Goal: Task Accomplishment & Management: Manage account settings

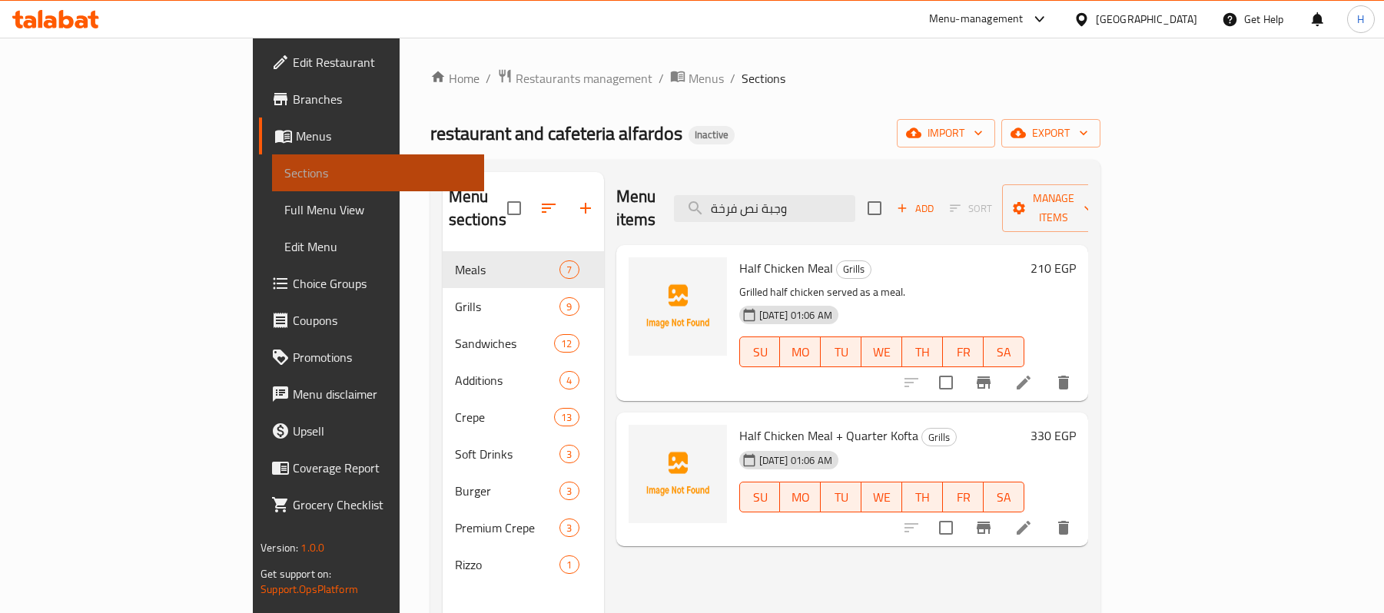
click at [284, 171] on span "Sections" at bounding box center [378, 173] width 188 height 18
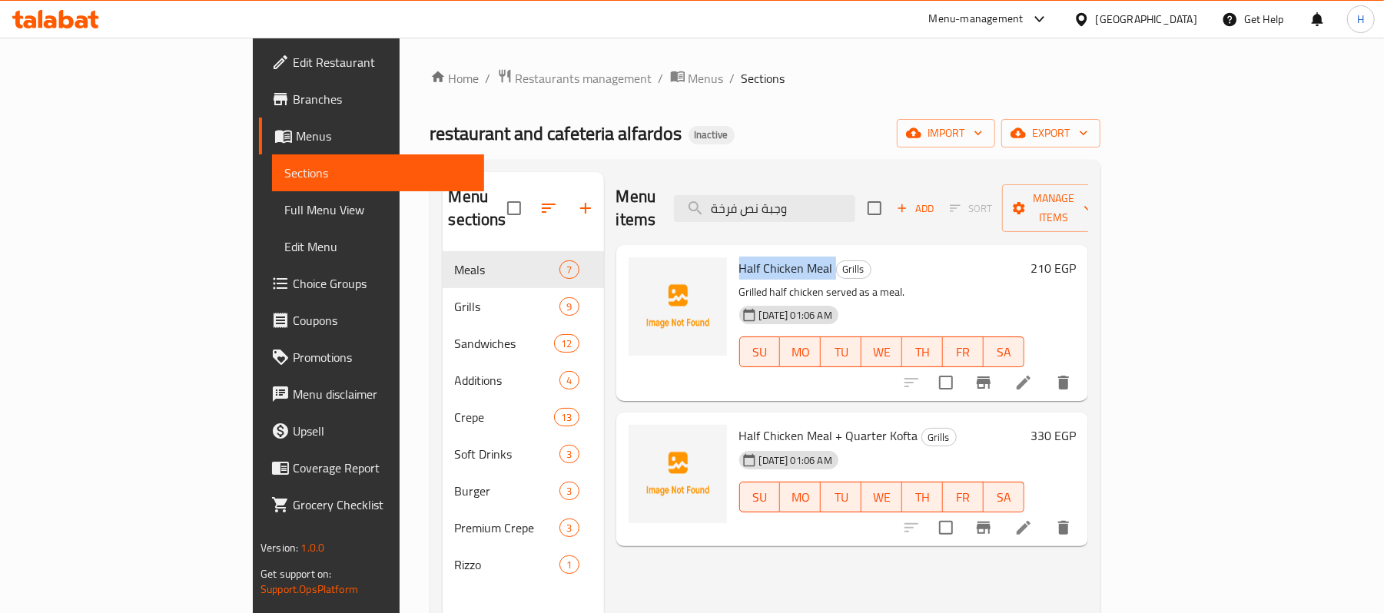
click at [296, 142] on span "Menus" at bounding box center [384, 136] width 176 height 18
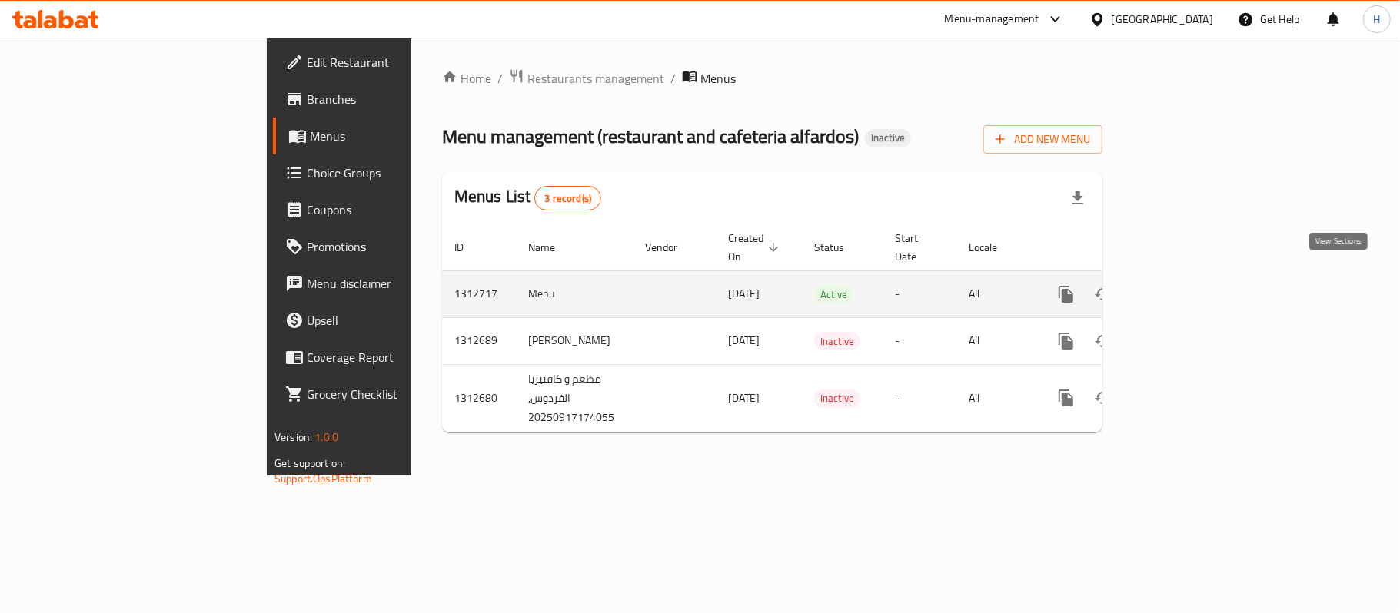
click at [1186, 285] on icon "enhanced table" at bounding box center [1177, 294] width 18 height 18
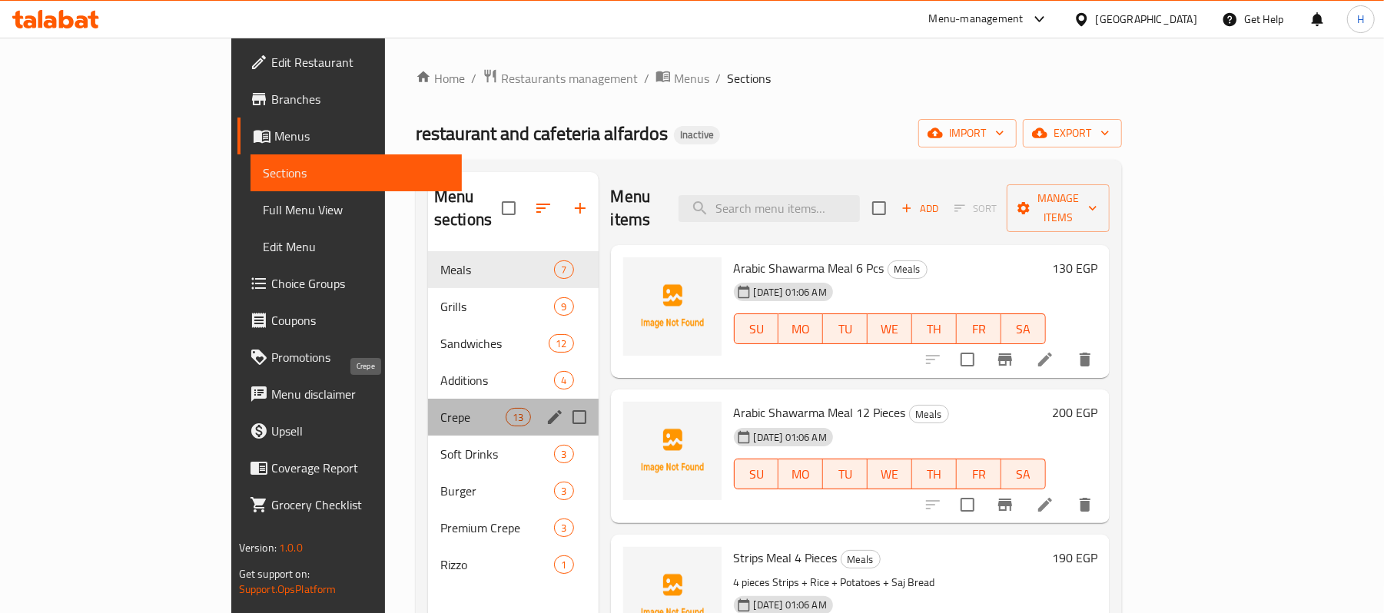
click at [440, 408] on span "Crepe" at bounding box center [472, 417] width 65 height 18
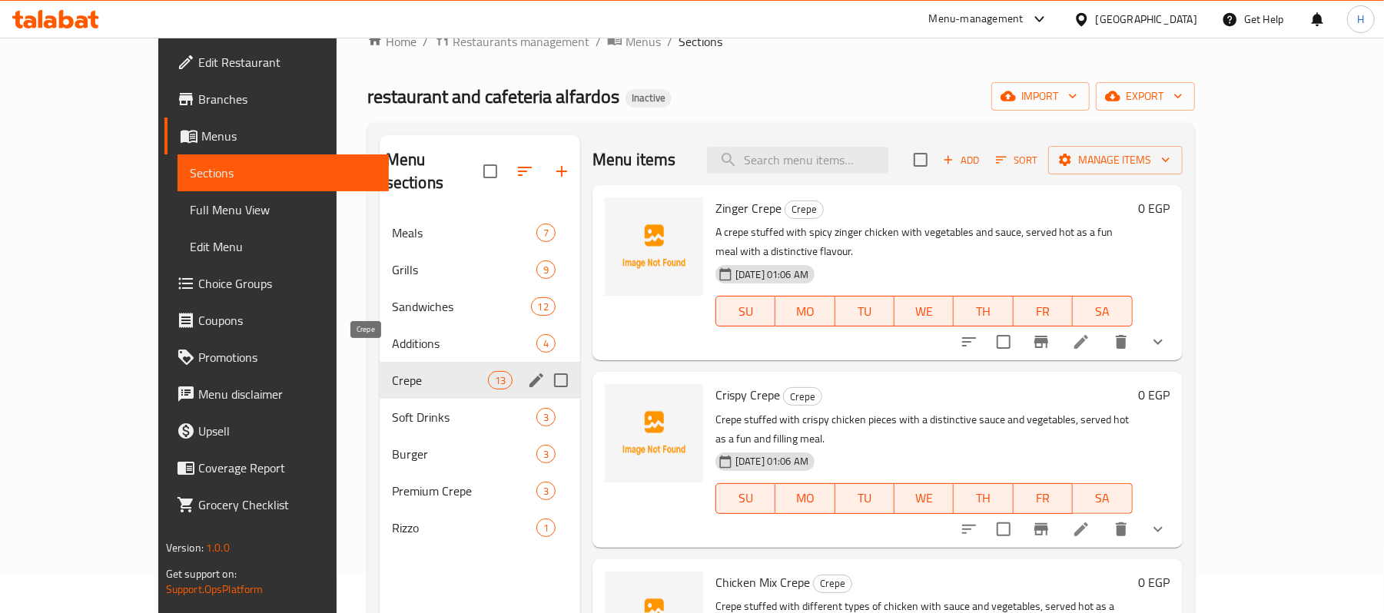
scroll to position [102, 0]
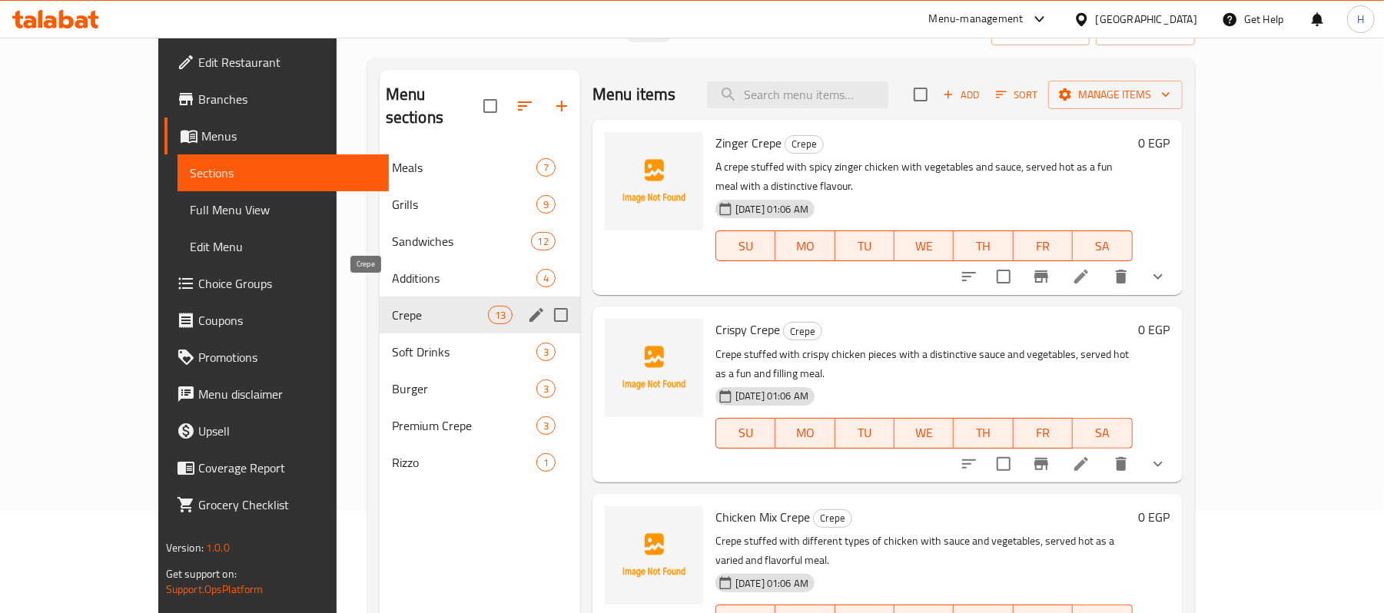
click at [380, 274] on div "Meals 7 Grills 9 Sandwiches 12 Additions 4 Crepe 13 Soft Drinks 3 Burger 3 Prem…" at bounding box center [480, 315] width 201 height 332
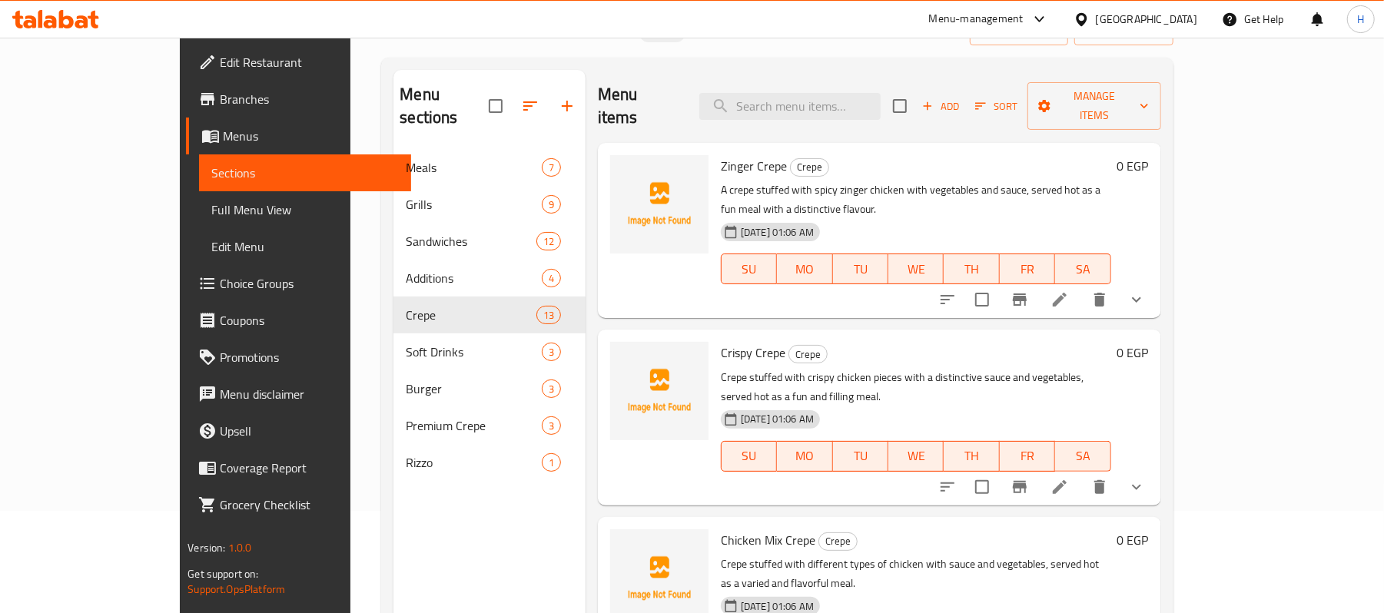
click at [1087, 25] on icon at bounding box center [1081, 18] width 11 height 13
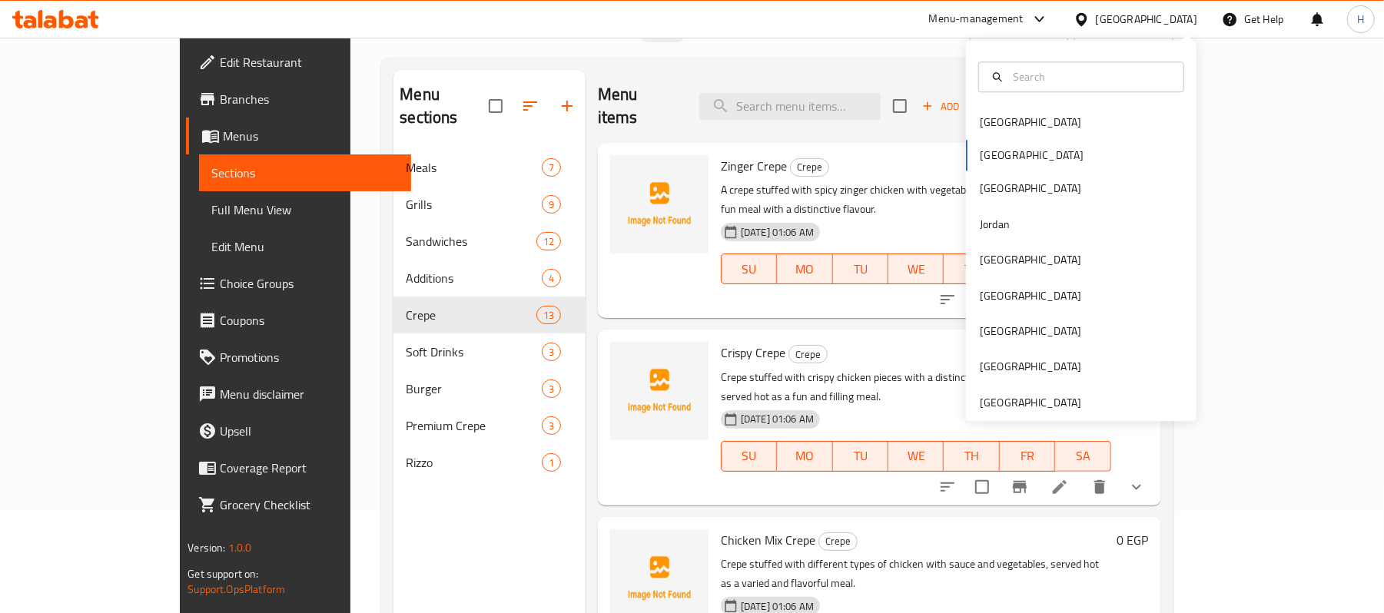
click at [1073, 413] on div "Bahrain Egypt Iraq Jordan Kuwait Oman Qatar Saudi Arabia United Arab Emirates" at bounding box center [1081, 230] width 231 height 381
click at [1059, 404] on div "[GEOGRAPHIC_DATA]" at bounding box center [1030, 402] width 101 height 17
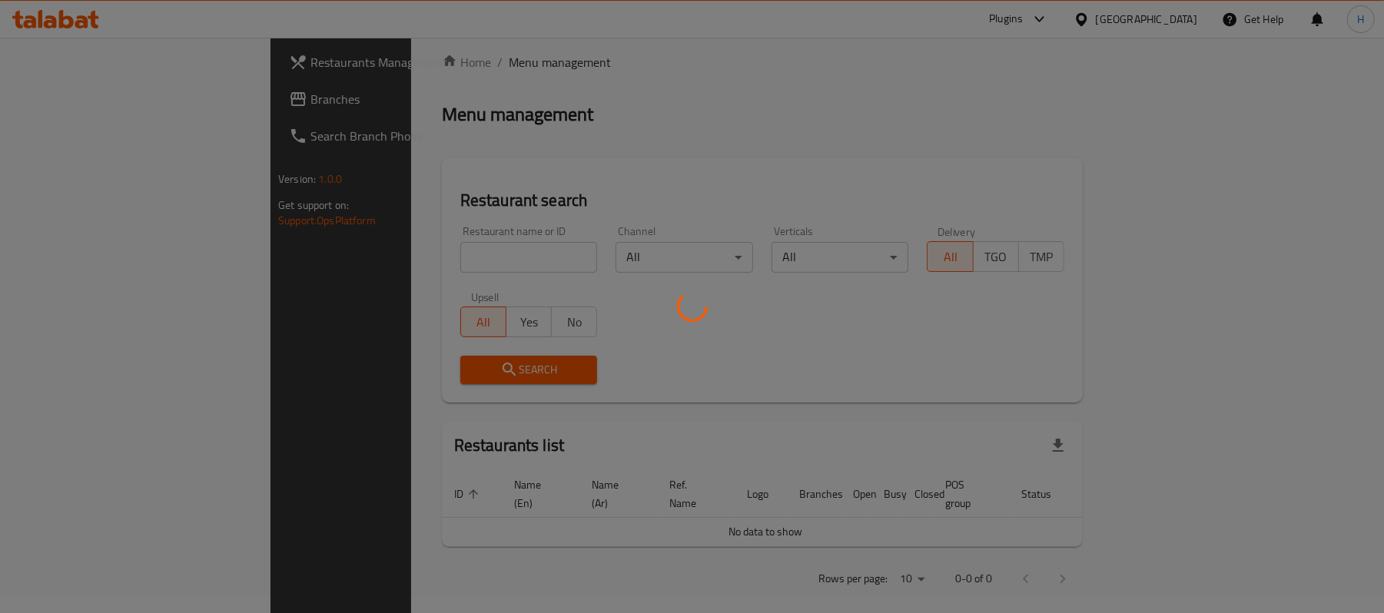
scroll to position [102, 0]
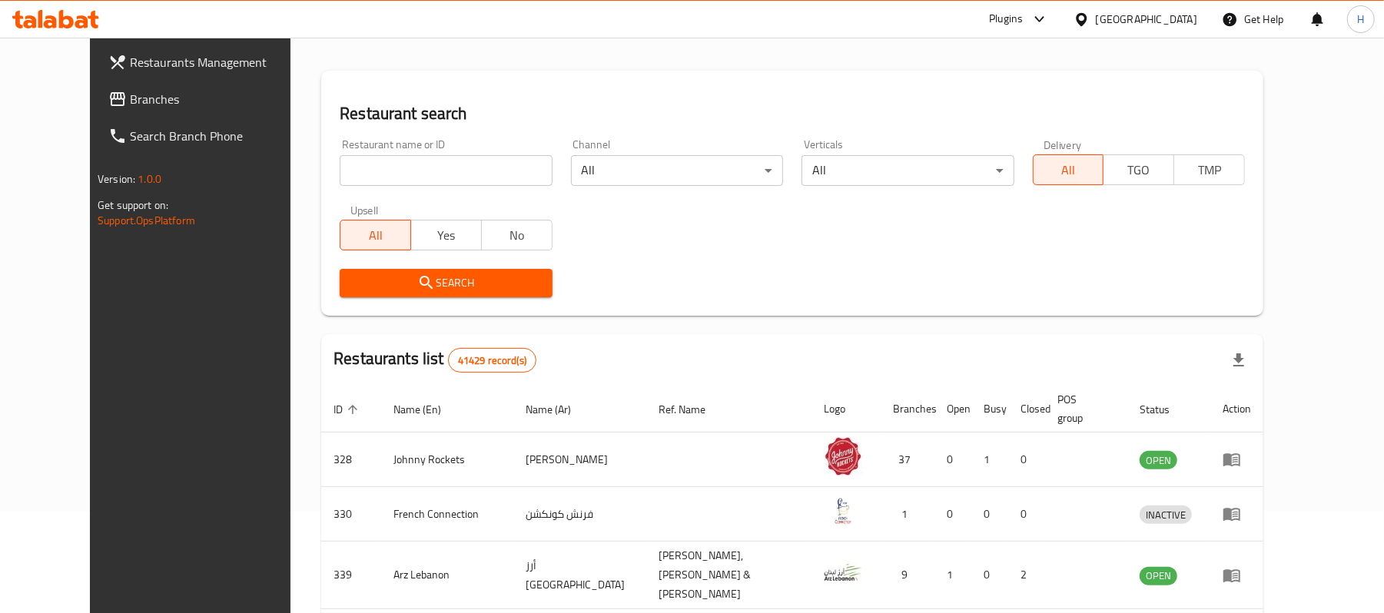
click at [115, 86] on link "Branches" at bounding box center [208, 99] width 225 height 37
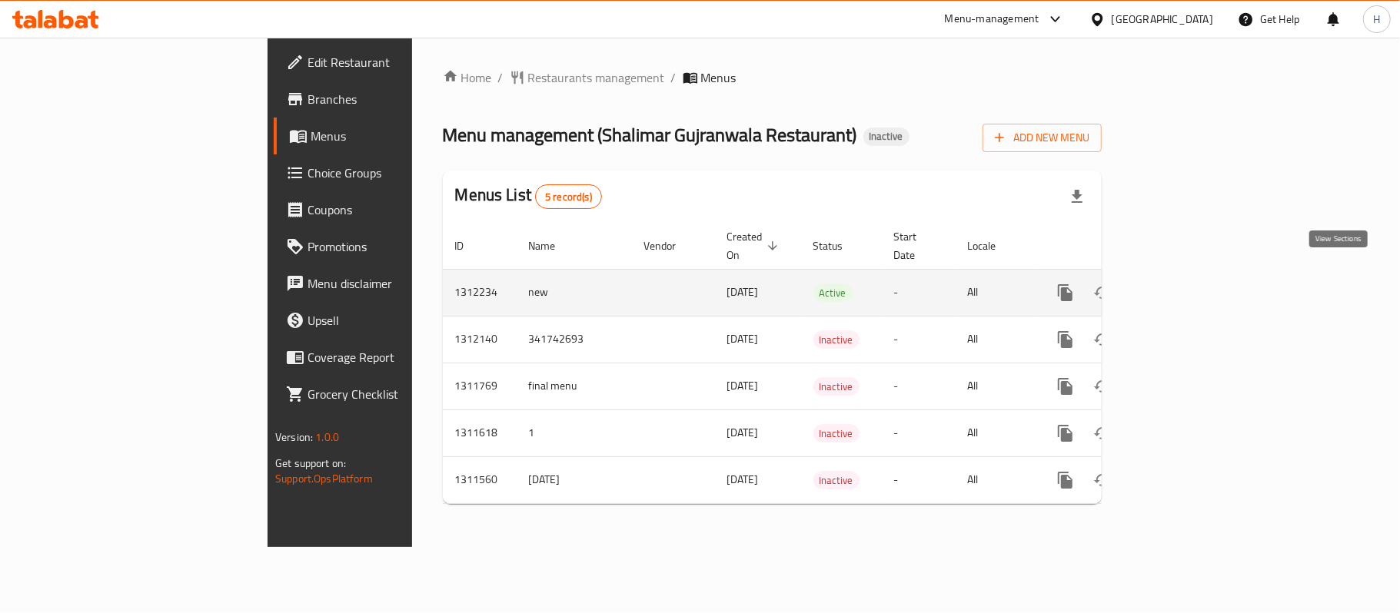
click at [1185, 284] on icon "enhanced table" at bounding box center [1176, 293] width 18 height 18
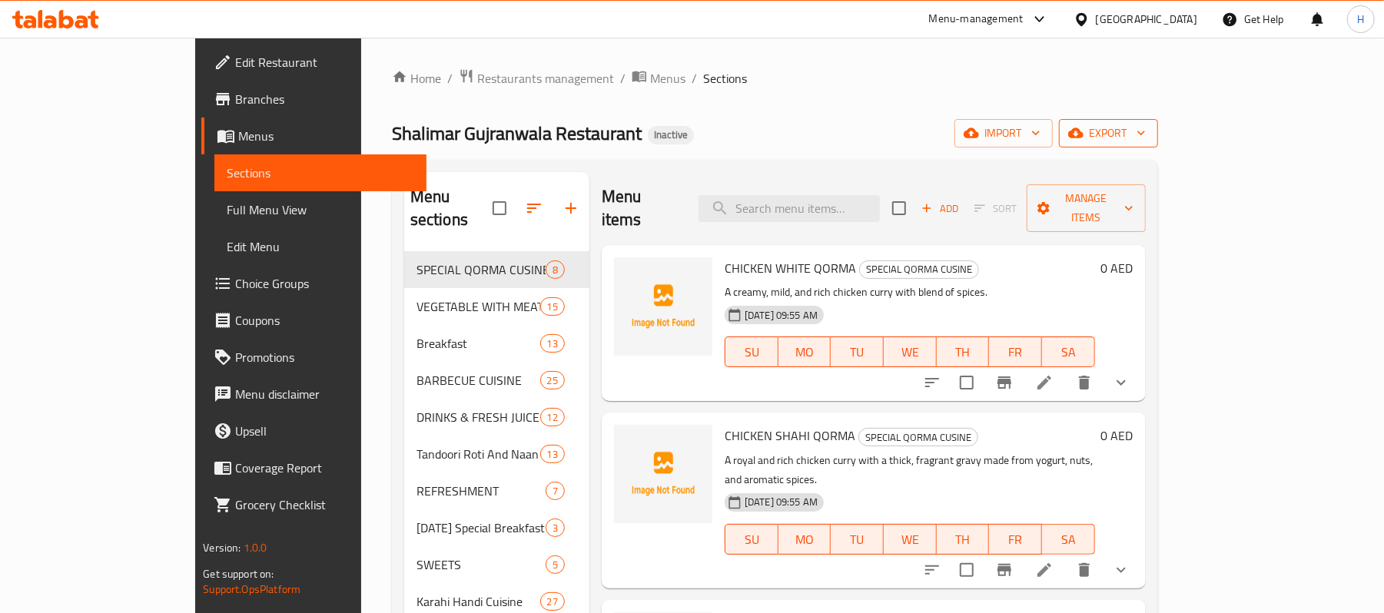
click at [1158, 123] on button "export" at bounding box center [1108, 133] width 99 height 28
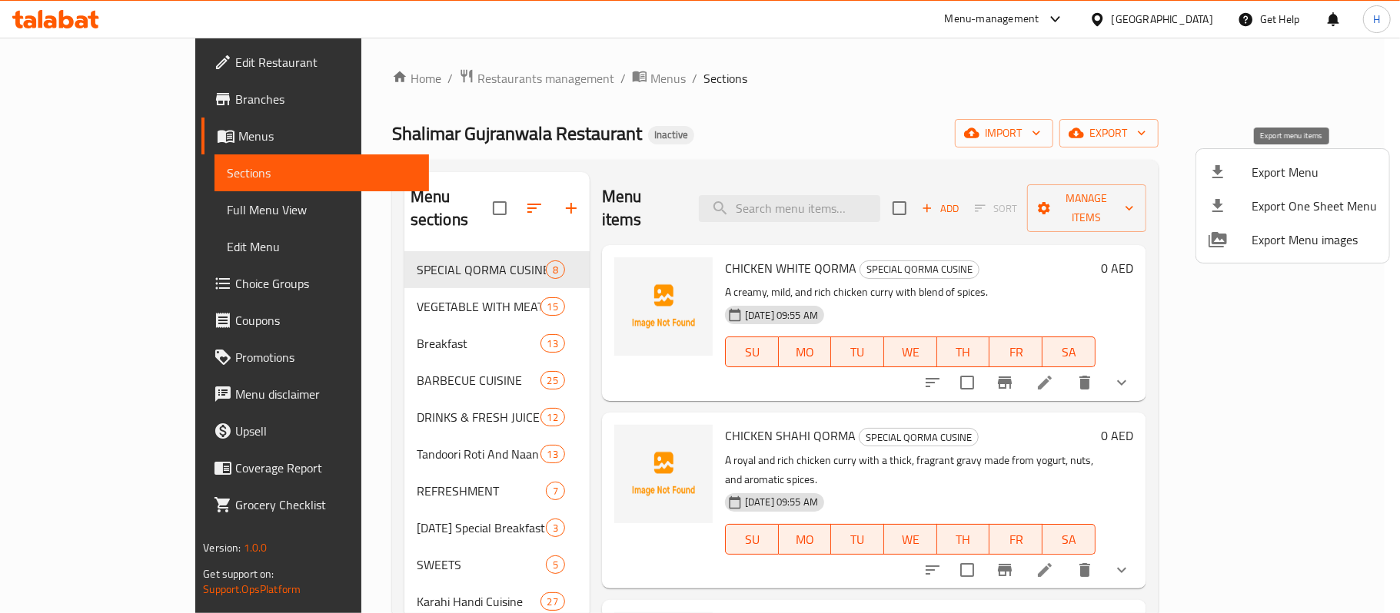
click at [1310, 168] on span "Export Menu" at bounding box center [1313, 172] width 125 height 18
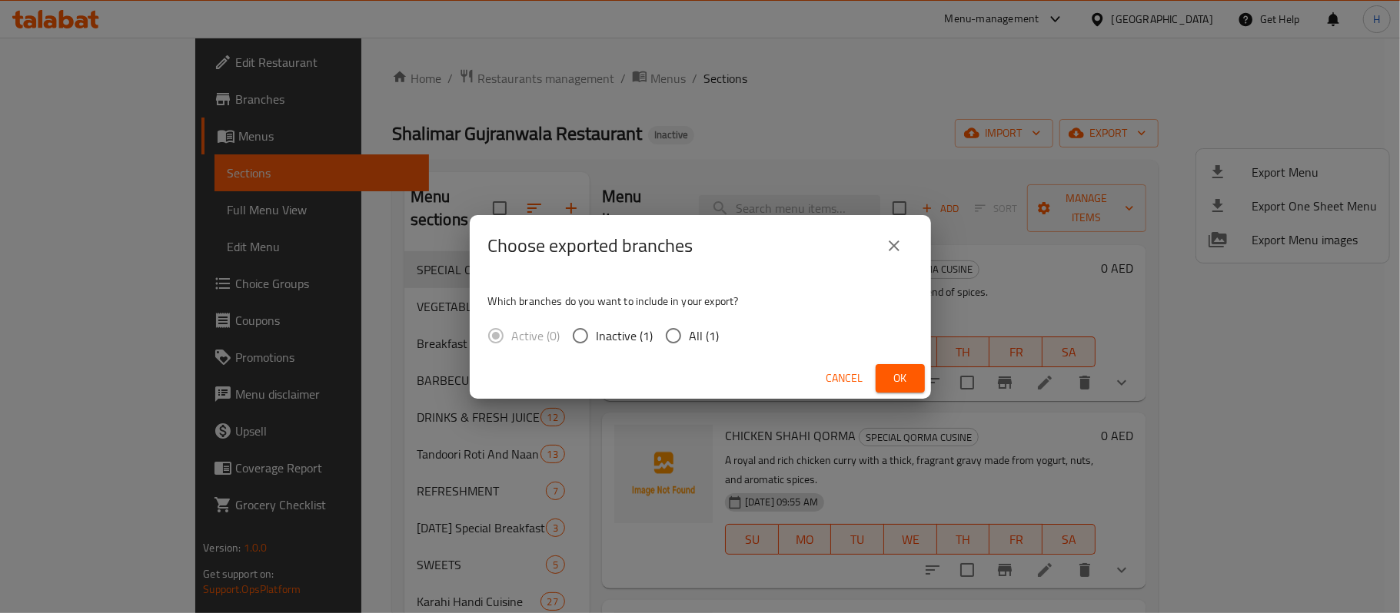
click at [708, 327] on span "All (1)" at bounding box center [705, 336] width 30 height 18
click at [690, 324] on input "All (1)" at bounding box center [673, 336] width 32 height 32
radio input "true"
click at [917, 385] on button "Ok" at bounding box center [900, 378] width 49 height 28
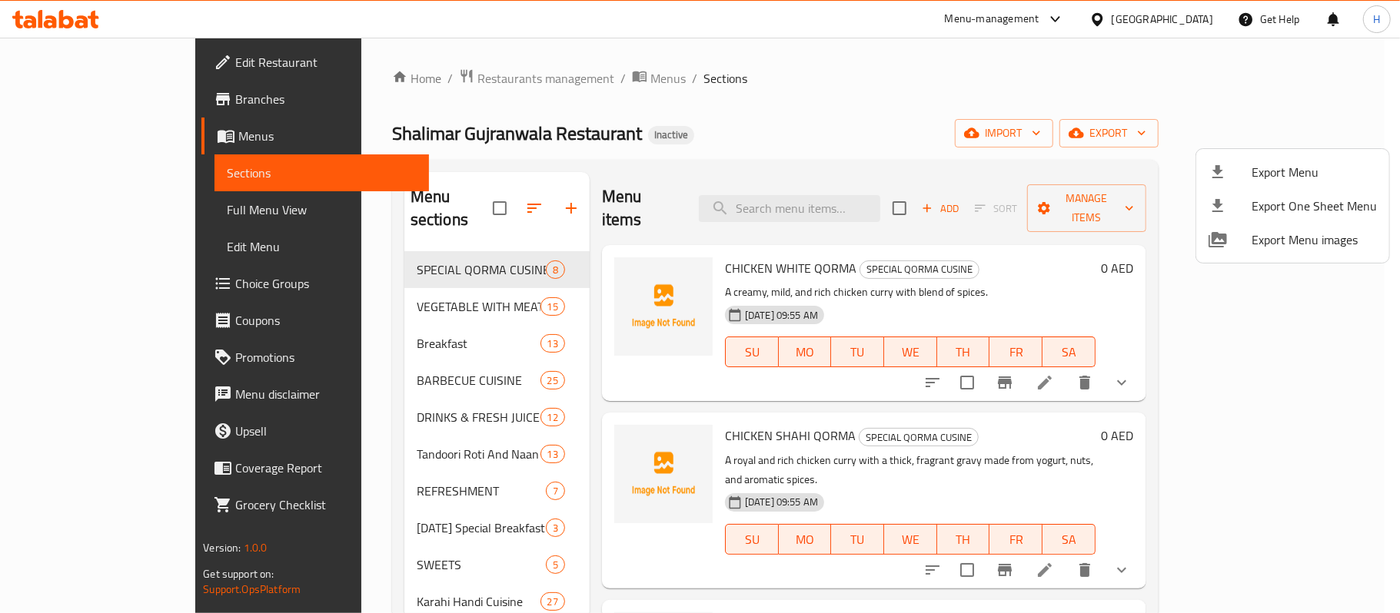
click at [844, 188] on div at bounding box center [700, 306] width 1400 height 613
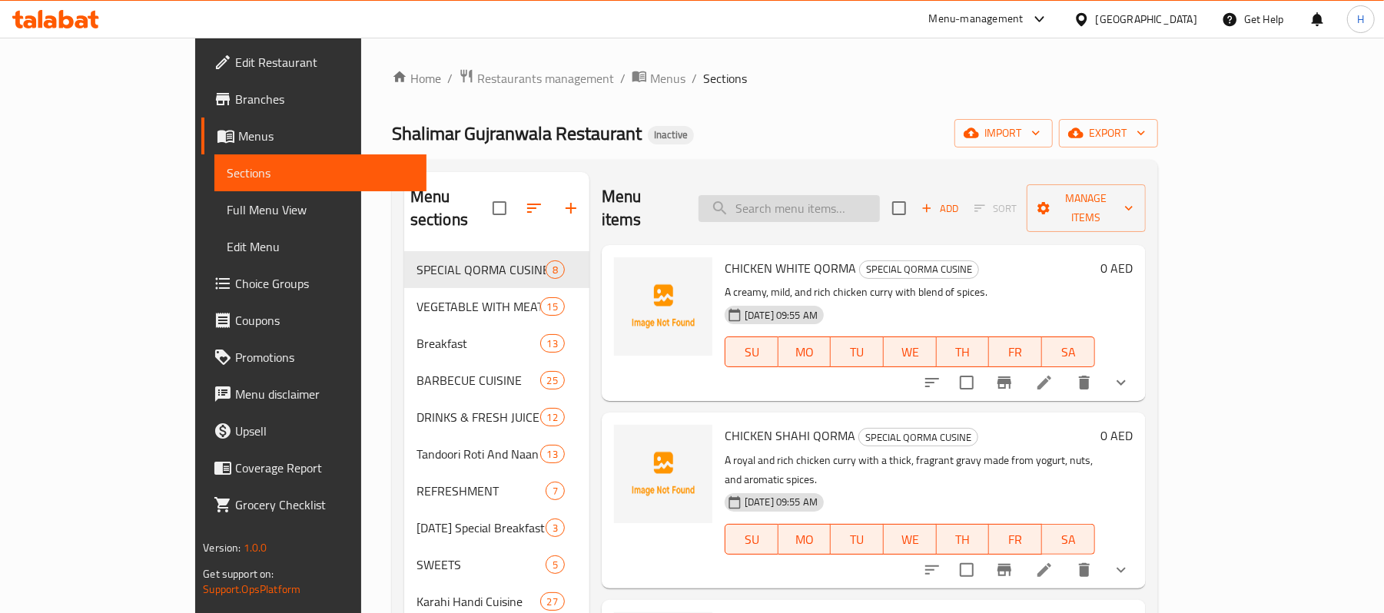
click at [853, 201] on input "search" at bounding box center [789, 208] width 181 height 27
paste input "PLAIN PARATHA"
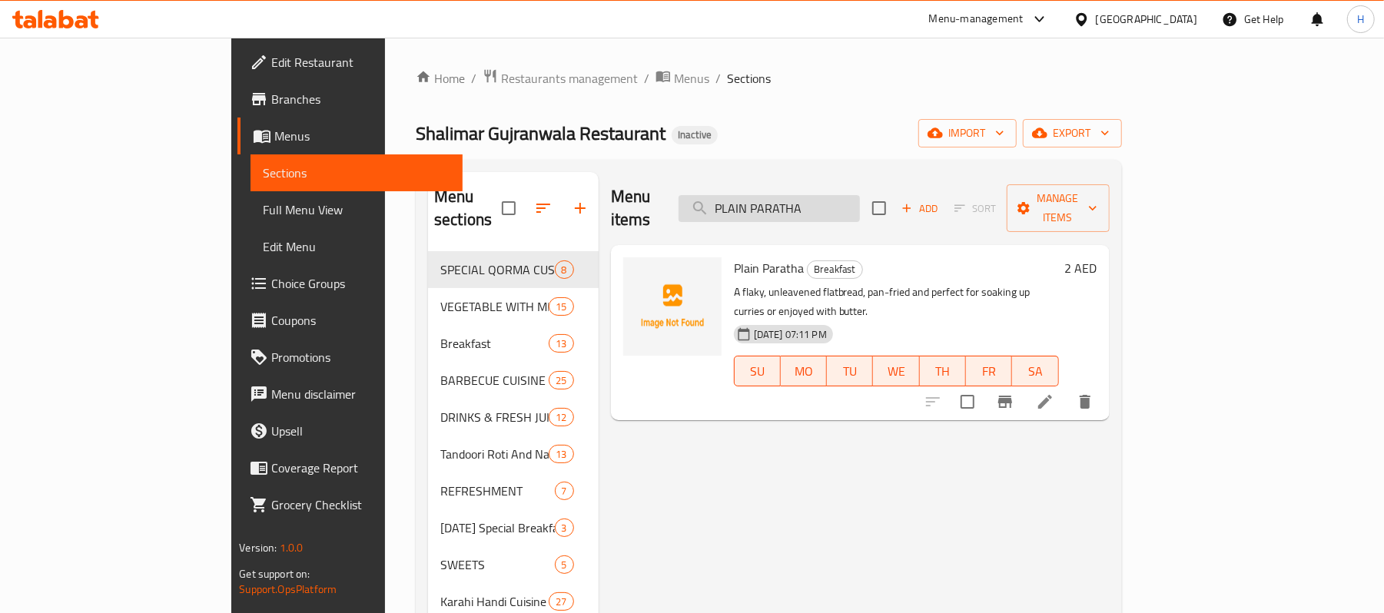
click at [860, 195] on input "PLAIN PARATHA" at bounding box center [769, 208] width 181 height 27
paste input "CHICKEN SHAWARM"
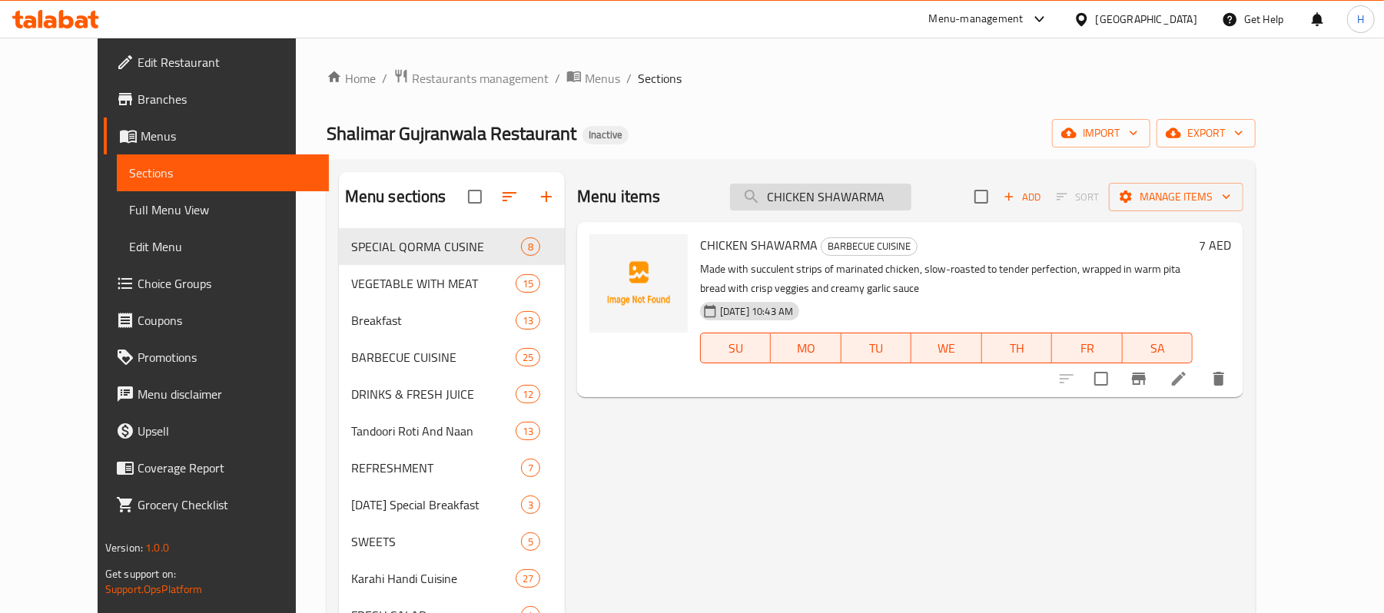
click at [869, 203] on input "CHICKEN SHAWARMA" at bounding box center [820, 197] width 181 height 27
paste input "Mix Grill Platter"
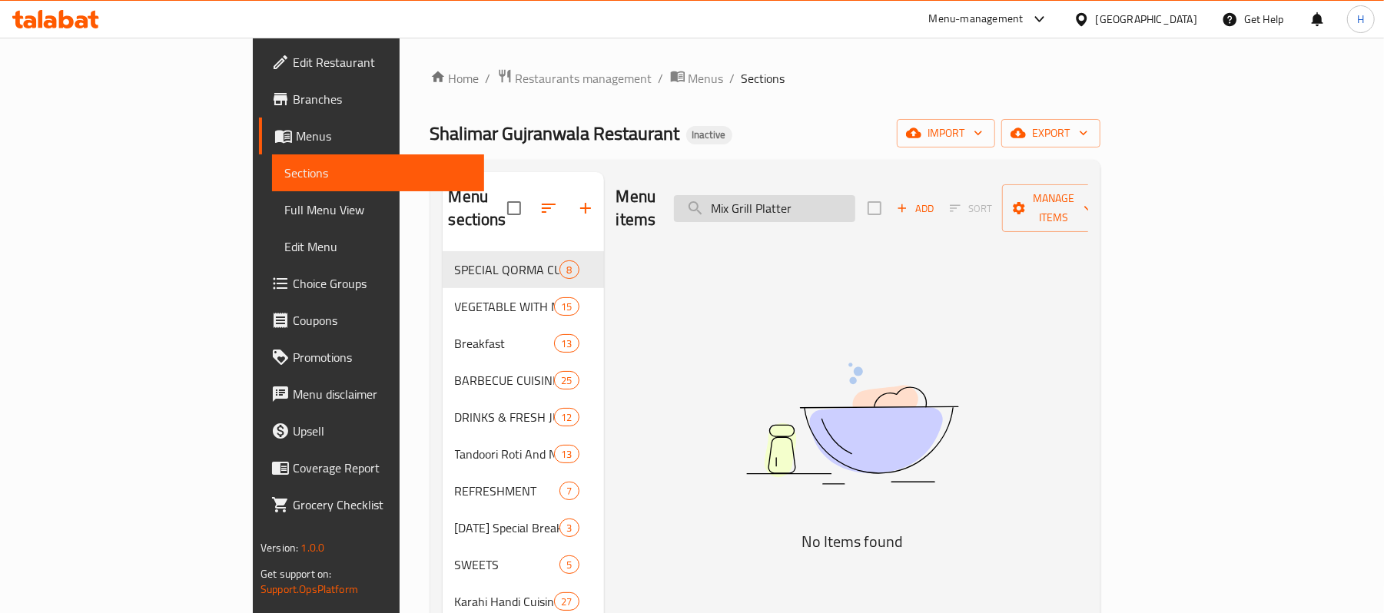
click at [806, 198] on input "Mix Grill Platter" at bounding box center [764, 208] width 181 height 27
click at [856, 204] on input "Mix Grill Platter" at bounding box center [764, 208] width 181 height 27
click at [856, 201] on input "Mix Grill Platter" at bounding box center [764, 208] width 181 height 27
click at [826, 197] on input "Mix Grill" at bounding box center [764, 208] width 181 height 27
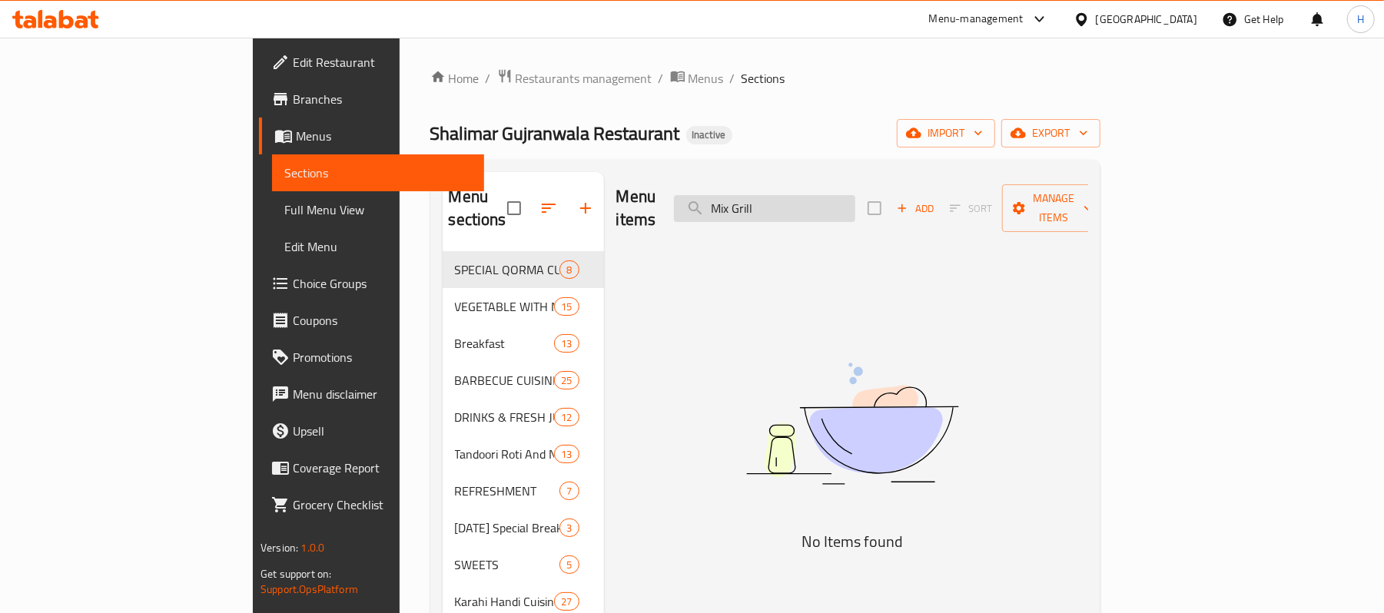
click at [838, 204] on input "Mix Grill" at bounding box center [764, 208] width 181 height 27
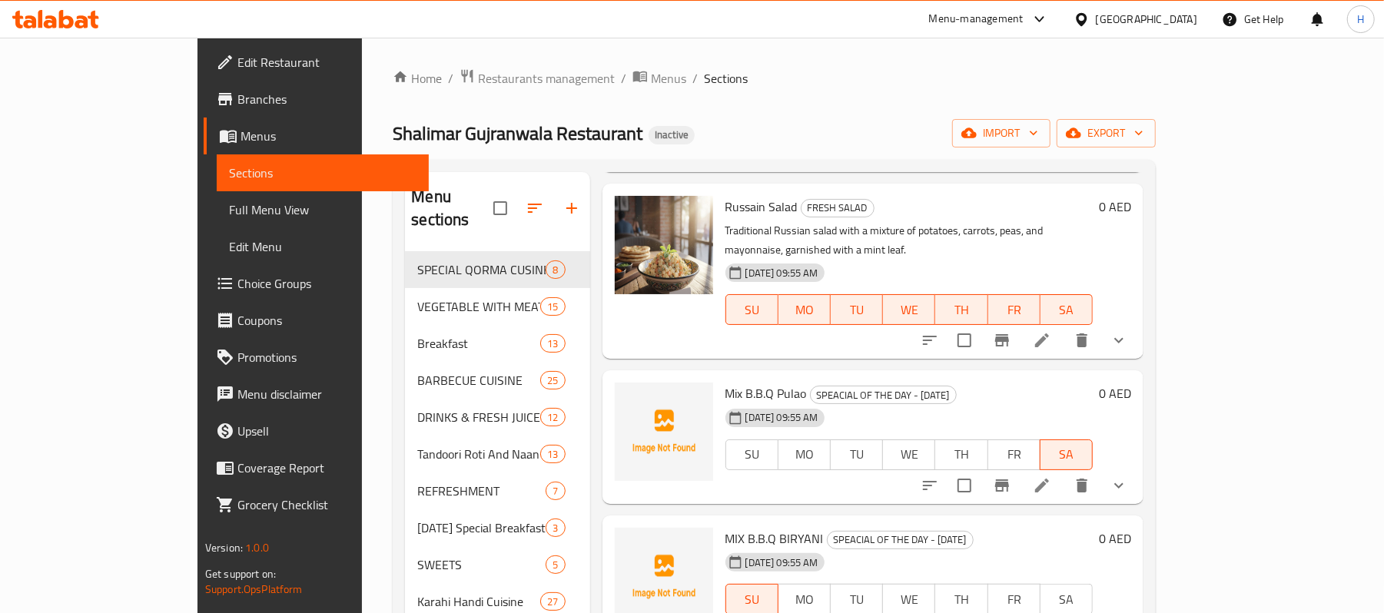
scroll to position [1278, 0]
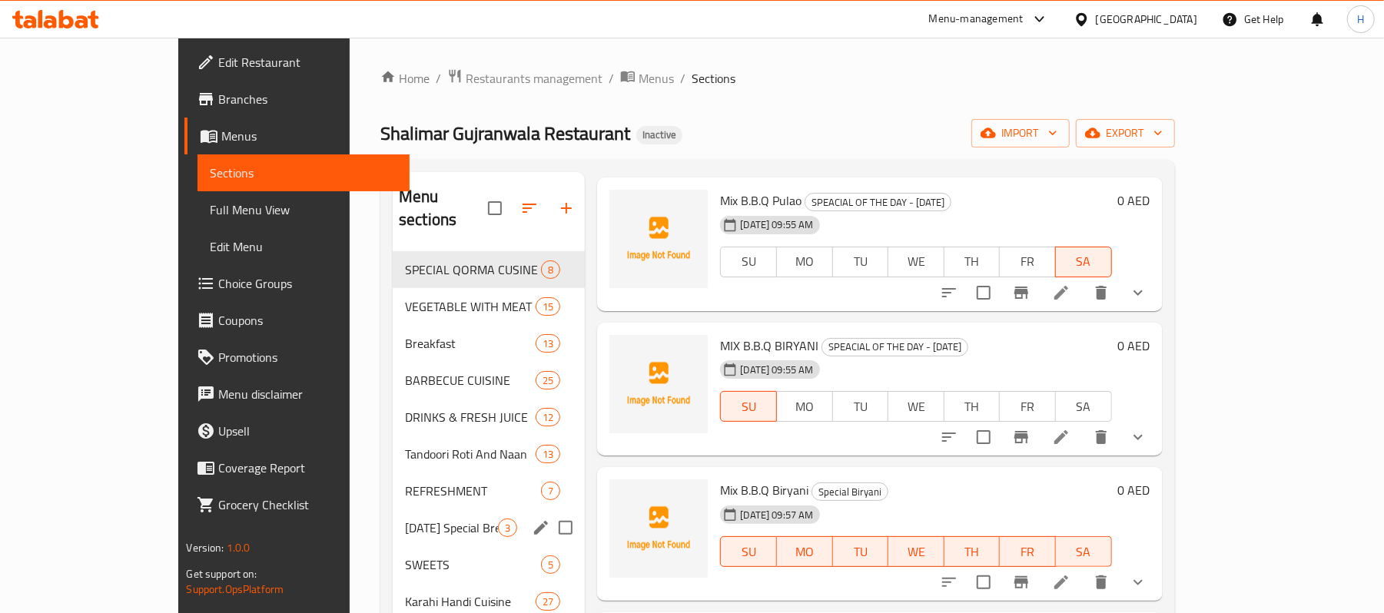
click at [393, 486] on div "REFRESHMENT 7" at bounding box center [489, 491] width 192 height 37
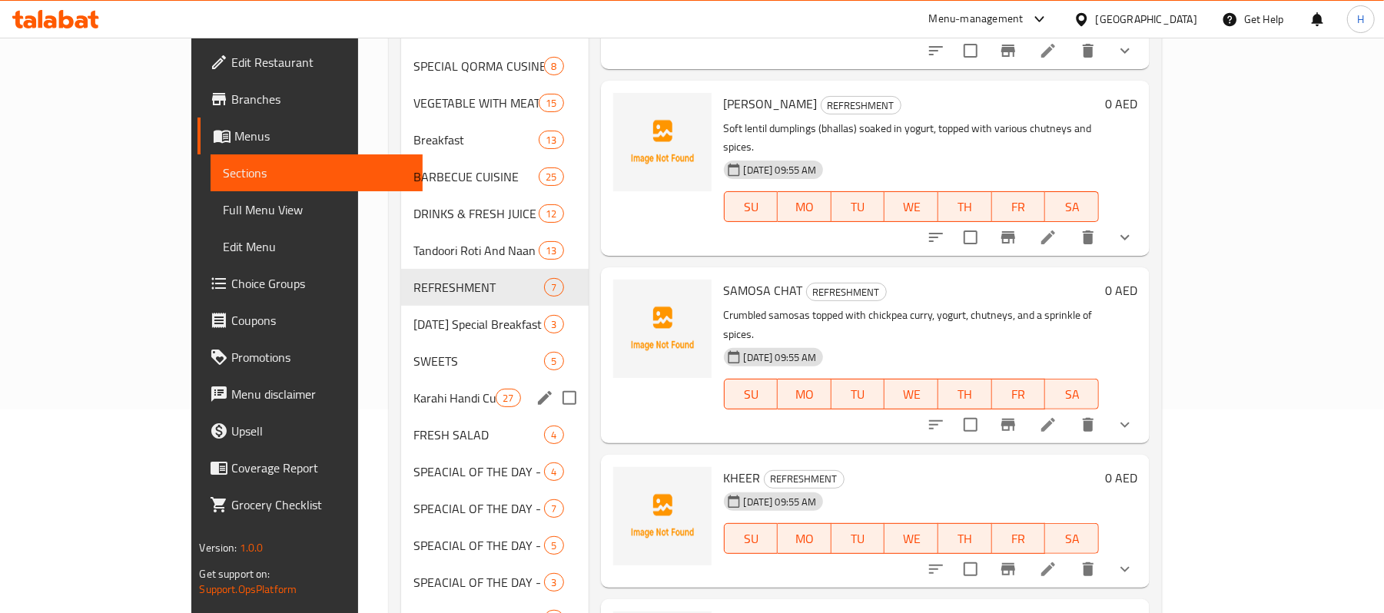
scroll to position [204, 0]
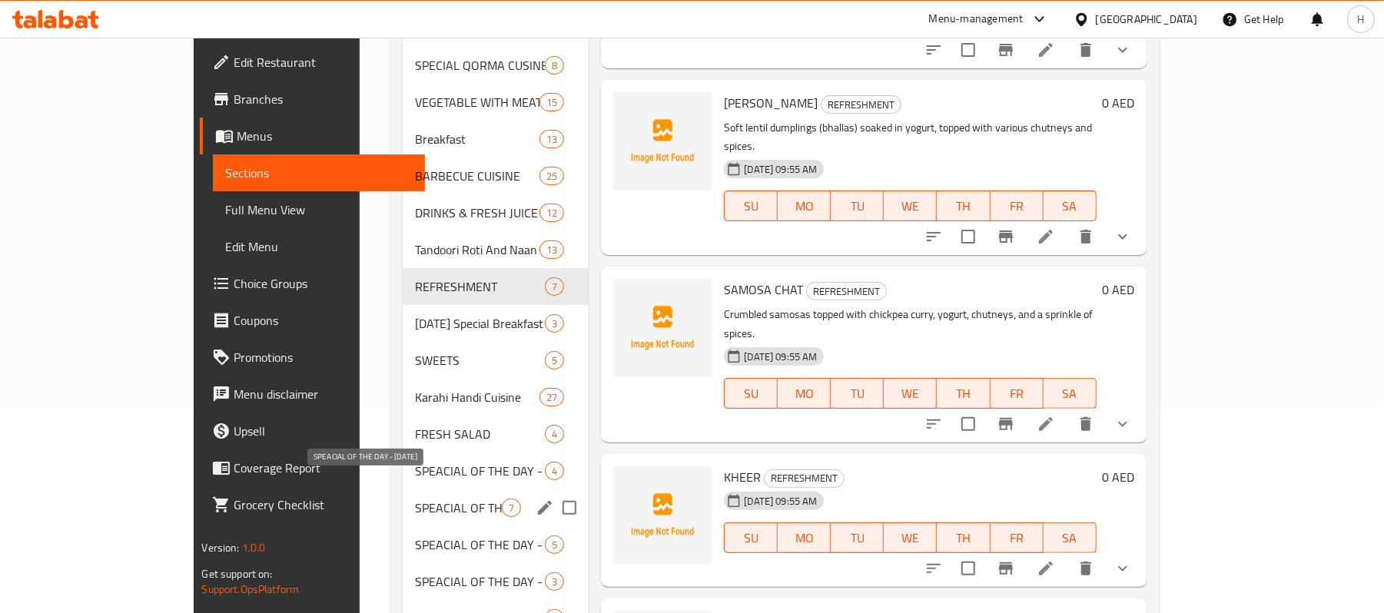
click at [415, 499] on span "SPEACIAL OF THE DAY - [DATE]" at bounding box center [458, 508] width 87 height 18
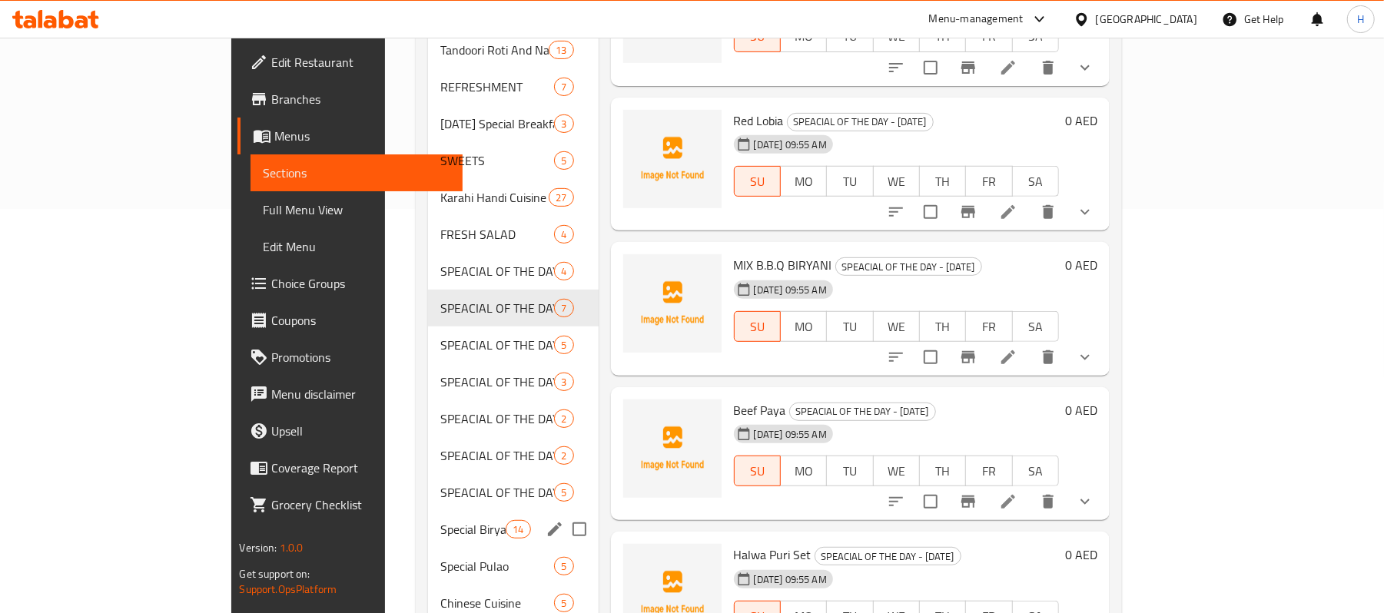
scroll to position [410, 0]
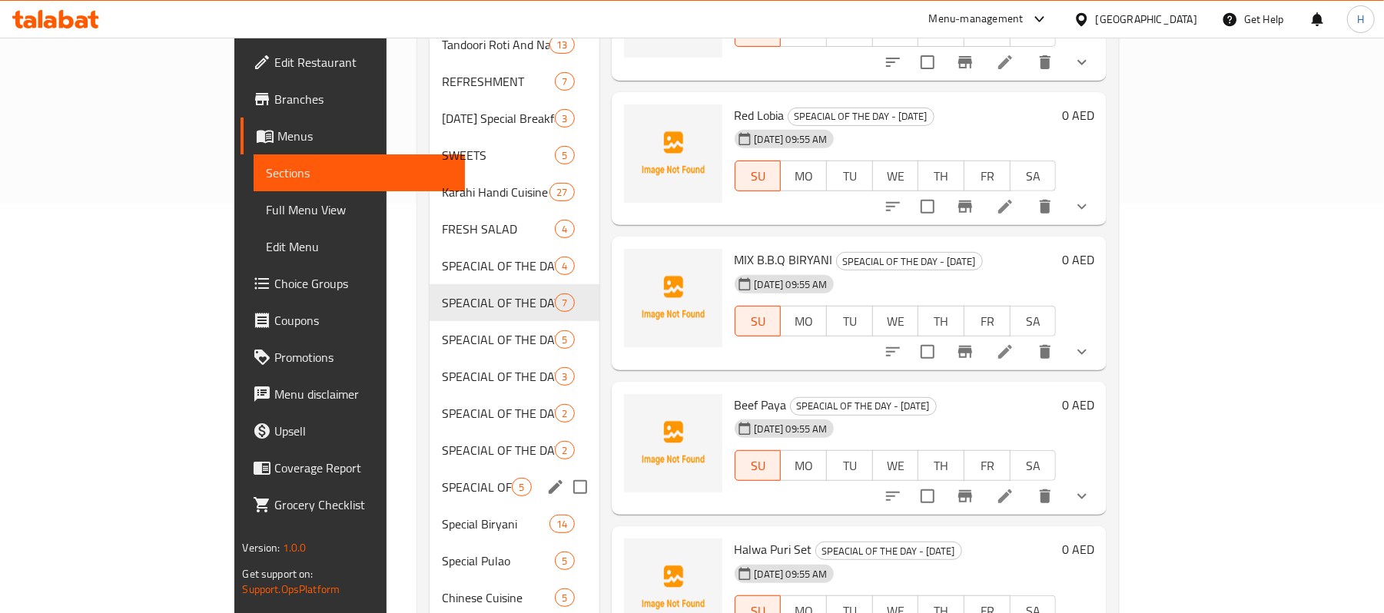
click at [430, 480] on div "SPEACIAL OF THE DAY - [DATE] 5" at bounding box center [514, 487] width 169 height 37
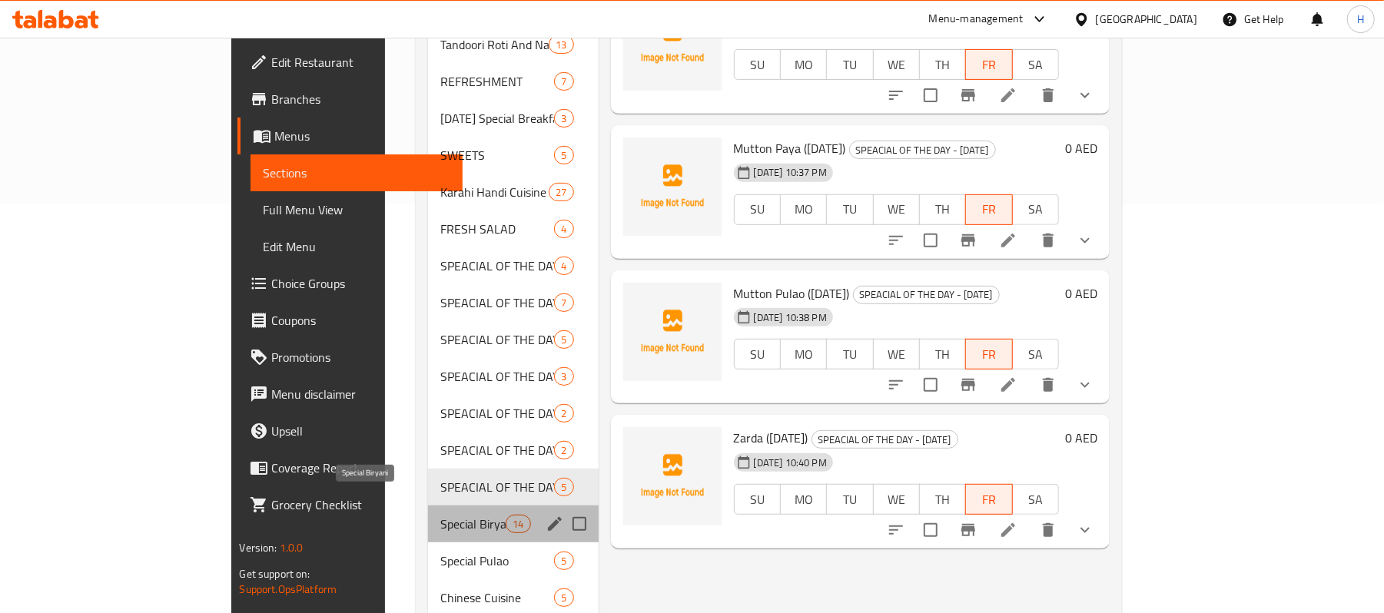
click at [440, 515] on span "Special Biryani" at bounding box center [472, 524] width 65 height 18
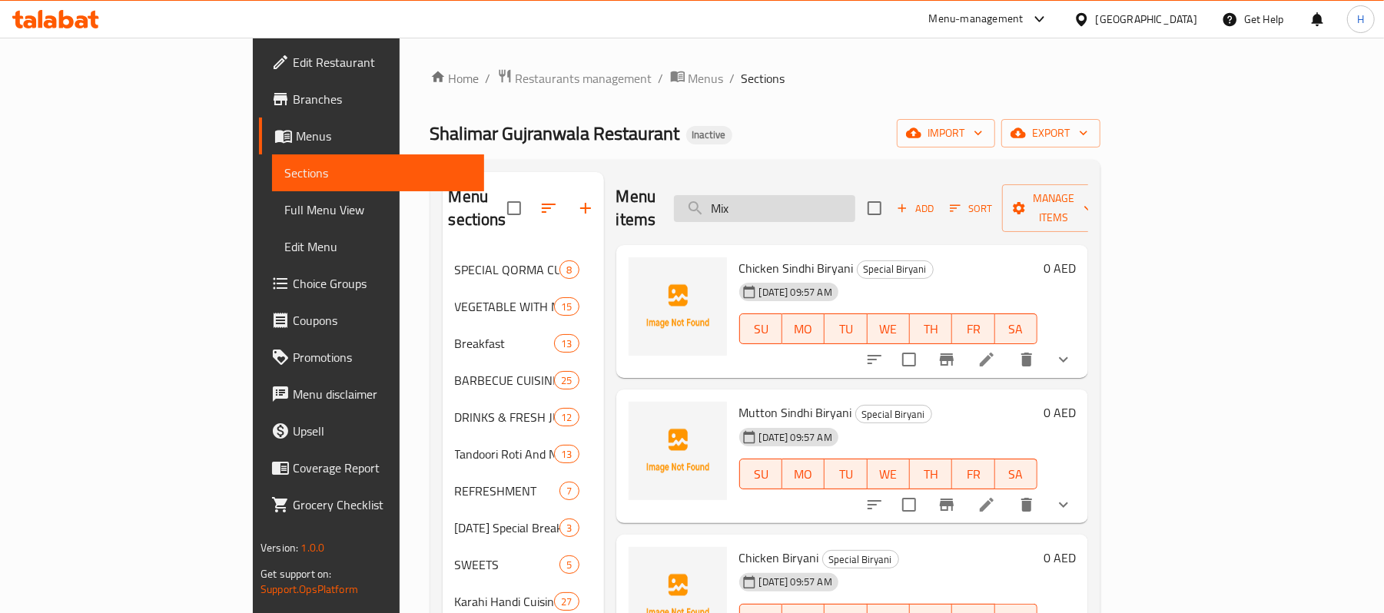
click at [856, 211] on input "Mix" at bounding box center [764, 208] width 181 height 27
paste input "KAREELA CHICKEN-BONELESS"
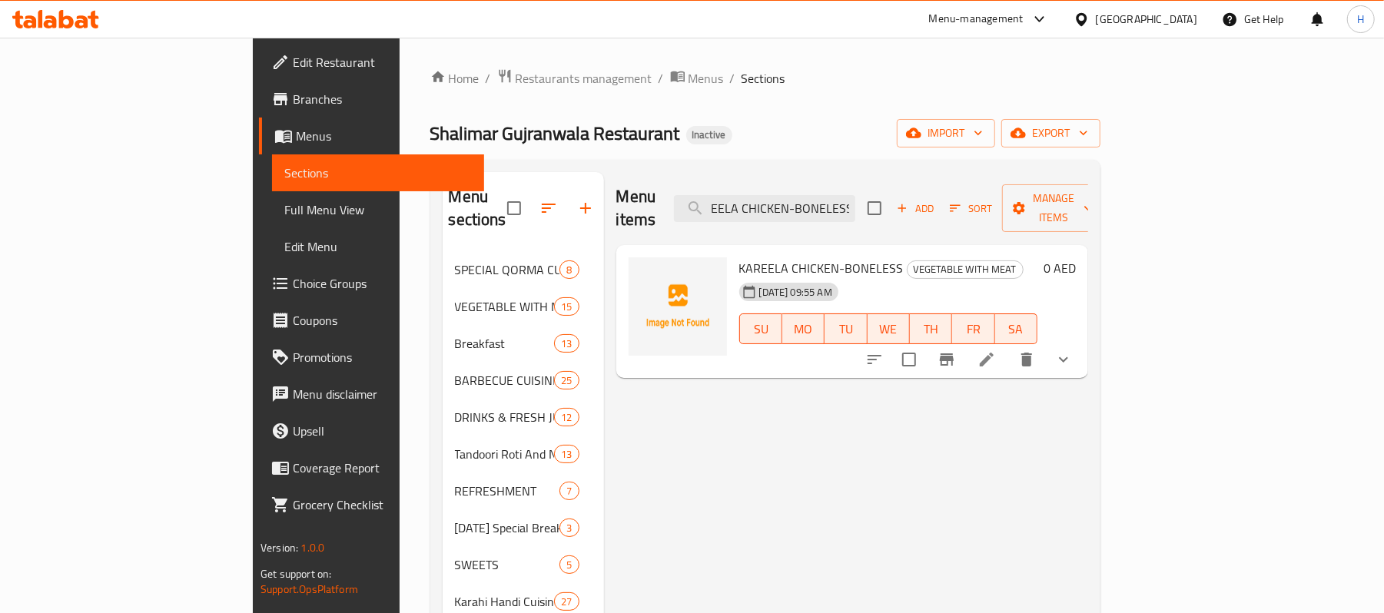
type input "KAREELA CHICKEN-BONELESS"
click at [1009, 346] on li at bounding box center [987, 360] width 43 height 28
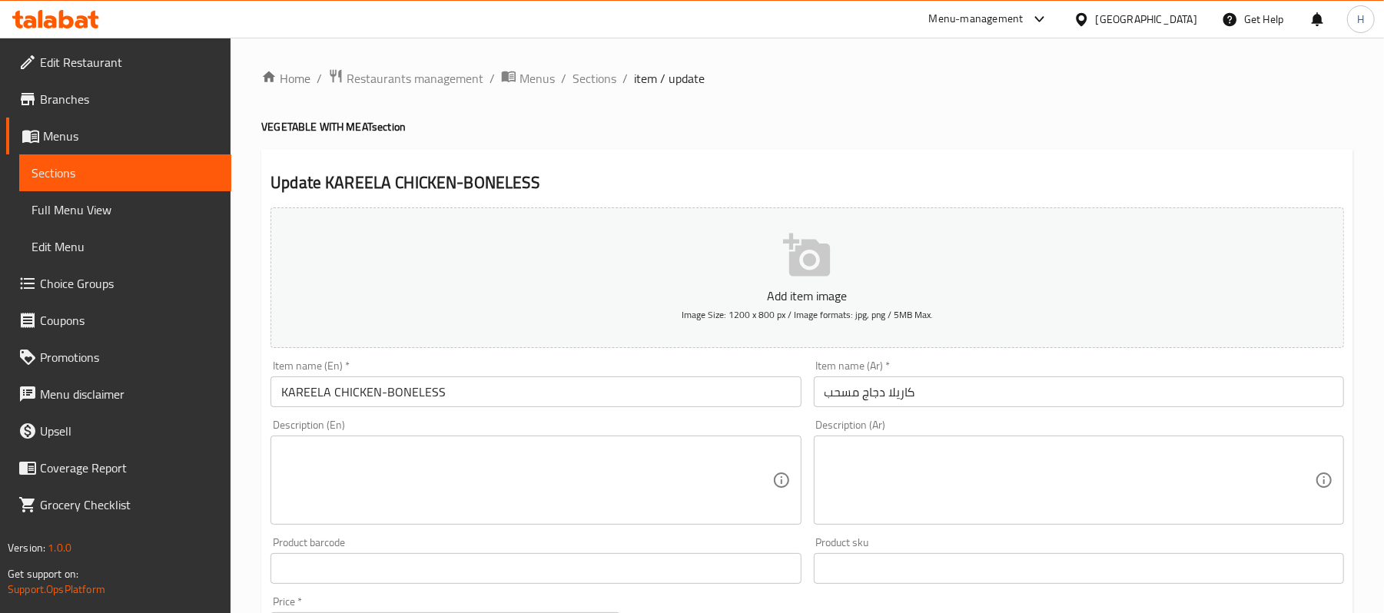
click at [210, 180] on span "Sections" at bounding box center [126, 173] width 188 height 18
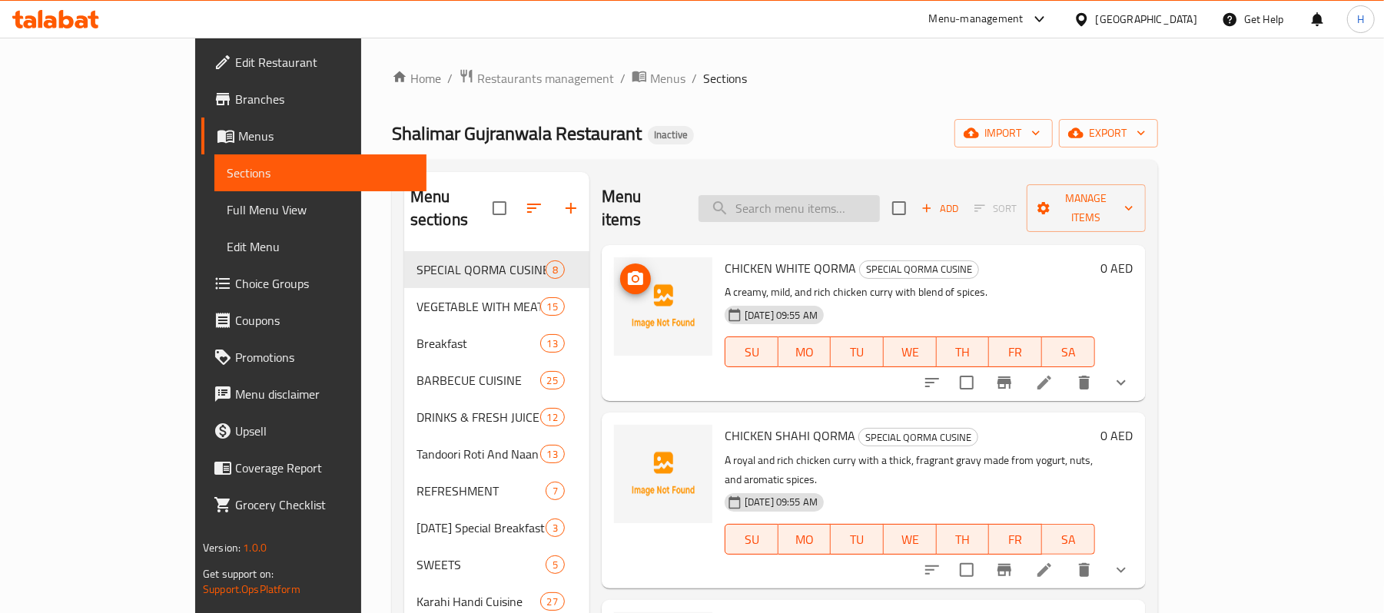
click at [855, 195] on input "search" at bounding box center [789, 208] width 181 height 27
paste input "Chicken Malai Boti (8PC)"
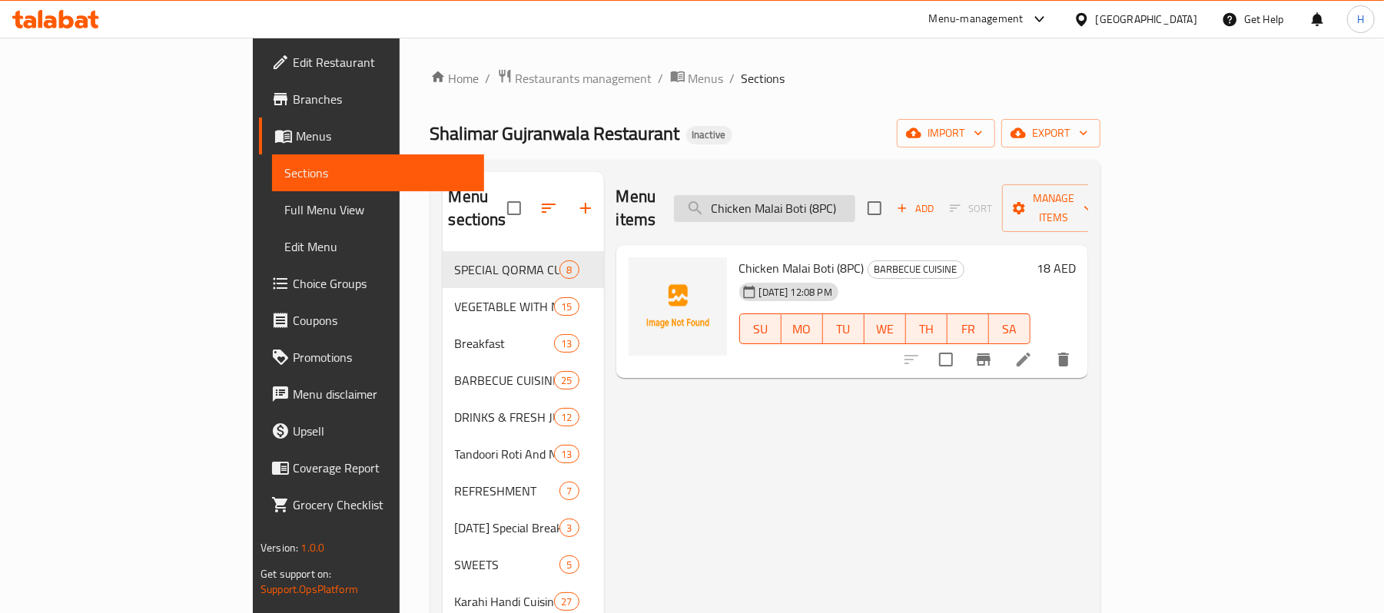
click at [826, 195] on input "Chicken Malai Boti (8PC)" at bounding box center [764, 208] width 181 height 27
paste input "GRILL FISH"
type input "GRILL FISH"
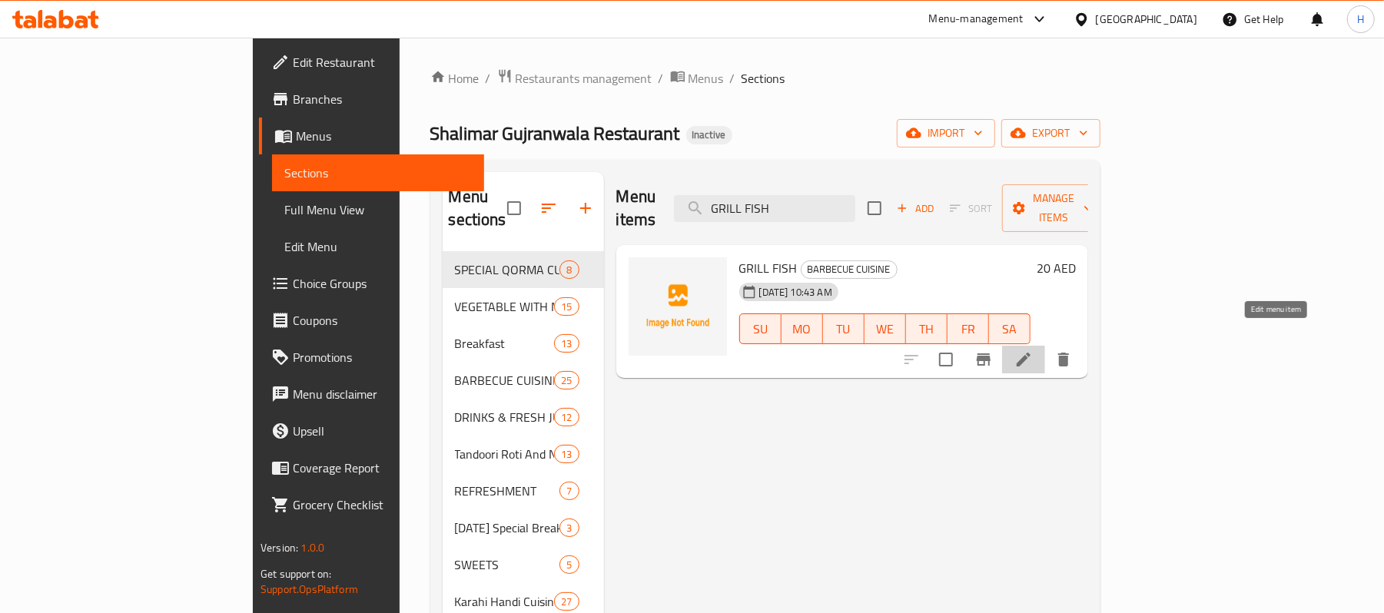
click at [1031, 353] on icon at bounding box center [1024, 360] width 14 height 14
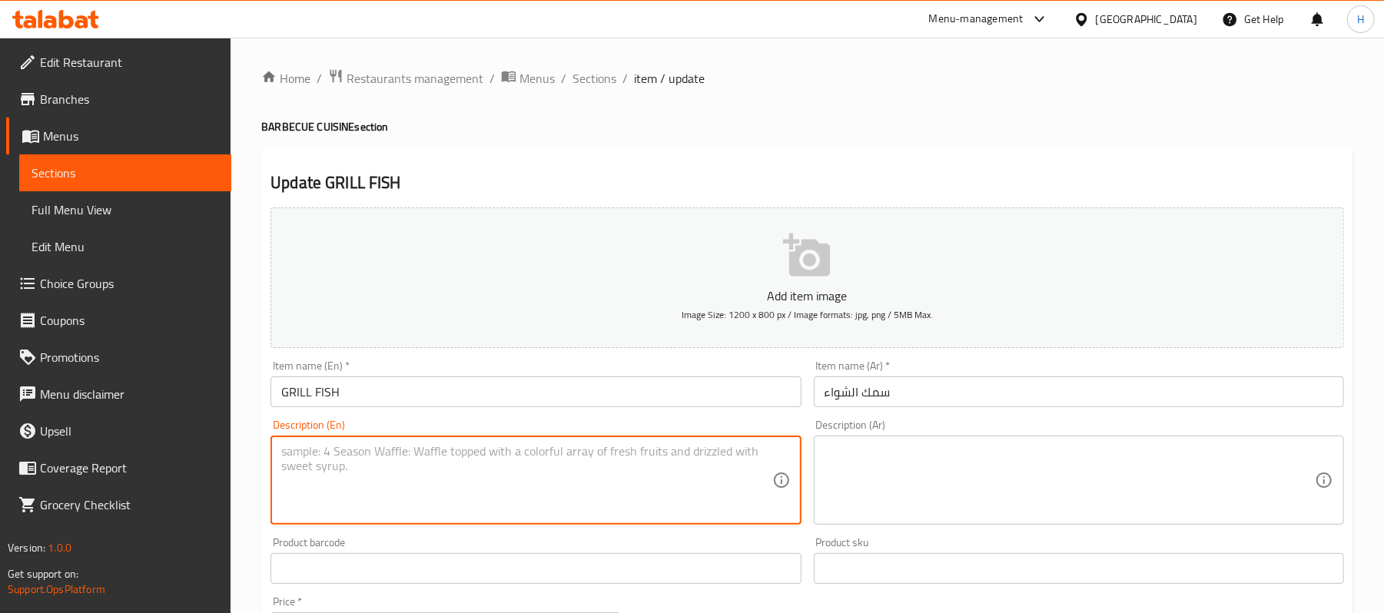
click at [486, 463] on textarea at bounding box center [526, 480] width 490 height 73
paste textarea "Whole grilled fish, seasoned and cooked to perfection, often served with lemon …"
type textarea "Whole grilled fish, seasoned and cooked to perfection, often served with lemon …"
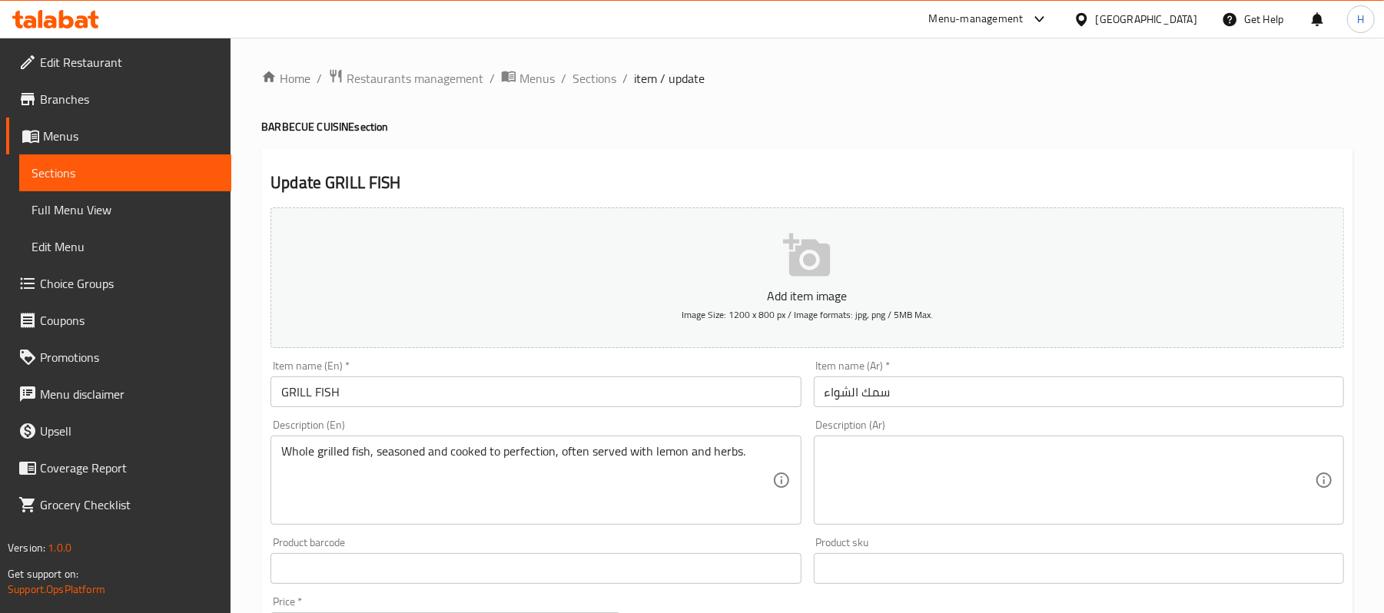
click at [452, 423] on div "Description (En) Whole grilled fish, seasoned and cooked to perfection, often s…" at bounding box center [536, 472] width 530 height 105
click at [689, 407] on input "GRILL FISH" at bounding box center [536, 392] width 530 height 31
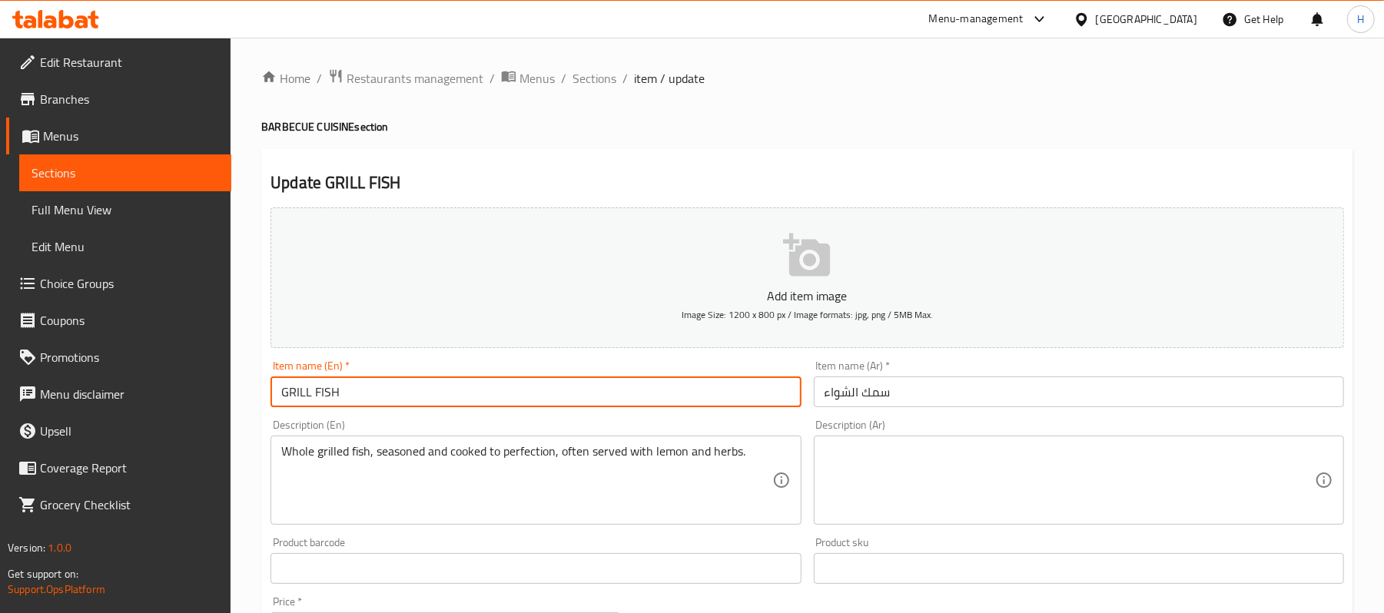
click at [689, 407] on input "GRILL FISH" at bounding box center [536, 392] width 530 height 31
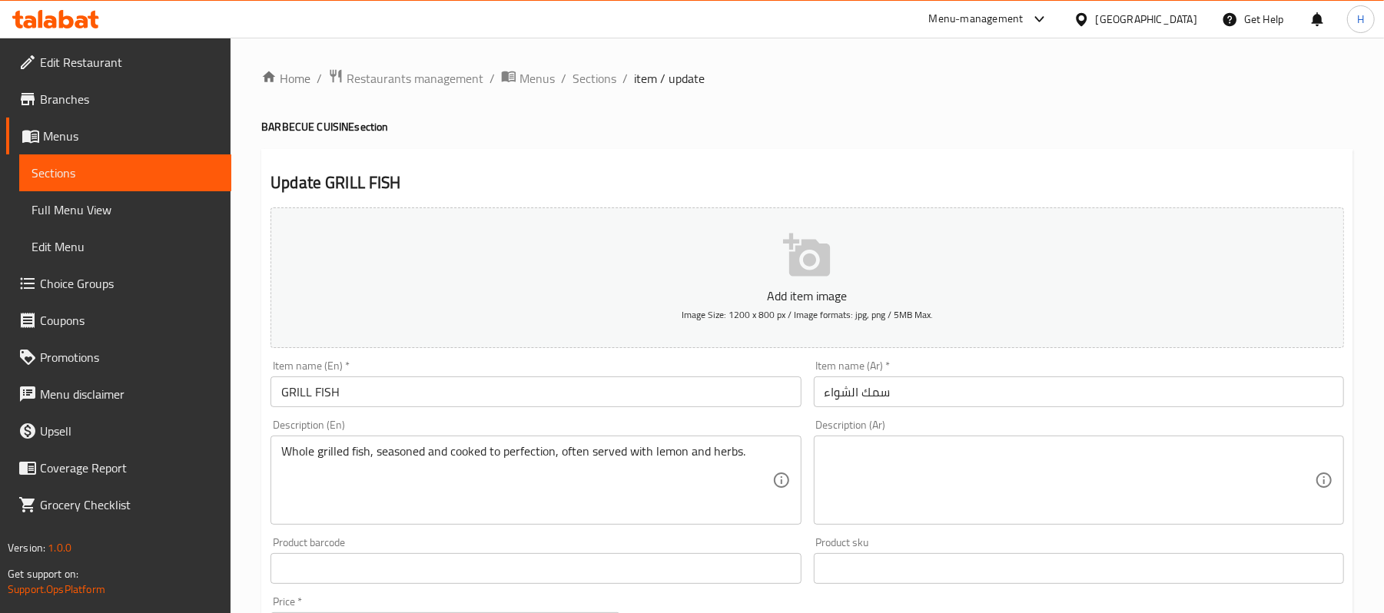
click at [425, 443] on div "Whole grilled fish, seasoned and cooked to perfection, often served with lemon …" at bounding box center [536, 480] width 530 height 89
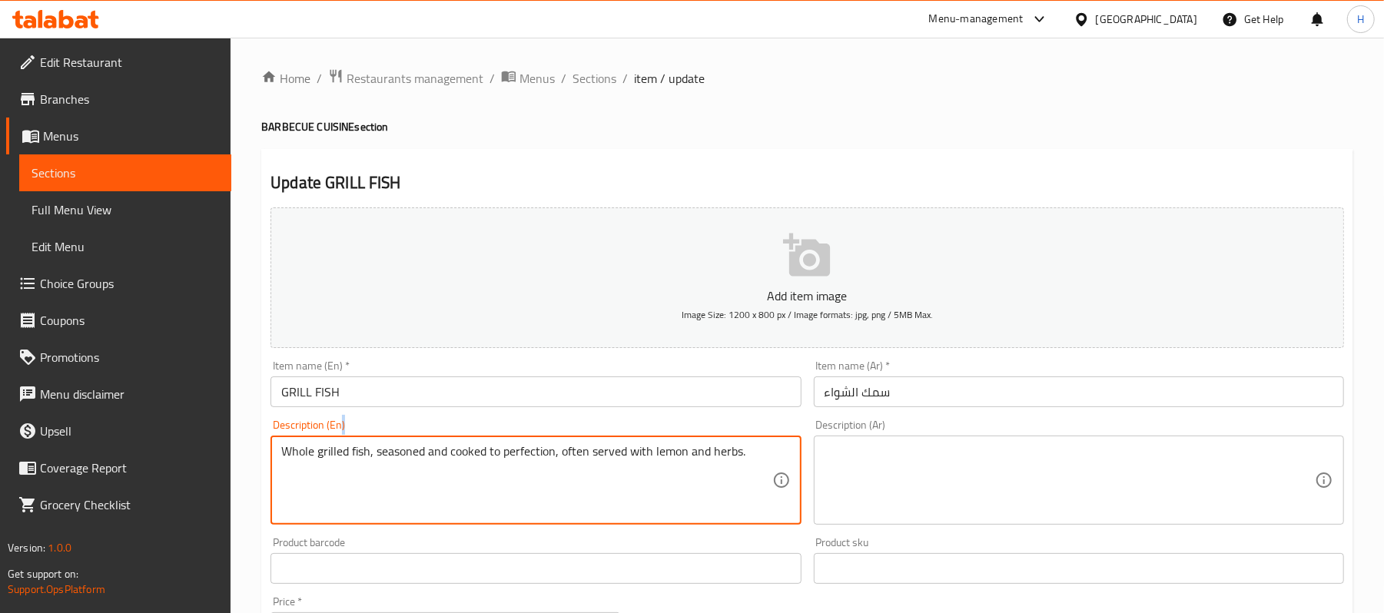
click at [425, 443] on div "Whole grilled fish, seasoned and cooked to perfection, often served with lemon …" at bounding box center [536, 480] width 530 height 89
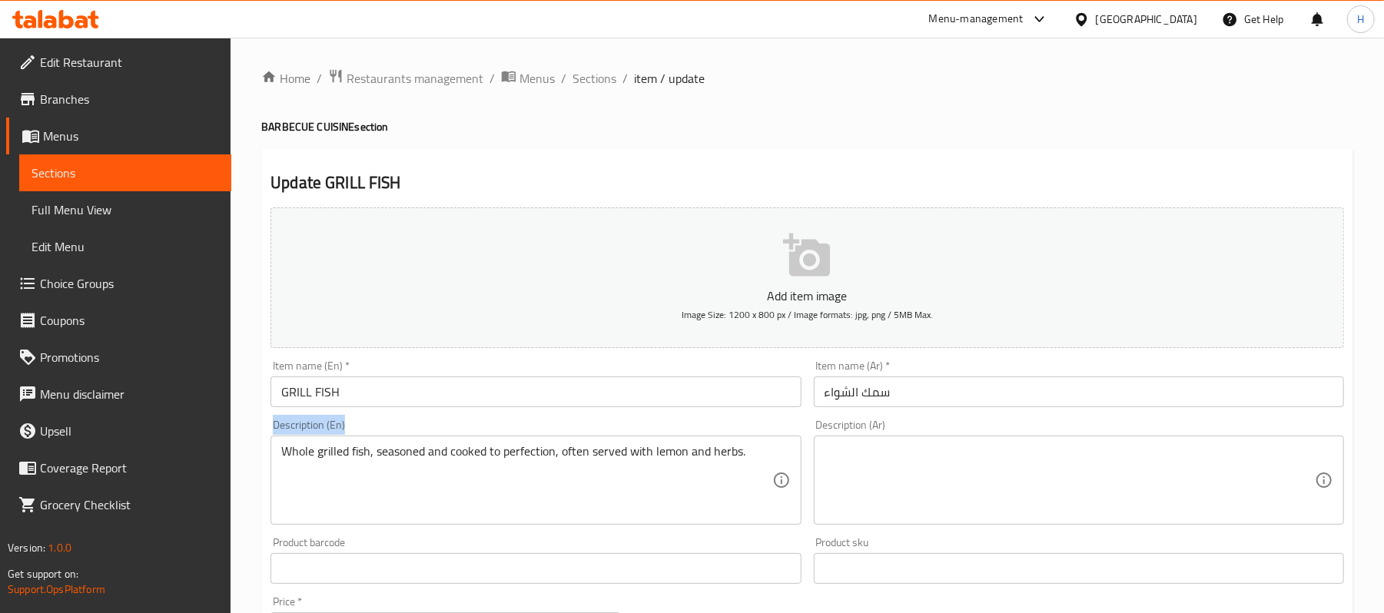
click at [425, 443] on div "Whole grilled fish, seasoned and cooked to perfection, often served with lemon …" at bounding box center [536, 480] width 530 height 89
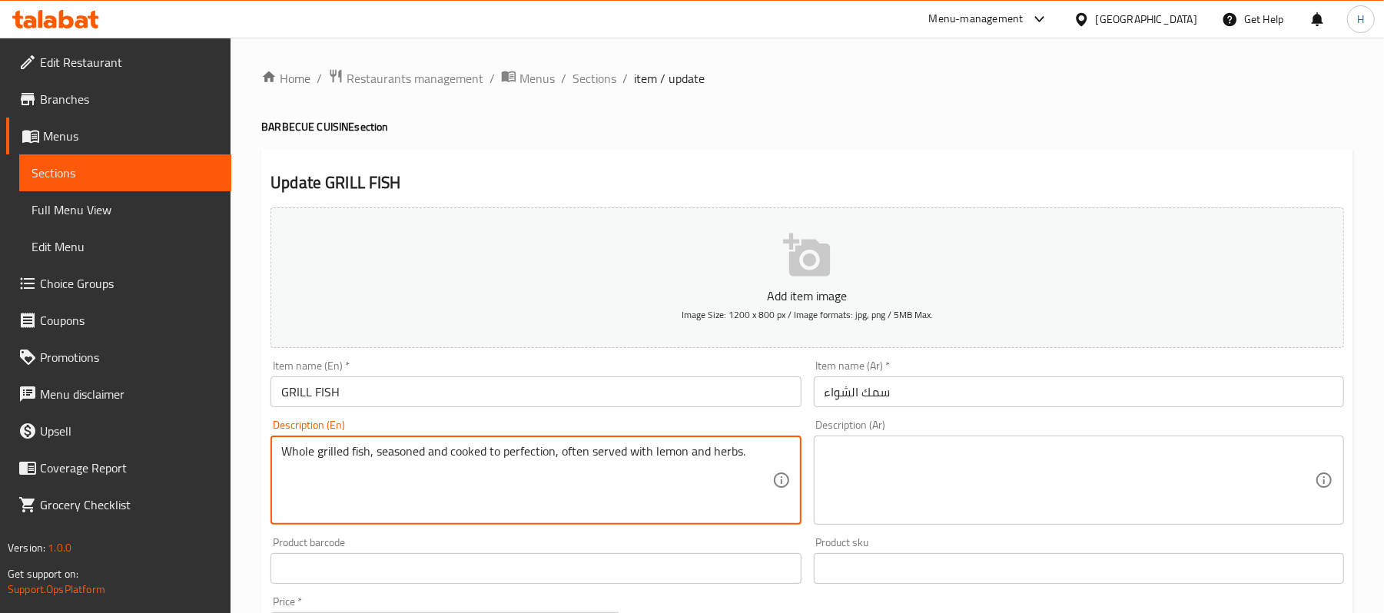
click at [217, 169] on span "Sections" at bounding box center [126, 173] width 188 height 18
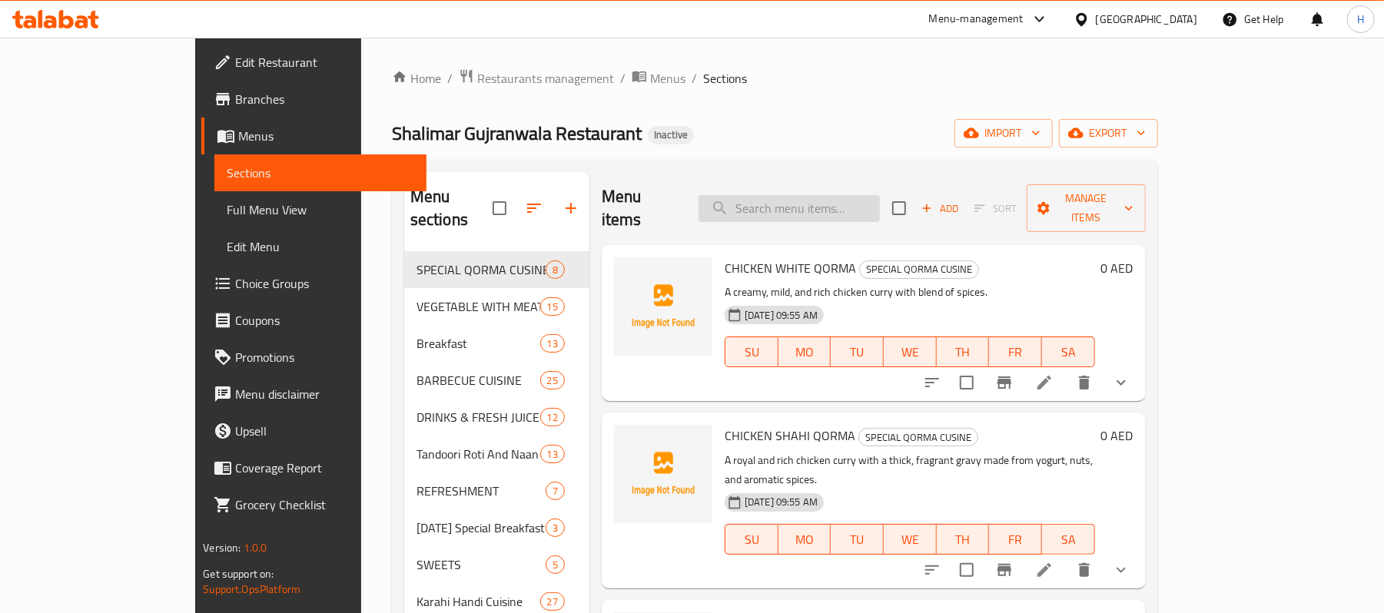
click at [827, 195] on input "search" at bounding box center [789, 208] width 181 height 27
paste input "FRESH LASSI"
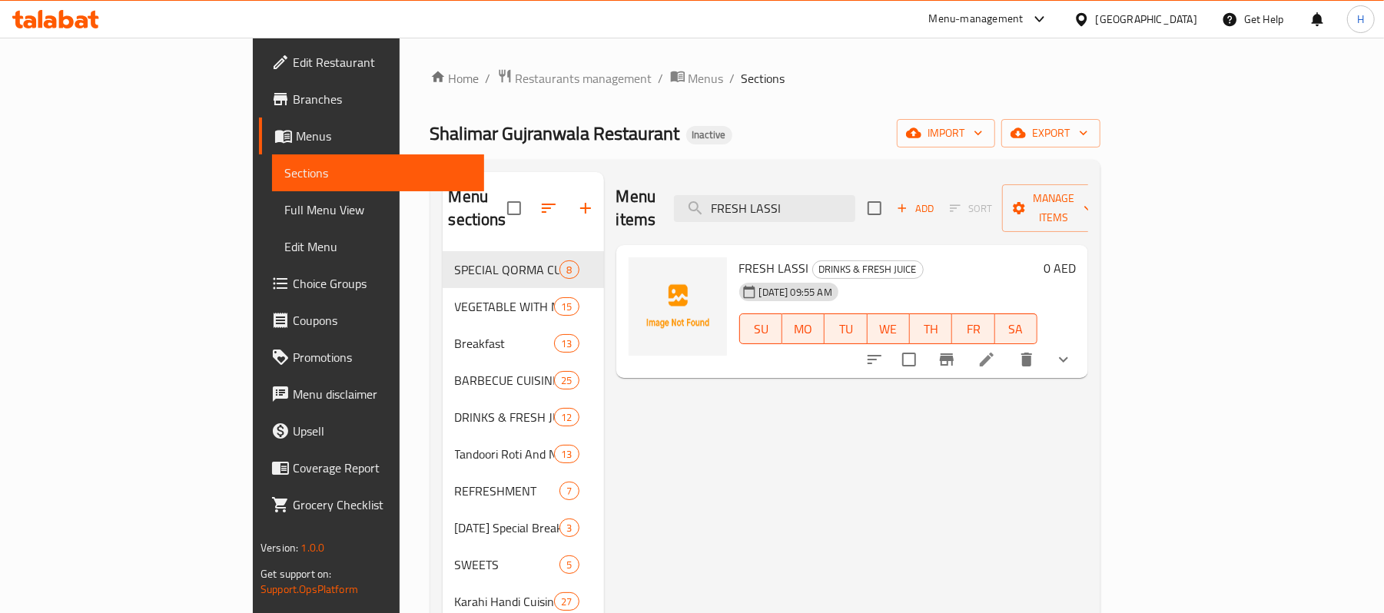
type input "FRESH LASSI"
click at [994, 353] on icon at bounding box center [987, 360] width 14 height 14
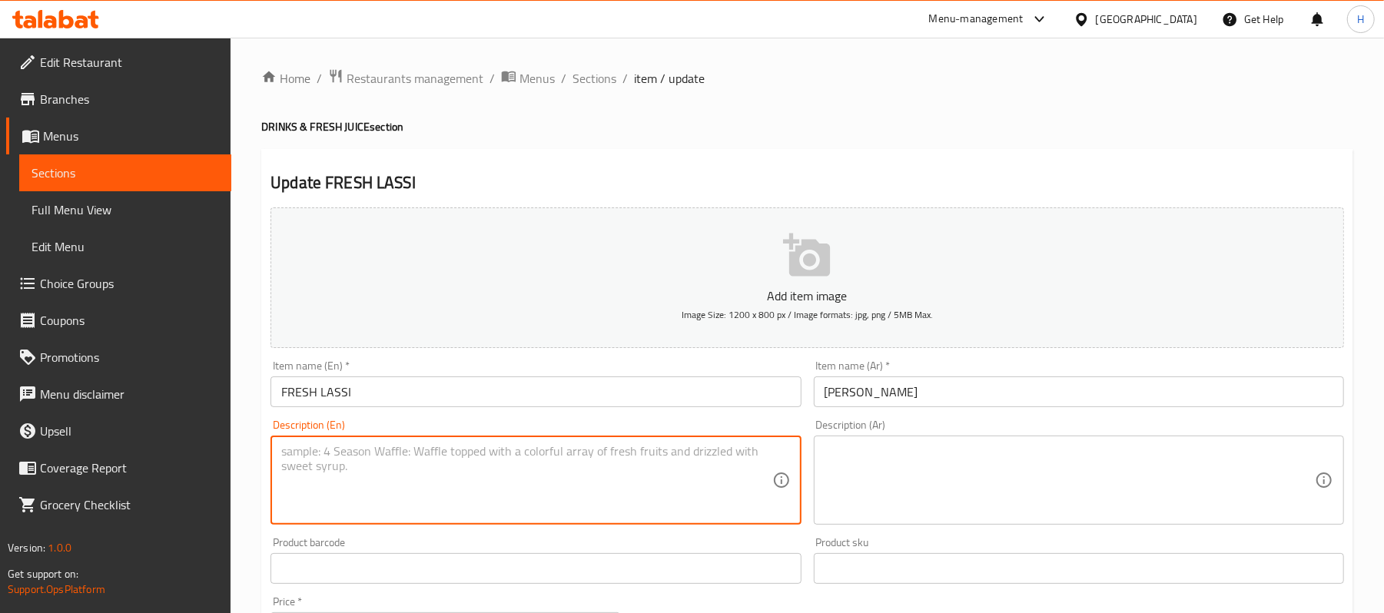
click at [512, 490] on textarea at bounding box center [526, 480] width 490 height 73
paste textarea "Refreshing traditional yogurt-based drink. | Ingredients: Yogurt, water, sugar/…"
drag, startPoint x: 499, startPoint y: 456, endPoint x: 505, endPoint y: 469, distance: 14.4
click at [505, 469] on textarea "Refreshing traditional yogurt-based drink. | Ingredients: Yogurt, water, sugar/…" at bounding box center [526, 480] width 490 height 73
click at [520, 453] on textarea "Refreshing traditional yogurt-based drink. Ingredients: Yogurt, water, sugar/sa…" at bounding box center [526, 480] width 490 height 73
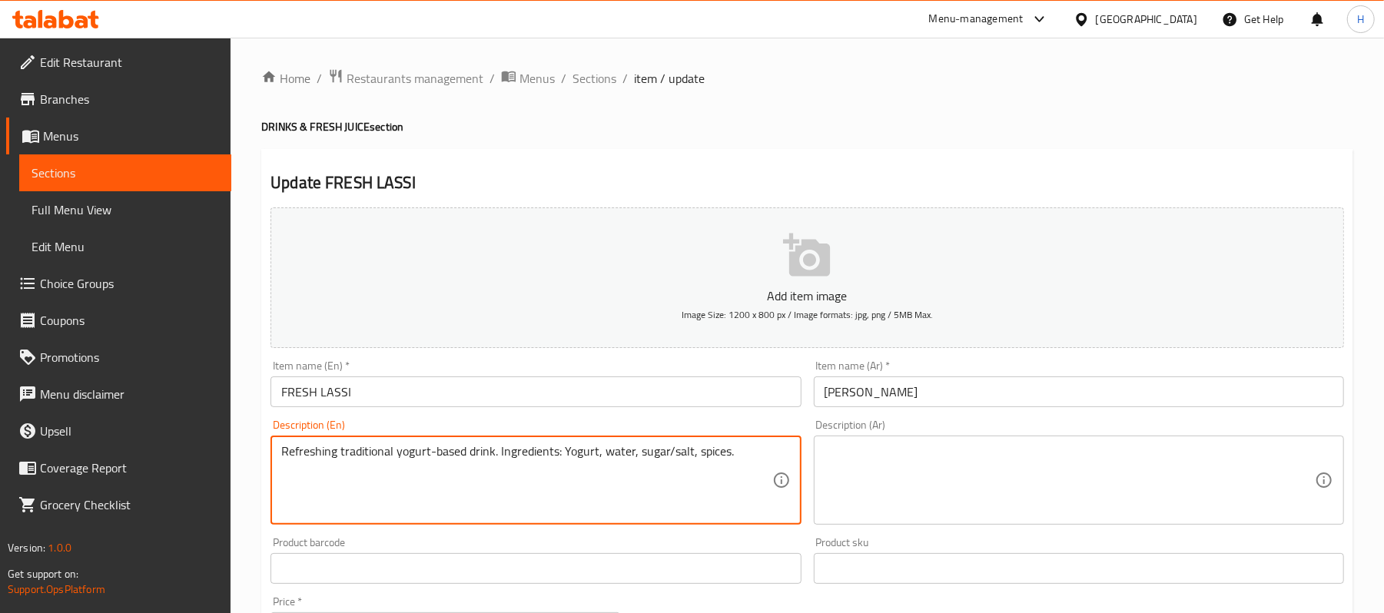
click at [520, 453] on textarea "Refreshing traditional yogurt-based drink. Ingredients: Yogurt, water, sugar/sa…" at bounding box center [526, 480] width 490 height 73
drag, startPoint x: 503, startPoint y: 454, endPoint x: 496, endPoint y: 467, distance: 15.5
click at [496, 467] on textarea "Refreshing traditional yogurt-based drink. : Yogurt, water, sugar/salt, spices." at bounding box center [526, 480] width 490 height 73
type textarea "Refreshing traditional yogurt-based drink. Yogurt, water, sugar/salt, spices."
click at [585, 461] on textarea "Refreshing traditional yogurt-based drink. Yogurt, water, sugar/salt, spices." at bounding box center [526, 480] width 490 height 73
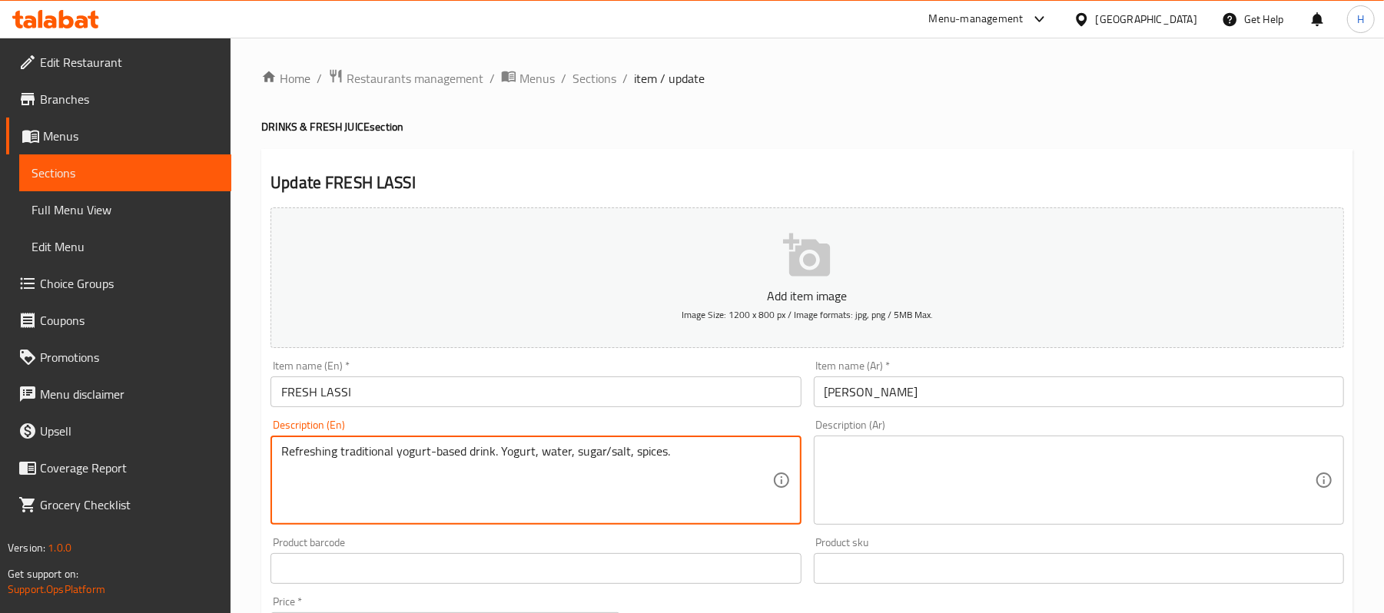
click at [585, 461] on textarea "Refreshing traditional yogurt-based drink. Yogurt, water, sugar/salt, spices." at bounding box center [526, 480] width 490 height 73
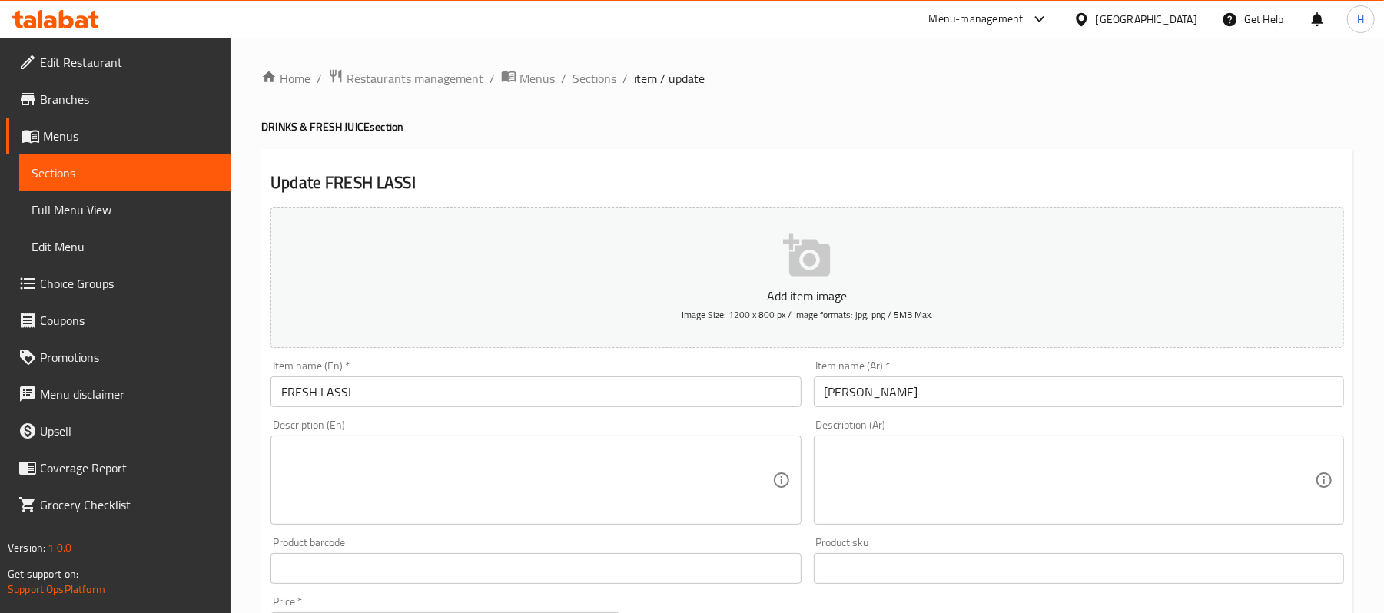
click at [210, 171] on span "Sections" at bounding box center [126, 173] width 188 height 18
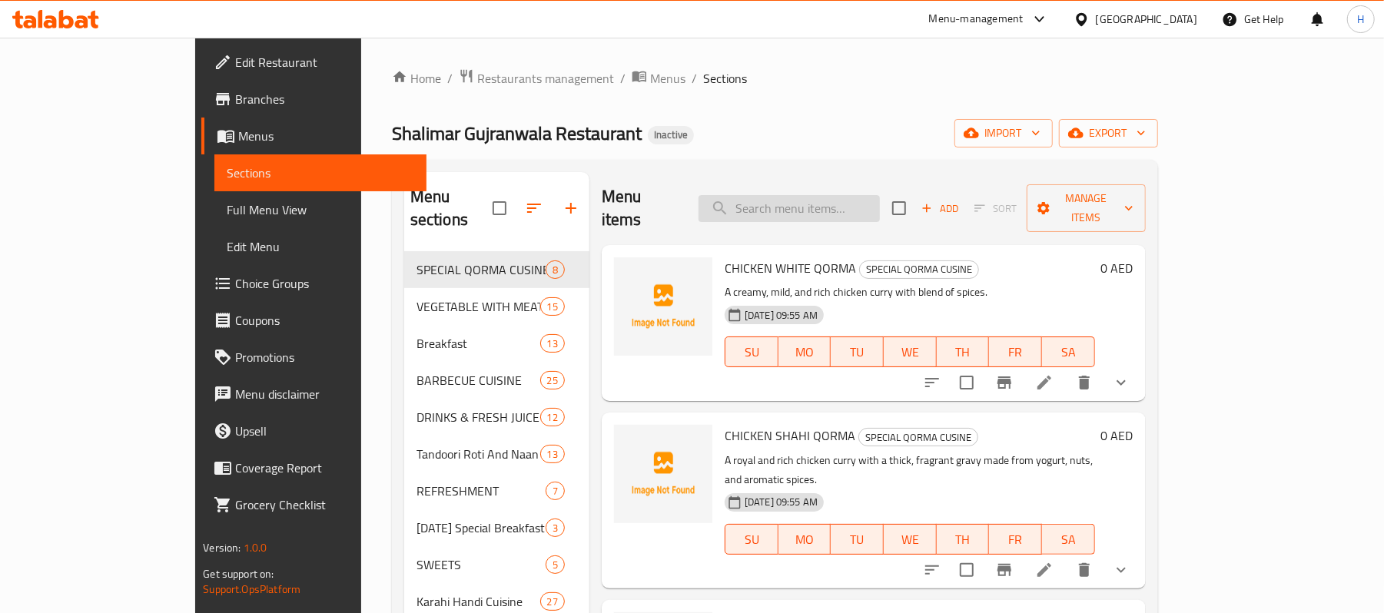
click at [843, 200] on input "search" at bounding box center [789, 208] width 181 height 27
paste input "AVOCADO JUICE"
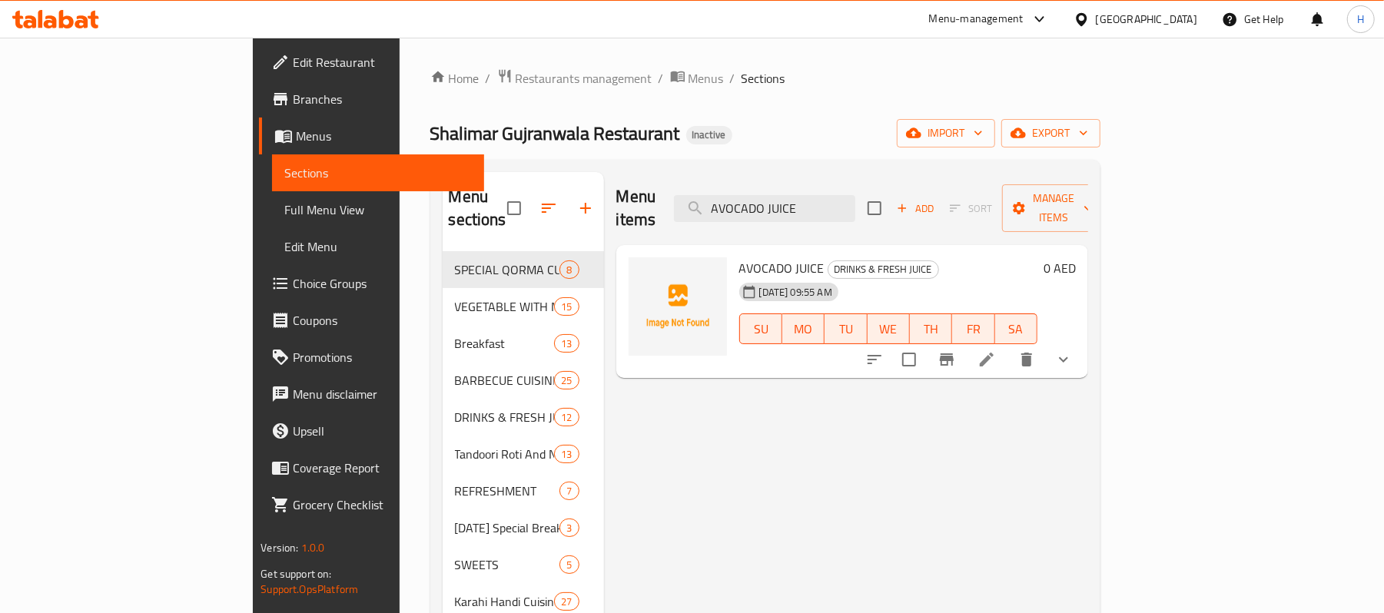
type input "AVOCADO JUICE"
click at [996, 351] on icon at bounding box center [987, 360] width 18 height 18
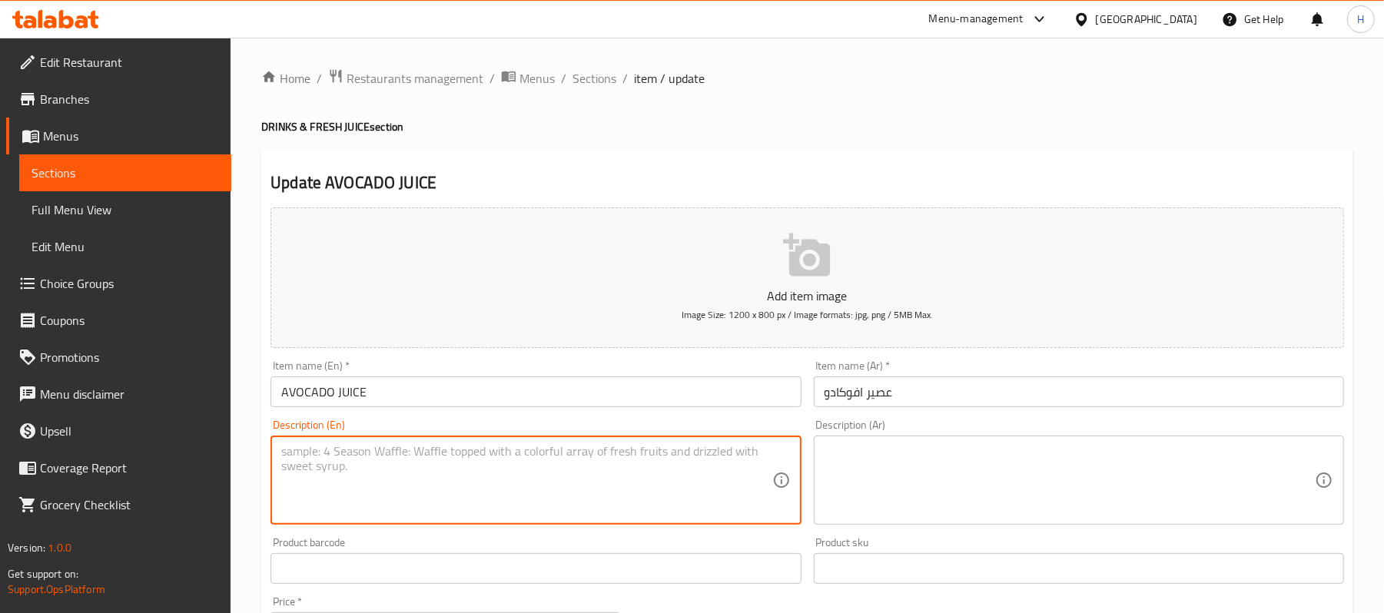
click at [523, 497] on textarea at bounding box center [526, 480] width 490 height 73
paste textarea "Creamy juice made with fresh avocado. | Ingredients: Avocado, milk, sugar, ice."
type textarea "Creamy juice made with fresh avocado. | Ingredients: Avocado, milk, sugar, ice."
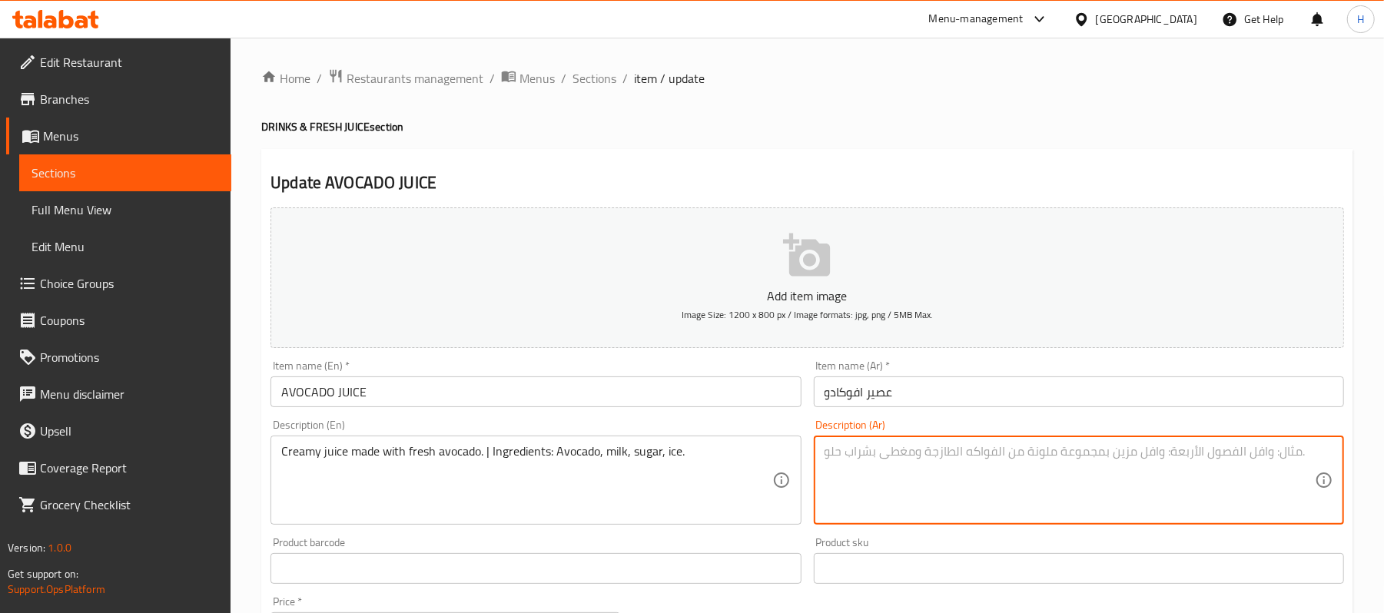
click at [1121, 487] on textarea at bounding box center [1070, 480] width 490 height 73
paste textarea "عصير كريمي مصنوع من الأفوكادو الطازج المكونات: الأفوكادو، الحليب، السكر، الثلج."
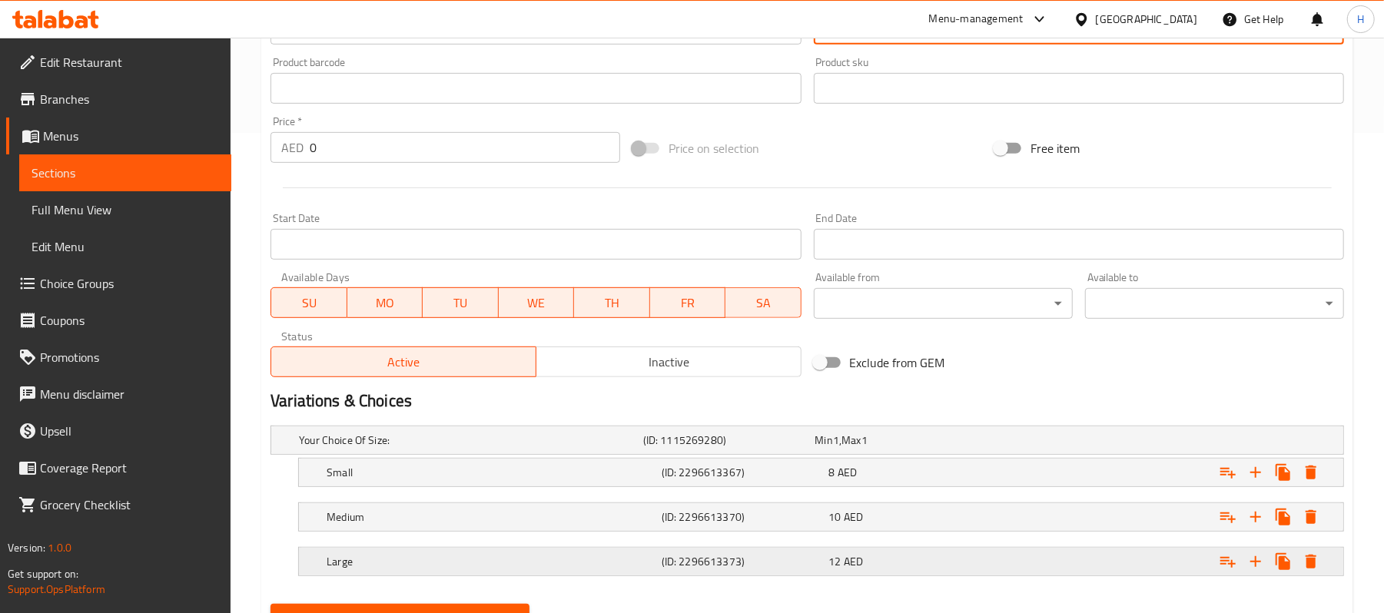
scroll to position [554, 0]
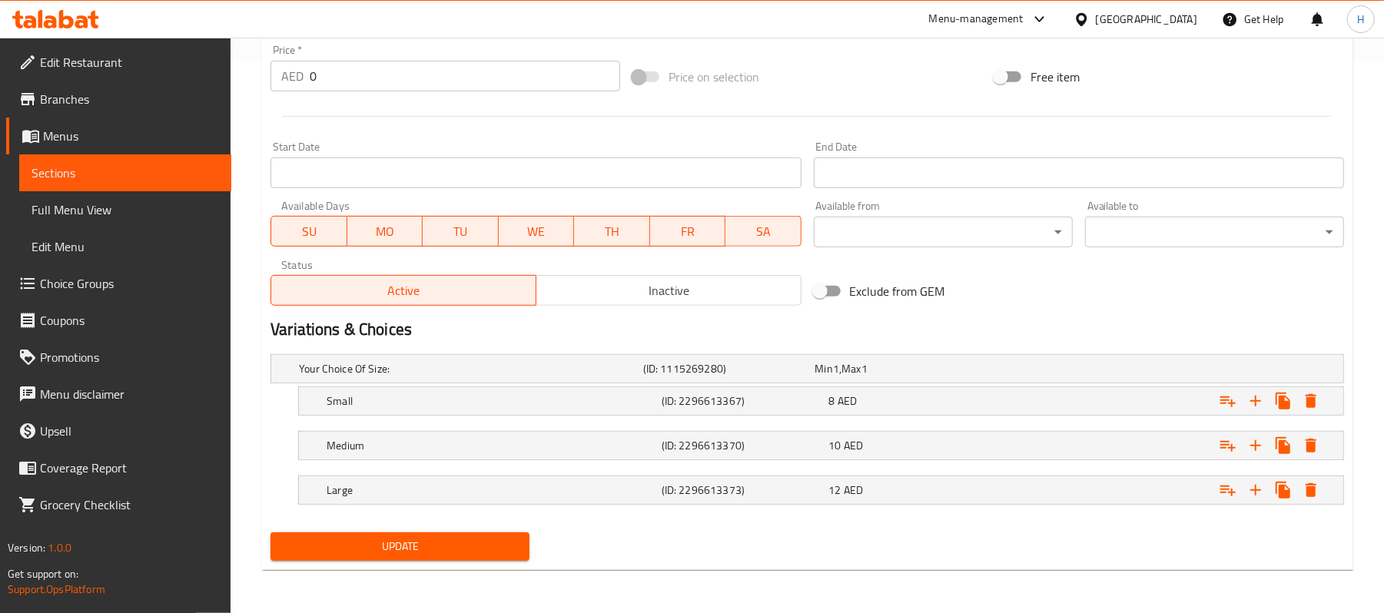
type textarea "عصير كريمي مصنوع من الأفوكادو الطازج المكونات: الأفوكادو، الحليب، السكر، الثلج."
click at [530, 539] on div "Update" at bounding box center [399, 547] width 271 height 41
click at [487, 549] on span "Update" at bounding box center [400, 546] width 234 height 19
click at [206, 173] on span "Sections" at bounding box center [126, 173] width 188 height 18
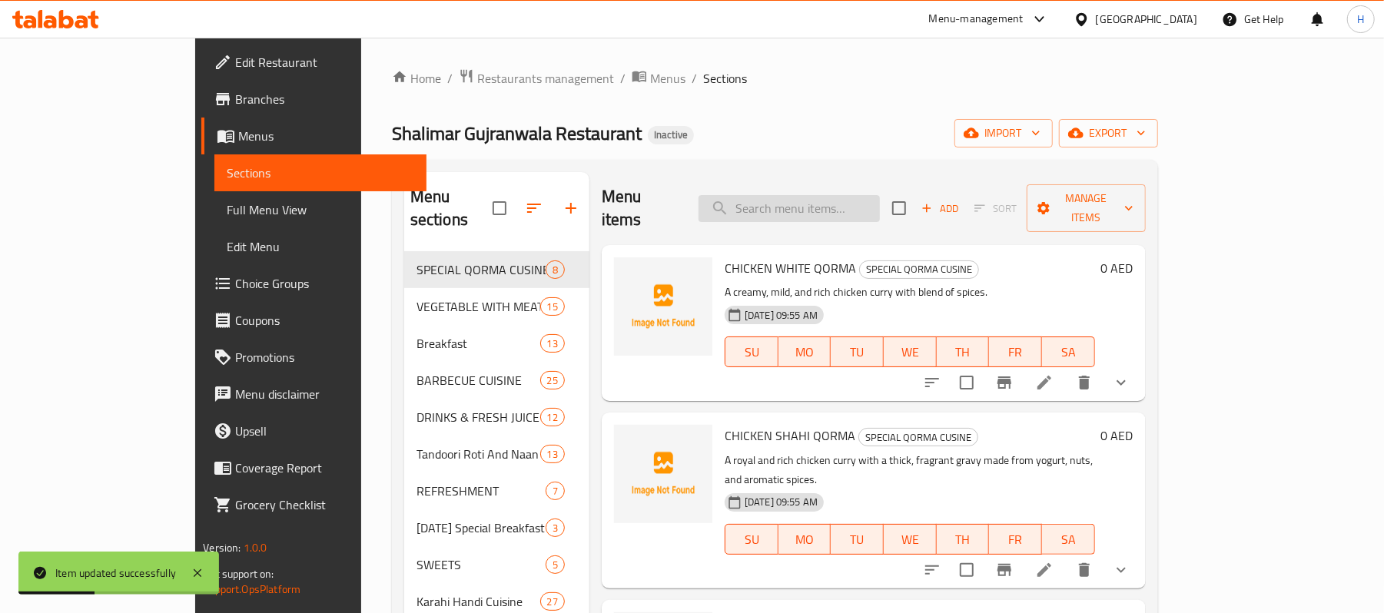
click at [869, 195] on input "search" at bounding box center [789, 208] width 181 height 27
paste input "BANANA JUICE"
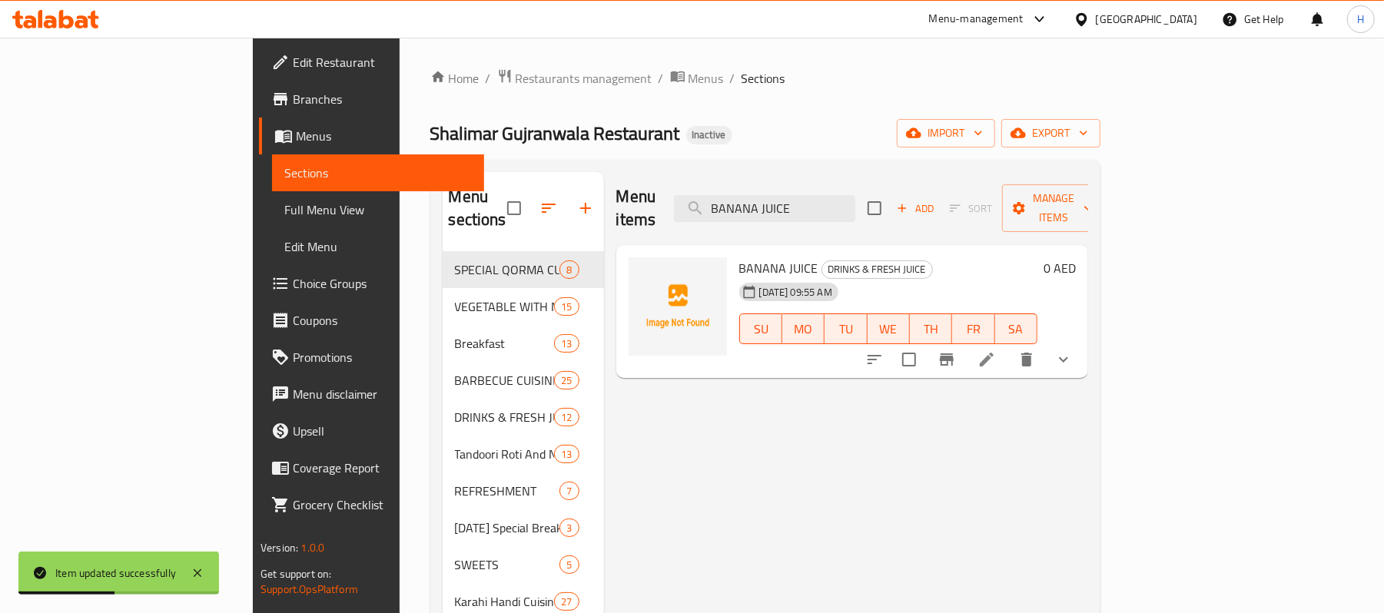
type input "BANANA JUICE"
click at [1009, 347] on li at bounding box center [987, 360] width 43 height 28
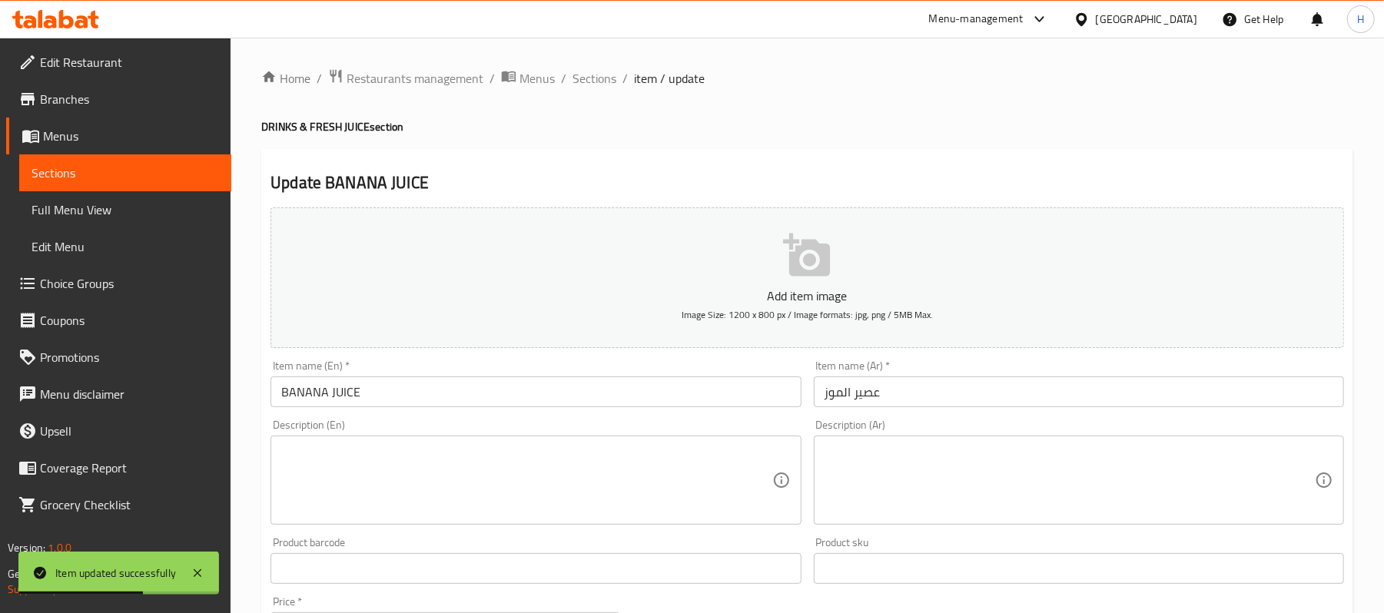
click at [480, 449] on textarea at bounding box center [526, 480] width 490 height 73
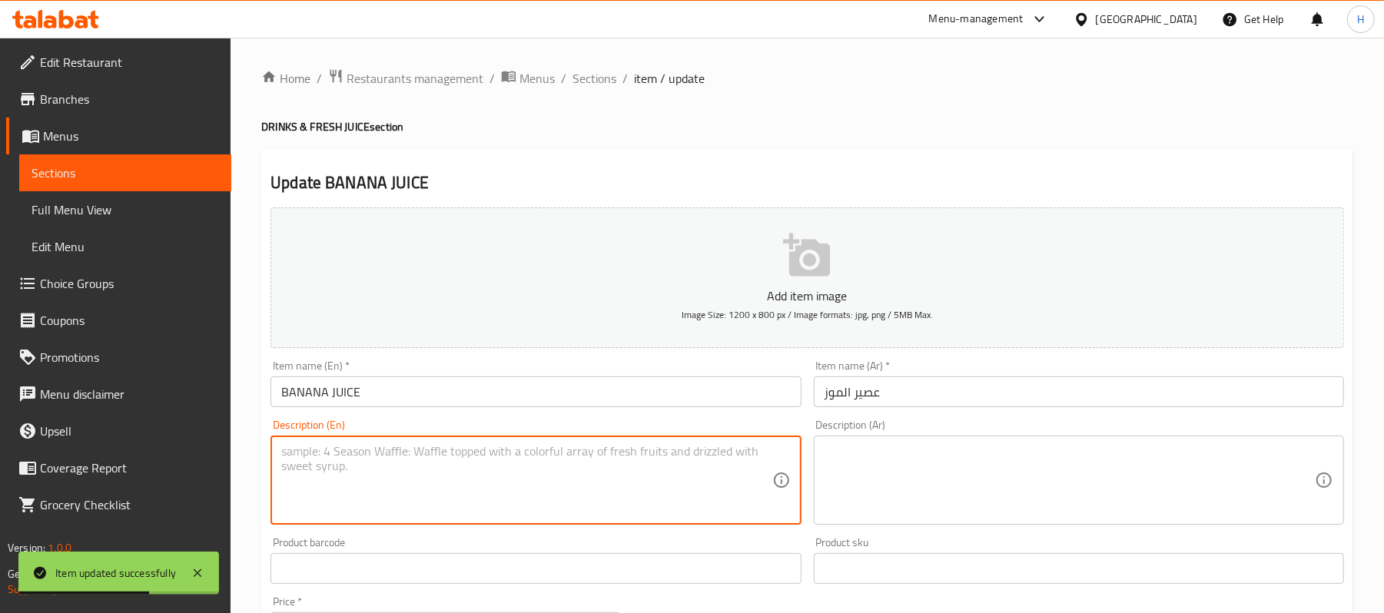
paste textarea "Sweet and energizing banana juice. | Ingredients: Banana, milk, sugar, ice."
type textarea "Sweet and energizing banana juice. | Ingredients: Banana, milk, sugar, ice."
click at [964, 549] on div "Product sku Product sku" at bounding box center [1079, 560] width 530 height 47
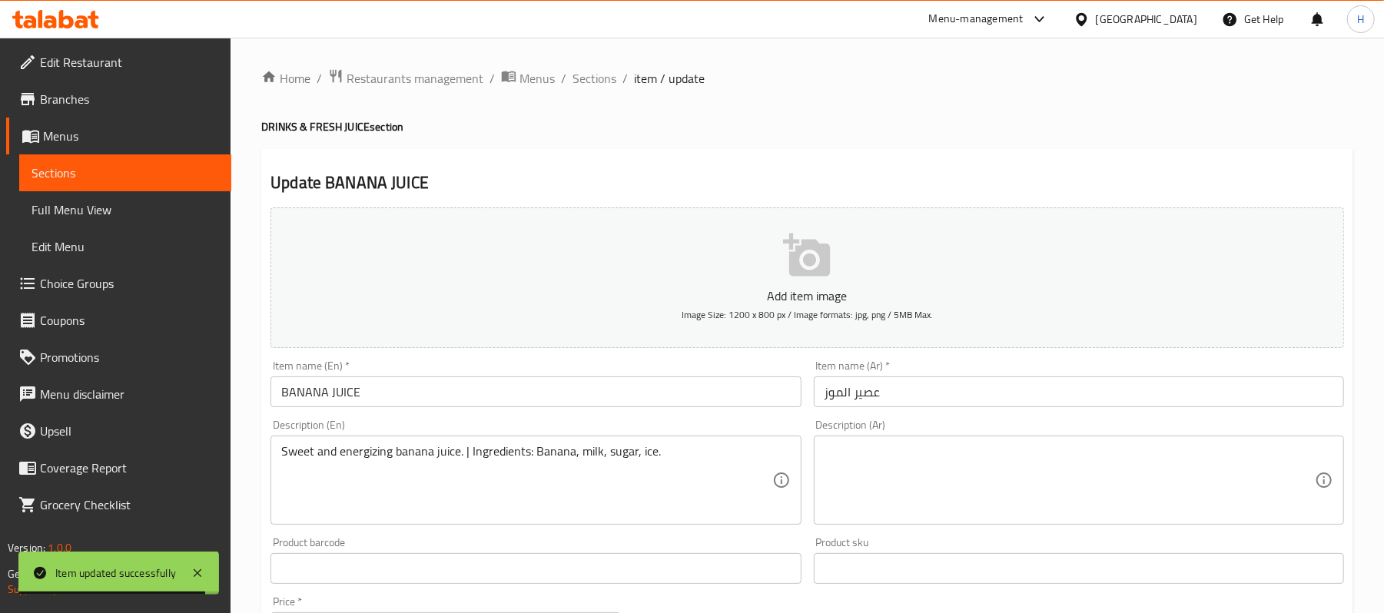
click at [966, 503] on textarea at bounding box center [1070, 480] width 490 height 73
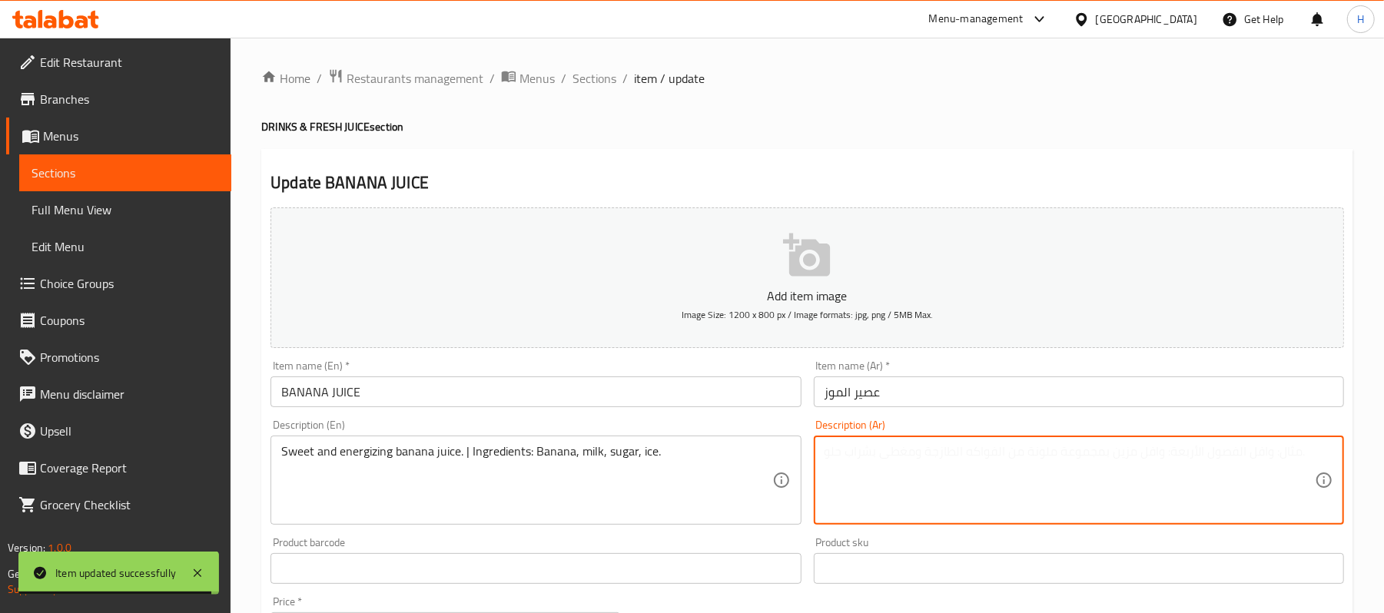
paste textarea "عصير موز حلو ومنعش. المكونات: موز، حليب، سكر، ثلج."
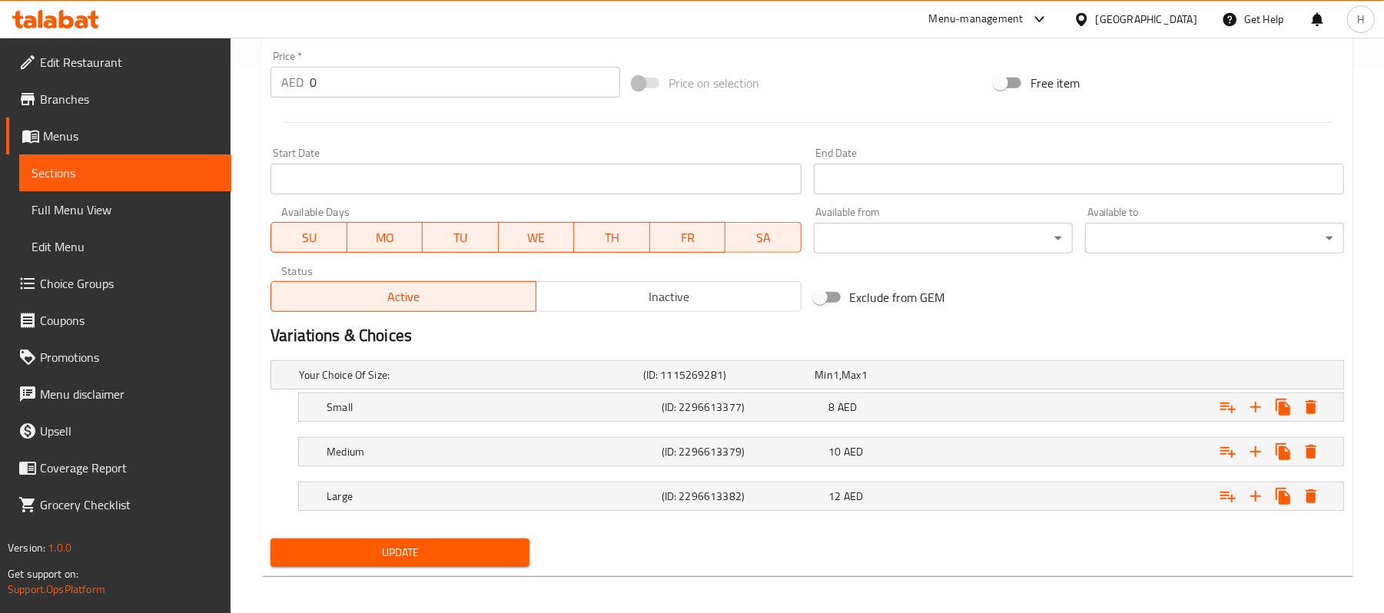
scroll to position [554, 0]
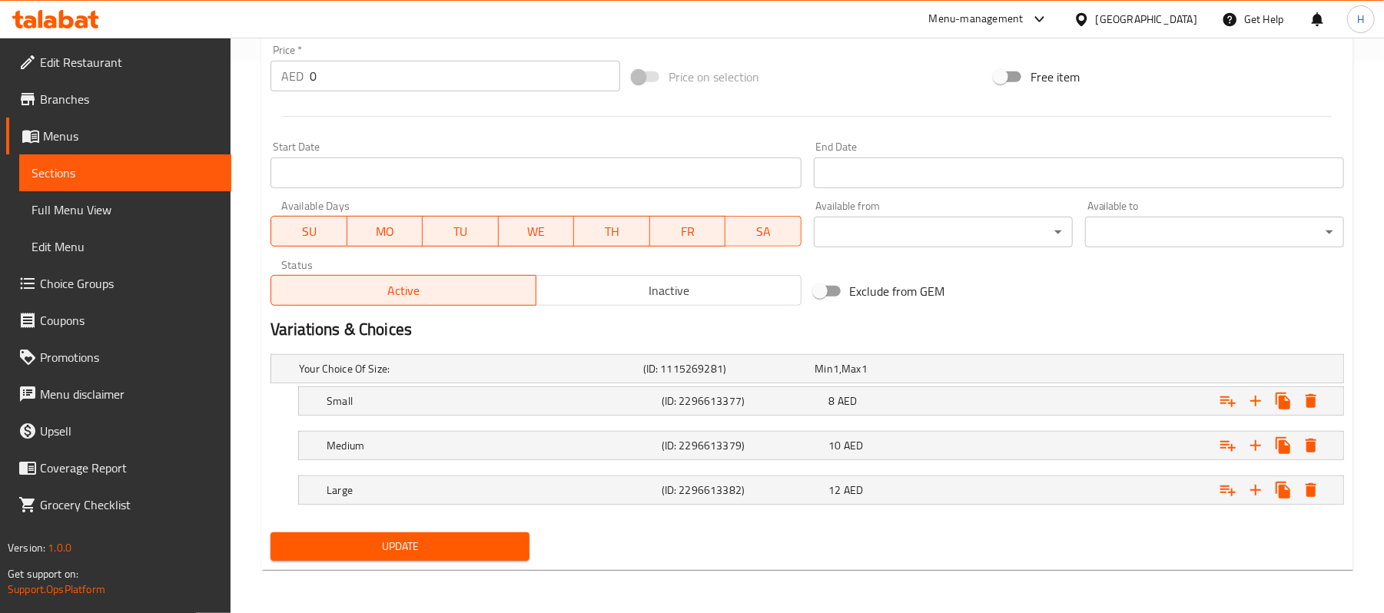
type textarea "عصير موز حلو ومنعش. المكونات: موز، حليب، سكر، ثلج."
click at [438, 532] on div "Update" at bounding box center [399, 547] width 271 height 41
click at [478, 564] on div "Update" at bounding box center [399, 547] width 271 height 41
click at [478, 561] on div "Update" at bounding box center [399, 547] width 271 height 41
click at [478, 557] on button "Update" at bounding box center [400, 547] width 259 height 28
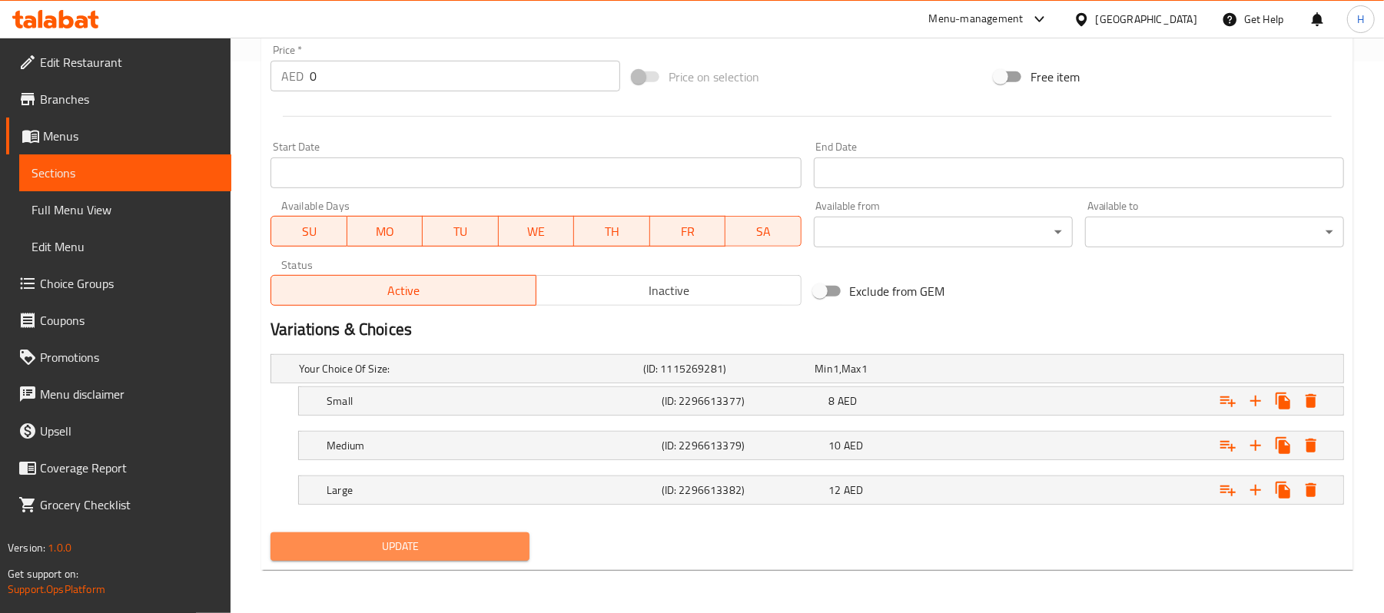
click at [415, 541] on span "Update" at bounding box center [400, 546] width 234 height 19
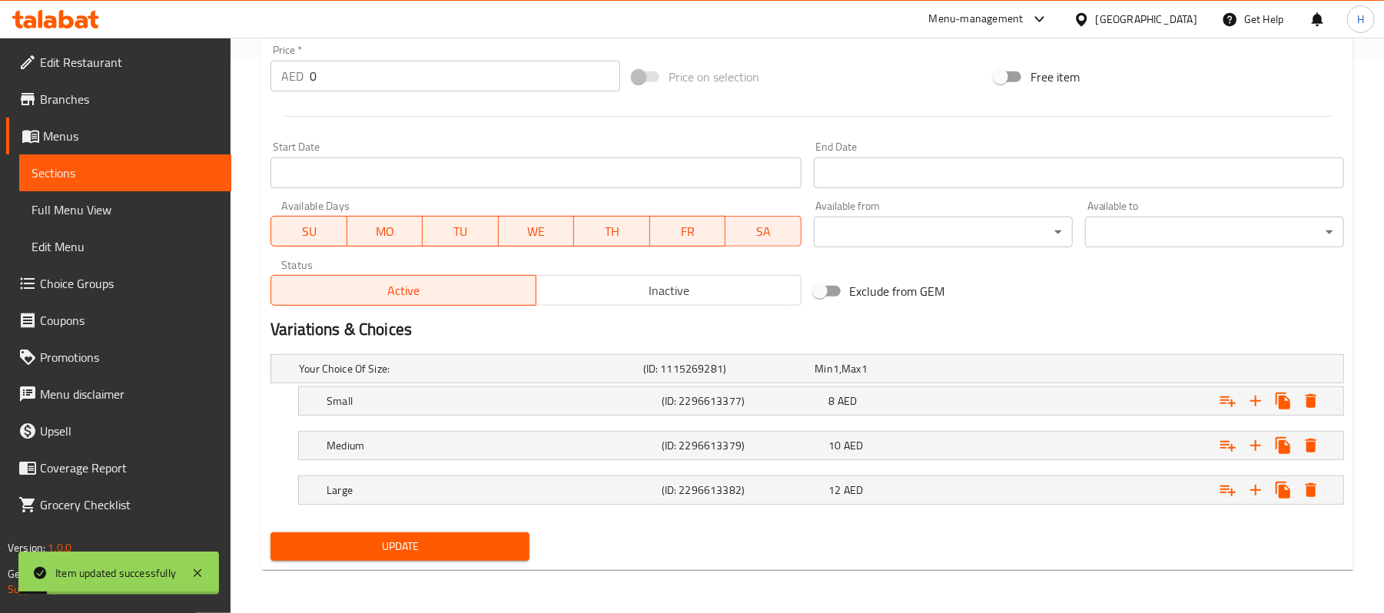
click at [215, 173] on span "Sections" at bounding box center [126, 173] width 188 height 18
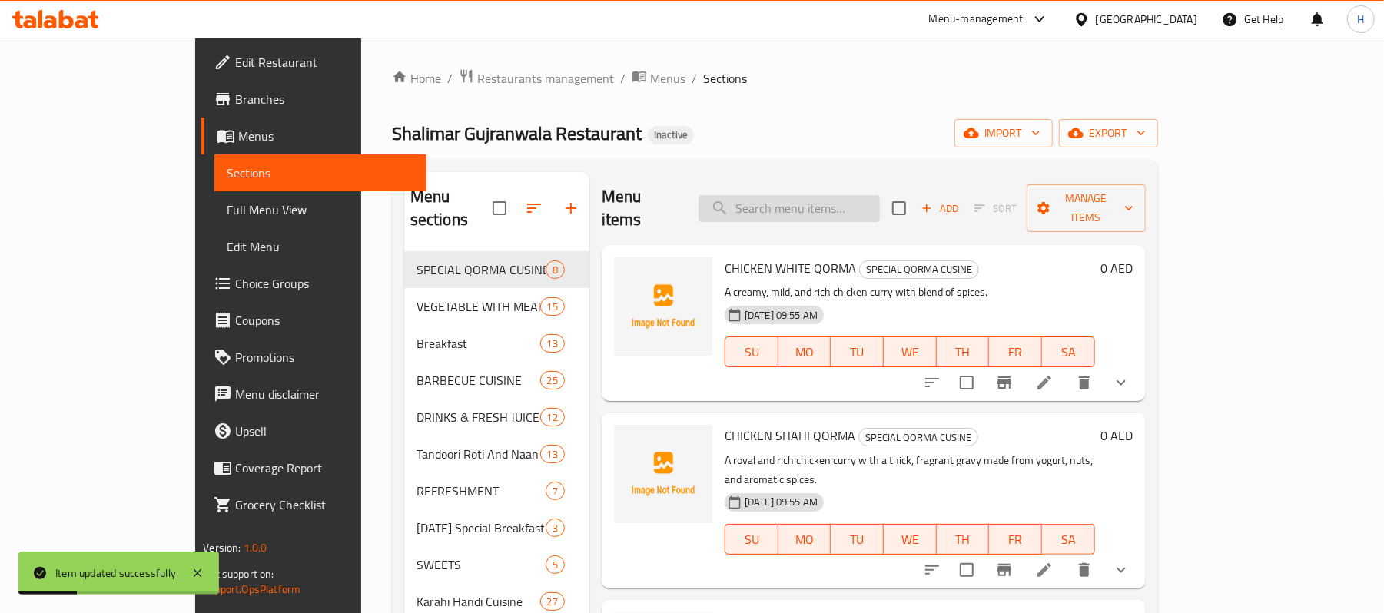
click at [853, 195] on input "search" at bounding box center [789, 208] width 181 height 27
paste input "[PERSON_NAME]"
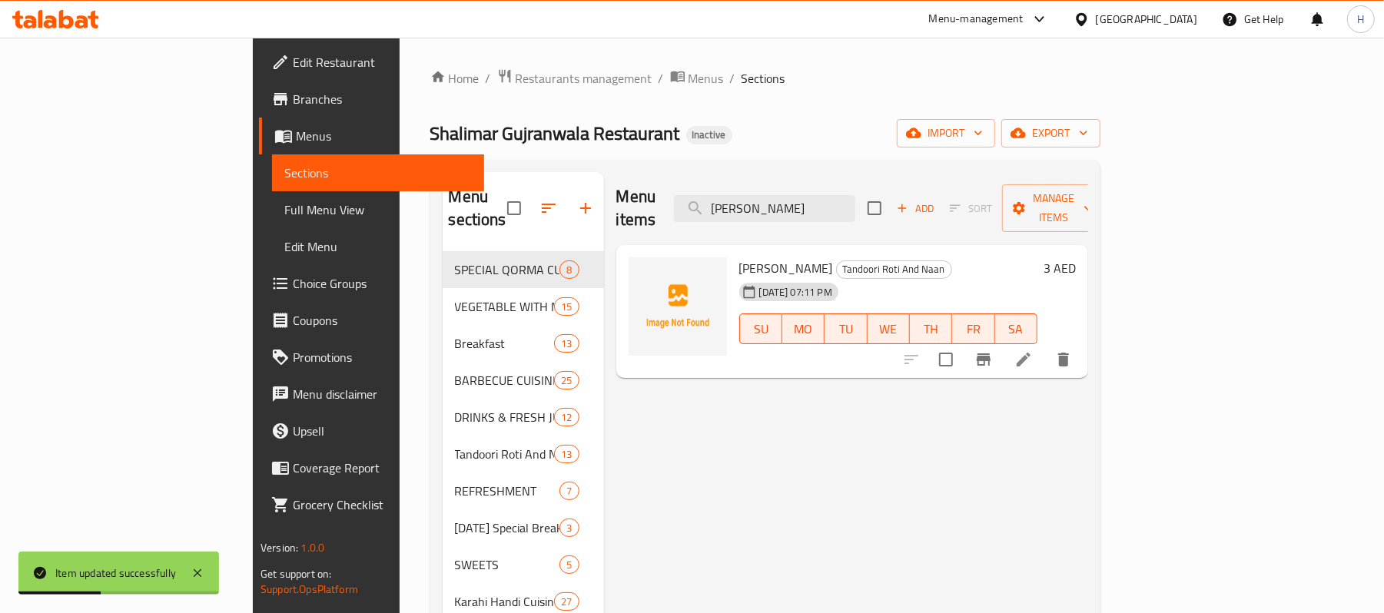
type input "[PERSON_NAME]"
click at [1045, 346] on li at bounding box center [1023, 360] width 43 height 28
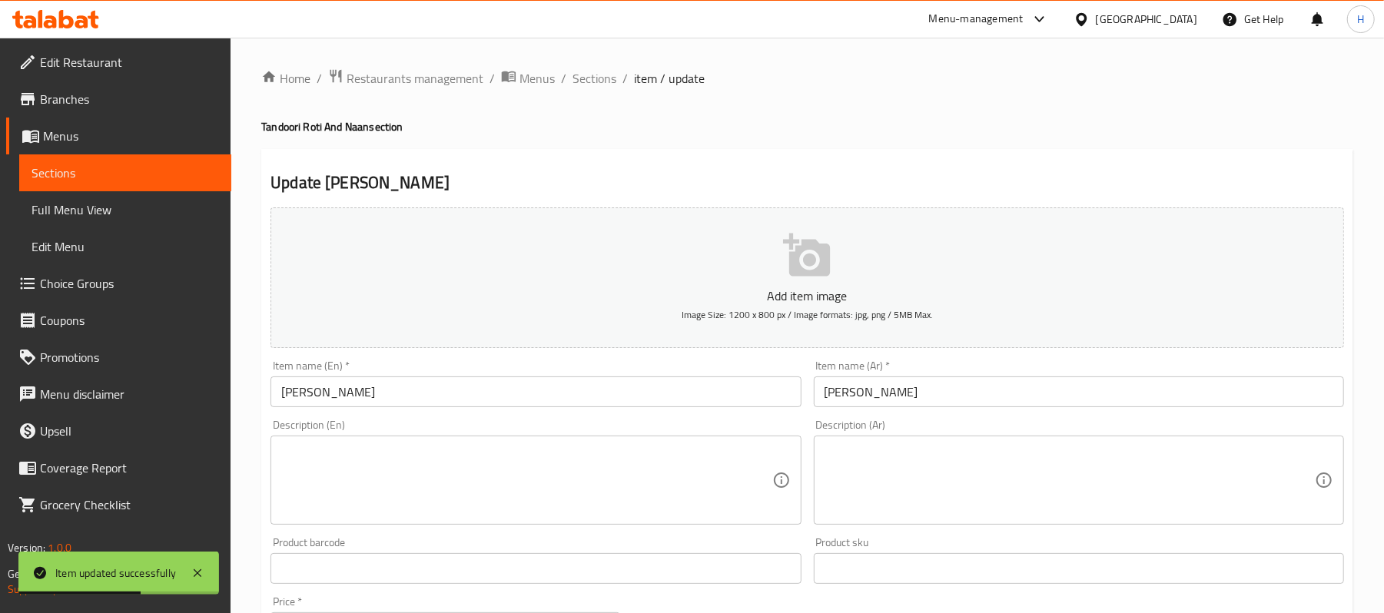
click at [391, 484] on textarea at bounding box center [526, 480] width 490 height 73
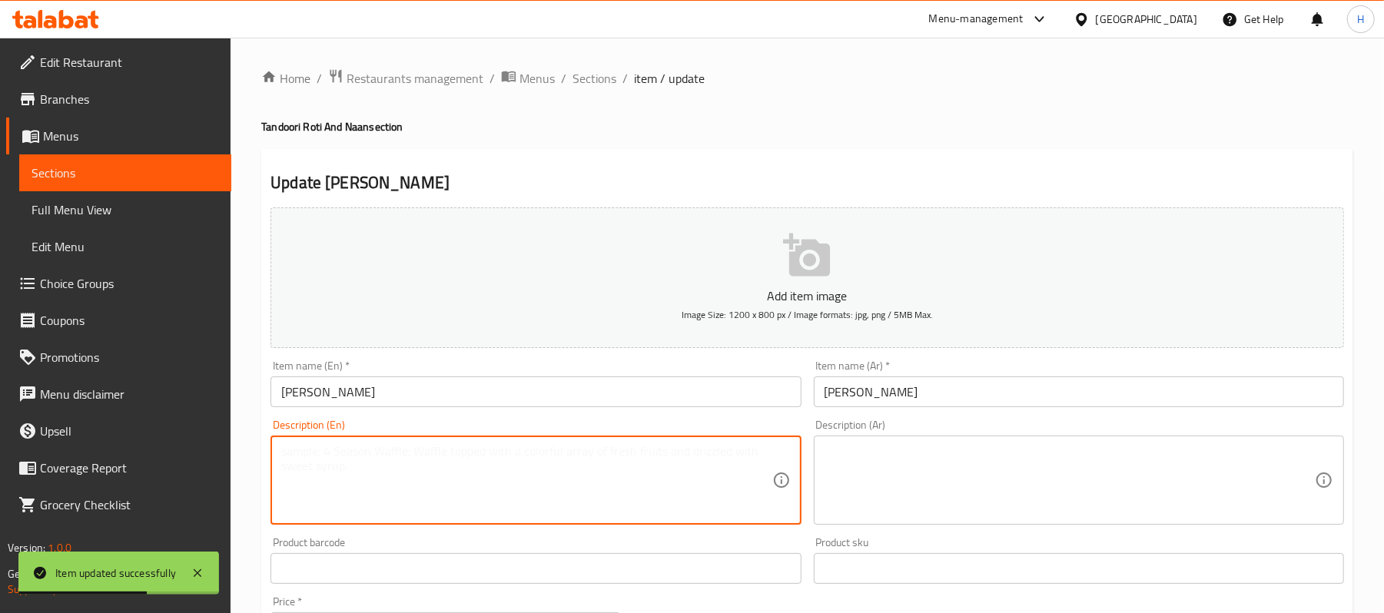
paste textarea "Soft buttery naan bread. | Ingredients: Flour, yeast, butter, milk."
drag, startPoint x: 409, startPoint y: 452, endPoint x: 417, endPoint y: 450, distance: 8.0
click at [417, 450] on textarea "Soft buttery naan bread. | Ingredients: Flour, yeast, butter, milk." at bounding box center [526, 480] width 490 height 73
click at [417, 450] on textarea "Soft buttery naan bread.Ingredients: Flour, yeast, butter, milk." at bounding box center [526, 480] width 490 height 73
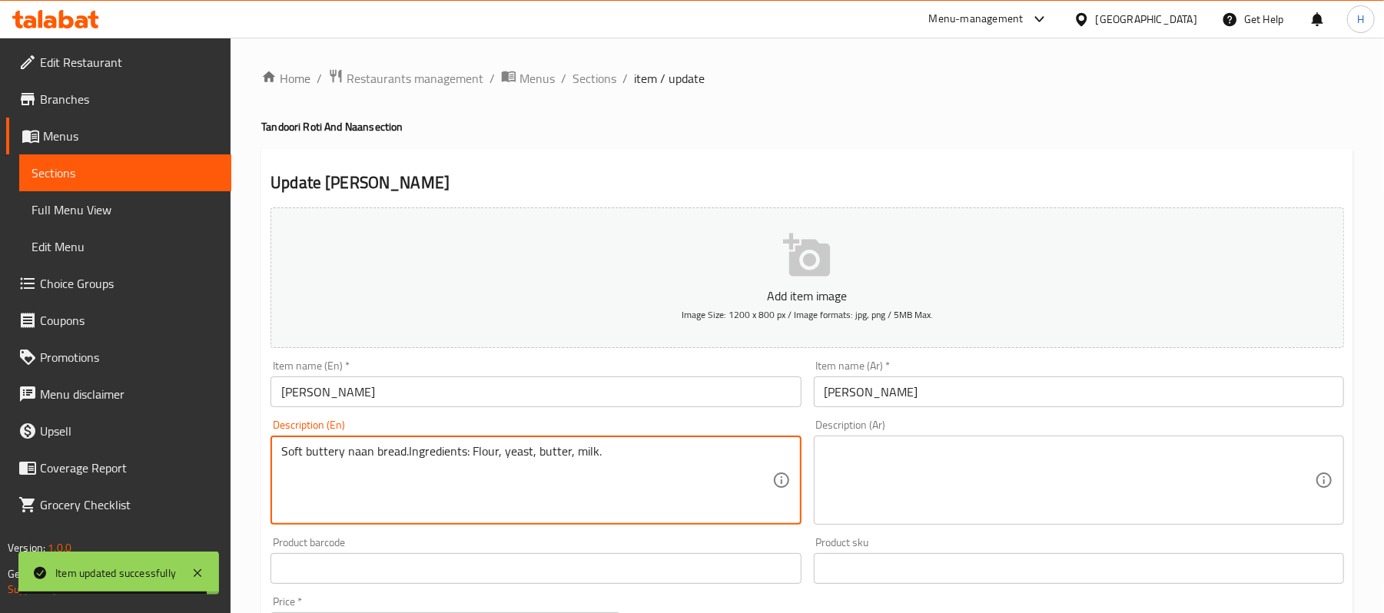
click at [417, 450] on textarea "Soft buttery naan bread.Ingredients: Flour, yeast, butter, milk." at bounding box center [526, 480] width 490 height 73
type textarea "Soft buttery naan bread.Ingredients: Flour, yeast, butter, milk."
click at [1047, 461] on textarea at bounding box center [1070, 480] width 490 height 73
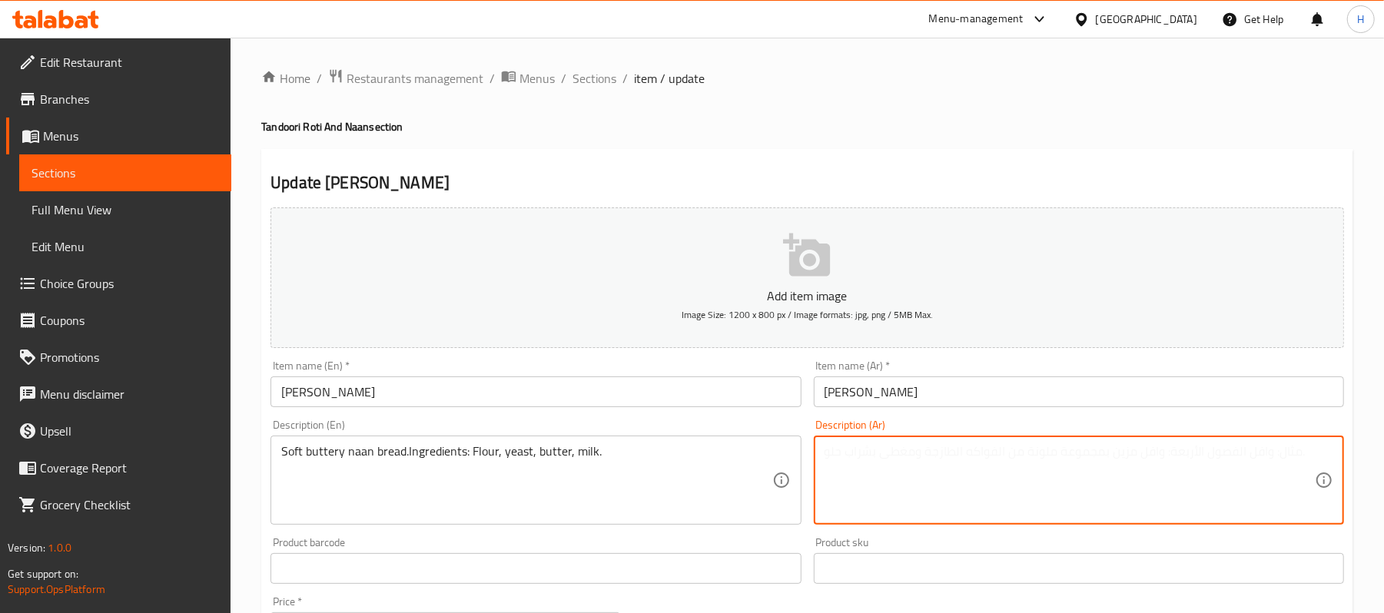
paste textarea "خبز النان الطري بالزبدة. المكونات: الدقيق، الخميرة، الزبدة، الحليب."
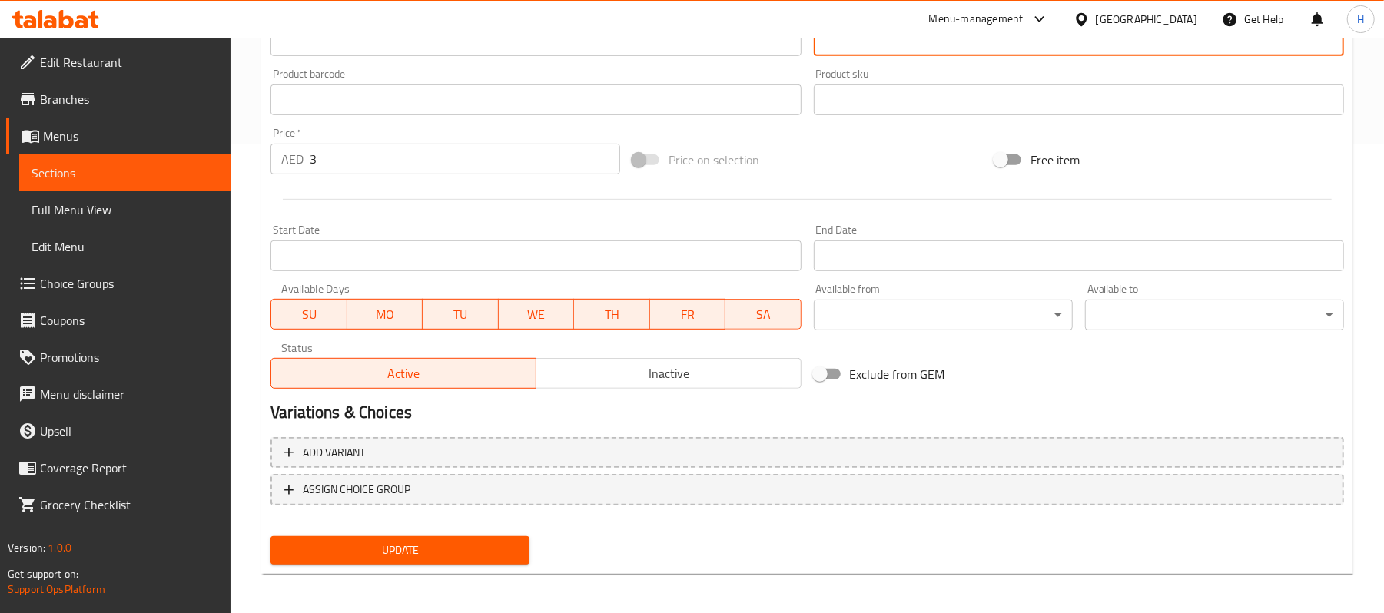
scroll to position [471, 0]
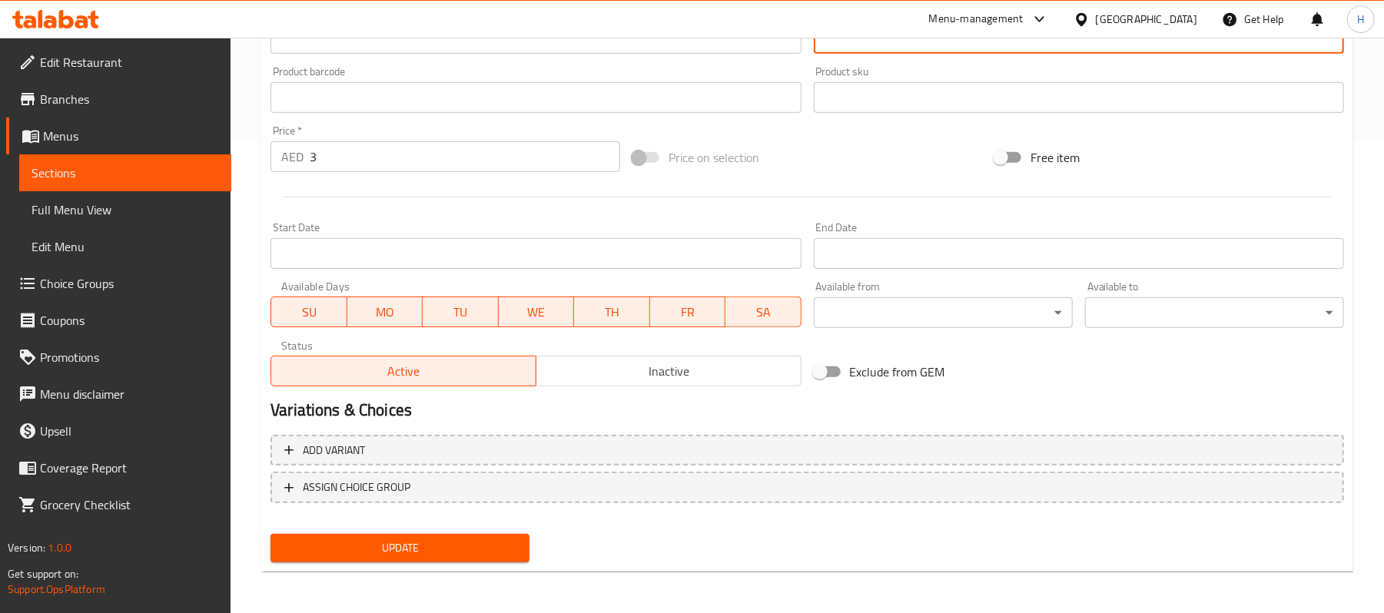
type textarea "خبز النان الطري بالزبدة. المكونات: الدقيق، الخميرة، الزبدة، الحليب."
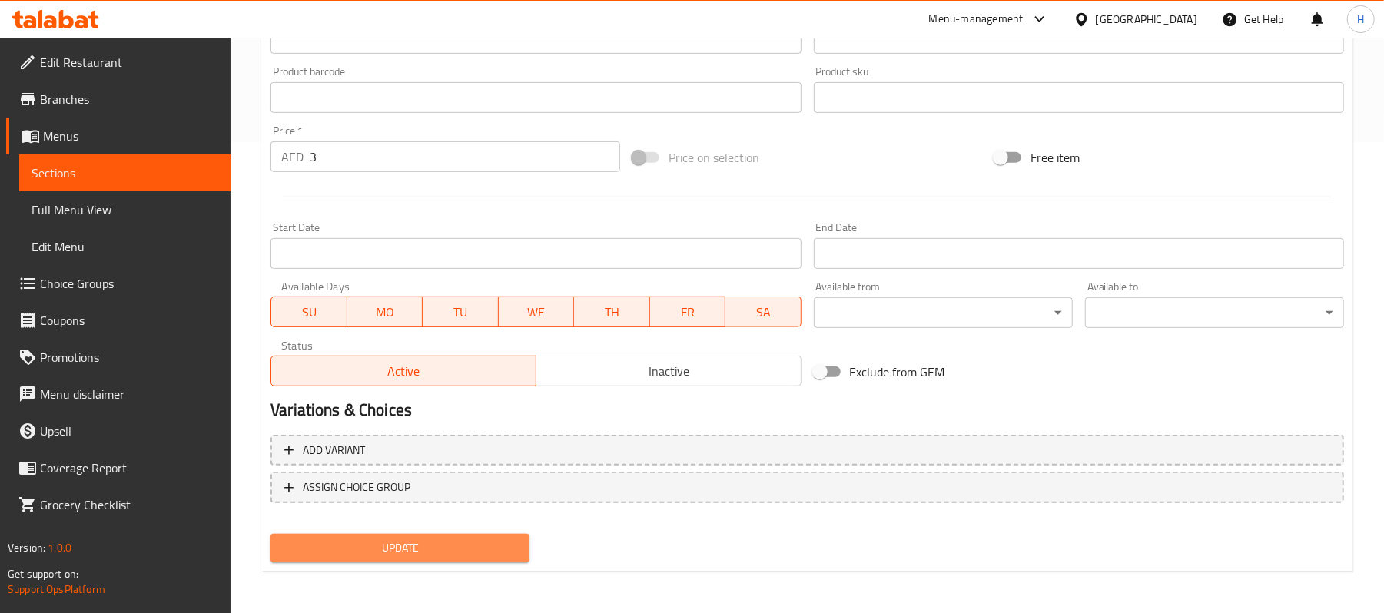
click at [490, 546] on span "Update" at bounding box center [400, 548] width 234 height 19
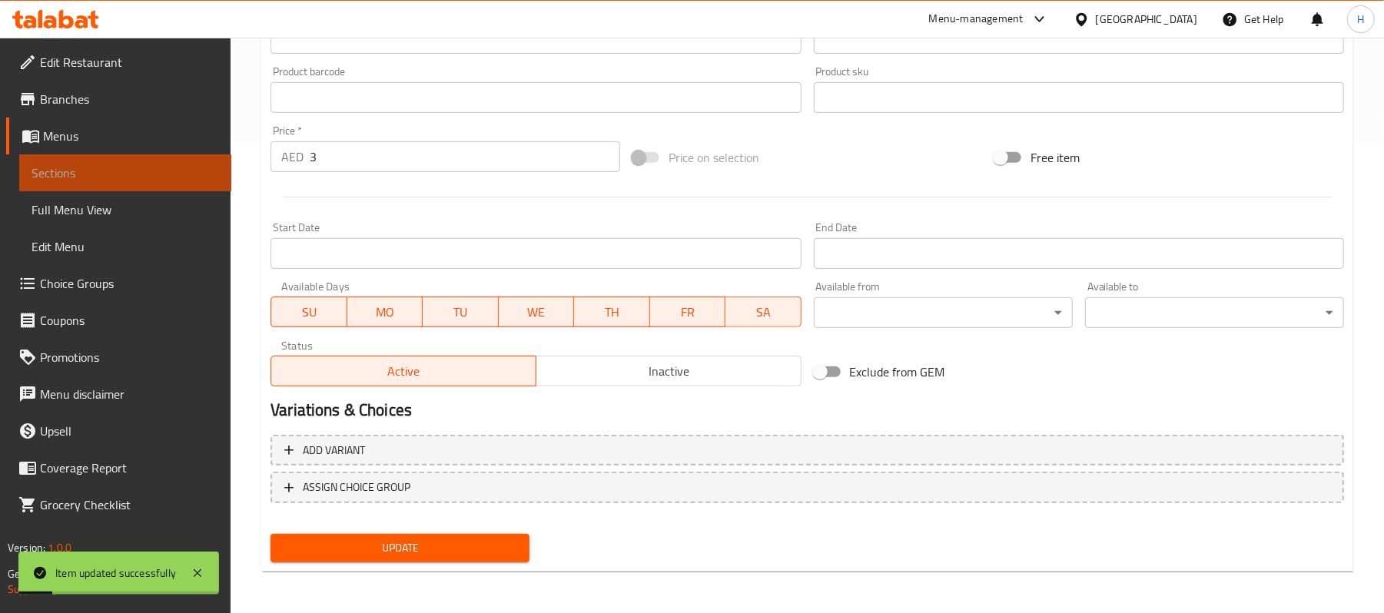
click at [203, 181] on span "Sections" at bounding box center [126, 173] width 188 height 18
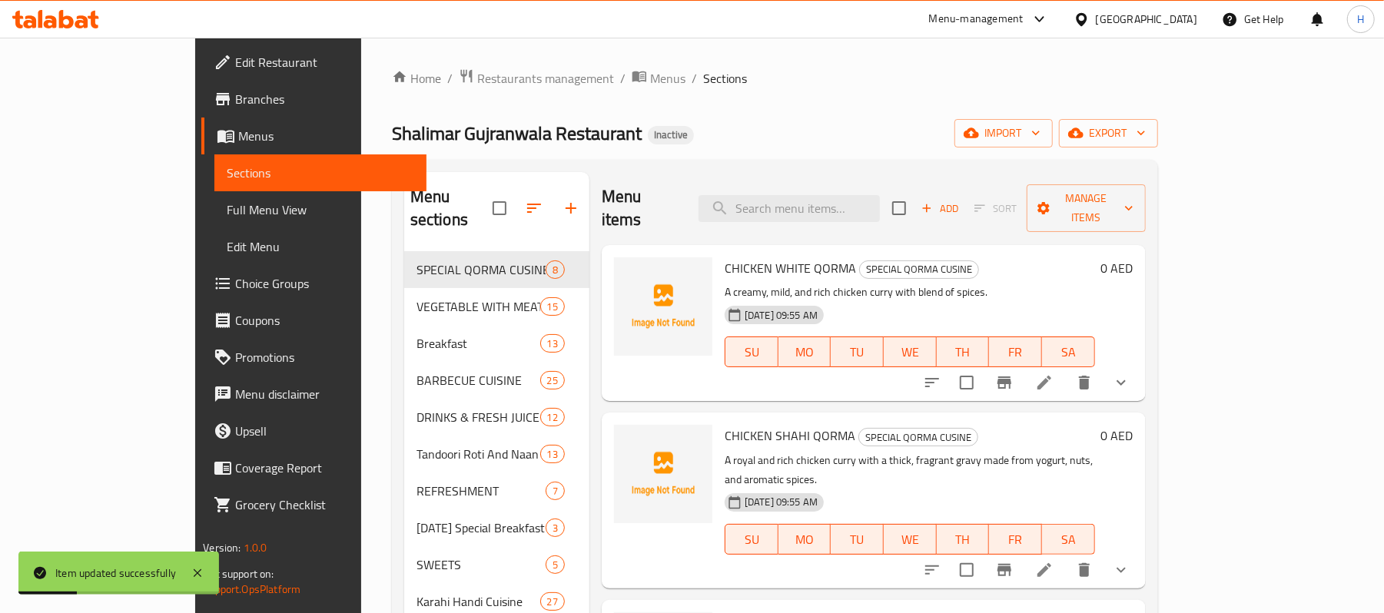
click at [869, 182] on div "Menu items Add Sort Manage items" at bounding box center [874, 208] width 544 height 73
click at [880, 201] on input "search" at bounding box center [789, 208] width 181 height 27
paste input "[PERSON_NAME]"
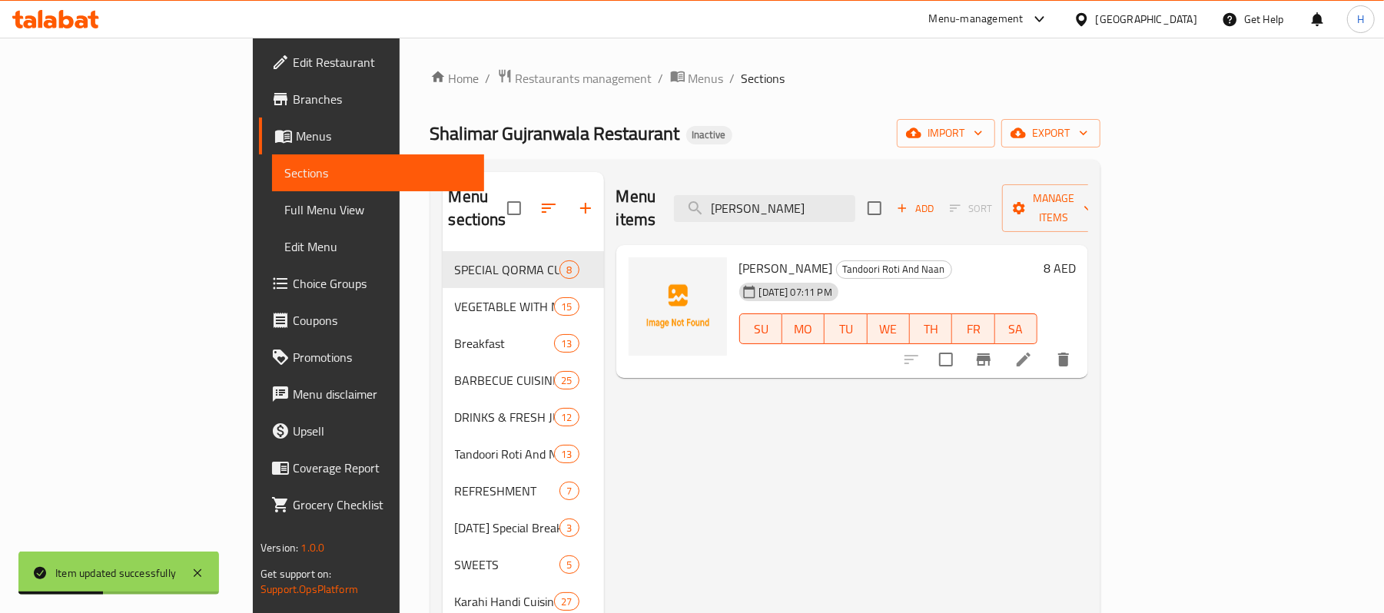
type input "[PERSON_NAME]"
click at [1031, 353] on icon at bounding box center [1024, 360] width 14 height 14
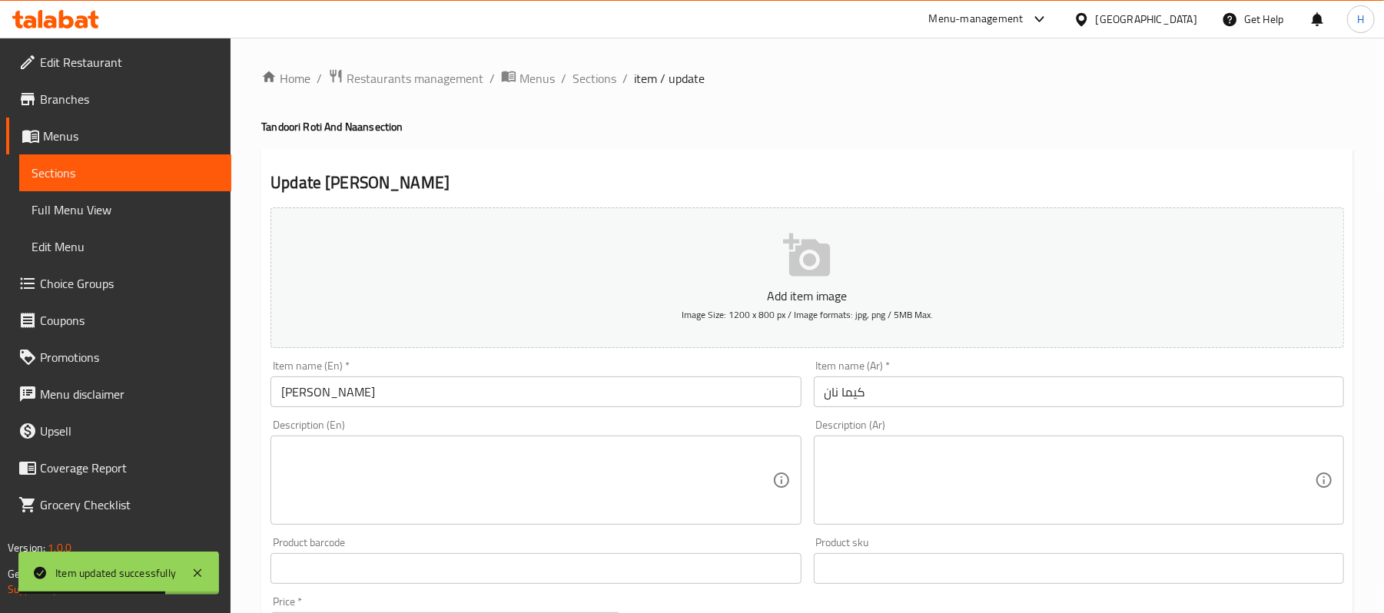
click at [610, 432] on div "Description (En) Description (En)" at bounding box center [536, 472] width 530 height 105
click at [613, 471] on textarea at bounding box center [526, 480] width 490 height 73
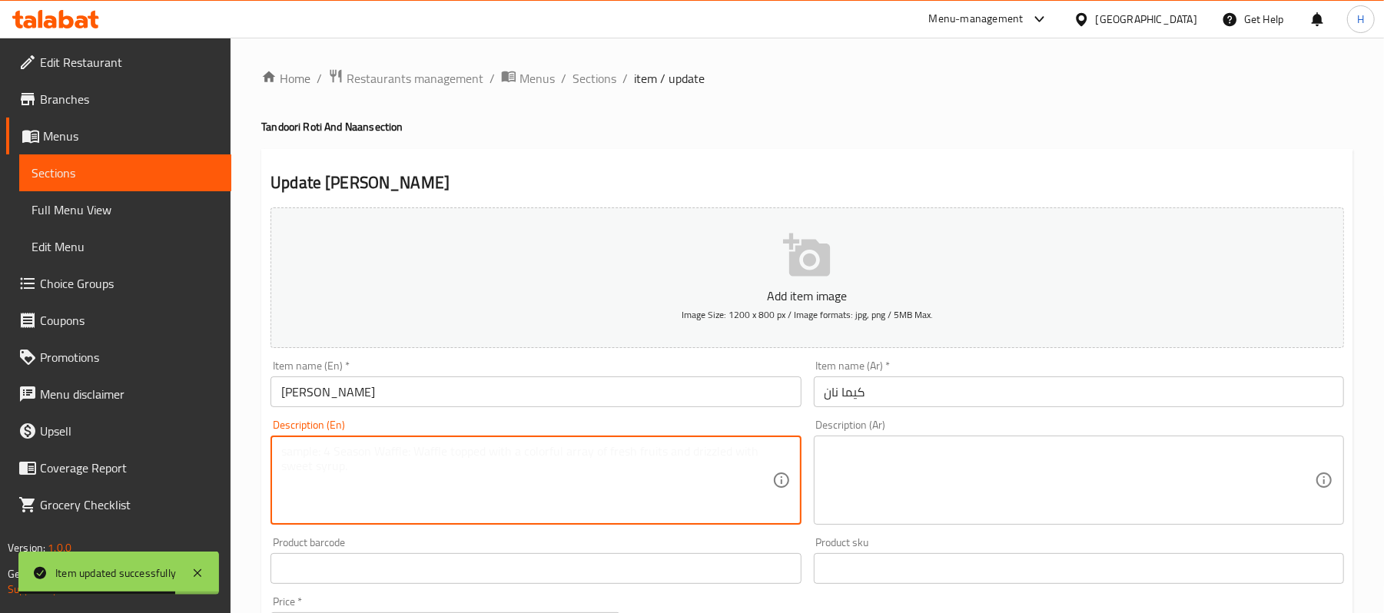
paste textarea "Naan stuffed with spiced minced meat. Ingredients: Flour, minced meat, onions, …"
type textarea "Naan stuffed with spiced minced meat. Ingredients: Flour, minced meat, onions, …"
click at [828, 477] on textarea at bounding box center [1070, 480] width 490 height 73
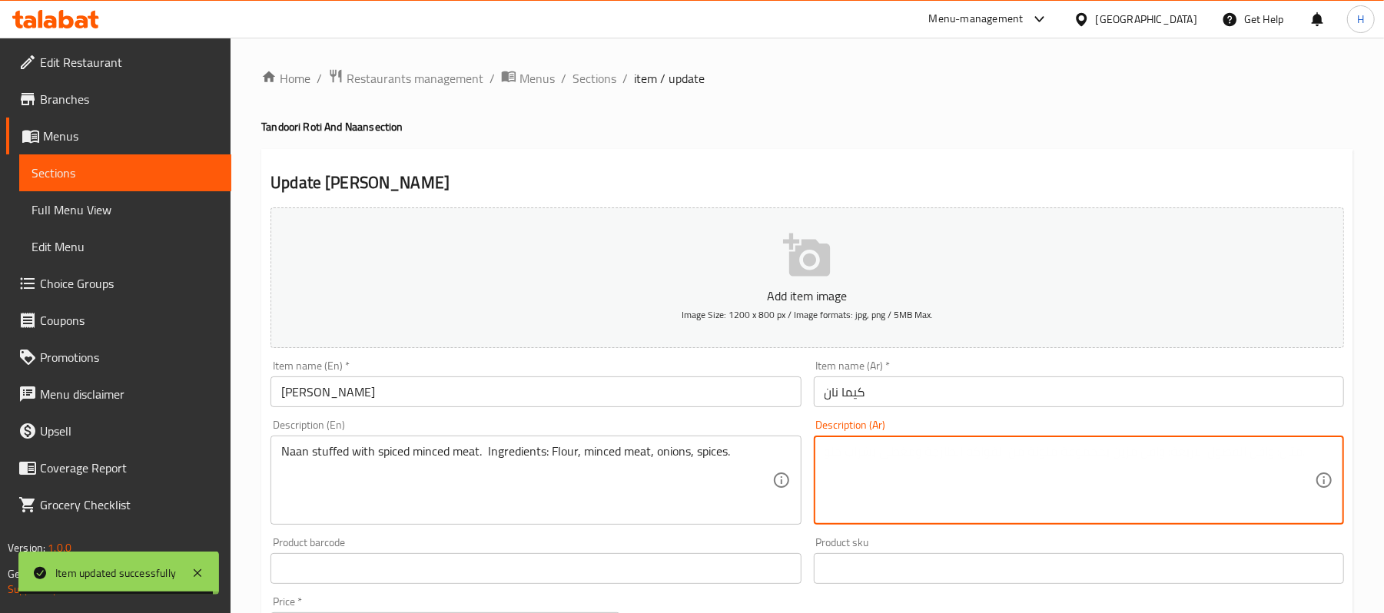
paste textarea "نان محشو باللحم المفروم المتبل. المكونات: دقيق، لحم مفروم، بصل، توابل."
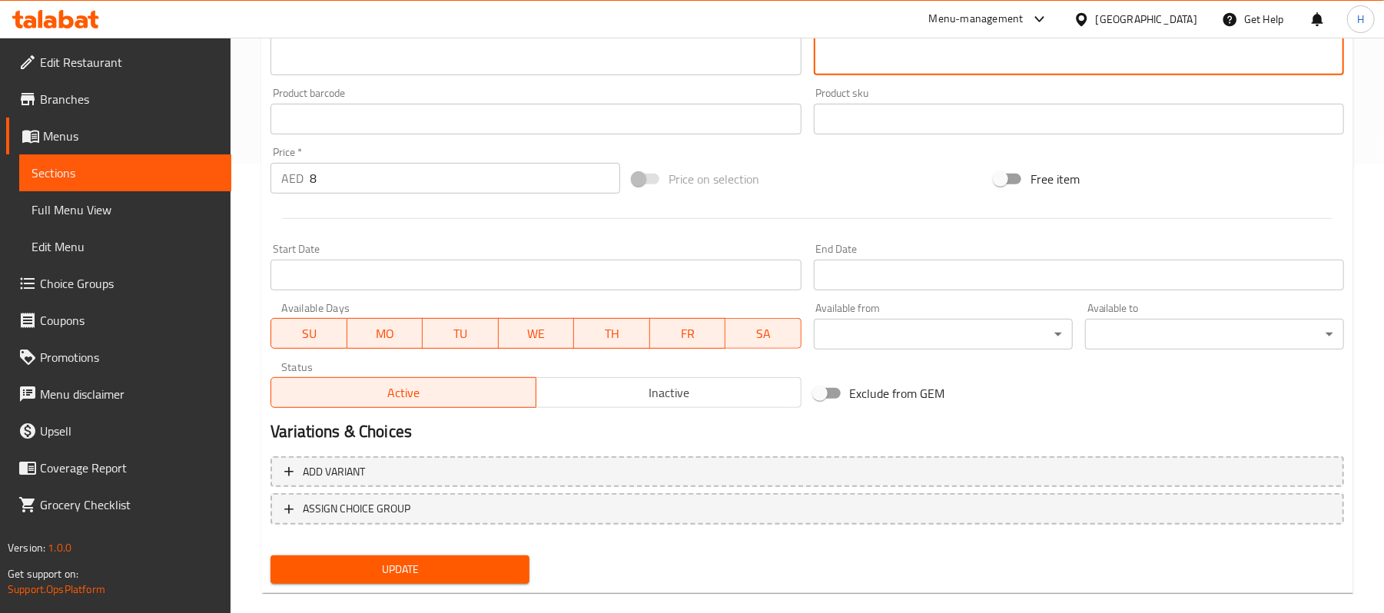
scroll to position [471, 0]
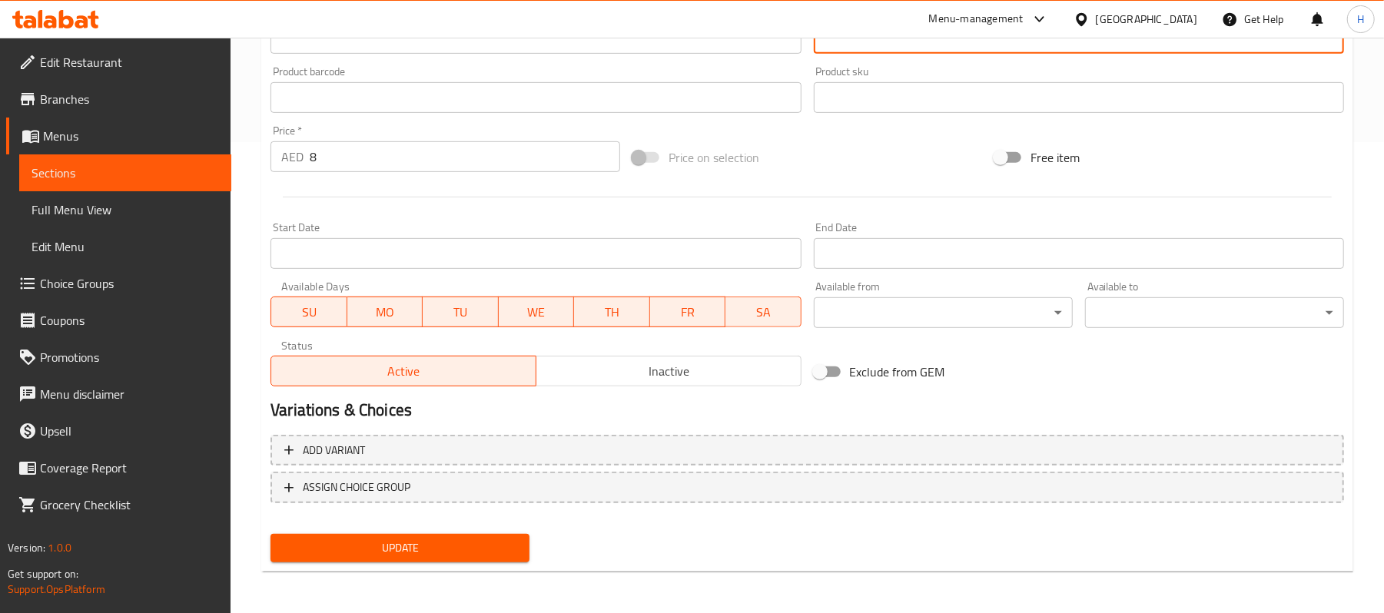
type textarea "نان محشو باللحم المفروم المتبل. المكونات: دقيق، لحم مفروم، بصل، توابل."
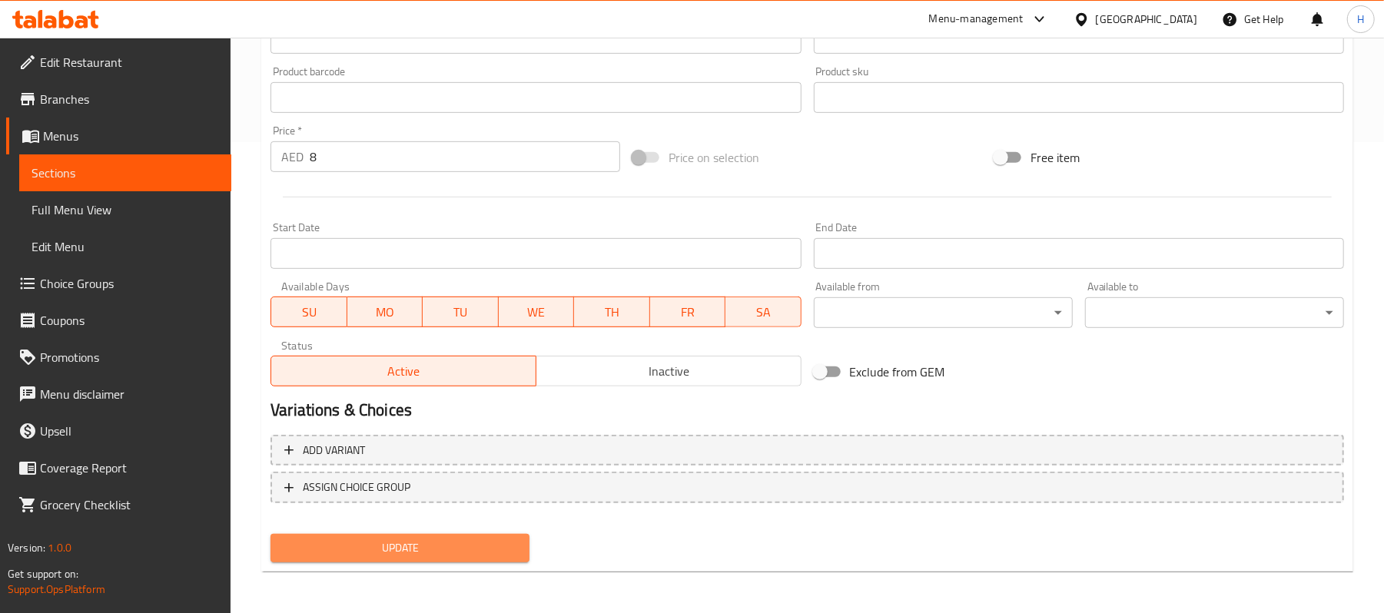
click at [437, 536] on button "Update" at bounding box center [400, 548] width 259 height 28
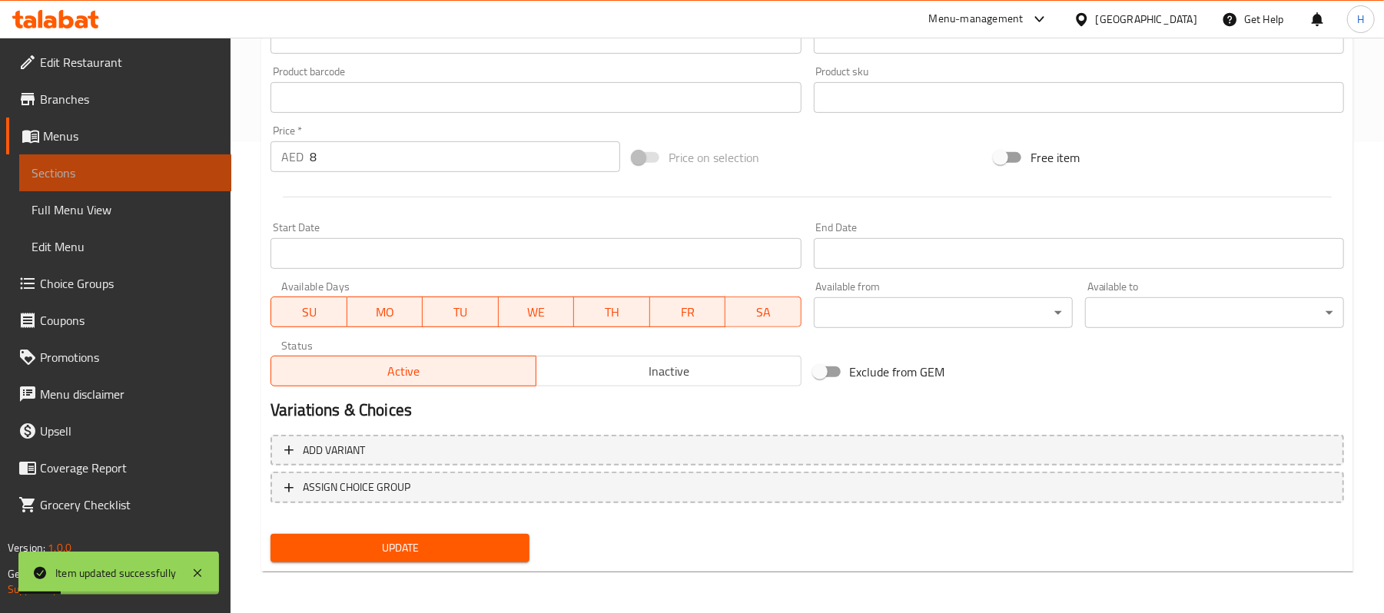
click at [201, 174] on span "Sections" at bounding box center [126, 173] width 188 height 18
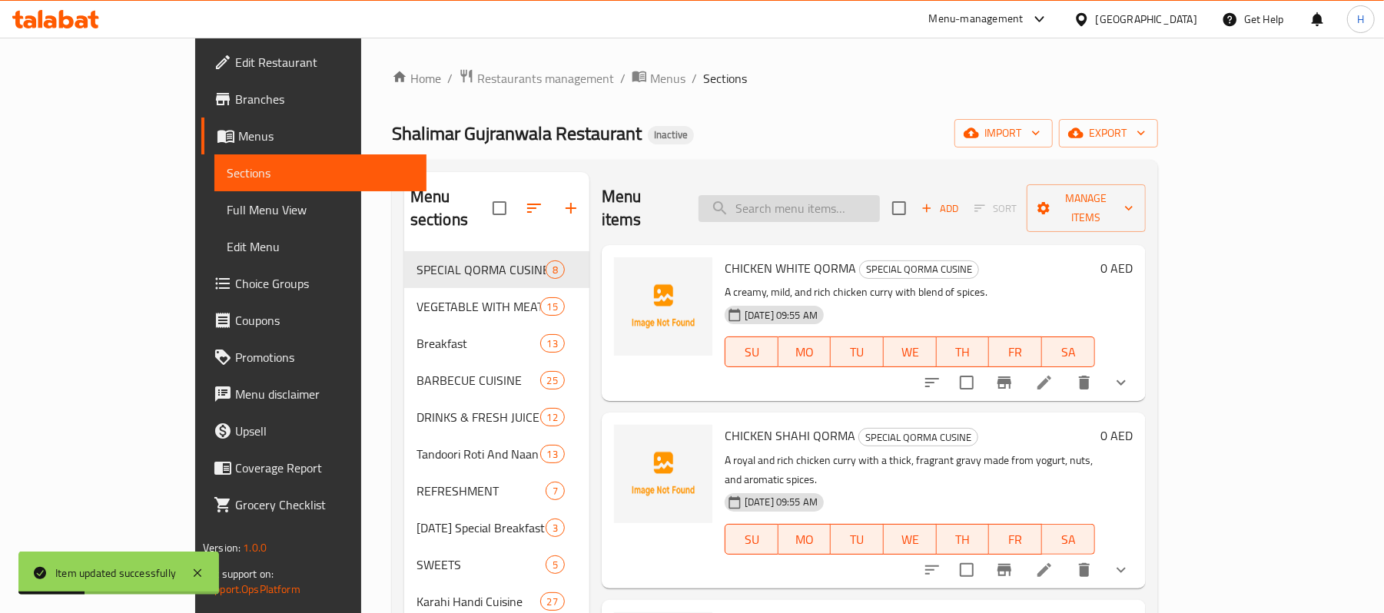
click at [872, 195] on input "search" at bounding box center [789, 208] width 181 height 27
paste input "FRUIT CHAT"
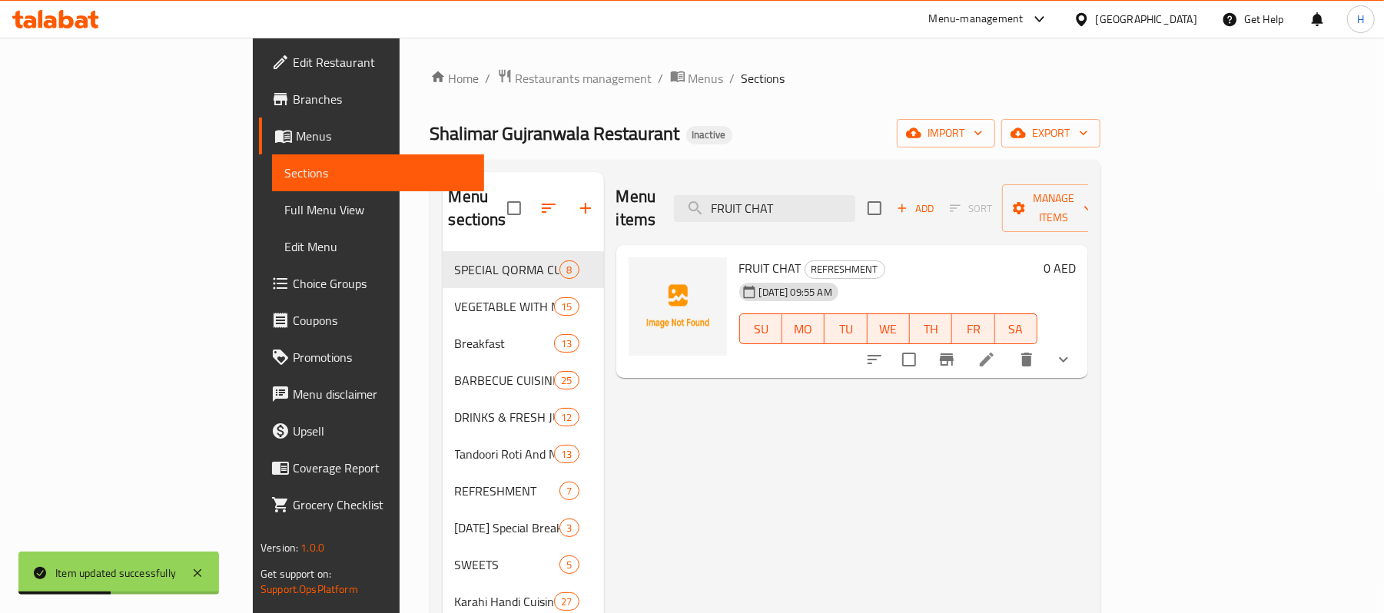
type input "FRUIT CHAT"
click at [994, 353] on icon at bounding box center [987, 360] width 14 height 14
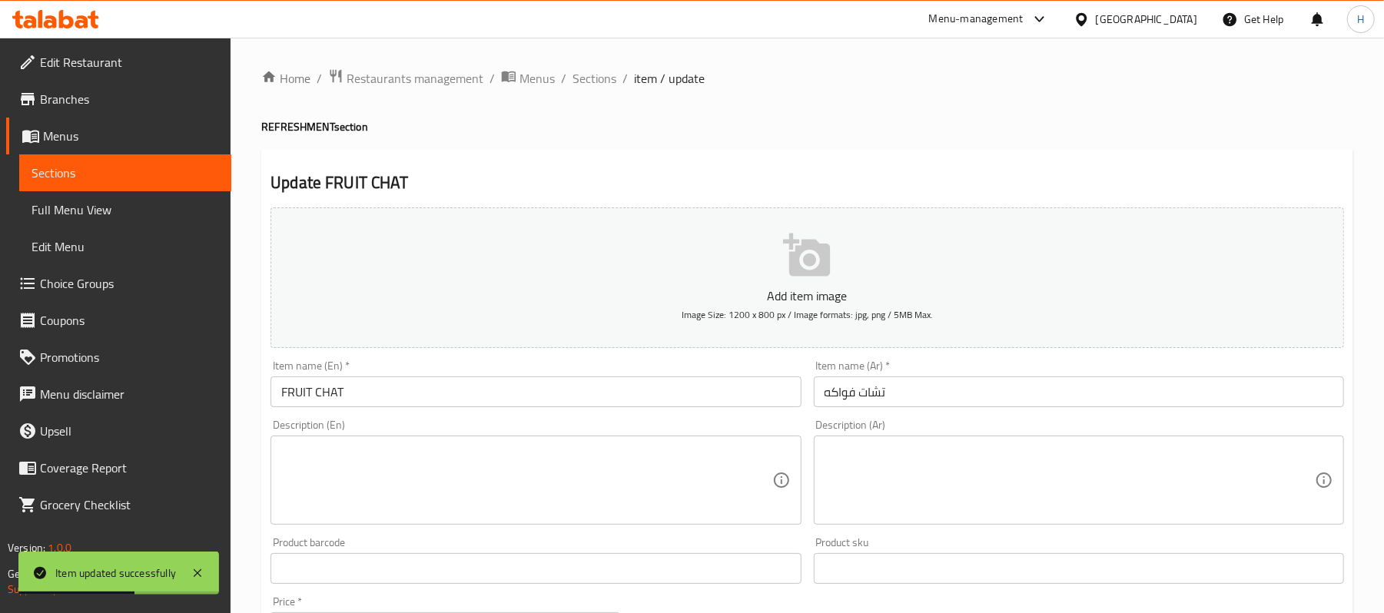
click at [494, 577] on input "text" at bounding box center [536, 568] width 530 height 31
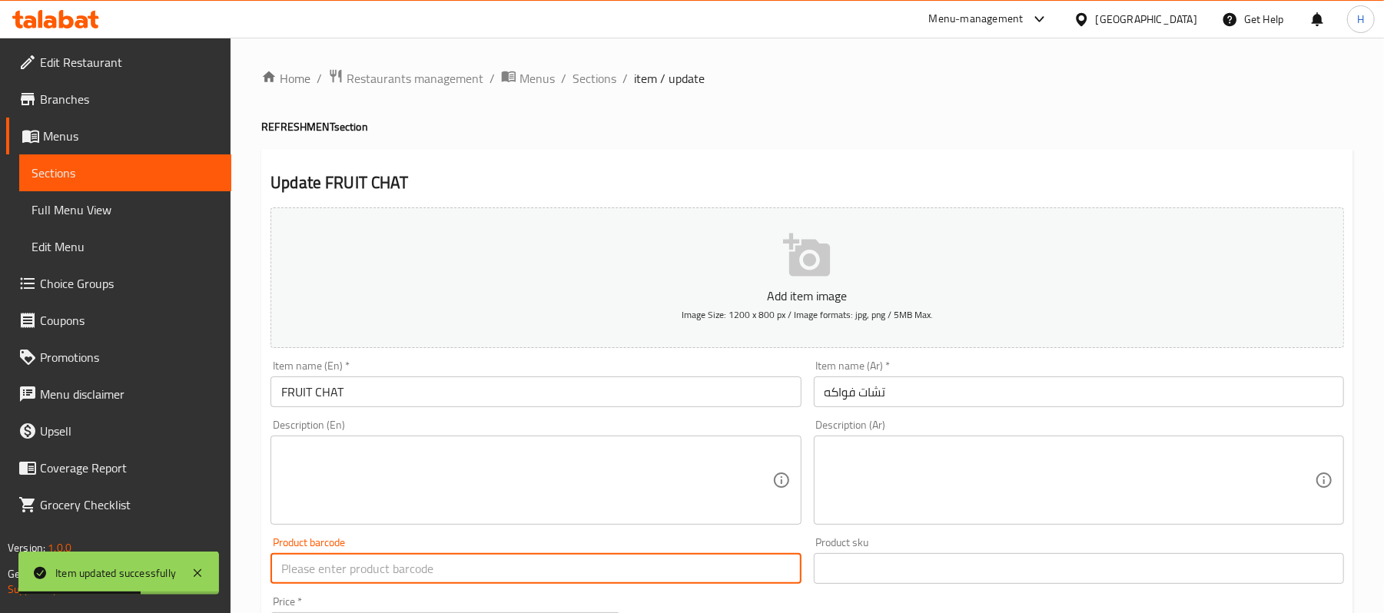
click at [515, 517] on textarea at bounding box center [526, 480] width 490 height 73
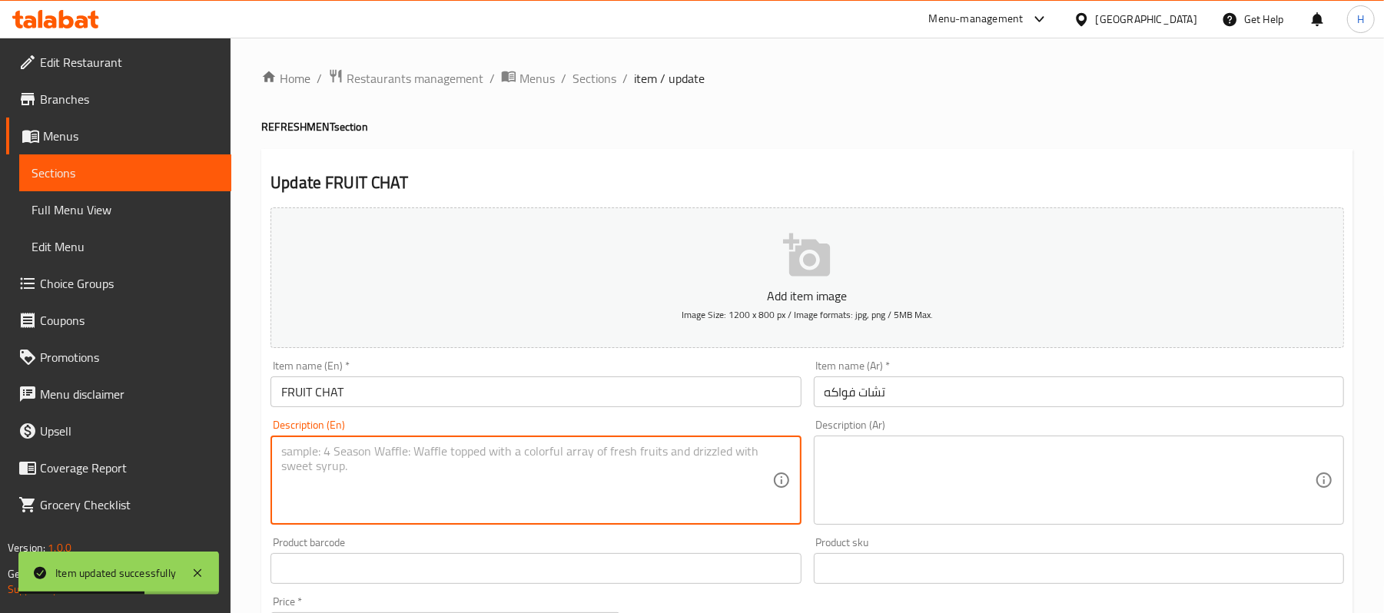
paste textarea "Fresh fruit salad with tangy flavors. | Ingredients: Mixed seasonal fruits, spi…"
drag, startPoint x: 460, startPoint y: 450, endPoint x: 471, endPoint y: 450, distance: 11.5
click at [471, 450] on textarea "Fresh fruit salad with tangy flavors. | Ingredients: Mixed seasonal fruits, spi…" at bounding box center [526, 480] width 490 height 73
click at [471, 450] on textarea "Fresh fruit salad with tangy flavors Ingredients: Mixed seasonal fruits, spices…" at bounding box center [526, 480] width 490 height 73
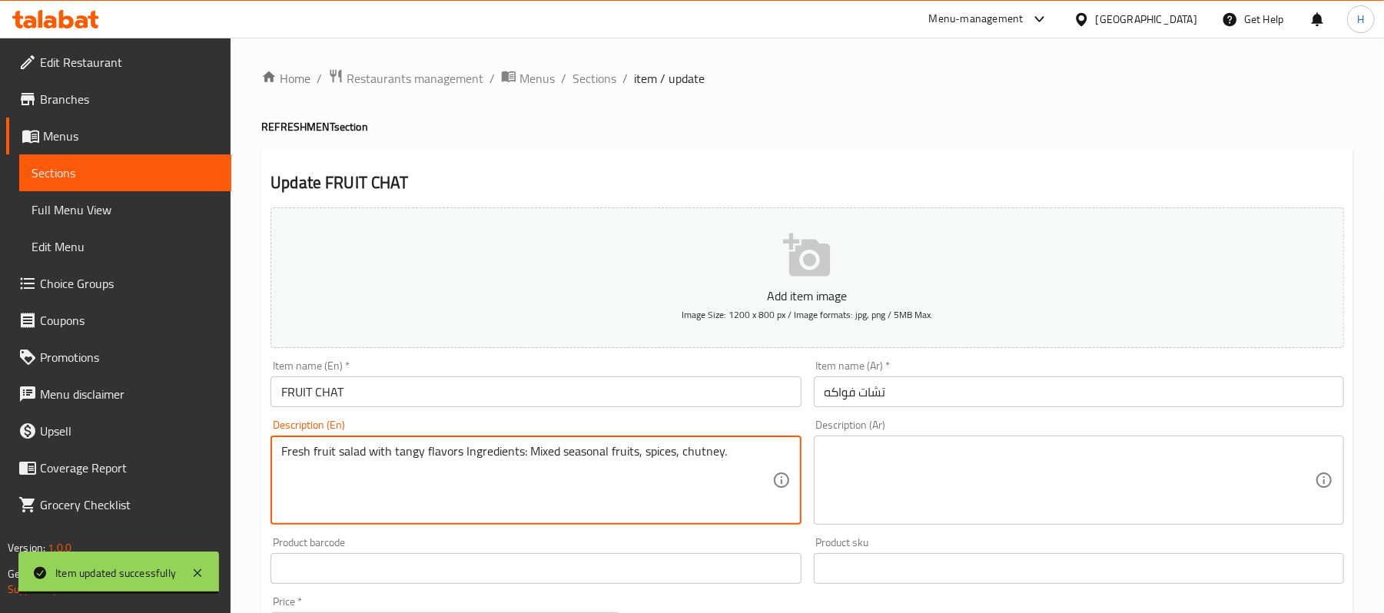
click at [471, 450] on textarea "Fresh fruit salad with tangy flavors Ingredients: Mixed seasonal fruits, spices…" at bounding box center [526, 480] width 490 height 73
type textarea "Fresh fruit salad with tangy flavors Ingredients: Mixed seasonal fruits, spices…"
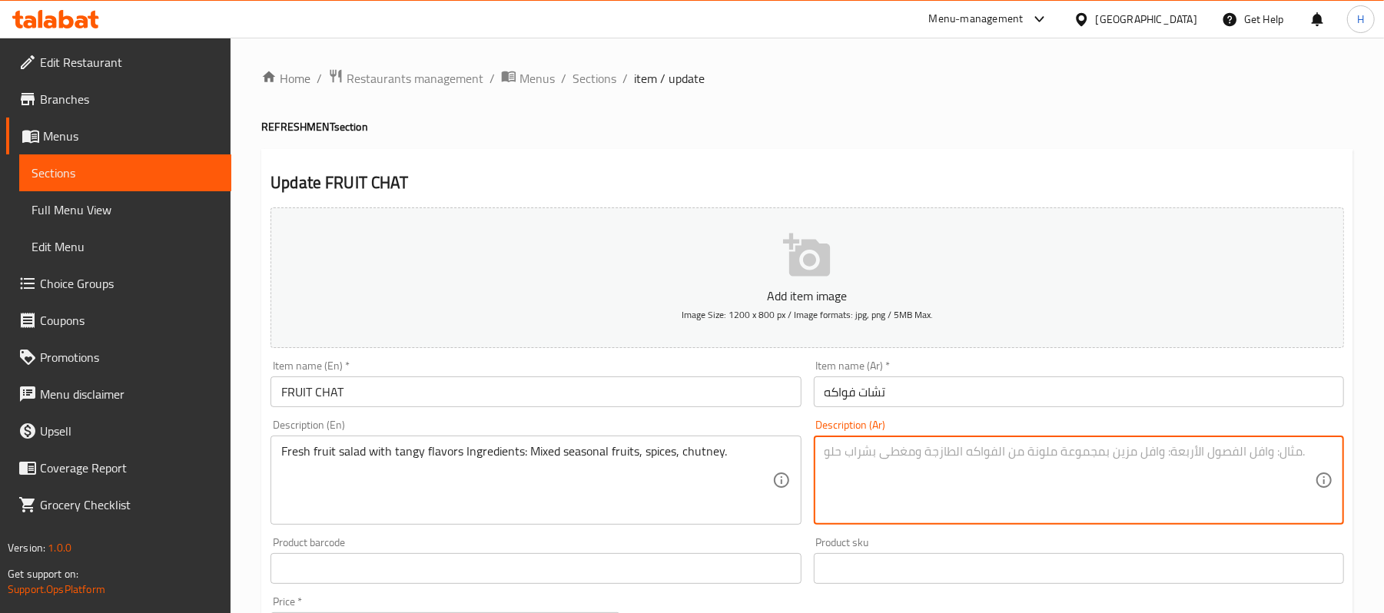
click at [990, 454] on textarea at bounding box center [1070, 480] width 490 height 73
paste textarea "سلطة فواكه طازجة بنكهات منعشه . المكونات: فواكه موسمية متنوعة، توابل، شوتني"
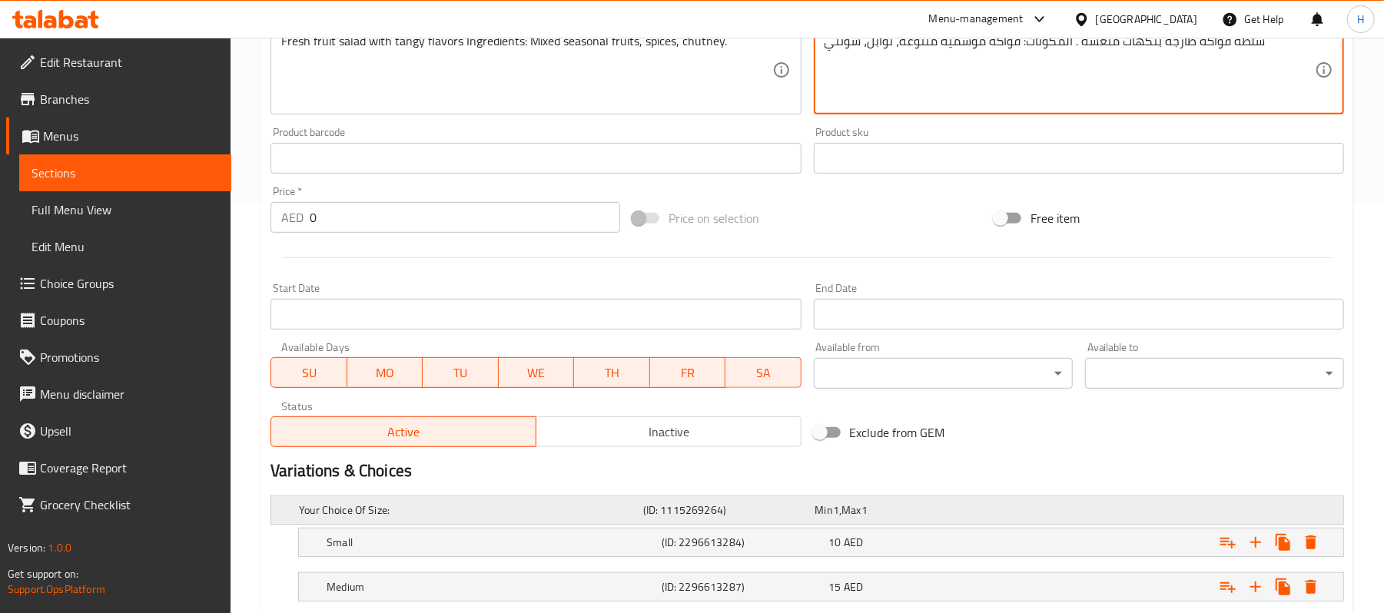
scroll to position [554, 0]
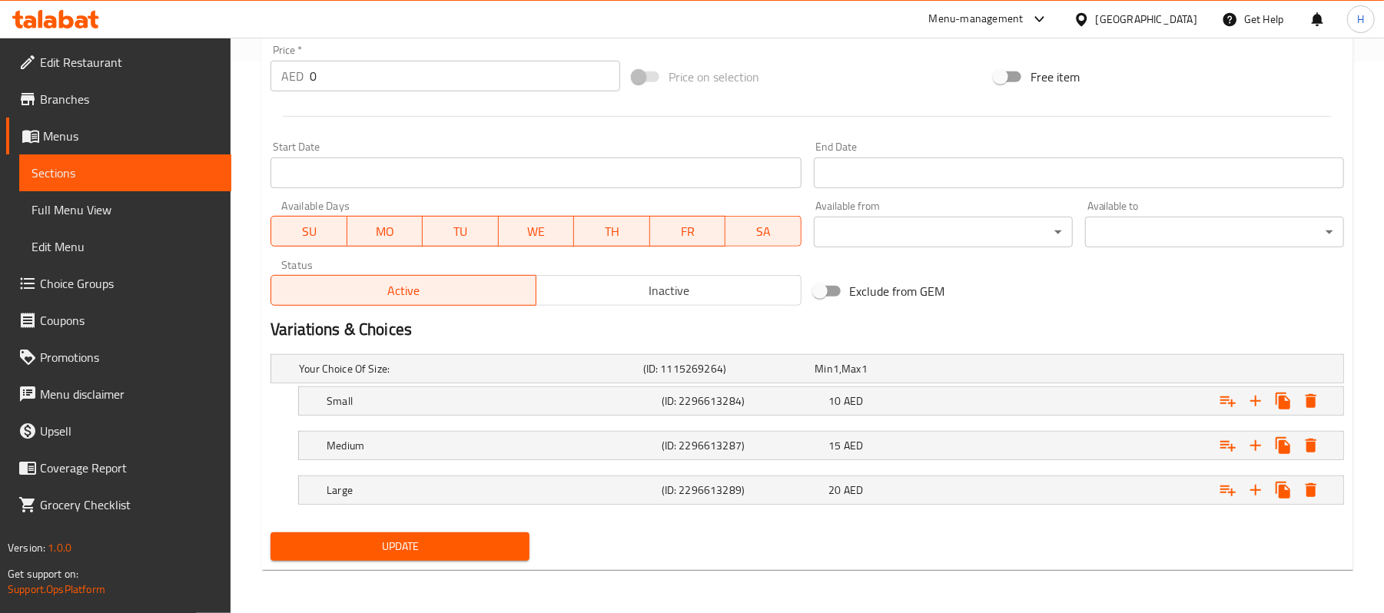
type textarea "سلطة فواكه طازجة بنكهات منعشه . المكونات: فواكه موسمية متنوعة، توابل، شوتني"
click at [493, 552] on span "Update" at bounding box center [400, 546] width 234 height 19
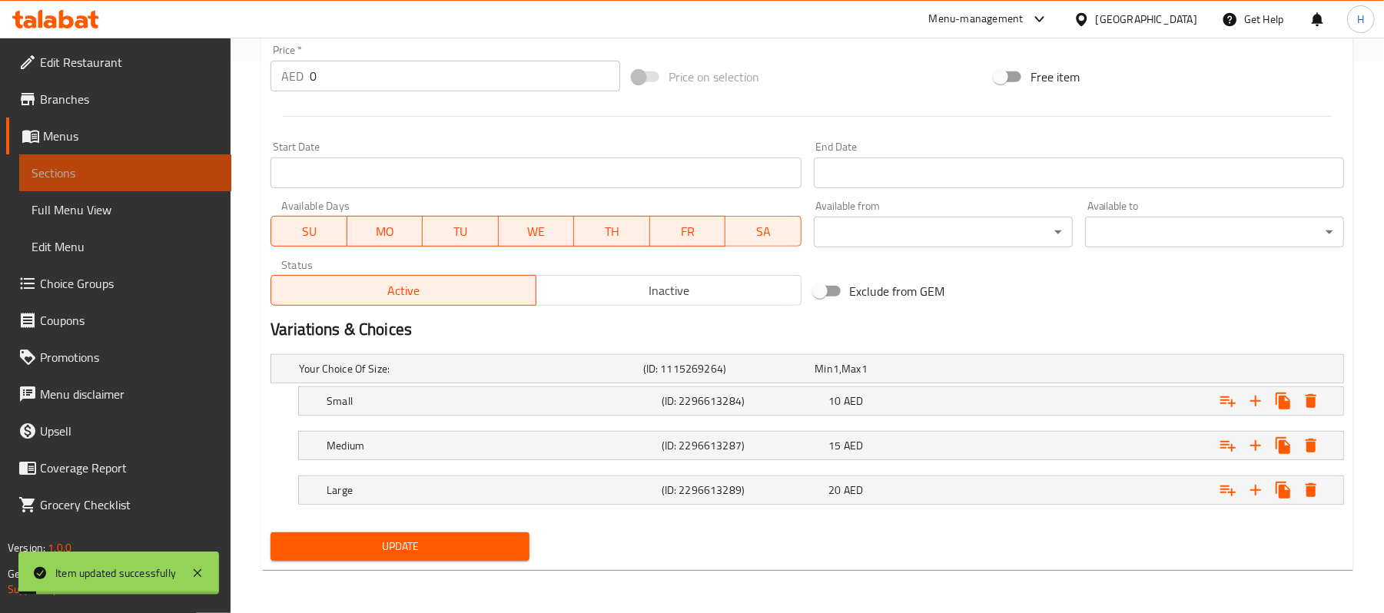
click at [219, 169] on link "Sections" at bounding box center [125, 173] width 212 height 37
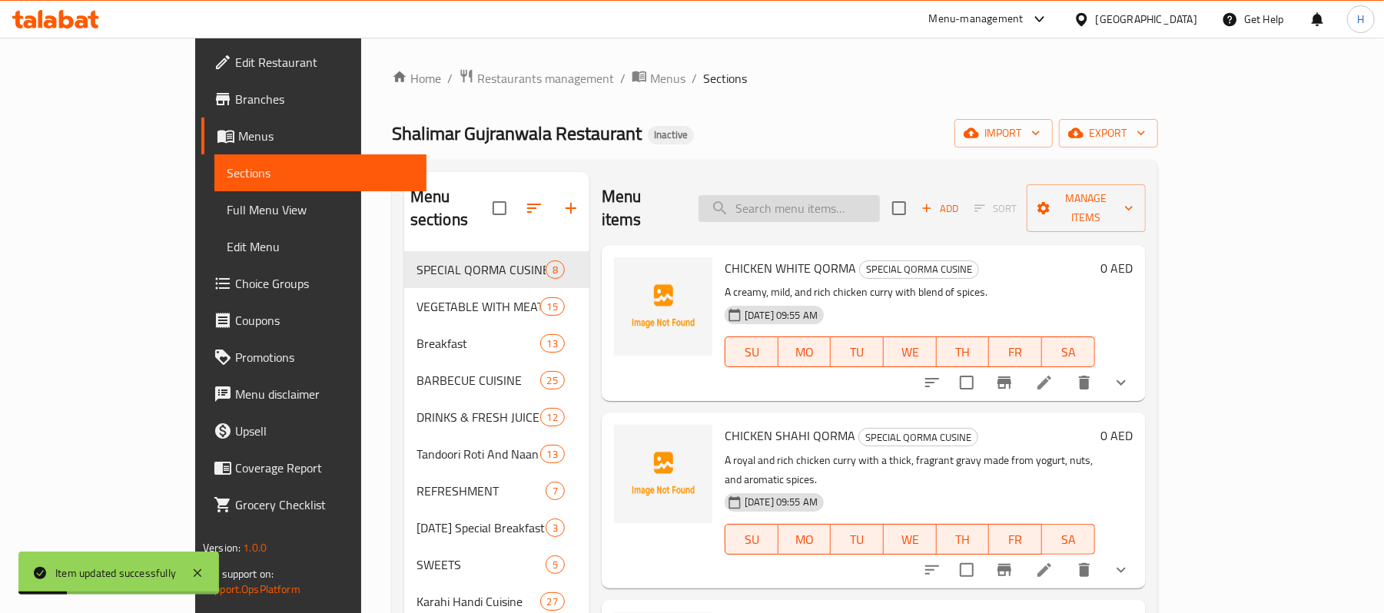
click at [871, 195] on input "search" at bounding box center [789, 208] width 181 height 27
paste input "KHEER"
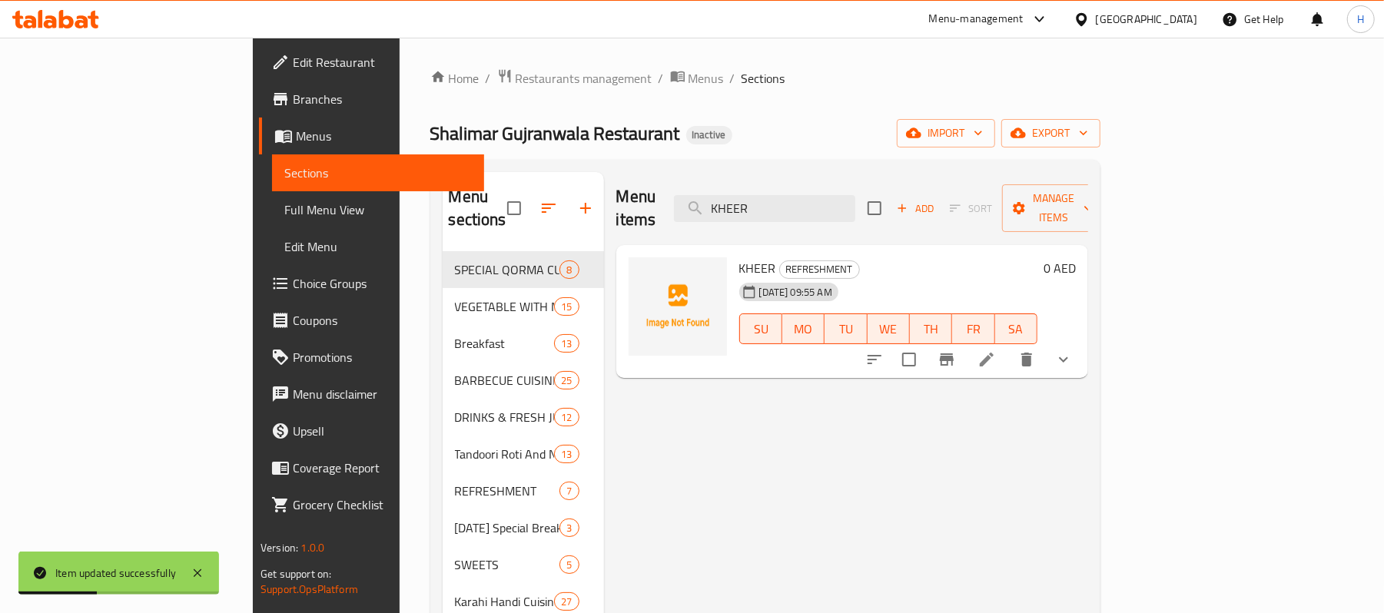
type input "KHEER"
click at [994, 353] on icon at bounding box center [987, 360] width 14 height 14
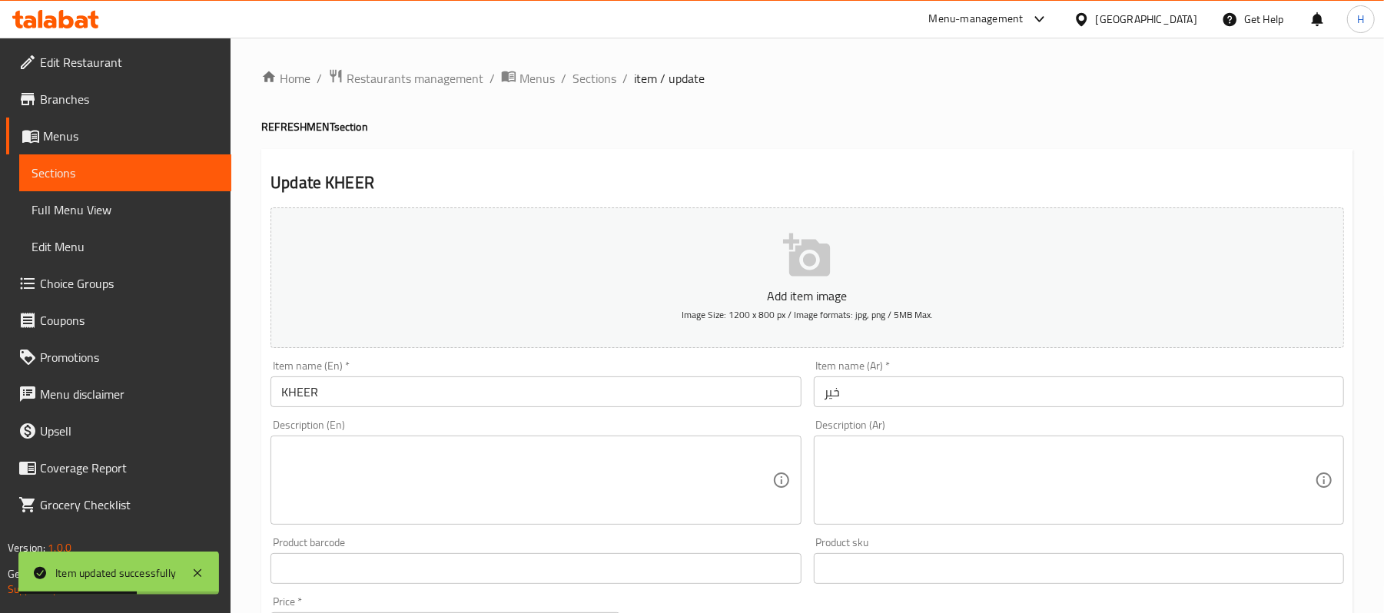
click at [435, 440] on div "Description (En)" at bounding box center [536, 480] width 530 height 89
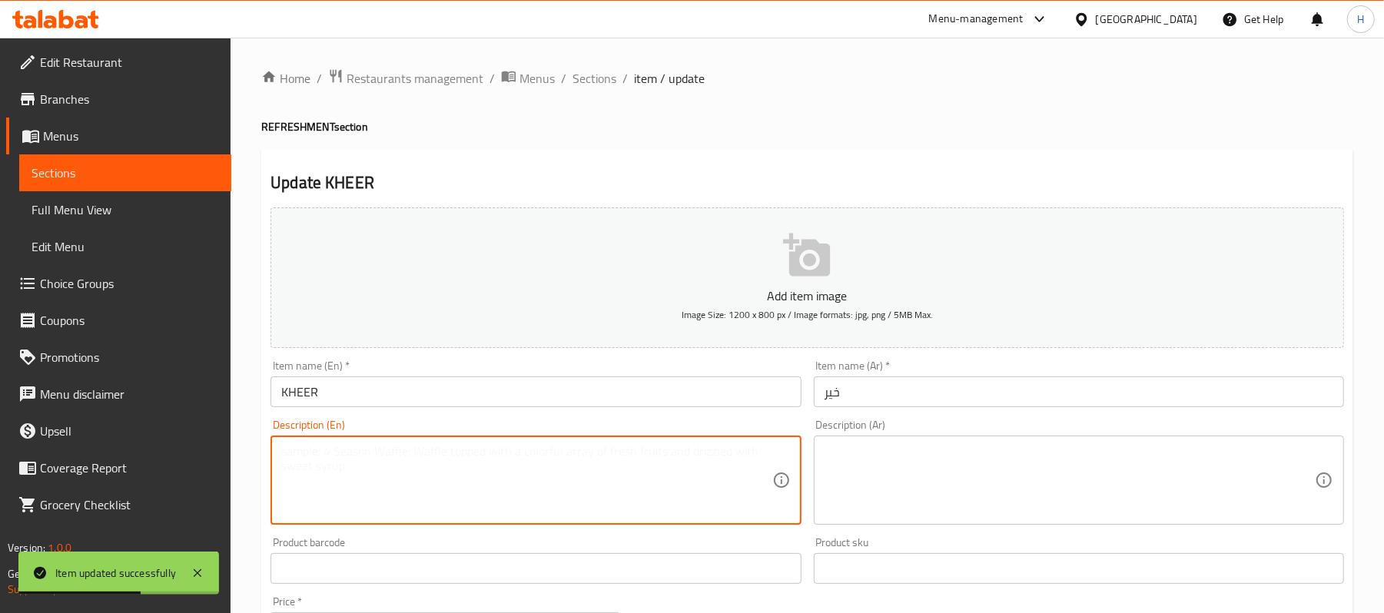
paste textarea "Traditional sweet rice pudding. | Ingredients: Milk, rice, sugar, cardamom."
click at [449, 455] on textarea "Traditional sweet rice pudding. | Ingredients: Milk, rice, sugar, cardamom." at bounding box center [526, 480] width 490 height 73
click at [593, 447] on textarea "Traditional sweet rice pudding. Ingredients: Milk, rice, sugar, cardamom." at bounding box center [526, 480] width 490 height 73
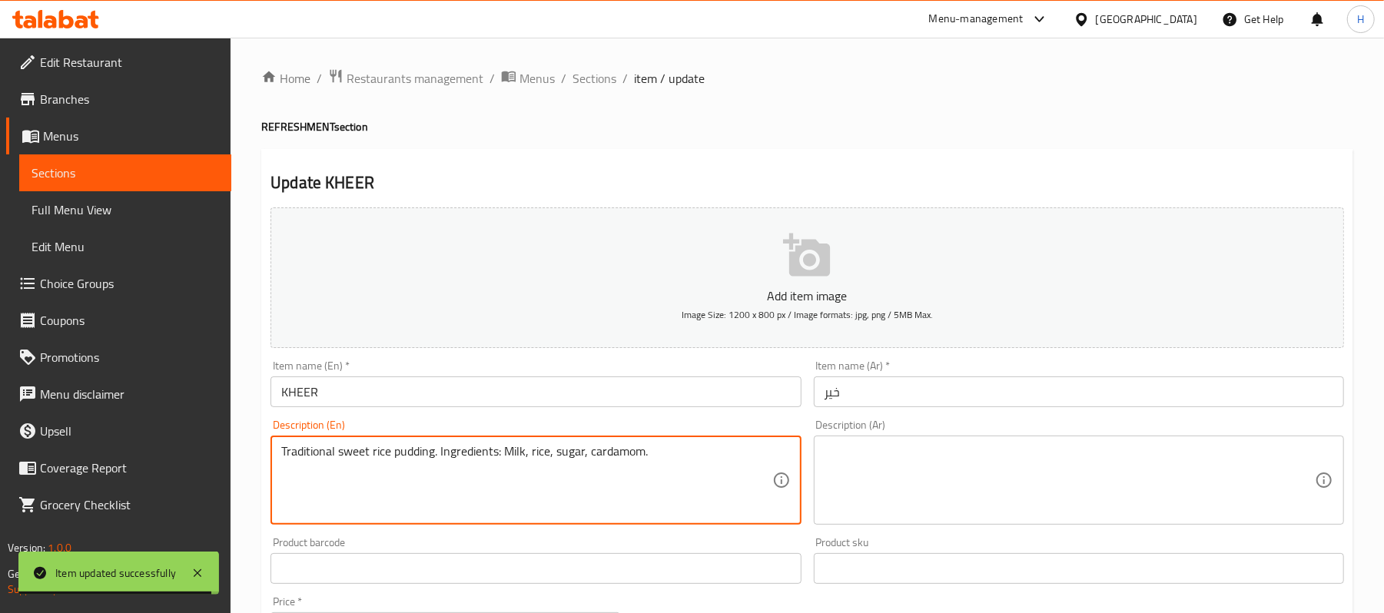
type textarea "Traditional sweet rice pudding. Ingredients: Milk, rice, sugar, cardamom."
click at [987, 434] on div "Description (Ar) Description (Ar)" at bounding box center [1079, 472] width 530 height 105
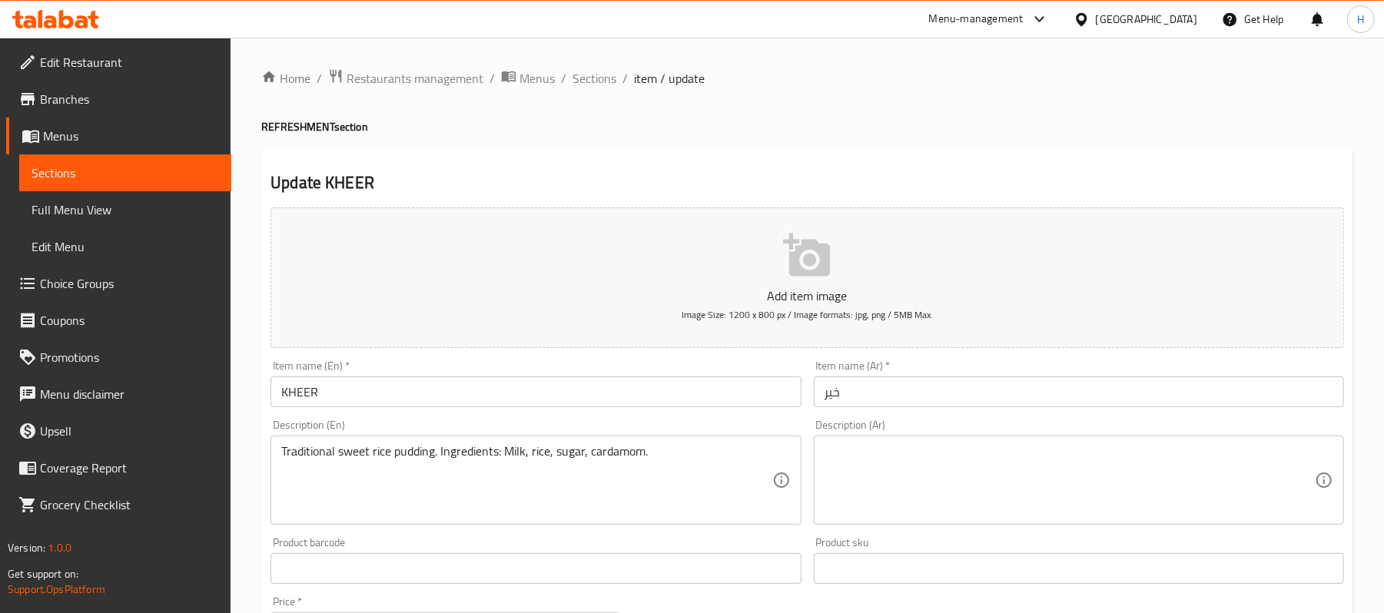
click at [964, 486] on textarea at bounding box center [1070, 480] width 490 height 73
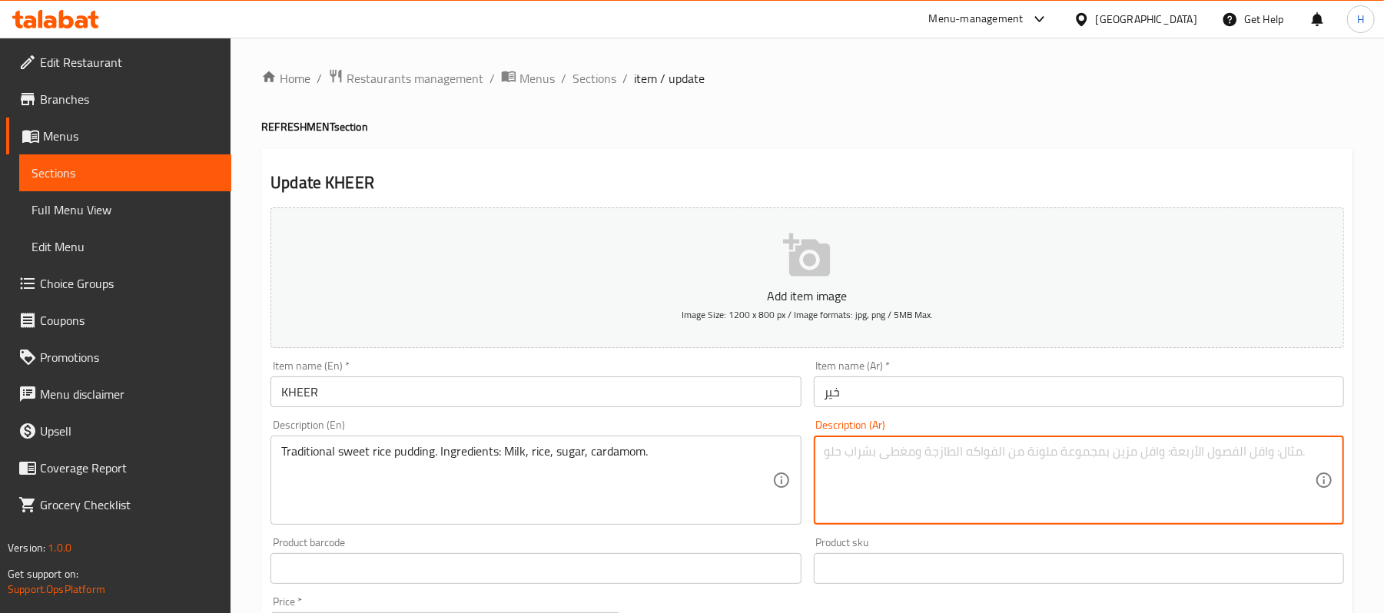
paste textarea "بودنج الأرز الحلو التقليدي. المكونات: حليب، أرز، سكر، هيل."
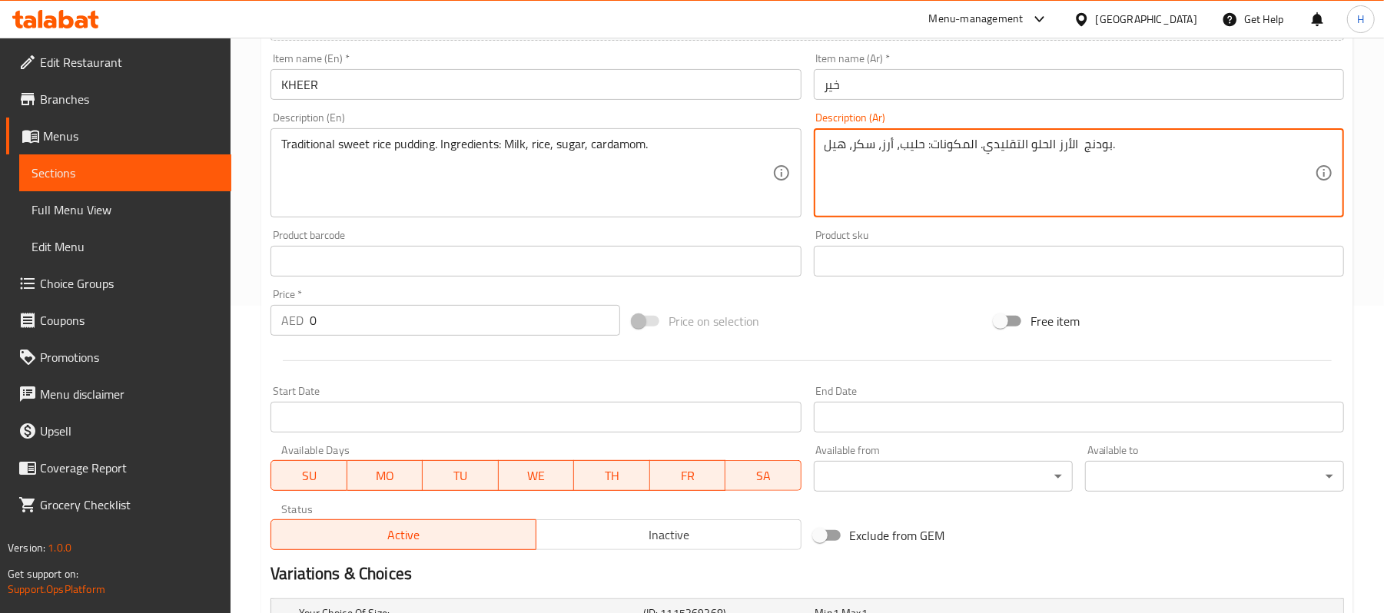
scroll to position [554, 0]
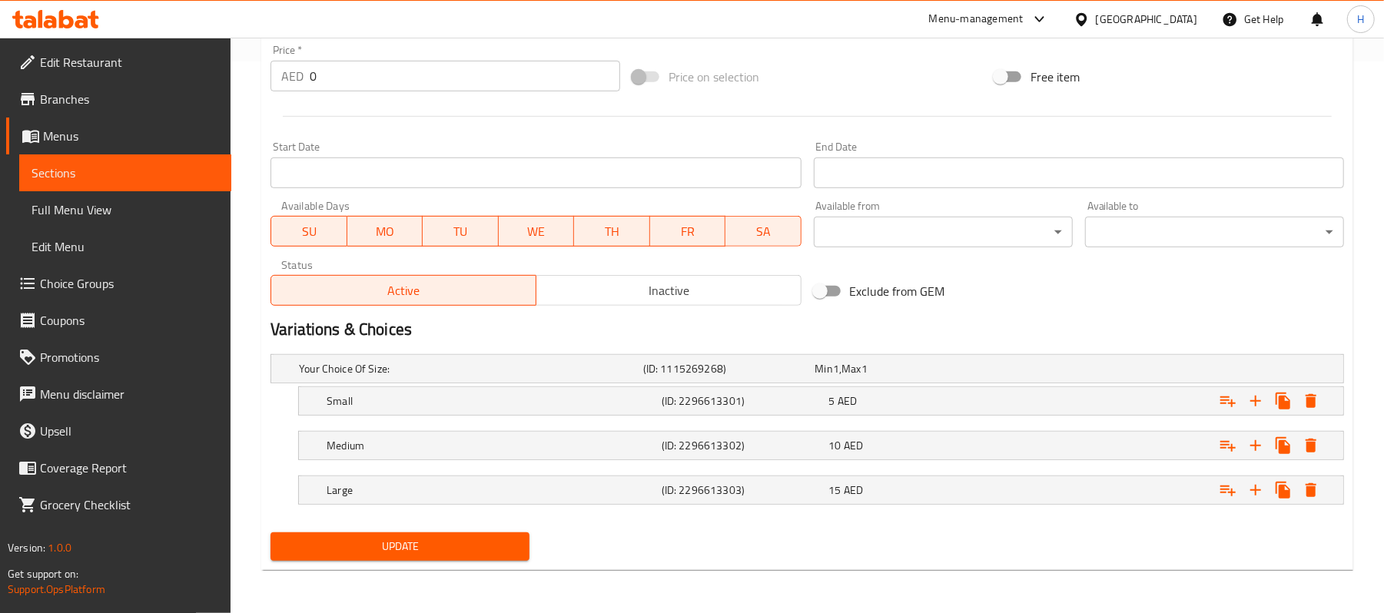
type textarea "بودنج الأرز الحلو التقليدي. المكونات: حليب، أرز، سكر، هيل."
click at [484, 540] on span "Update" at bounding box center [400, 546] width 234 height 19
click at [210, 169] on span "Sections" at bounding box center [126, 173] width 188 height 18
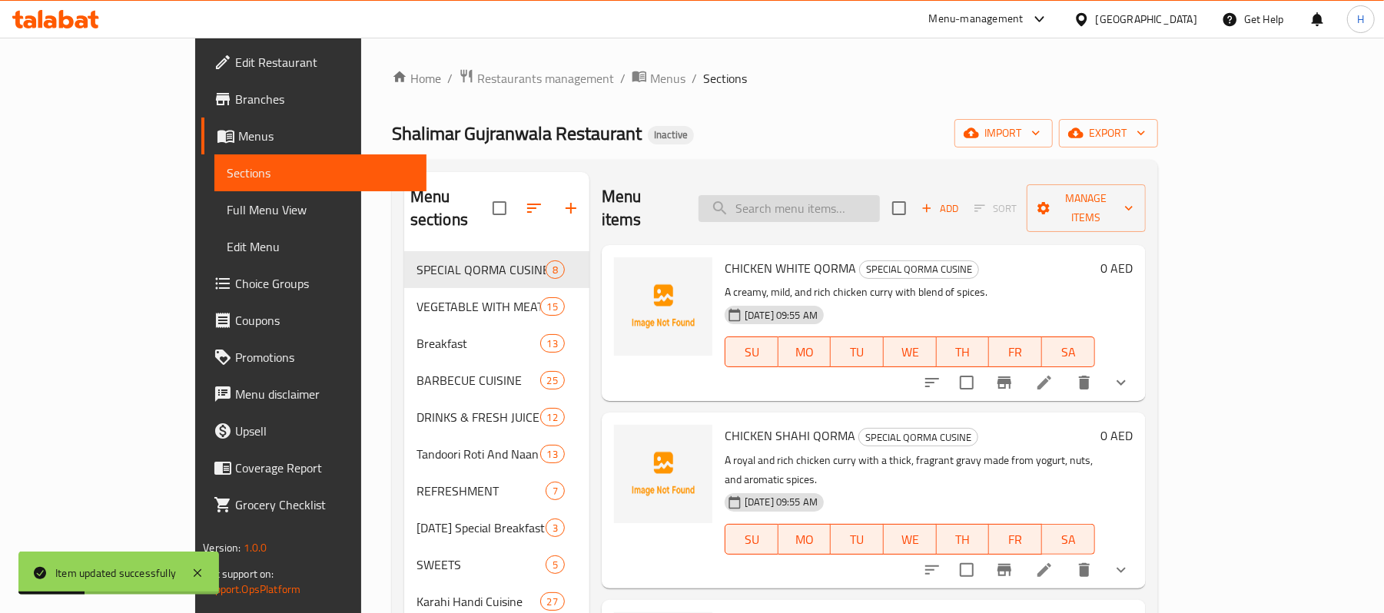
click at [856, 197] on input "search" at bounding box center [789, 208] width 181 height 27
paste input "[PERSON_NAME]"
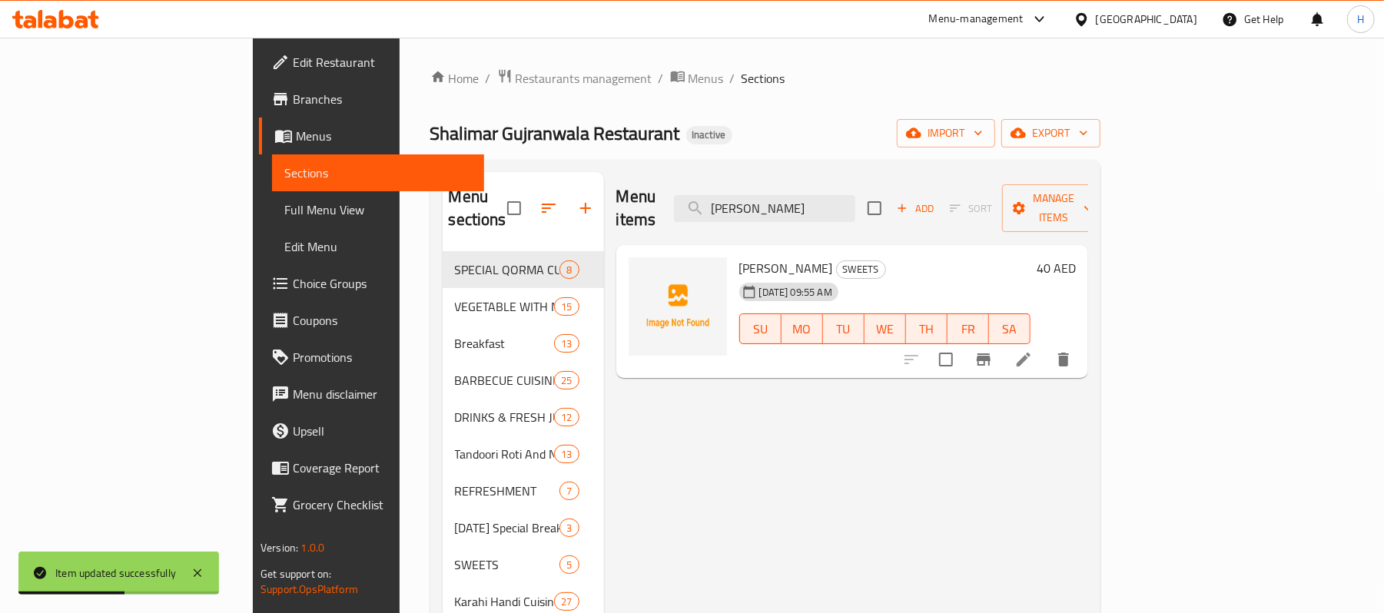
type input "[PERSON_NAME]"
click at [1045, 346] on li at bounding box center [1023, 360] width 43 height 28
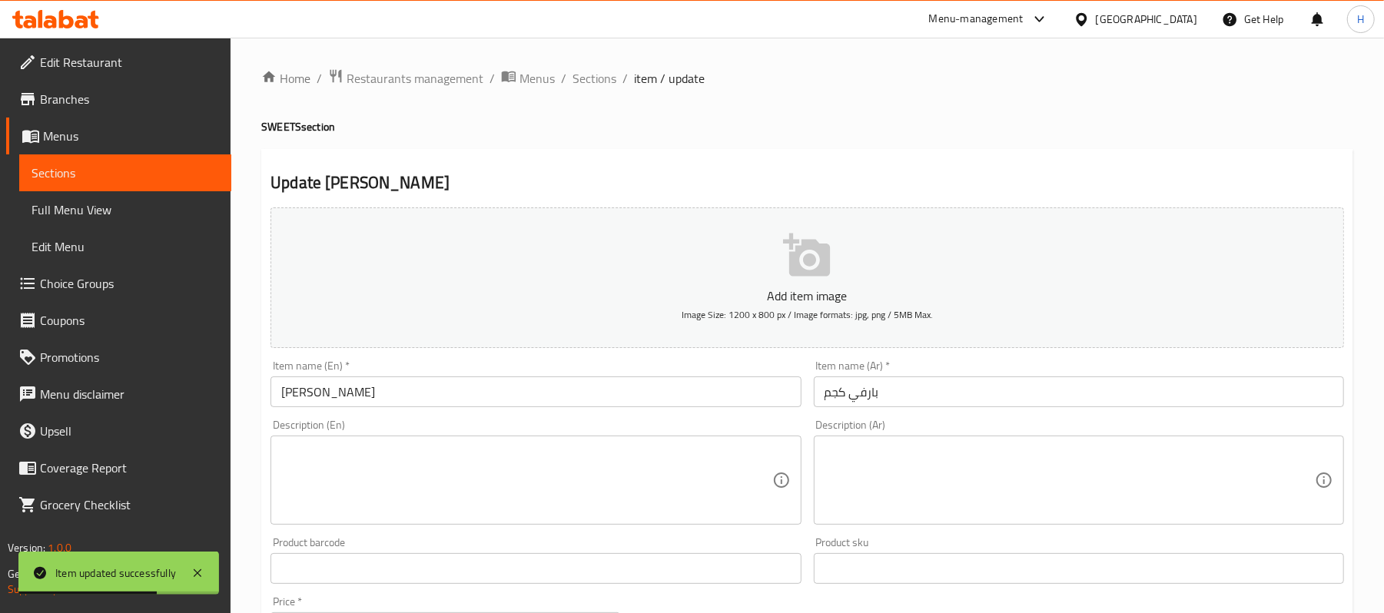
drag, startPoint x: 548, startPoint y: 499, endPoint x: 588, endPoint y: 524, distance: 47.3
click at [552, 497] on textarea at bounding box center [526, 480] width 490 height 73
paste textarea "Delicious traditional milk sweet (per kg). | Ingredients: Milk, sugar, ghee, nu…"
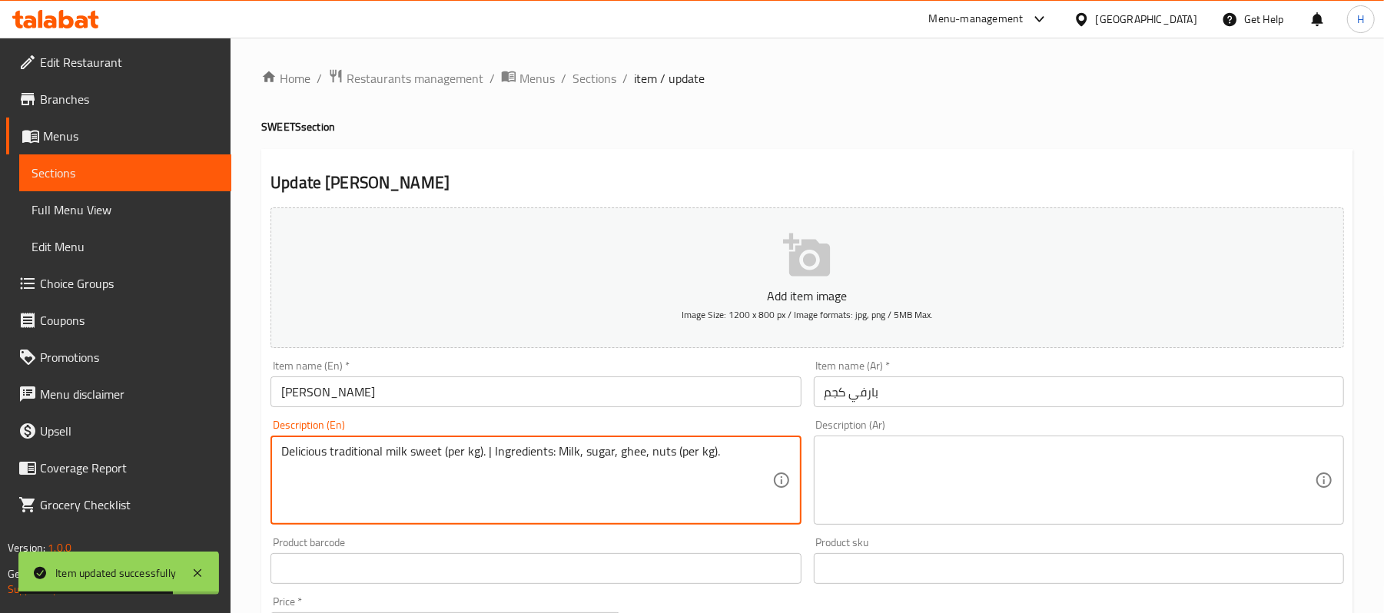
type textarea "Delicious traditional milk sweet (per kg). | Ingredients: Milk, sugar, ghee, nu…"
click at [942, 496] on textarea at bounding box center [1070, 480] width 490 height 73
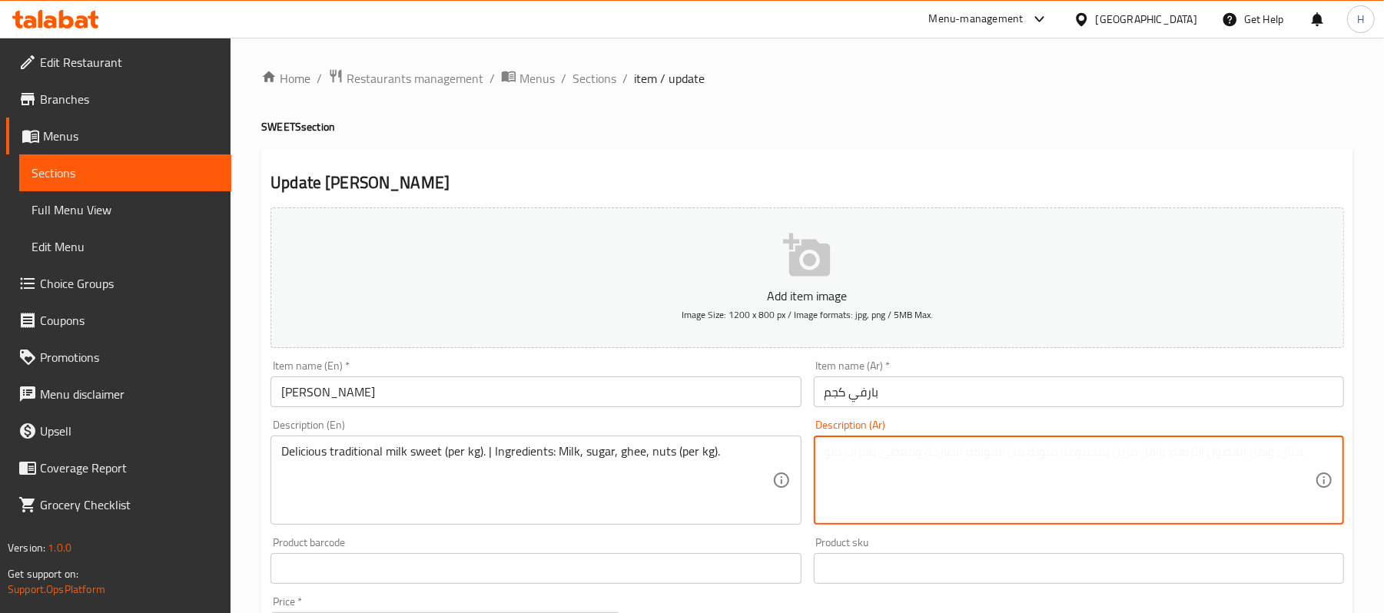
paste textarea "حلوى حليب تقليدية لذيذة (للكيلوغرام). المكونات: حليب، سكر، سمن، مكسرات."
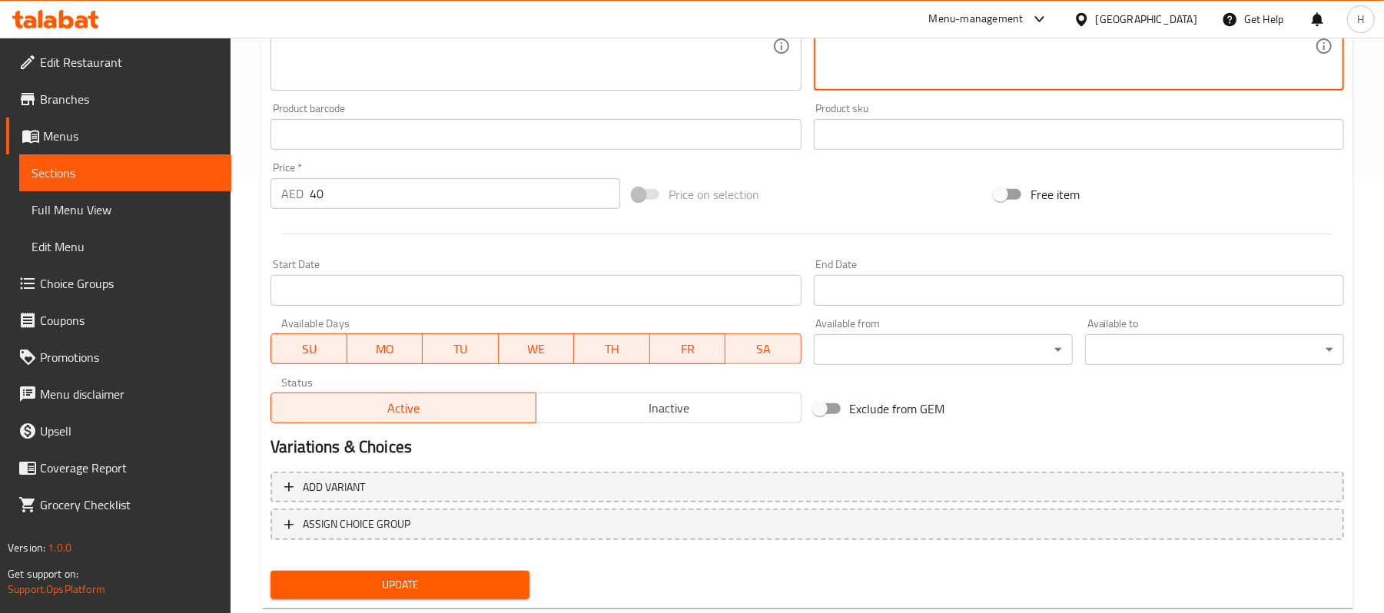
scroll to position [471, 0]
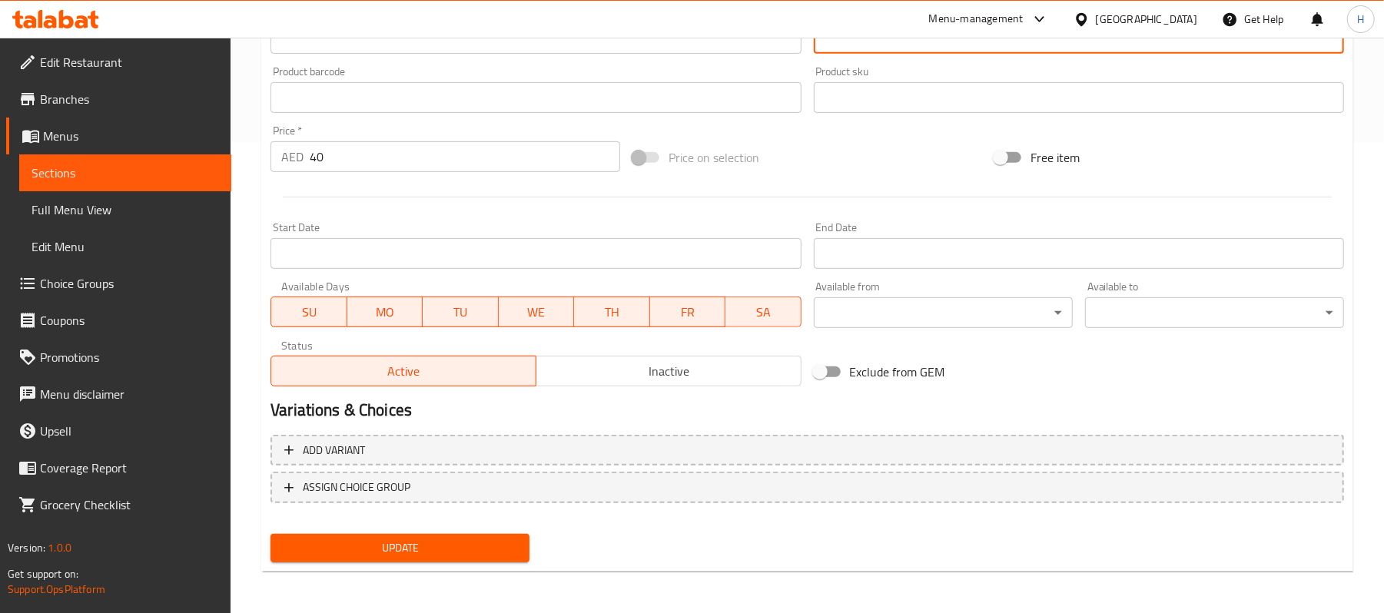
type textarea "حلوى حليب تقليدية لذيذة (للكيلوغرام). المكونات: حليب، سكر، سمن، مكسرات."
click at [502, 549] on span "Update" at bounding box center [400, 548] width 234 height 19
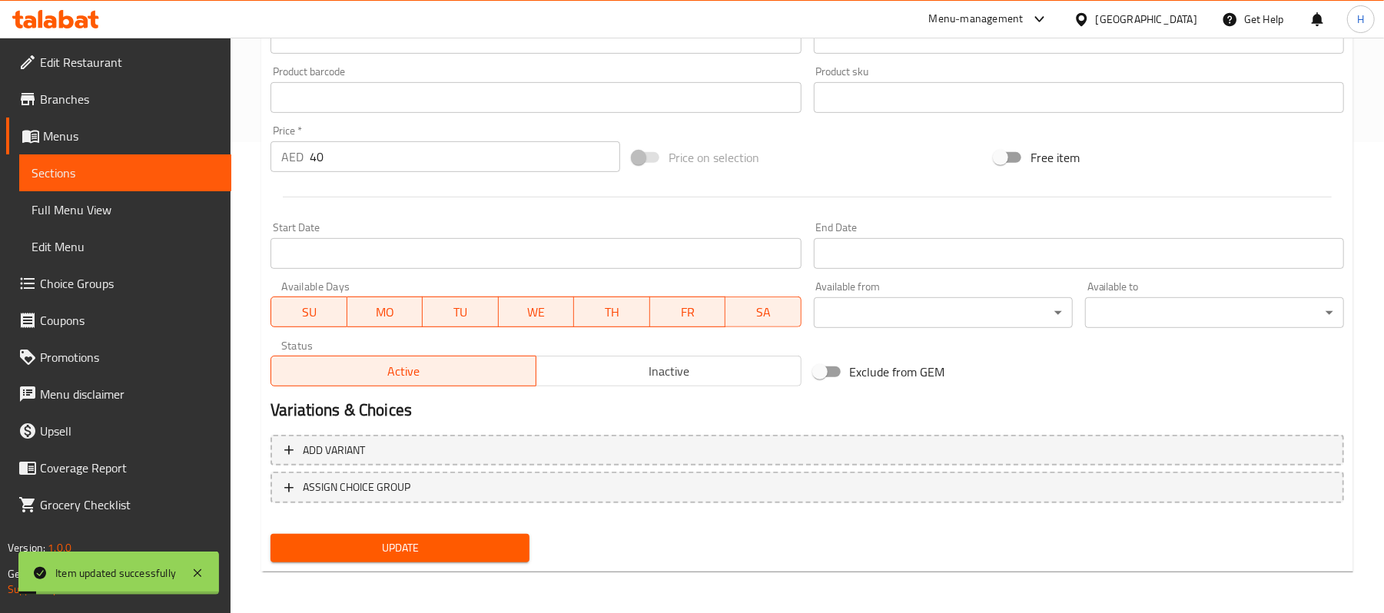
drag, startPoint x: 158, startPoint y: 176, endPoint x: 172, endPoint y: 178, distance: 14.8
click at [158, 176] on span "Sections" at bounding box center [126, 173] width 188 height 18
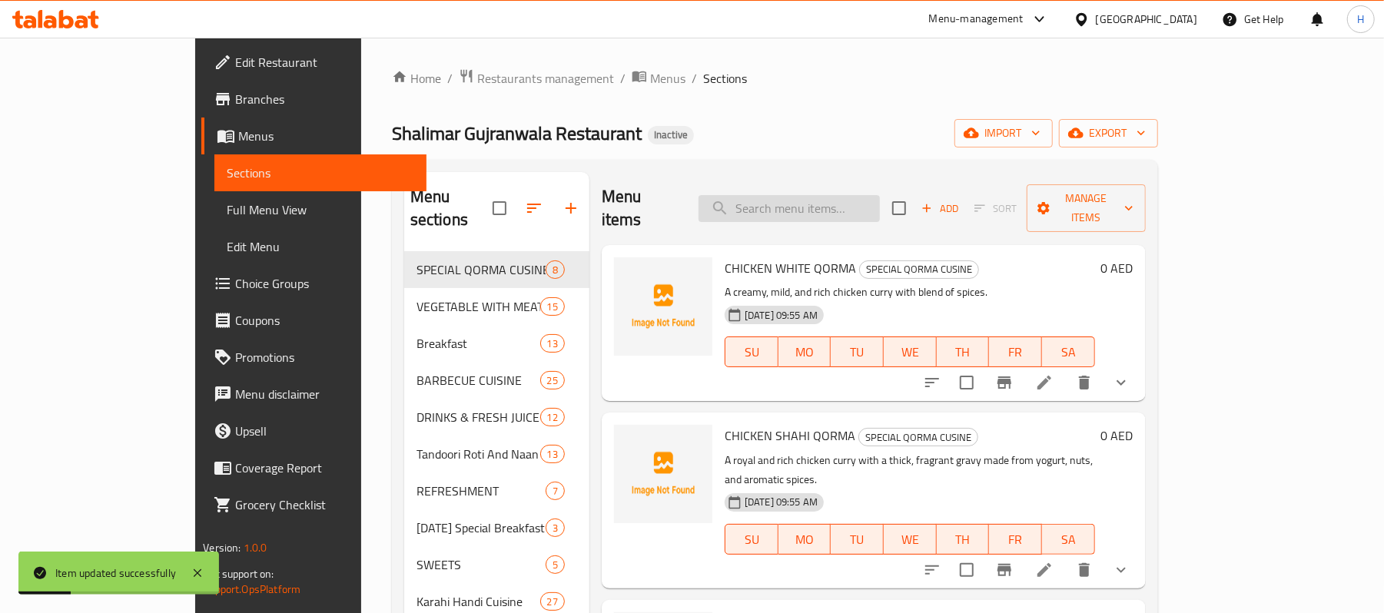
click at [850, 197] on input "search" at bounding box center [789, 208] width 181 height 27
paste input "Jalebi Kg"
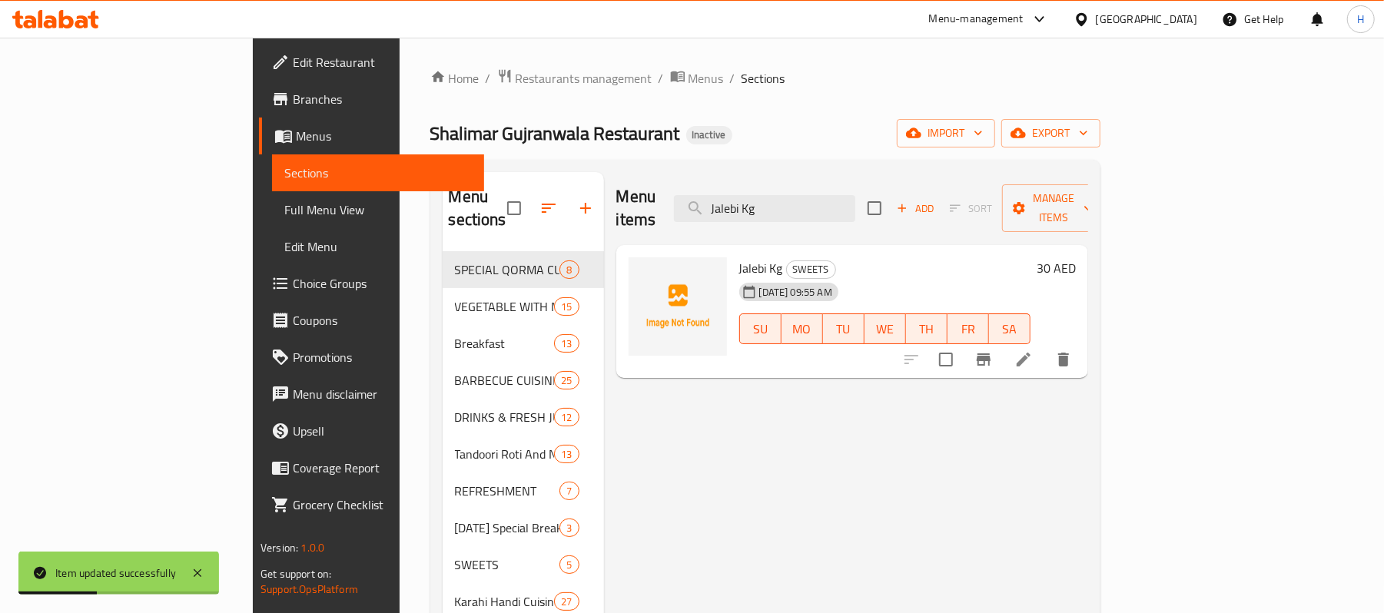
type input "Jalebi Kg"
click at [1033, 351] on icon at bounding box center [1024, 360] width 18 height 18
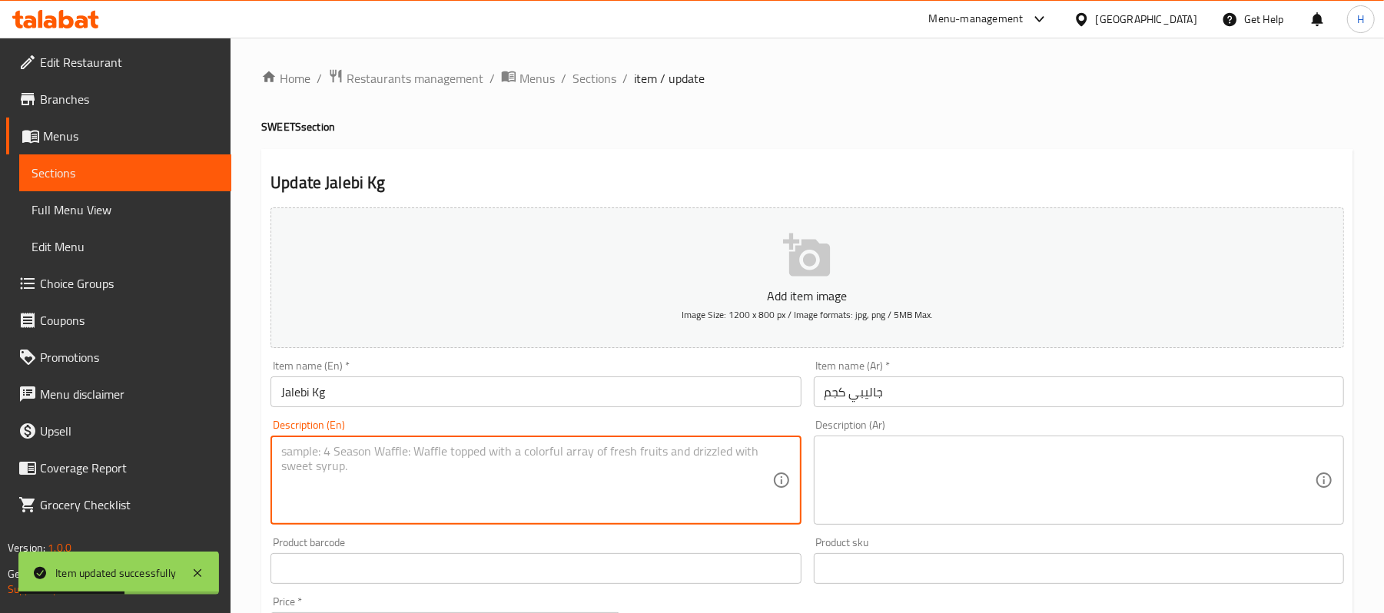
click at [441, 475] on textarea at bounding box center [526, 480] width 490 height 73
paste textarea "Crispy, golden sweet spirals (per kg). | Ingredients: Flour, sugar syrup, ghee …"
type textarea "Crispy, golden sweet spirals (per kg). | Ingredients: Flour, sugar syrup, ghee …"
click at [939, 469] on textarea at bounding box center [1070, 480] width 490 height 73
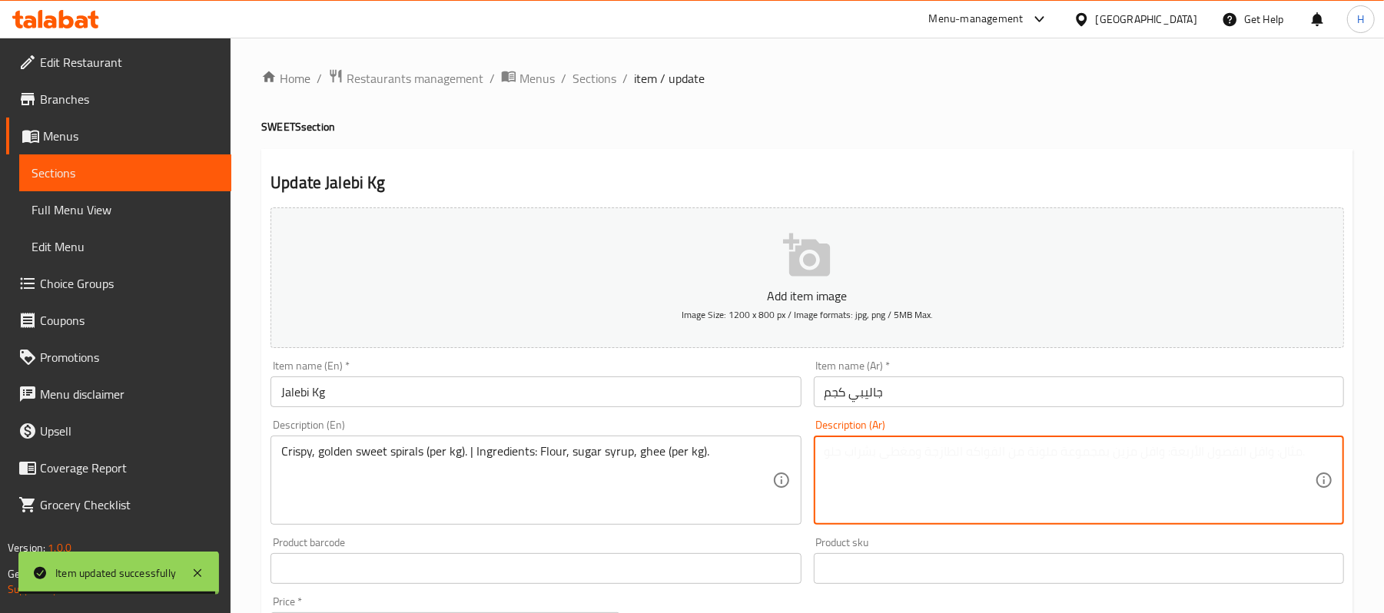
paste textarea "حلزونات ذهبية مقرمشة وحلوة (للكيلوغرام). المكونات: دقيق، شراب سكر، سمن."
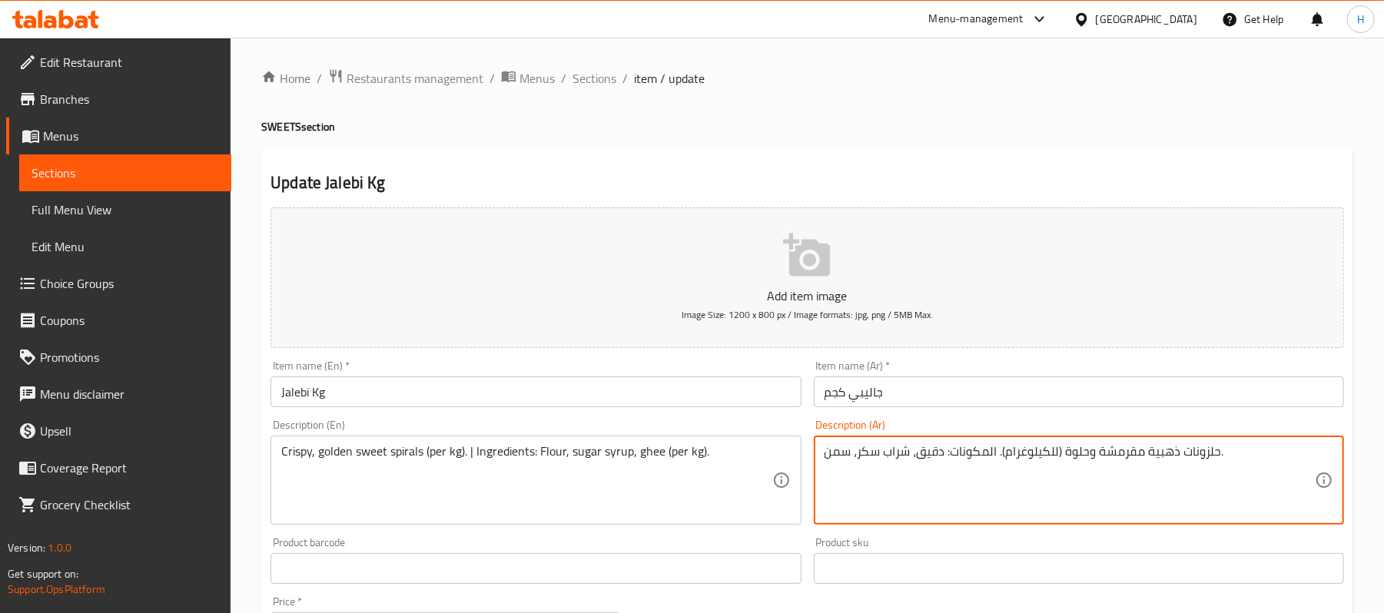
type textarea "حلزونات ذهبية مقرمشة وحلوة (للكيلوغرام). المكونات: دقيق، شراب سكر، سمن."
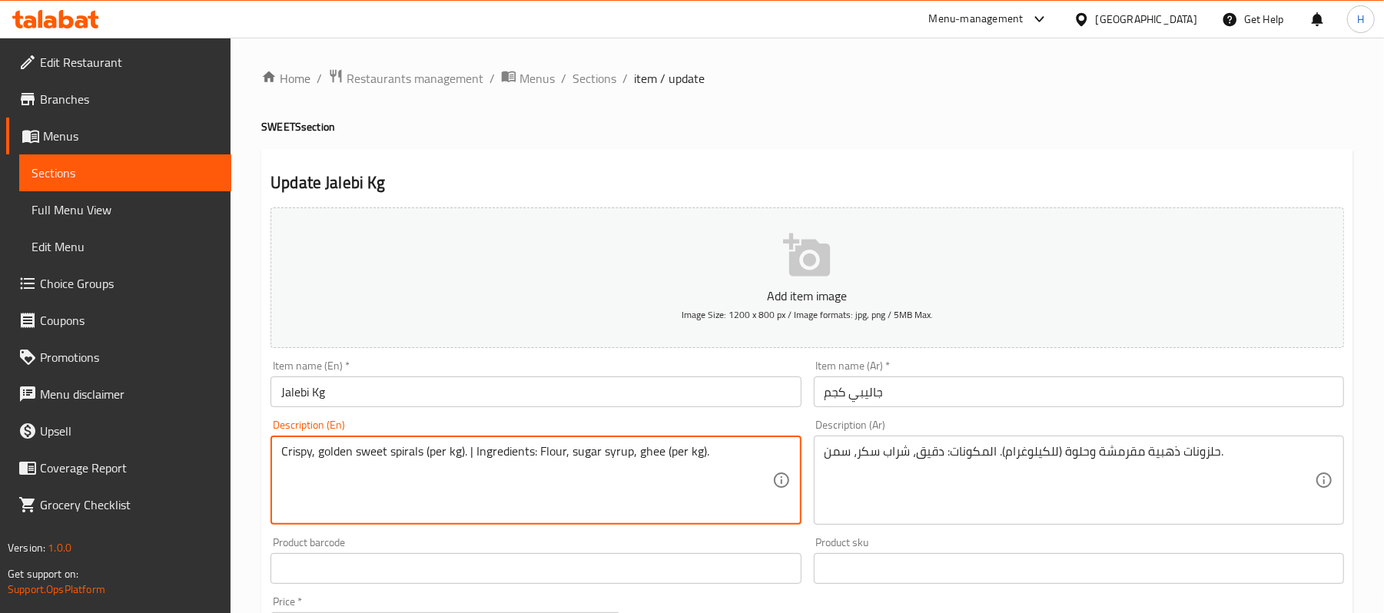
drag, startPoint x: 468, startPoint y: 453, endPoint x: 484, endPoint y: 444, distance: 18.2
type textarea "Crispy, golden sweet spirals (per kg). Ingredients: Flour, sugar syrup, ghee (p…"
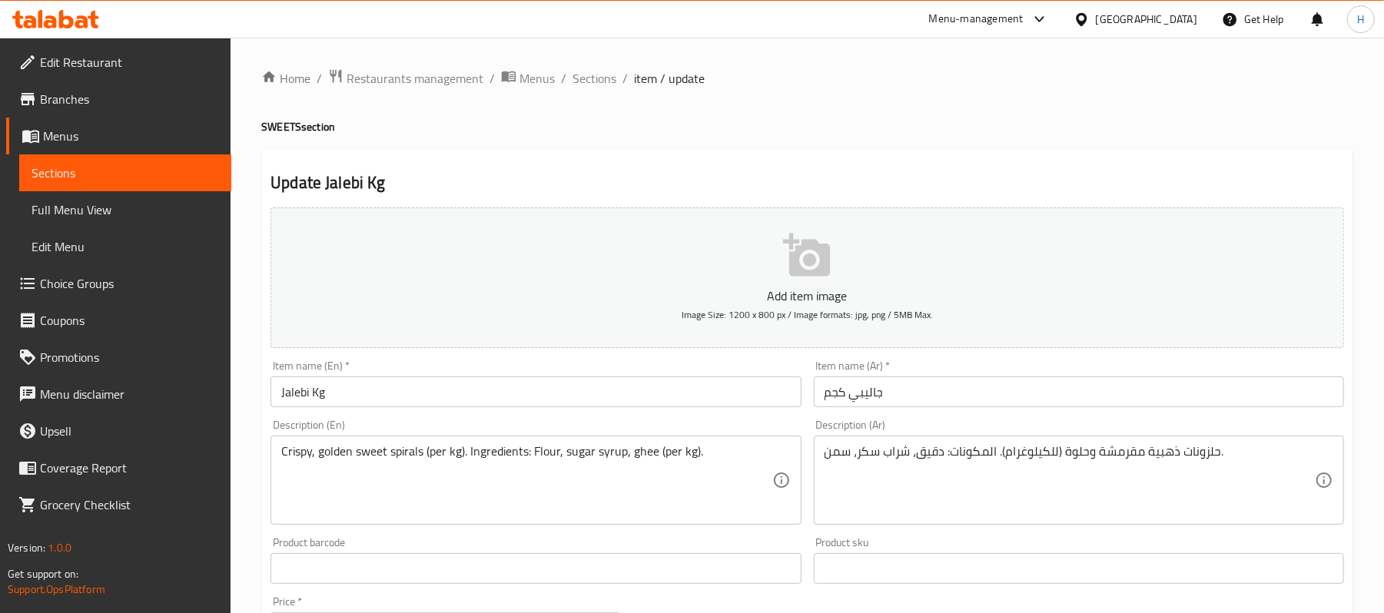
click at [517, 422] on div "Description (En) Crispy, golden sweet spirals (per kg). Ingredients: Flour, sug…" at bounding box center [536, 472] width 530 height 105
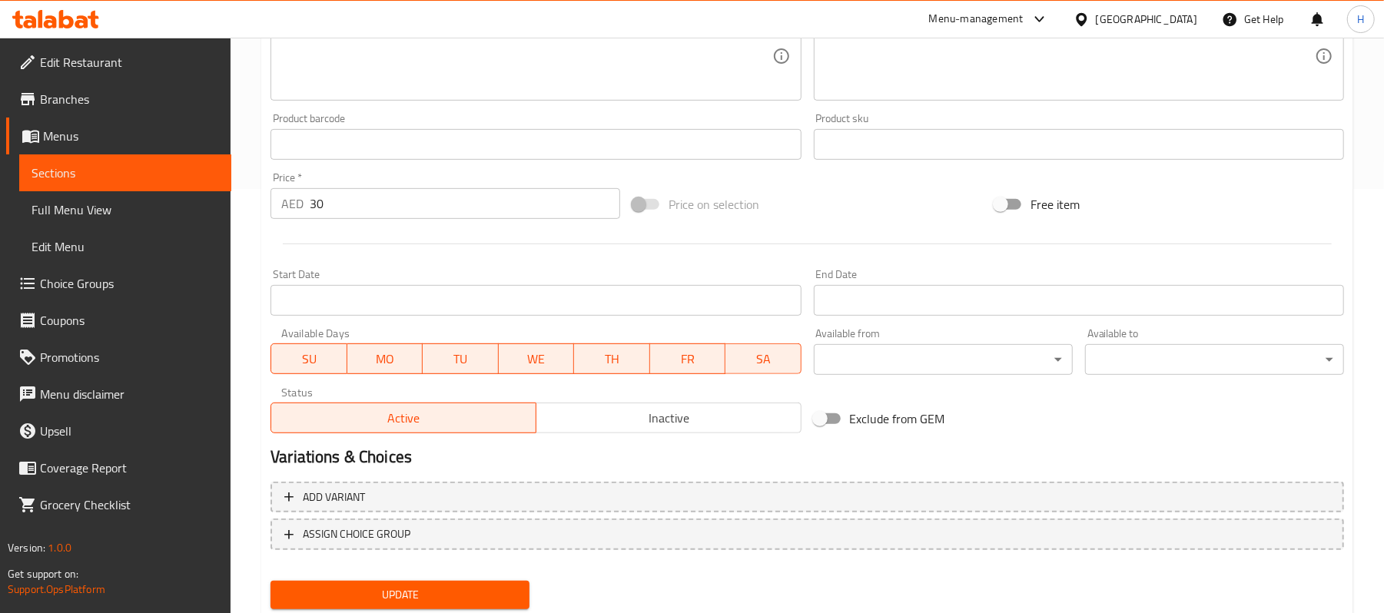
scroll to position [471, 0]
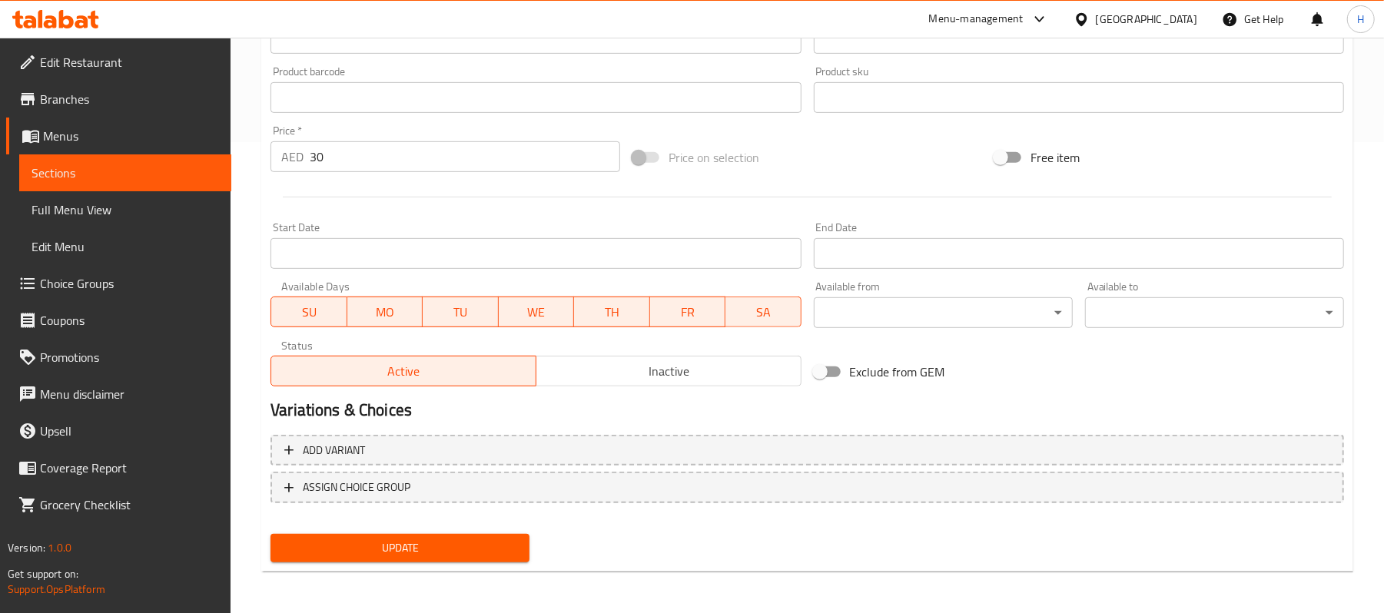
click at [474, 545] on span "Update" at bounding box center [400, 548] width 234 height 19
click at [216, 174] on span "Sections" at bounding box center [126, 173] width 188 height 18
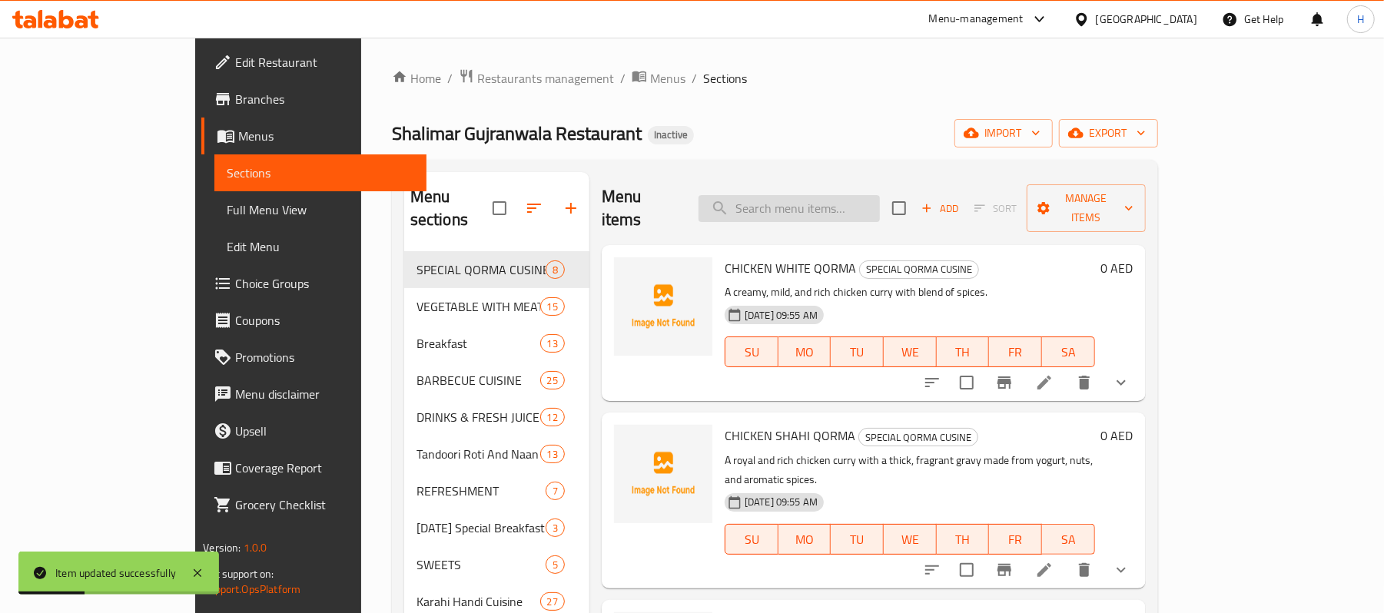
click at [877, 195] on input "search" at bounding box center [789, 208] width 181 height 27
paste input "Pakora Kg"
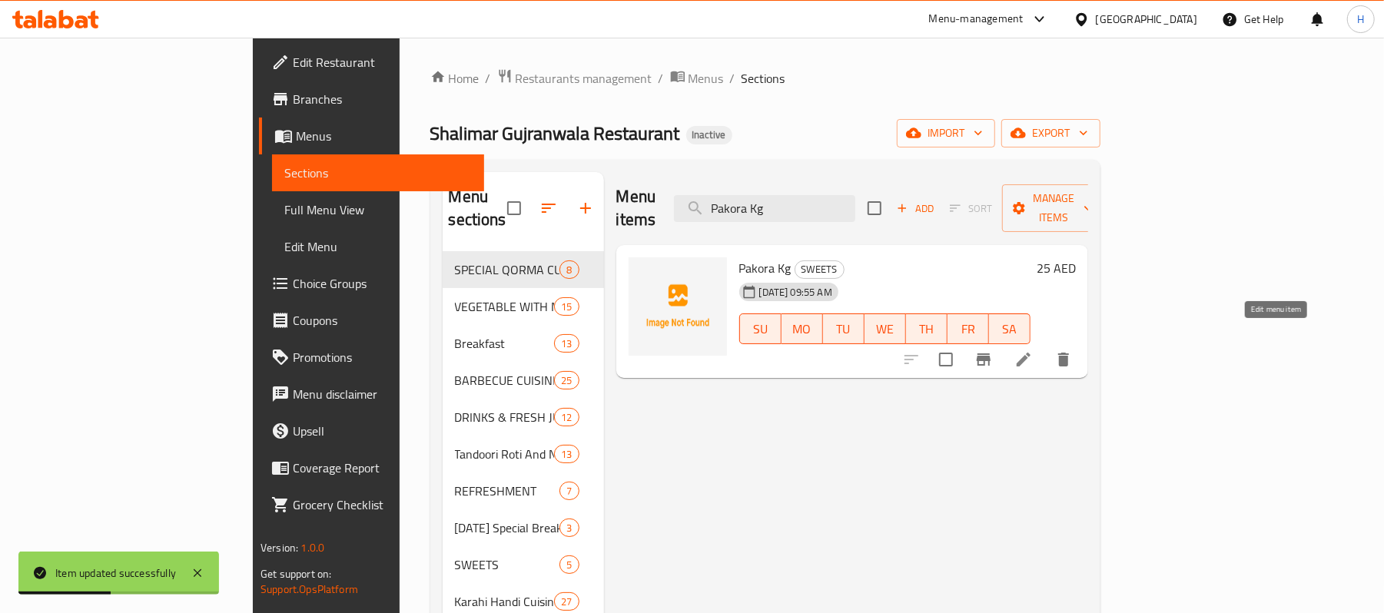
type input "Pakora Kg"
click at [1031, 353] on icon at bounding box center [1024, 360] width 14 height 14
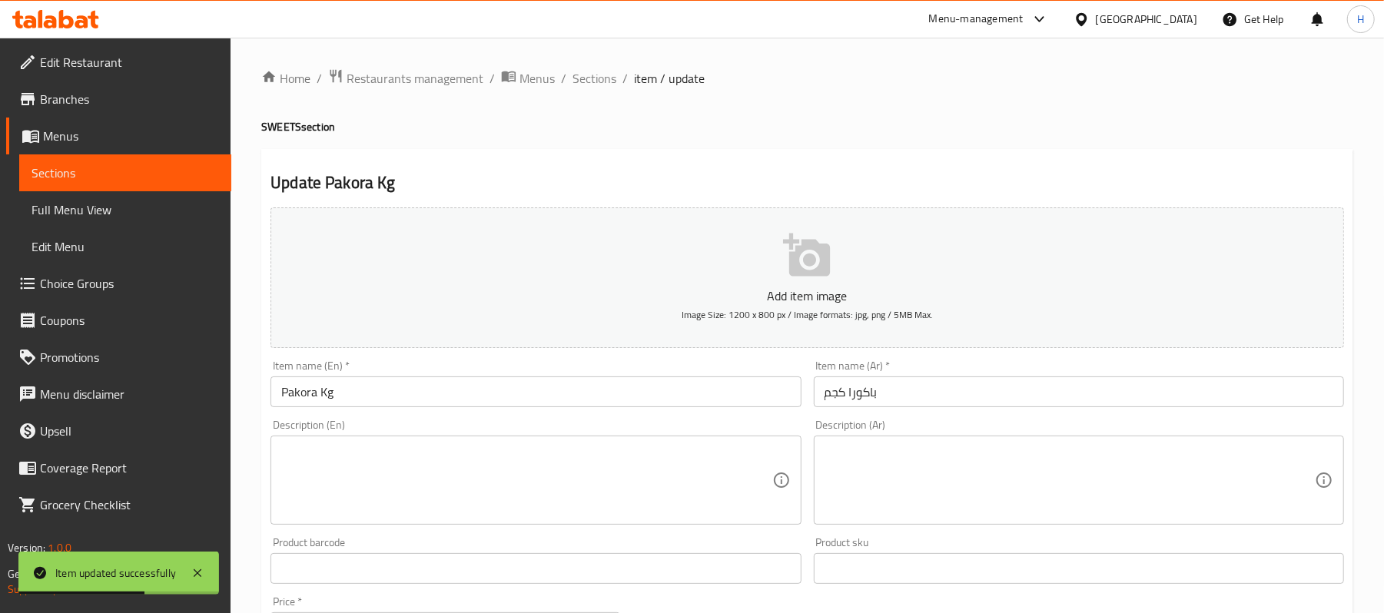
click at [546, 512] on textarea at bounding box center [526, 480] width 490 height 73
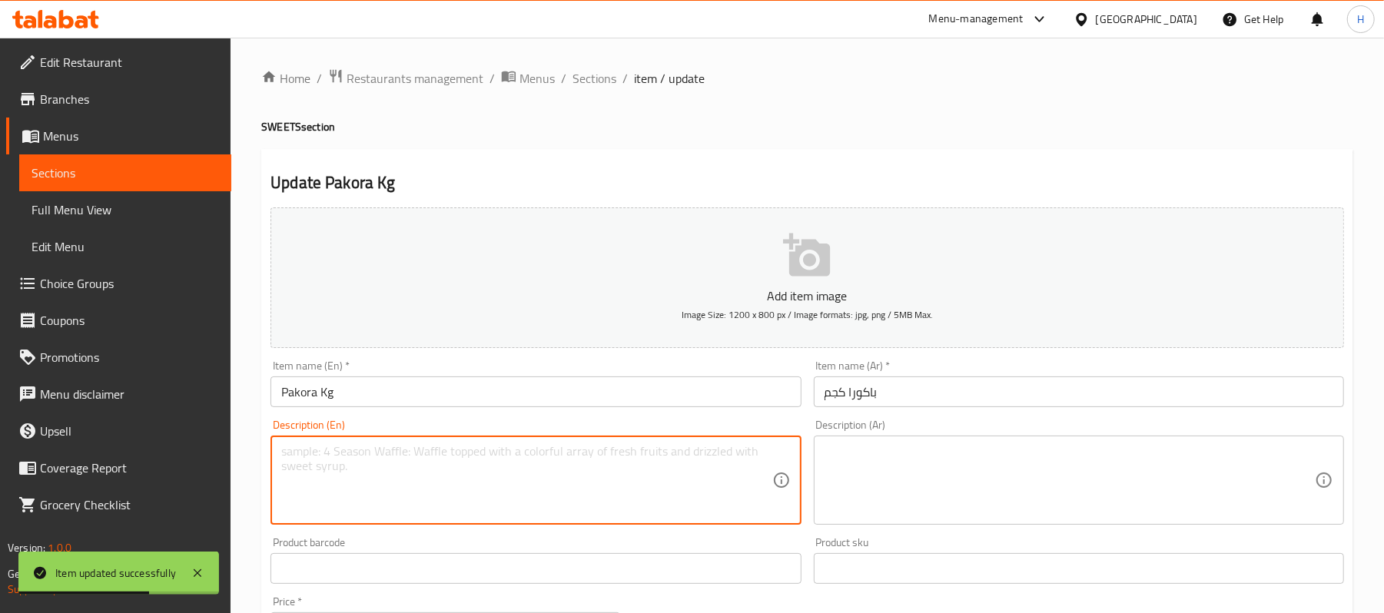
paste textarea "Crispy fried snack with spices (per kg). | Ingredients: Gram flour, onions, pot…"
type textarea "Crispy fried snack with spices (per kg). | Ingredients: Gram flour, onions, pot…"
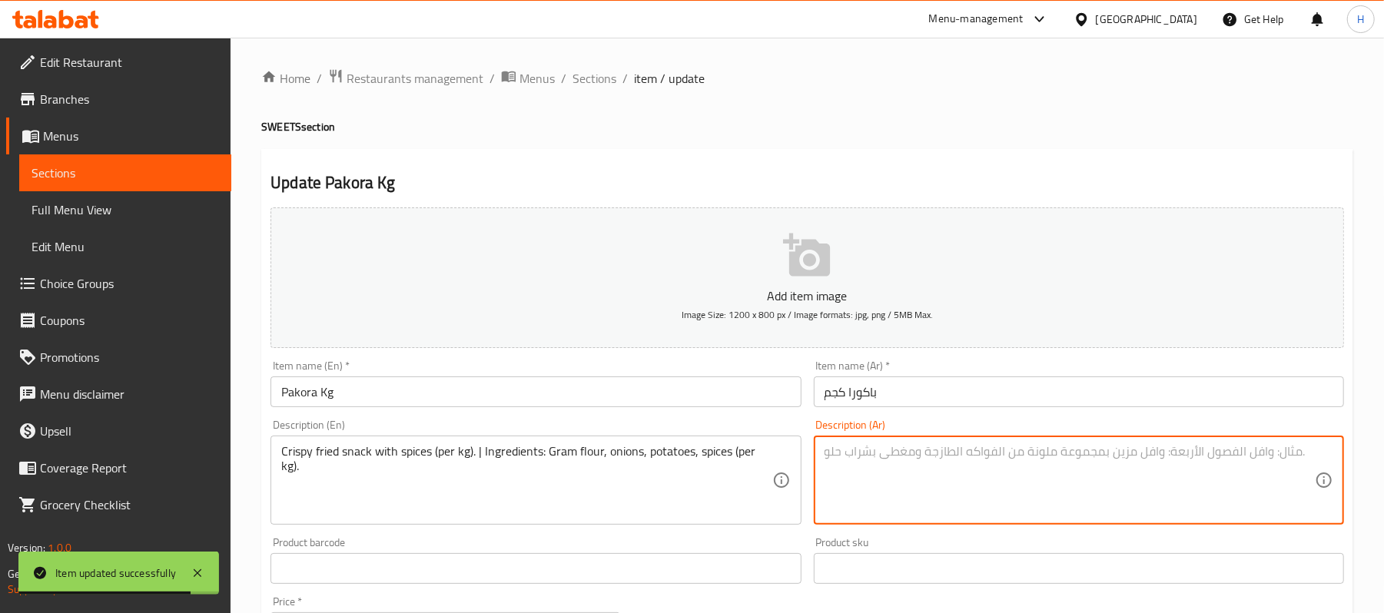
click at [976, 467] on textarea at bounding box center [1070, 480] width 490 height 73
paste textarea "وجبة خفيفة مقلية مقرمشة مع التوابل (للكيلوغرام). المكونات: دقيق حمص، بصل، بطاطس…"
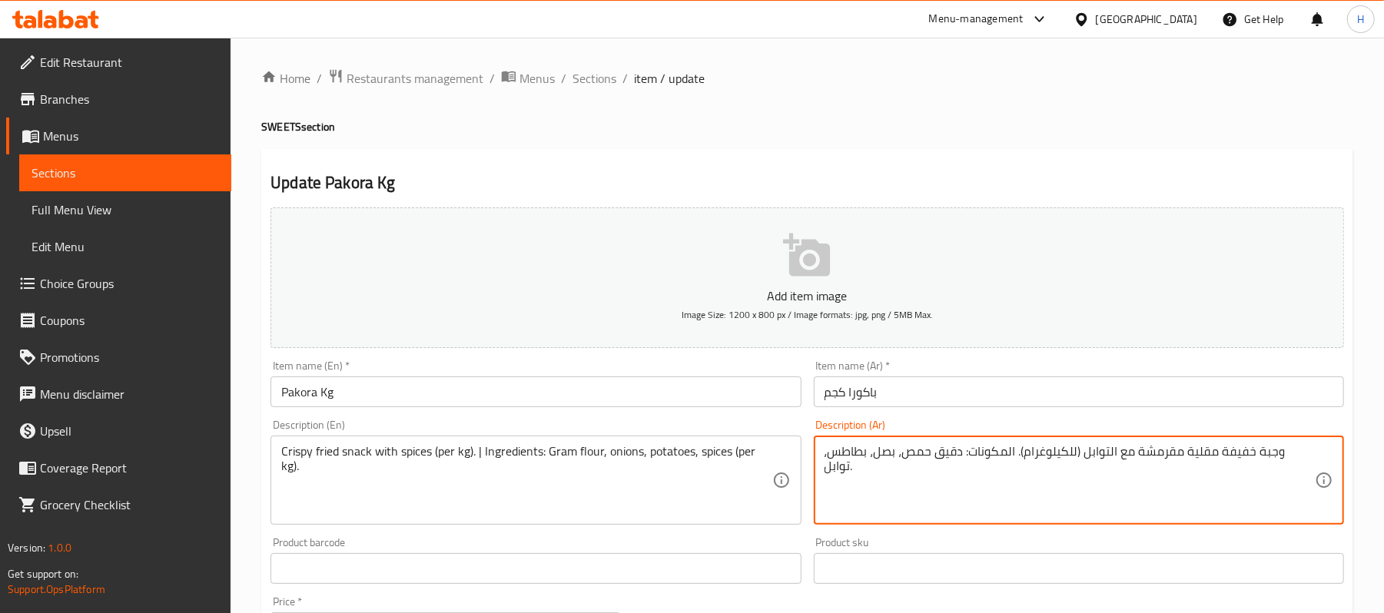
type textarea "وجبة خفيفة مقلية مقرمشة مع التوابل (للكيلوغرام). المكونات: دقيق حمص، بصل، بطاطس…"
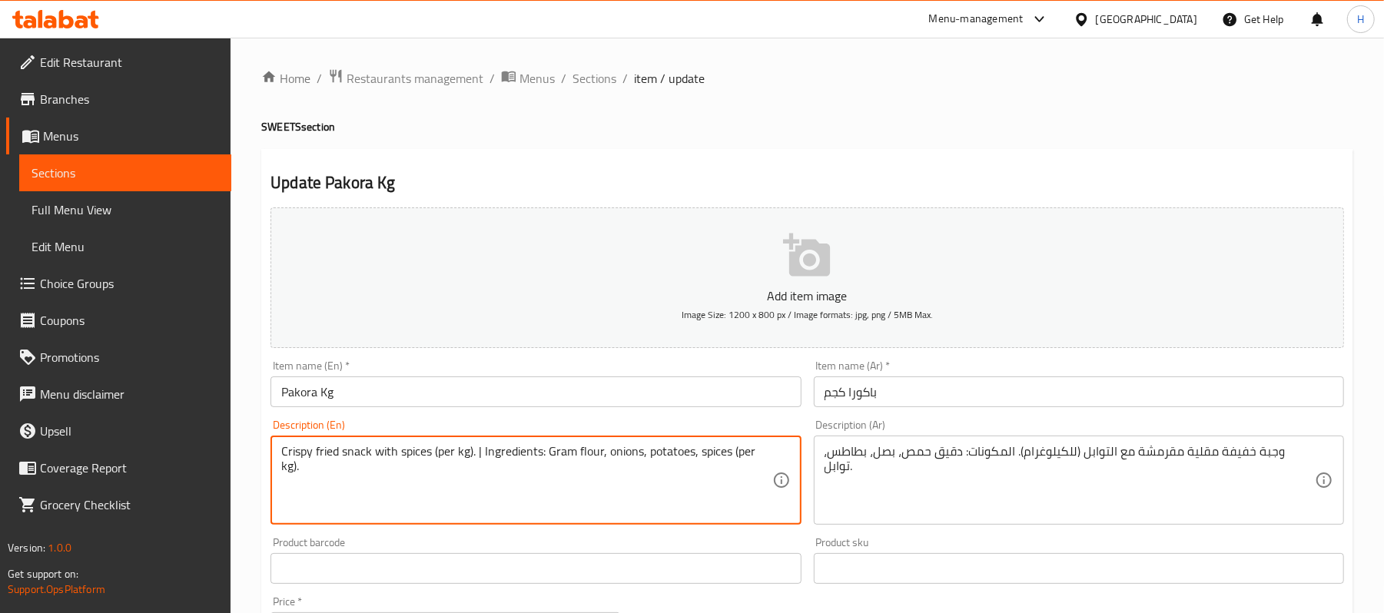
drag, startPoint x: 733, startPoint y: 450, endPoint x: 753, endPoint y: 480, distance: 35.8
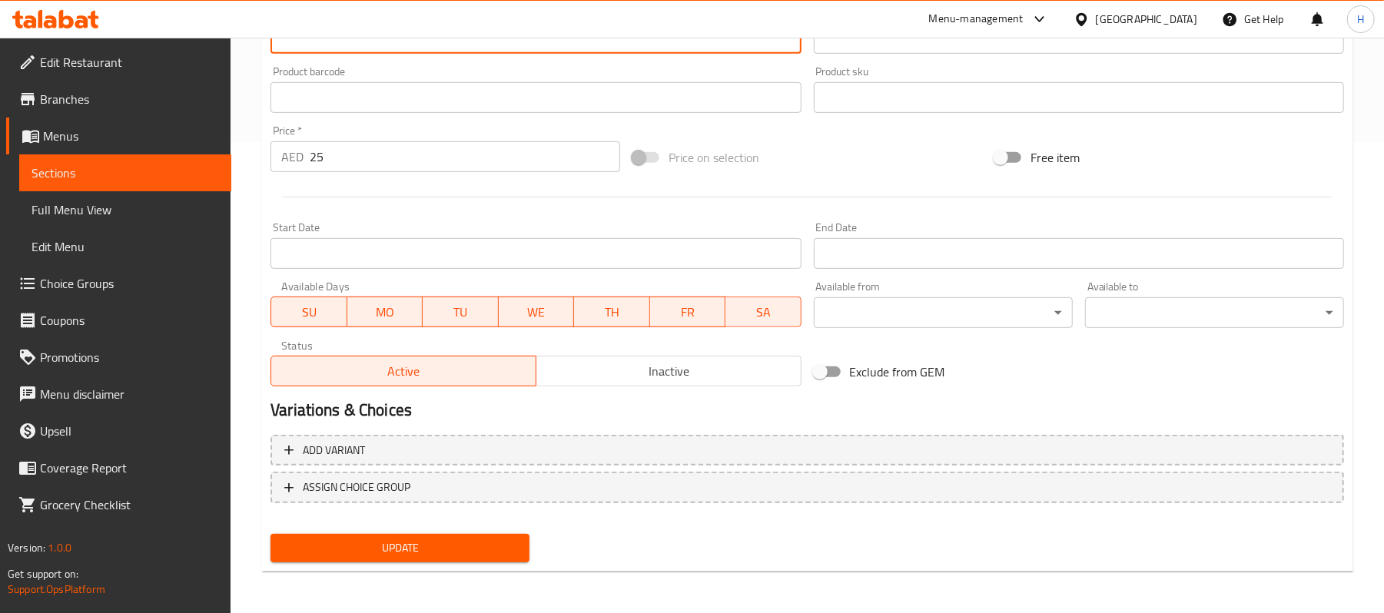
type textarea "Crispy fried snack with spices (per kg). | Ingredients: Gram flour, onions, pot…"
click at [467, 524] on div "Add variant ASSIGN CHOICE GROUP" at bounding box center [807, 479] width 1086 height 100
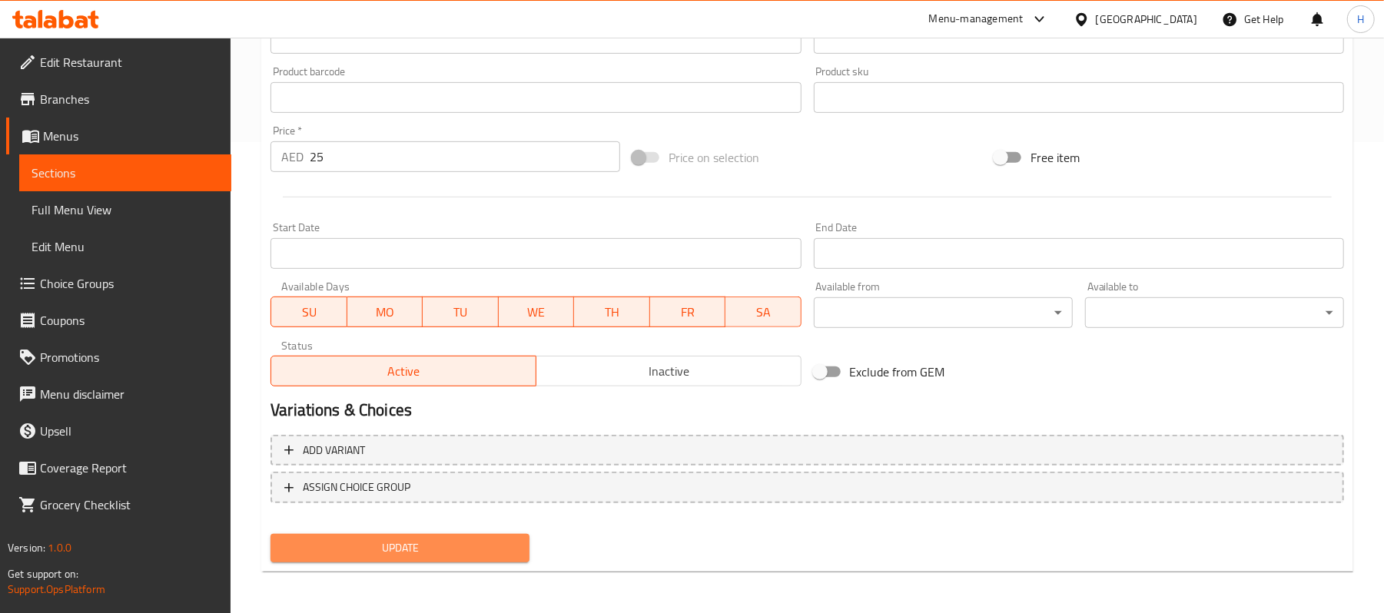
click at [474, 540] on span "Update" at bounding box center [400, 548] width 234 height 19
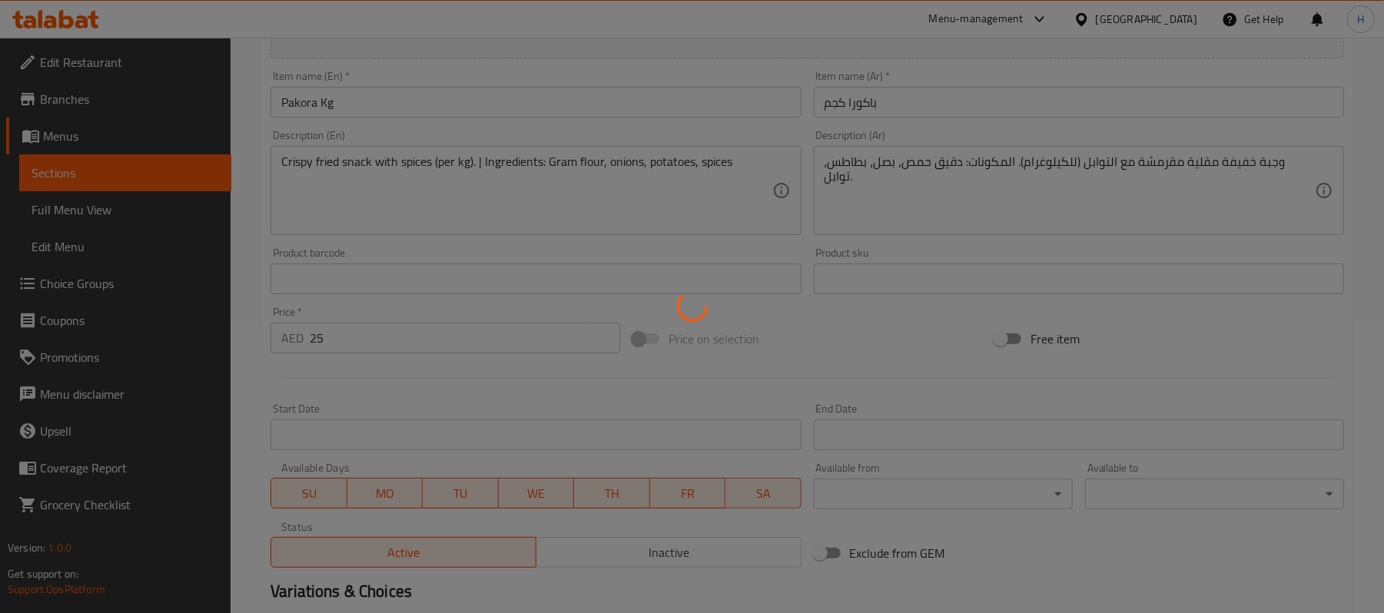
scroll to position [61, 0]
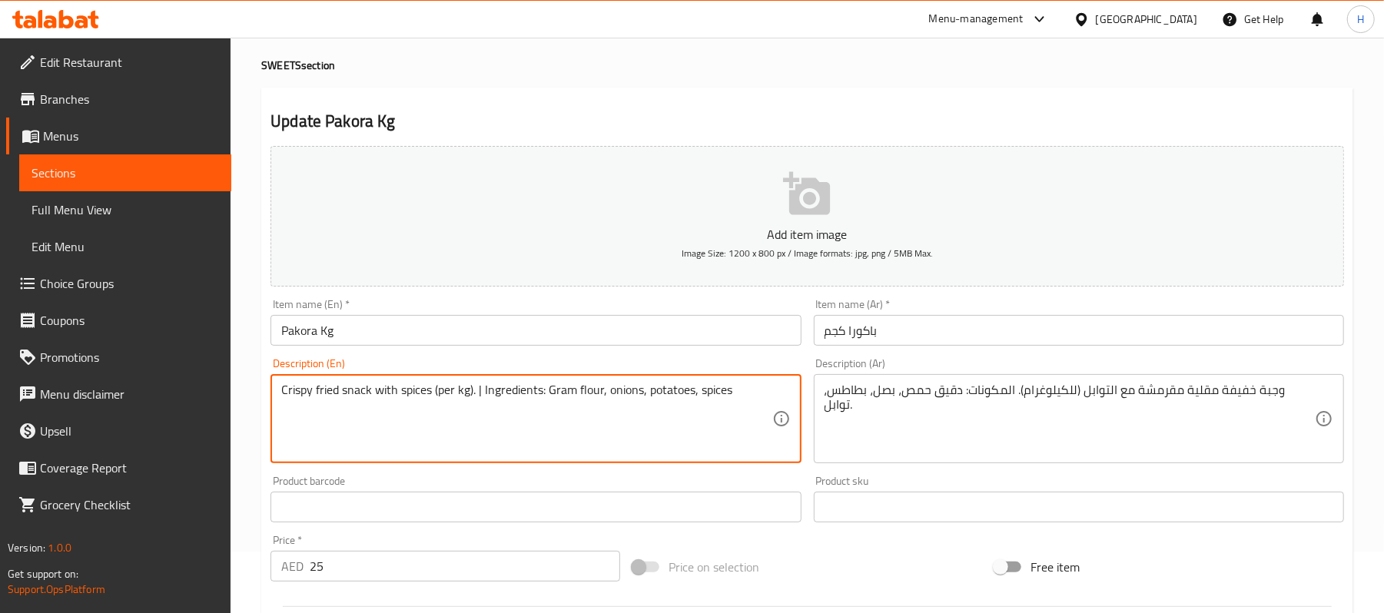
drag, startPoint x: 550, startPoint y: 398, endPoint x: 603, endPoint y: 412, distance: 54.1
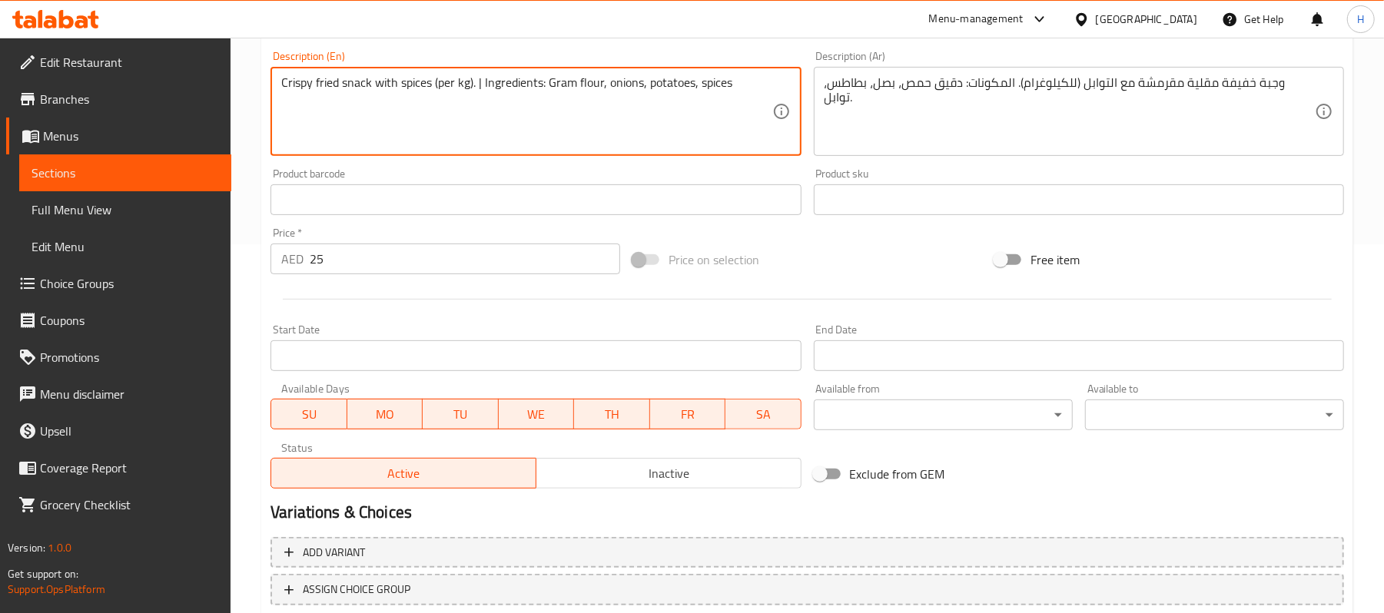
scroll to position [471, 0]
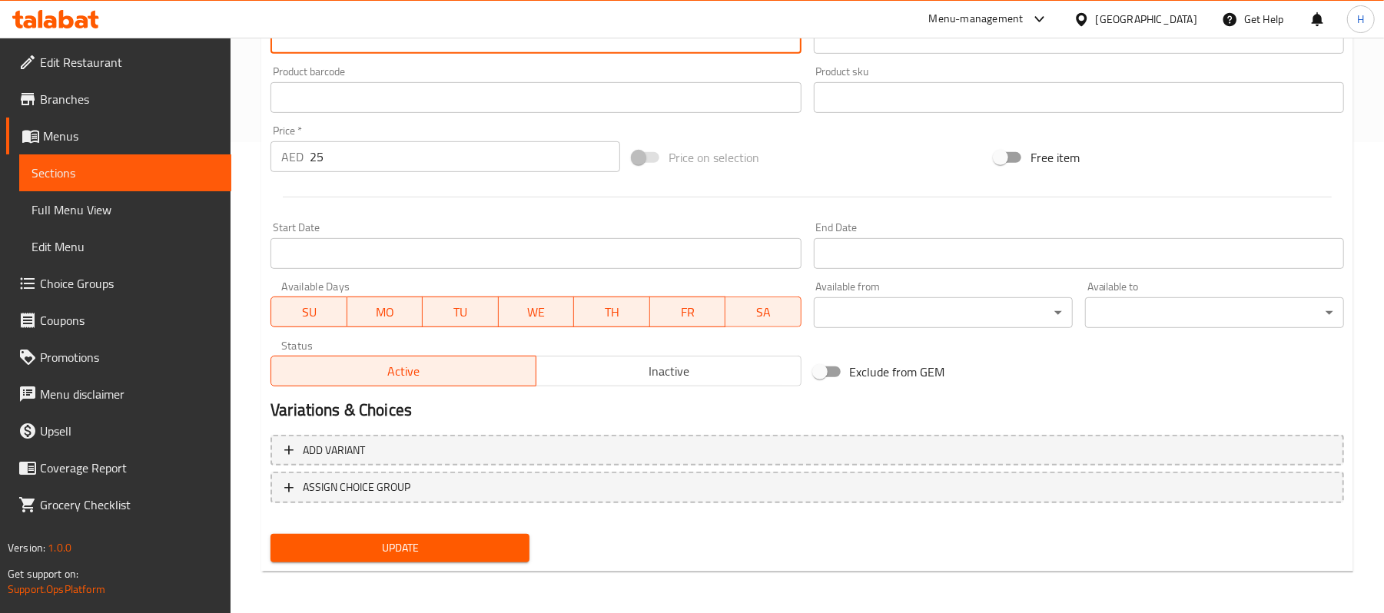
click at [374, 560] on button "Update" at bounding box center [400, 548] width 259 height 28
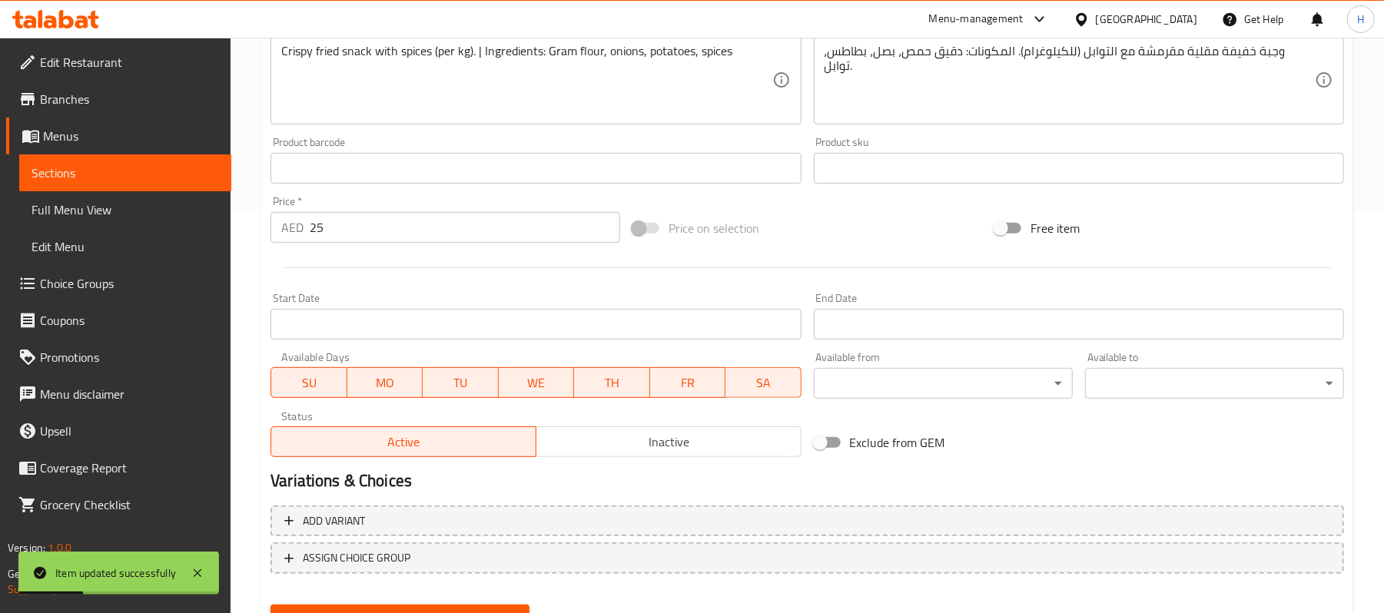
scroll to position [266, 0]
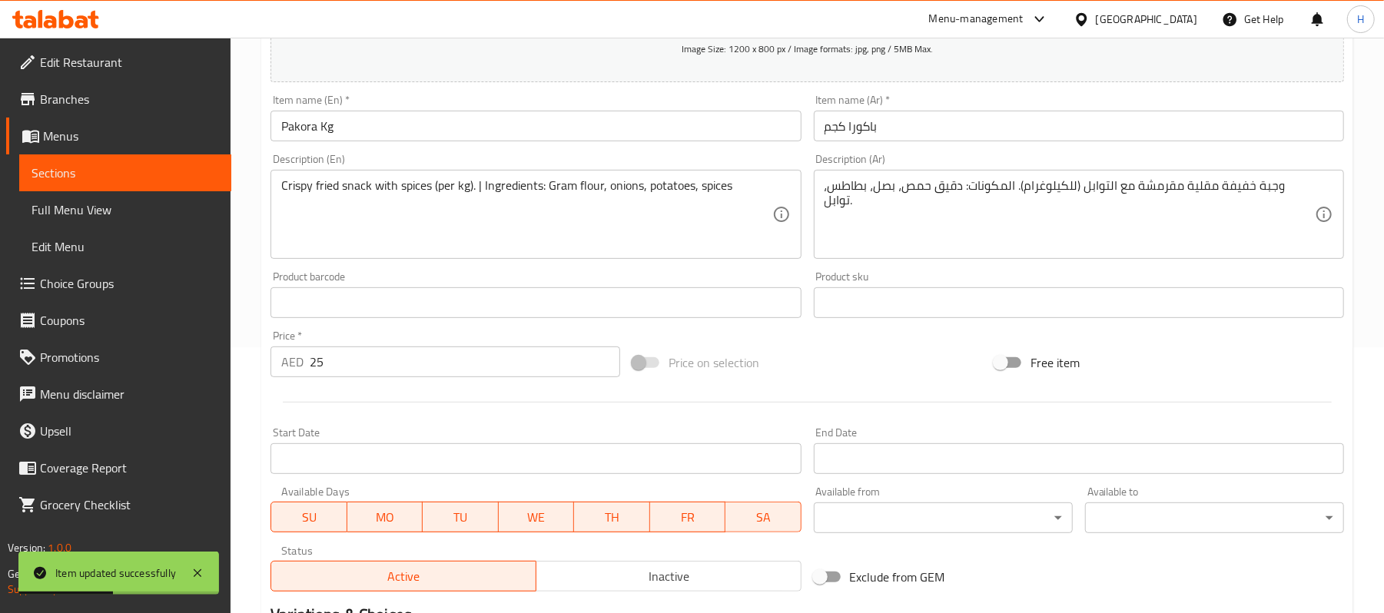
click at [200, 164] on span "Sections" at bounding box center [126, 173] width 188 height 18
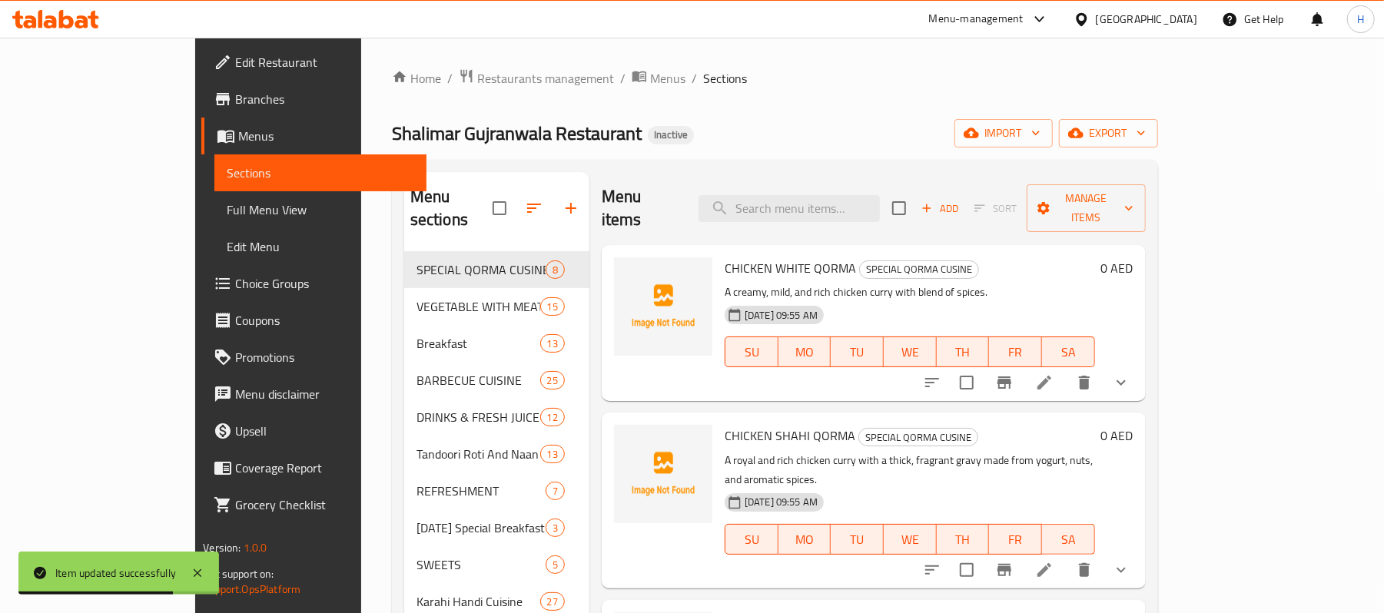
click at [858, 183] on div "Menu items Add Sort Manage items" at bounding box center [874, 208] width 544 height 73
click at [856, 195] on input "search" at bounding box center [789, 208] width 181 height 27
paste input "Special Raita"
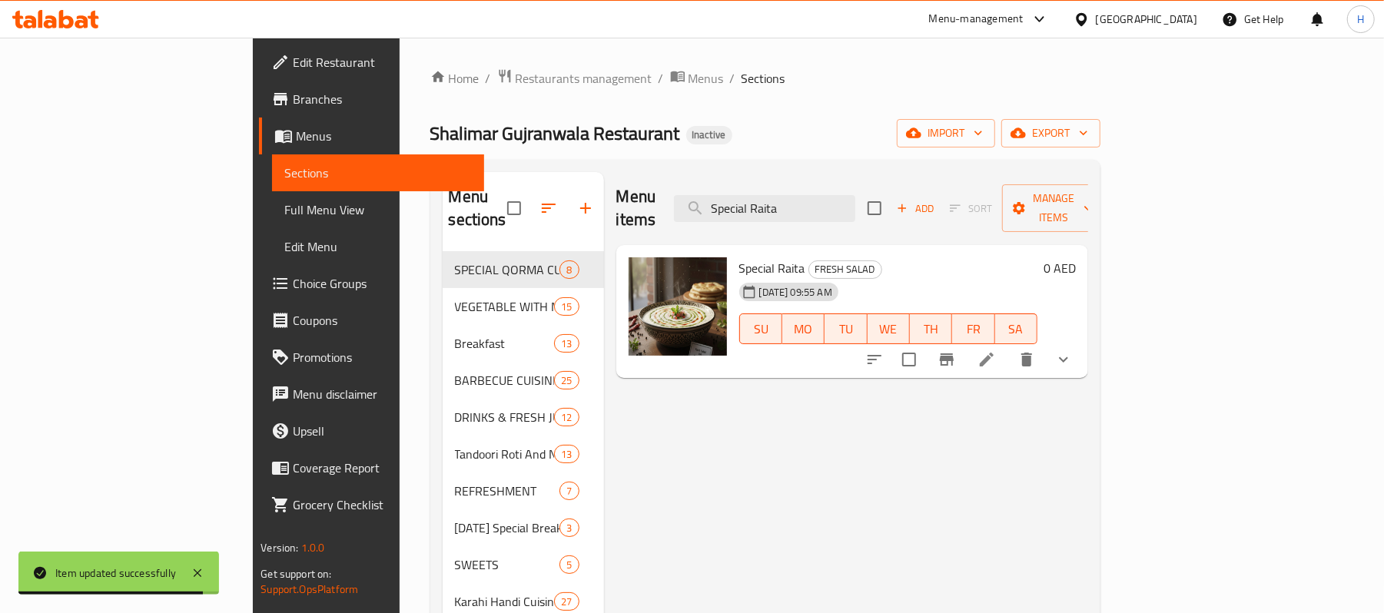
type input "Special Raita"
click at [1009, 346] on li at bounding box center [987, 360] width 43 height 28
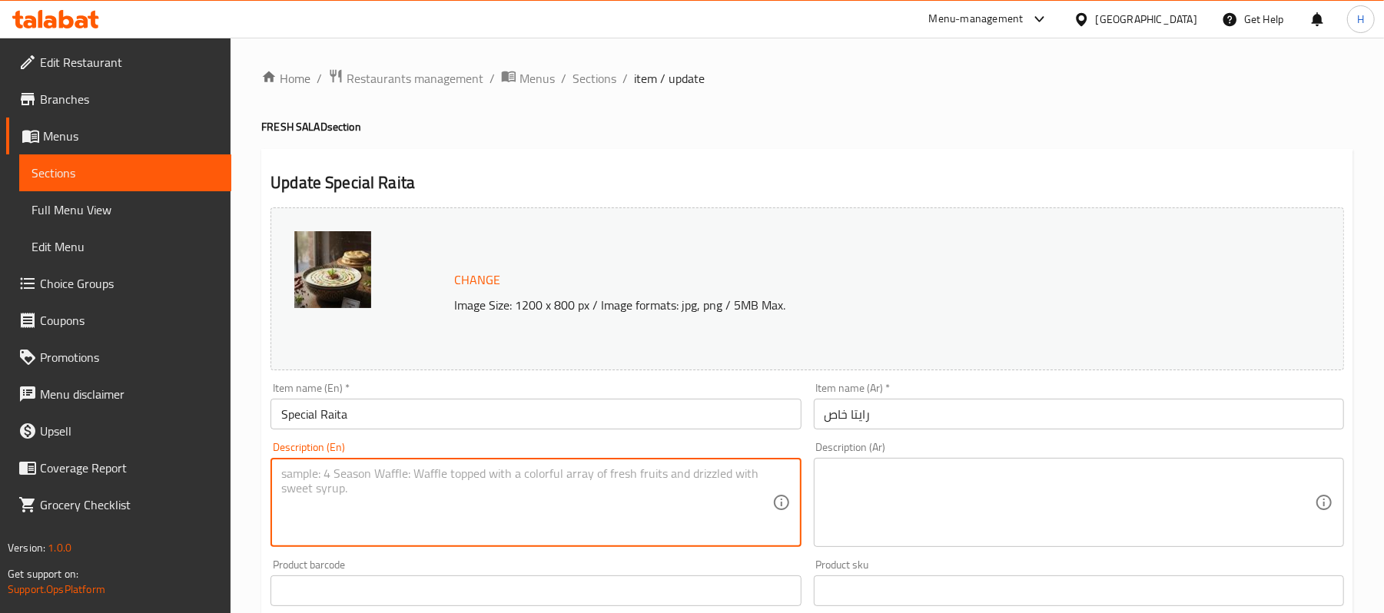
click at [570, 487] on textarea at bounding box center [526, 503] width 490 height 73
paste textarea "Cool and spiced yogurt dip. Ingredients: Yogurt, cucumber, mint, spices."
type textarea "Cool and spiced yogurt dip. Ingredients: Yogurt, cucumber, mint, spices."
click at [859, 517] on textarea at bounding box center [1070, 503] width 490 height 73
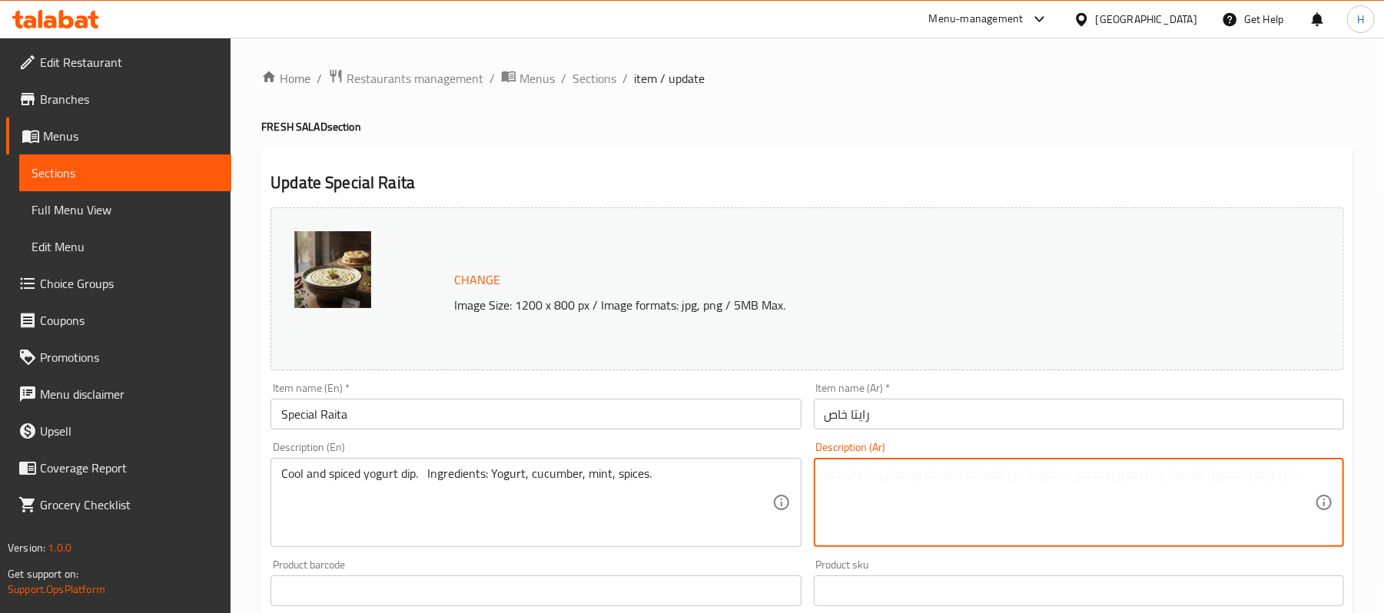
paste textarea "صلصة زبادي باردة ومتبلة. المكونات: زبادي، خيار، نعناع، ​​بهارات."
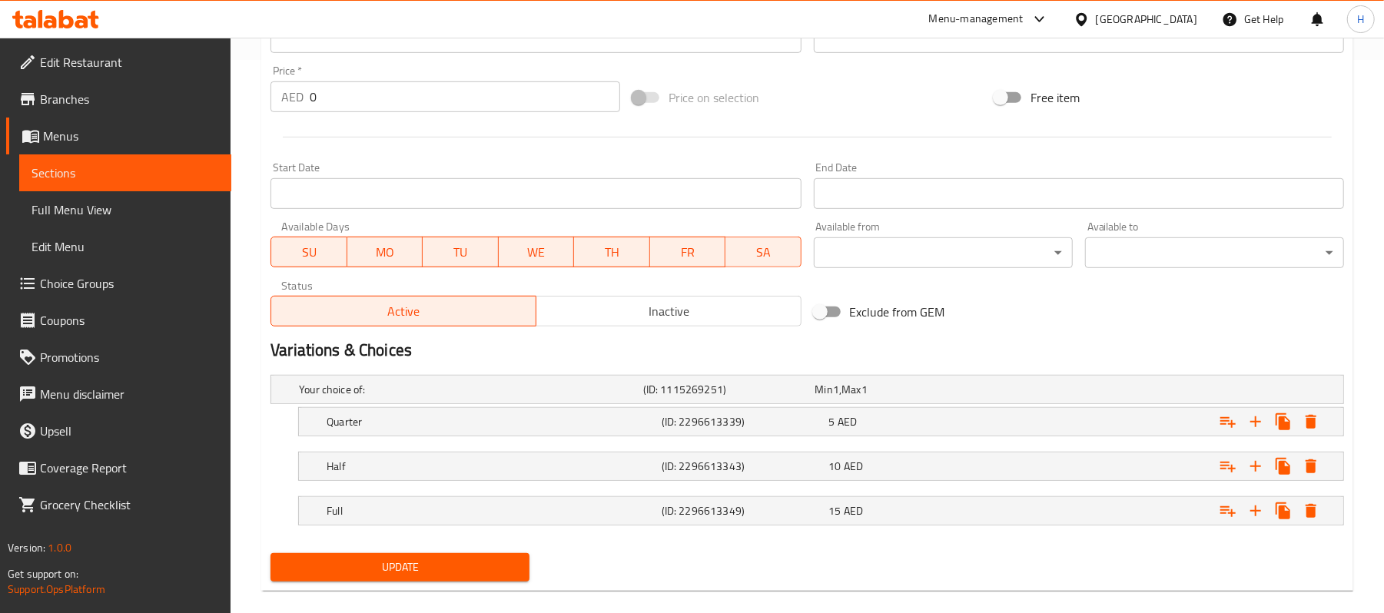
scroll to position [576, 0]
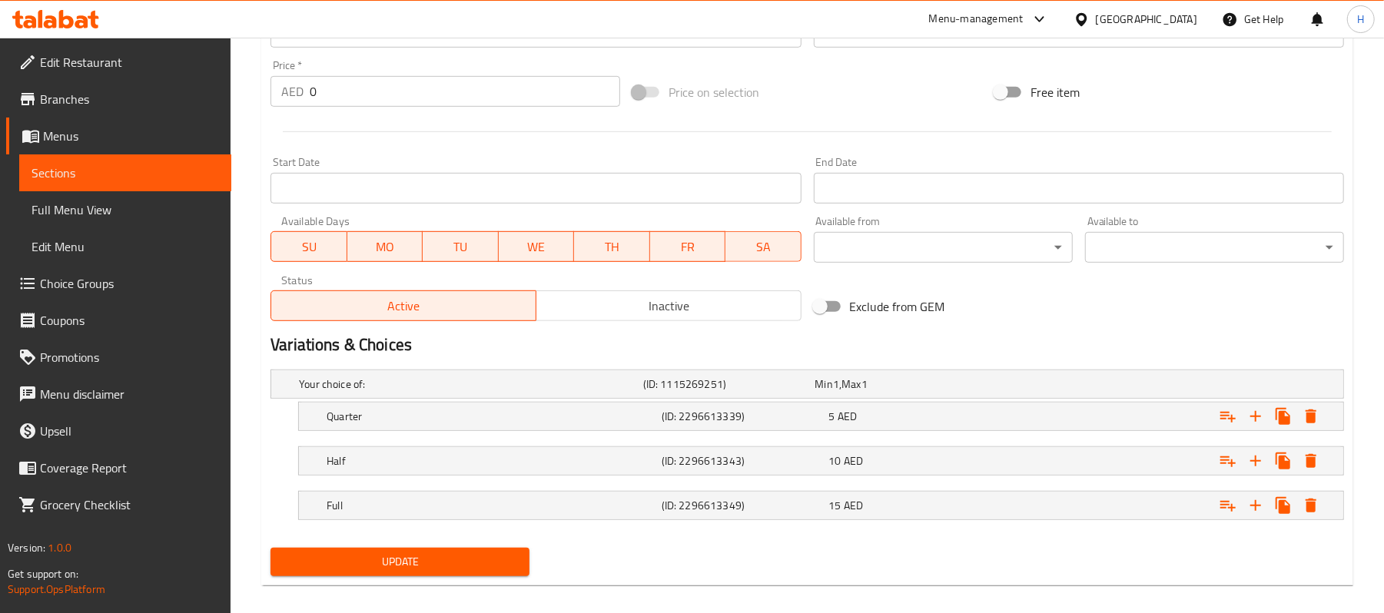
click at [462, 541] on div "Change Image Size: 1200 x 800 px / Image formats: jpg, png / 5MB Max. Item name…" at bounding box center [807, 104] width 1086 height 956
click at [520, 563] on button "Update" at bounding box center [400, 562] width 259 height 28
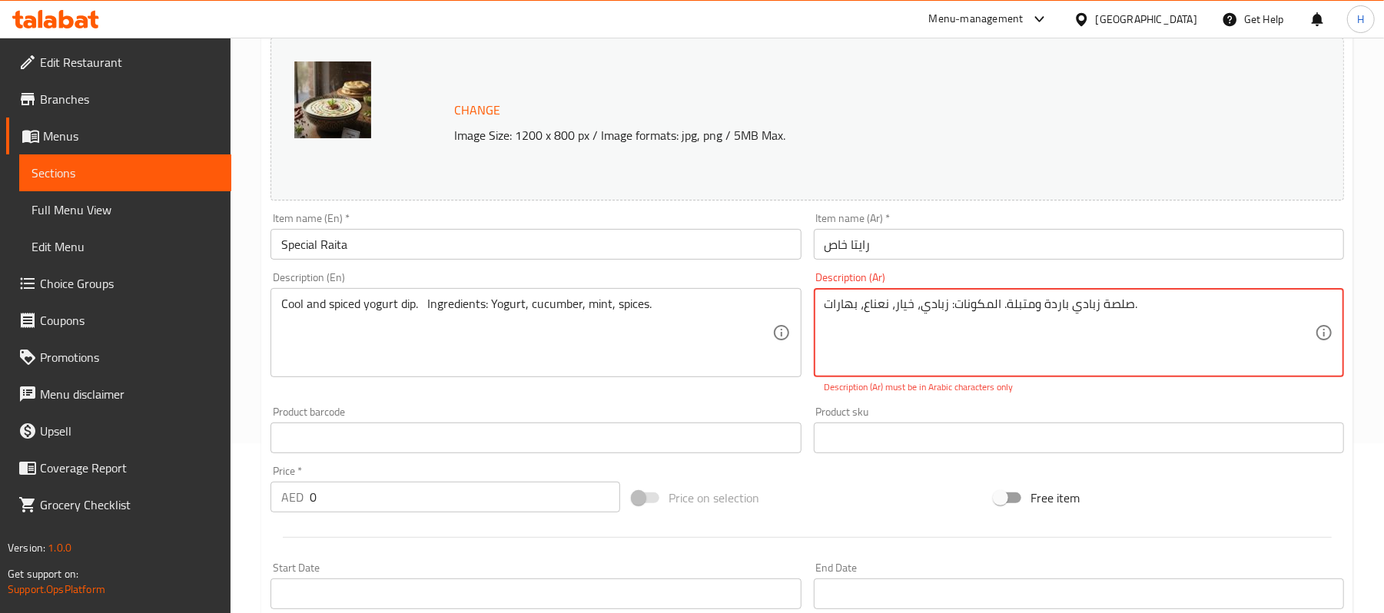
drag, startPoint x: 936, startPoint y: 323, endPoint x: 1230, endPoint y: 321, distance: 293.7
click at [1230, 321] on textarea "صلصة زبادي باردة ومتبلة. المكونات: زبادي، خيار، نعناع، ​​بهارات." at bounding box center [1070, 333] width 490 height 73
click at [1135, 302] on textarea "صلصة زبادي باردة ومتبلة. المكونات: زبادي، خيار، نعناع، ​​بهارات." at bounding box center [1070, 333] width 490 height 73
type textarea "صلصة زبادي باردة ومتبلة. المكونات زبادي، خيار، نعناع، ​​بهارات."
click at [1169, 271] on div "Description (Ar) صلصة زبادي باردة ومتبلة. المكونات زبادي، خيار، نعناع، ​​بهارات…" at bounding box center [1079, 333] width 543 height 135
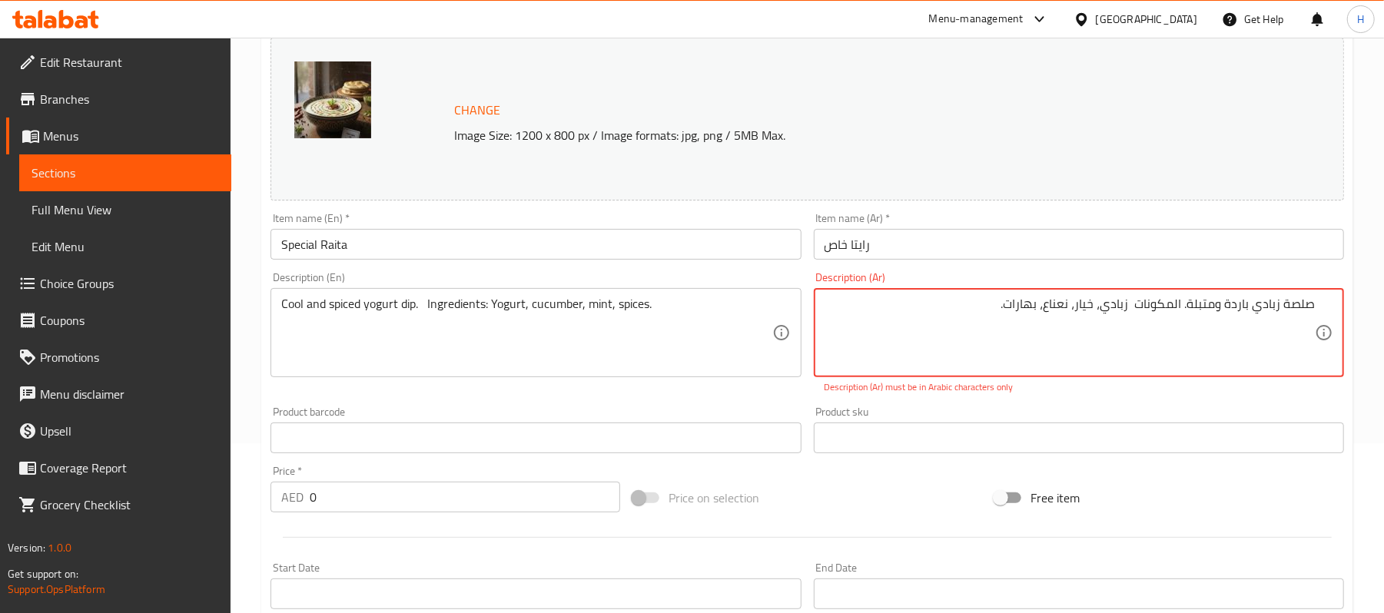
click at [1165, 302] on textarea "صلصة زبادي باردة ومتبلة. المكونات زبادي، خيار، نعناع، ​​بهارات." at bounding box center [1070, 333] width 490 height 73
click at [1225, 278] on div "Description (Ar) صلصة زبادي باردة ومتبلة. المكونات زبادي، خيار، نعناع، ​​بهارات…" at bounding box center [1079, 333] width 530 height 122
click at [1034, 302] on textarea "صلصة زبادي باردة ومتبلة. المكونات زبادي، خيار، نعناع، ​​بهارات." at bounding box center [1070, 333] width 490 height 73
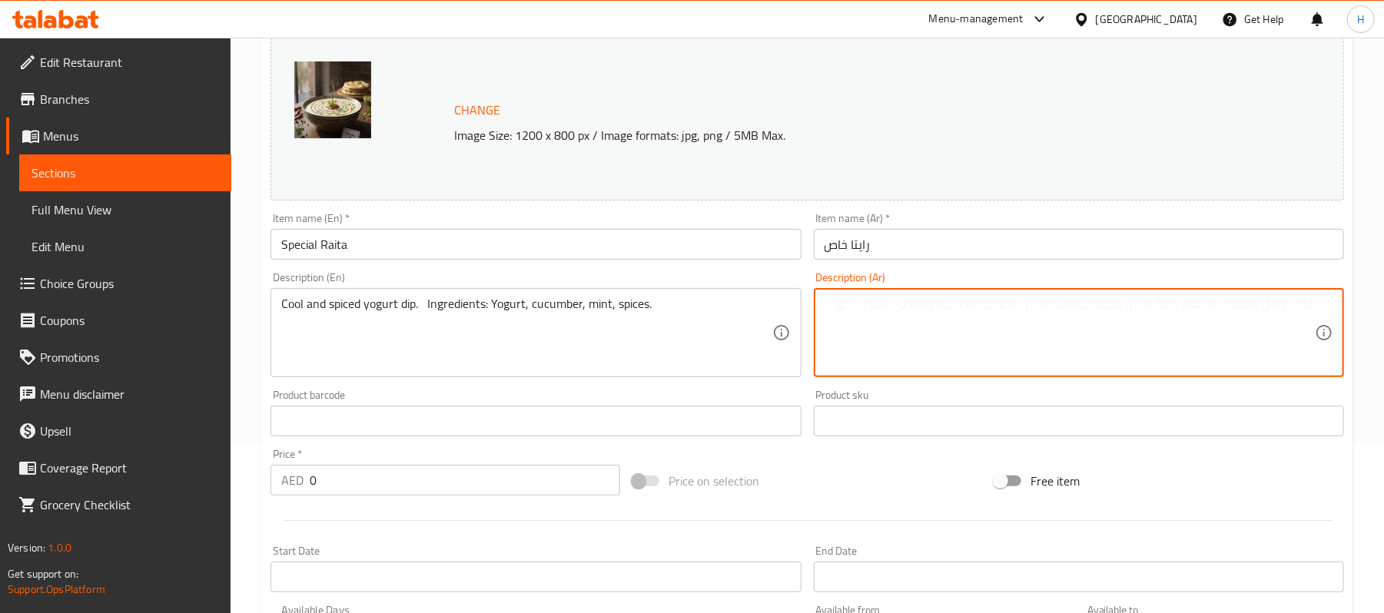
click at [976, 351] on textarea at bounding box center [1070, 333] width 490 height 73
paste textarea "صلصة زبادي باردة ومتبلة. المكونات زبادي، خيار، نعناع، ​​بهارات."
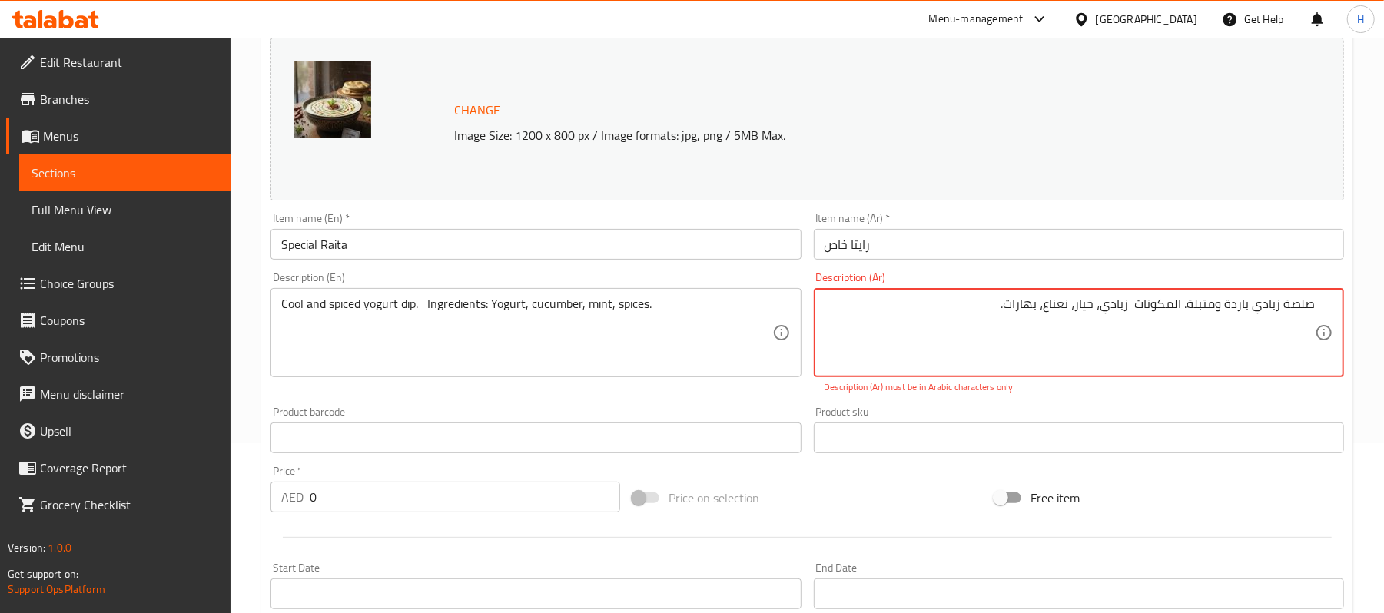
click at [1032, 394] on p "Description (Ar) must be in Arabic characters only" at bounding box center [1079, 388] width 509 height 14
click at [1298, 303] on textarea "صلصة زبادي باردة ومتبلة. المكونات زبادي، خيار، نعناع، ​​بهارات." at bounding box center [1070, 333] width 490 height 73
click at [1279, 367] on textarea "زبادي باردة ومتبلة. المكونات زبادي، خيار، نعناع، ​​بهارات." at bounding box center [1070, 333] width 490 height 73
click at [1271, 304] on textarea "صلصة زبادي باردة ومتبلة. المكونات زبادي، خيار، نعناع، ​​بهارات." at bounding box center [1070, 333] width 490 height 73
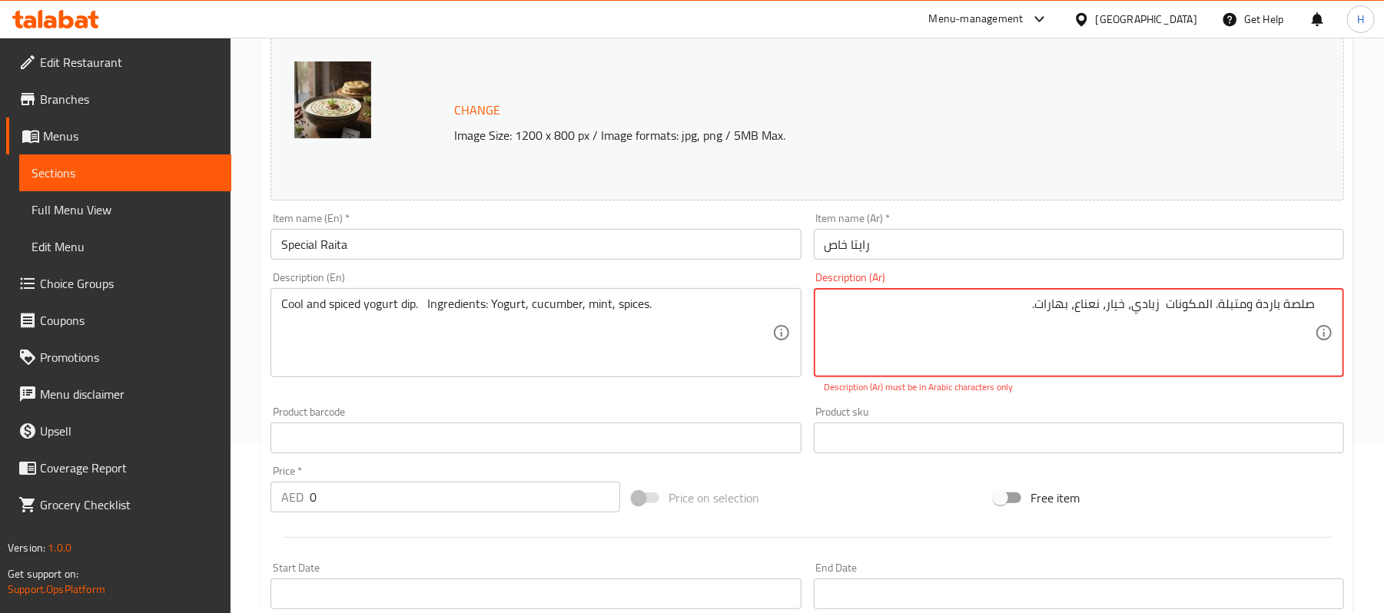
click at [1265, 385] on p "Description (Ar) must be in Arabic characters only" at bounding box center [1079, 388] width 509 height 14
click at [1242, 307] on textarea "صلصة زبادي باردة ومتبلة. المكونات زبادي، خيار، نعناع، ​​بهارات." at bounding box center [1070, 333] width 490 height 73
click at [1259, 380] on div "Description (Ar) صلصة زبادي ومتبلة. المكونات زبادي، خيار، نعناع، ​​بهارات. Desc…" at bounding box center [1079, 333] width 530 height 122
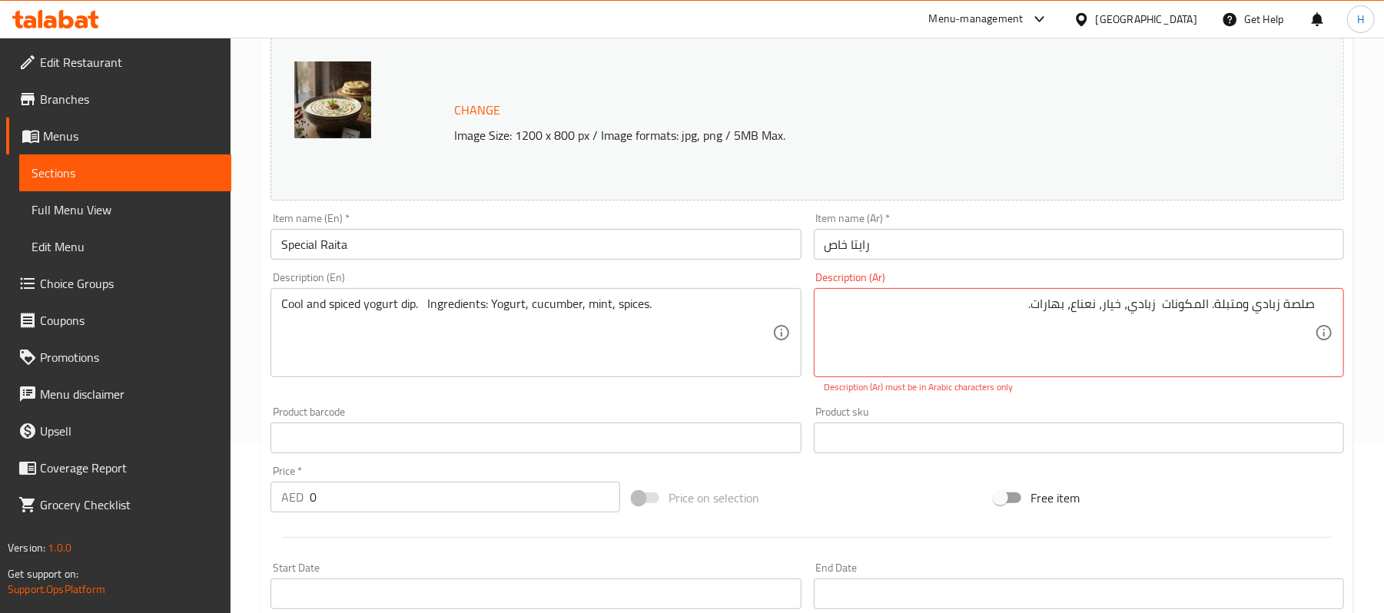
click at [1261, 394] on p "Description (Ar) must be in Arabic characters only" at bounding box center [1079, 388] width 509 height 14
click at [1215, 307] on textarea "صلصة زبادي باردة ومتبلة. المكونات زبادي، خيار، نعناع، ​​بهارات." at bounding box center [1070, 333] width 490 height 73
click at [1242, 382] on p "Description (Ar) must be in Arabic characters only" at bounding box center [1079, 388] width 509 height 14
click at [1167, 311] on textarea "صلصة زبادي باردة ومتبلة. المكونات زبادي، خيار، نعناع، ​​بهارات." at bounding box center [1070, 333] width 490 height 73
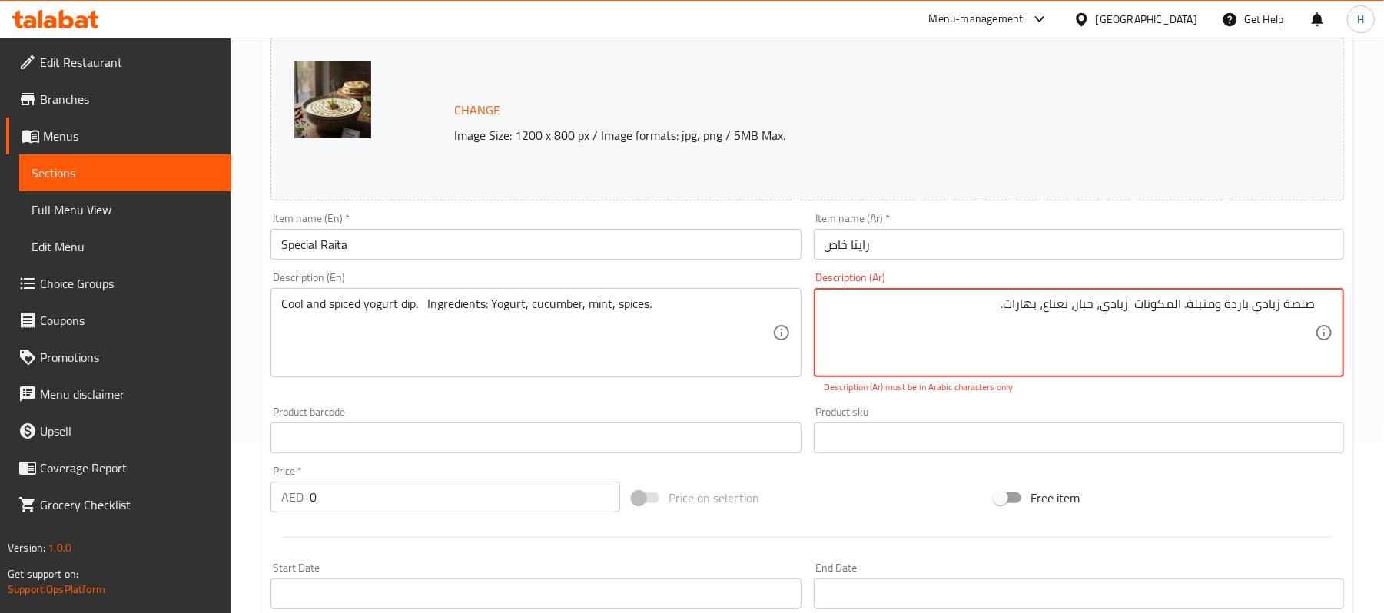
click at [1167, 311] on textarea "صلصة زبادي باردة ومتبلة. المكونات زبادي، خيار، نعناع، ​​بهارات." at bounding box center [1070, 333] width 490 height 73
click at [1192, 401] on div "Product sku Product sku" at bounding box center [1079, 430] width 543 height 59
click at [1128, 305] on textarea "صلصة زبادي باردة ومتبلة. المكونات زبادي، خيار، نعناع، ​​بهارات." at bounding box center [1070, 333] width 490 height 73
click at [1165, 383] on p "Description (Ar) must be in Arabic characters only" at bounding box center [1079, 388] width 509 height 14
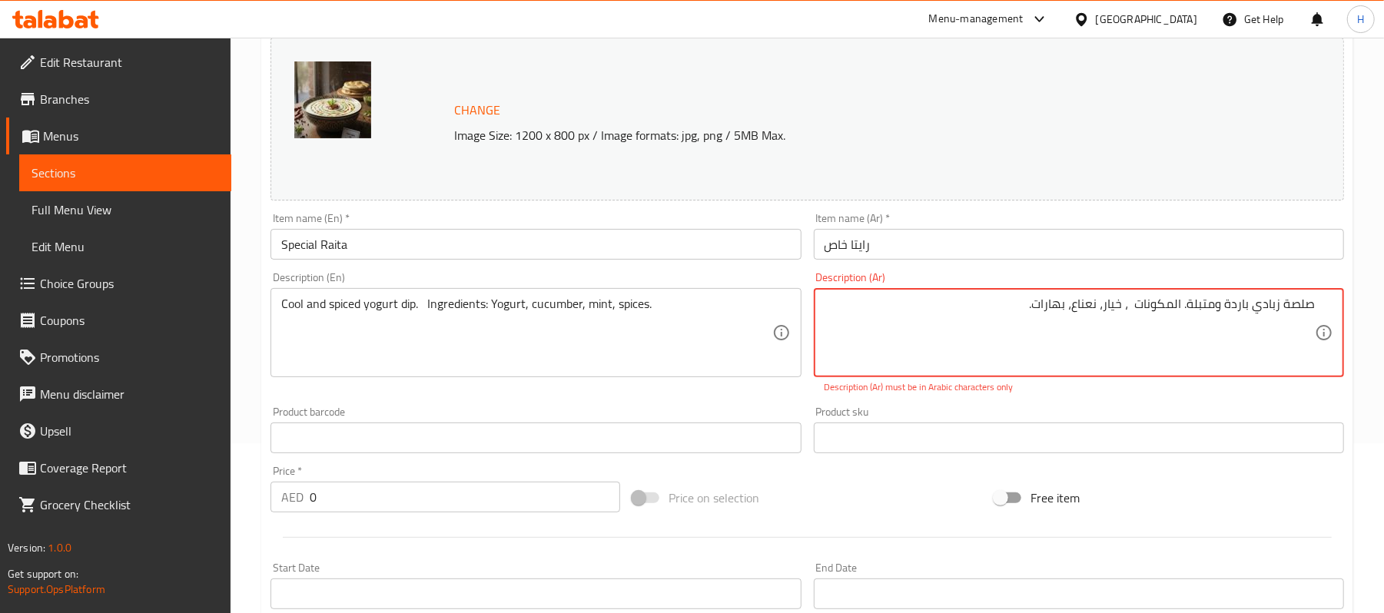
drag, startPoint x: 1129, startPoint y: 298, endPoint x: 1132, endPoint y: 306, distance: 8.3
paste textarea "بادي"
click at [1092, 299] on textarea "صلصة زبادي باردة ومتبلة. المكونات زبادي، خيار، نعناع، ​​بهارات." at bounding box center [1070, 333] width 490 height 73
click at [1138, 389] on p "Description (Ar) must be in Arabic characters only" at bounding box center [1079, 388] width 509 height 14
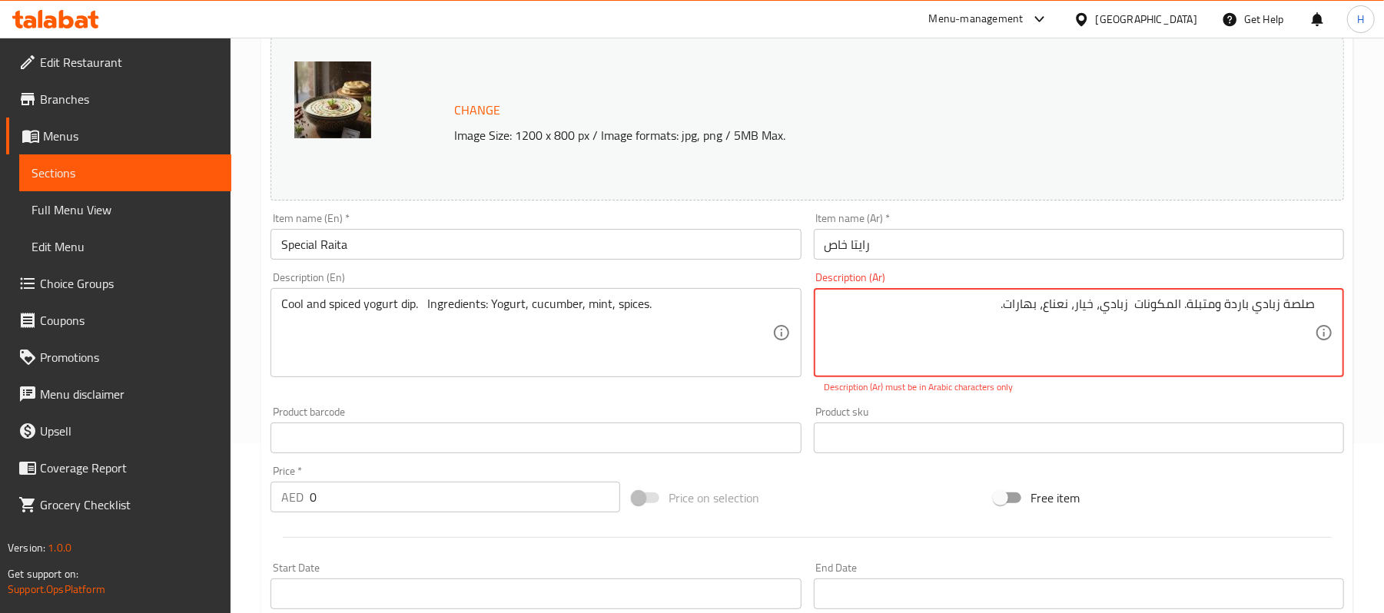
click at [1067, 303] on textarea "صلصة زبادي باردة ومتبلة. المكونات زبادي، خيار، نعناع، ​​بهارات." at bounding box center [1070, 333] width 490 height 73
click at [1139, 392] on p "Description (Ar) must be in Arabic characters only" at bounding box center [1079, 388] width 509 height 14
click at [1024, 302] on textarea "صلصة زبادي باردة ومتبلة. المكونات زبادي، خيار، نعناع، ​​بهارات." at bounding box center [1070, 333] width 490 height 73
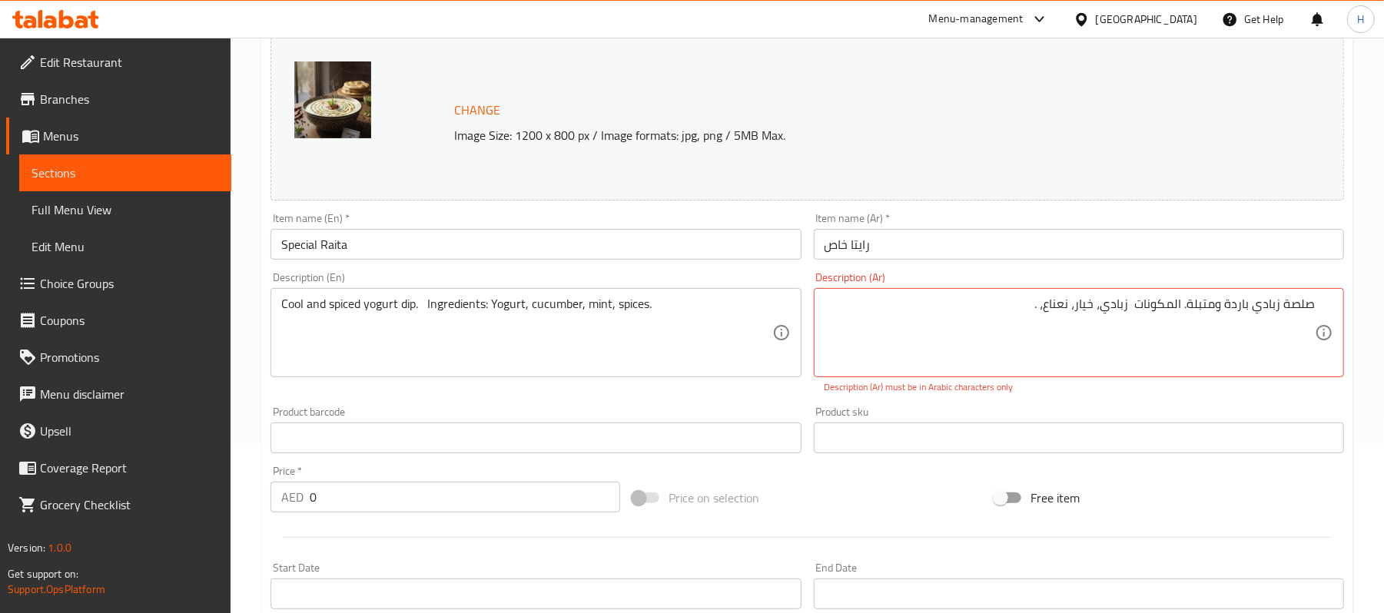
click at [1105, 391] on p "Description (Ar) must be in Arabic characters only" at bounding box center [1079, 388] width 509 height 14
click at [1070, 324] on textarea "صلصة زبادي باردة ومتبلة. المكونات زبادي، خيار، نعناع، ​​بهارات." at bounding box center [1070, 333] width 490 height 73
click at [1185, 315] on textarea "صلصة زبادي باردة ومتبلة. المكونات زبادي، خيار، نعناع، ​​بهارات." at bounding box center [1070, 333] width 490 height 73
click at [1181, 302] on textarea "صلصة زبادي باردة ومتبلة. المكونات زبادي، خيار، نعناع، ​​بهارات." at bounding box center [1070, 333] width 490 height 73
click at [1188, 301] on textarea "صلصة زبادي باردة ومتبلة. المكونات زبادي، خيار، نعناع، ​​بهارات." at bounding box center [1070, 333] width 490 height 73
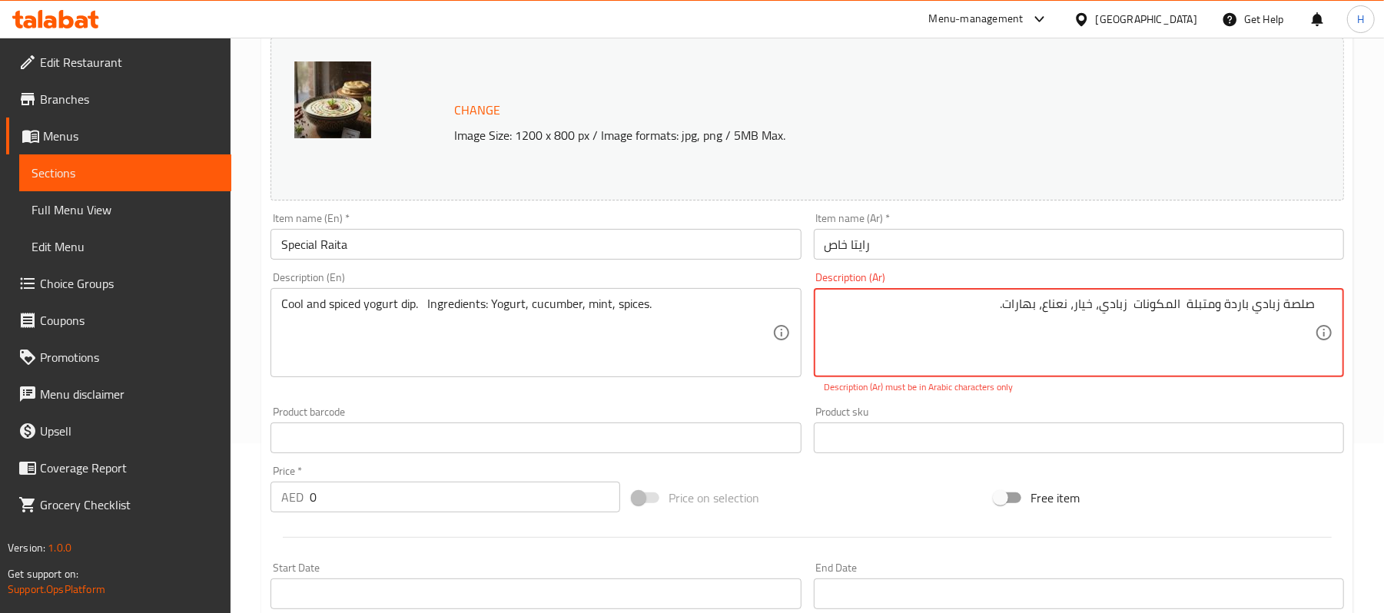
click at [1105, 302] on textarea "صلصة زبادي باردة ومتبلة المكونات زبادي، خيار، نعناع، ​​بهارات." at bounding box center [1070, 333] width 490 height 73
click at [1078, 306] on textarea "صلصة زبادي باردة ومتبلة المكونات زبادي خيار، نعناع، ​​بهارات." at bounding box center [1070, 333] width 490 height 73
click at [1050, 306] on textarea "صلصة زبادي باردة ومتبلة المكونات زبادي خيار نعناع، ​​بهارات." at bounding box center [1070, 333] width 490 height 73
click at [1101, 401] on div "Product sku Product sku" at bounding box center [1079, 430] width 543 height 59
click at [1132, 392] on p "Description (Ar) must be in Arabic characters only" at bounding box center [1079, 388] width 509 height 14
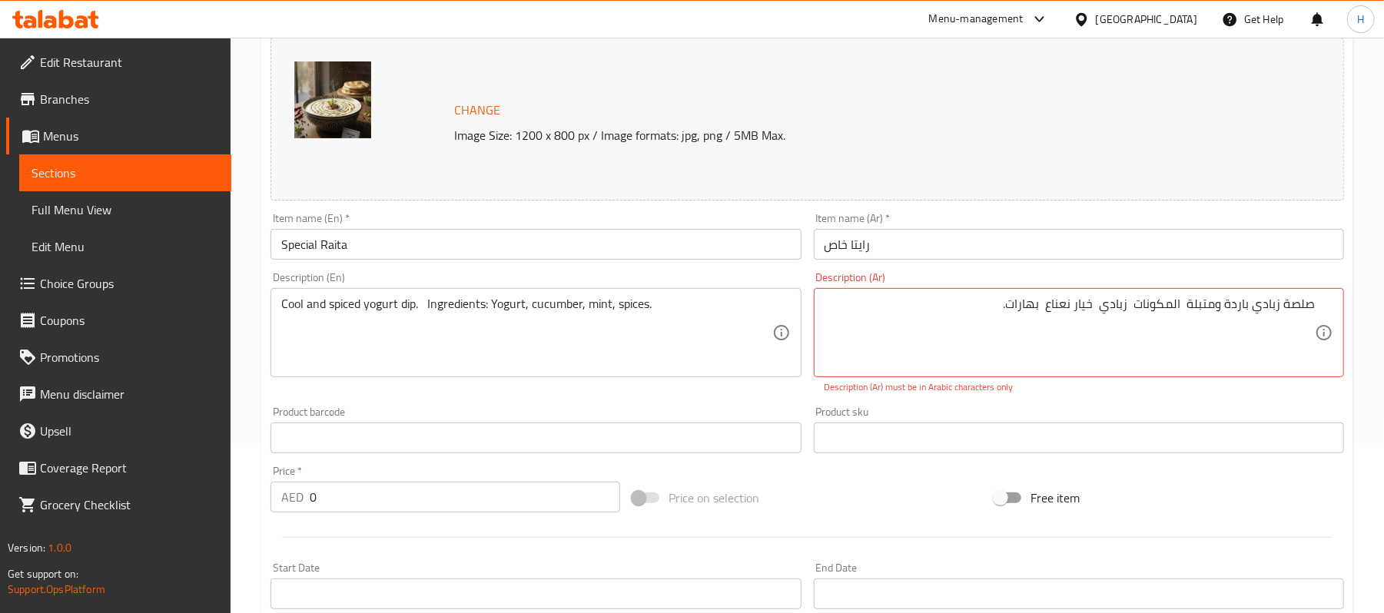
click at [1013, 294] on div "صلصة زبادي باردة ومتبلة المكونات زبادي خيار نعناع ​​بهارات. Description (Ar)" at bounding box center [1079, 332] width 530 height 89
click at [982, 297] on textarea "صلصة زبادي باردة ومتبلة المكونات زبادي خيار نعناع ​​بهارات." at bounding box center [1070, 333] width 490 height 73
type textarea "صلصة زبادي باردة ومتبلة المكونات زبادي خيار نعناع ​​بهارات"
click at [1158, 372] on div "صلصة زبادي باردة ومتبلة المكونات زبادي خيار نعناع ​​بهارات Description (Ar)" at bounding box center [1079, 332] width 530 height 89
click at [1148, 394] on p "Description (Ar) must be in Arabic characters only" at bounding box center [1079, 388] width 509 height 14
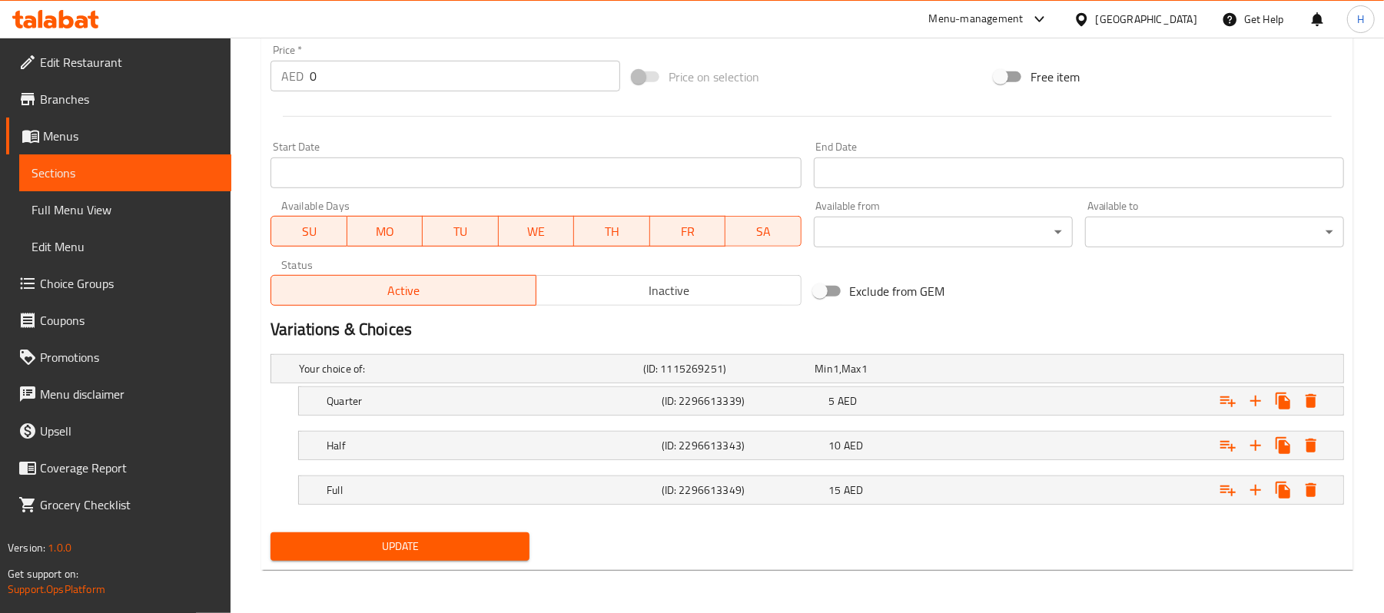
click at [529, 567] on div "Update" at bounding box center [399, 547] width 271 height 41
click at [523, 557] on button "Update" at bounding box center [400, 547] width 259 height 28
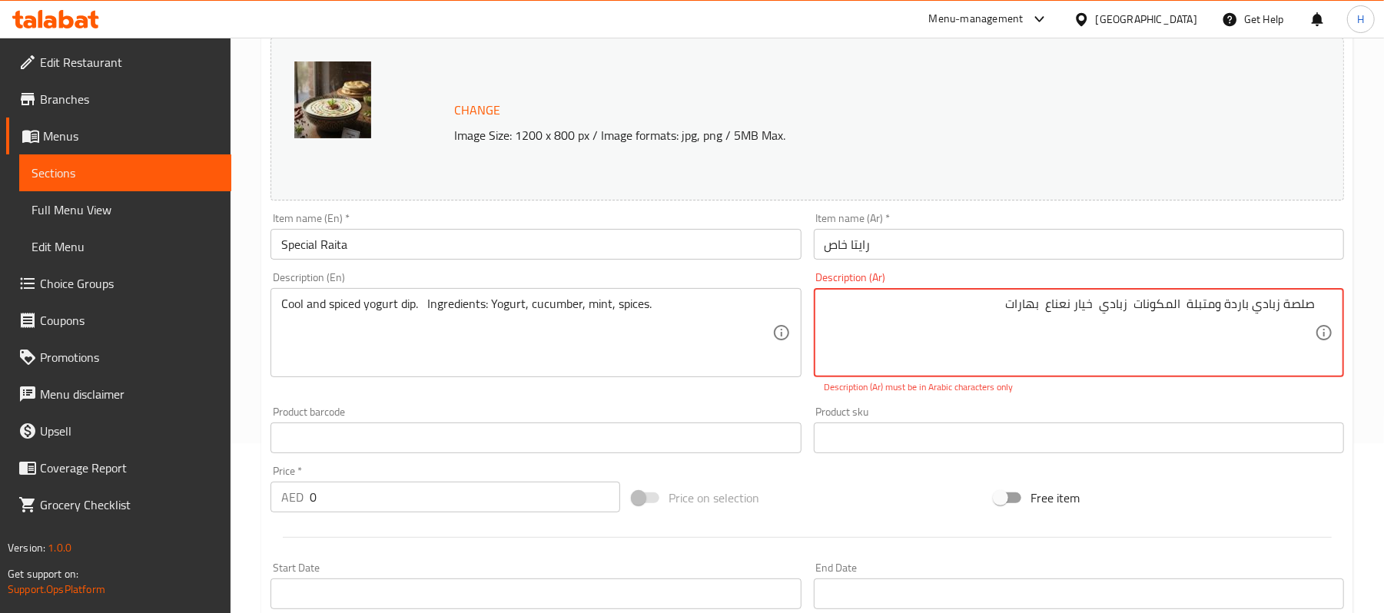
click at [1228, 304] on textarea "صلصة زبادي باردة ومتبلة المكونات زبادي خيار نعناع ​​بهارات" at bounding box center [1070, 333] width 490 height 73
click at [1233, 303] on textarea "صلصة زبادي باردة ومتبلة المكونات زبادي خيار نعناع ​​بهارات" at bounding box center [1070, 333] width 490 height 73
click at [1261, 375] on div "صلصة زبادي باردة ومتبلة المكونات زبادي خيار نعناع ​​بهارات Description (Ar)" at bounding box center [1079, 332] width 530 height 89
click at [1278, 301] on textarea "صلصة زبادي باردة ومتبلة المكونات زبادي خيار نعناع ​​بهارات" at bounding box center [1070, 333] width 490 height 73
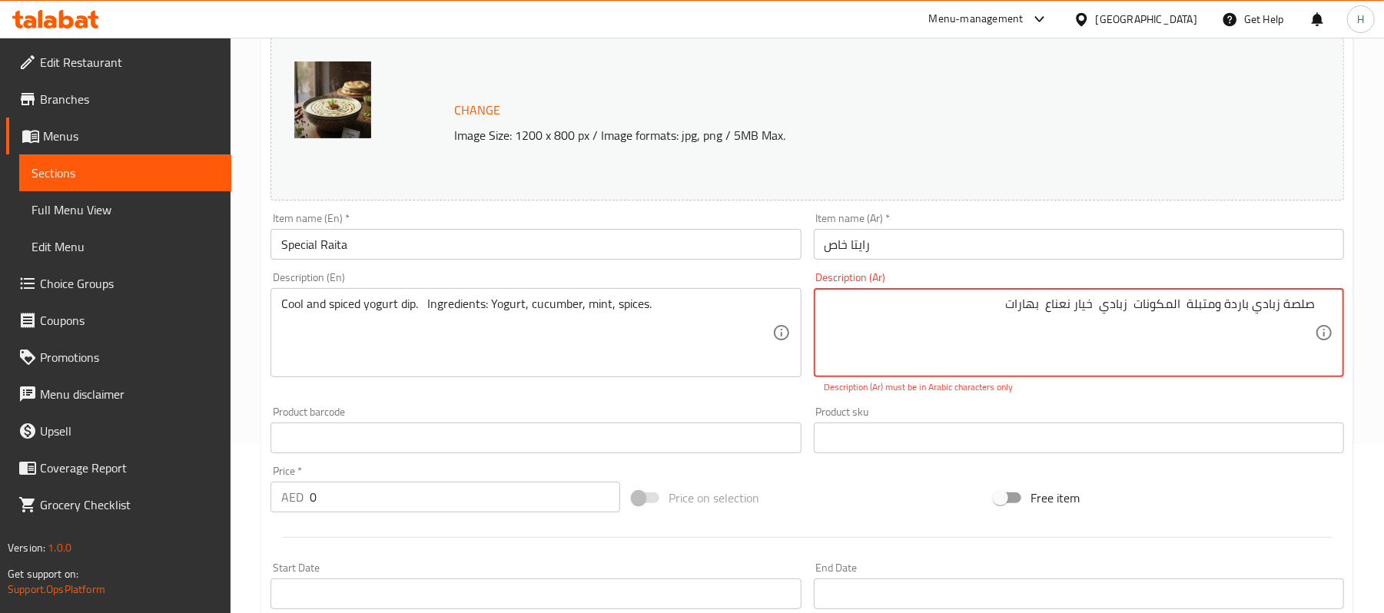
click at [1278, 301] on textarea "صلصة زبادي باردة ومتبلة المكونات زبادي خيار نعناع ​​بهارات" at bounding box center [1070, 333] width 490 height 73
click at [995, 410] on div "Product sku Product sku" at bounding box center [1079, 430] width 530 height 47
click at [1056, 336] on textarea "صلصة زبادي باردة ومتبلة المكونات زبادي خيار نعناع ​​بهارات" at bounding box center [1070, 333] width 490 height 73
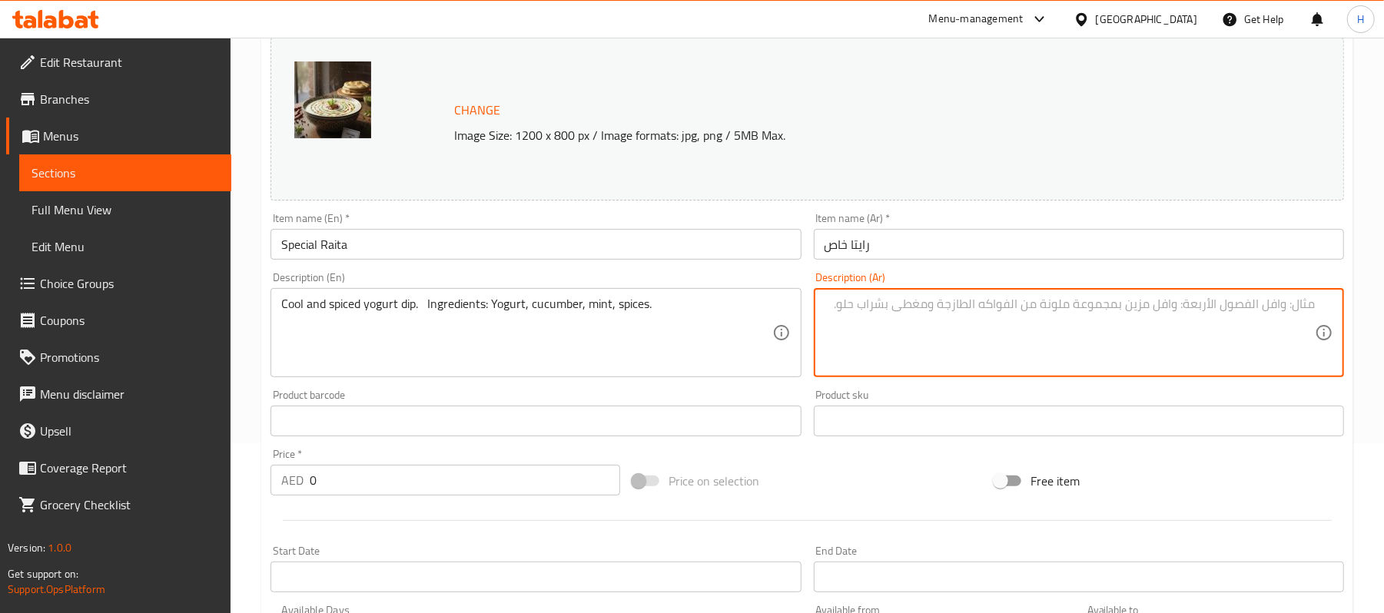
click at [1105, 397] on div "Product sku Product sku" at bounding box center [1079, 413] width 530 height 47
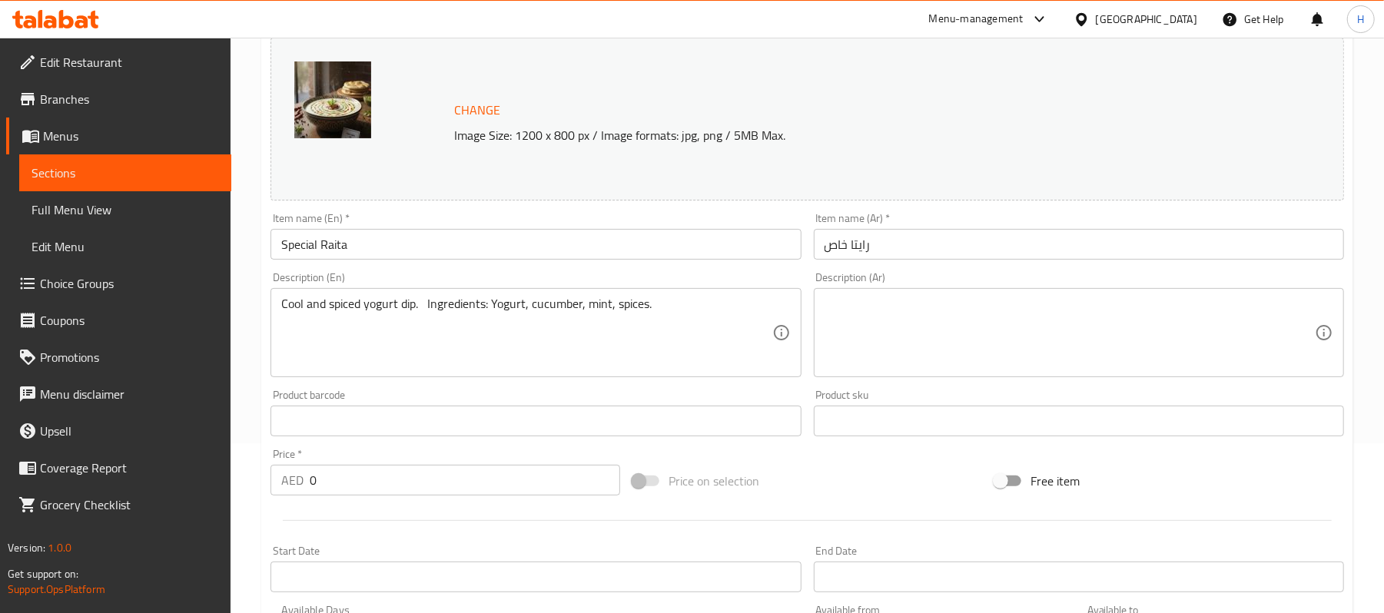
click at [1139, 314] on textarea at bounding box center [1070, 333] width 490 height 73
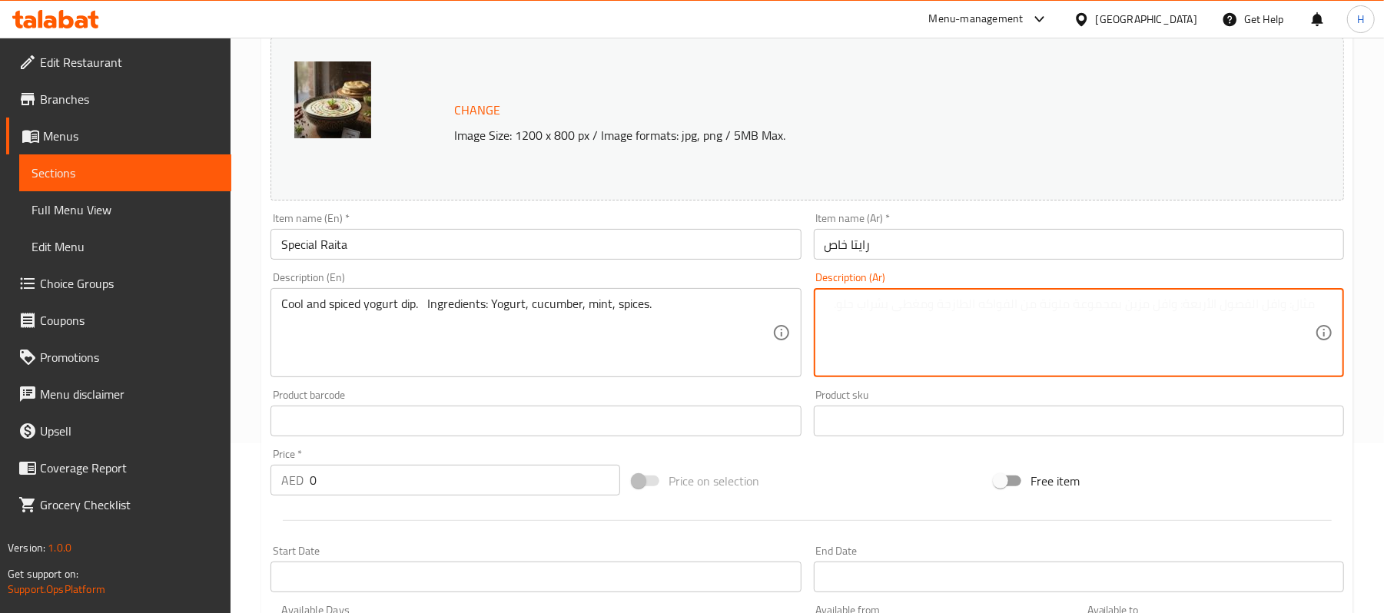
paste textarea "صلصة زبادي باردة ومتبلة المكونات زبادي خيار نعناع ​​بهارات"
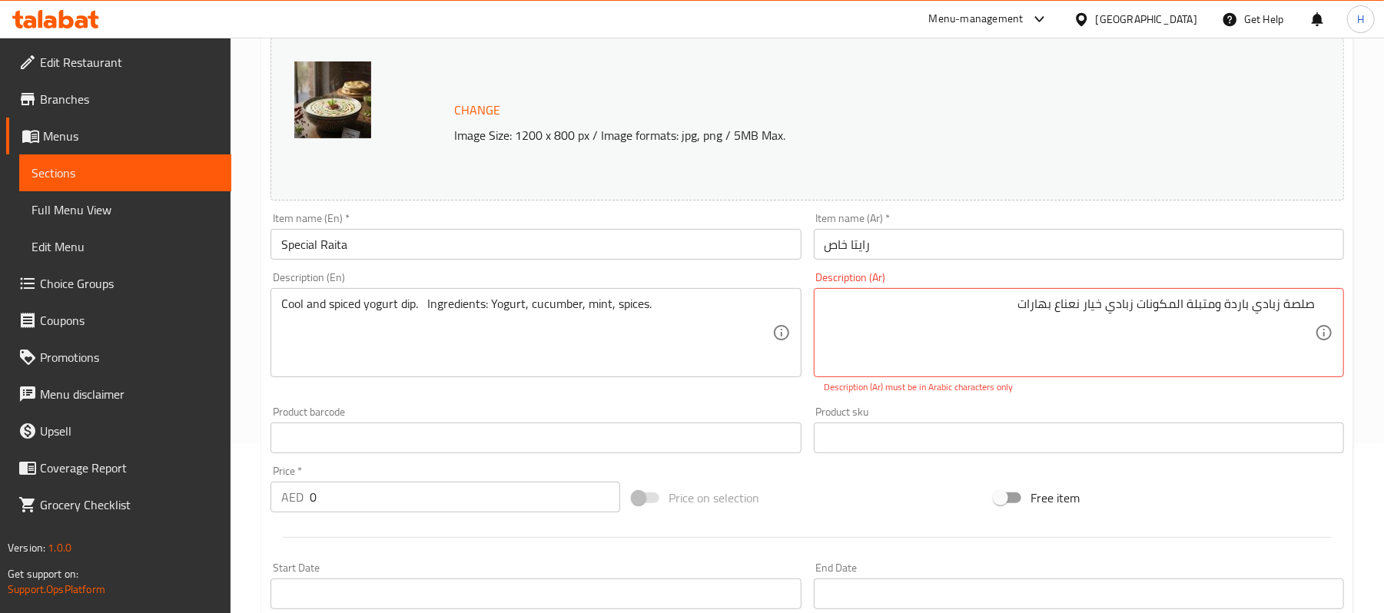
click at [1163, 382] on p "Description (Ar) must be in Arabic characters only" at bounding box center [1079, 388] width 509 height 14
click at [1308, 304] on textarea "صلصة زبادي باردة ومتبلة المكونات زبادي خيار نعناع ​​بهارات" at bounding box center [1070, 333] width 490 height 73
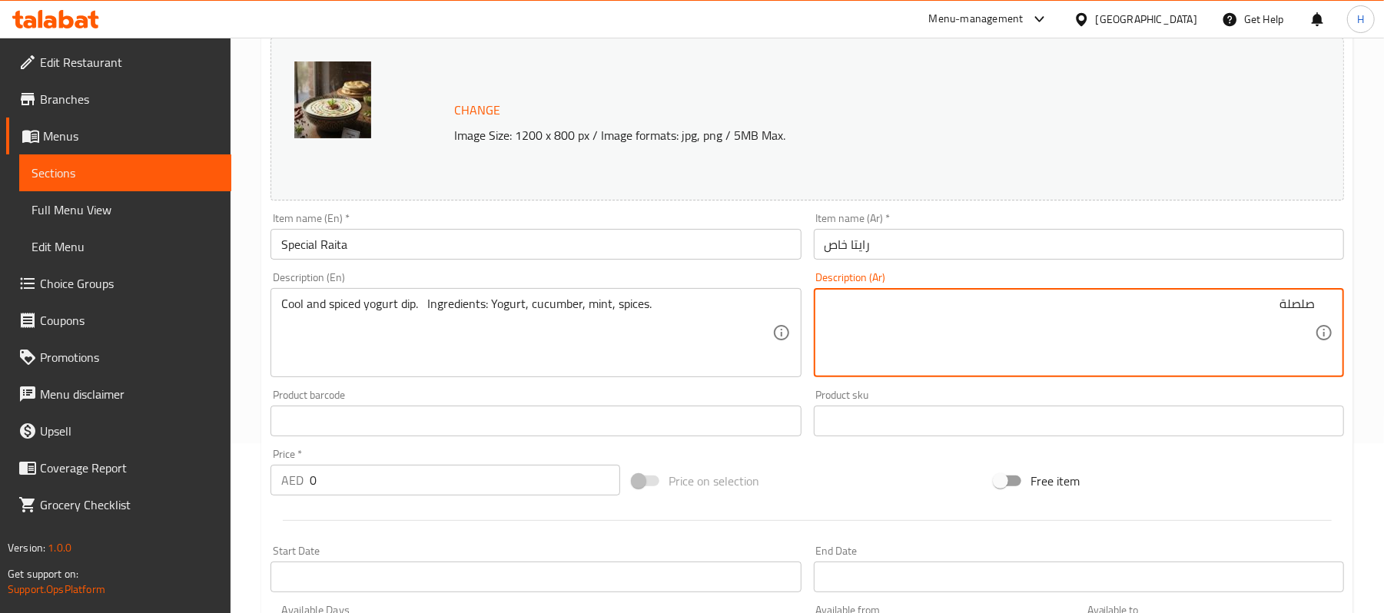
click at [1286, 308] on textarea "صلصلة" at bounding box center [1070, 333] width 490 height 73
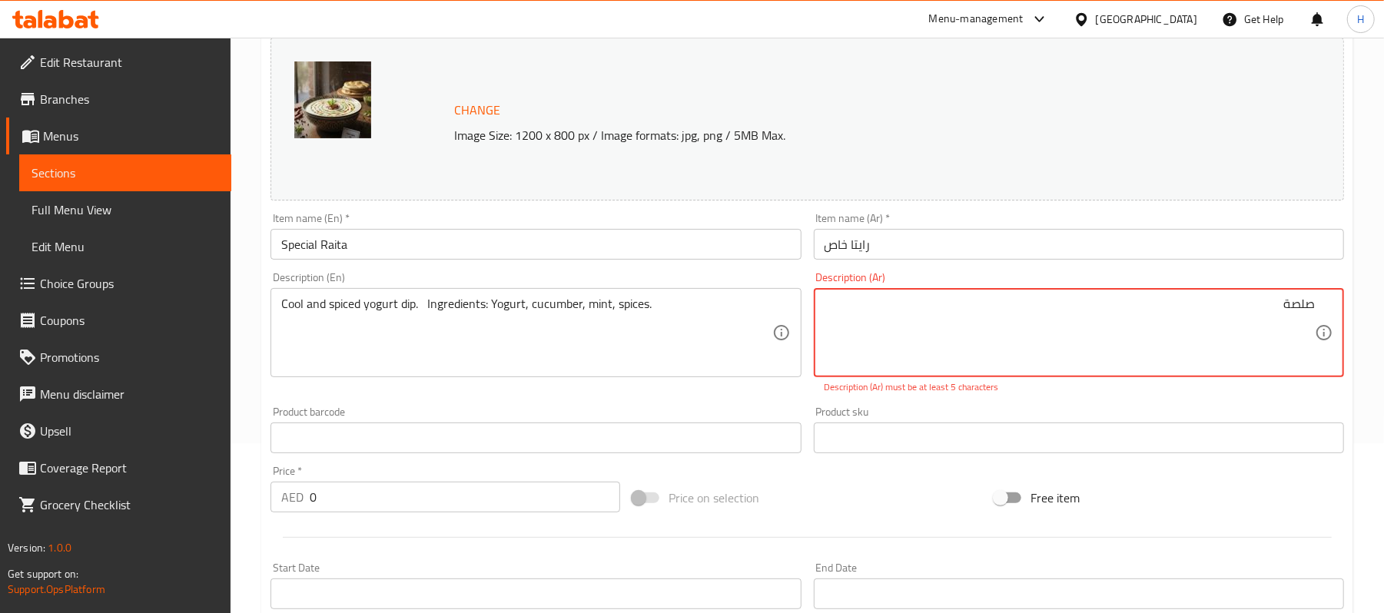
click at [1241, 301] on textarea "صلصة" at bounding box center [1070, 333] width 490 height 73
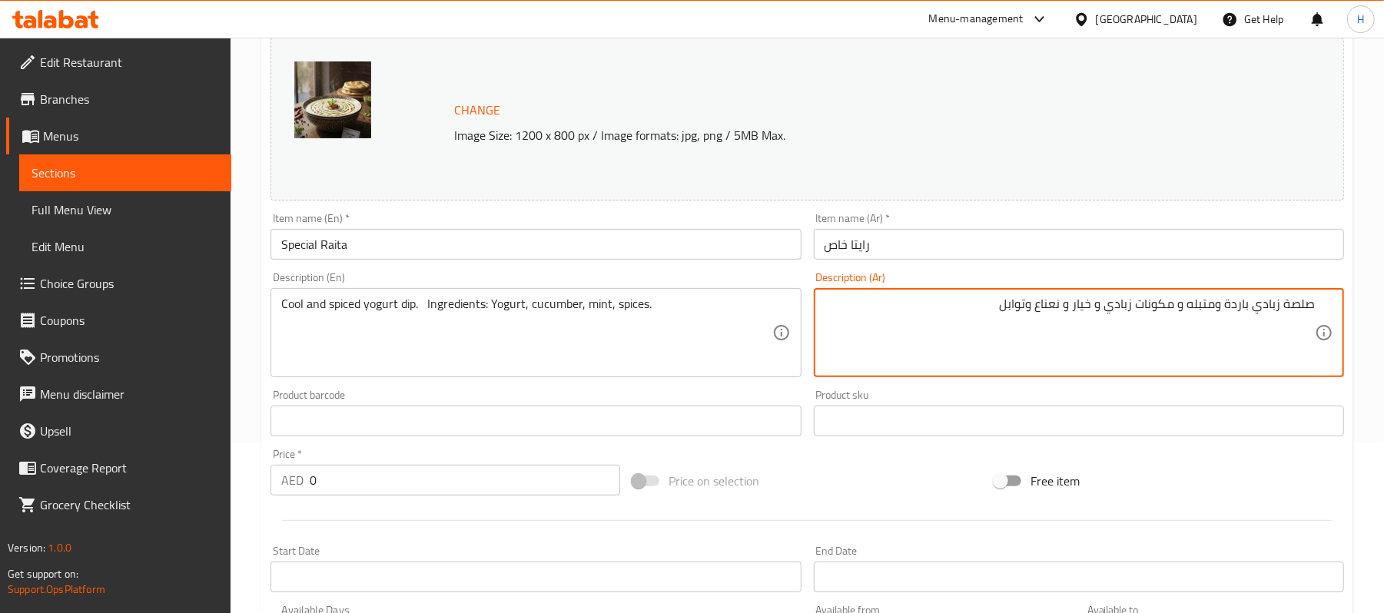
type textarea "صلصة زبادي باردة ومتبله و مكونات زبادي و خيار و نعناع وتوابل"
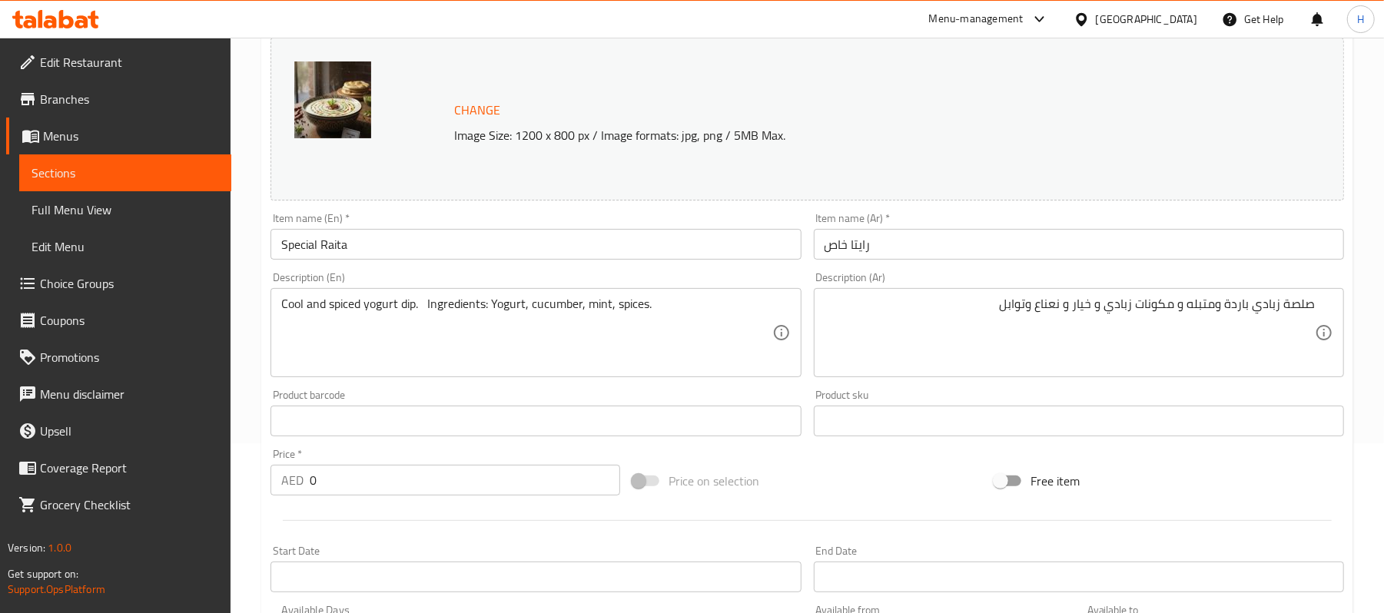
click at [1047, 391] on div "Product sku Product sku" at bounding box center [1079, 413] width 530 height 47
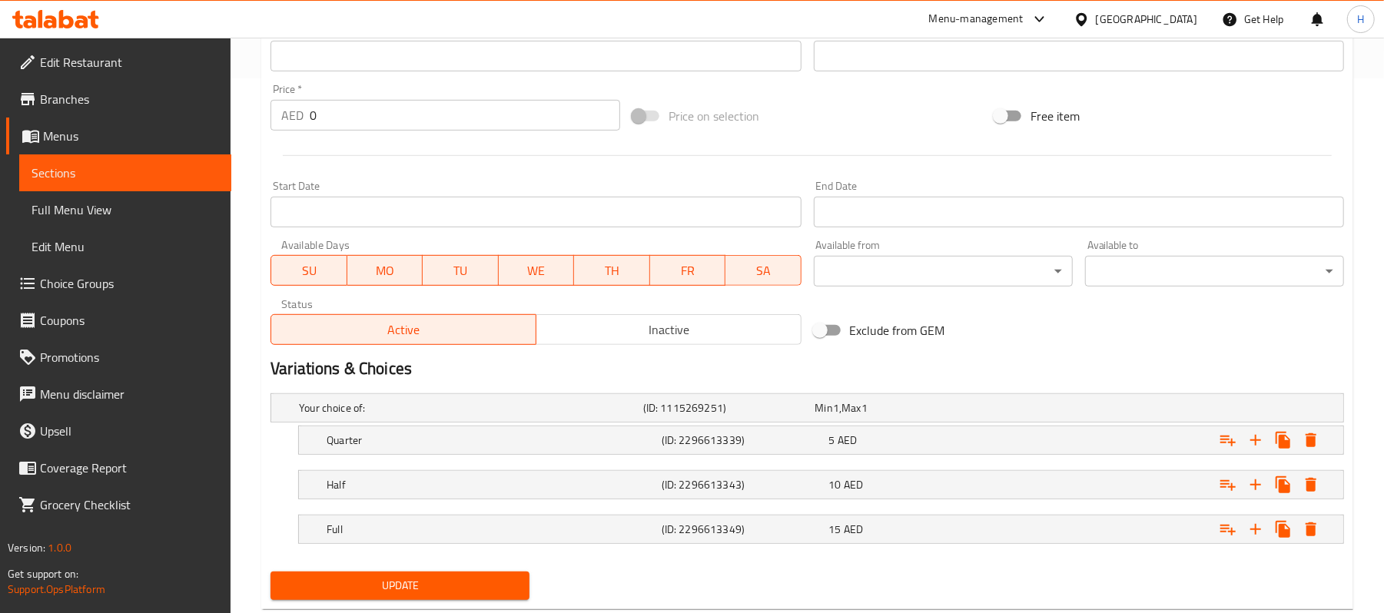
scroll to position [576, 0]
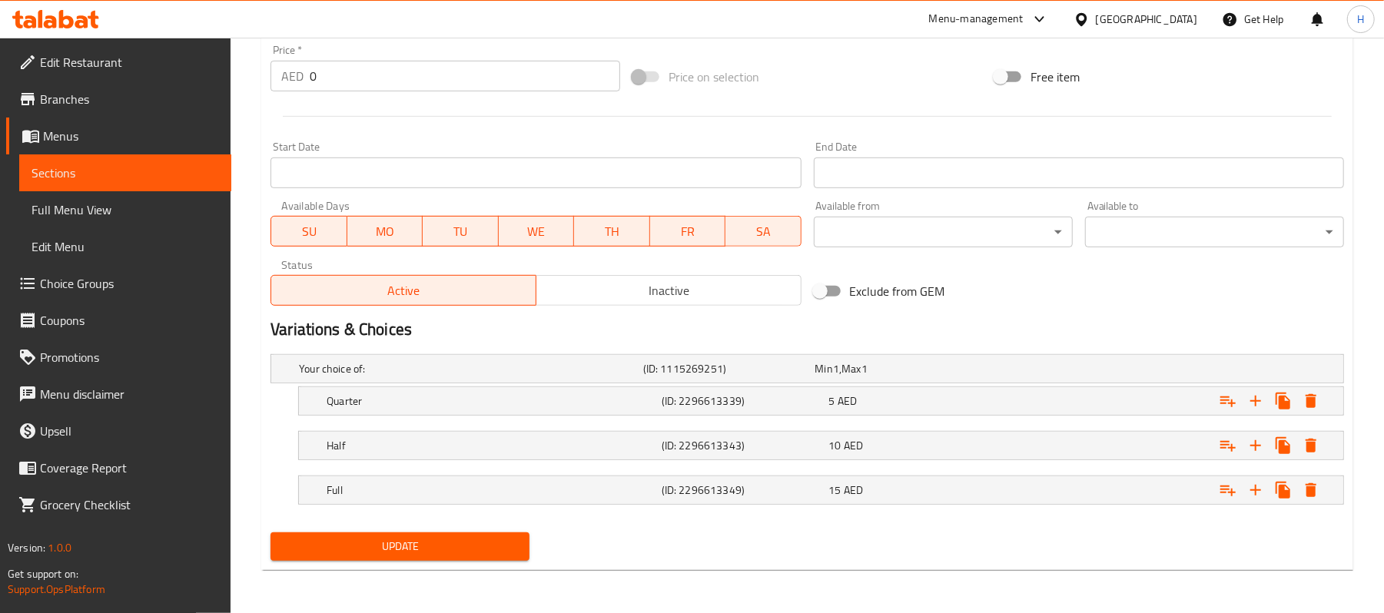
click at [461, 539] on span "Update" at bounding box center [400, 546] width 234 height 19
drag, startPoint x: 204, startPoint y: 174, endPoint x: 255, endPoint y: 194, distance: 54.8
click at [204, 174] on span "Sections" at bounding box center [126, 173] width 188 height 18
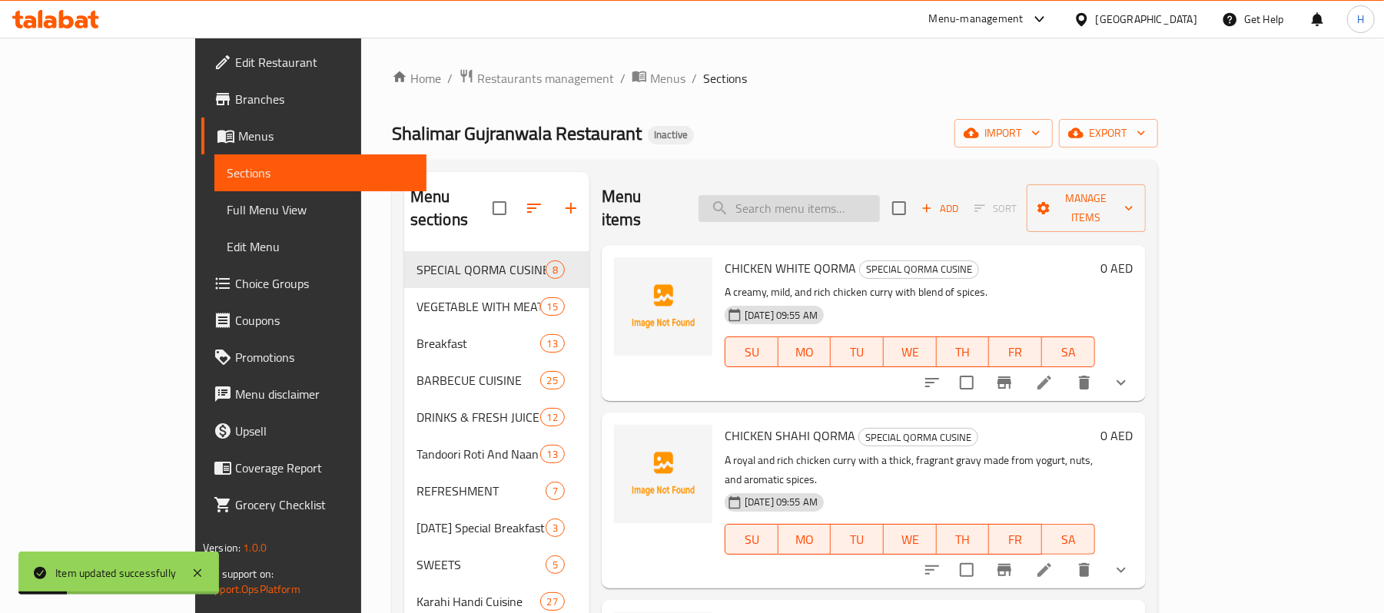
click at [862, 197] on input "search" at bounding box center [789, 208] width 181 height 27
paste input "Chicken Peshawari"
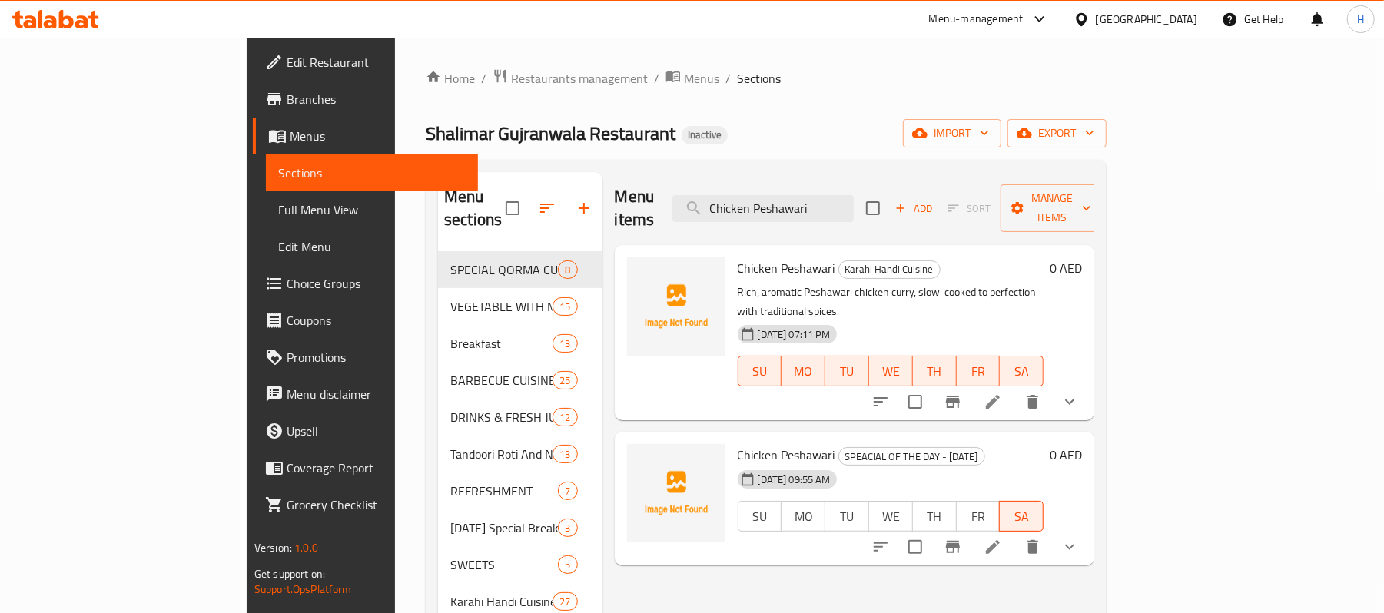
type input "Chicken Peshawari"
click at [850, 195] on input "Chicken Peshawari" at bounding box center [763, 208] width 181 height 27
click at [1002, 538] on icon at bounding box center [993, 547] width 18 height 18
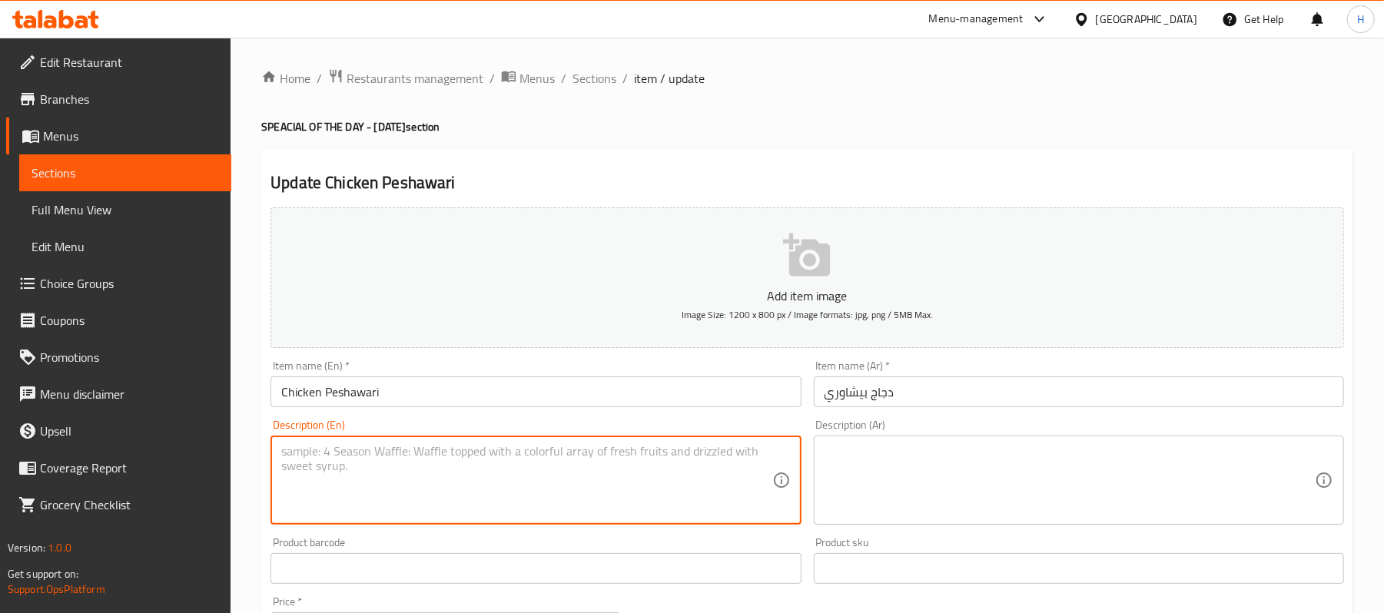
click at [557, 484] on textarea at bounding box center [526, 480] width 490 height 73
click at [542, 472] on textarea at bounding box center [526, 480] width 490 height 73
click at [573, 506] on textarea at bounding box center [526, 480] width 490 height 73
paste textarea "Chicken cooked in [GEOGRAPHIC_DATA] spices. | Ingredients: Chicken, tomatoes, y…"
click at [555, 474] on textarea "Chicken cooked in [GEOGRAPHIC_DATA] spices. | Ingredients: Chicken, tomatoes, y…" at bounding box center [526, 480] width 490 height 73
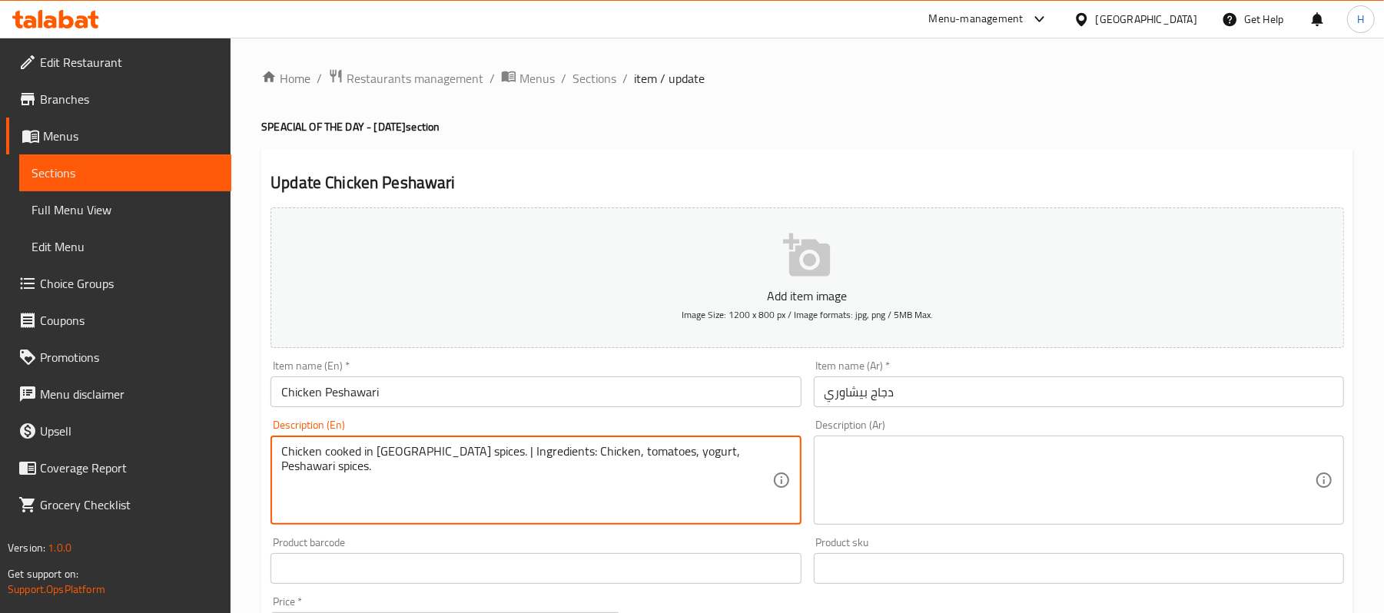
click at [555, 474] on textarea "Chicken cooked in [GEOGRAPHIC_DATA] spices. | Ingredients: Chicken, tomatoes, y…" at bounding box center [526, 480] width 490 height 73
paste textarea
type textarea "Chicken cooked in [GEOGRAPHIC_DATA] spices. Ingredients: Chicken, tomatoes, yog…"
click at [907, 456] on textarea at bounding box center [1070, 480] width 490 height 73
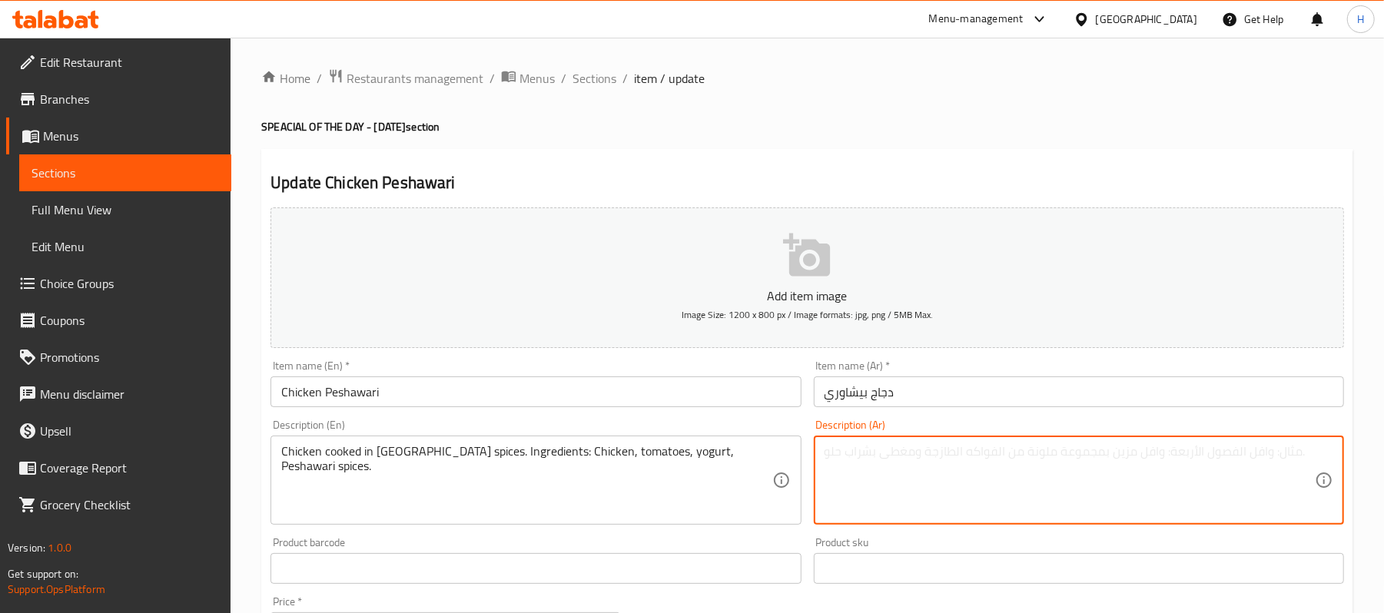
paste textarea "دجاج مطبوخ ببهارات بيشاوري. المكونات: دجاج، طماطم، زبادي، بهارات بيشاورية."
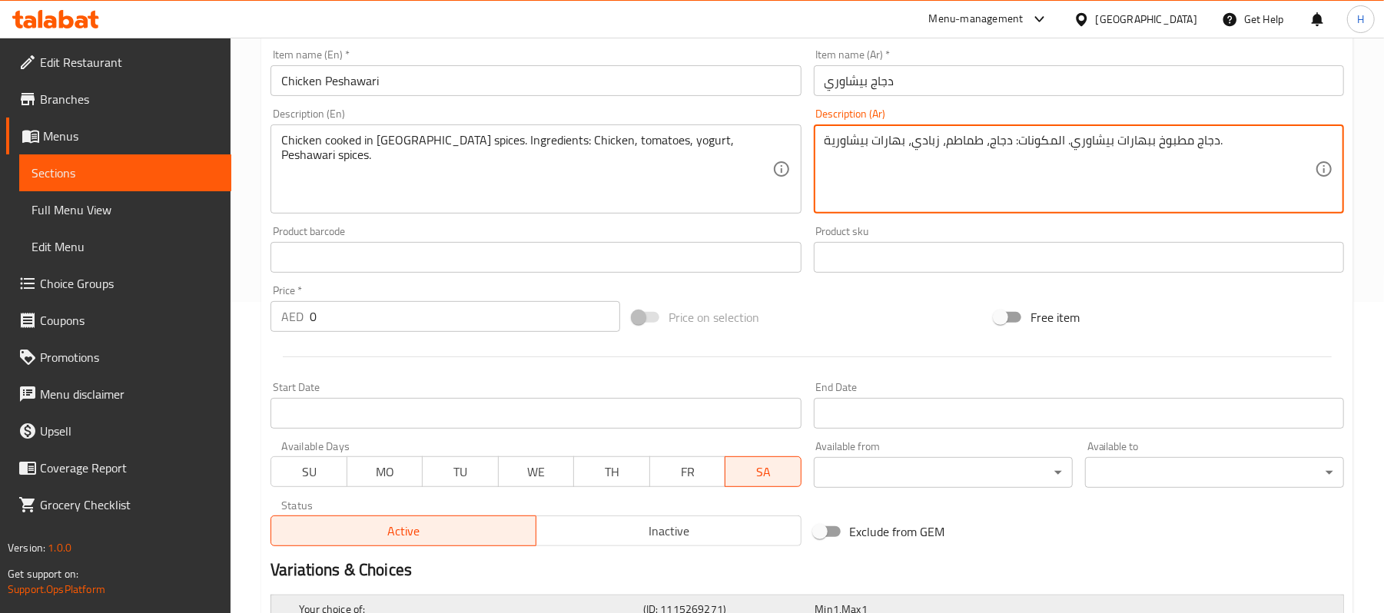
scroll to position [554, 0]
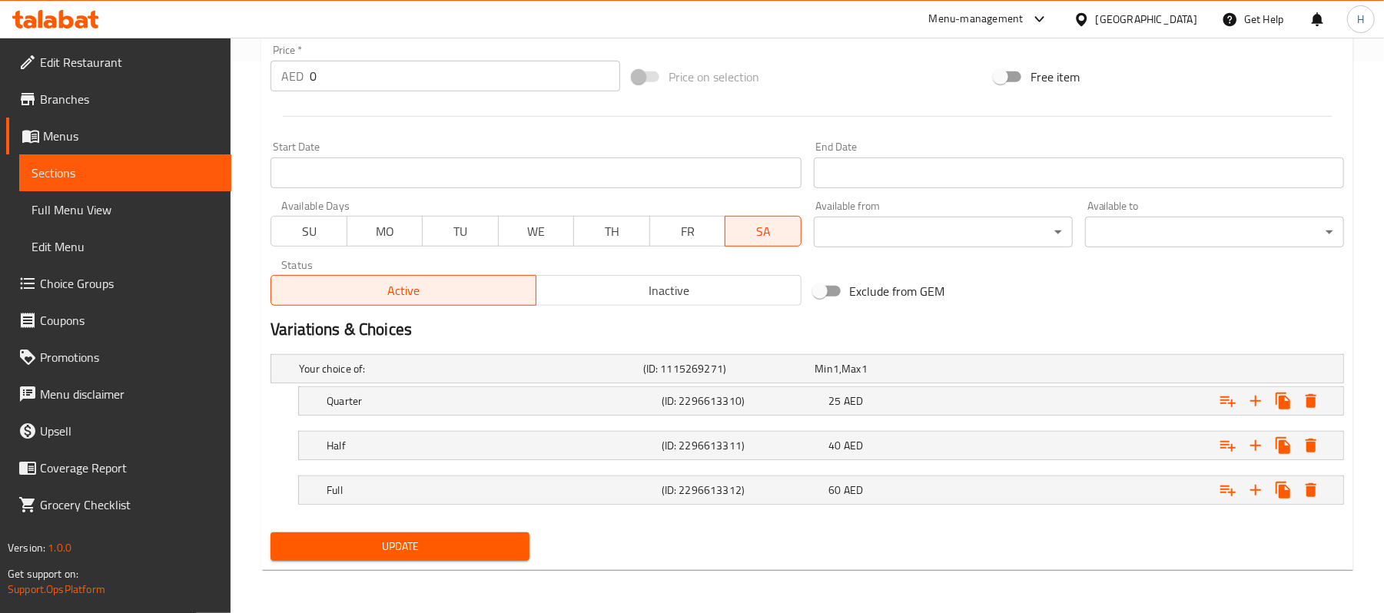
type textarea "دجاج مطبوخ ببهارات بيشاوري. المكونات: دجاج، طماطم، زبادي، بهارات بيشاورية."
click at [494, 555] on span "Update" at bounding box center [400, 546] width 234 height 19
drag, startPoint x: 497, startPoint y: 520, endPoint x: 492, endPoint y: 545, distance: 25.0
click at [492, 545] on div "Add item image Image Size: 1200 x 800 px / Image formats: jpg, png / 5MB Max. I…" at bounding box center [807, 107] width 1086 height 917
click at [502, 552] on span "Update" at bounding box center [400, 546] width 234 height 19
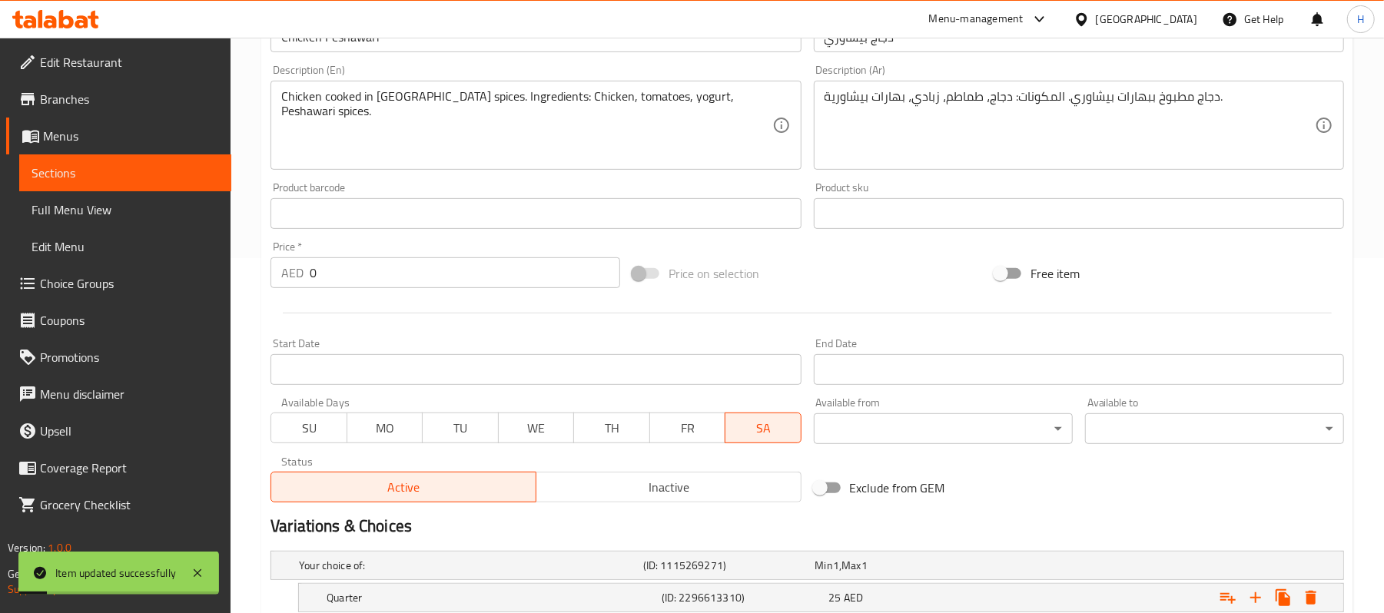
scroll to position [145, 0]
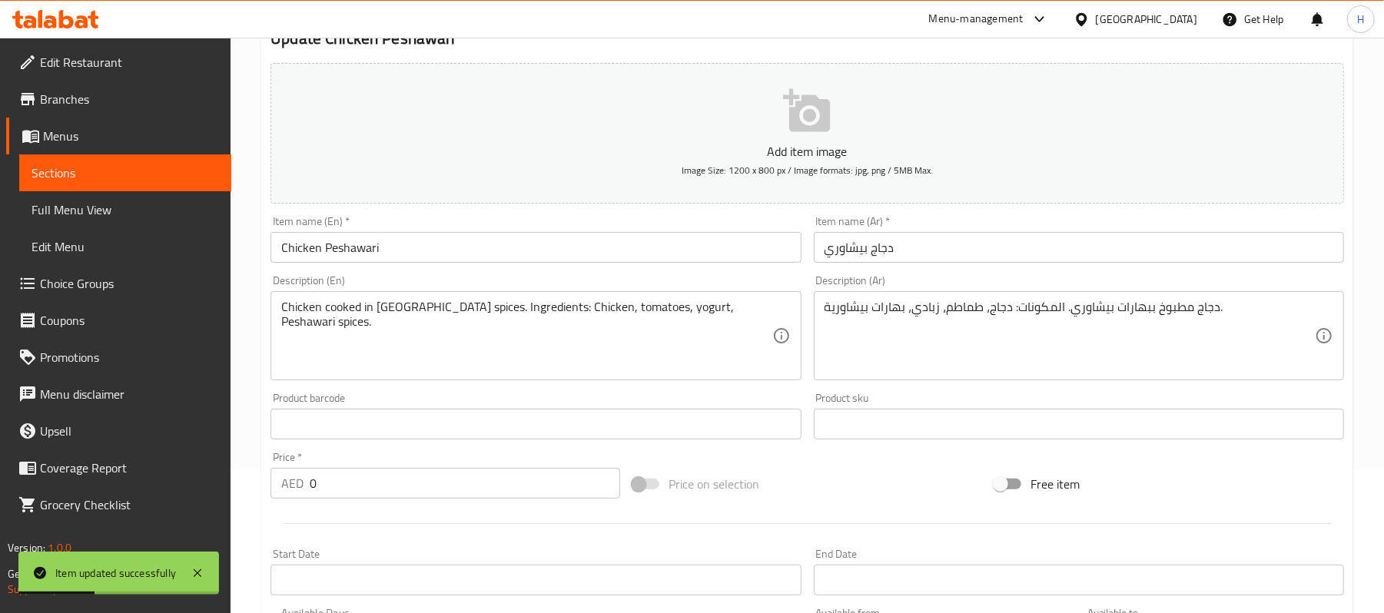
click at [197, 167] on span "Sections" at bounding box center [126, 173] width 188 height 18
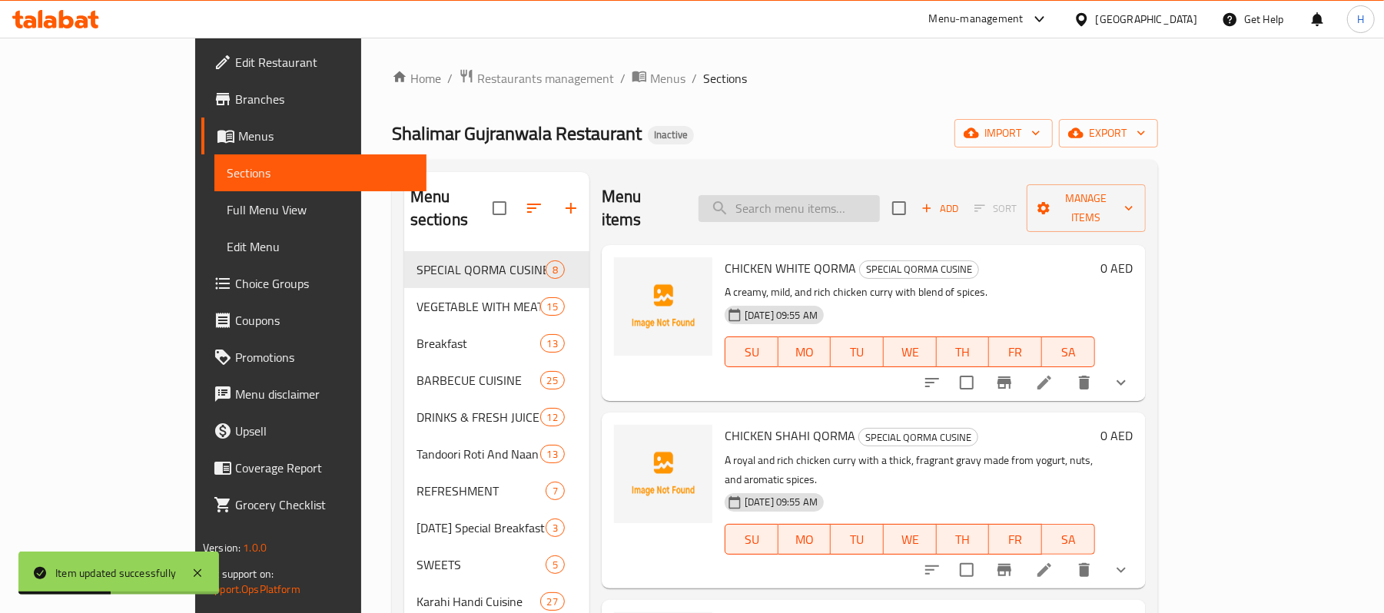
click at [822, 195] on input "search" at bounding box center [789, 208] width 181 height 27
paste input "Mutton Peshawari"
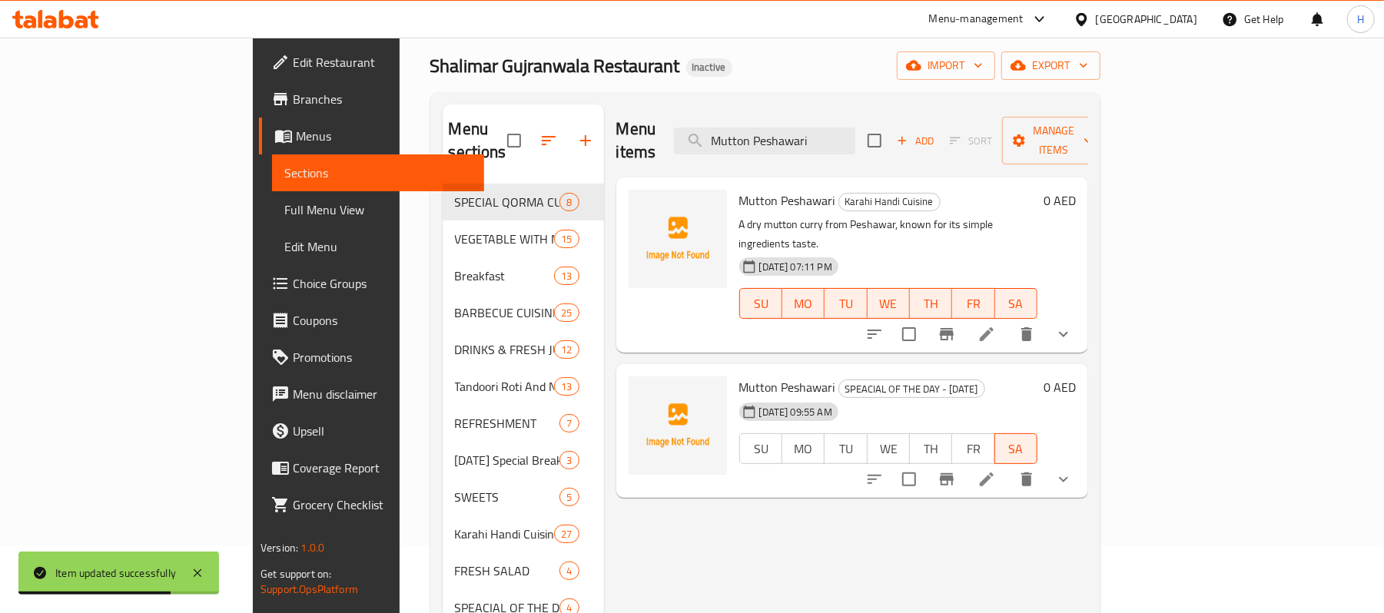
scroll to position [102, 0]
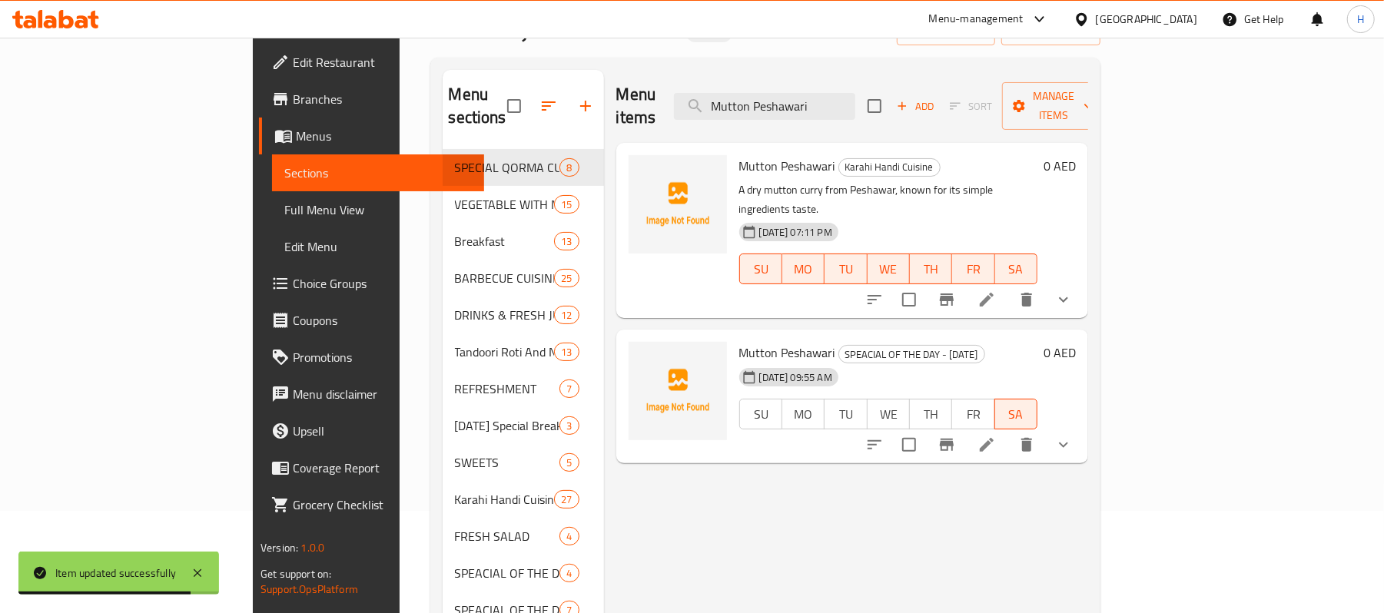
type input "Mutton Peshawari"
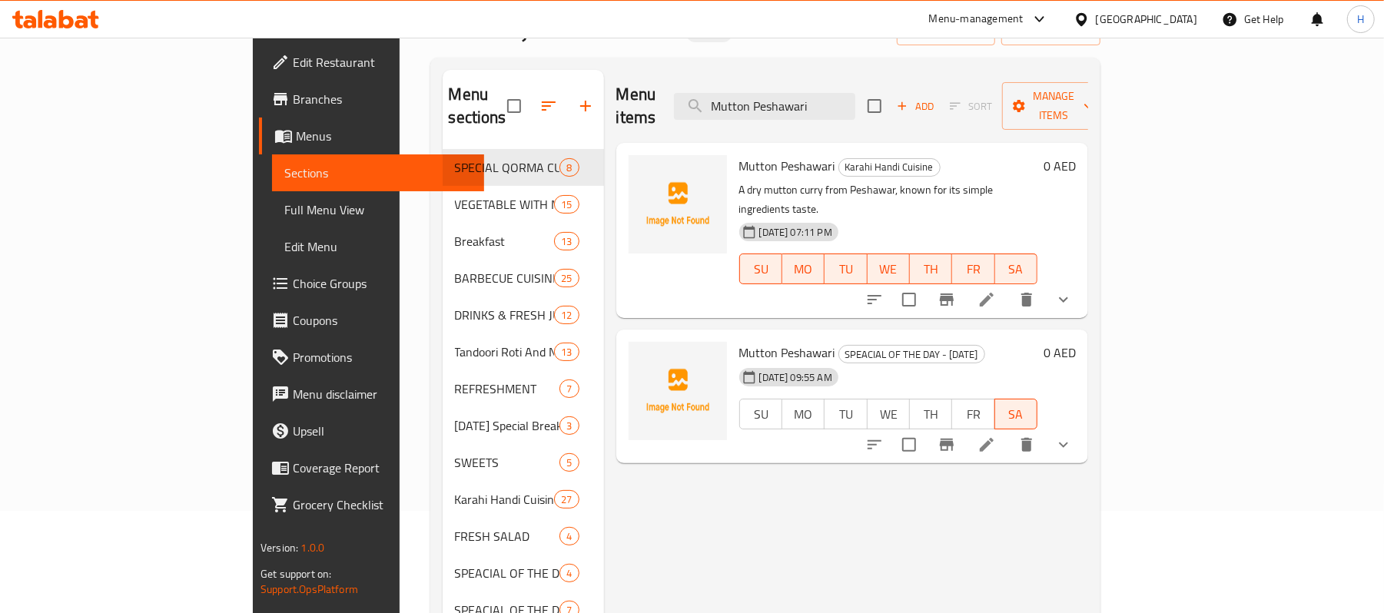
click at [1009, 431] on li at bounding box center [987, 445] width 43 height 28
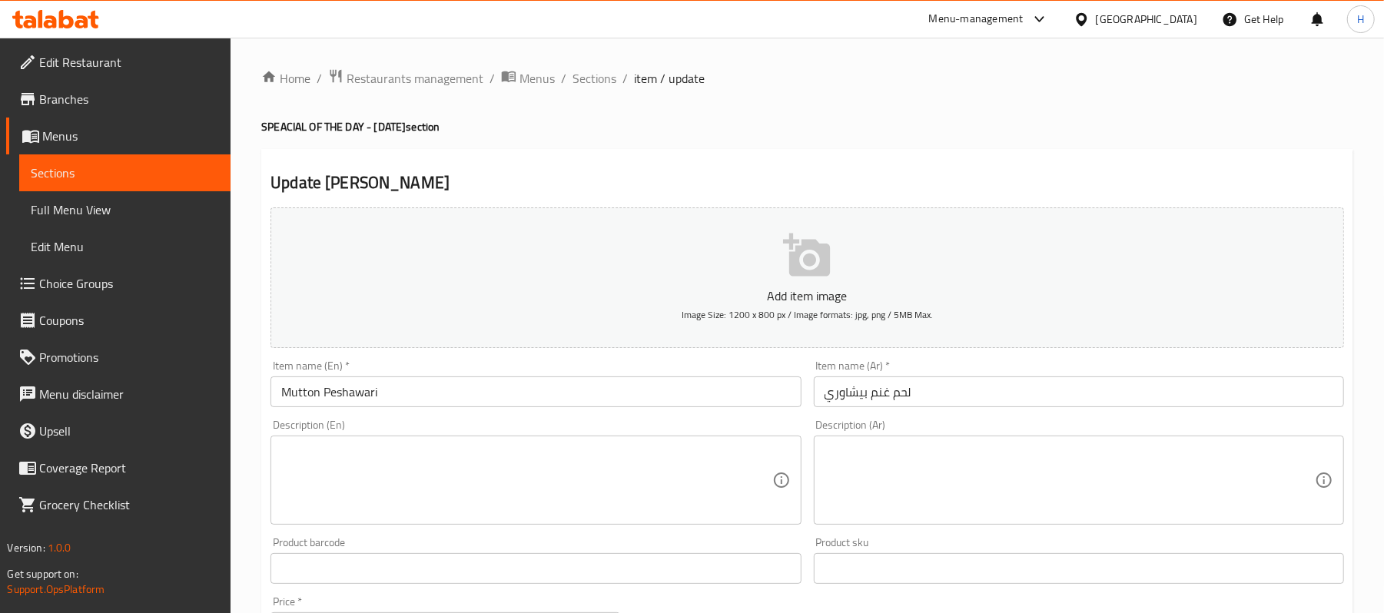
click at [632, 478] on textarea at bounding box center [526, 480] width 490 height 73
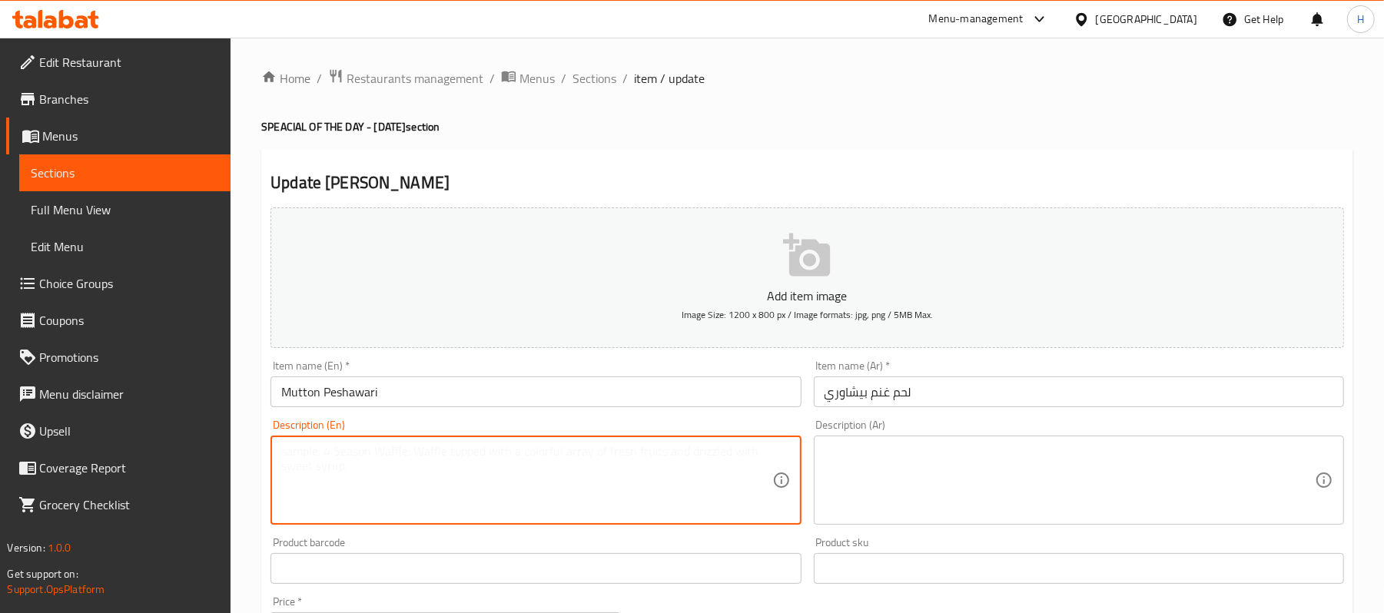
paste textarea "Mutton cooked in [GEOGRAPHIC_DATA] spices. | Ingredients: Mutton, tomatoes, yog…"
click at [467, 458] on textarea "Mutton cooked in [GEOGRAPHIC_DATA] spices. | Ingredients: Mutton, tomatoes, yog…" at bounding box center [526, 480] width 490 height 73
click at [570, 457] on textarea "Mutton cooked in [GEOGRAPHIC_DATA] spices. Ingredients: Mutton, tomatoes, yogur…" at bounding box center [526, 480] width 490 height 73
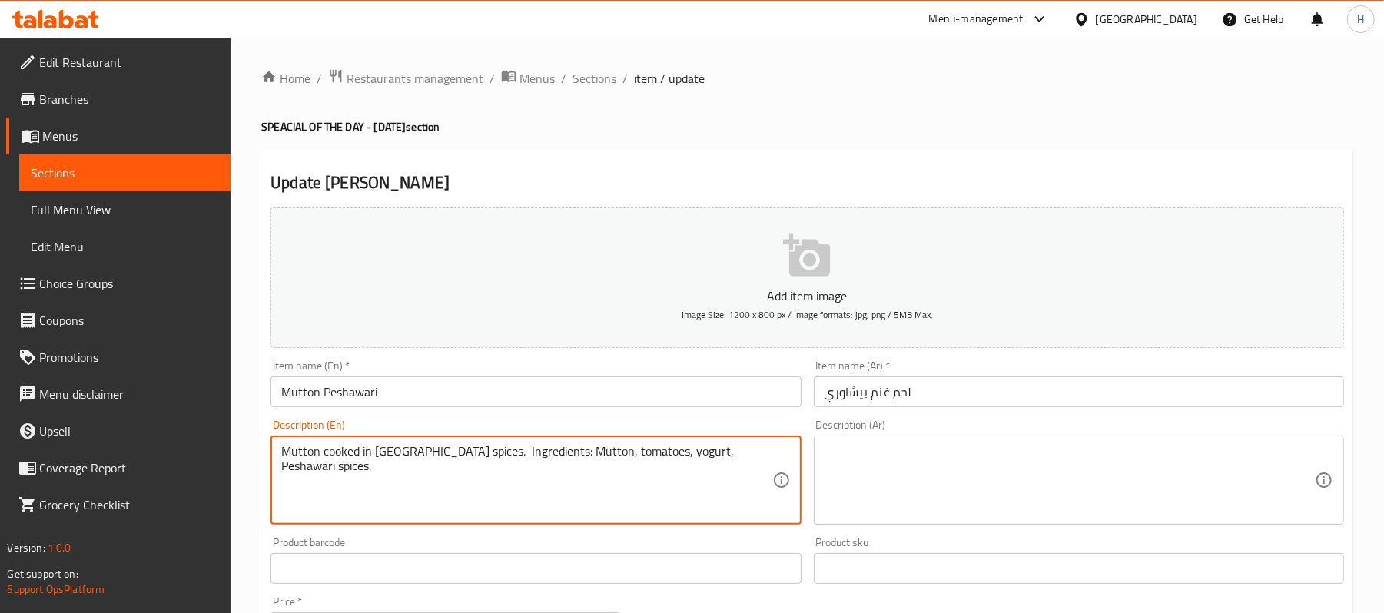
type textarea "Mutton cooked in [GEOGRAPHIC_DATA] spices. Ingredients: Mutton, tomatoes, yogur…"
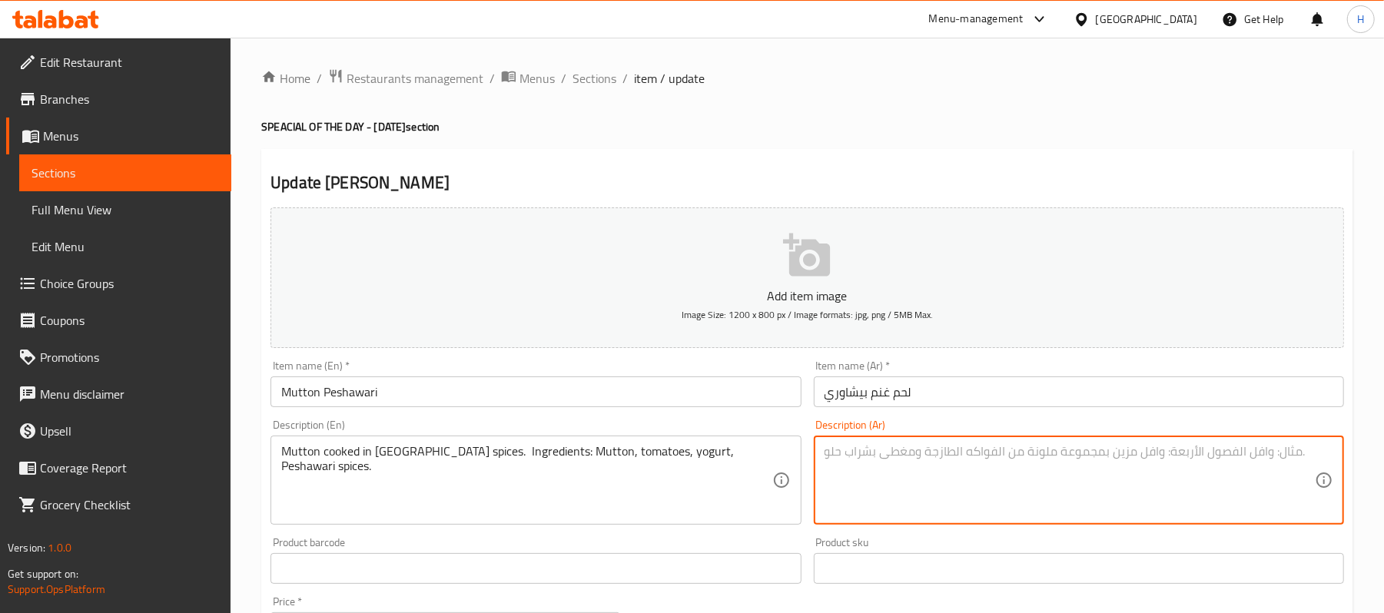
click at [884, 492] on textarea at bounding box center [1070, 480] width 490 height 73
paste textarea "لحم غنم مطبوخ في بهارات بيشاوري. المكونات: لحم غنم ، طماطم، زبادي، بهارات بيشاو…"
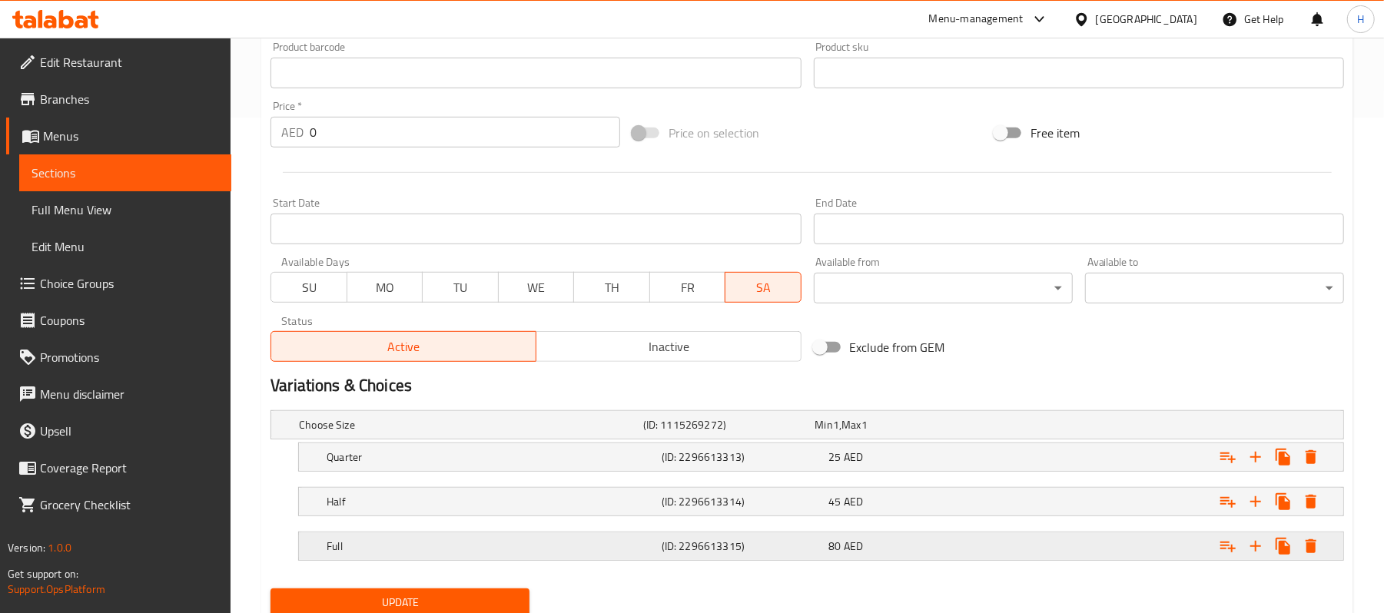
scroll to position [512, 0]
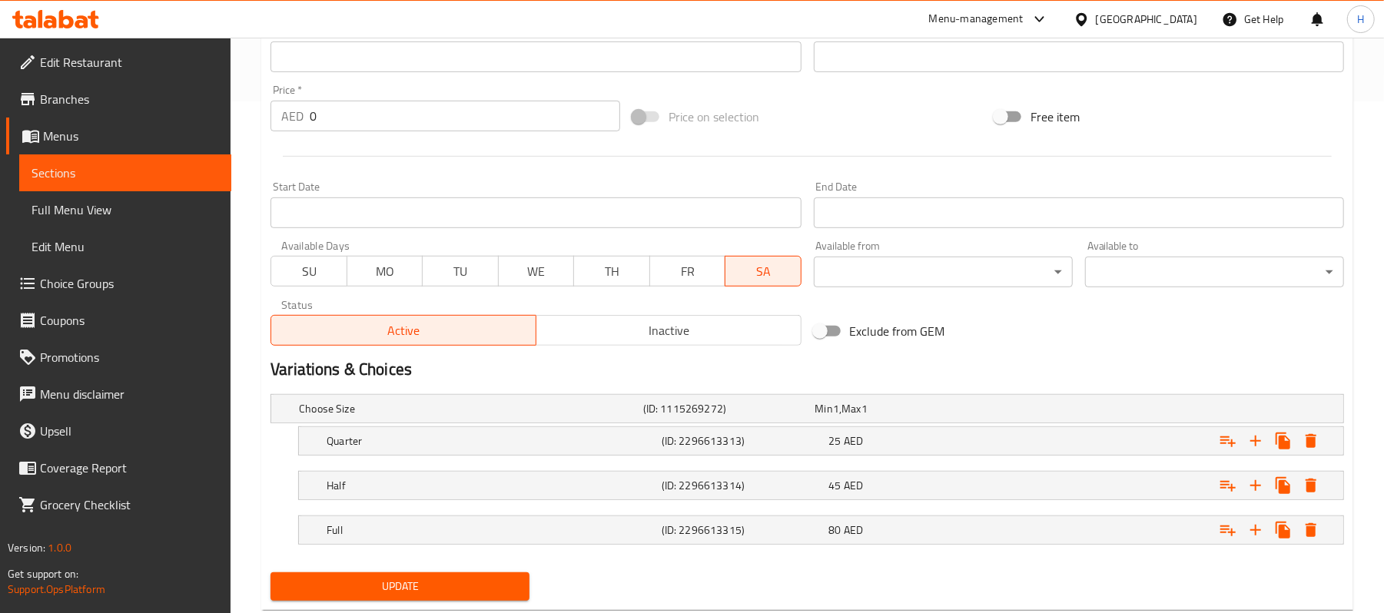
type textarea "لحم غنم مطبوخ في بهارات بيشاوري. المكونات: لحم غنم ، طماطم، زبادي، بهارات بيشاو…"
click at [480, 582] on span "Update" at bounding box center [400, 586] width 234 height 19
click at [186, 167] on span "Sections" at bounding box center [126, 173] width 188 height 18
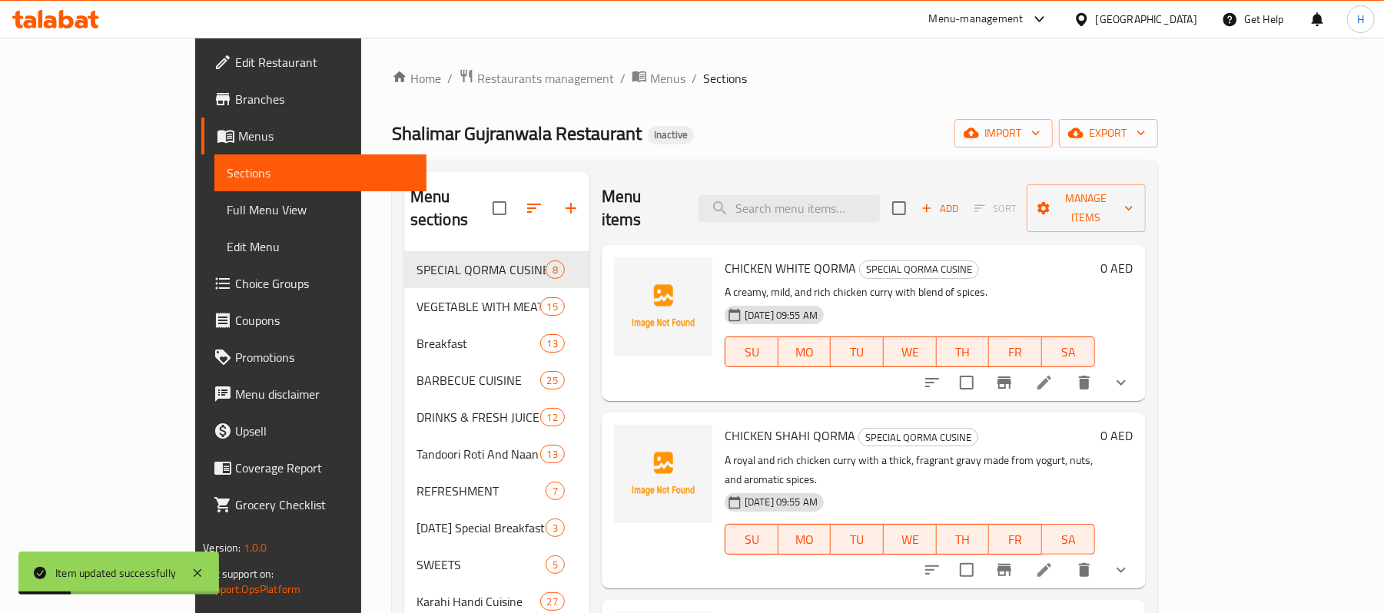
click at [852, 165] on div "Menu sections SPECIAL QORMA CUSINE 8 VEGETABLE WITH MEAT 15 Breakfast 13 BARBEC…" at bounding box center [775, 621] width 766 height 922
click at [868, 195] on input "search" at bounding box center [789, 208] width 181 height 27
paste input "[PERSON_NAME]"
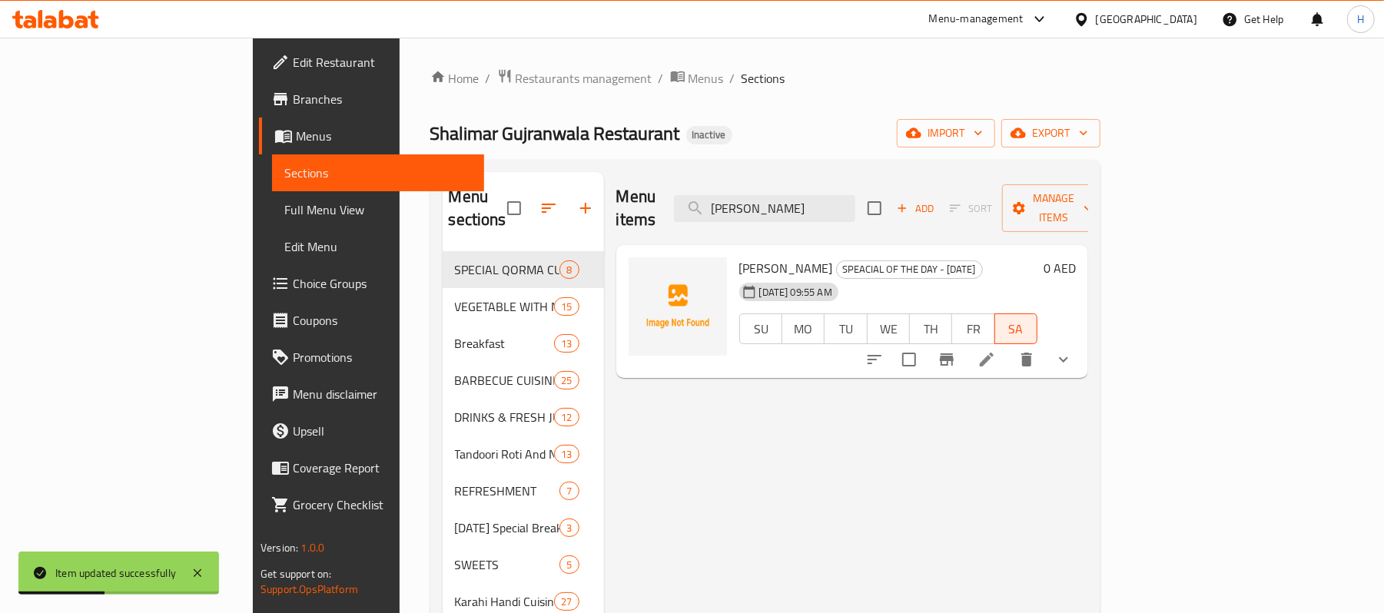
type input "[PERSON_NAME]"
click at [1009, 349] on li at bounding box center [987, 360] width 43 height 28
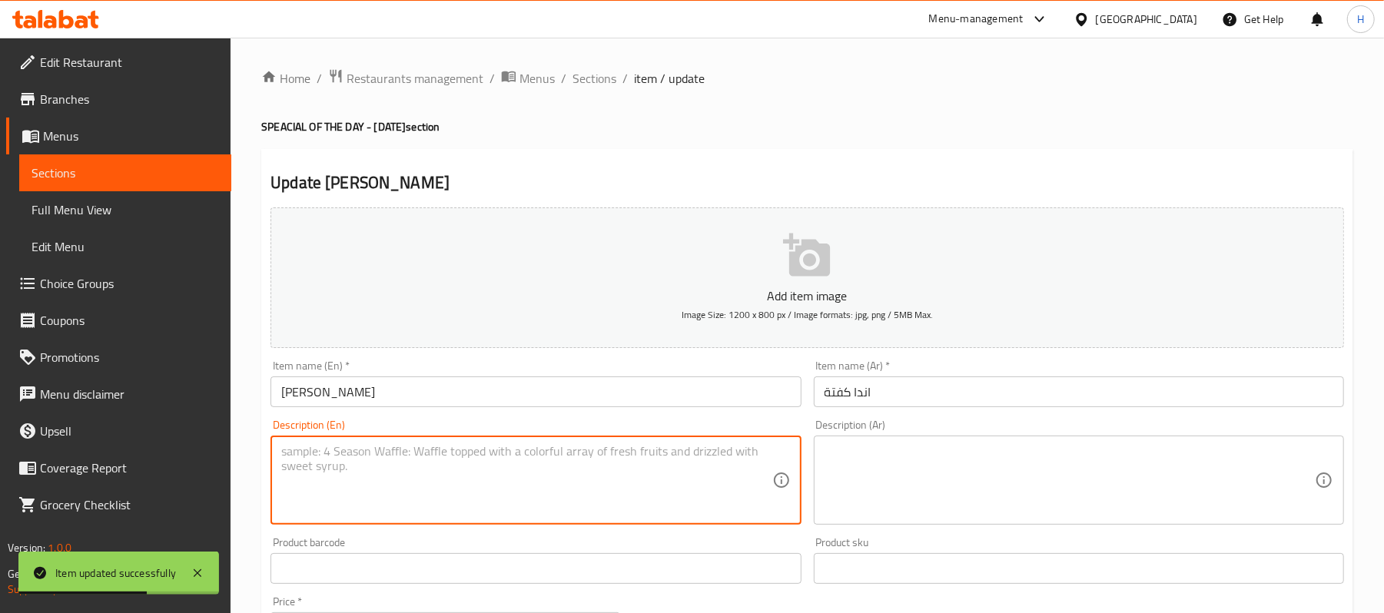
click at [495, 469] on textarea at bounding box center [526, 480] width 490 height 73
paste textarea "Egg and meatballs curry. | Ingredients: Eggs, minced meat, onions, spices."
type textarea "Egg and meatballs curry. | Ingredients: Eggs, minced meat, onions, spices."
click at [913, 493] on textarea at bounding box center [1070, 480] width 490 height 73
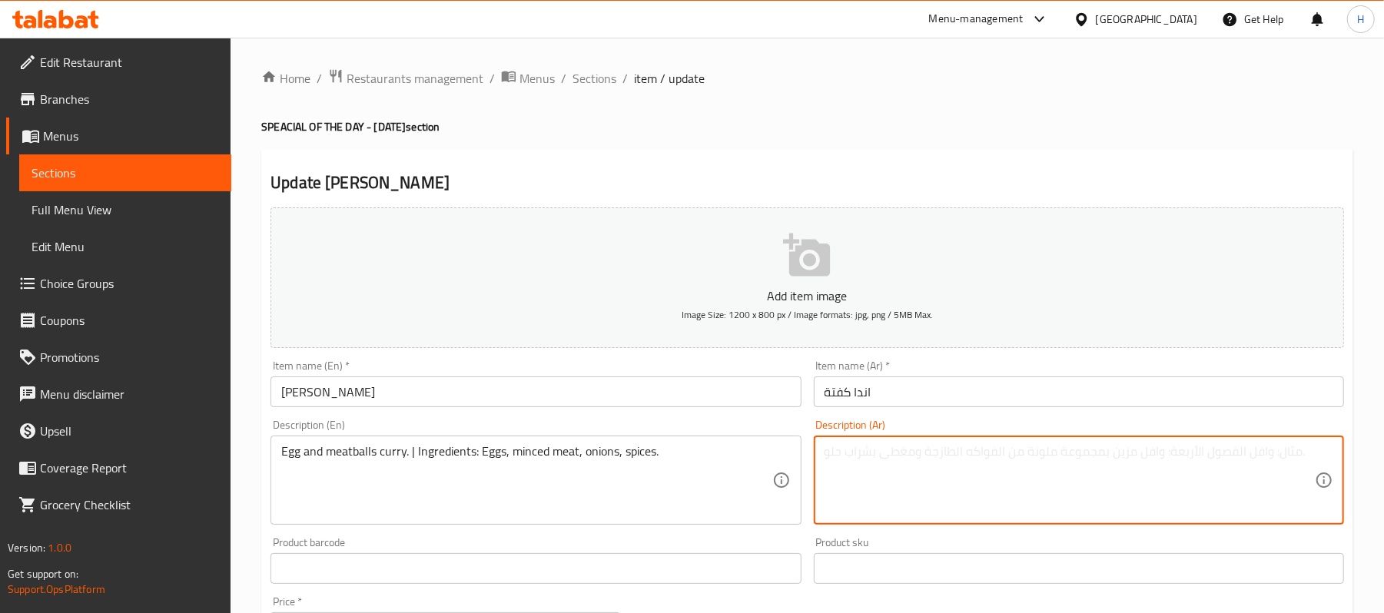
paste textarea "كاري البيض وكرات اللحم. المكونات: بيض، لحم مفروم، بصل، بهارات."
type textarea "كاري البيض وكرات اللحم. المكونات: بيض، لحم مفروم، بصل، بهارات."
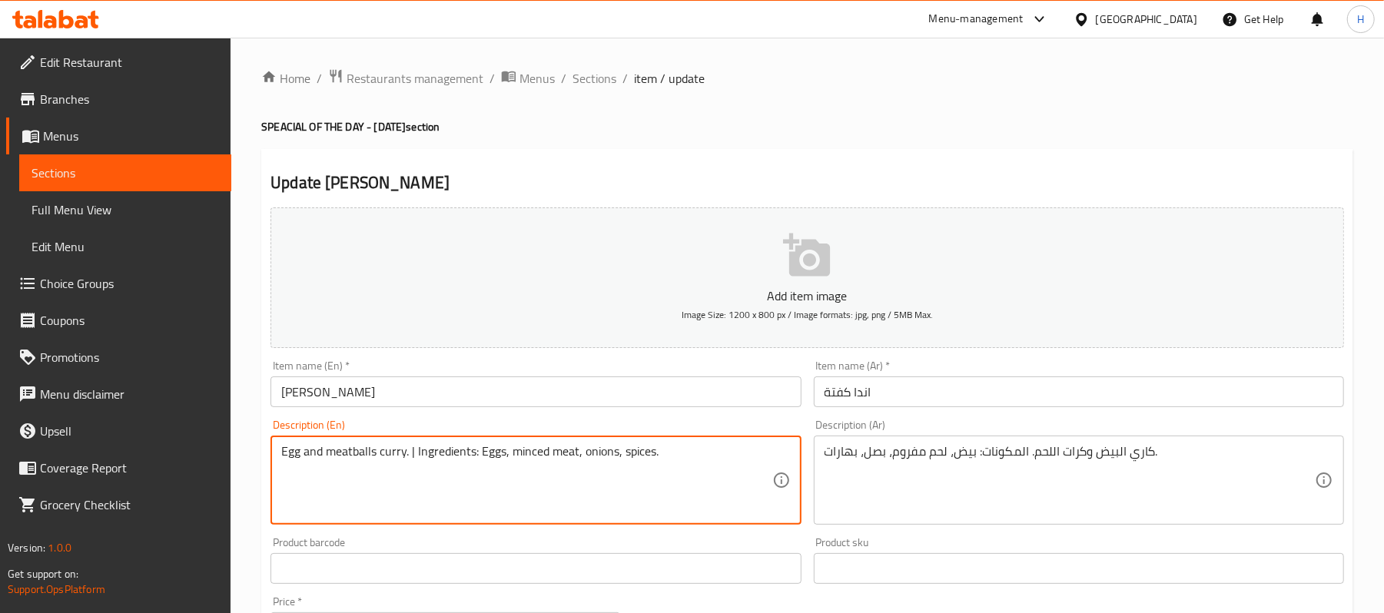
click at [416, 450] on textarea "Egg and meatballs curry. | Ingredients: Eggs, minced meat, onions, spices." at bounding box center [526, 480] width 490 height 73
click at [412, 454] on textarea "Egg and meatballs curry. | Ingredients: Eggs, minced meat, onions, spices." at bounding box center [526, 480] width 490 height 73
type textarea "Egg and meatballs curry. Ingredients: Eggs, minced meat, onions, spices."
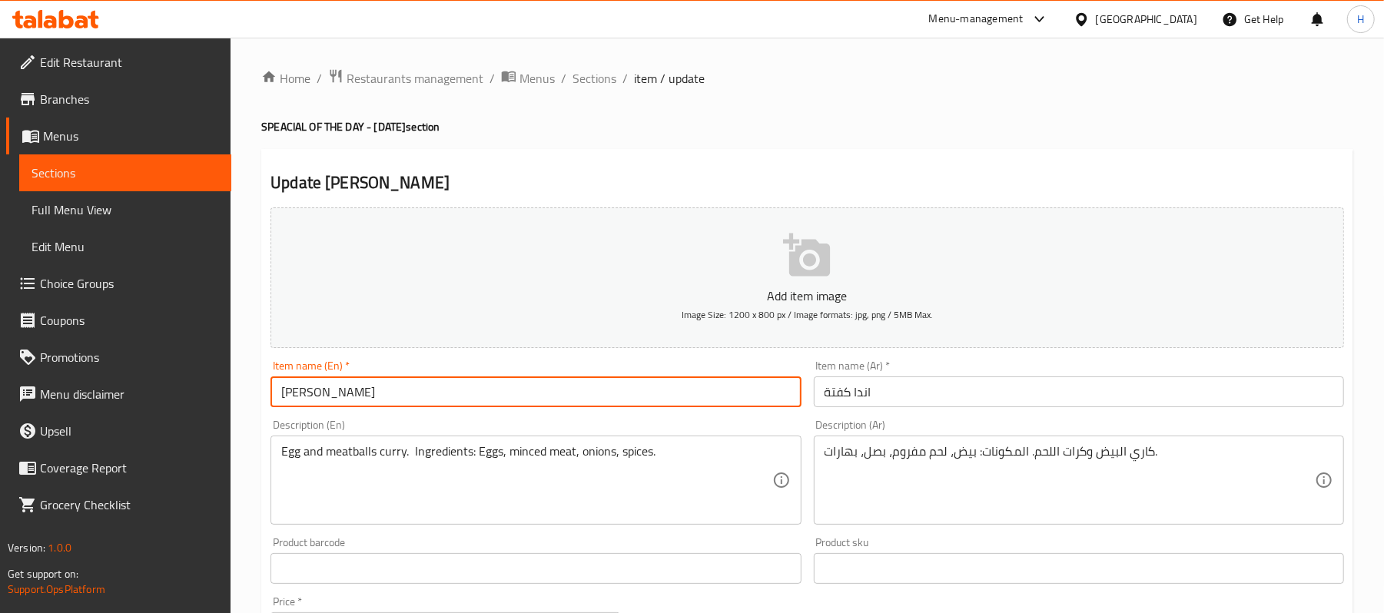
click at [477, 407] on input "[PERSON_NAME]" at bounding box center [536, 392] width 530 height 31
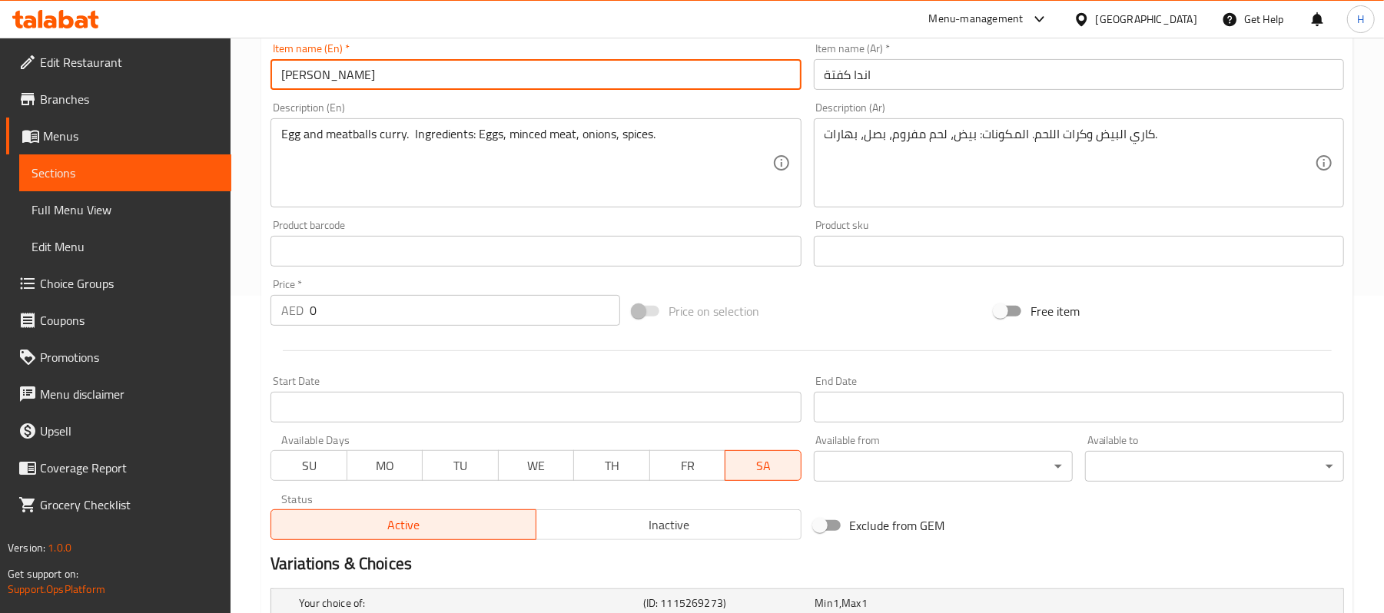
scroll to position [554, 0]
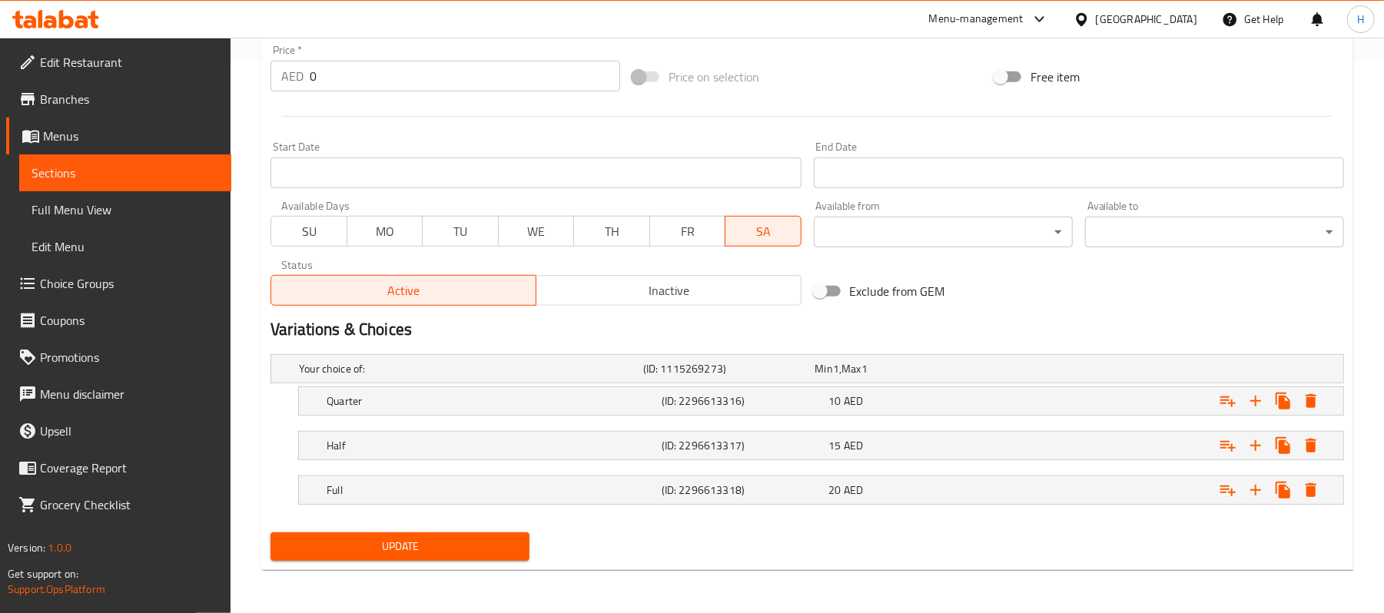
click at [503, 551] on span "Update" at bounding box center [400, 546] width 234 height 19
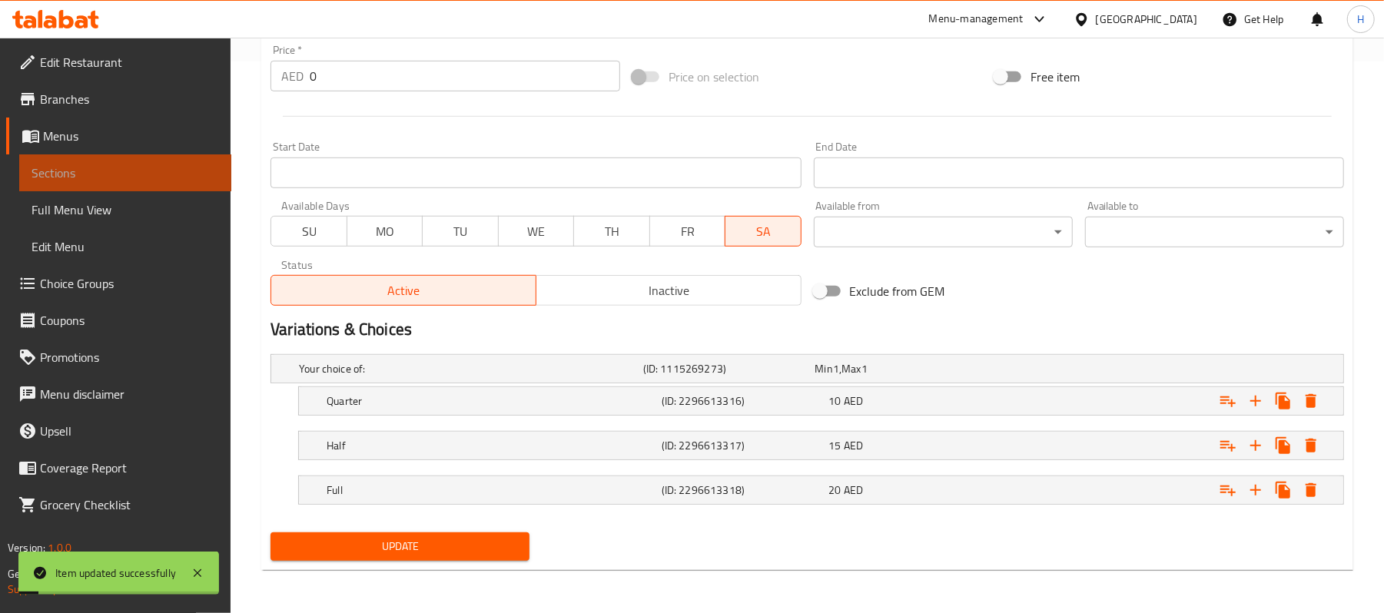
drag, startPoint x: 218, startPoint y: 176, endPoint x: 258, endPoint y: 188, distance: 41.6
click at [218, 176] on span "Sections" at bounding box center [126, 173] width 188 height 18
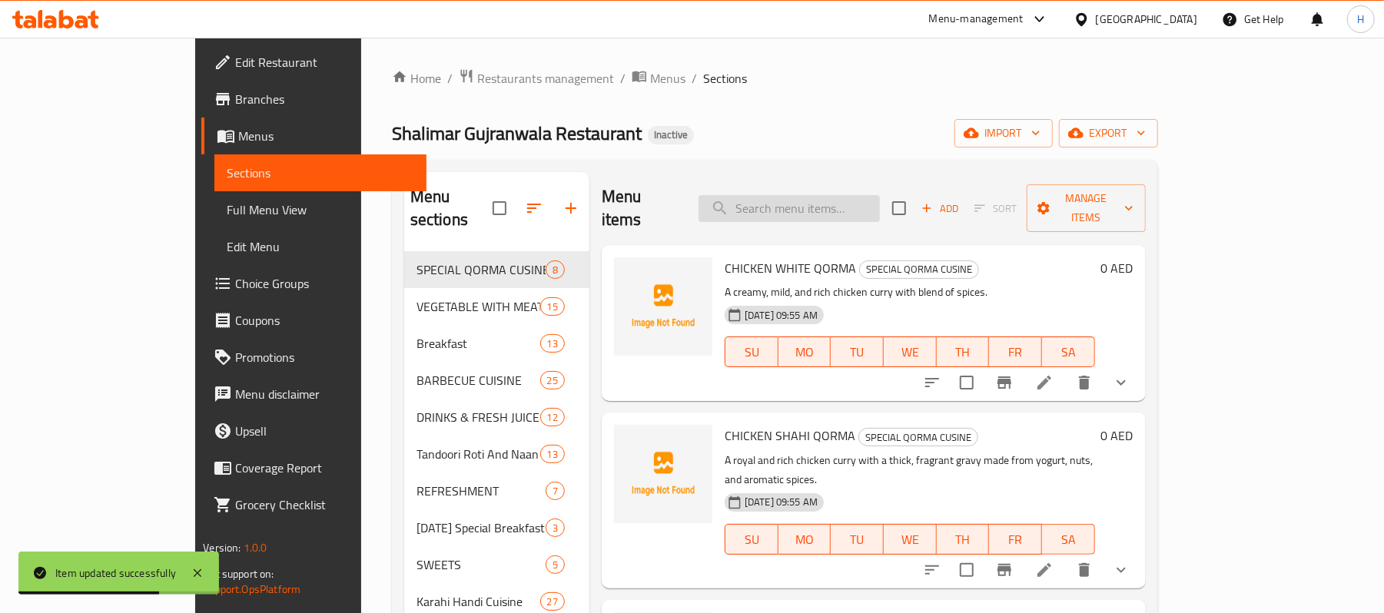
drag, startPoint x: 815, startPoint y: 189, endPoint x: 870, endPoint y: 201, distance: 56.5
click at [816, 195] on input "search" at bounding box center [789, 208] width 181 height 27
paste input "Mix B.B.Q Pulao"
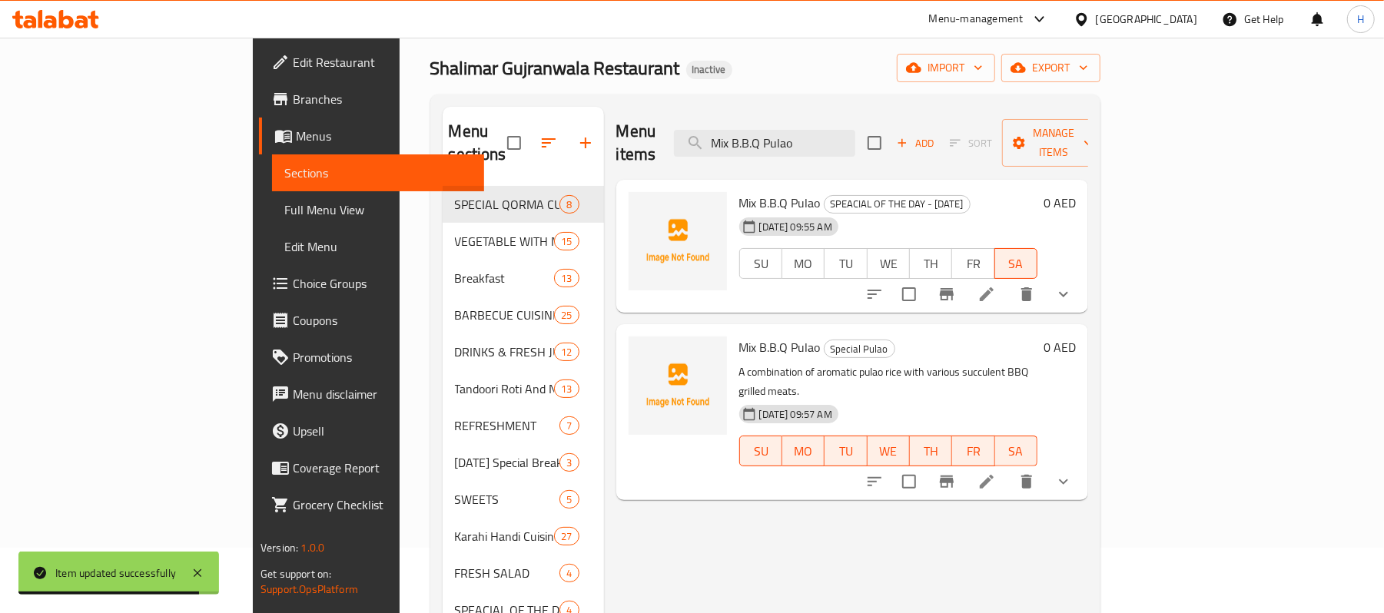
scroll to position [102, 0]
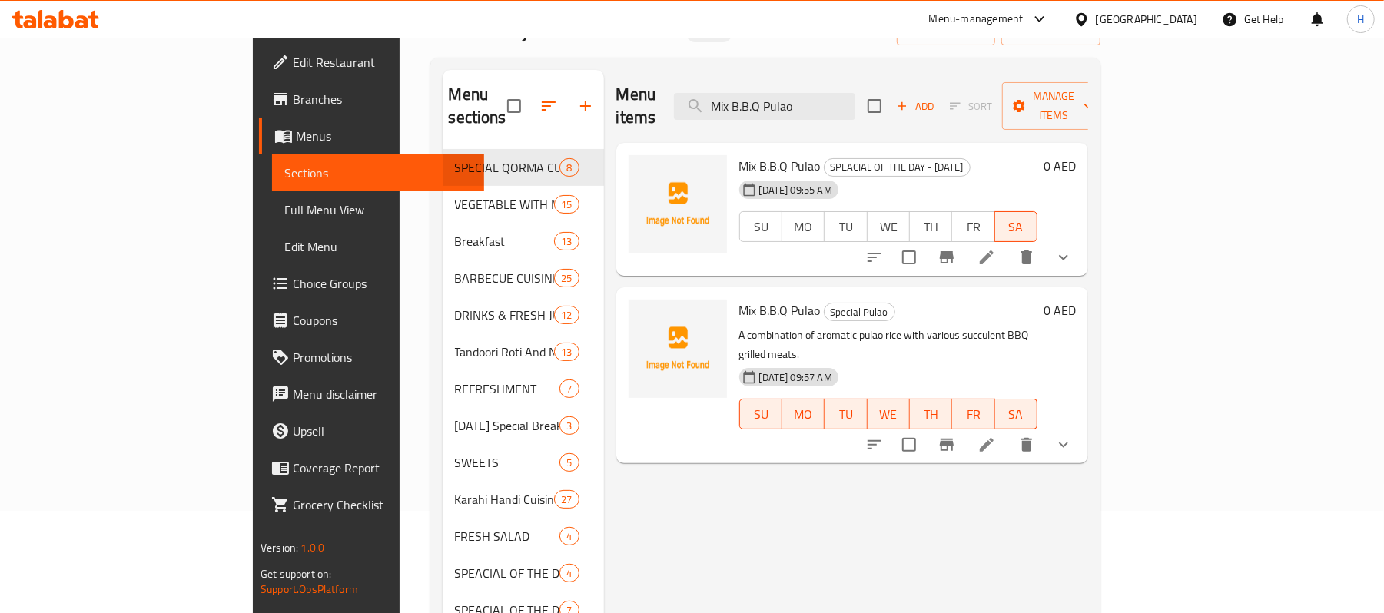
type input "Mix B.B.Q Pulao"
drag, startPoint x: 633, startPoint y: 463, endPoint x: 680, endPoint y: 419, distance: 63.6
click at [633, 463] on div "Menu items Mix B.B.Q Pulao Add Sort Manage items Mix B.B.Q Pulao SPEACIAL OF TH…" at bounding box center [846, 518] width 484 height 897
click at [996, 248] on icon at bounding box center [987, 257] width 18 height 18
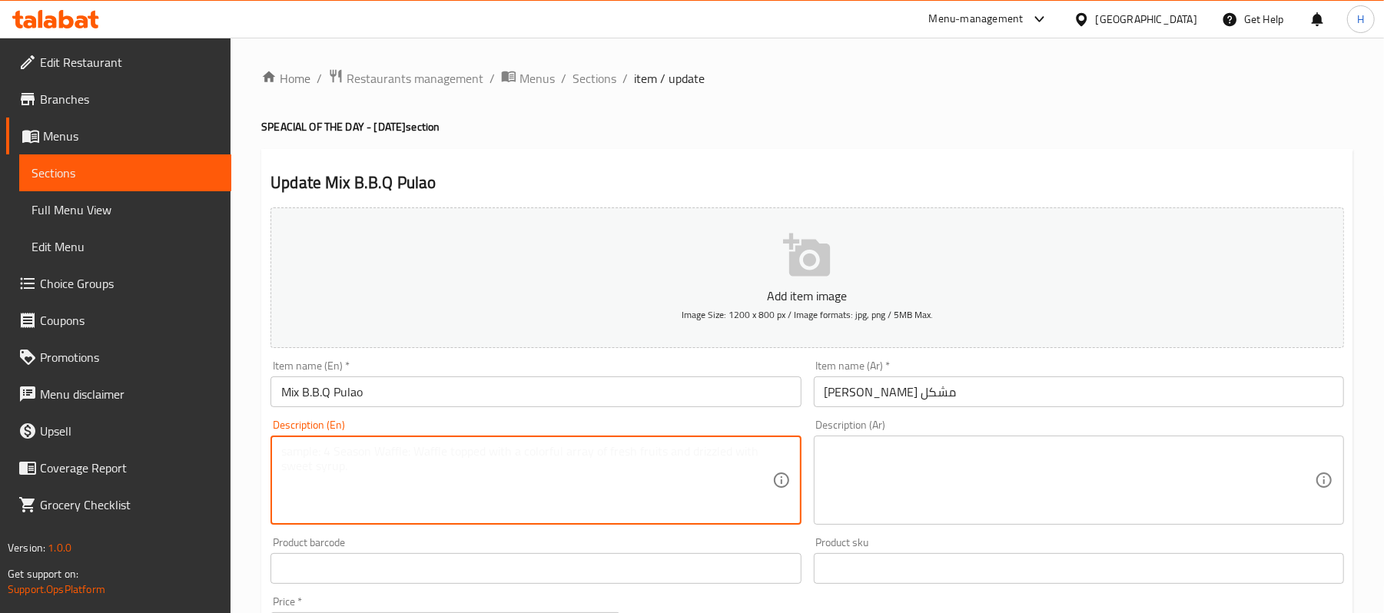
click at [508, 486] on textarea at bounding box center [526, 480] width 490 height 73
paste textarea "Rice with a mix of BBQ meats. | Ingredients: Rice, chicken, mutton, seekh kabab…"
type textarea "Rice with a mix of BBQ meats. | Ingredients: Rice, chicken, mutton, seekh kabab…"
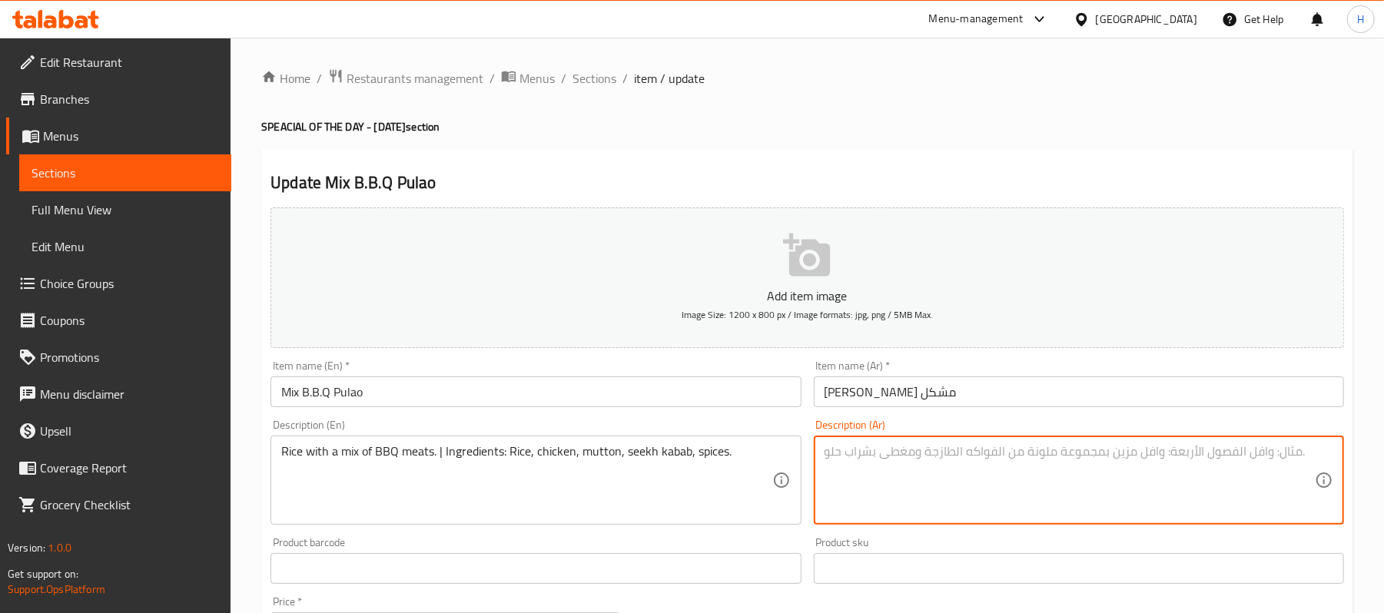
click at [912, 477] on textarea at bounding box center [1070, 480] width 490 height 73
paste textarea "أرز مع تشكيلة من لحوم الباربكيو. المكونات: أرز، دجاج، لحم غنم ، سيخ كباب، بهارا…"
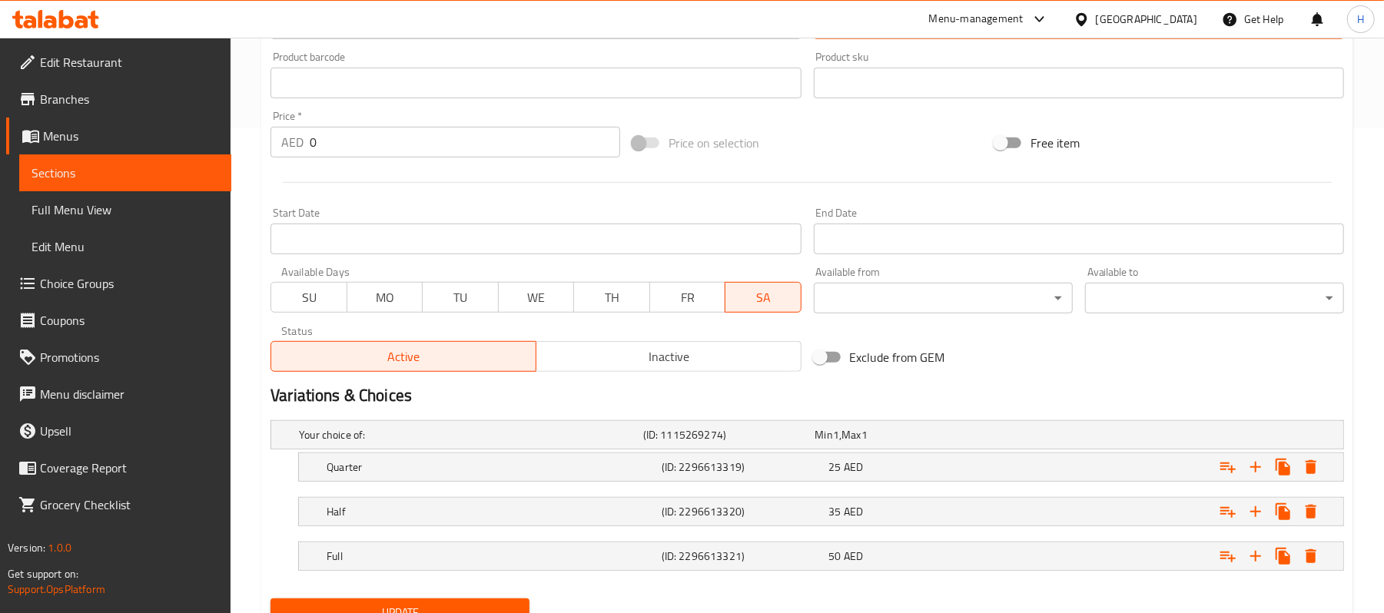
scroll to position [554, 0]
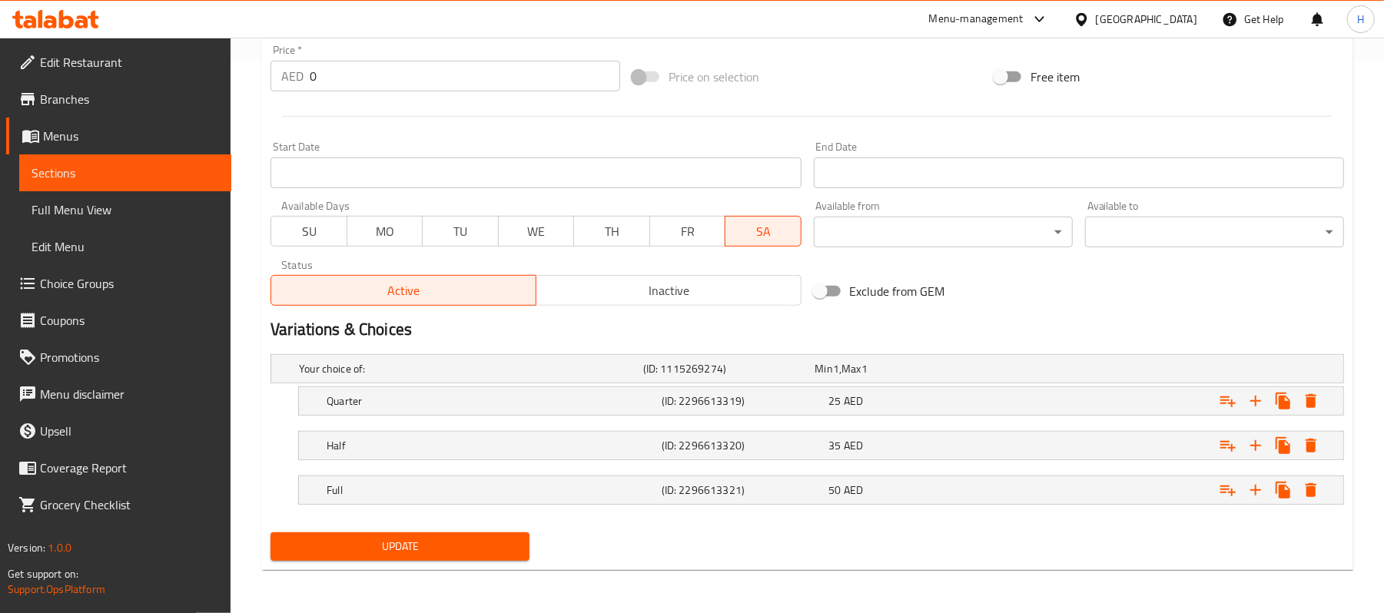
type textarea "أرز مع تشكيلة من لحوم الباربكيو. المكونات: أرز، دجاج، لحم غنم ، سيخ كباب، بهارا…"
click at [481, 560] on button "Update" at bounding box center [400, 547] width 259 height 28
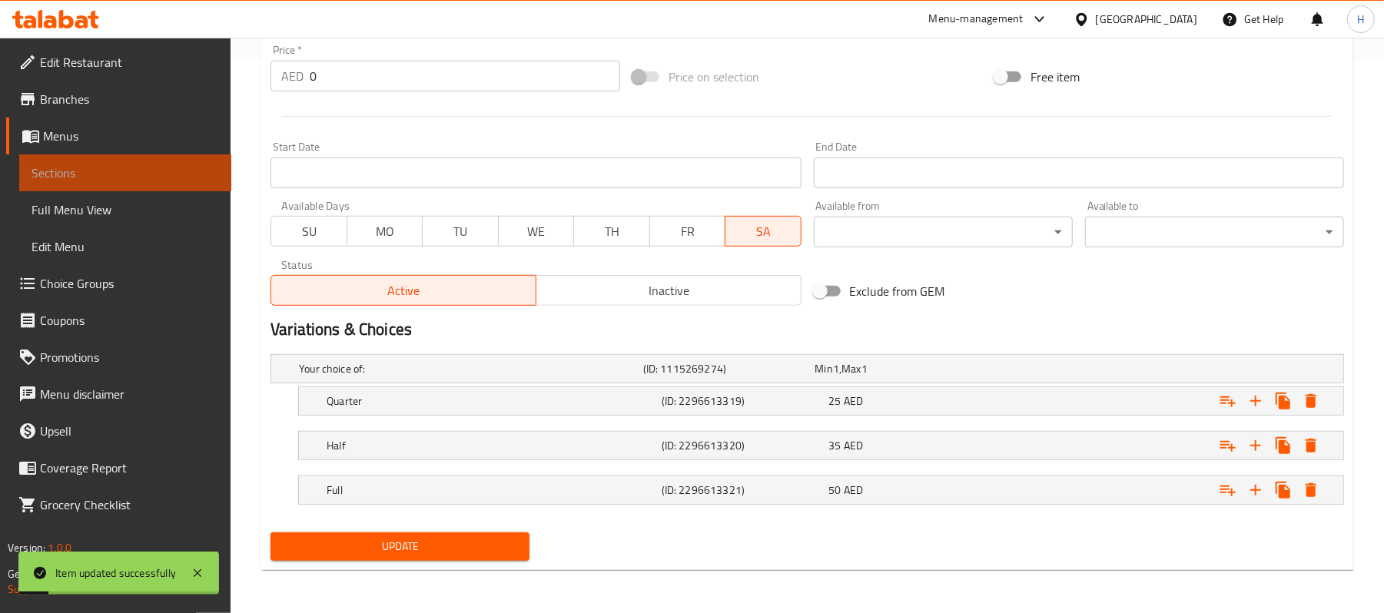
click at [174, 158] on link "Sections" at bounding box center [125, 173] width 212 height 37
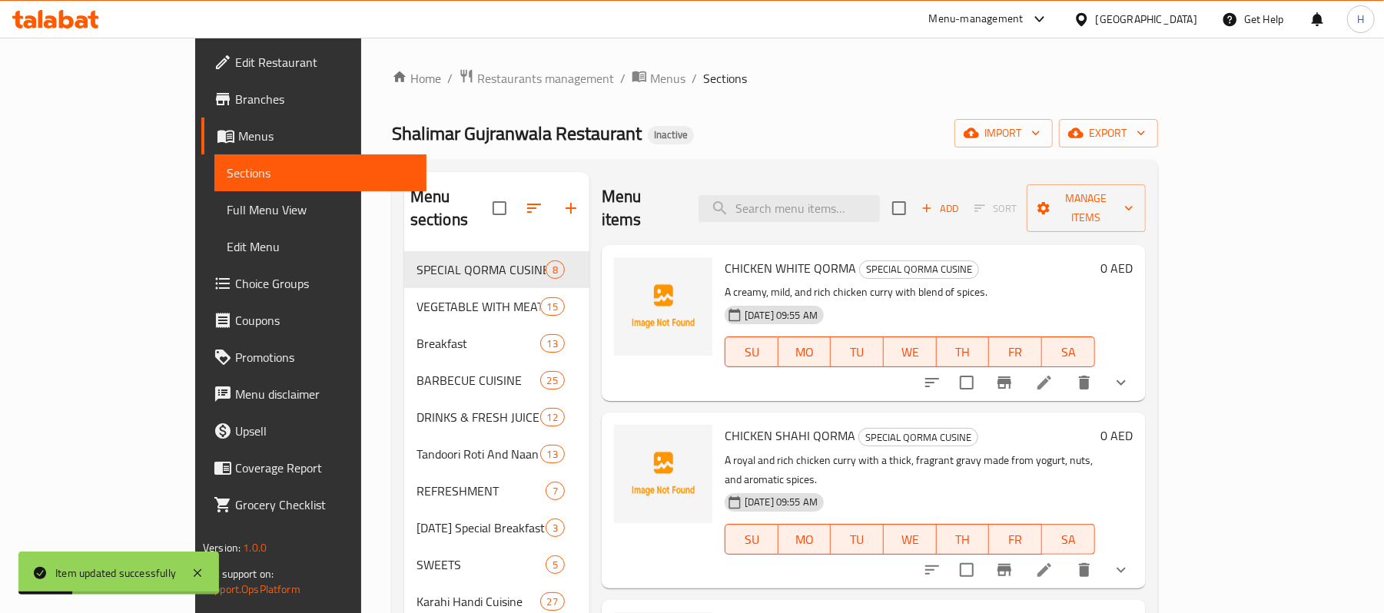
click at [905, 178] on div "Menu items Add Sort Manage items" at bounding box center [874, 208] width 544 height 73
click at [880, 195] on input "search" at bounding box center [789, 208] width 181 height 27
paste input "Mutton Charsi"
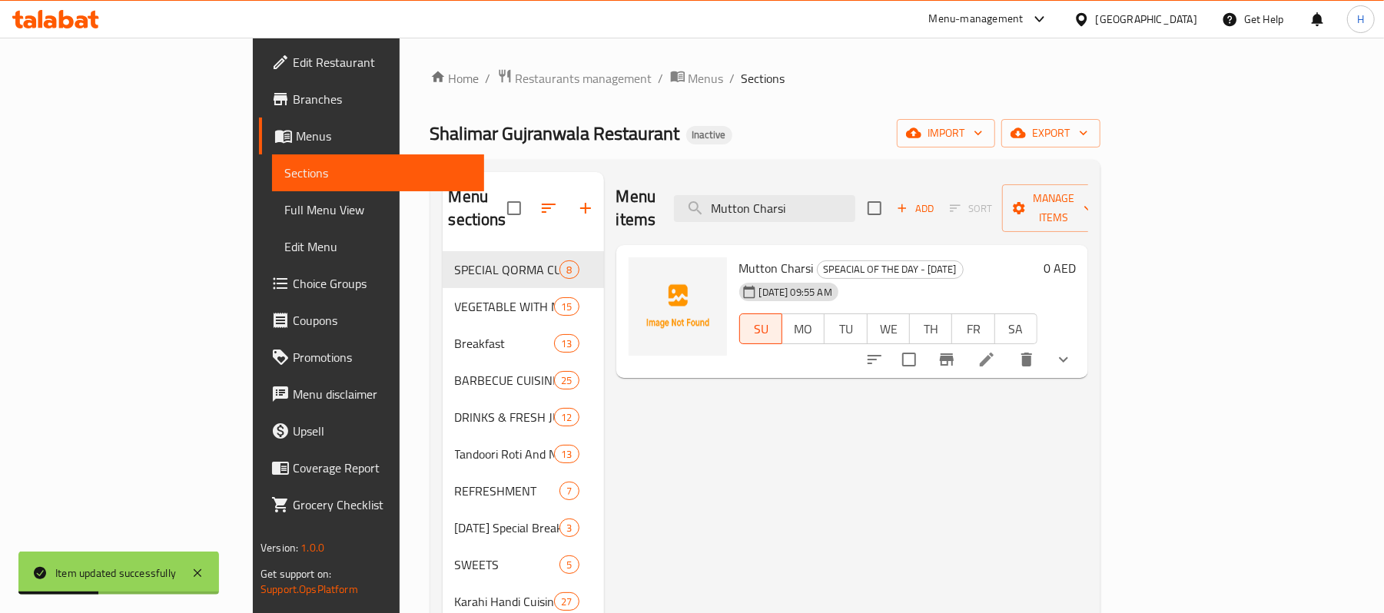
type input "Mutton Charsi"
click at [1009, 349] on li at bounding box center [987, 360] width 43 height 28
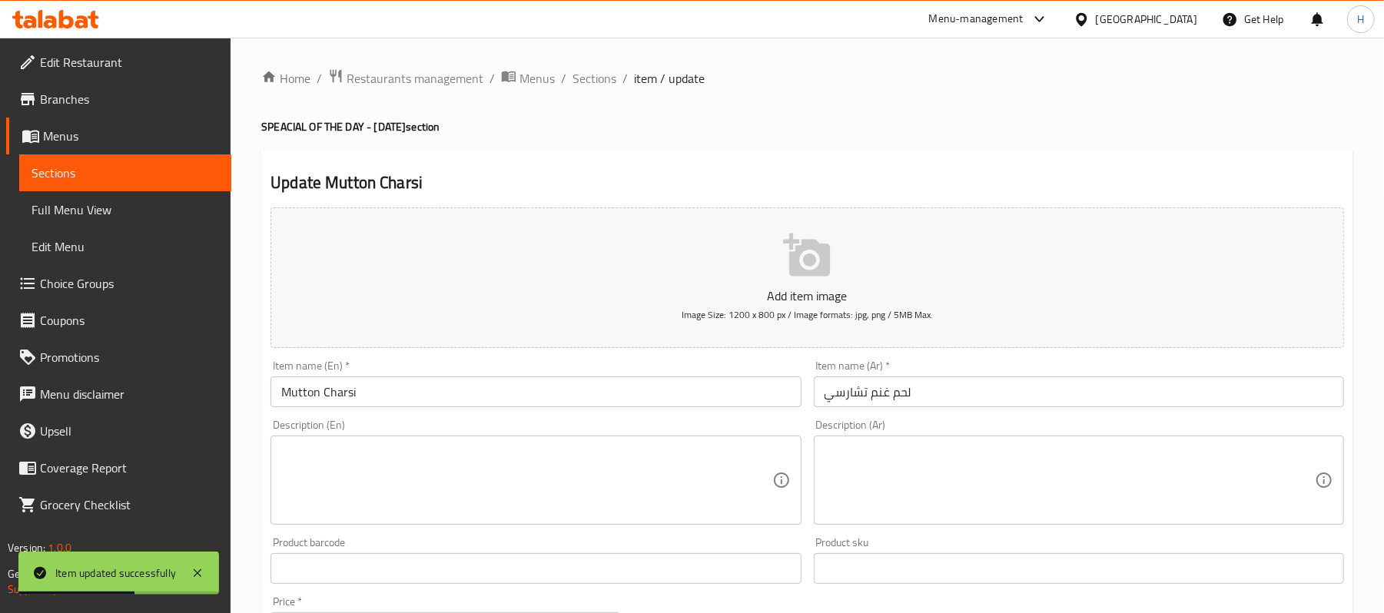
click at [593, 440] on div "Description (En)" at bounding box center [536, 480] width 530 height 89
paste textarea "Juicy mutton cooked Charsi style. | Ingredients: Mutton, tomatoes, chilies, Cha…"
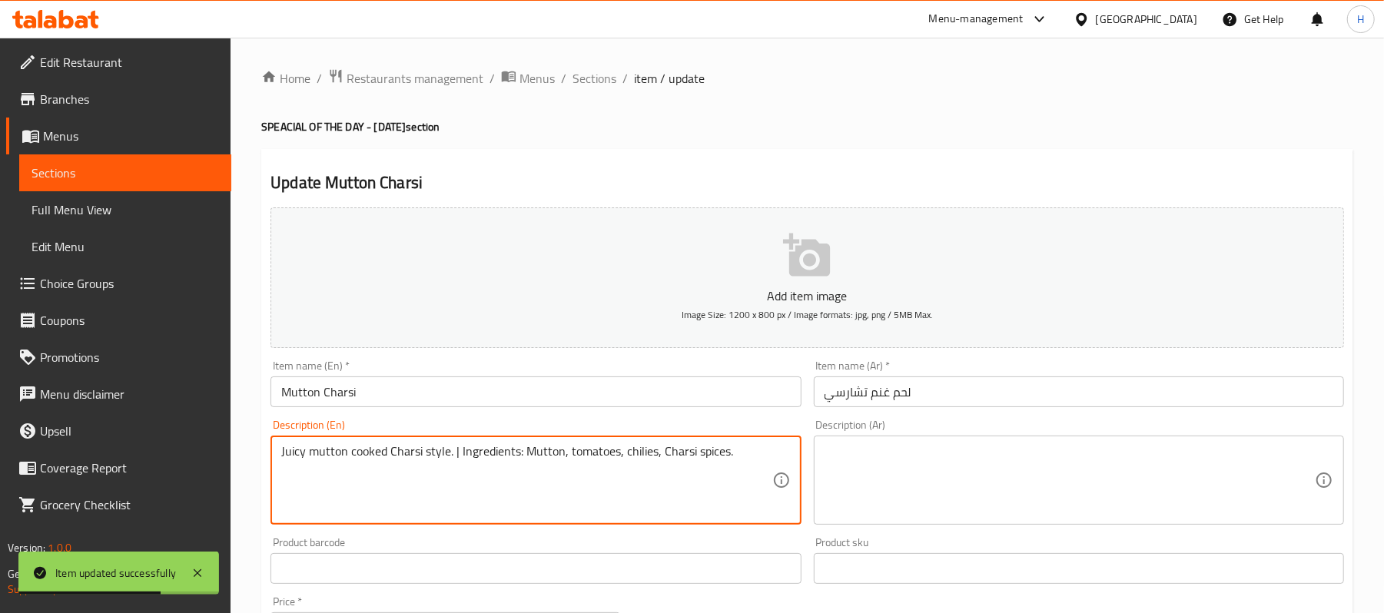
click at [460, 452] on textarea "Juicy mutton cooked Charsi style. | Ingredients: Mutton, tomatoes, chilies, Cha…" at bounding box center [526, 480] width 490 height 73
type textarea "Juicy mutton cooked Charsi style. Ingredients: Mutton, tomatoes, chilies, Chars…"
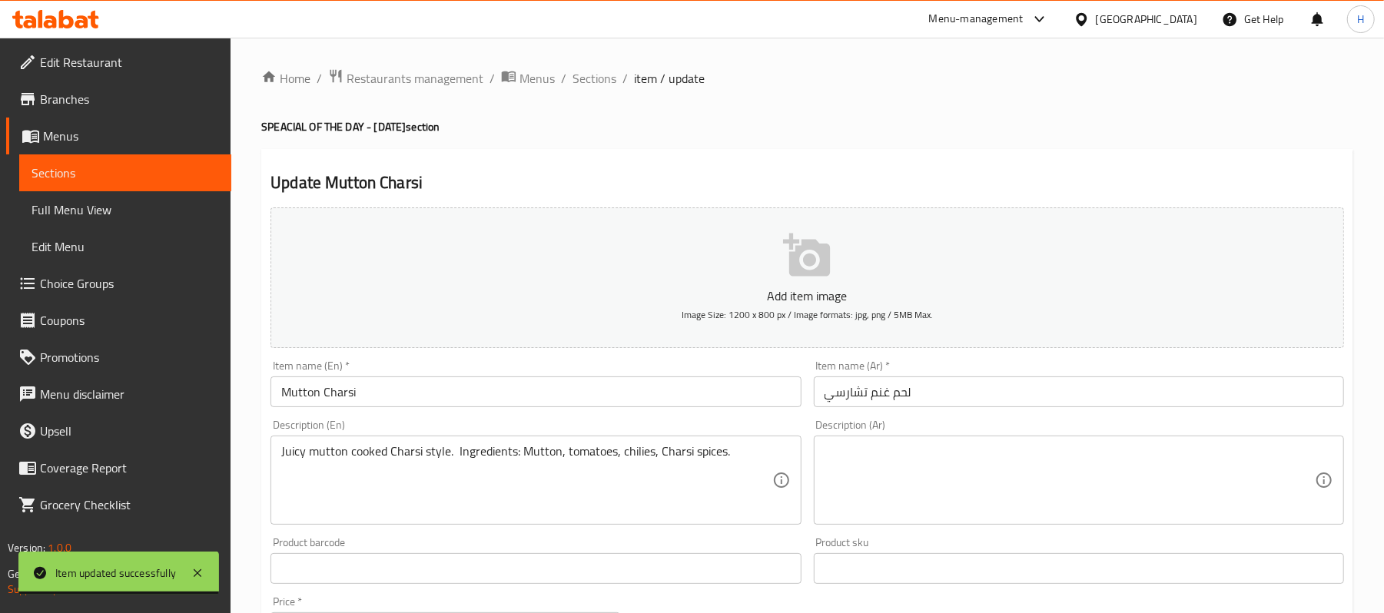
drag, startPoint x: 1050, startPoint y: 538, endPoint x: 1043, endPoint y: 503, distance: 36.0
click at [1052, 538] on div "Product sku Product sku" at bounding box center [1079, 560] width 530 height 47
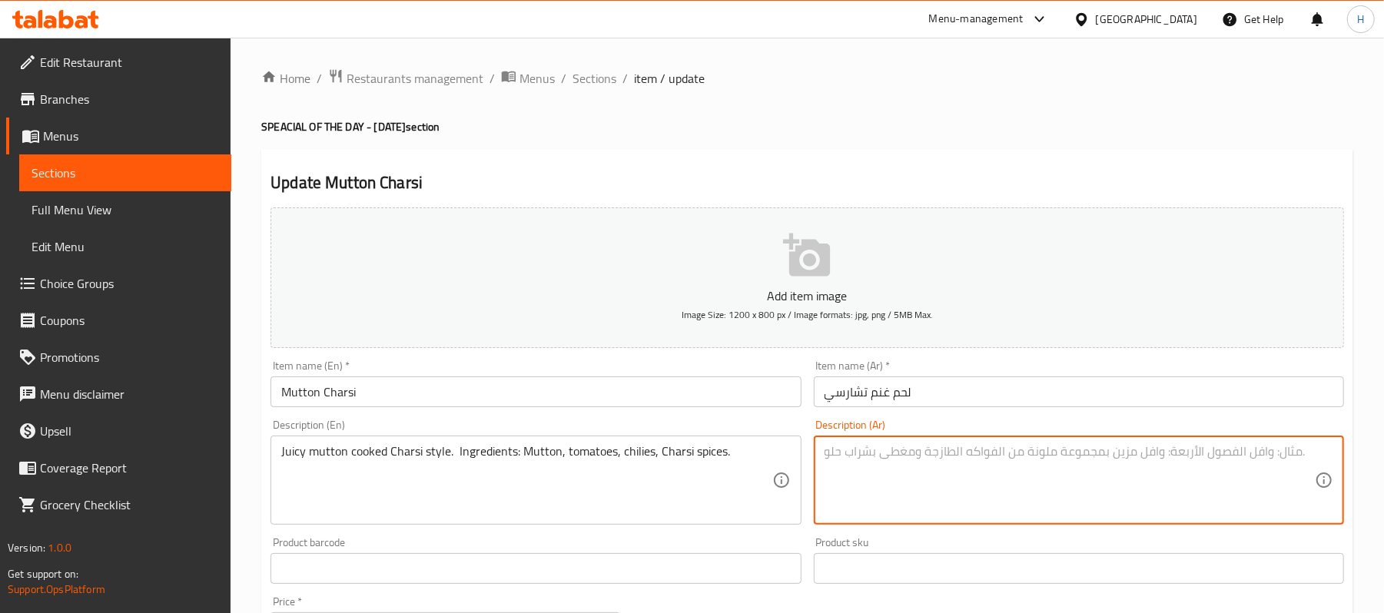
click at [1043, 503] on textarea at bounding box center [1070, 480] width 490 height 73
paste textarea "لحم غنم شهيّ مطبوخ على طريقة شارسي. المكونات: لحم غنم ، طماطم، فلفل حار، بهارات…"
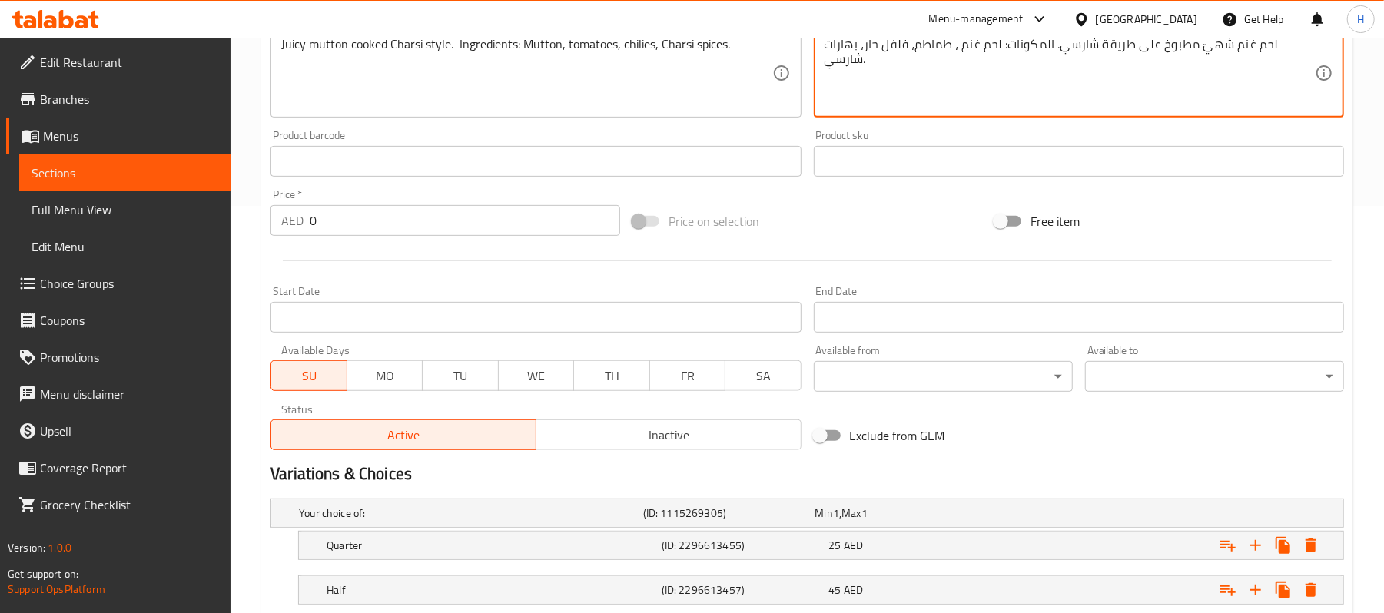
scroll to position [554, 0]
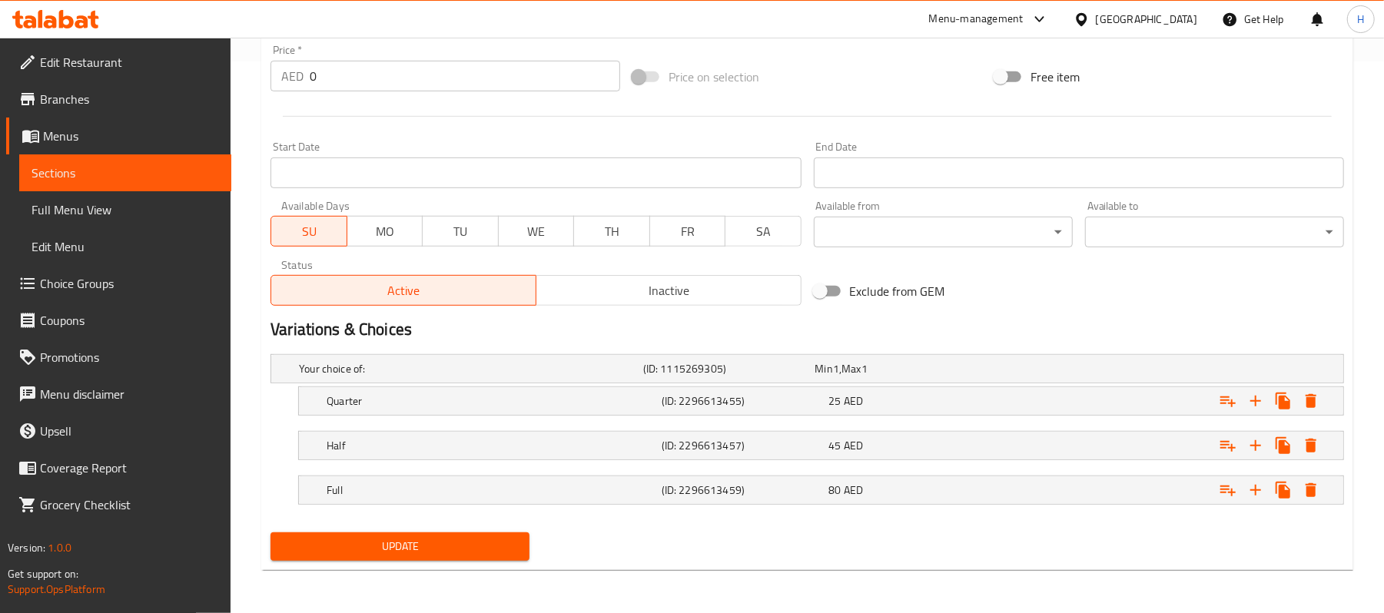
type textarea "لحم غنم شهيّ مطبوخ على طريقة شارسي. المكونات: لحم غنم ، طماطم، فلفل حار، بهارات…"
click at [490, 539] on span "Update" at bounding box center [400, 546] width 234 height 19
click at [198, 166] on span "Sections" at bounding box center [126, 173] width 188 height 18
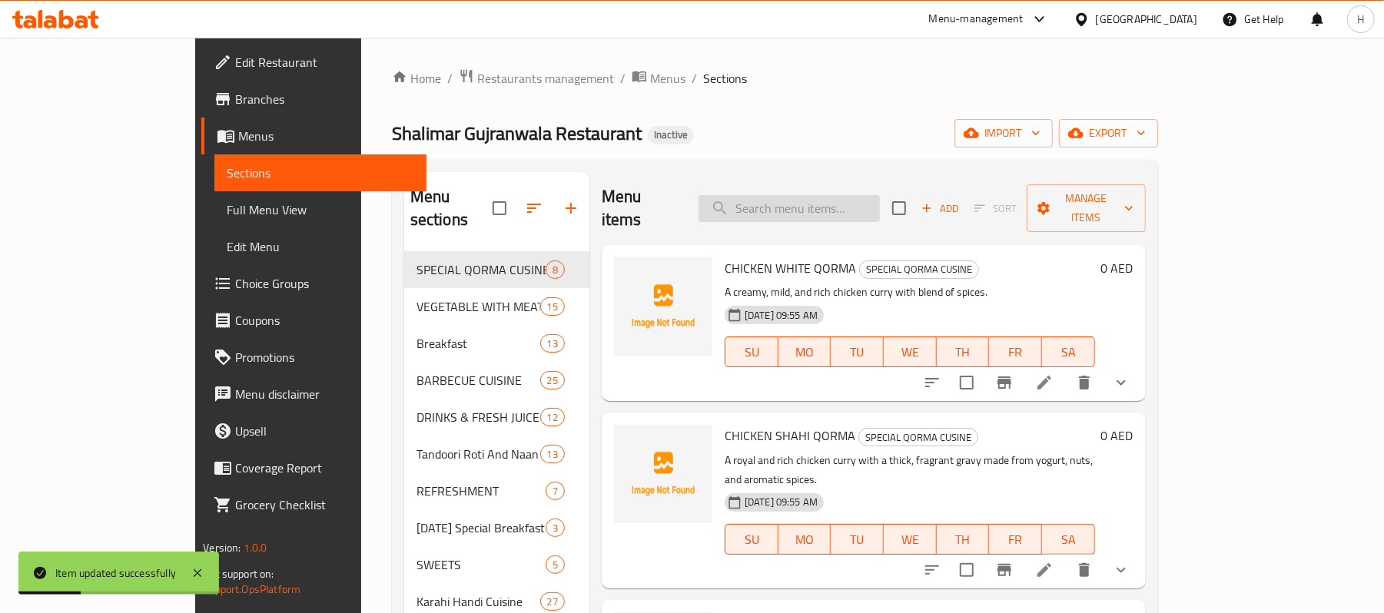
click at [880, 195] on input "search" at bounding box center [789, 208] width 181 height 27
paste input "Chicken Charsi"
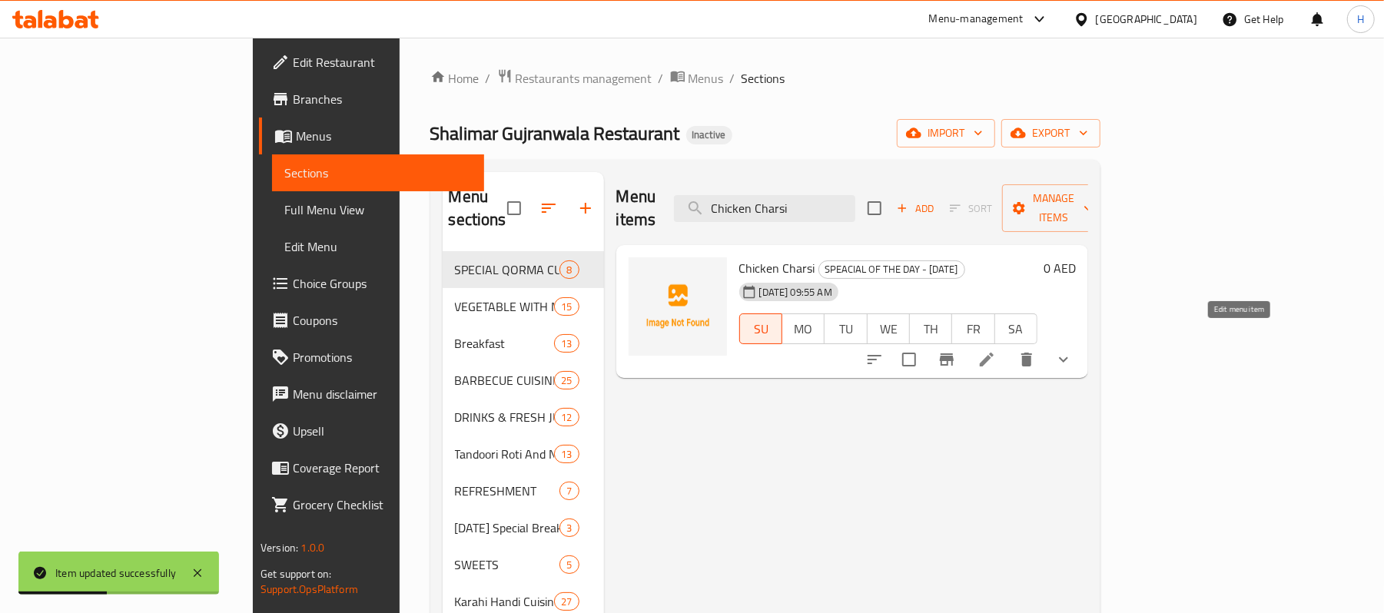
type input "Chicken Charsi"
click at [996, 351] on icon at bounding box center [987, 360] width 18 height 18
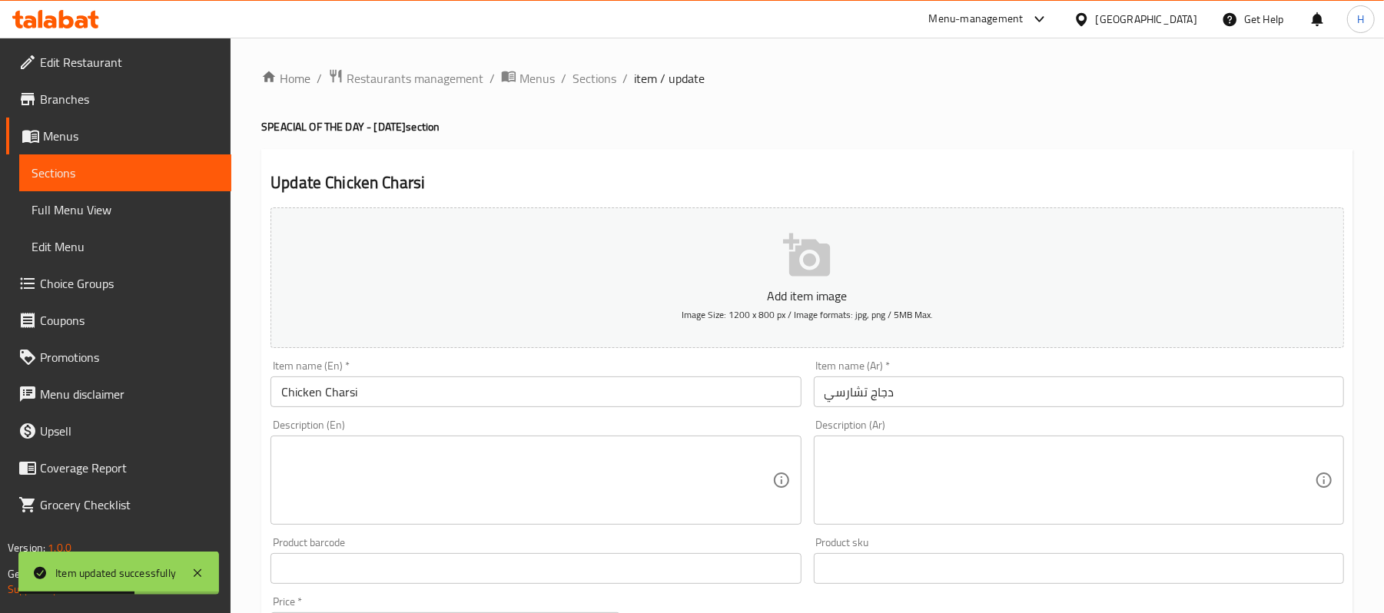
click at [458, 441] on div "Description (En)" at bounding box center [536, 480] width 530 height 89
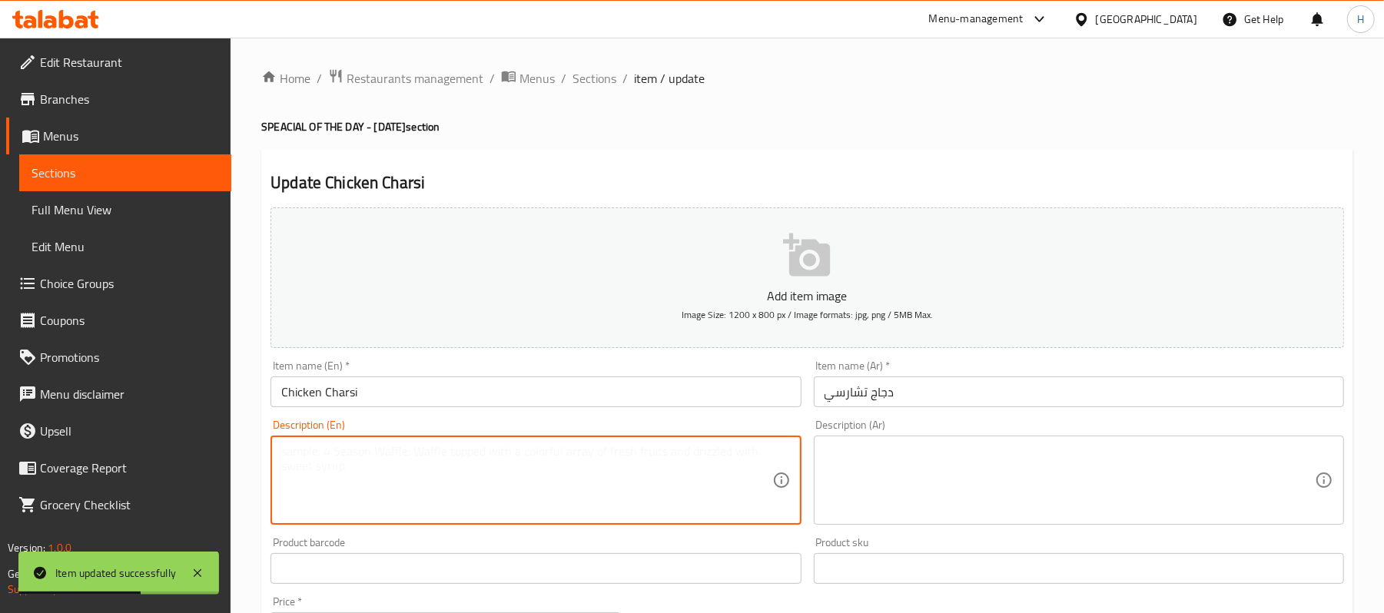
paste textarea "Flavorful chicken cooked Charsi style. | Ingredients: Chicken, tomatoes, chilie…"
click at [480, 455] on textarea "Flavorful chicken cooked Charsi style. | Ingredients: Chicken, tomatoes, chilie…" at bounding box center [526, 480] width 490 height 73
type textarea "Flavorful chicken cooked Charsi style. Ingredients: Chicken, tomatoes, chilies,…"
click at [994, 503] on textarea at bounding box center [1070, 480] width 490 height 73
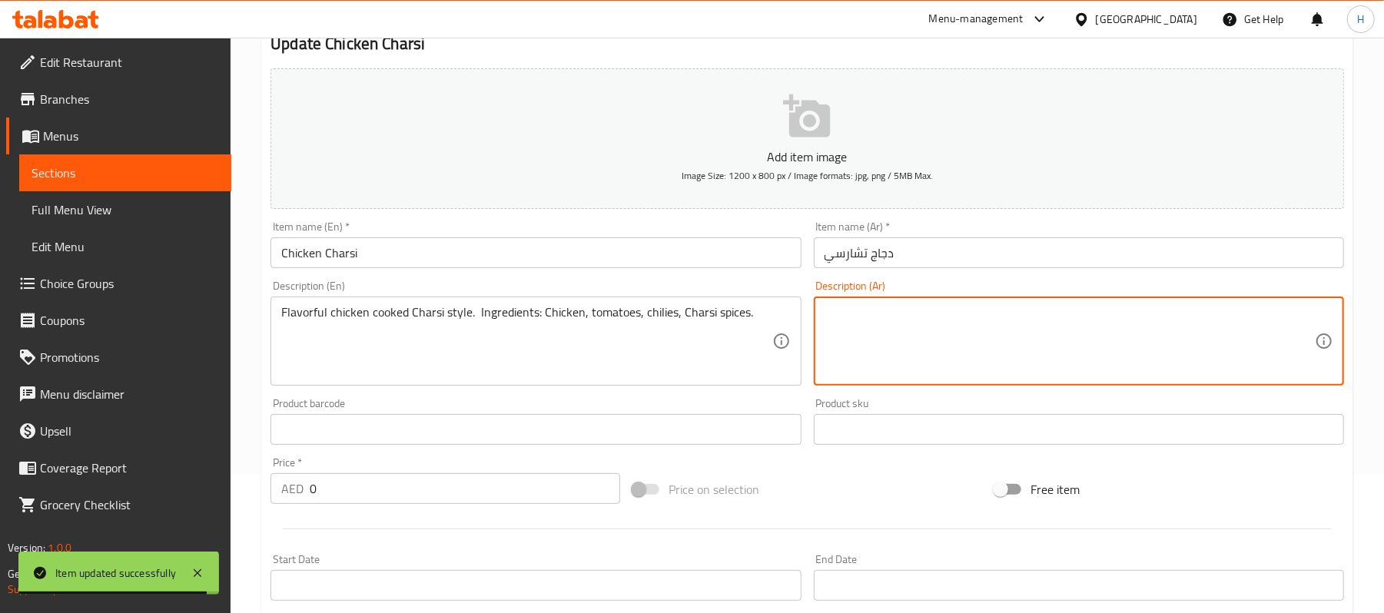
scroll to position [410, 0]
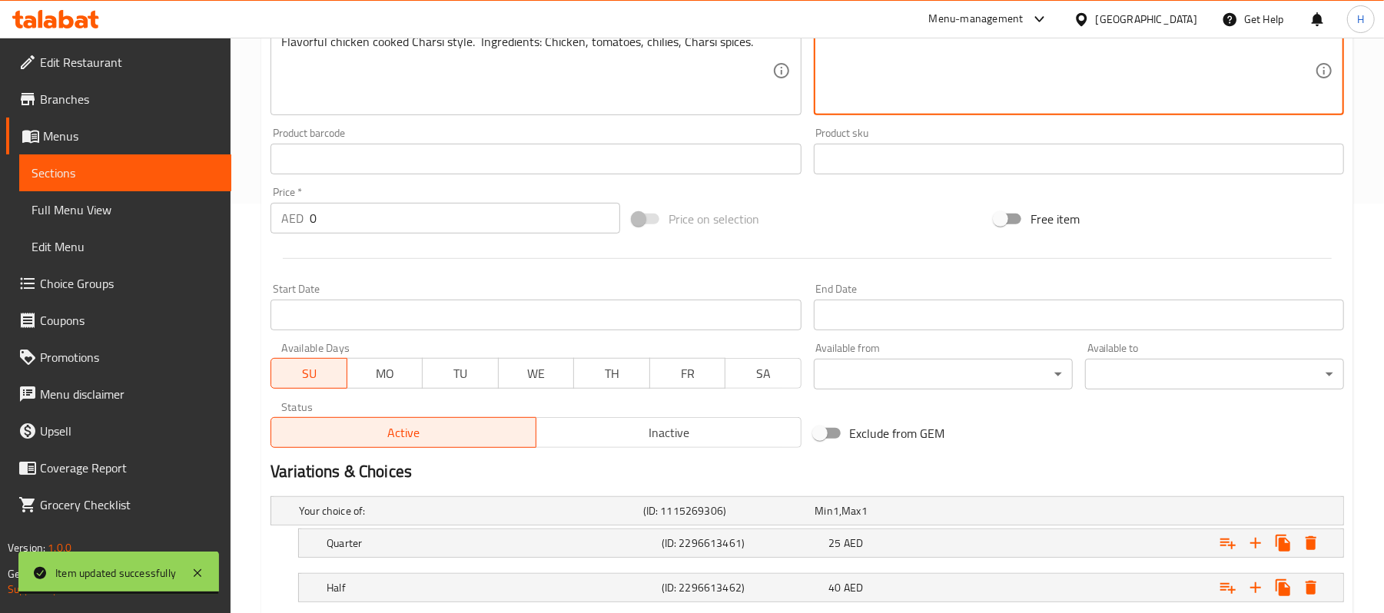
paste textarea "دجاج شهيّ مطهو على طريقة شارسي. المكونات: دجاج، طماطم، فلفل حار، بهارات شارسي."
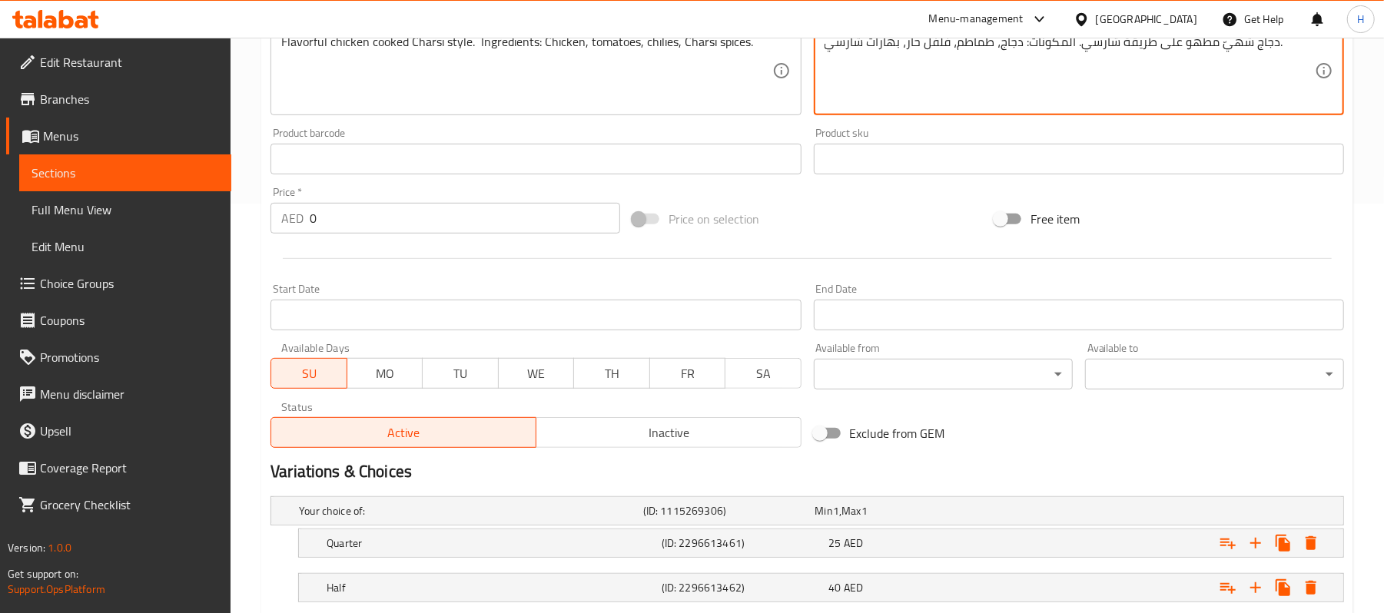
scroll to position [554, 0]
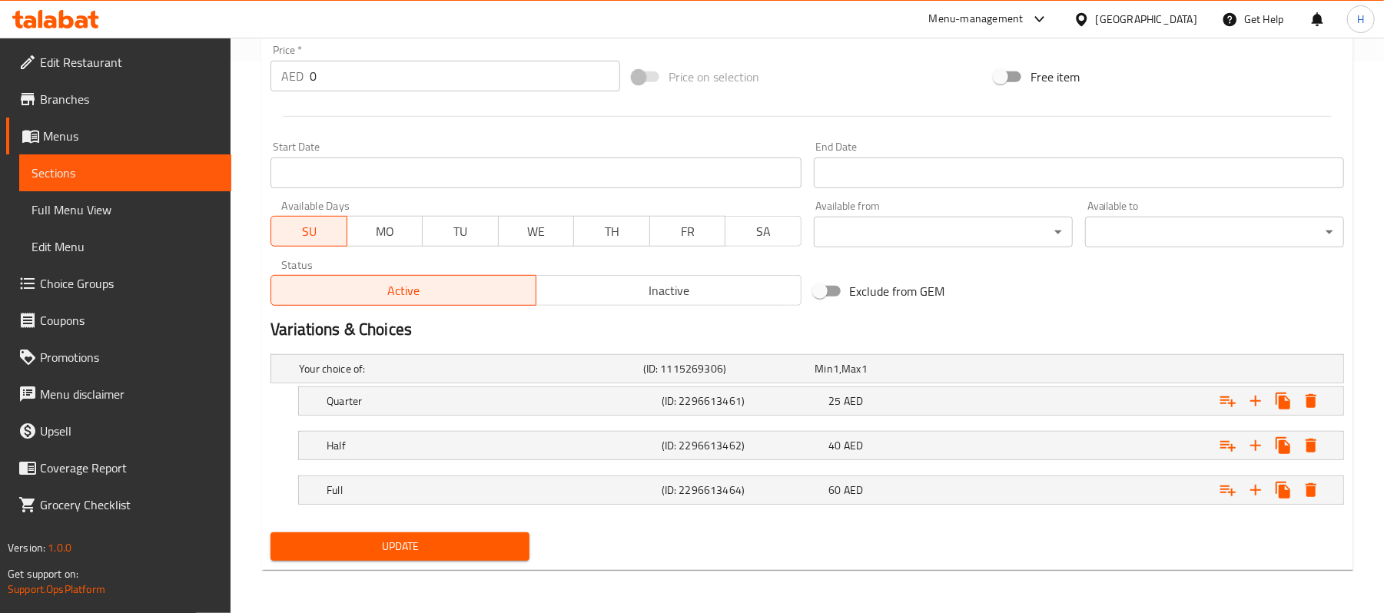
type textarea "دجاج شهيّ مطهو على طريقة شارسي. المكونات: دجاج، طماطم، فلفل حار، بهارات شارسي."
click at [456, 560] on button "Update" at bounding box center [400, 547] width 259 height 28
drag, startPoint x: 220, startPoint y: 169, endPoint x: 234, endPoint y: 173, distance: 15.1
click at [220, 169] on link "Sections" at bounding box center [125, 173] width 212 height 37
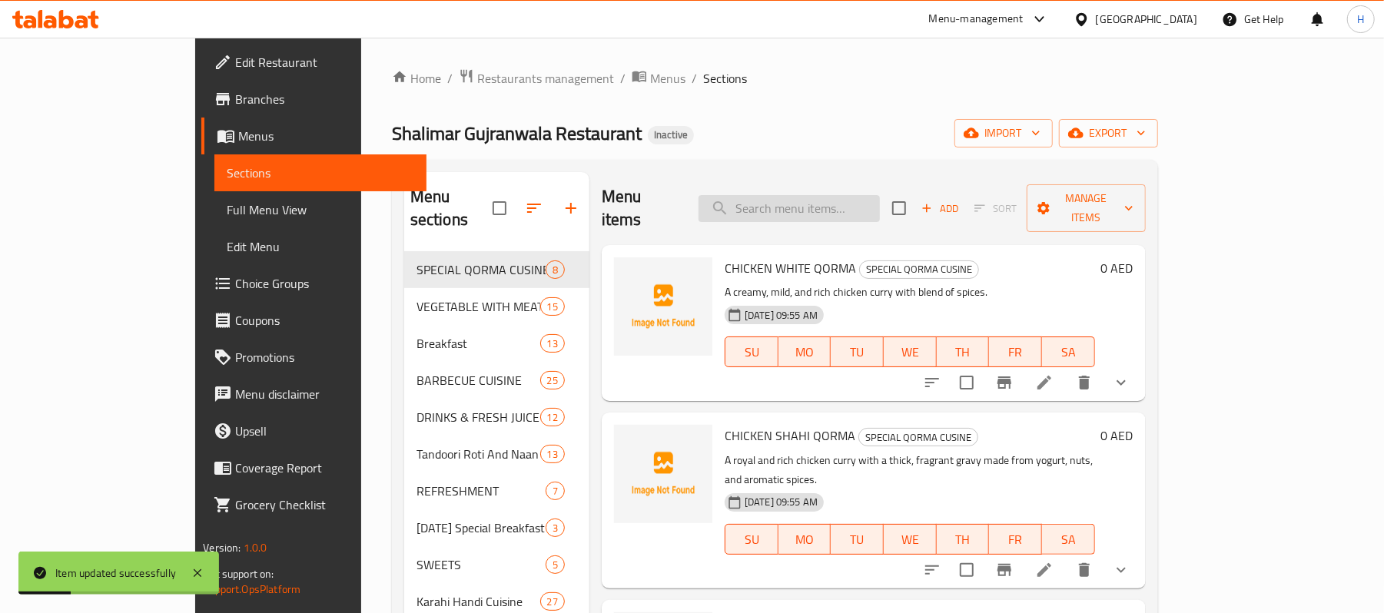
click at [880, 195] on input "search" at bounding box center [789, 208] width 181 height 27
paste input "Chicken Daleem"
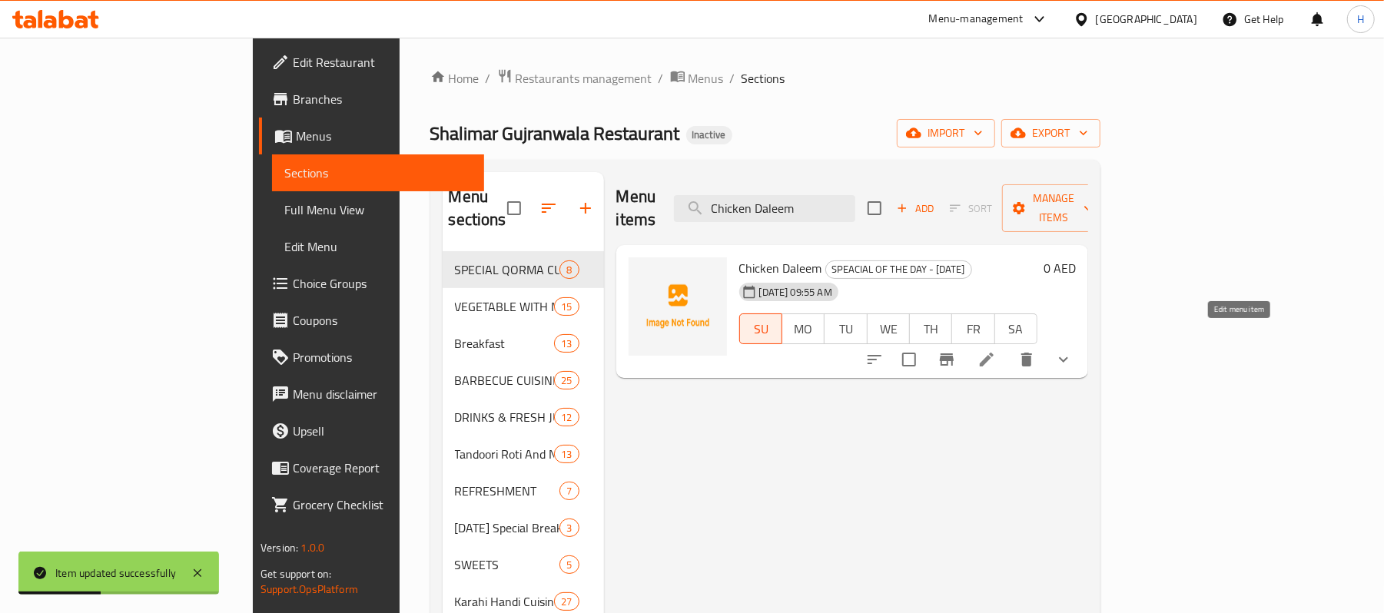
type input "Chicken Daleem"
click at [996, 351] on icon at bounding box center [987, 360] width 18 height 18
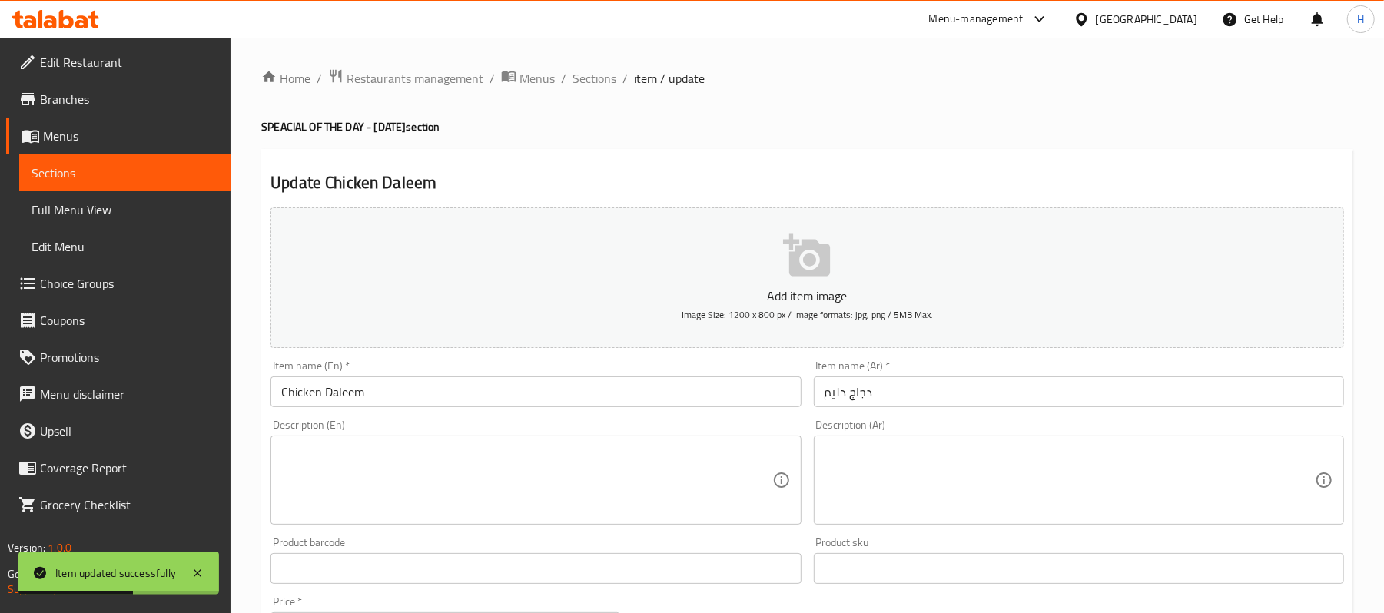
click at [523, 487] on textarea at bounding box center [526, 480] width 490 height 73
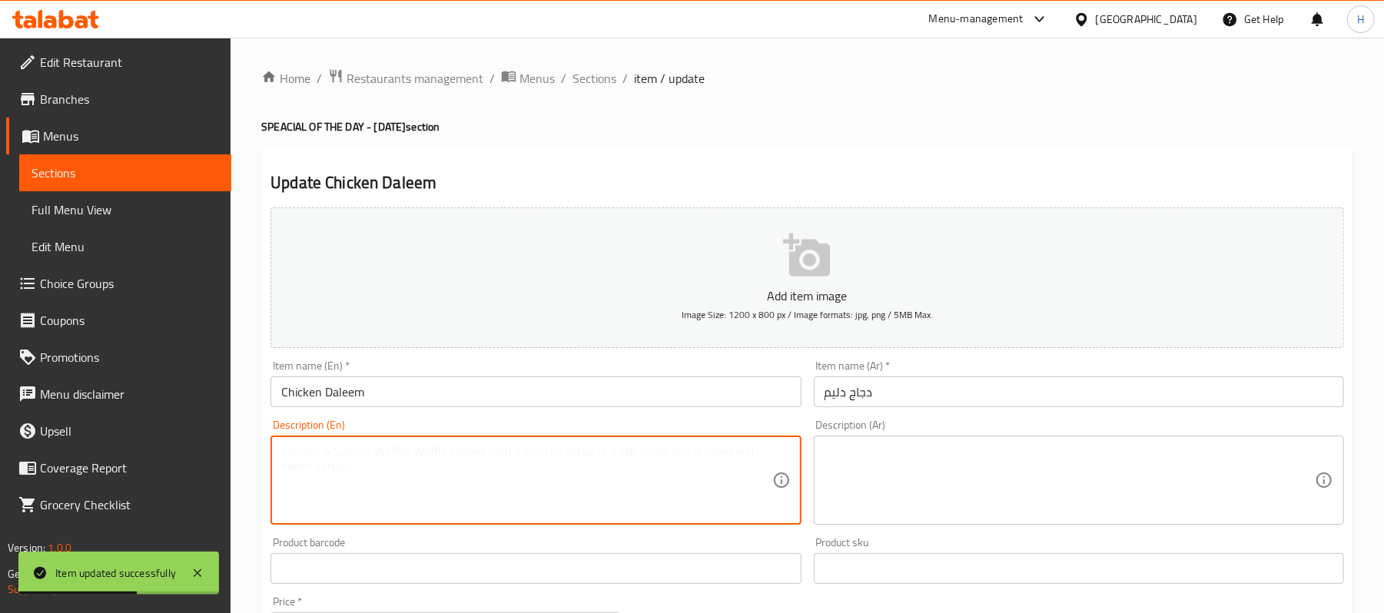
paste textarea "Rich and thick chicken wheat stew. | Ingredients: Chicken, wheat, lentils, spic…"
drag, startPoint x: 465, startPoint y: 454, endPoint x: 477, endPoint y: 452, distance: 11.6
click at [477, 452] on textarea "Rich and thick chicken wheat stew. | Ingredients: Chicken, wheat, lentils, spic…" at bounding box center [526, 480] width 490 height 73
click at [478, 469] on textarea "Rich and thick chicken wheat stew. | Ingredients: Chicken, wheat, lentils, spic…" at bounding box center [526, 480] width 490 height 73
click at [467, 457] on textarea "Rich and thick chicken wheat stew. | Ingredients: Chicken, wheat, lentils, spic…" at bounding box center [526, 480] width 490 height 73
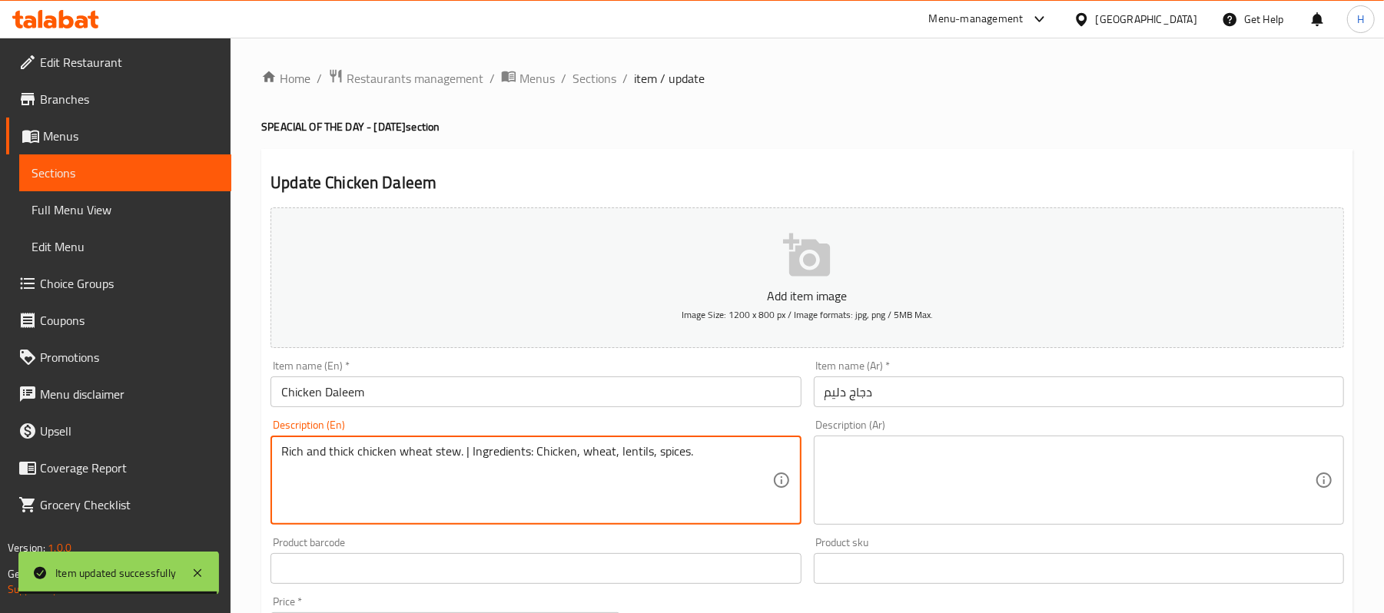
click at [468, 456] on textarea "Rich and thick chicken wheat stew. | Ingredients: Chicken, wheat, lentils, spic…" at bounding box center [526, 480] width 490 height 73
click at [467, 455] on textarea "Rich and thick chicken wheat stew. | Ingredients: Chicken, wheat, lentils, spic…" at bounding box center [526, 480] width 490 height 73
click at [477, 464] on textarea "Rich and thick chicken wheat stew. | Ingredients: Chicken, wheat, lentils, spic…" at bounding box center [526, 480] width 490 height 73
click at [468, 454] on textarea "Rich and thick chicken wheat stew. | Ingredients: Chicken, wheat, lentils, spic…" at bounding box center [526, 480] width 490 height 73
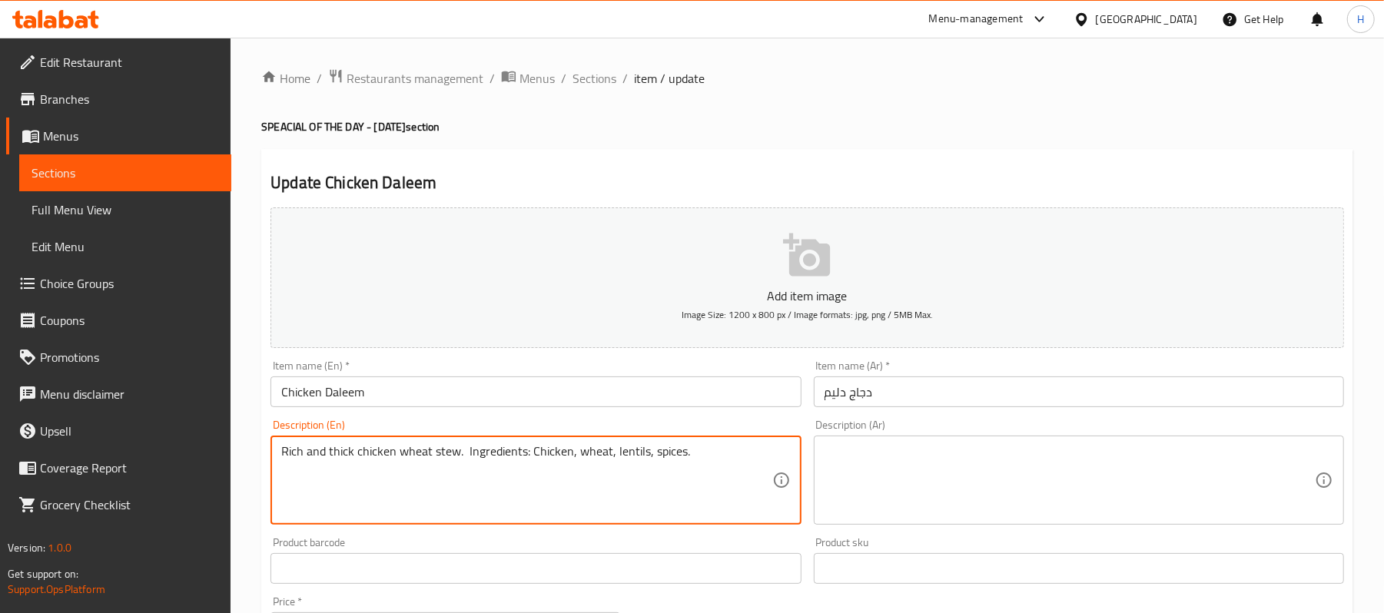
click at [504, 454] on textarea "Rich and thick chicken wheat stew. Ingredients: Chicken, wheat, lentils, spices." at bounding box center [526, 480] width 490 height 73
type textarea "Rich and thick chicken wheat stew. Ingredients: Chicken, wheat, lentils, spices."
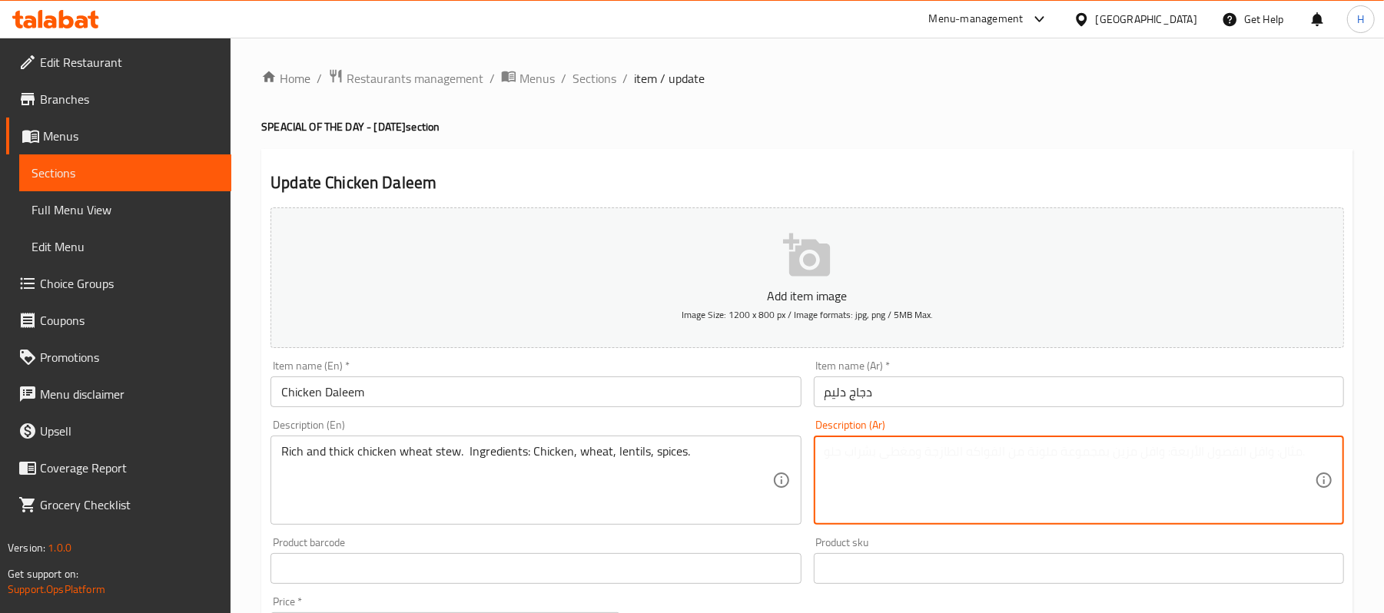
click at [923, 471] on textarea at bounding box center [1070, 480] width 490 height 73
paste textarea "يخنة دجاج قمح غنية وكثيفة. المكونات: دجاج، قمح، عدس، توابل."
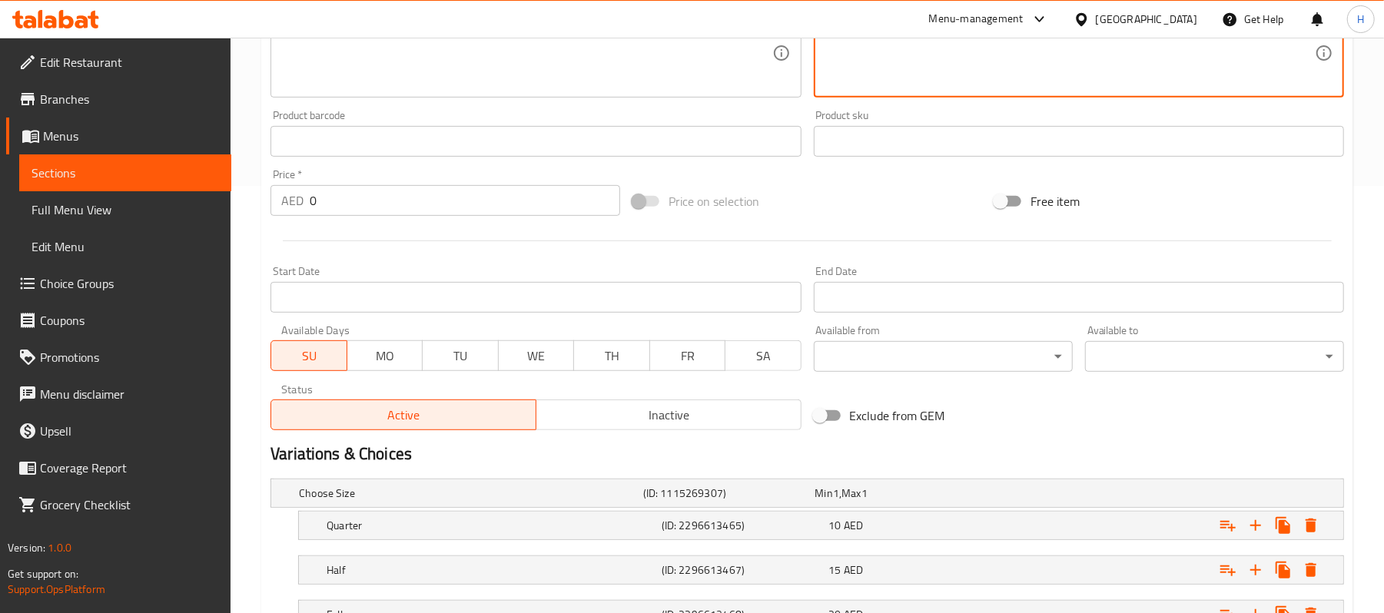
scroll to position [554, 0]
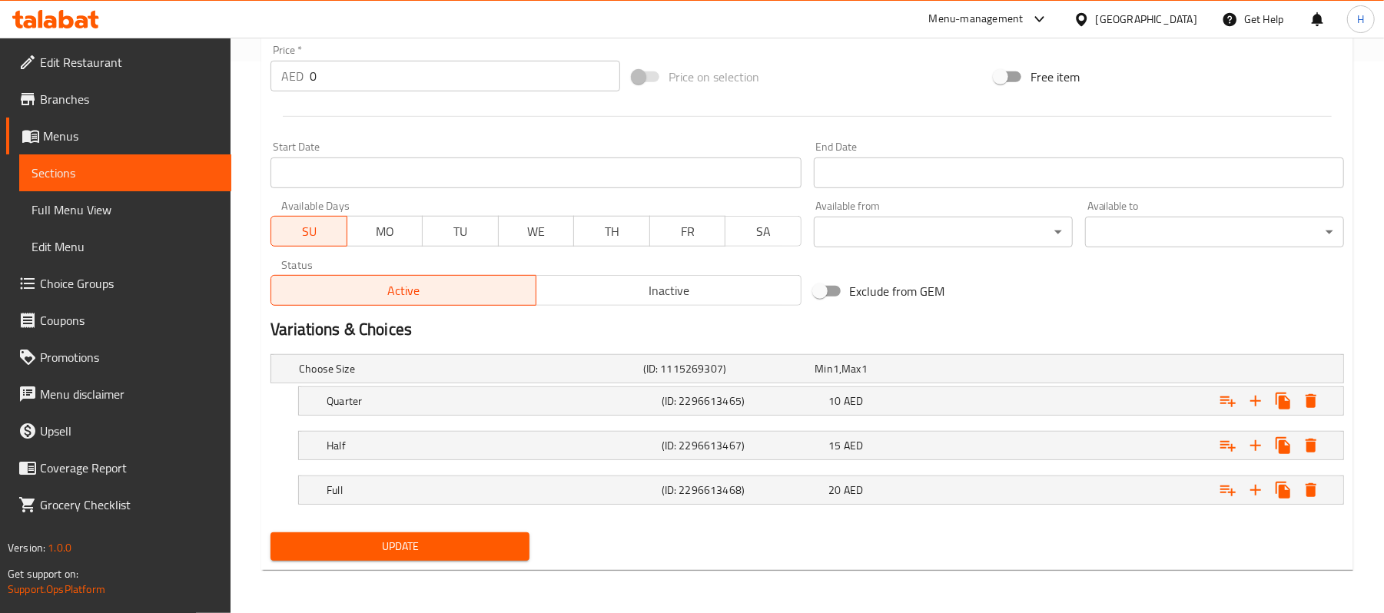
type textarea "يخنة دجاج قمح غنية وكثيفة. المكونات: دجاج، قمح، عدس، توابل."
click at [434, 520] on nav at bounding box center [808, 514] width 1074 height 12
click at [444, 541] on span "Update" at bounding box center [400, 546] width 234 height 19
drag, startPoint x: 130, startPoint y: 171, endPoint x: 259, endPoint y: 174, distance: 129.2
click at [130, 171] on span "Sections" at bounding box center [126, 173] width 188 height 18
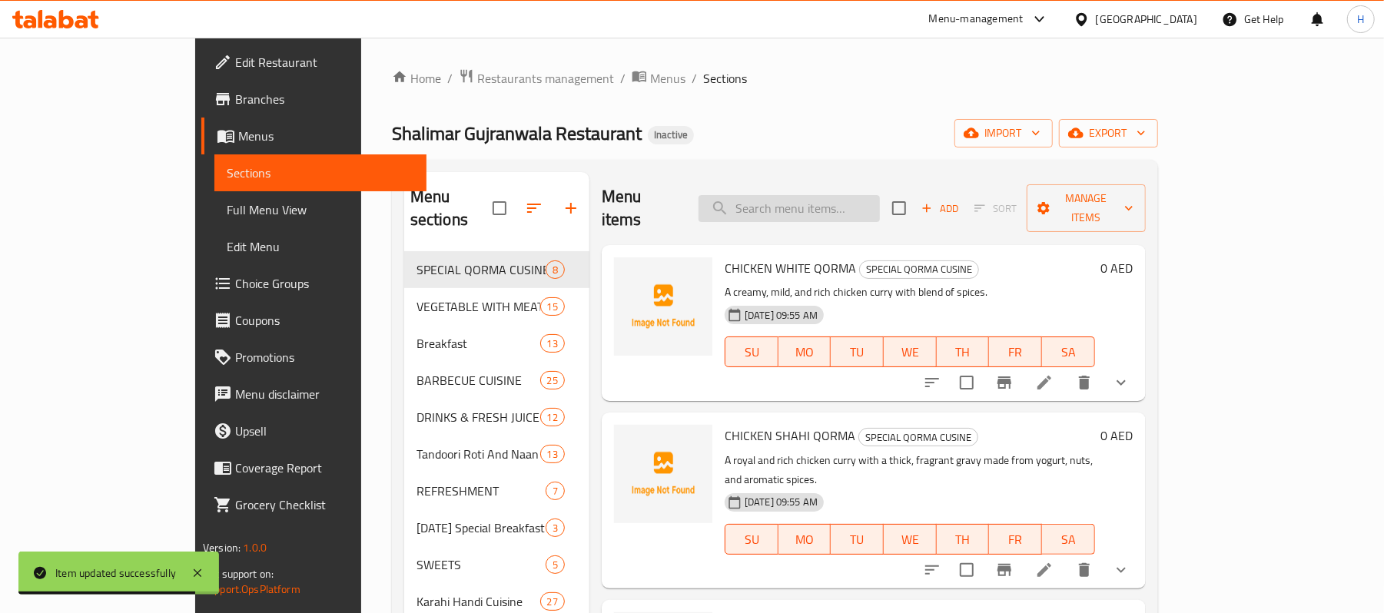
click at [859, 195] on input "search" at bounding box center [789, 208] width 181 height 27
paste input "Red Lobia"
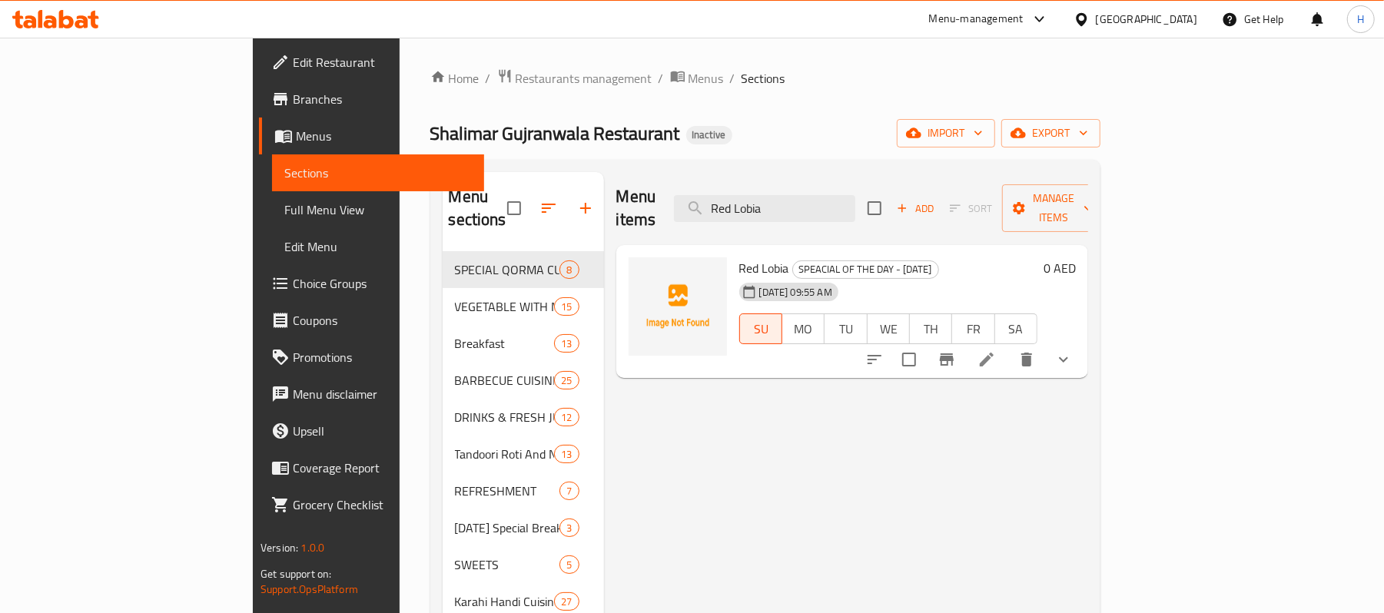
type input "Red Lobia"
click at [996, 351] on icon at bounding box center [987, 360] width 18 height 18
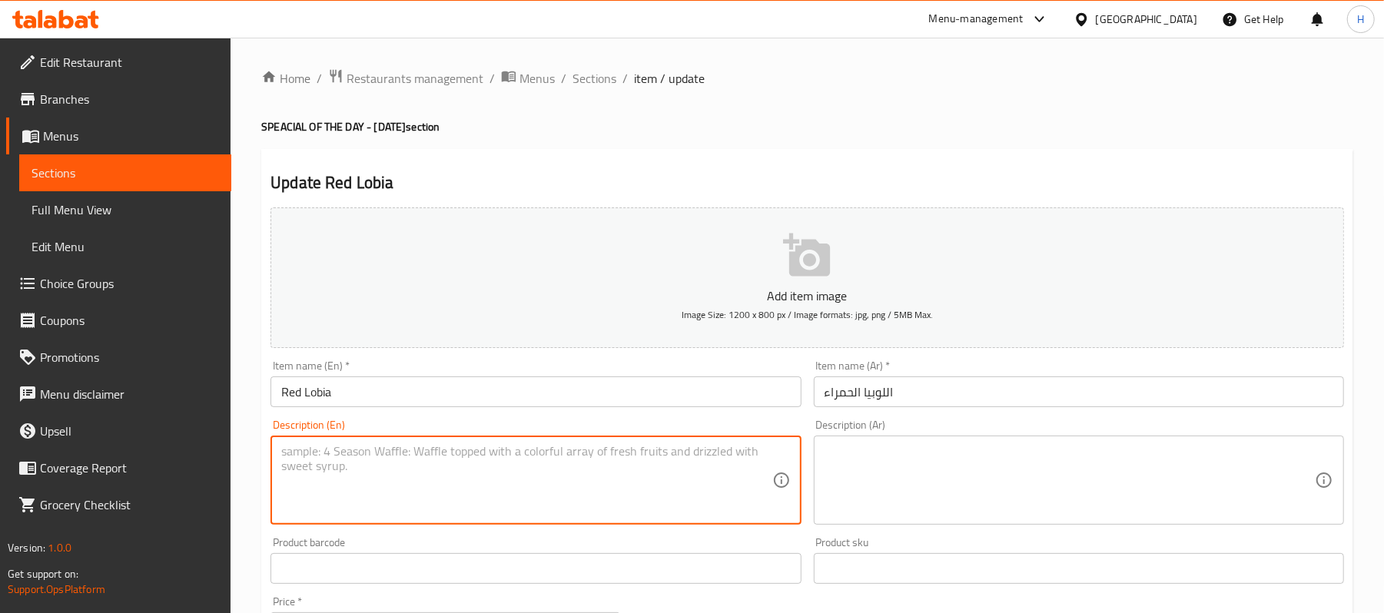
click at [410, 462] on textarea at bounding box center [526, 480] width 490 height 73
paste textarea "Red kidney bean curry. | Ingredients: Red kidney beans, onion, tomato, spices."
click at [403, 457] on textarea "Red kidney bean curry. | Ingredients: Red kidney beans, onion, tomato, spices." at bounding box center [526, 480] width 490 height 73
click at [444, 455] on textarea "Red kidney bean curry. Ingredients: Red kidney beans, onion, tomato, spices." at bounding box center [526, 480] width 490 height 73
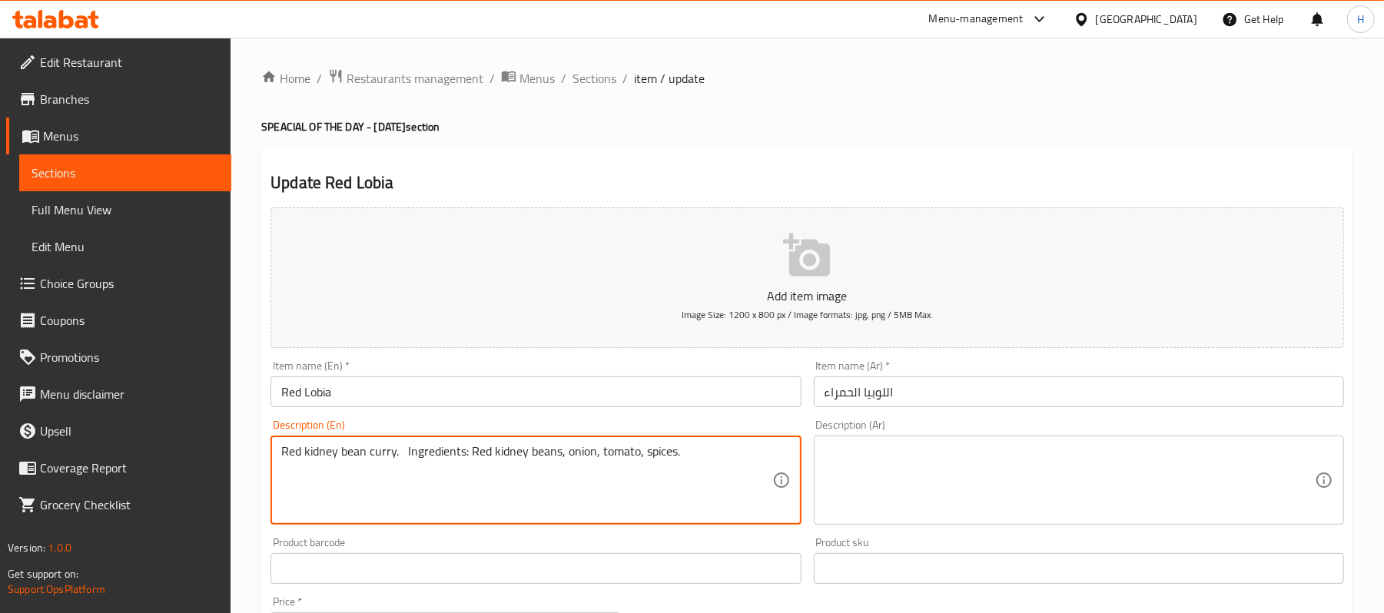
click at [444, 455] on textarea "Red kidney bean curry. Ingredients: Red kidney beans, onion, tomato, spices." at bounding box center [526, 480] width 490 height 73
type textarea "Red kidney bean curry. Ingredients: Red kidney beans, onion, tomato, spices."
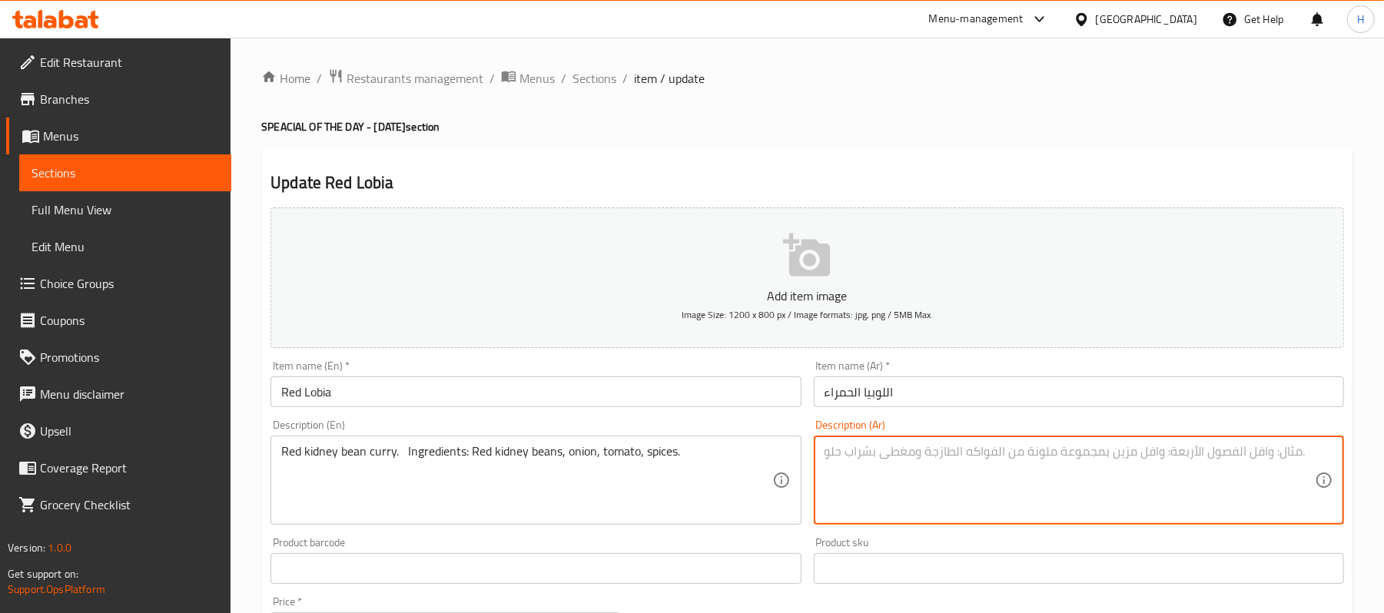
click at [948, 458] on textarea at bounding box center [1070, 480] width 490 height 73
paste textarea "كاري الفاصوليا الحمراء ريد . المكونات: فاصوليا حمراء ريد ، بصل، طماطم، بهارات."
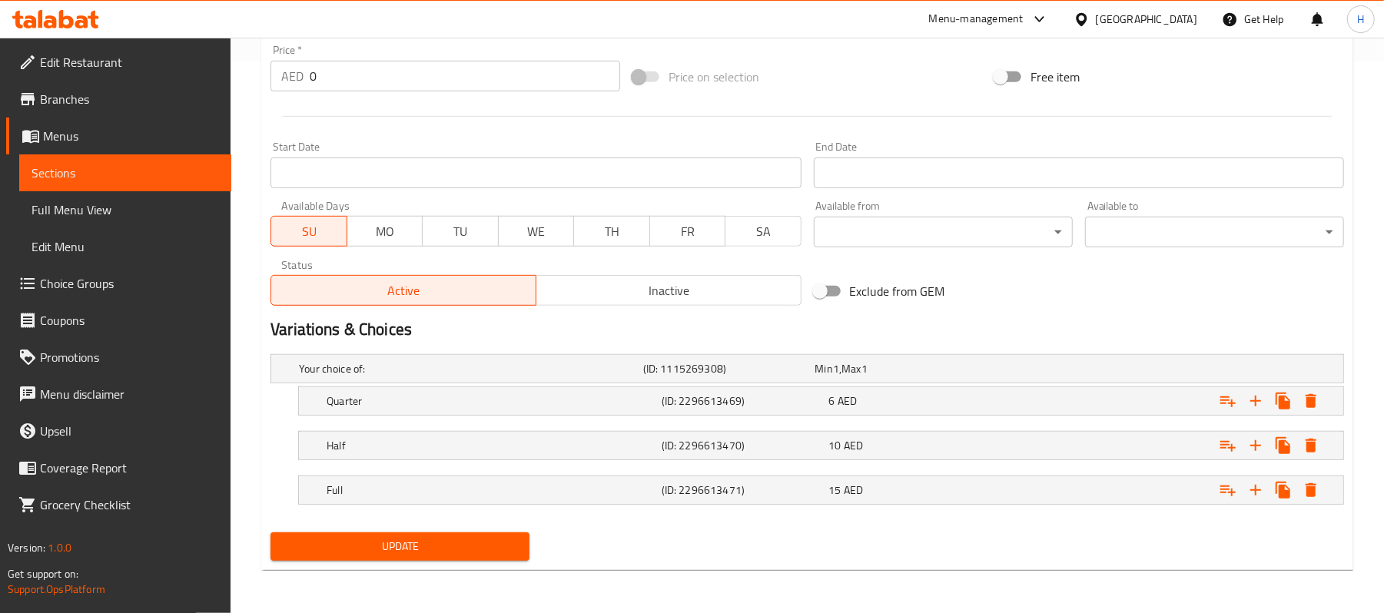
type textarea "كاري الفاصوليا الحمراء ريد . المكونات: فاصوليا حمراء ريد ، بصل، طماطم، بهارات."
click at [502, 550] on span "Update" at bounding box center [400, 546] width 234 height 19
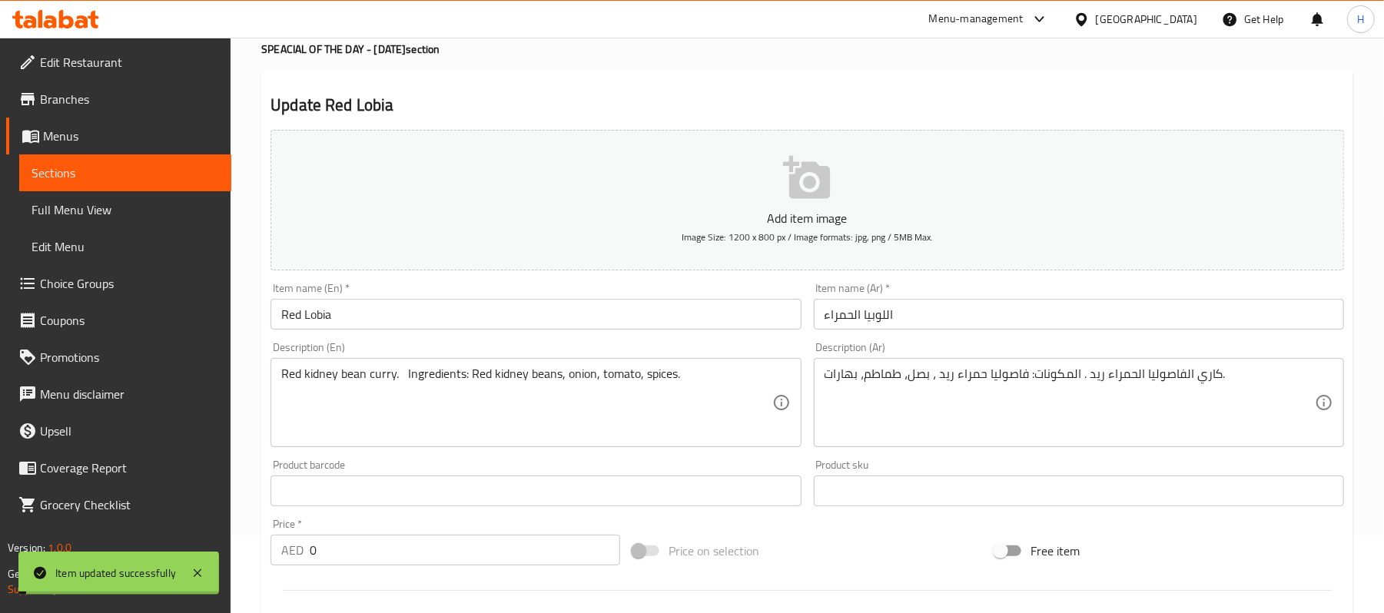
scroll to position [42, 0]
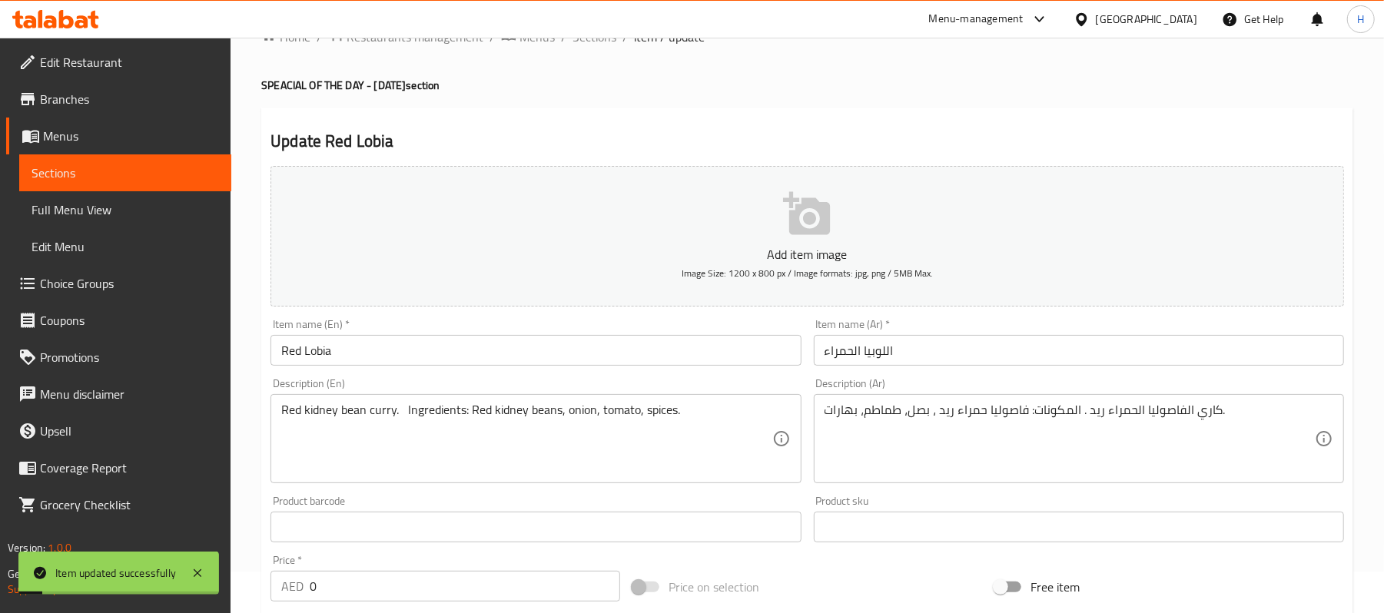
click at [883, 349] on input "اللوبيا الحمراء" at bounding box center [1079, 350] width 530 height 31
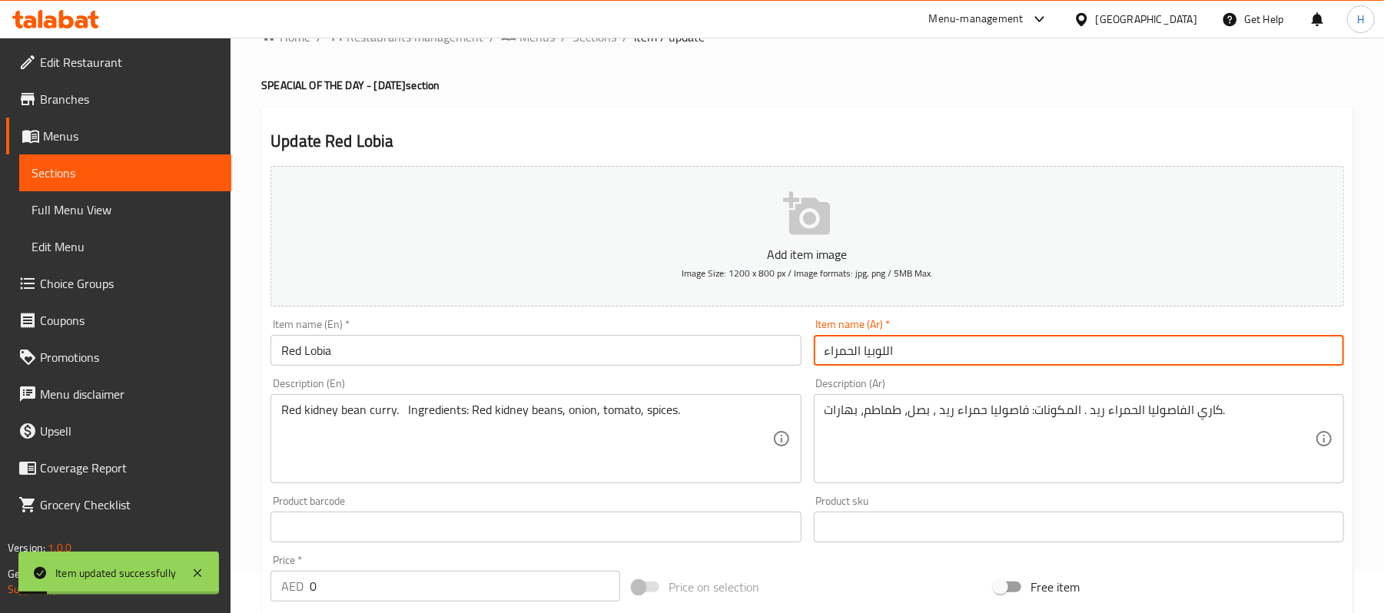
click at [883, 349] on input "اللوبيا الحمراء" at bounding box center [1079, 350] width 530 height 31
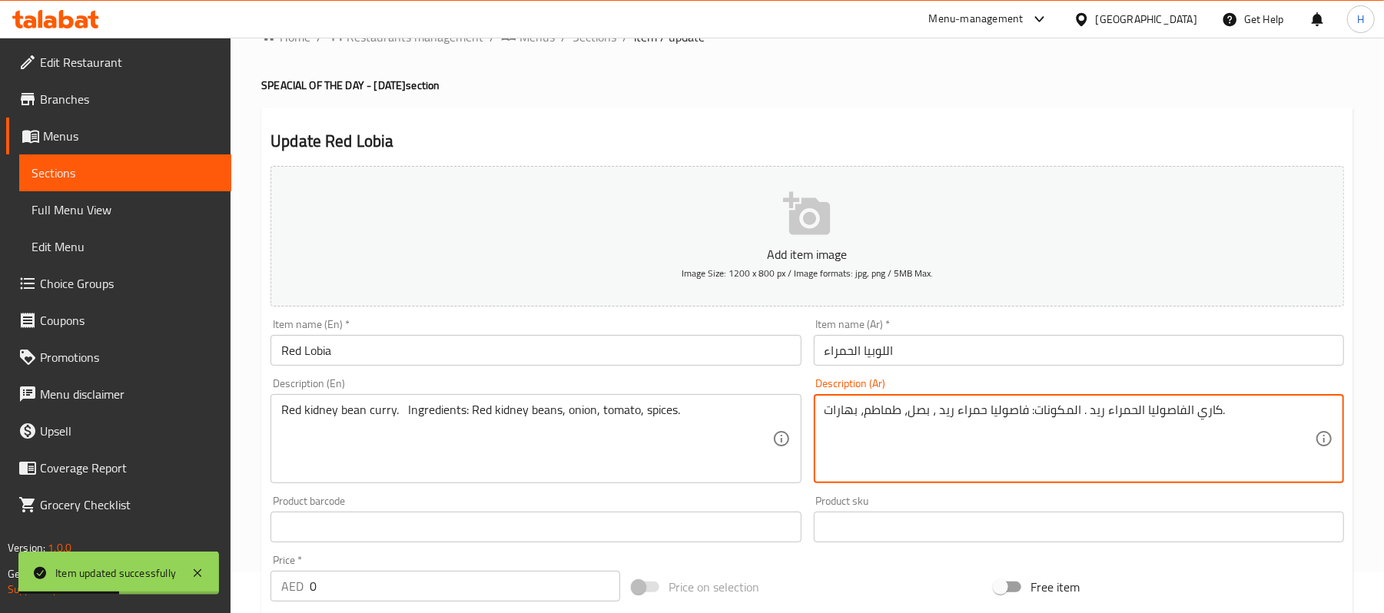
click at [984, 412] on textarea "كاري الفاصوليا الحمراء ريد . المكونات: فاصوليا حمراء ريد ، بصل، طماطم، بهارات." at bounding box center [1070, 439] width 490 height 73
click at [944, 412] on textarea "كاري الفاصوليا الحمراء ريد . المكونات: فاصوليا حمراء ريد ، بصل، طماطم، بهارات." at bounding box center [1070, 439] width 490 height 73
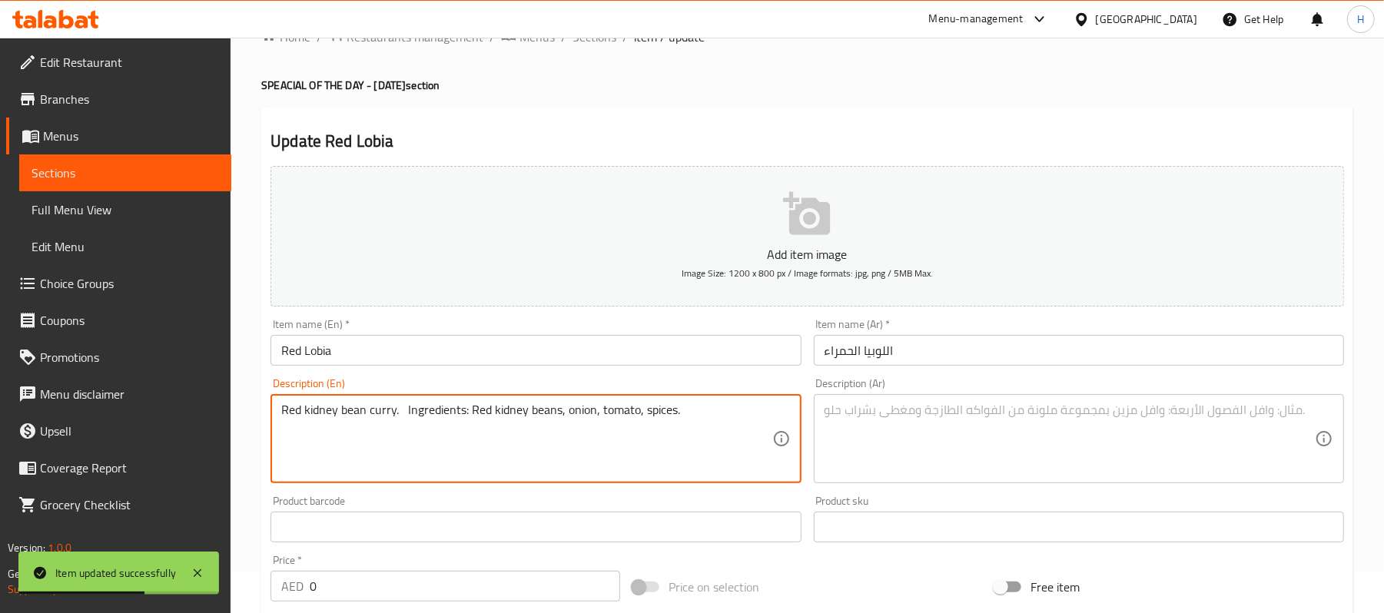
click at [535, 407] on textarea "Red kidney bean curry. Ingredients: Red kidney beans, onion, tomato, spices." at bounding box center [526, 439] width 490 height 73
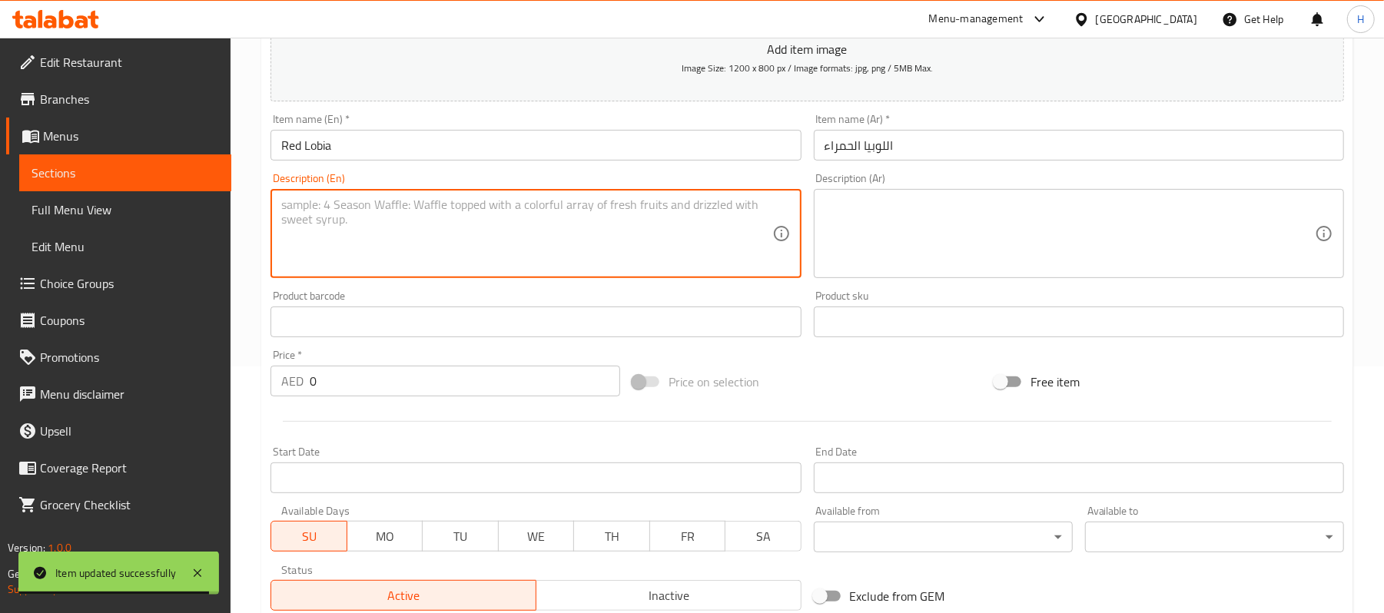
scroll to position [554, 0]
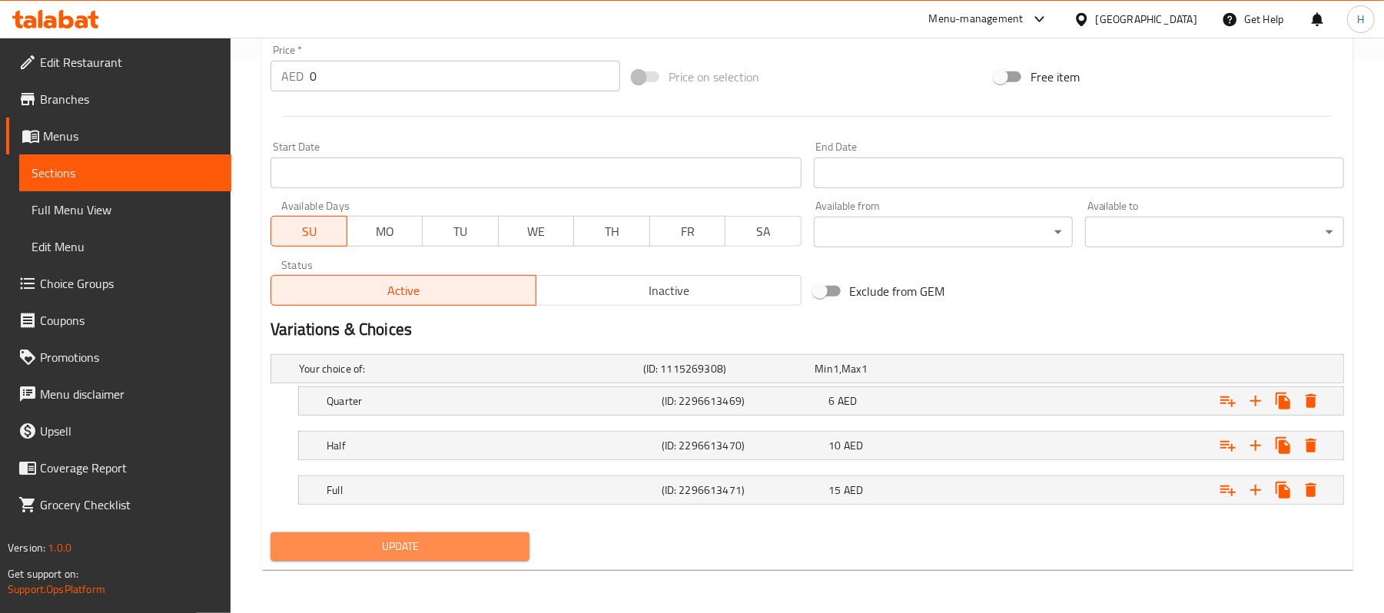
click at [407, 533] on button "Update" at bounding box center [400, 547] width 259 height 28
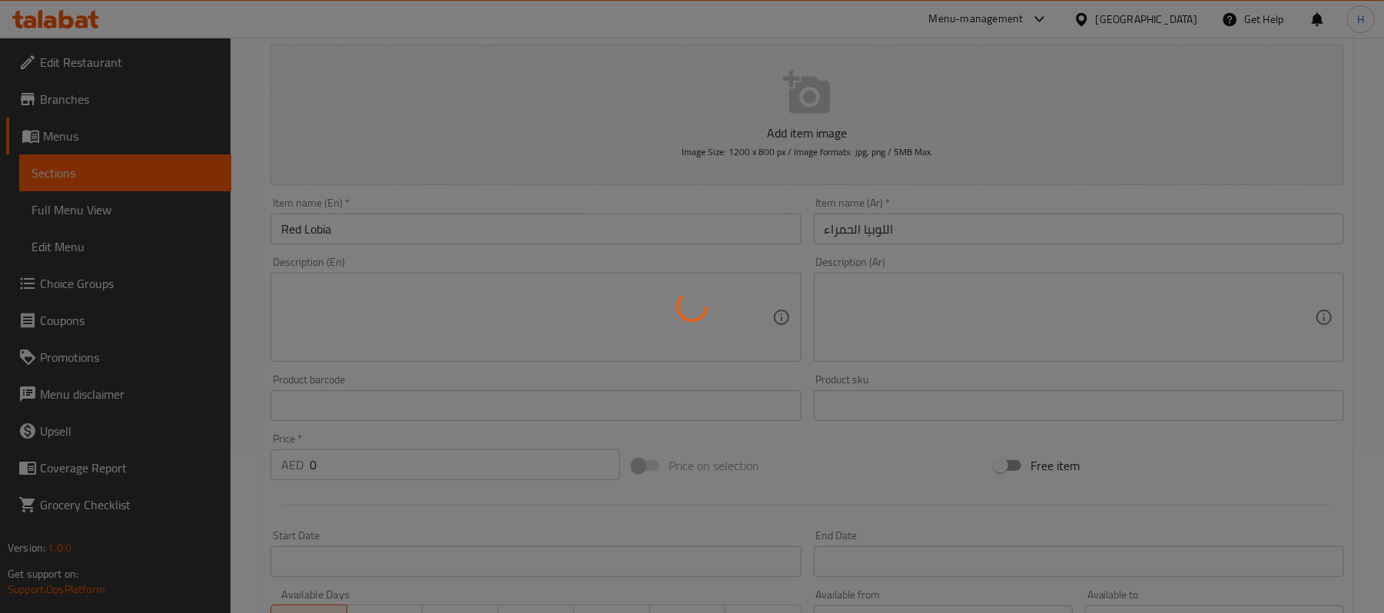
scroll to position [42, 0]
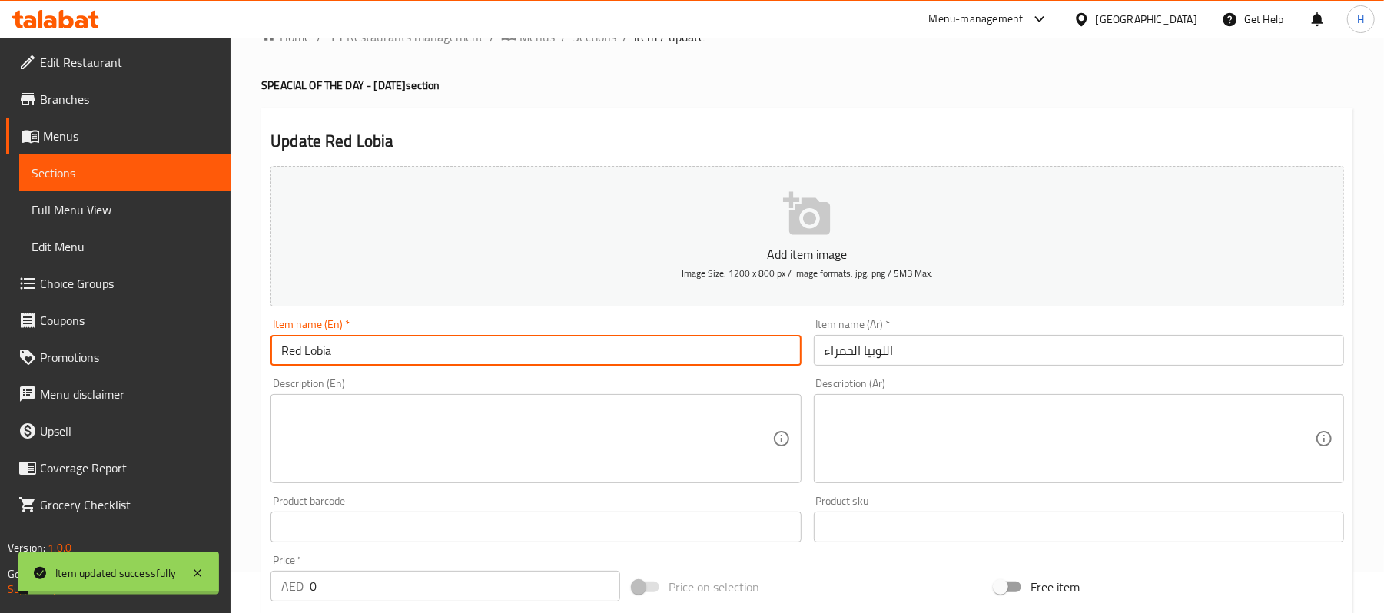
click at [391, 345] on input "Red Lobia" at bounding box center [536, 350] width 530 height 31
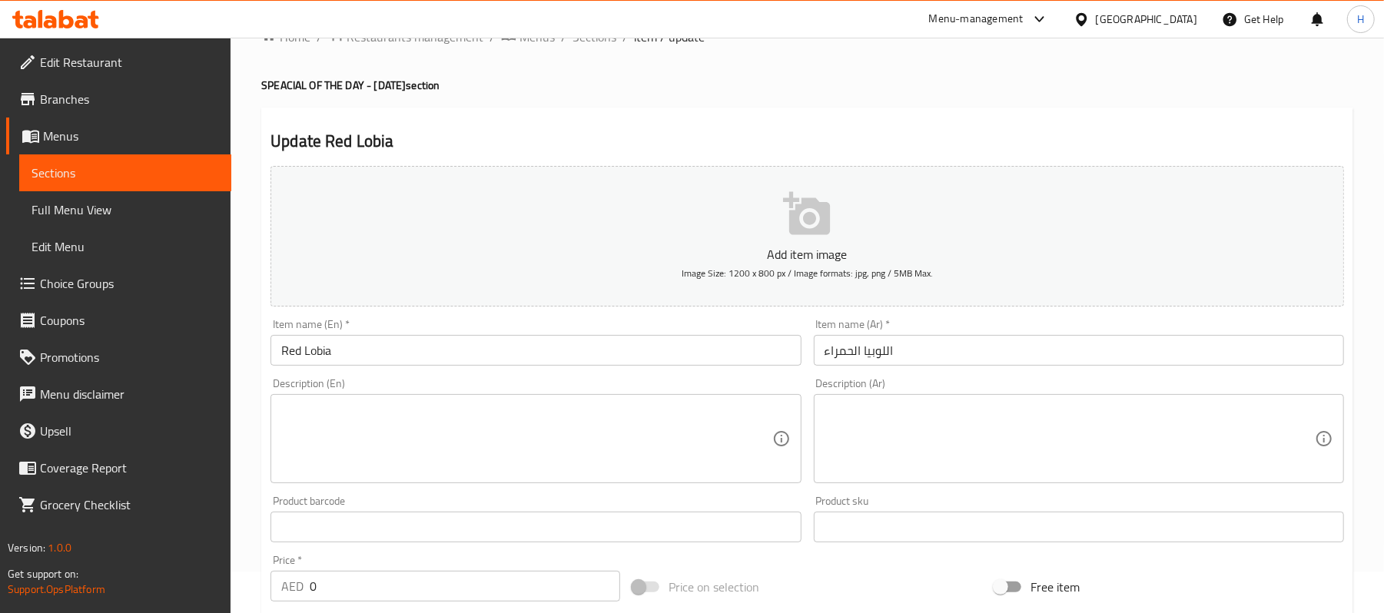
click at [424, 379] on div "Description (En) Description (En)" at bounding box center [536, 430] width 530 height 105
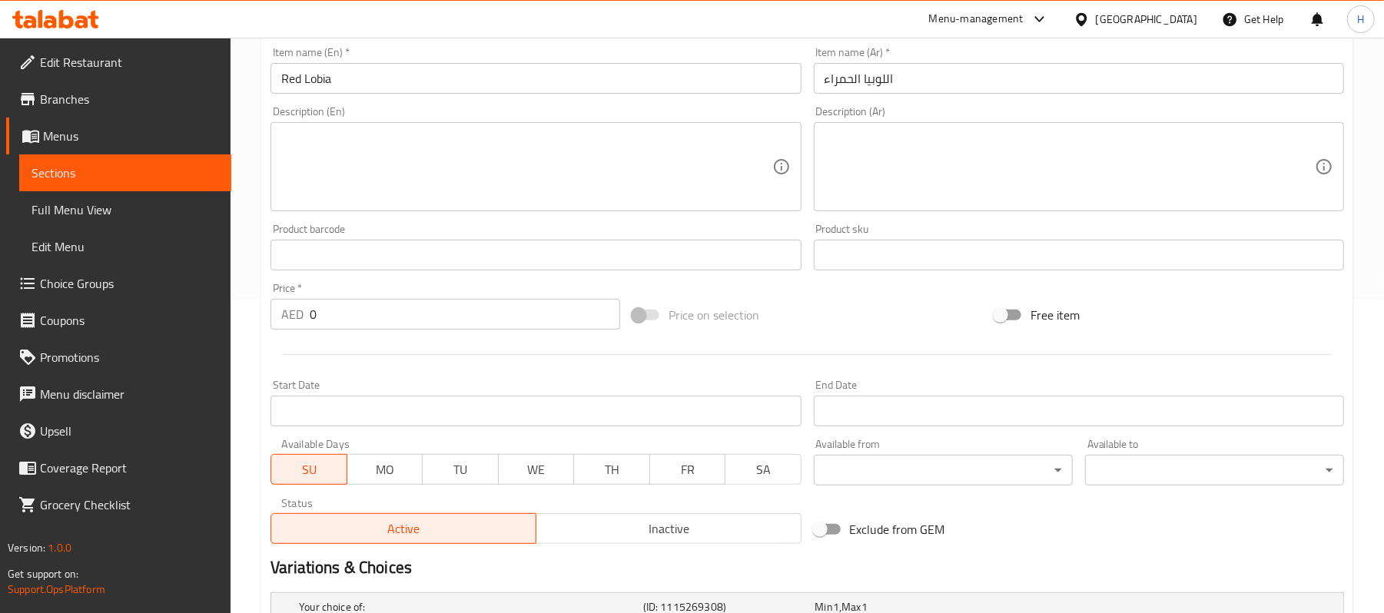
scroll to position [554, 0]
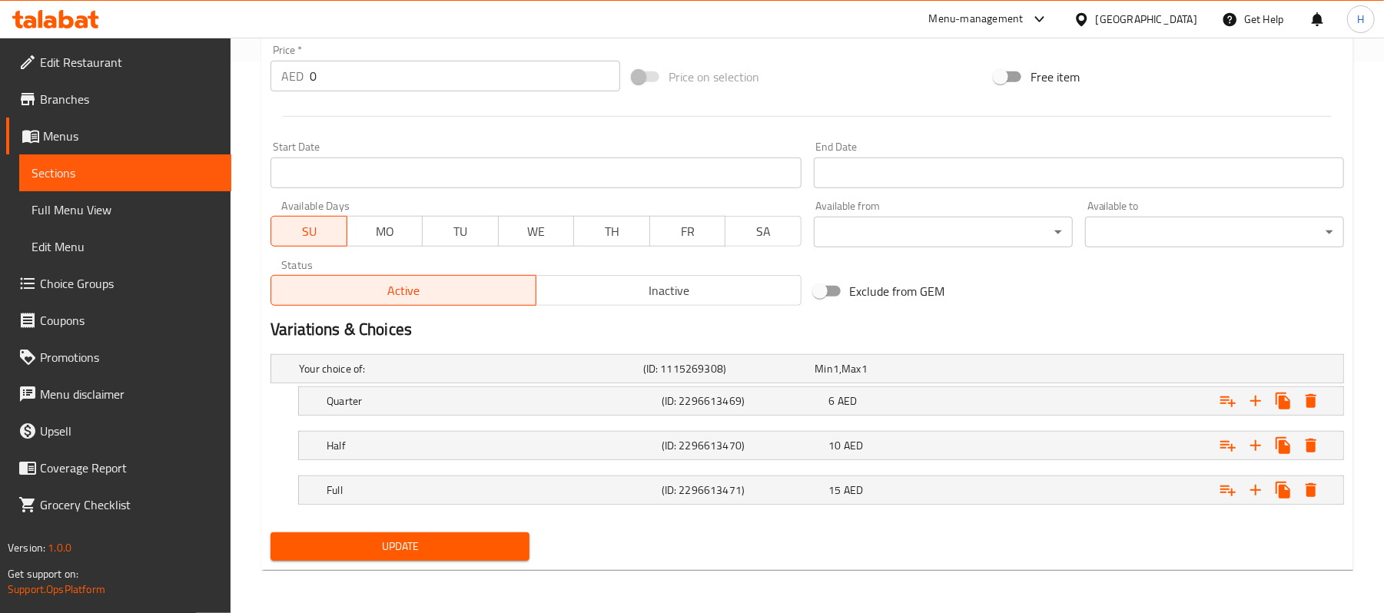
click at [407, 532] on div "Update" at bounding box center [399, 547] width 271 height 41
click at [474, 545] on span "Update" at bounding box center [400, 546] width 234 height 19
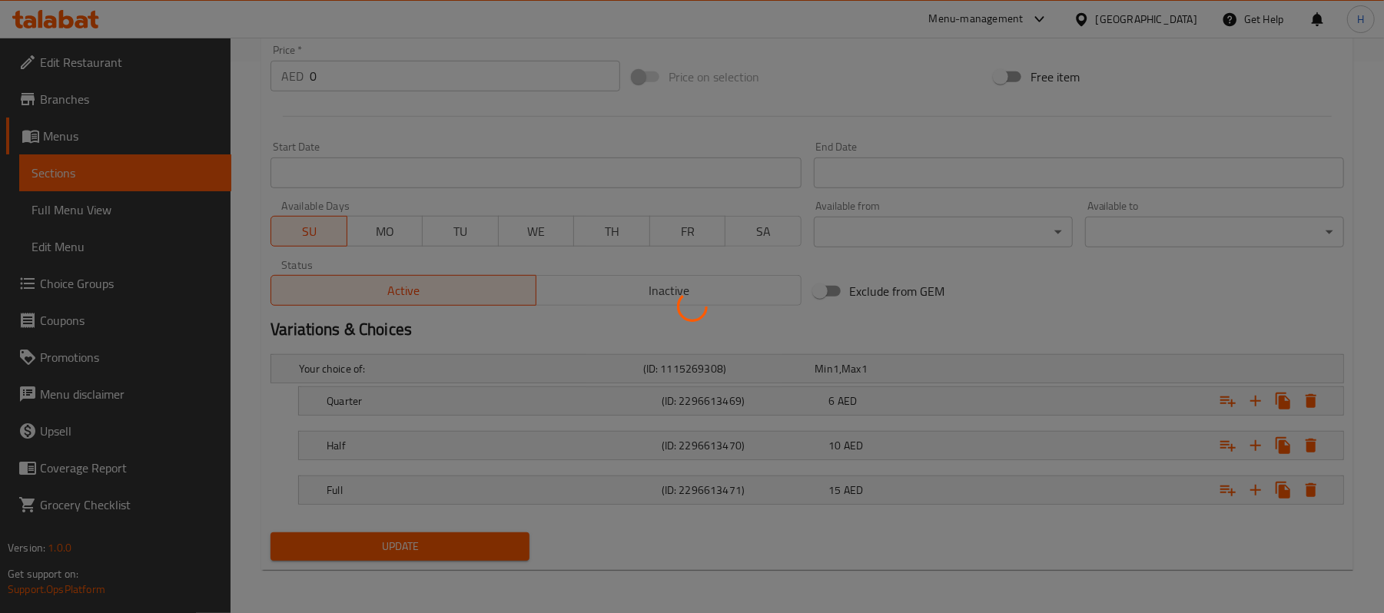
click at [223, 174] on div at bounding box center [692, 306] width 1384 height 613
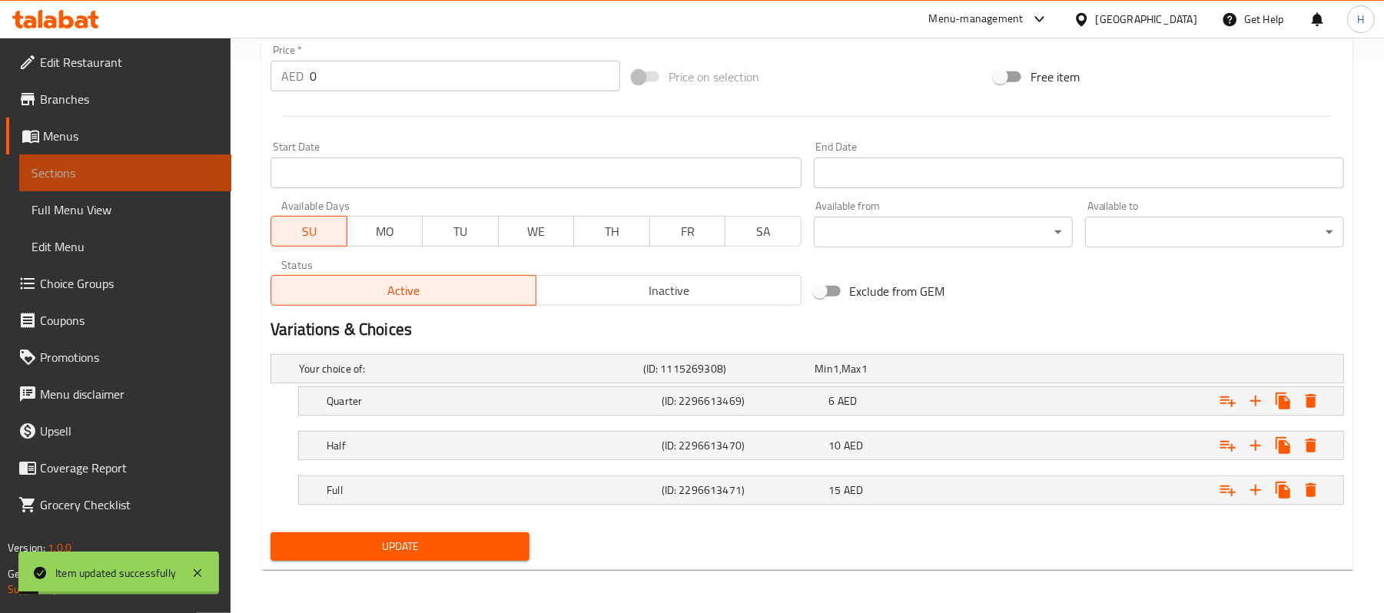
click at [222, 175] on link "Sections" at bounding box center [125, 173] width 212 height 37
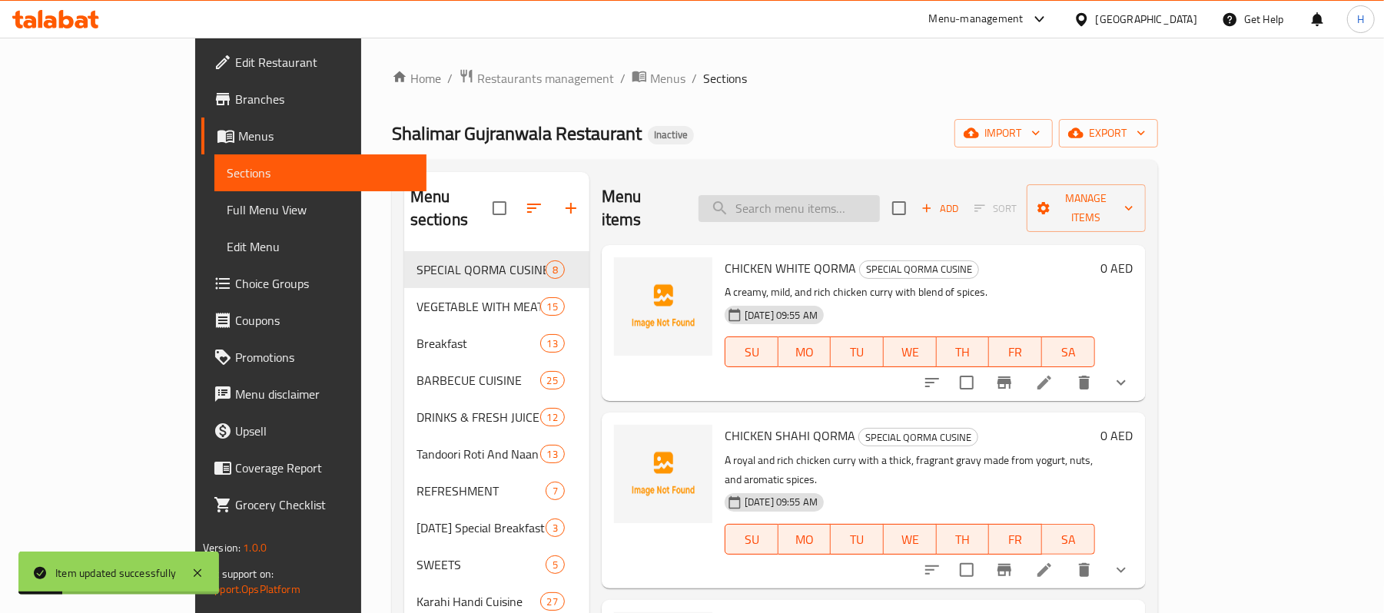
click at [879, 195] on input "search" at bounding box center [789, 208] width 181 height 27
paste input "MIX B.B.Q BIRYANI"
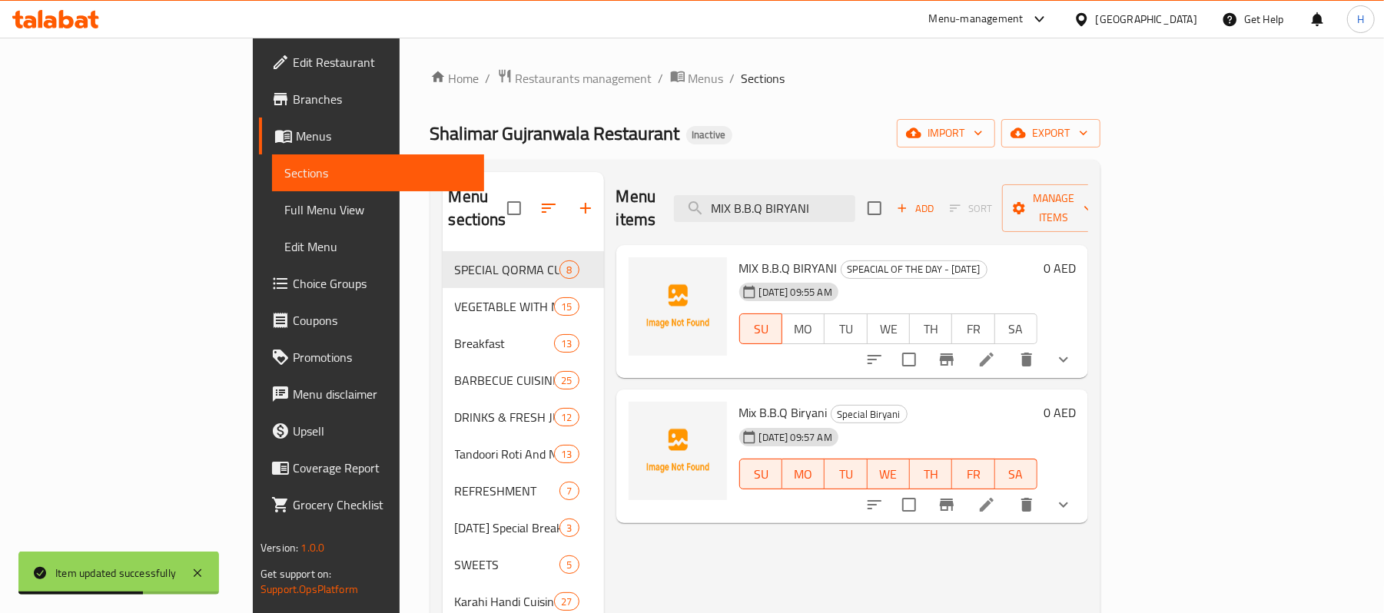
type input "MIX B.B.Q BIRYANI"
click at [830, 396] on div "Mix B.B.Q Biryani Special Biryani [DATE] 09:57 AM SU MO TU WE TH FR SA" at bounding box center [888, 456] width 311 height 121
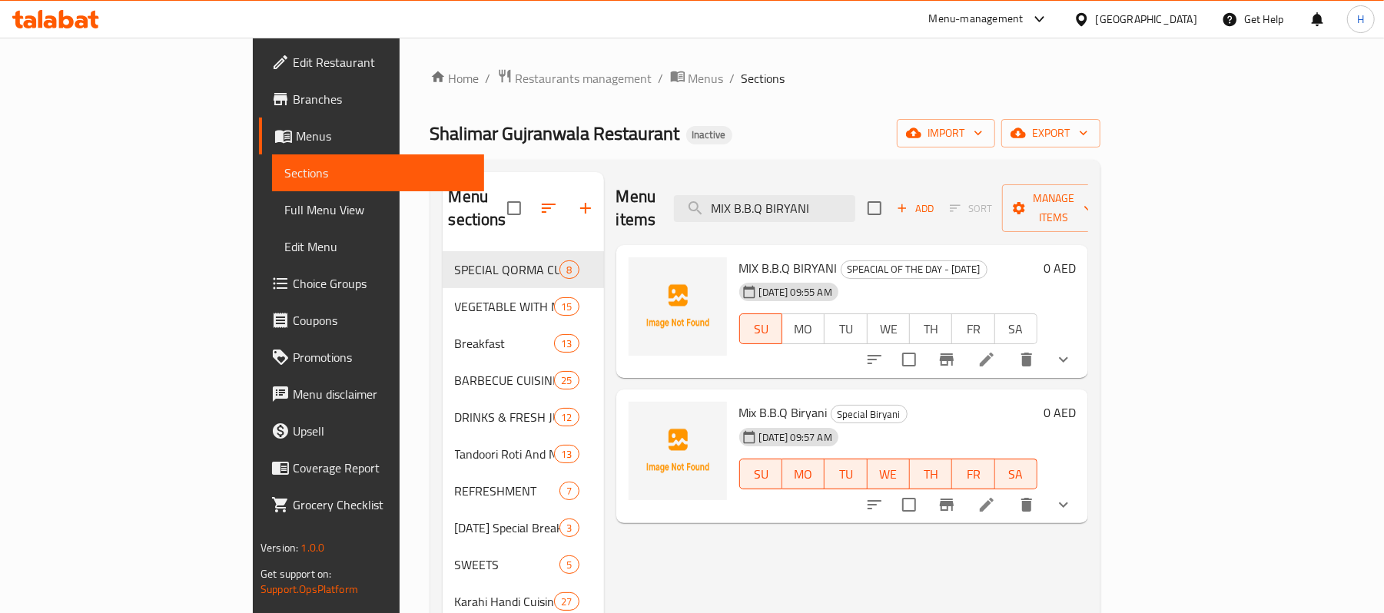
click at [740, 257] on span "MIX B.B.Q BIRYANI" at bounding box center [789, 268] width 98 height 23
copy h6 "MIX B.B.Q BIRYANI"
click at [661, 499] on div "Mix B.B.Q Biryani Special Biryani [DATE] 09:57 AM SU MO TU WE TH FR SA 0 AED" at bounding box center [853, 457] width 472 height 134
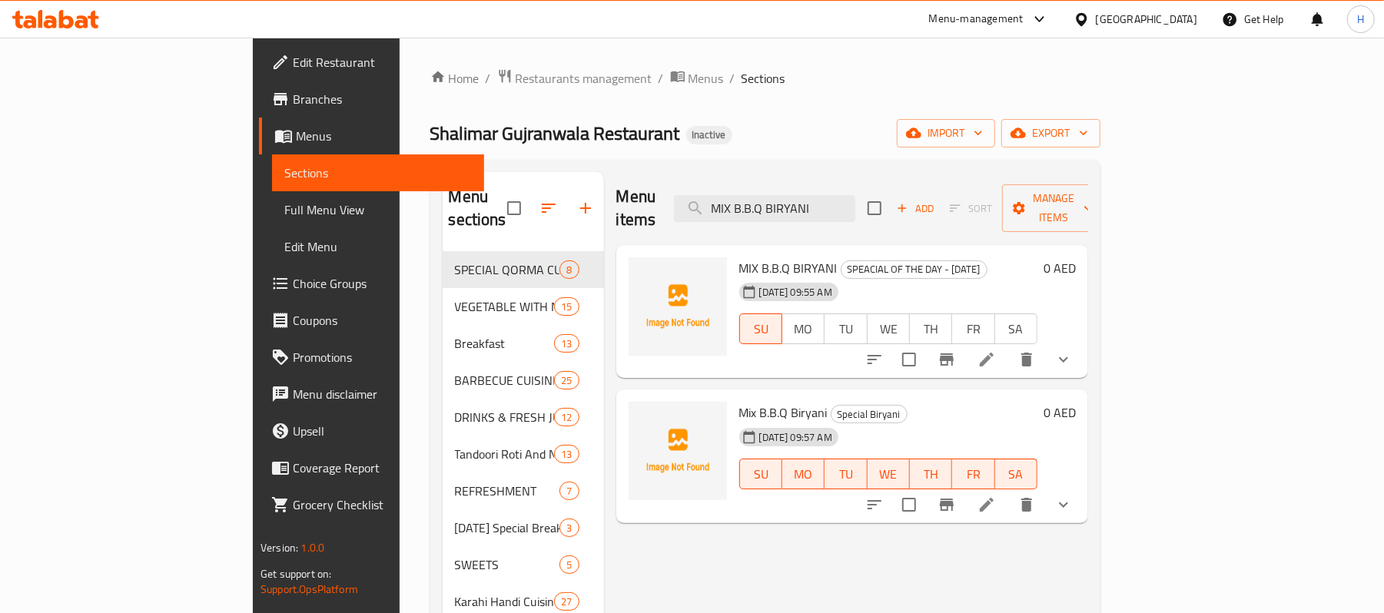
click at [996, 496] on icon at bounding box center [987, 505] width 18 height 18
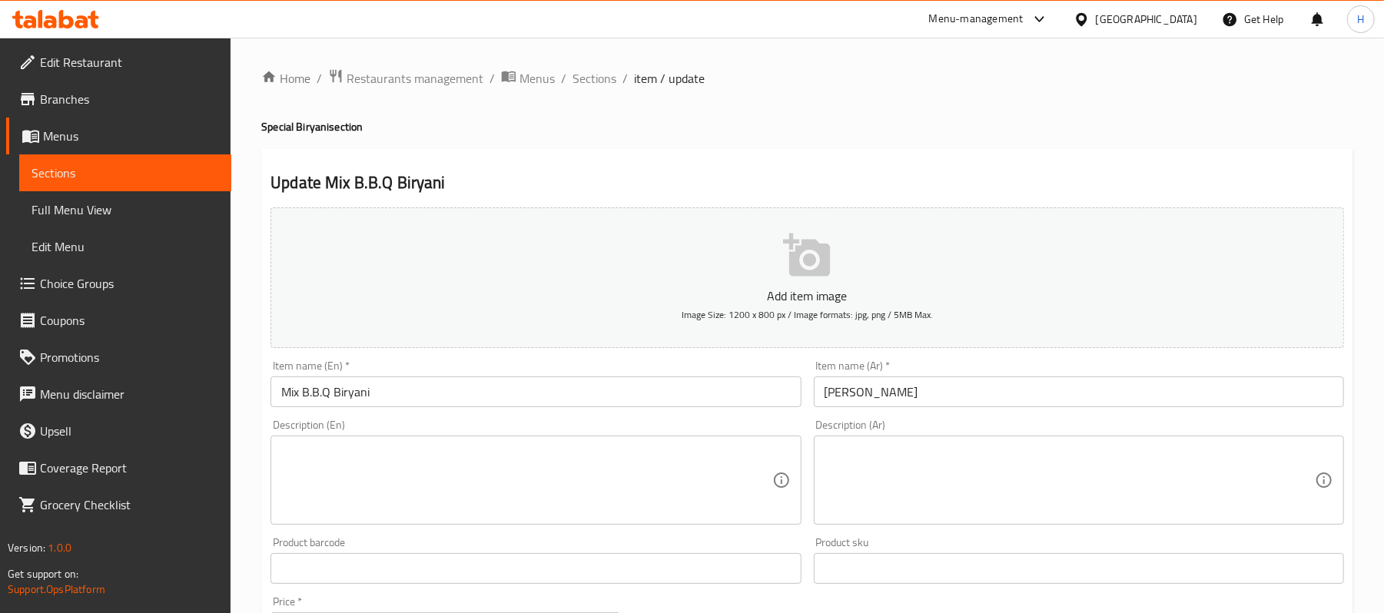
click at [475, 524] on div "Description (En)" at bounding box center [536, 480] width 530 height 89
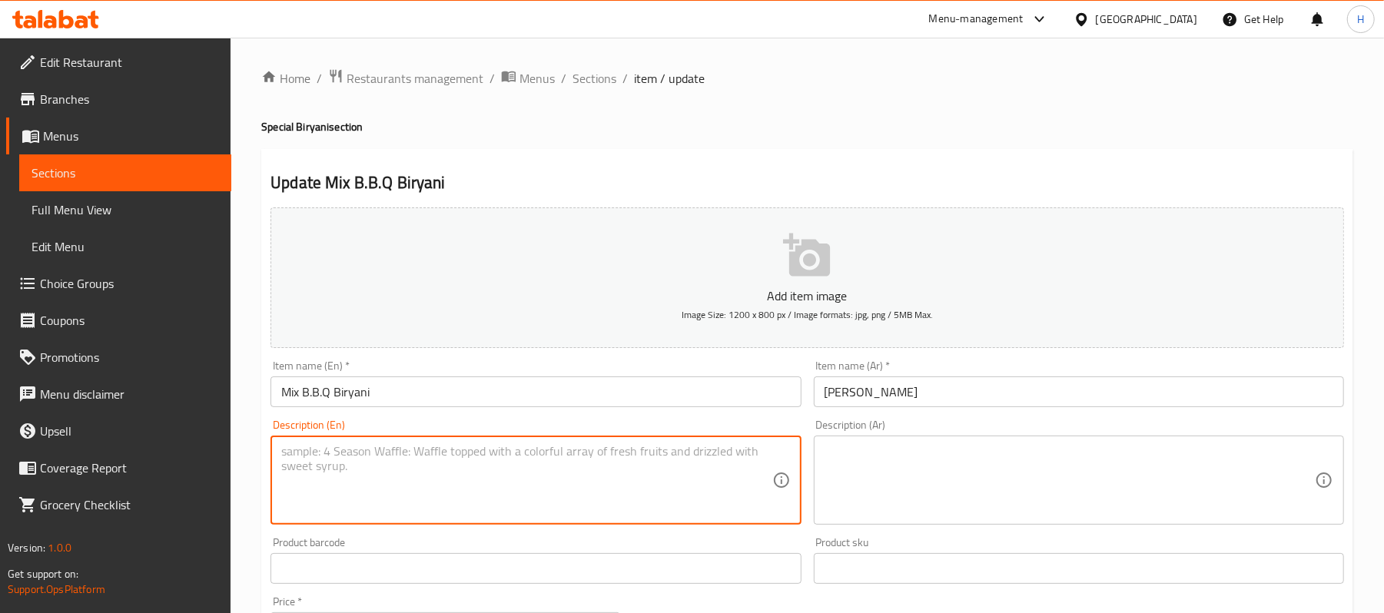
click at [484, 502] on textarea at bounding box center [526, 480] width 490 height 73
paste textarea "Fragrant rice with BBQ meats. | Ingredients: Rice, seekh kabab, chicken tikka, …"
click at [446, 454] on textarea "Fragrant rice with BBQ meats. | Ingredients: Rice, seekh kabab, chicken tikka, …" at bounding box center [526, 480] width 490 height 73
click at [458, 454] on textarea "Fragrant rice with BBQ meats. Ingredients: Rice, seekh kabab, chicken tikka, sp…" at bounding box center [526, 480] width 490 height 73
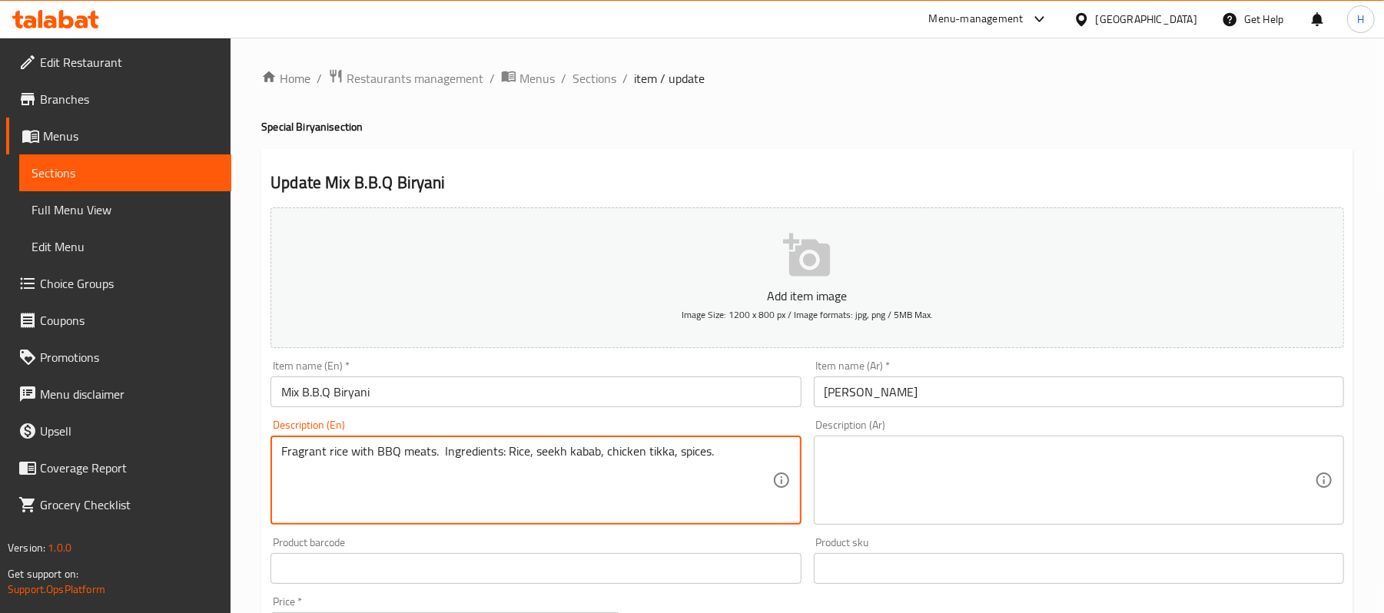
click at [458, 454] on textarea "Fragrant rice with BBQ meats. Ingredients: Rice, seekh kabab, chicken tikka, sp…" at bounding box center [526, 480] width 490 height 73
type textarea "Fragrant rice with BBQ meats. Ingredients: Rice, seekh kabab, chicken tikka, sp…"
click at [975, 483] on textarea at bounding box center [1070, 480] width 490 height 73
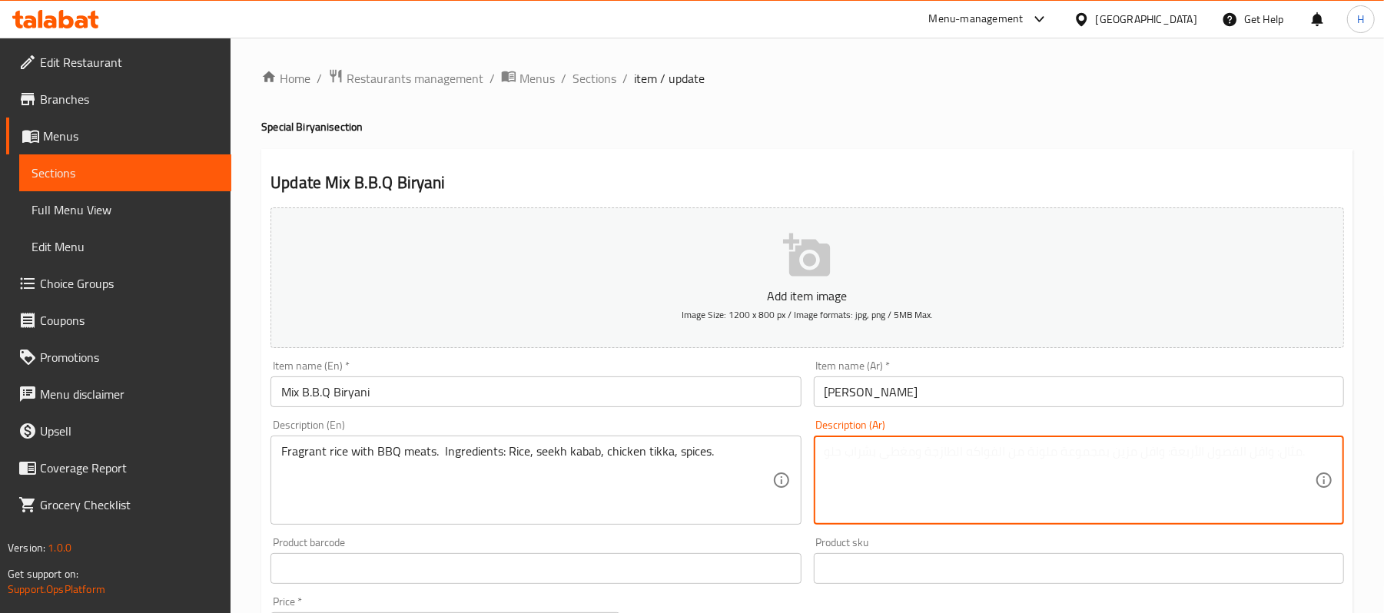
paste textarea "أرز معطر مع [PERSON_NAME] . المكونات: أرز، سيخ كباب، دجاج تكا، بهارات."
click at [868, 394] on input "[PERSON_NAME]" at bounding box center [1079, 392] width 530 height 31
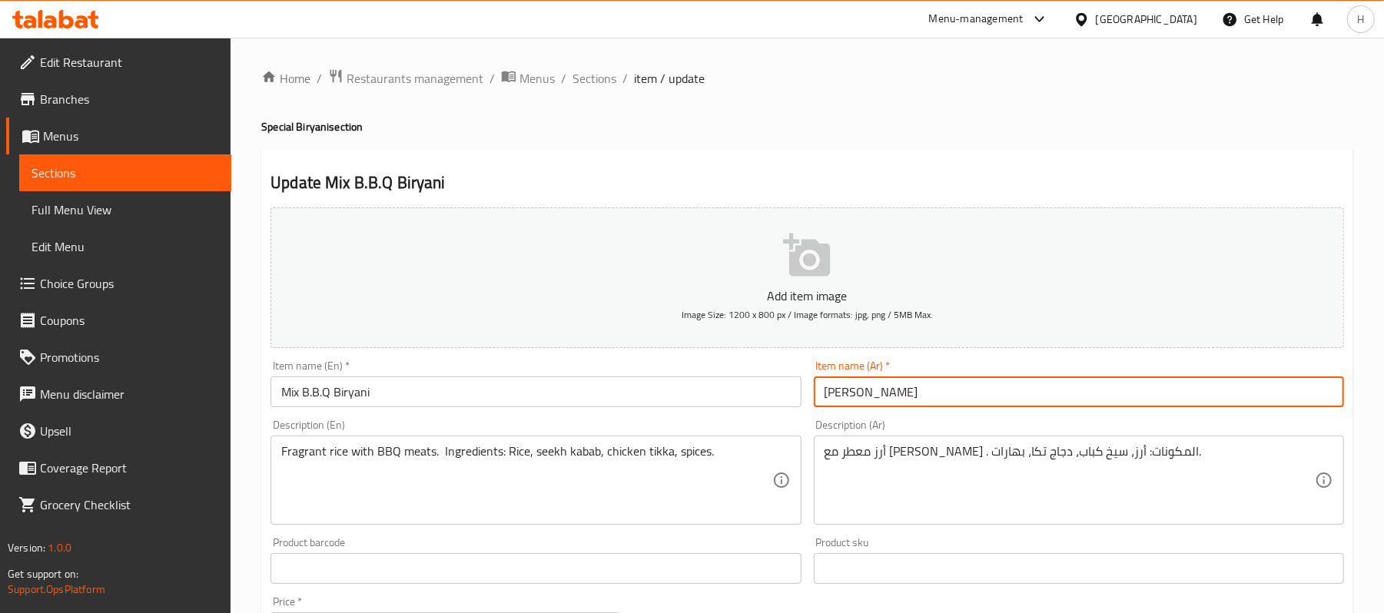
click at [868, 394] on input "[PERSON_NAME]" at bounding box center [1079, 392] width 530 height 31
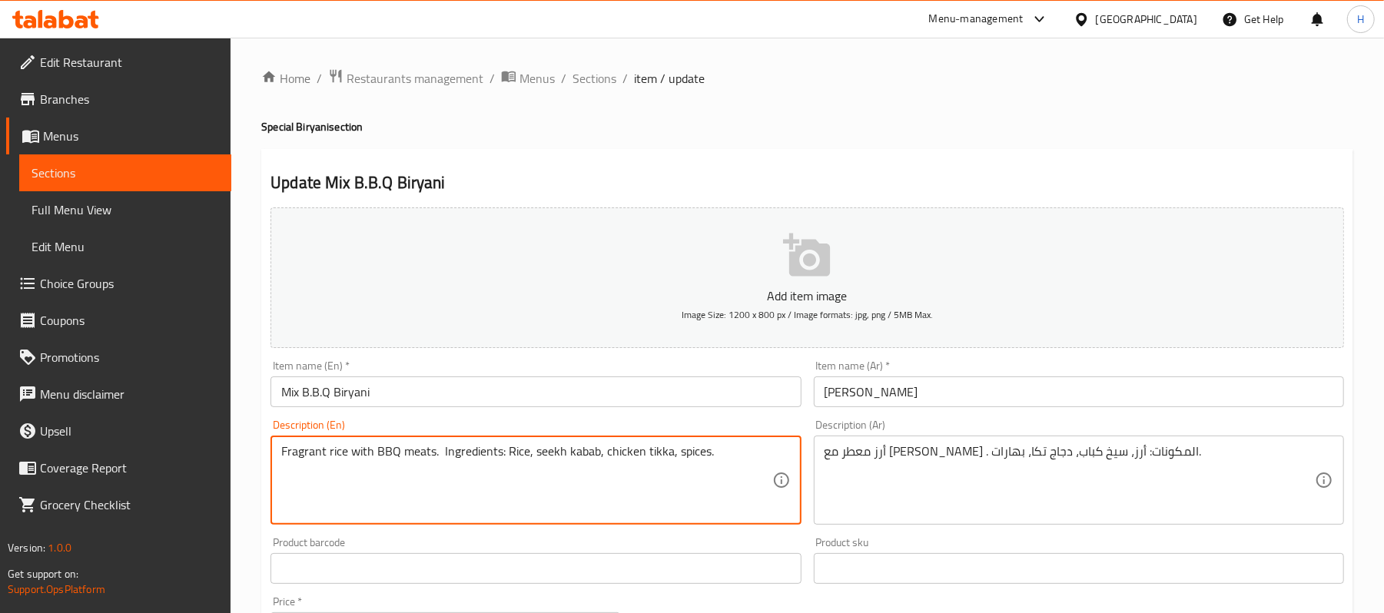
click at [386, 450] on textarea "Fragrant rice with BBQ meats. Ingredients: Rice, seekh kabab, chicken tikka, sp…" at bounding box center [526, 480] width 490 height 73
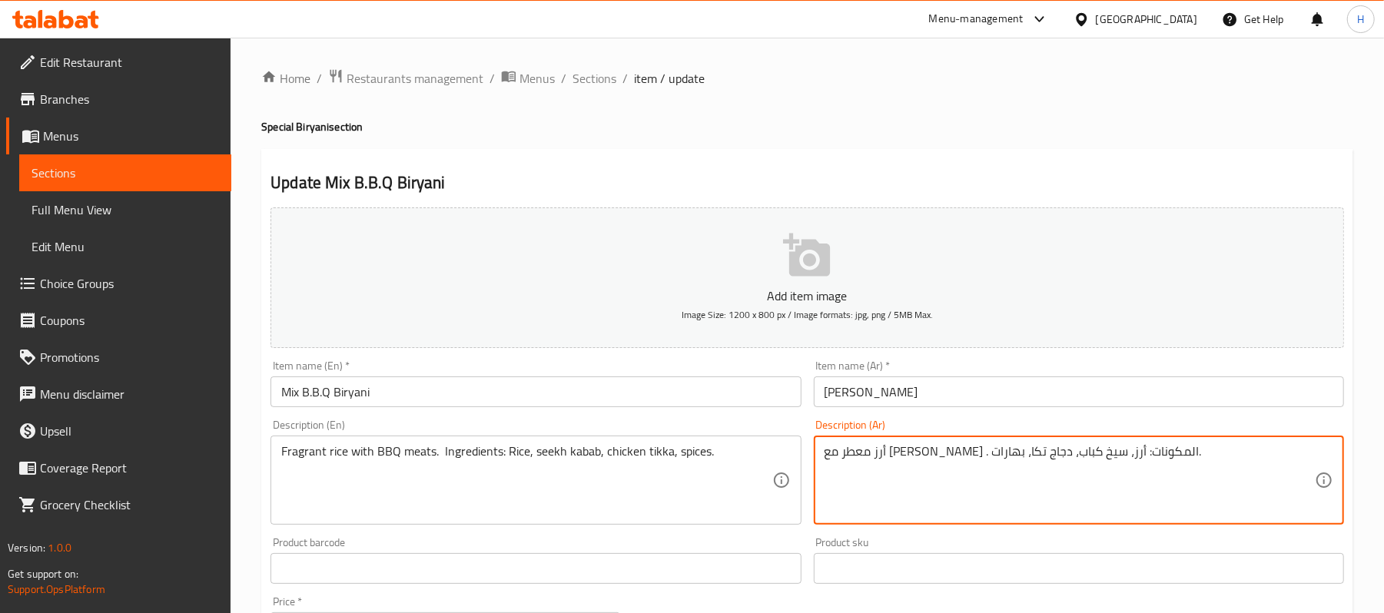
click at [1059, 455] on textarea "أرز معطر مع [PERSON_NAME] . المكونات: أرز، سيخ كباب، دجاج تكا، بهارات." at bounding box center [1070, 480] width 490 height 73
paste textarea "كيو"
type textarea "أرز معطر مع [PERSON_NAME]. المكونات: أرز، سيخ كباب، دجاج تكا، بهارات."
click at [1046, 537] on div "Product sku Product sku" at bounding box center [1079, 560] width 543 height 59
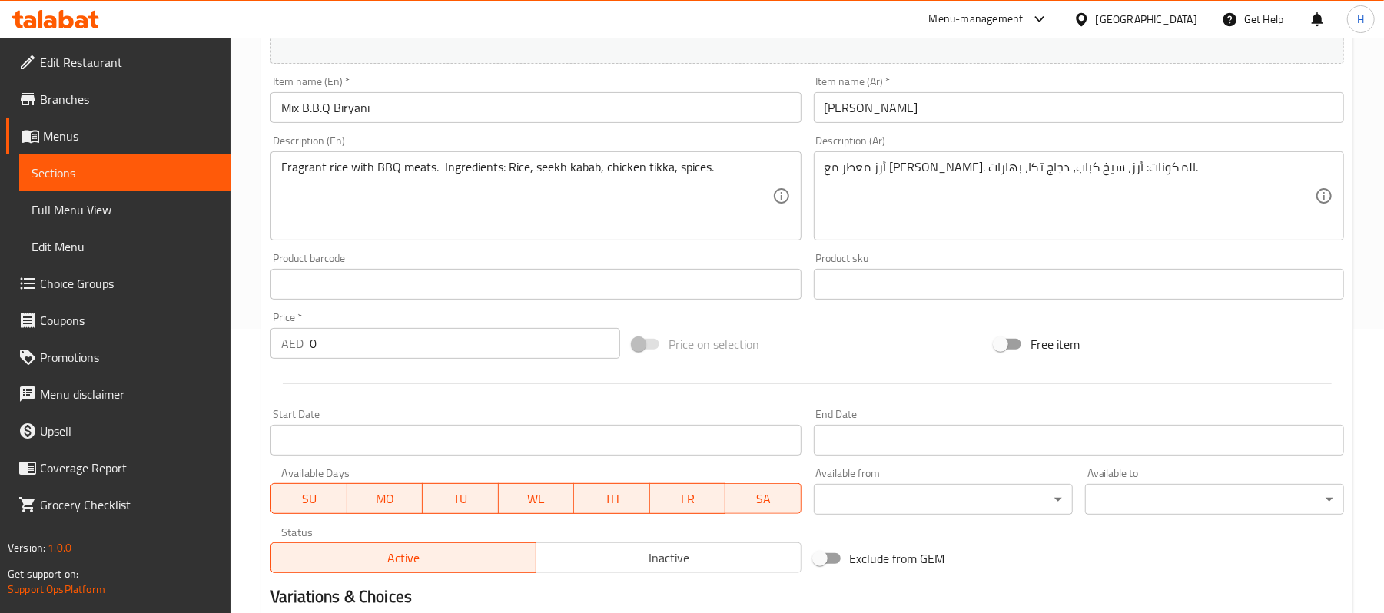
scroll to position [512, 0]
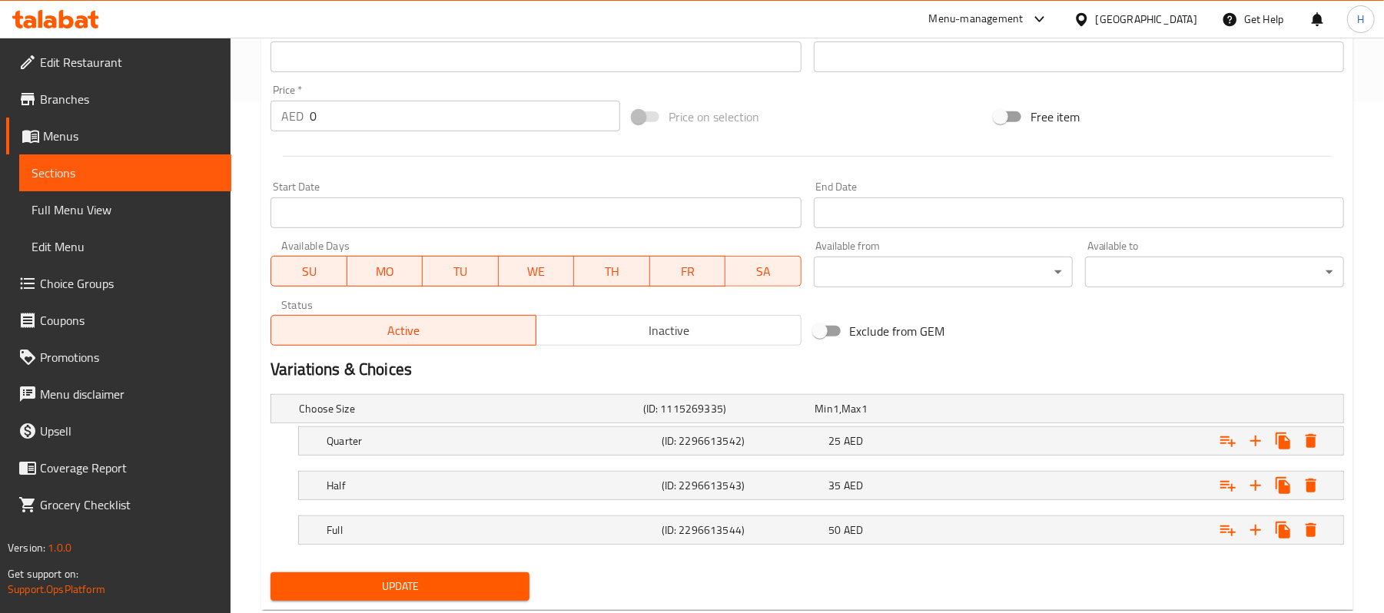
click at [502, 578] on button "Update" at bounding box center [400, 587] width 259 height 28
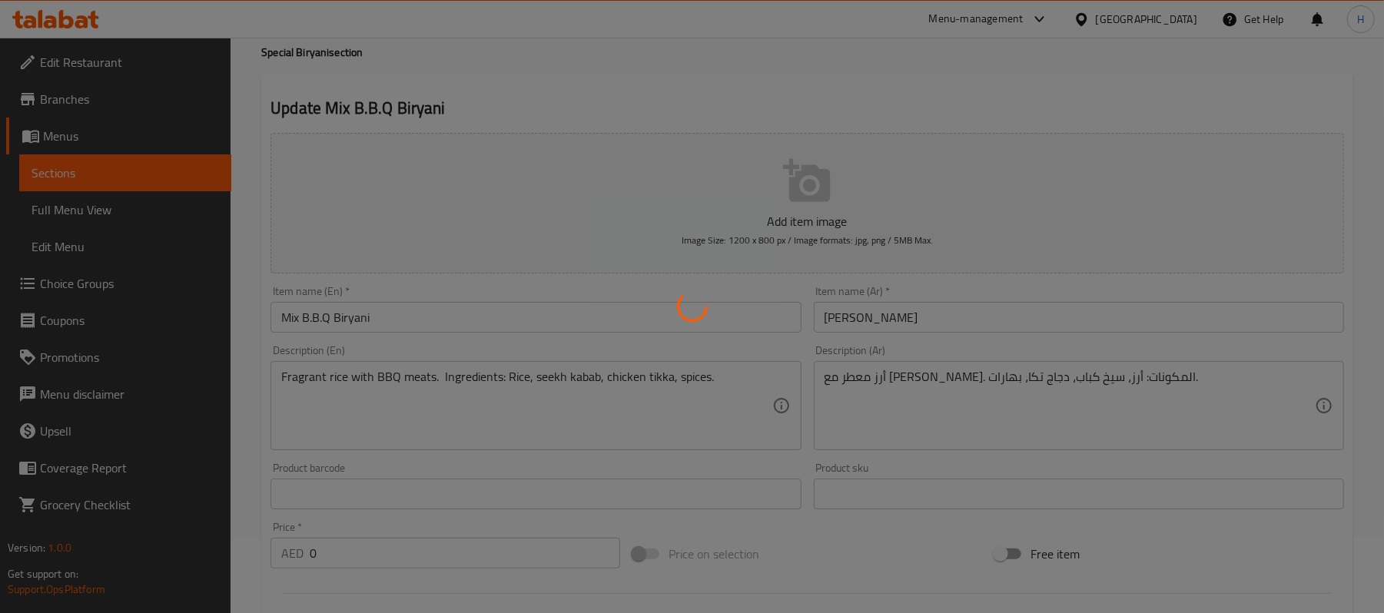
scroll to position [0, 0]
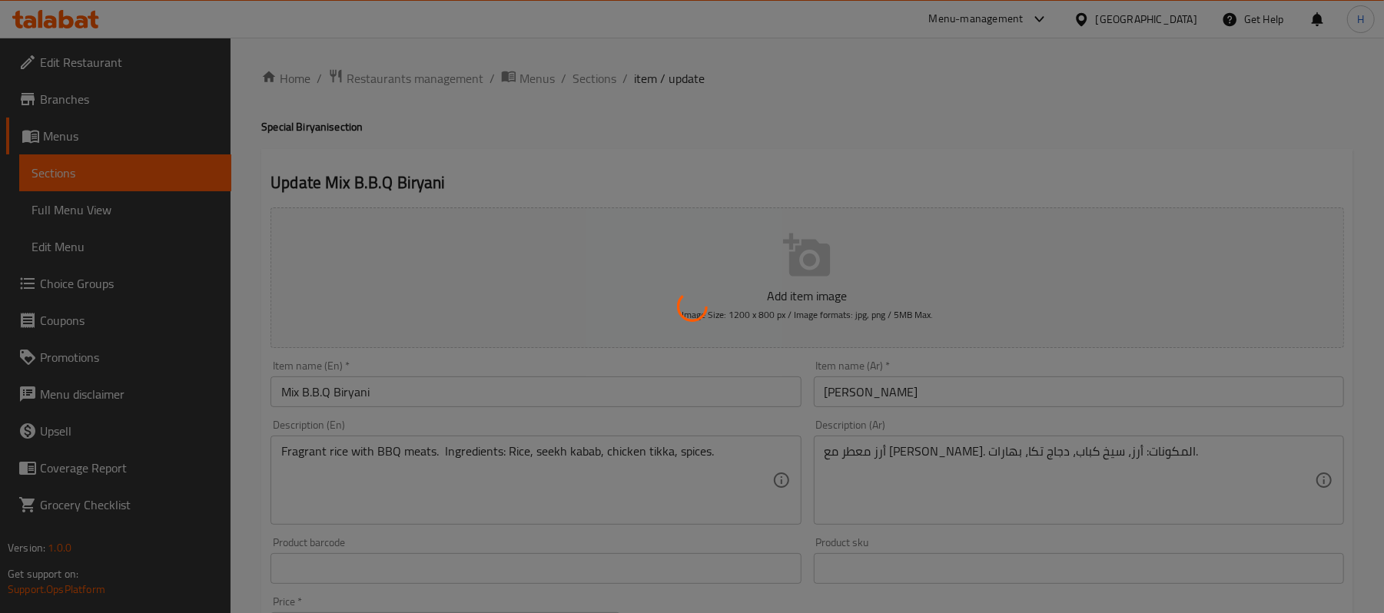
click at [377, 398] on div at bounding box center [692, 306] width 1384 height 613
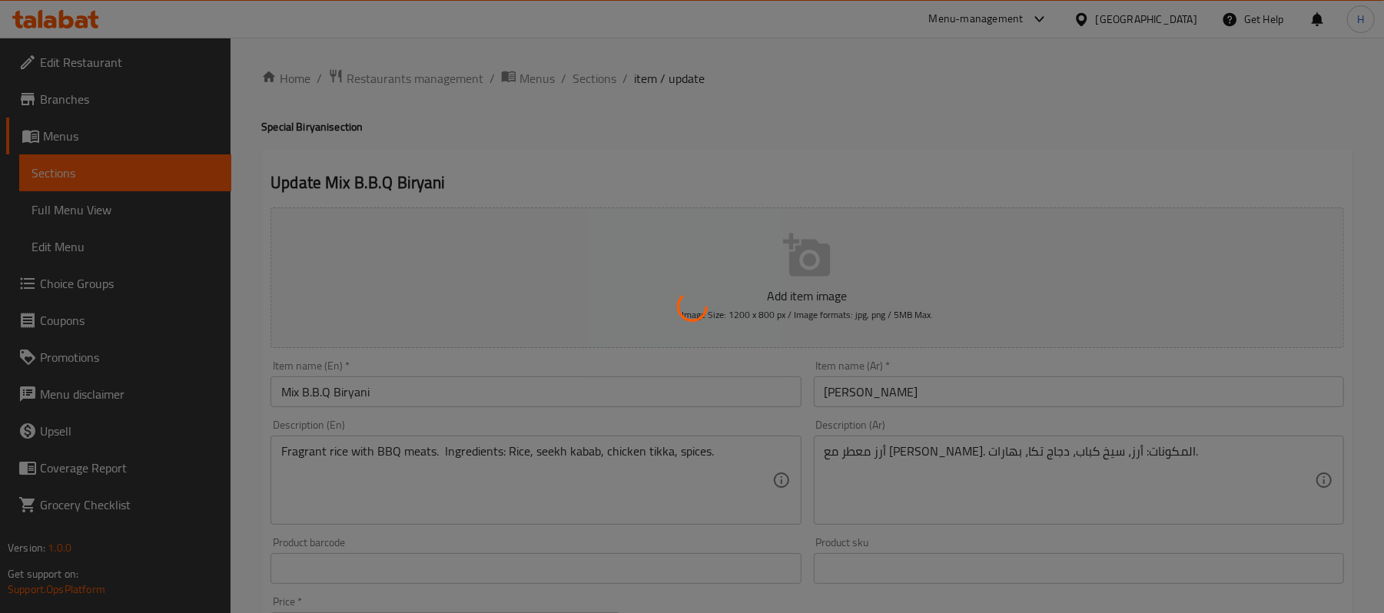
click at [377, 398] on div at bounding box center [692, 306] width 1384 height 613
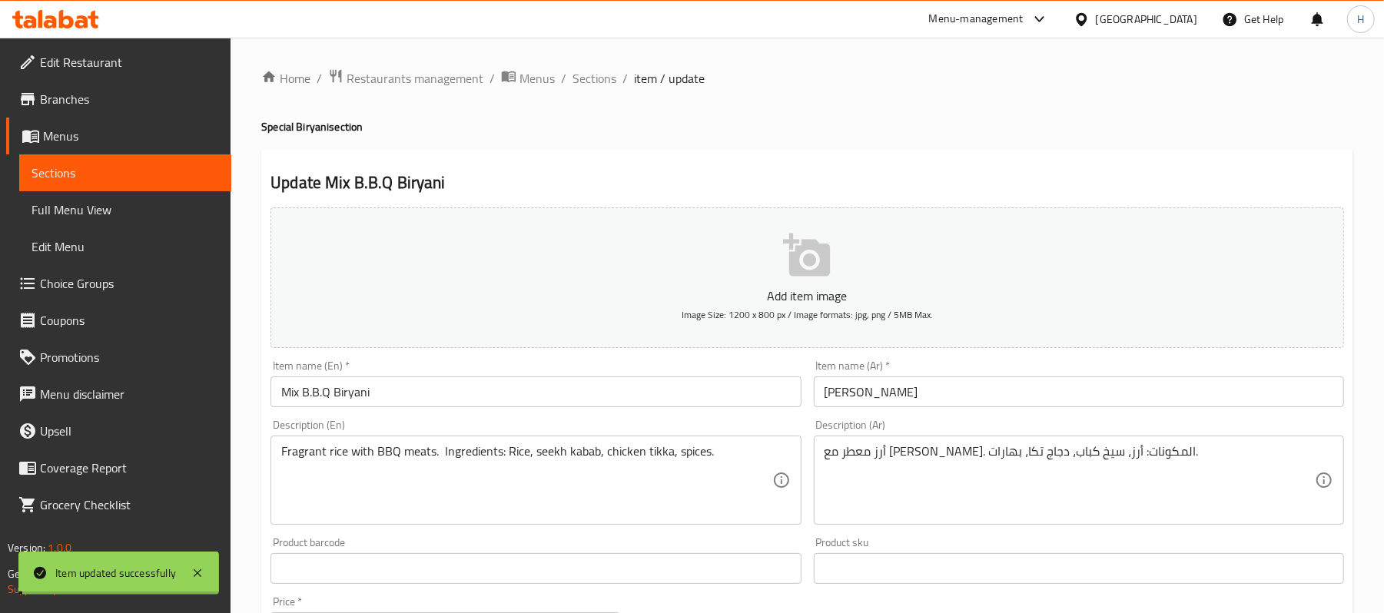
click at [377, 398] on input "Mix B.B.Q Biryani" at bounding box center [536, 392] width 530 height 31
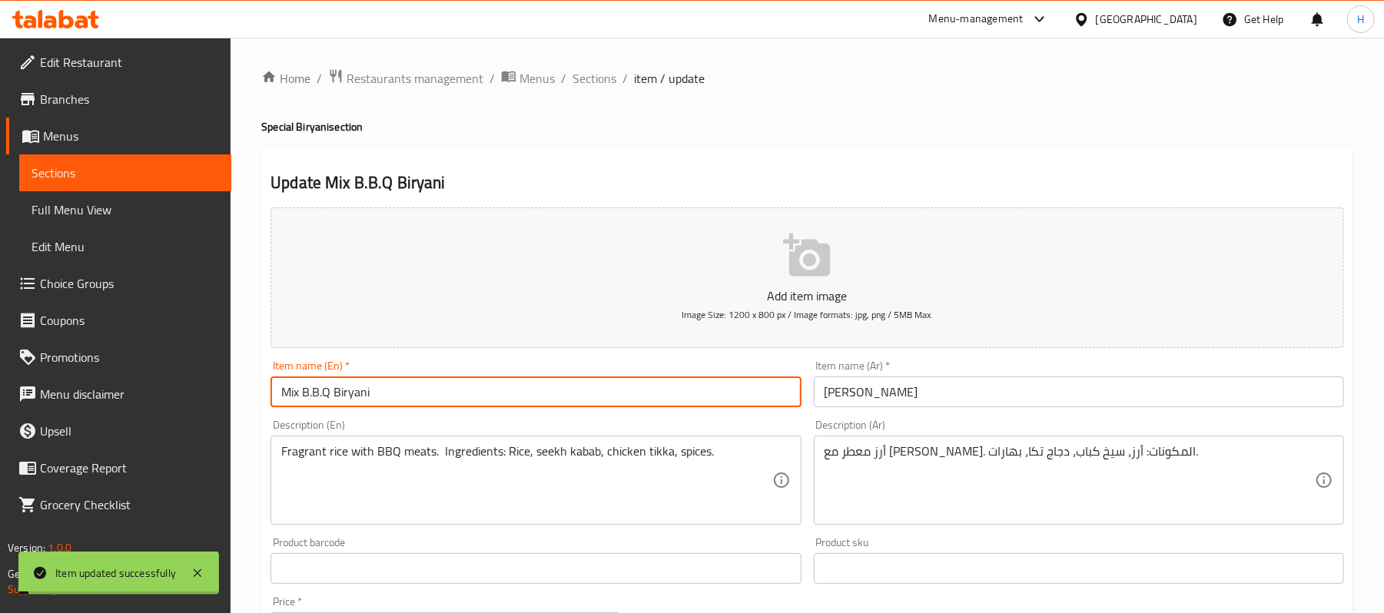
click at [377, 398] on input "Mix B.B.Q Biryani" at bounding box center [536, 392] width 530 height 31
click at [160, 183] on link "Sections" at bounding box center [125, 173] width 212 height 37
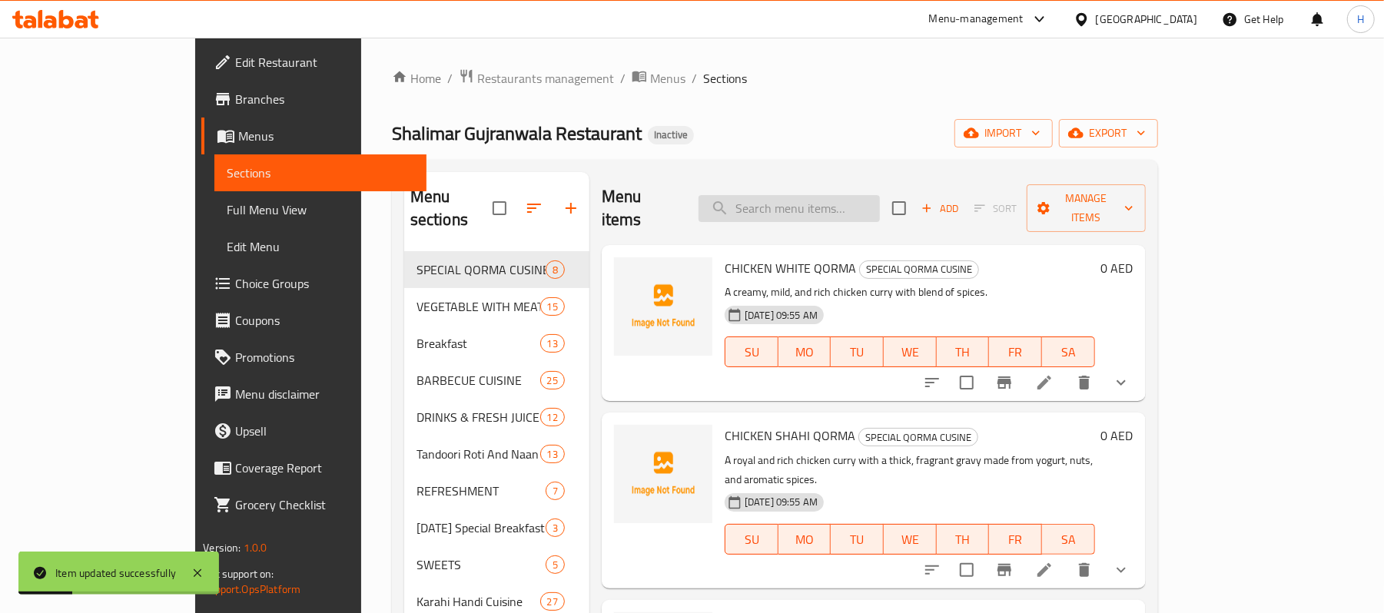
click at [852, 204] on input "search" at bounding box center [789, 208] width 181 height 27
paste input "Mix B.B.Q Biryani"
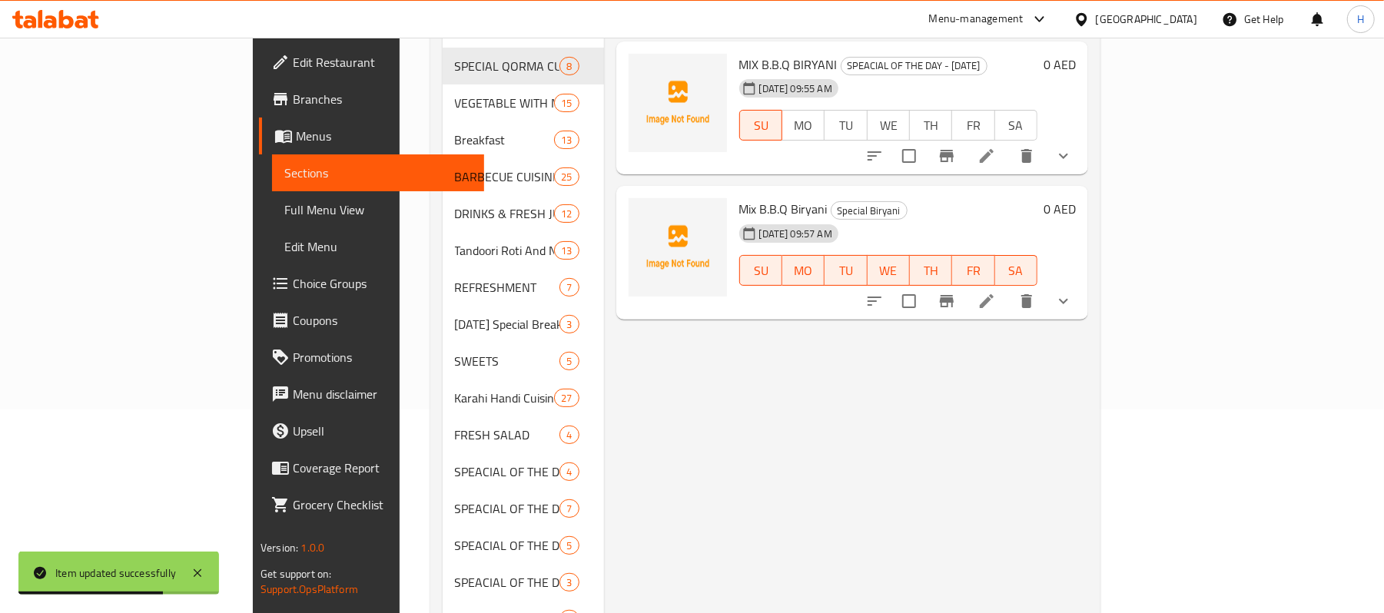
scroll to position [204, 0]
type input "Mix B.B.Q Biryani"
click at [1009, 287] on li at bounding box center [987, 301] width 43 height 28
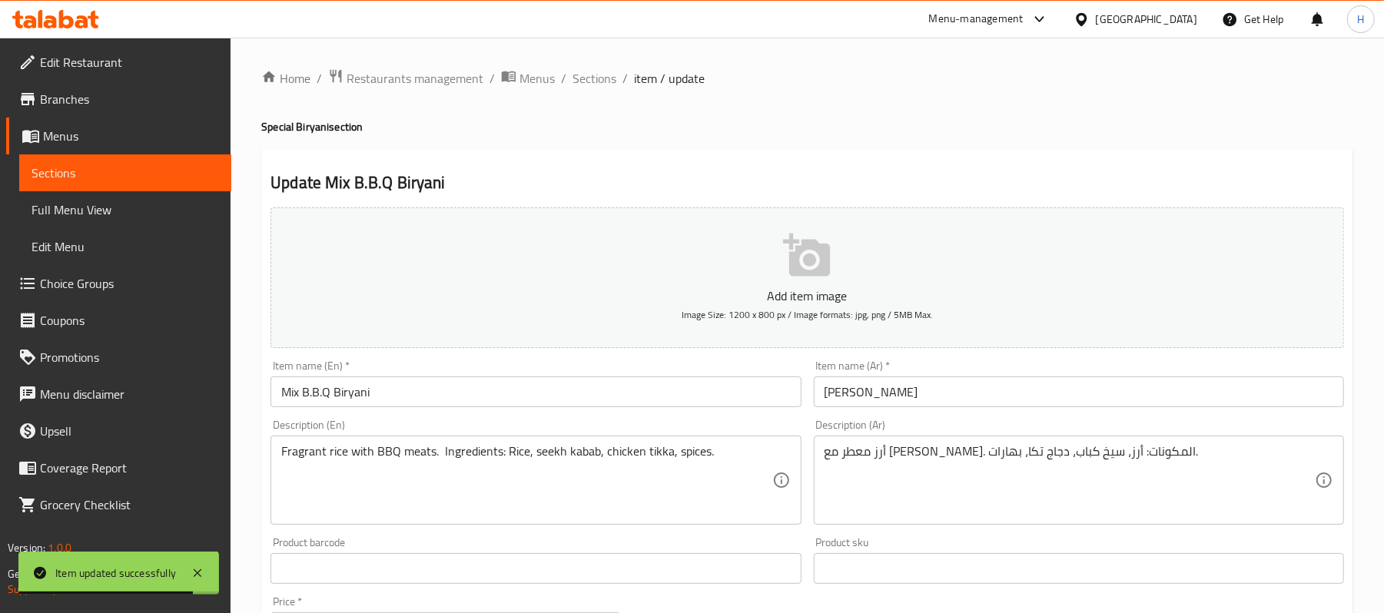
click at [194, 158] on link "Sections" at bounding box center [125, 173] width 212 height 37
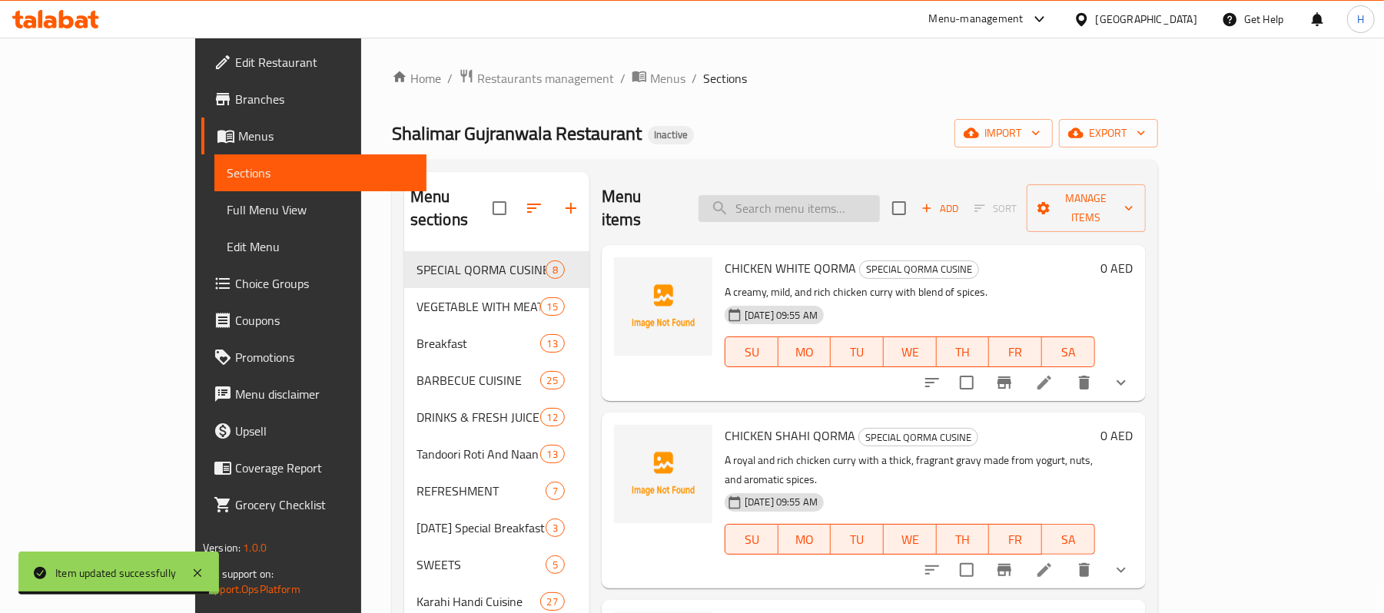
click at [816, 208] on div "Menu items Add Sort Manage items" at bounding box center [874, 208] width 544 height 73
click at [816, 200] on input "search" at bounding box center [789, 208] width 181 height 27
paste input "Mix B.B.Q Biryani"
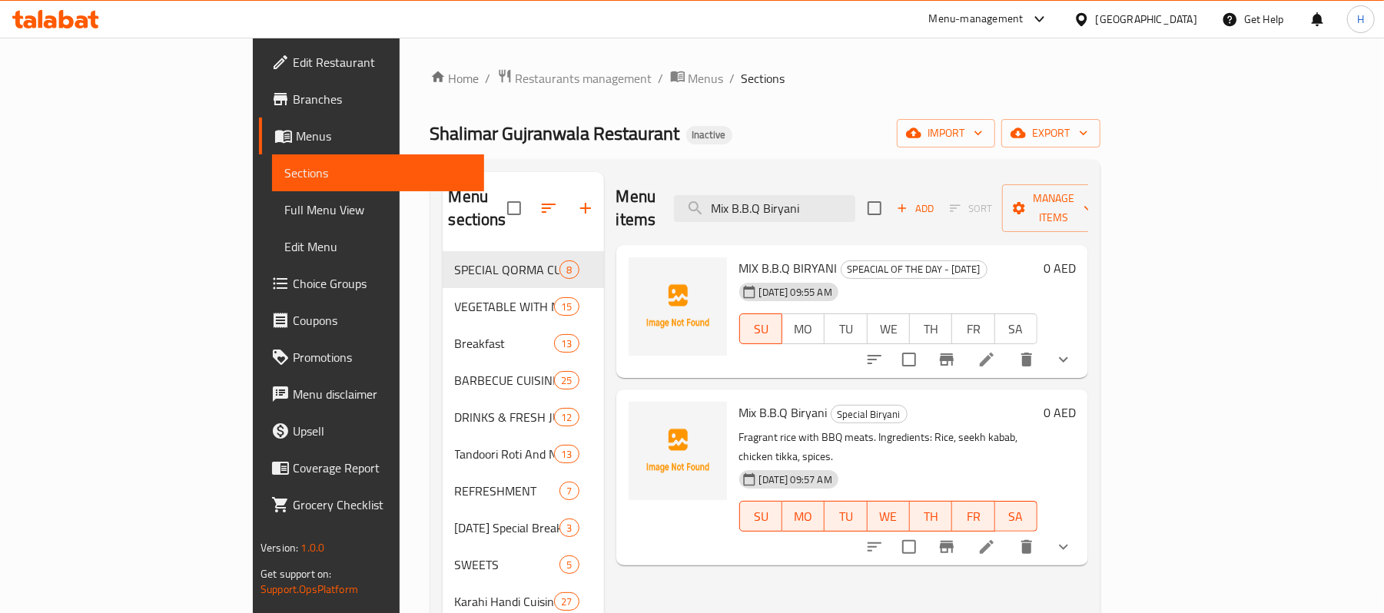
type input "Mix B.B.Q Biryani"
click at [996, 351] on icon at bounding box center [987, 360] width 18 height 18
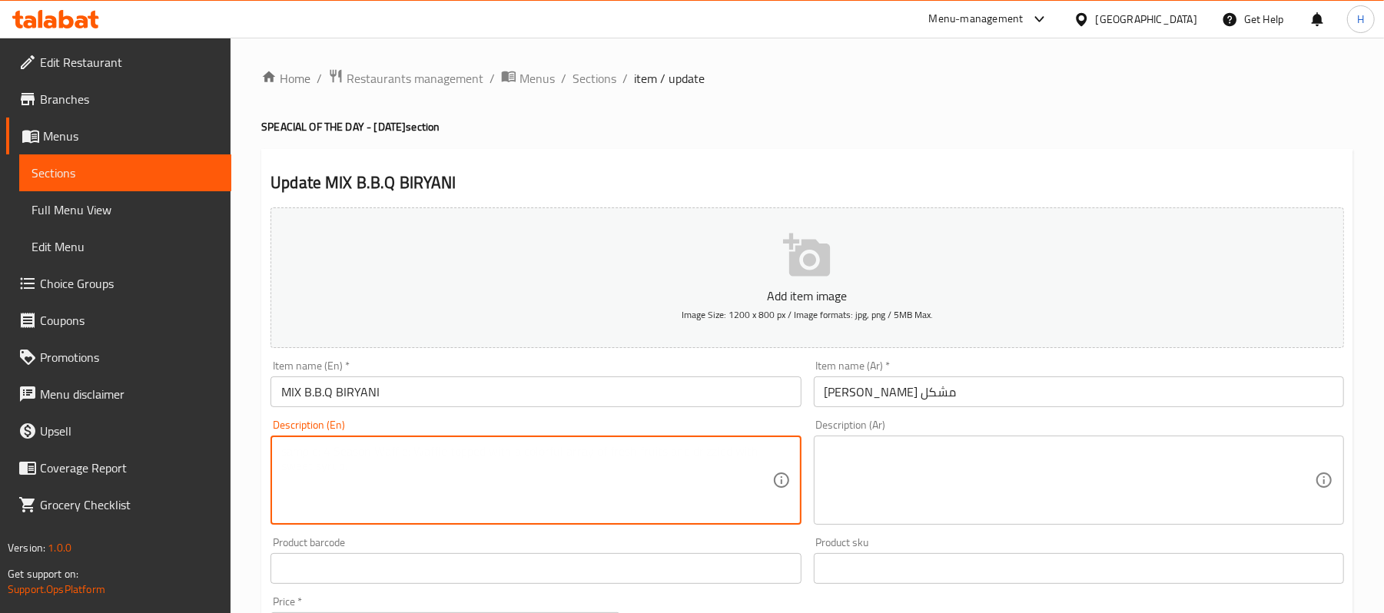
click at [587, 511] on textarea at bounding box center [526, 480] width 490 height 73
paste textarea "Fragrant rice with BBQ meats. Ingredients: Rice, seekh kabab, chicken tikka, sp…"
type textarea "Fragrant rice with BBQ meats. Ingredients: Rice, seekh kabab, chicken tikka, sp…"
click at [908, 490] on textarea at bounding box center [1070, 480] width 490 height 73
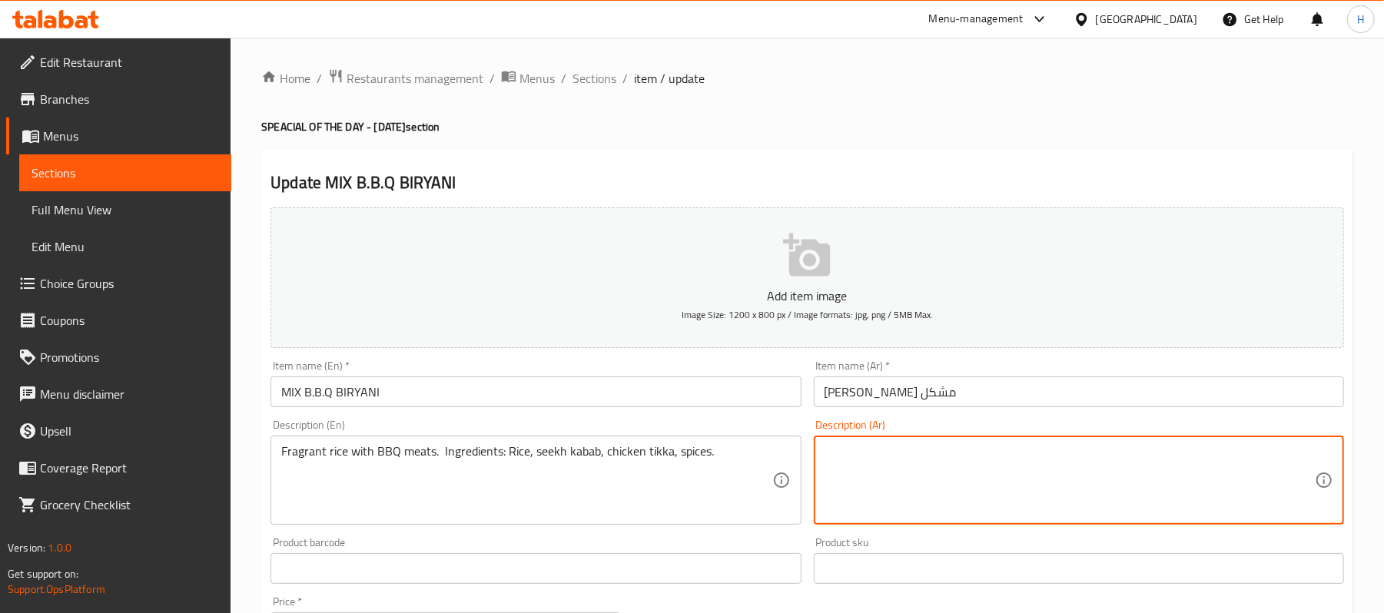
paste textarea "أرز معطر مع [PERSON_NAME] . المكونات: أرز، سيخ كباب، دجاج تكا، بهارات."
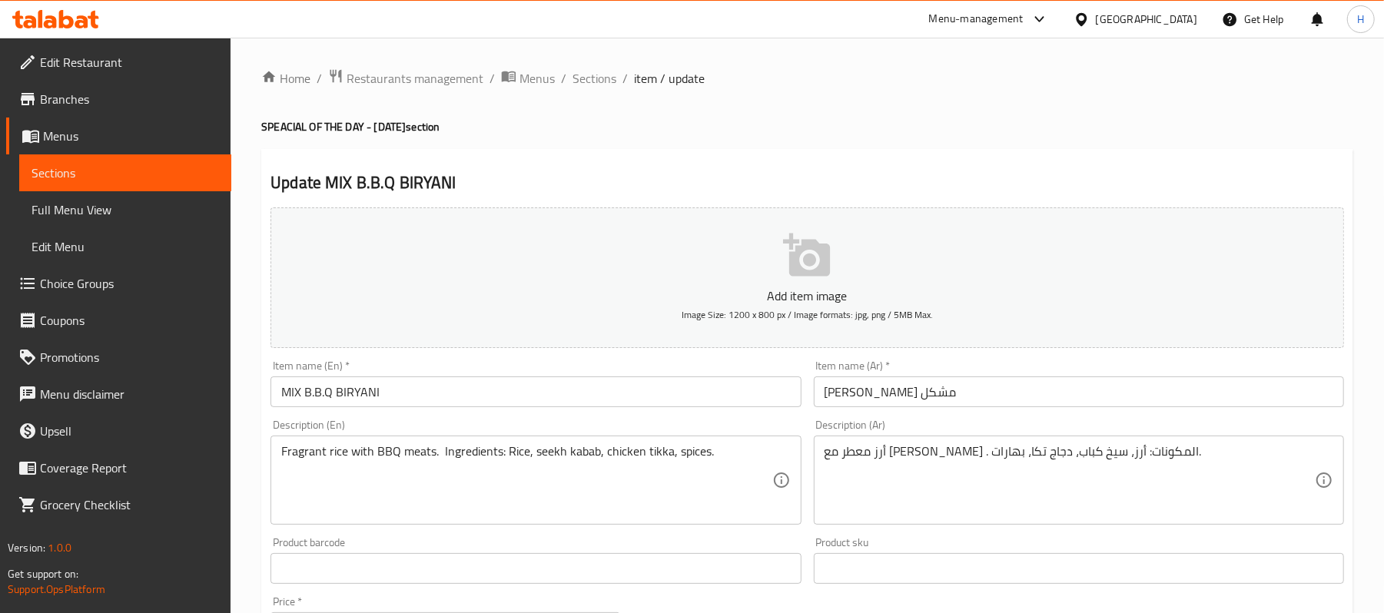
click at [1049, 456] on textarea "أرز معطر مع [PERSON_NAME] . المكونات: أرز، سيخ كباب، دجاج تكا، بهارات." at bounding box center [1070, 480] width 490 height 73
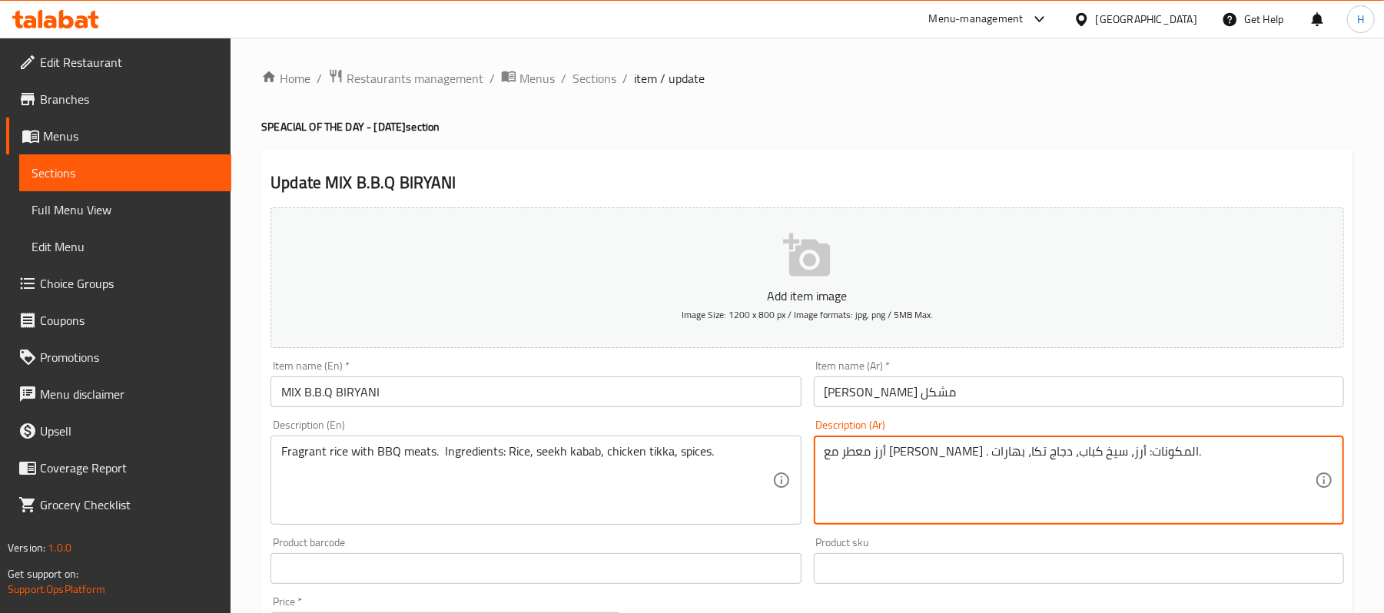
click at [1049, 456] on textarea "أرز معطر مع [PERSON_NAME] . المكونات: أرز، سيخ كباب، دجاج تكا، بهارات." at bounding box center [1070, 480] width 490 height 73
paste textarea "كيو"
type textarea "أرز معطر مع [PERSON_NAME]. المكونات: أرز، سيخ كباب، دجاج تكا، بهارات."
click at [1039, 546] on div "Product sku Product sku" at bounding box center [1079, 560] width 530 height 47
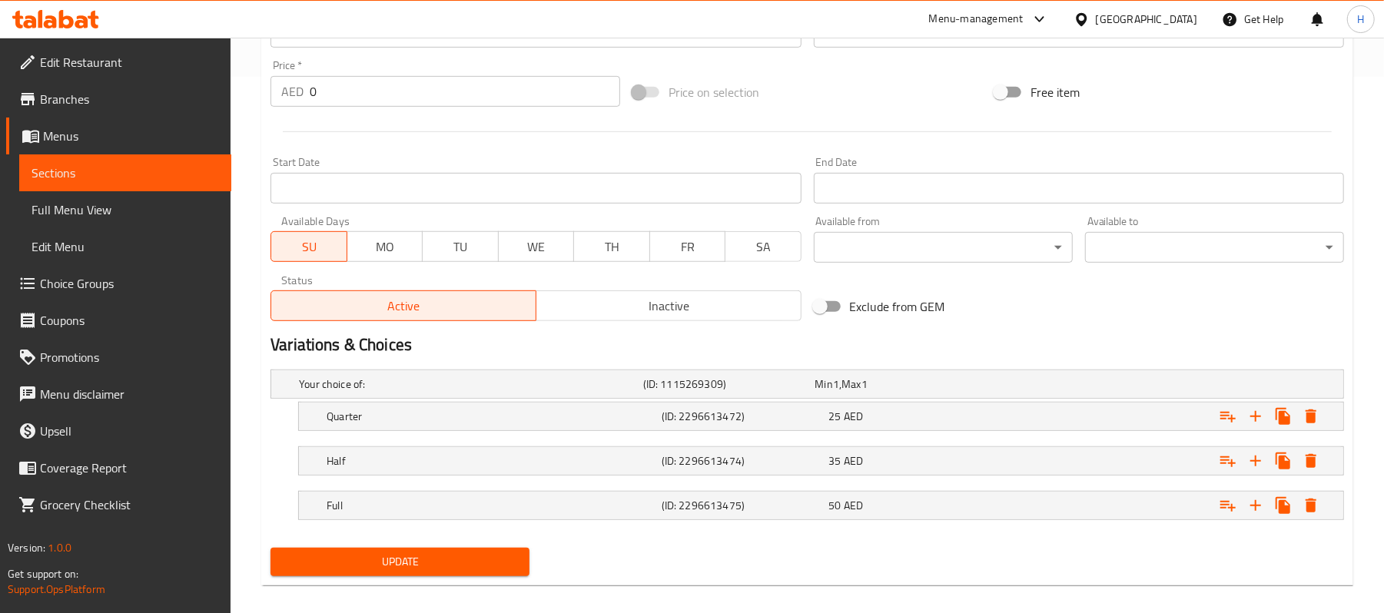
scroll to position [554, 0]
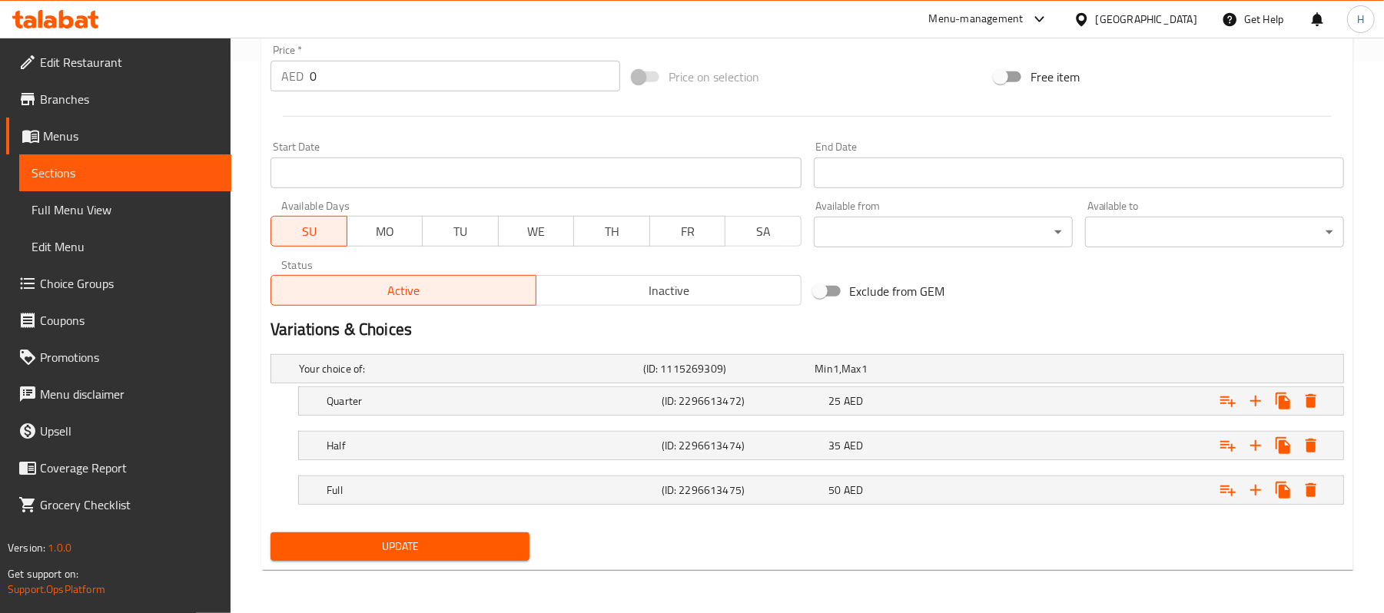
click at [478, 543] on span "Update" at bounding box center [400, 546] width 234 height 19
click at [220, 183] on link "Sections" at bounding box center [125, 173] width 212 height 37
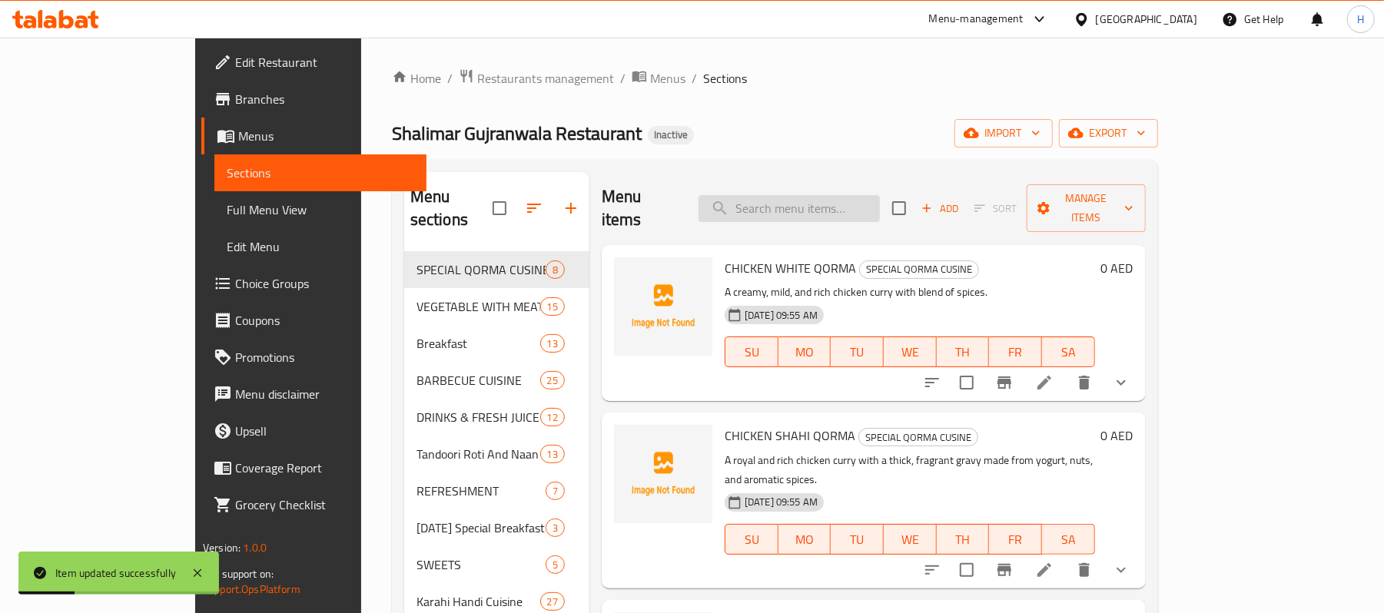
click at [880, 195] on input "search" at bounding box center [789, 208] width 181 height 27
paste input "Beef Paya"
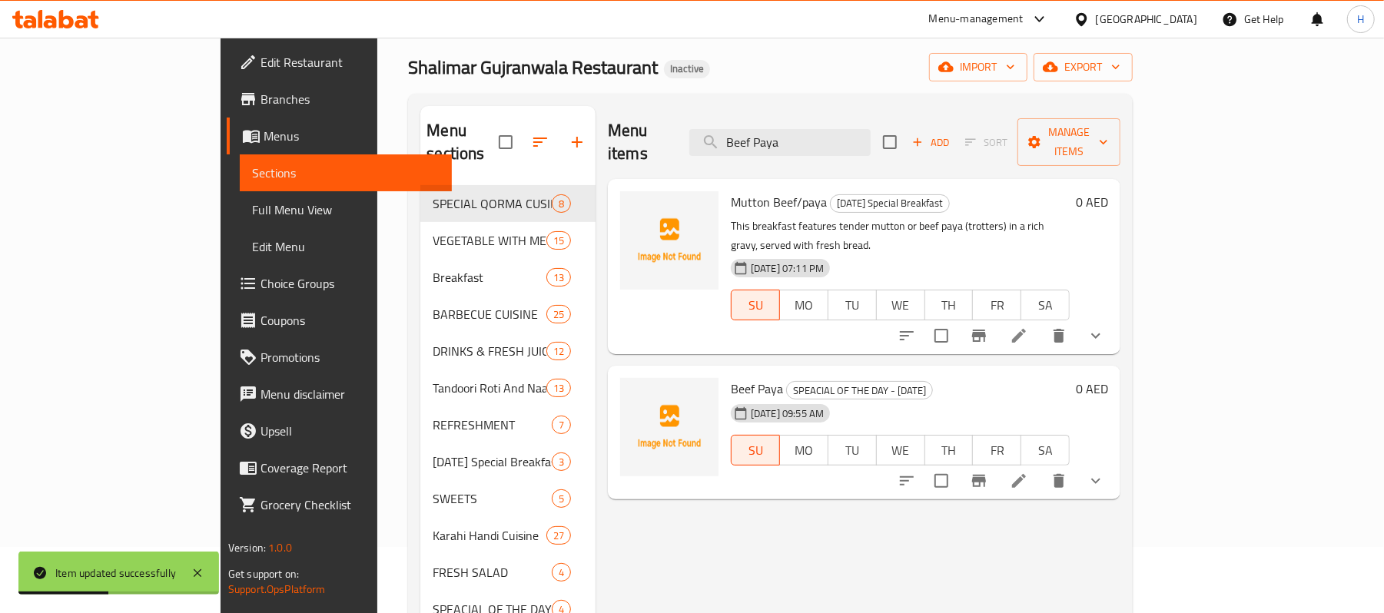
scroll to position [102, 0]
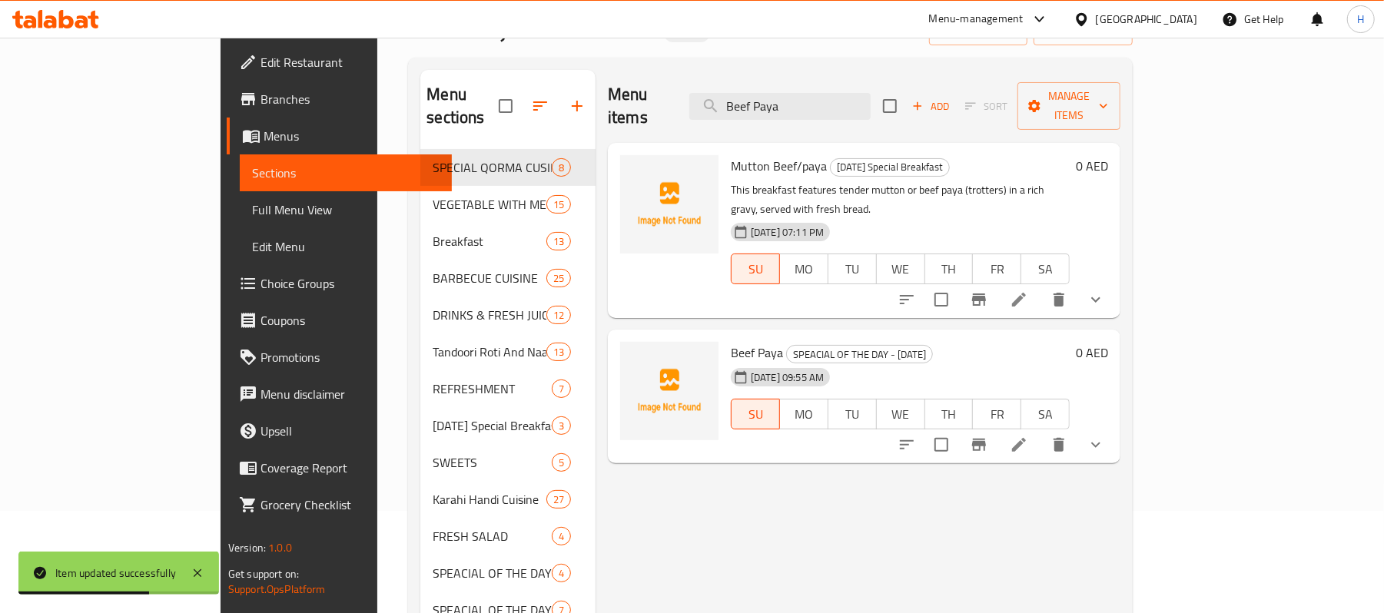
type input "Beef Paya"
click at [1041, 431] on li at bounding box center [1019, 445] width 43 height 28
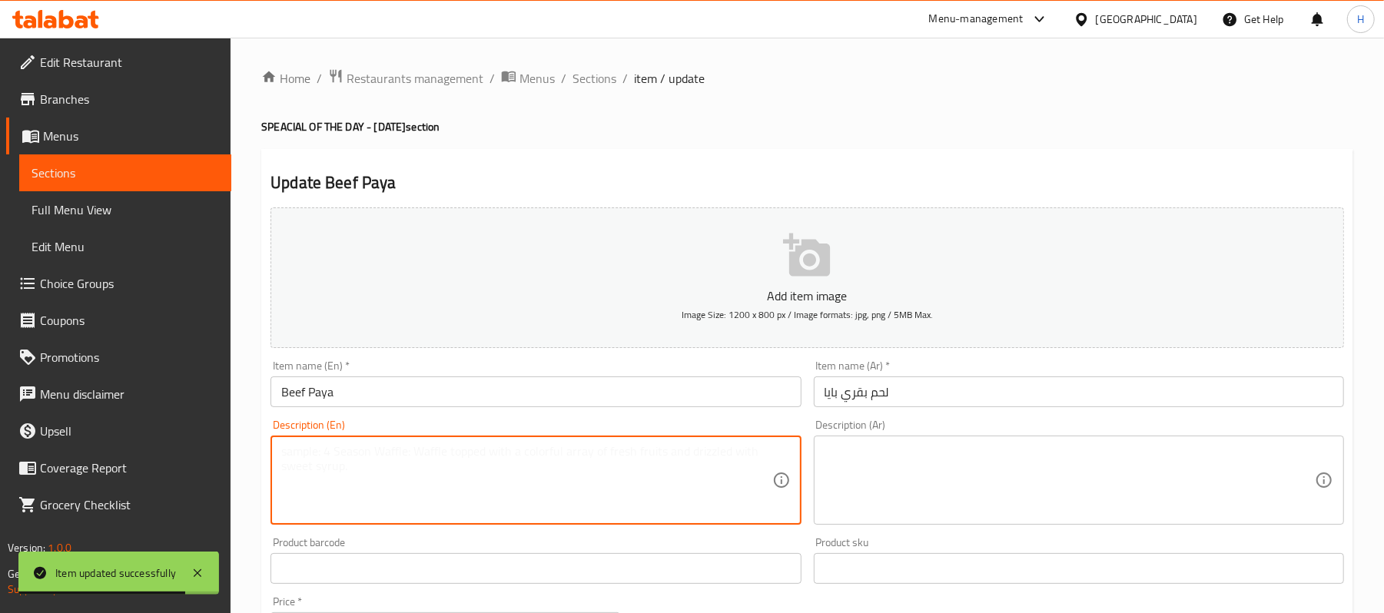
click at [503, 478] on textarea at bounding box center [526, 480] width 490 height 73
paste textarea "Traditional beef trotters curry. | Ingredients: Beef trotters, ginger, garlic, …"
click at [441, 455] on textarea "Traditional beef trotters curry. | Ingredients: Beef trotters, ginger, garlic, …" at bounding box center [526, 480] width 490 height 73
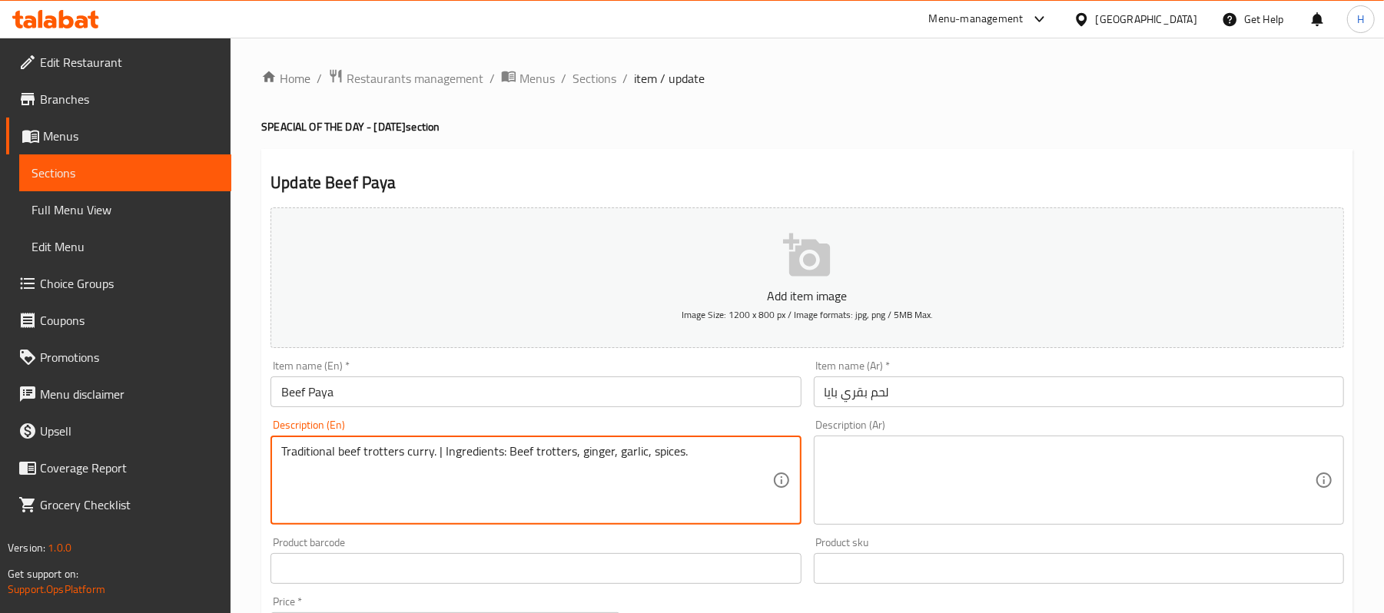
click at [441, 450] on textarea "Traditional beef trotters curry. | Ingredients: Beef trotters, ginger, garlic, …" at bounding box center [526, 480] width 490 height 73
click at [474, 455] on textarea "Traditional beef trotters curry Ingredients: Beef trotters, ginger, garlic, spi…" at bounding box center [526, 480] width 490 height 73
type textarea "Traditional beef trotters curry Ingredients: Beef trotters, ginger, garlic, spi…"
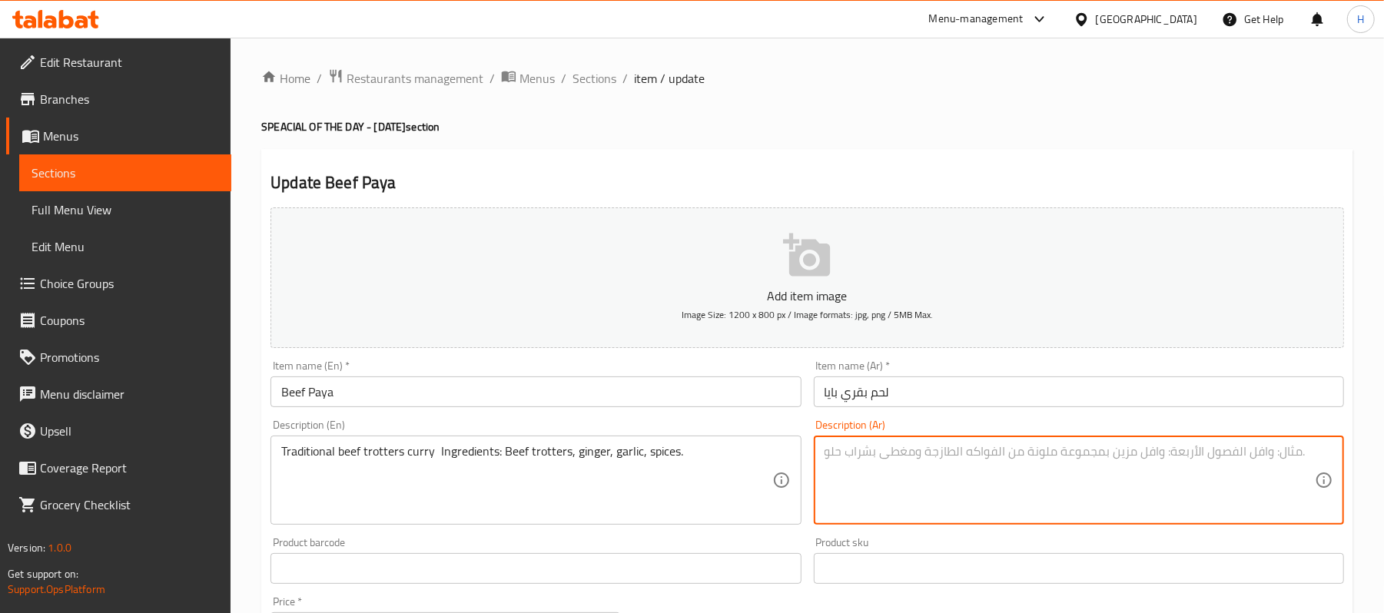
click at [939, 475] on textarea at bounding box center [1070, 480] width 490 height 73
paste textarea "كاري أقدام اللحم البقري التقليدي المكونات: أقدام اللحم البقري ، الزنجبيل، الثوم…"
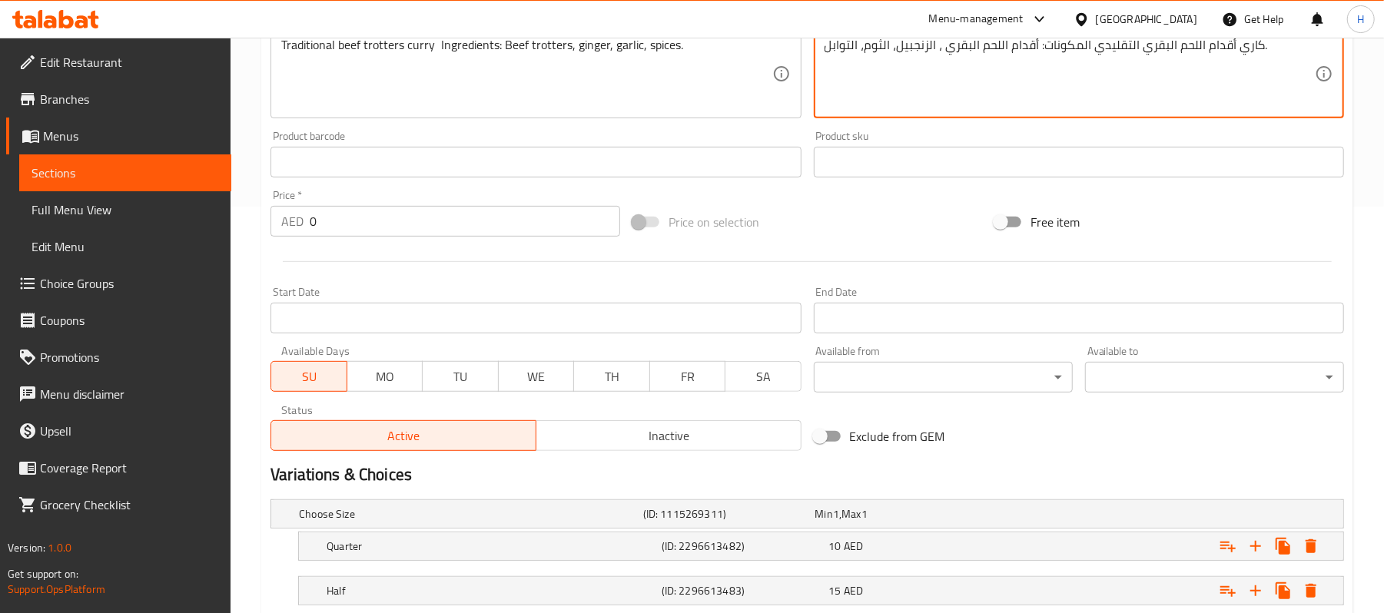
scroll to position [554, 0]
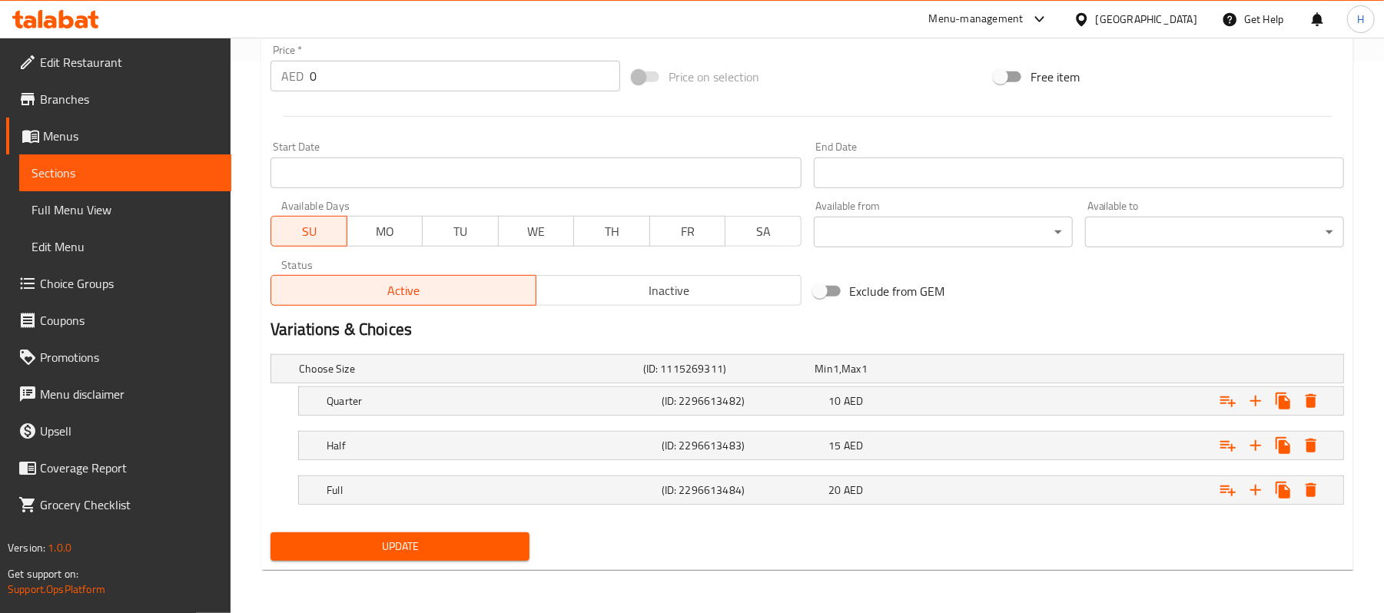
type textarea "كاري أقدام اللحم البقري التقليدي المكونات: أقدام اللحم البقري ، الزنجبيل، الثوم…"
click at [472, 555] on span "Update" at bounding box center [400, 546] width 234 height 19
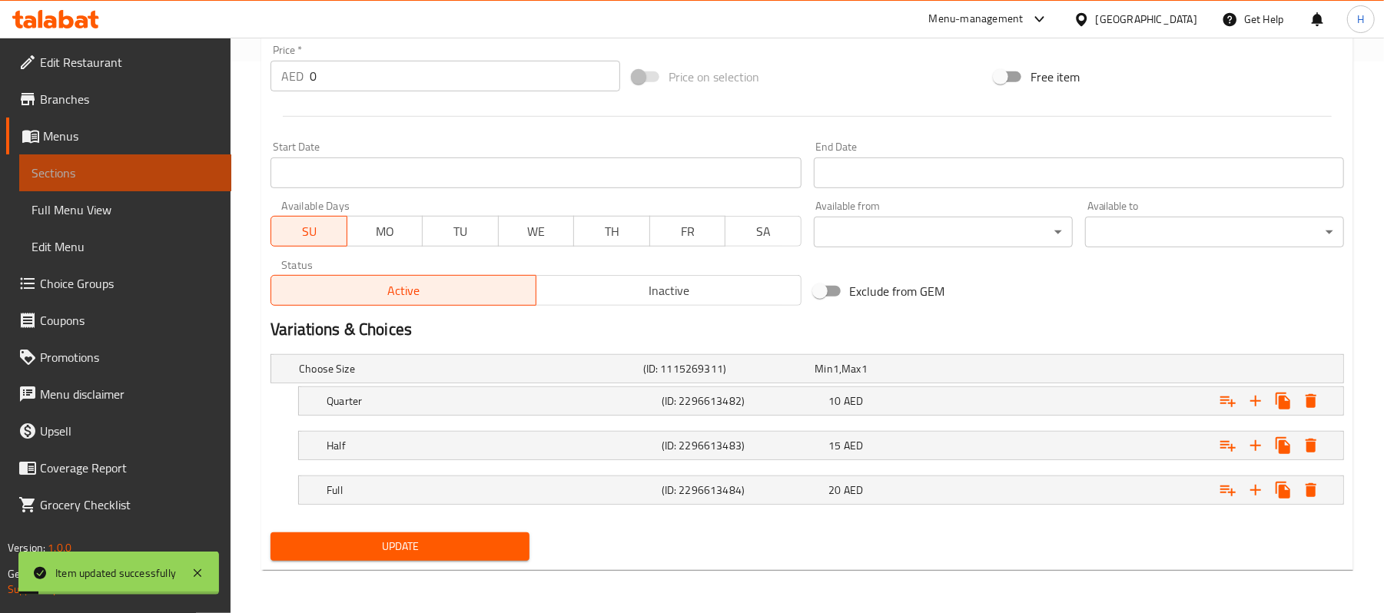
click at [198, 168] on span "Sections" at bounding box center [126, 173] width 188 height 18
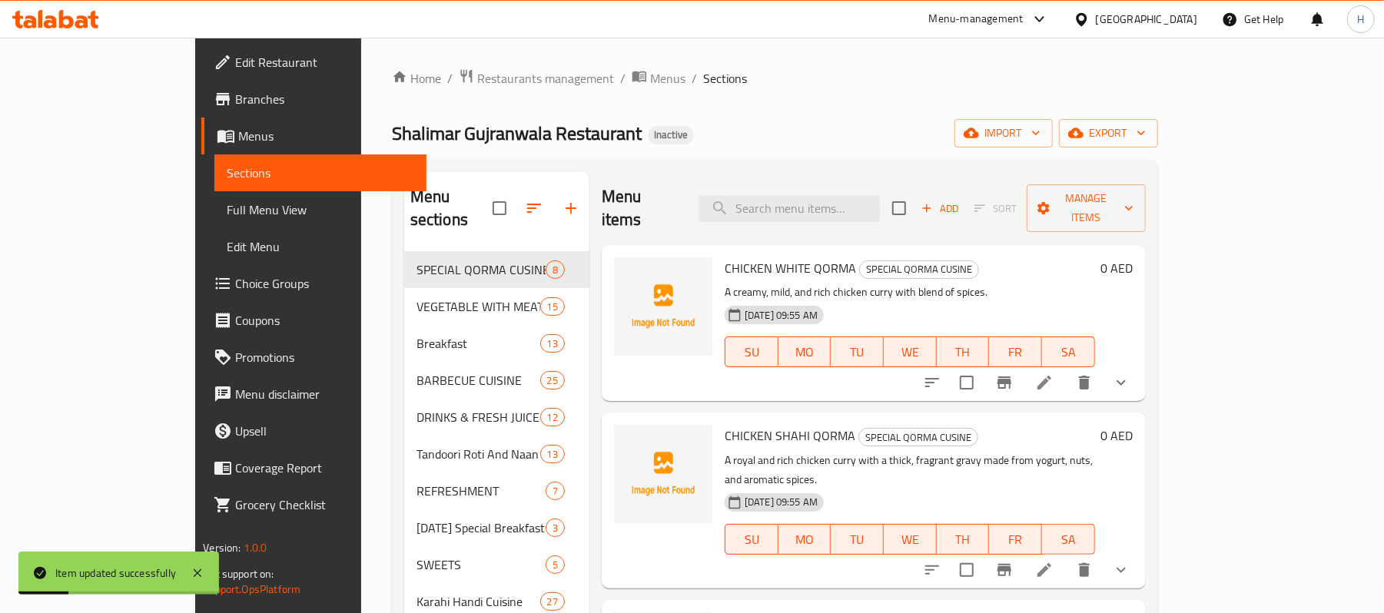
click at [871, 216] on div "Menu items Add Sort Manage items" at bounding box center [874, 208] width 544 height 73
click at [871, 195] on input "search" at bounding box center [789, 208] width 181 height 27
paste input "Halwa Puri Set"
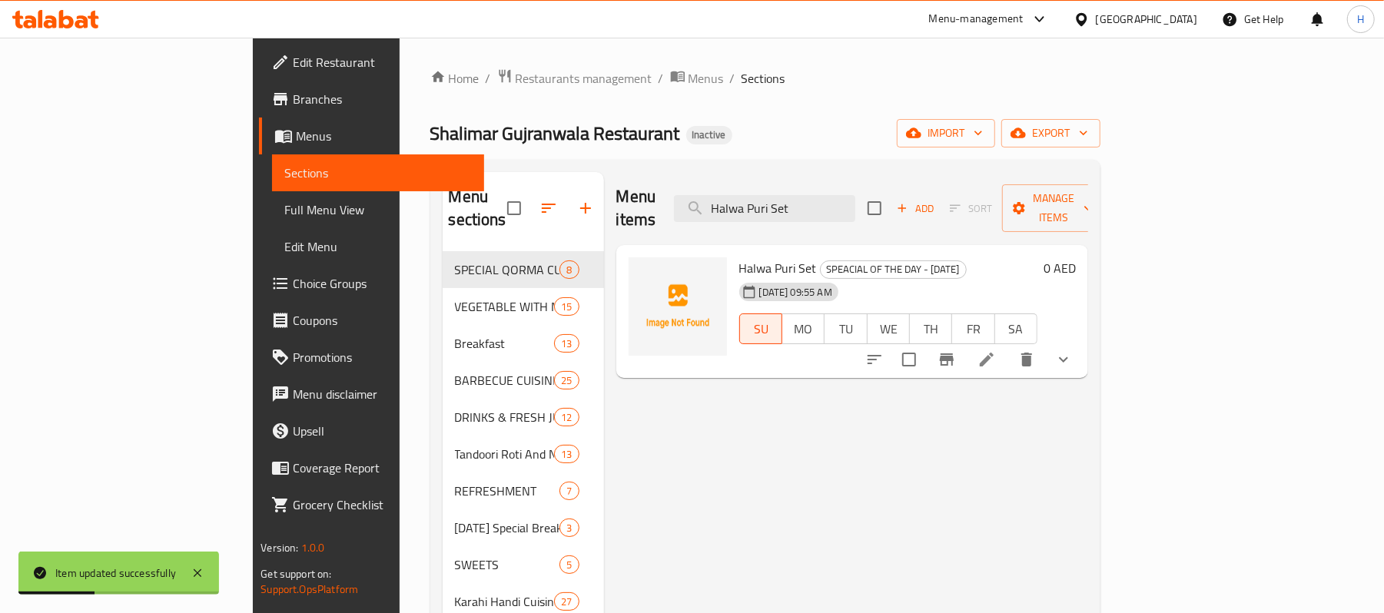
type input "Halwa Puri Set"
click at [1009, 348] on li at bounding box center [987, 360] width 43 height 28
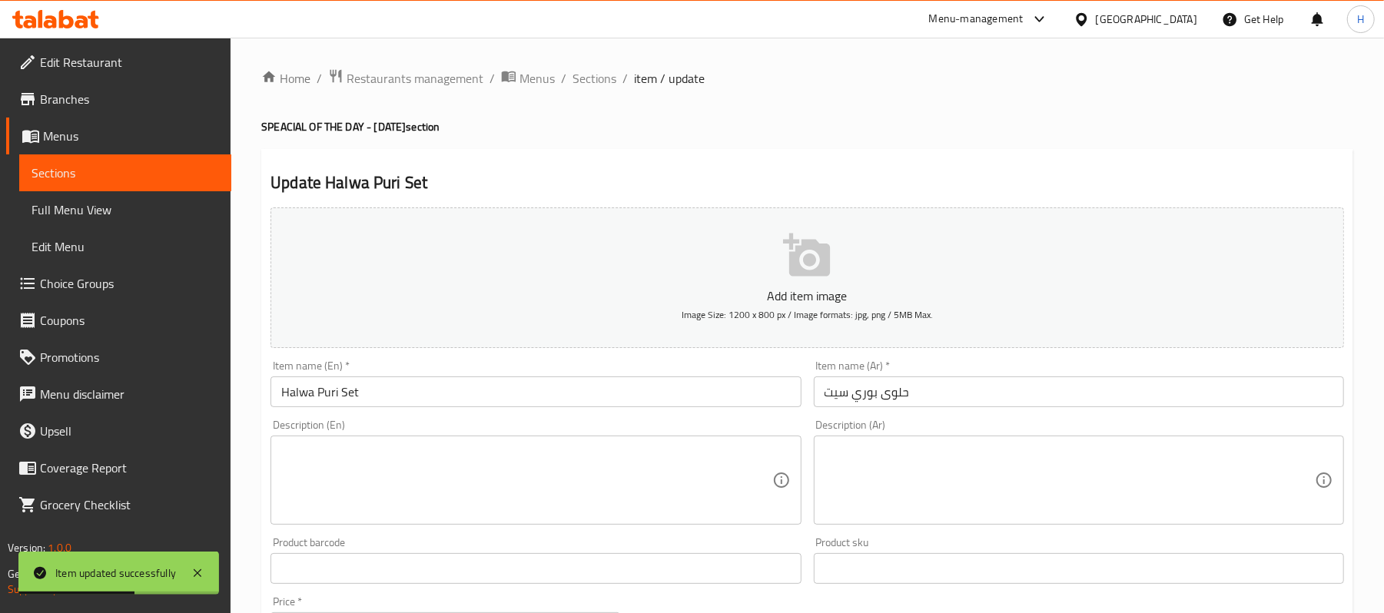
click at [579, 474] on textarea at bounding box center [526, 480] width 490 height 73
paste textarea "Classic breakfast with halwa, puri & curry. | Ingredients: Puri, halwa, chickpe…"
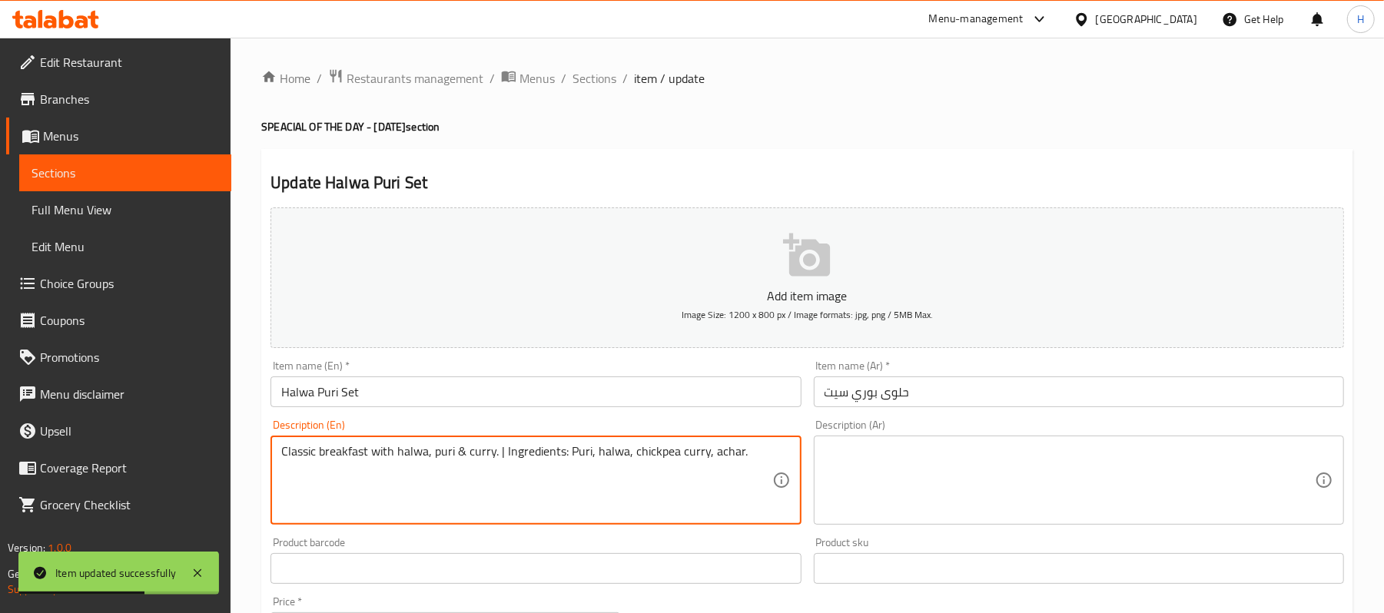
type textarea "Classic breakfast with halwa, puri & curry. | Ingredients: Puri, halwa, chickpe…"
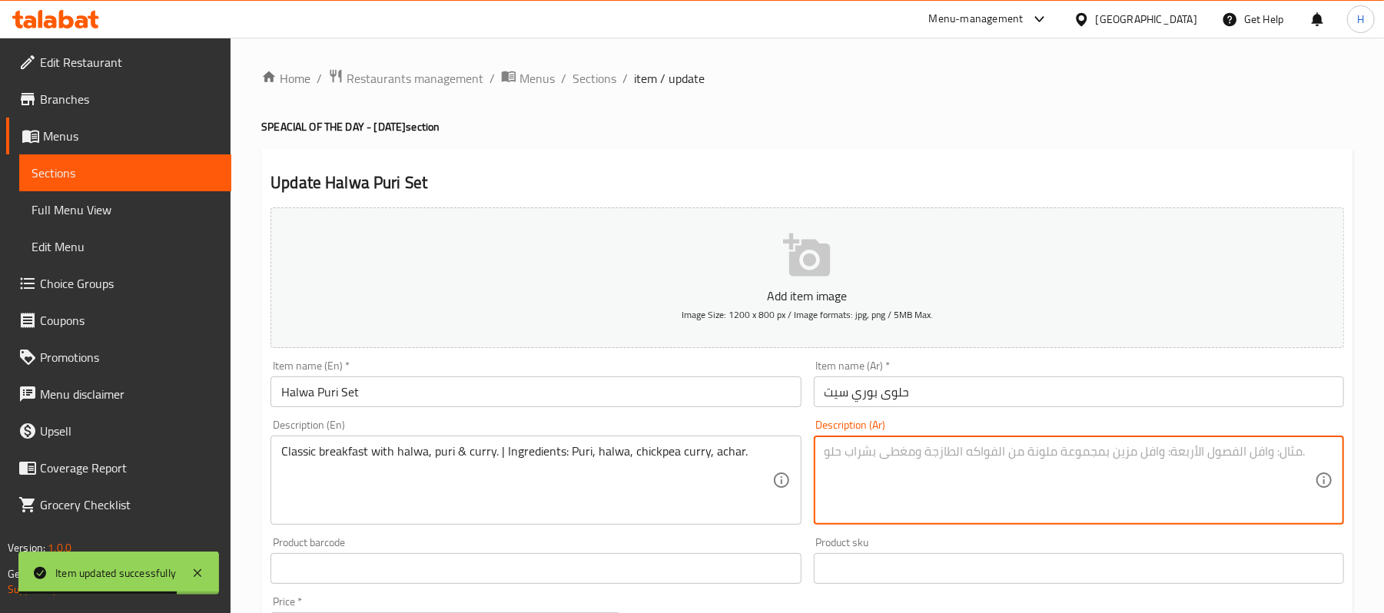
click at [935, 497] on textarea at bounding box center [1070, 480] width 490 height 73
paste textarea "فطور تقليدي مع حلوى، [PERSON_NAME]، و[PERSON_NAME]. المكونات: بوري، حلوى، كاري …"
type textarea "فطور تقليدي مع حلوى، [PERSON_NAME]، و[PERSON_NAME]. المكونات: بوري، حلوى، كاري …"
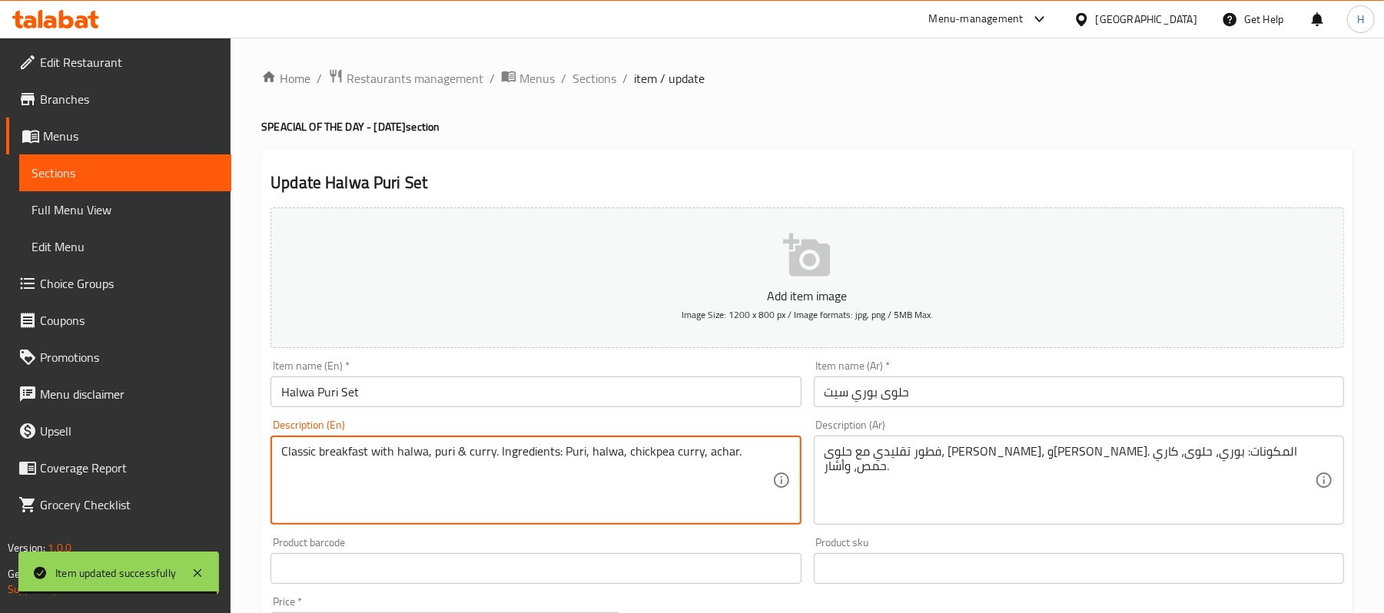
type textarea "Classic breakfast with halwa, puri & curry. Ingredients: Puri, halwa, chickpea …"
click at [537, 415] on div "Description (En) Classic breakfast with halwa, puri & curry. Ingredients: Puri,…" at bounding box center [535, 473] width 543 height 118
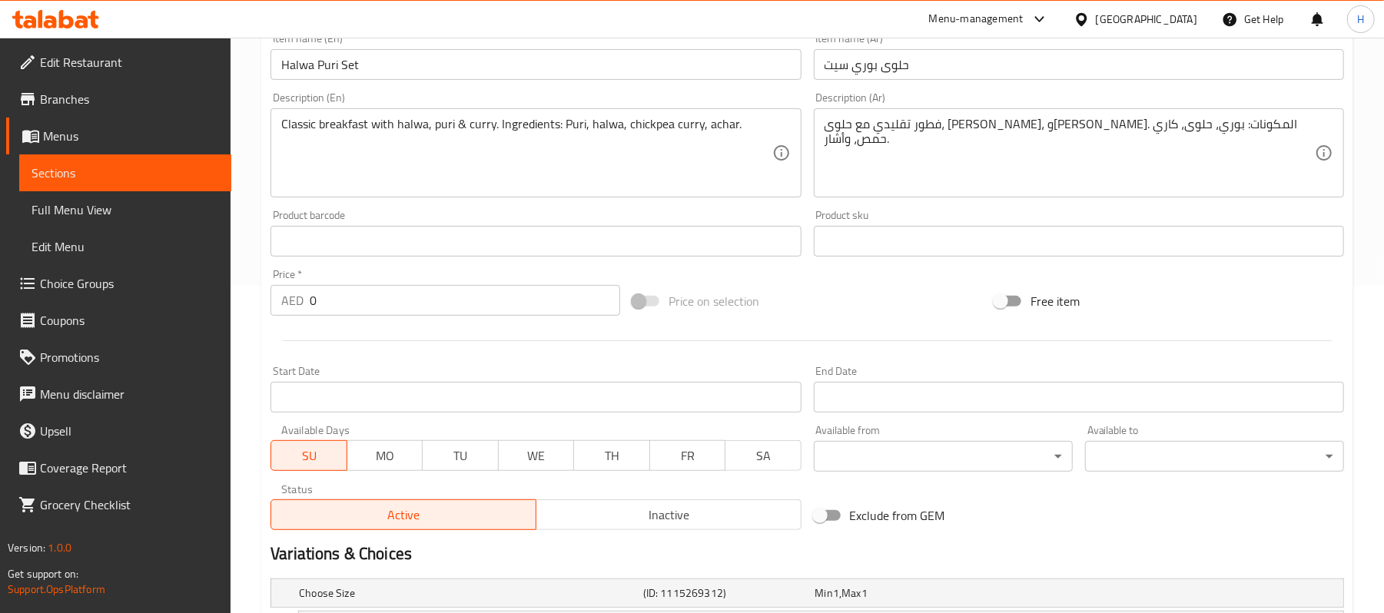
scroll to position [512, 0]
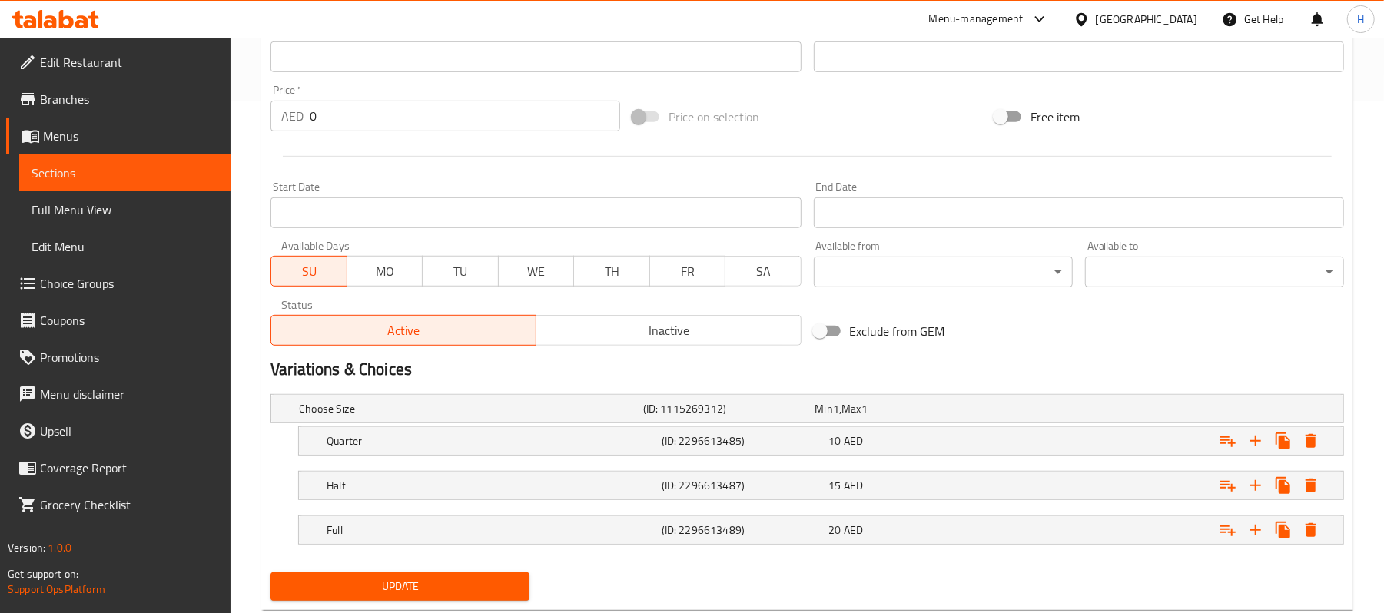
click at [474, 584] on span "Update" at bounding box center [400, 586] width 234 height 19
click at [457, 591] on span "Update" at bounding box center [400, 586] width 234 height 19
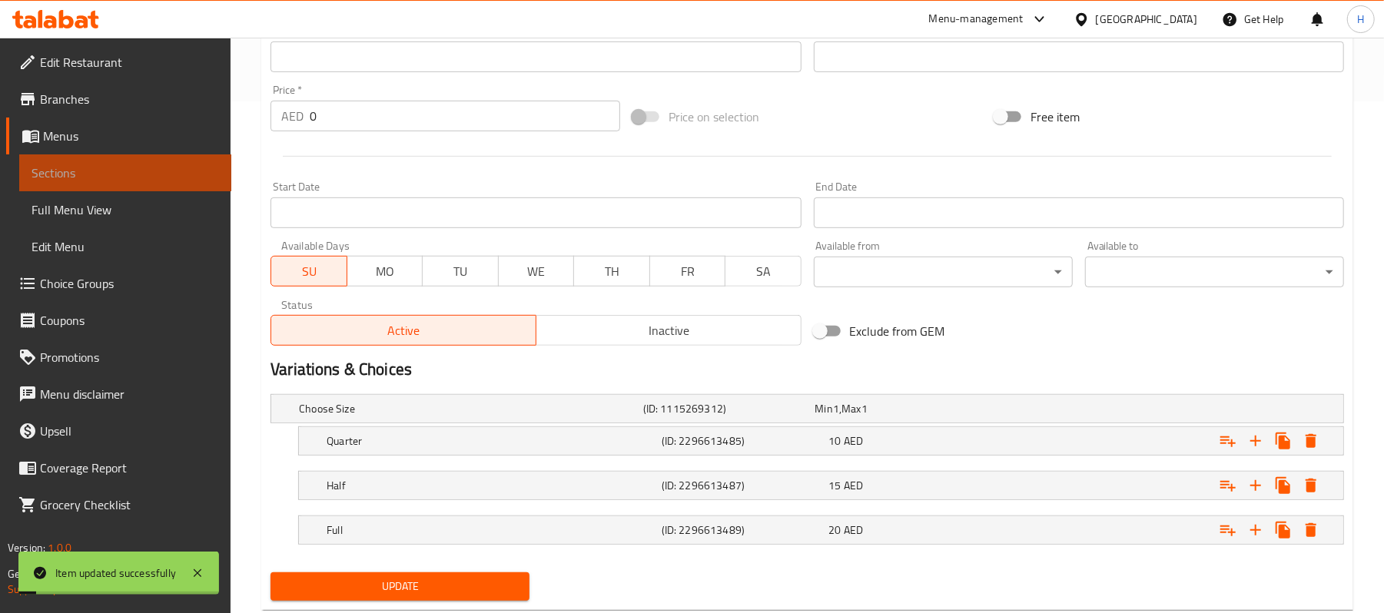
click at [212, 161] on link "Sections" at bounding box center [125, 173] width 212 height 37
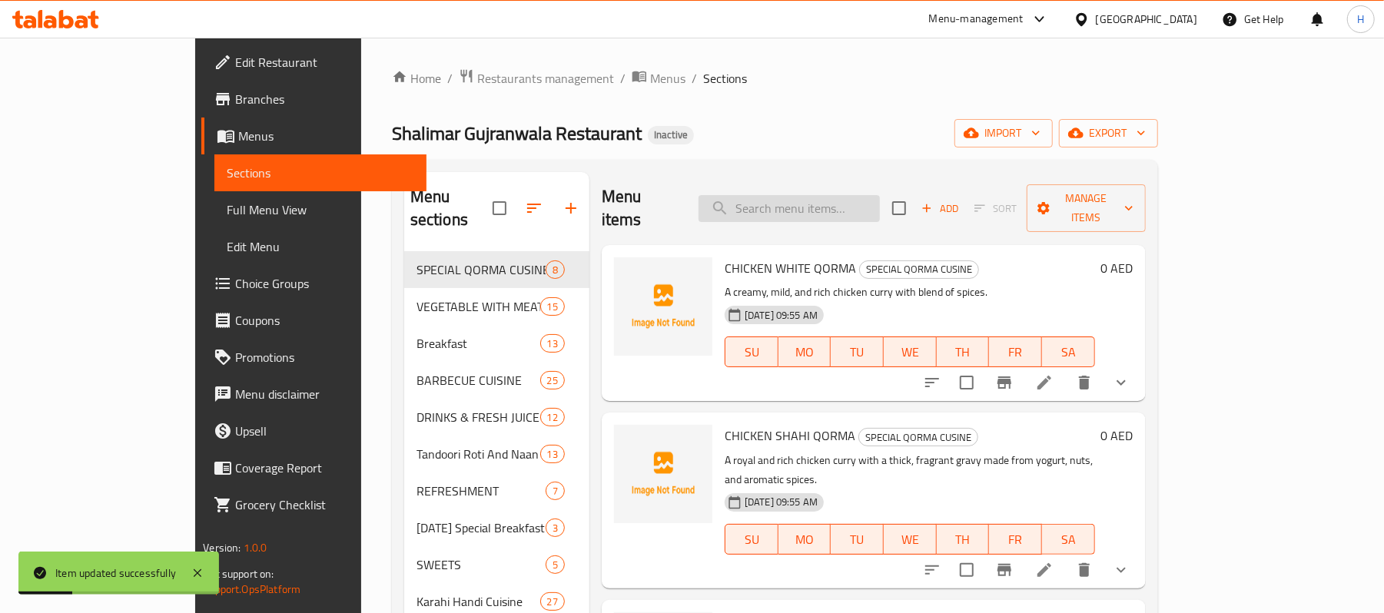
click at [864, 195] on input "search" at bounding box center [789, 208] width 181 height 27
paste input "Chicken Afghani Karahi"
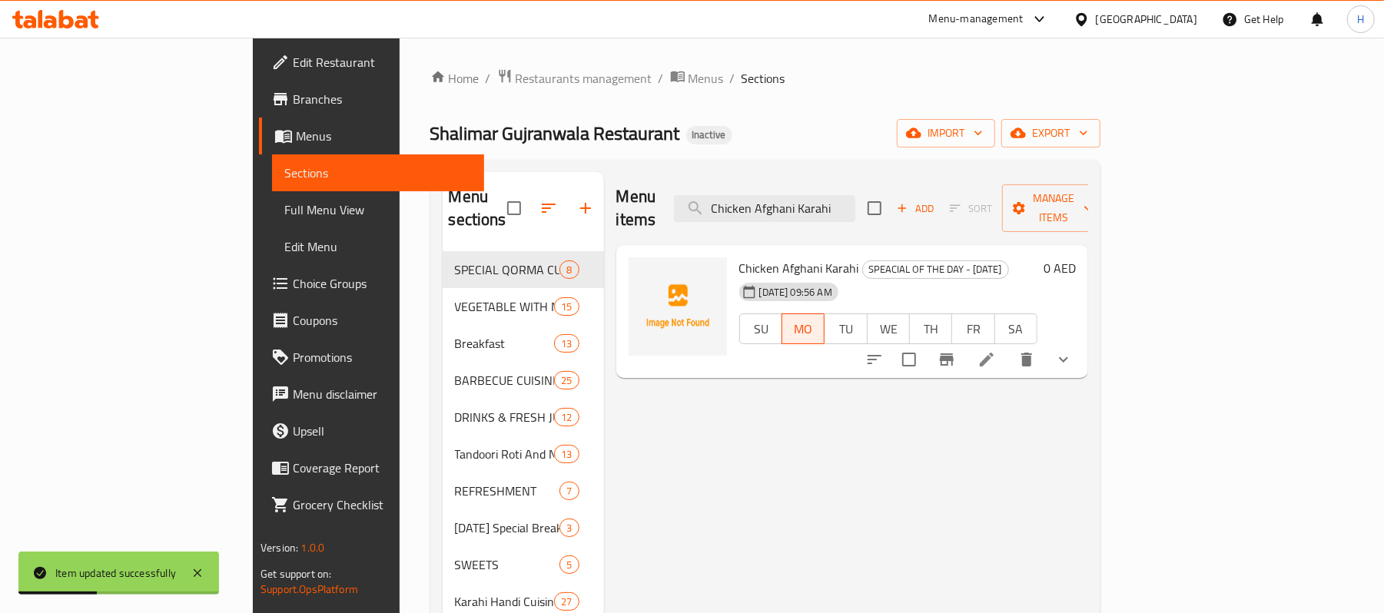
type input "Chicken Afghani Karahi"
click at [996, 351] on icon at bounding box center [987, 360] width 18 height 18
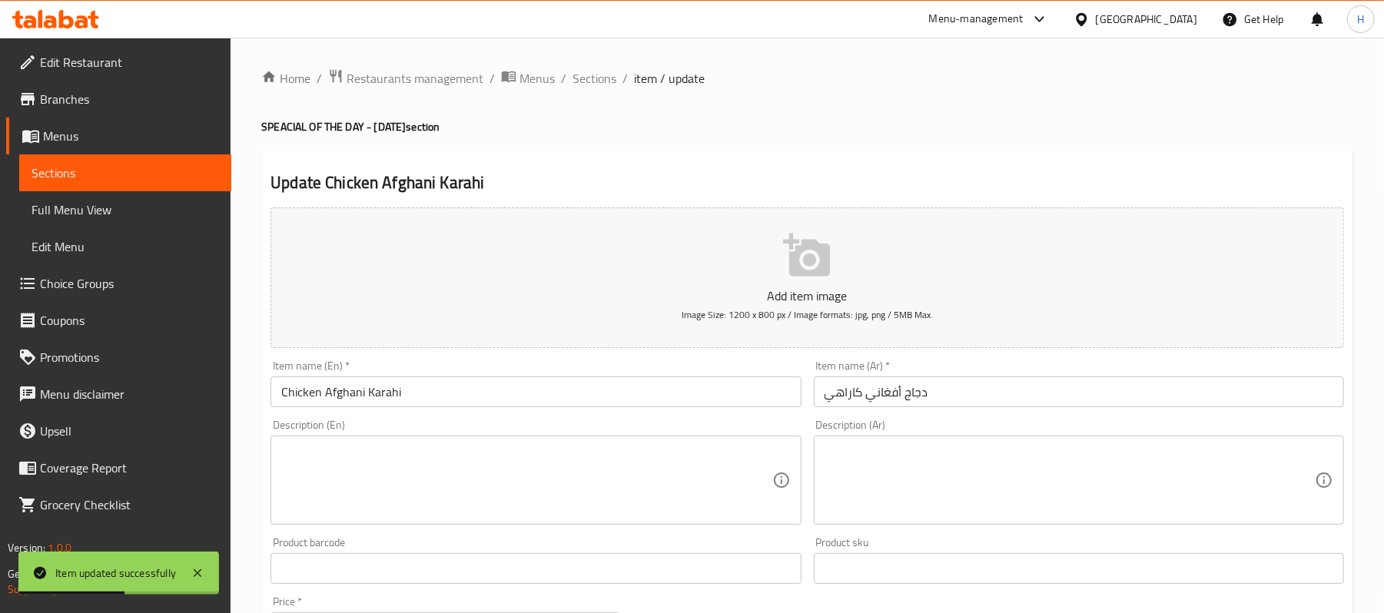
click at [338, 496] on textarea at bounding box center [526, 480] width 490 height 73
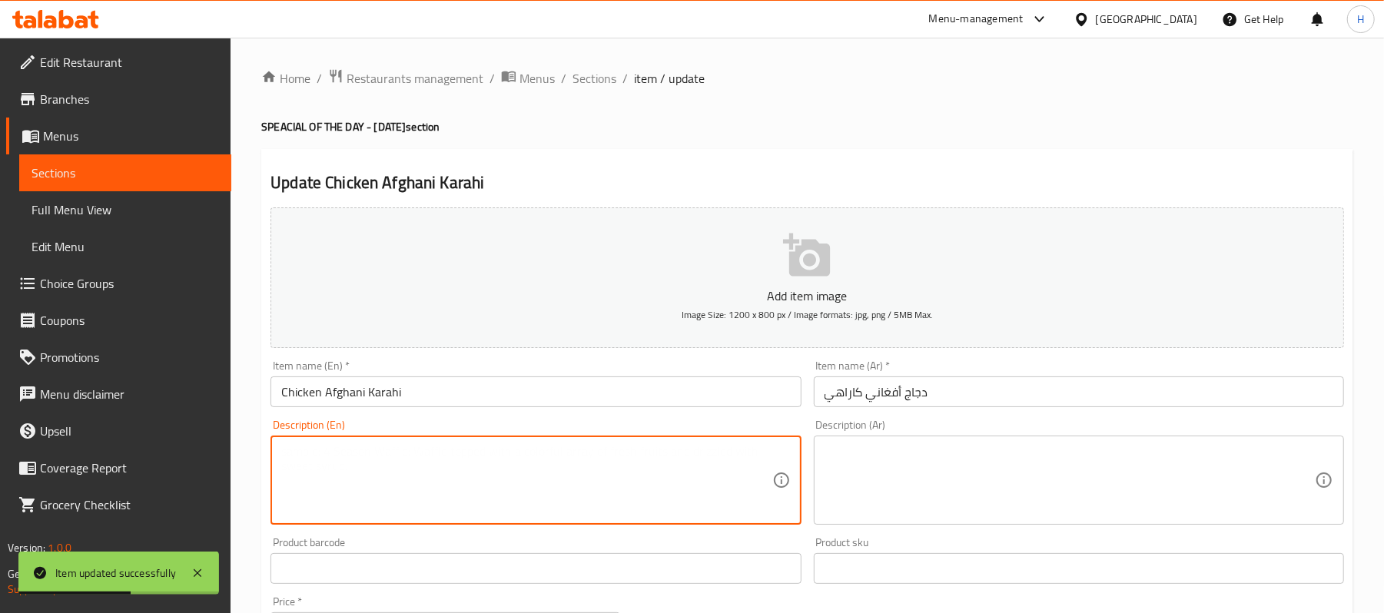
paste textarea "Chicken cooked in Afghani spices. | Ingredients: Chicken, yogurt, Afghani spice…"
click at [459, 454] on textarea "Chicken cooked in Afghani spices. | Ingredients: Chicken, yogurt, Afghani spice…" at bounding box center [526, 480] width 490 height 73
click at [514, 454] on textarea "Chicken cooked in Afghani spices. Ingredients: Chicken, yogurt, Afghani spices." at bounding box center [526, 480] width 490 height 73
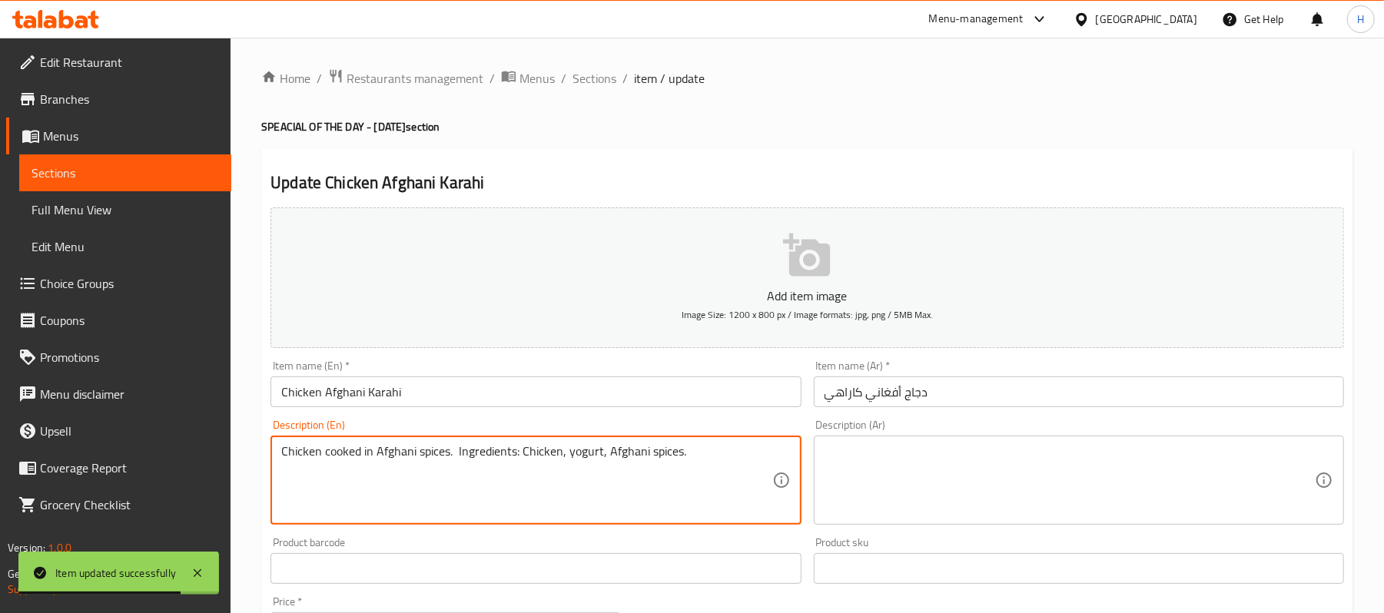
type textarea "Chicken cooked in Afghani spices. Ingredients: Chicken, yogurt, Afghani spices."
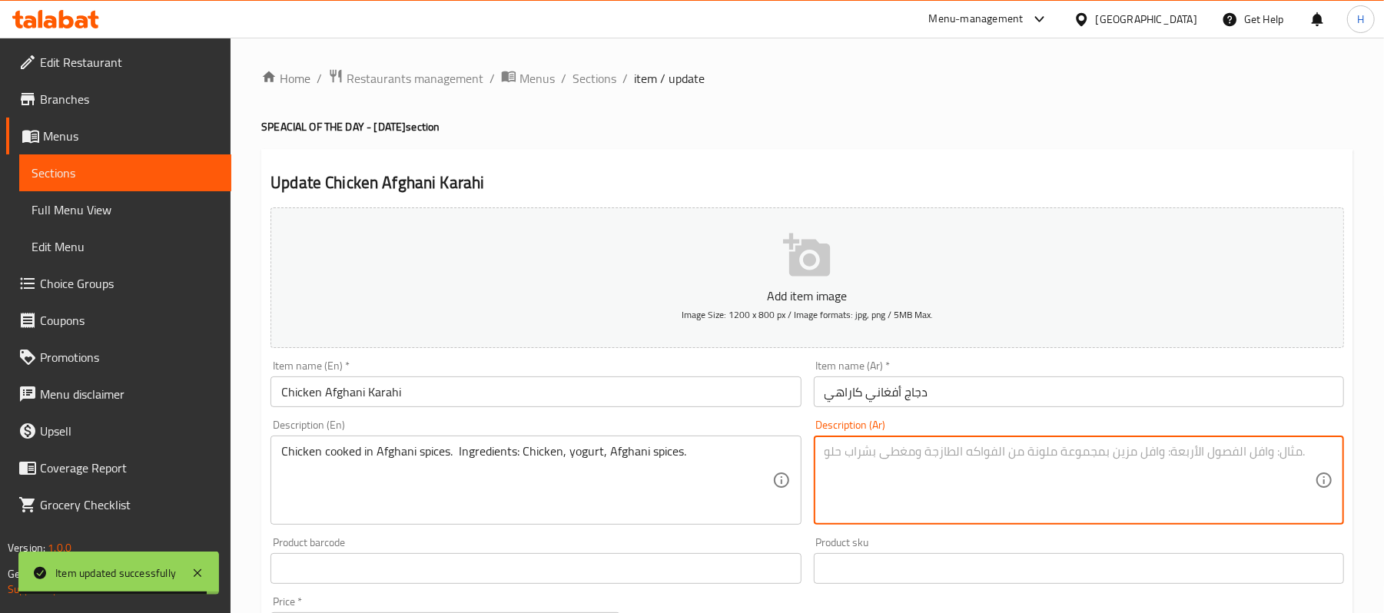
click at [964, 463] on textarea at bounding box center [1070, 480] width 490 height 73
paste textarea "دجاج مطبوخ بالبهارات الأفغانية. المكونات: دجاج، زبادي، بهار أفغاني."
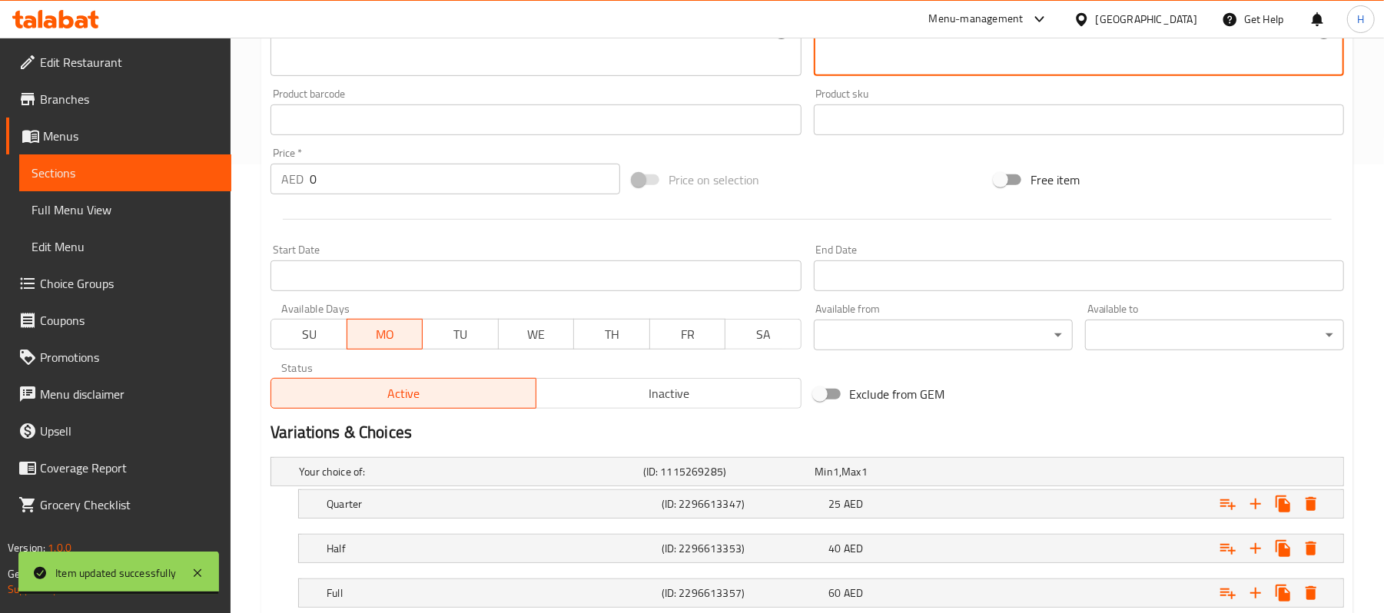
scroll to position [554, 0]
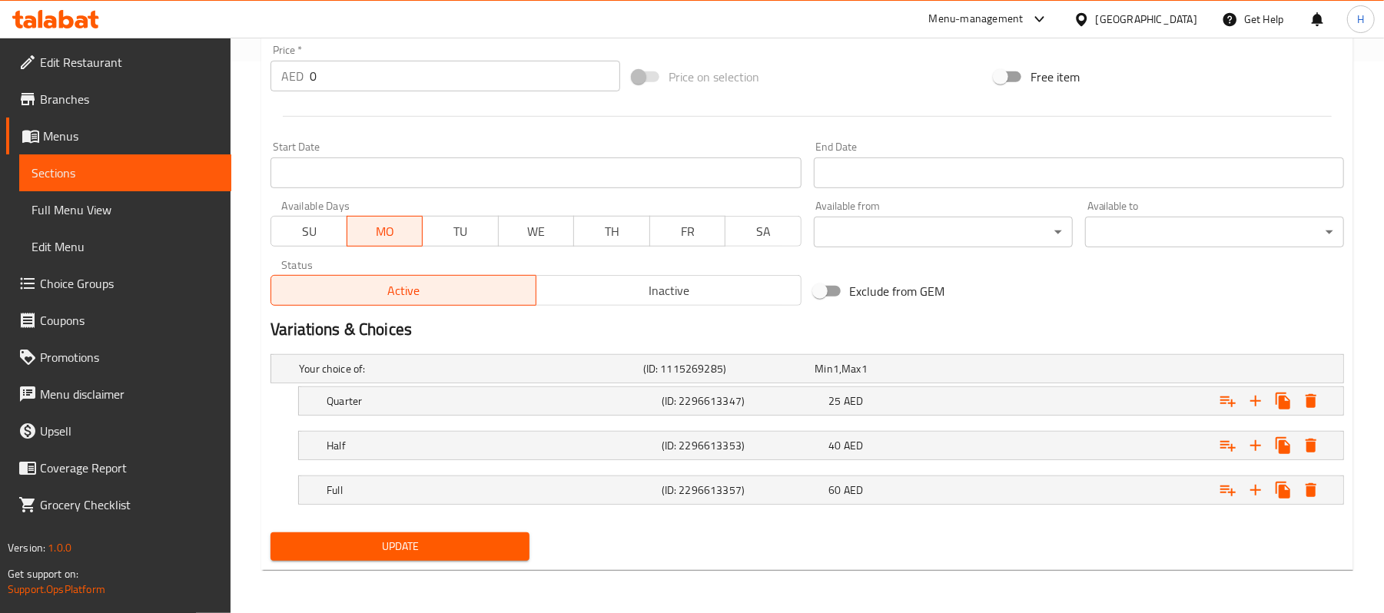
type textarea "دجاج مطبوخ بالبهارات الأفغانية. المكونات: دجاج، زبادي، بهار أفغاني."
click at [532, 545] on div "Update" at bounding box center [399, 547] width 271 height 41
click at [508, 549] on span "Update" at bounding box center [400, 546] width 234 height 19
click at [345, 537] on button "Update" at bounding box center [400, 547] width 259 height 28
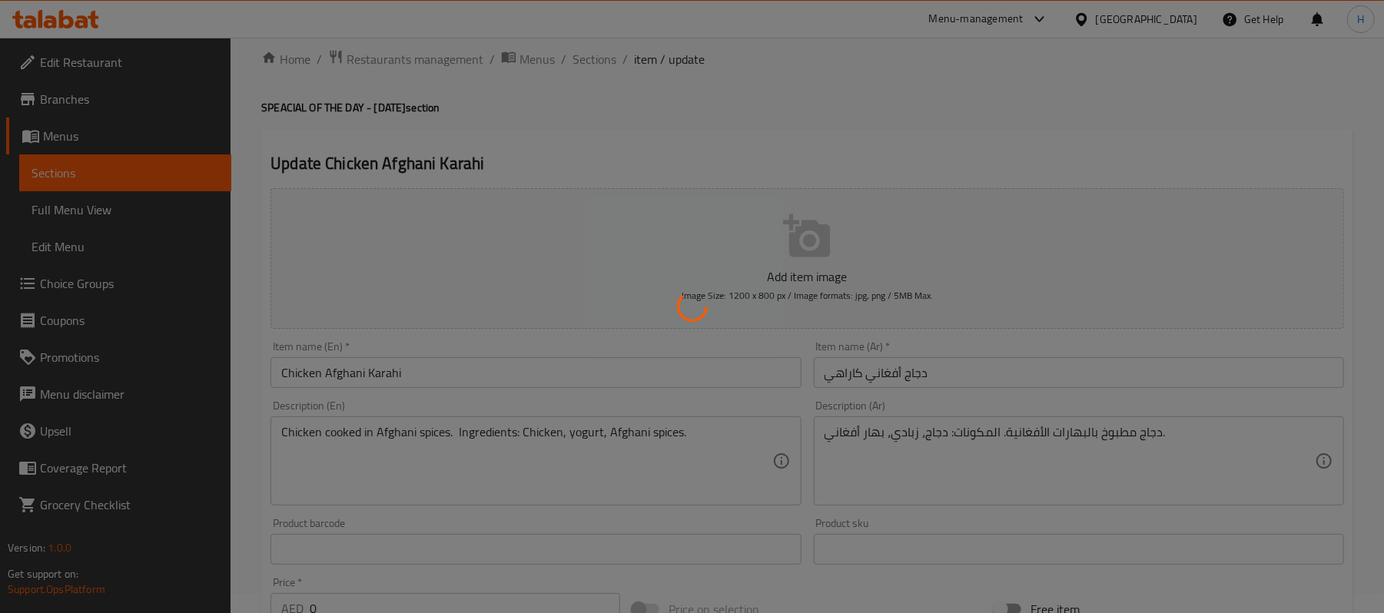
scroll to position [0, 0]
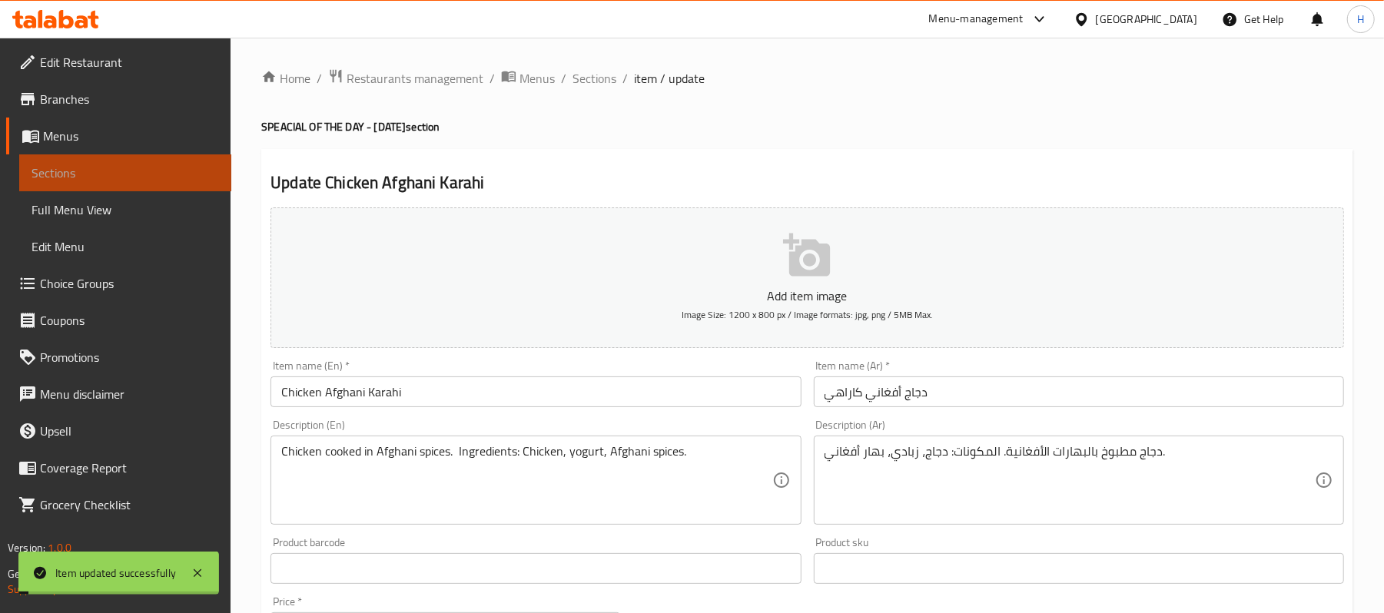
click at [206, 170] on span "Sections" at bounding box center [126, 173] width 188 height 18
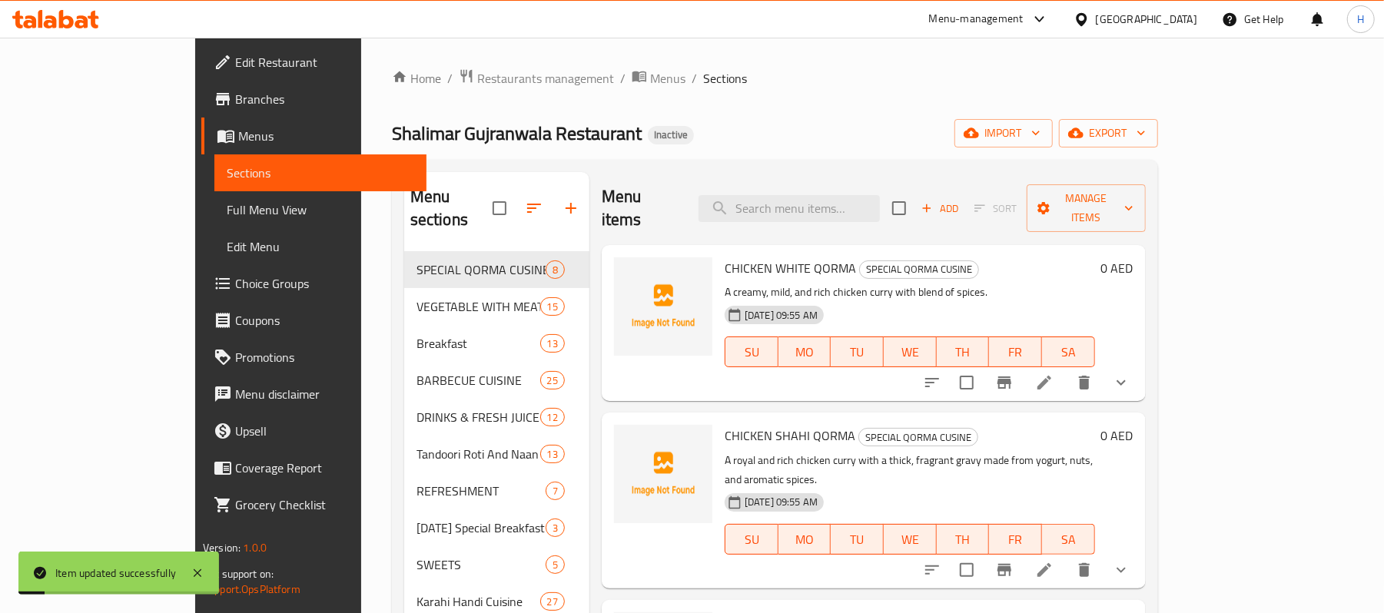
click at [843, 245] on div "CHICKEN WHITE QORMA SPECIAL QORMA CUSINE A creamy, mild, and rich chicken curry…" at bounding box center [874, 323] width 544 height 156
click at [846, 208] on input "search" at bounding box center [789, 208] width 181 height 27
paste input "Mutton Afghani Karahi"
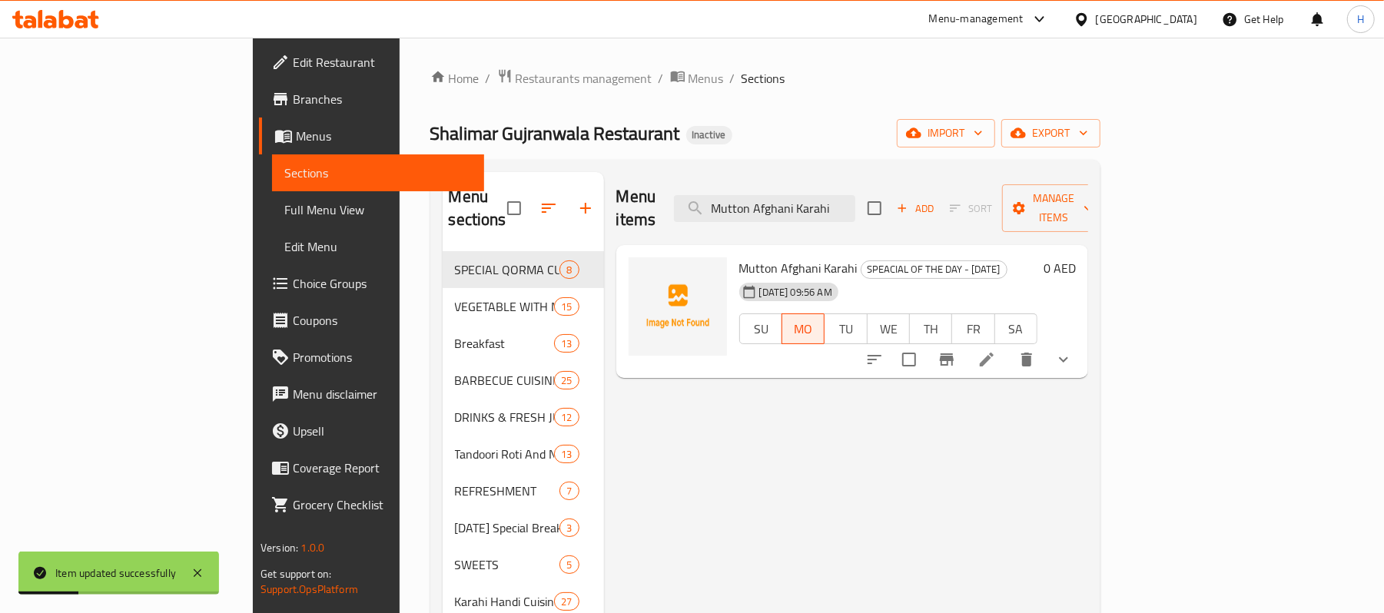
type input "Mutton Afghani Karahi"
click at [996, 351] on icon at bounding box center [987, 360] width 18 height 18
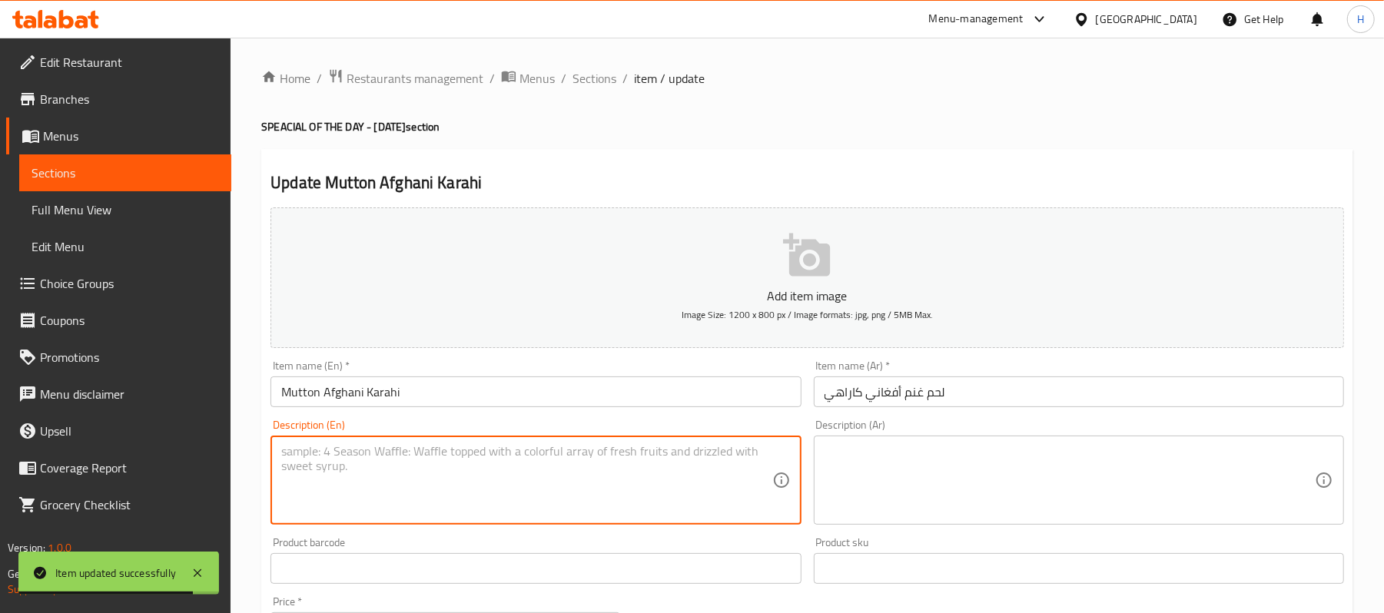
click at [661, 450] on textarea at bounding box center [526, 480] width 490 height 73
paste textarea "Mutton cooked in Afghani spices. | Ingredients: Mutton, yogurt, Afghani spices."
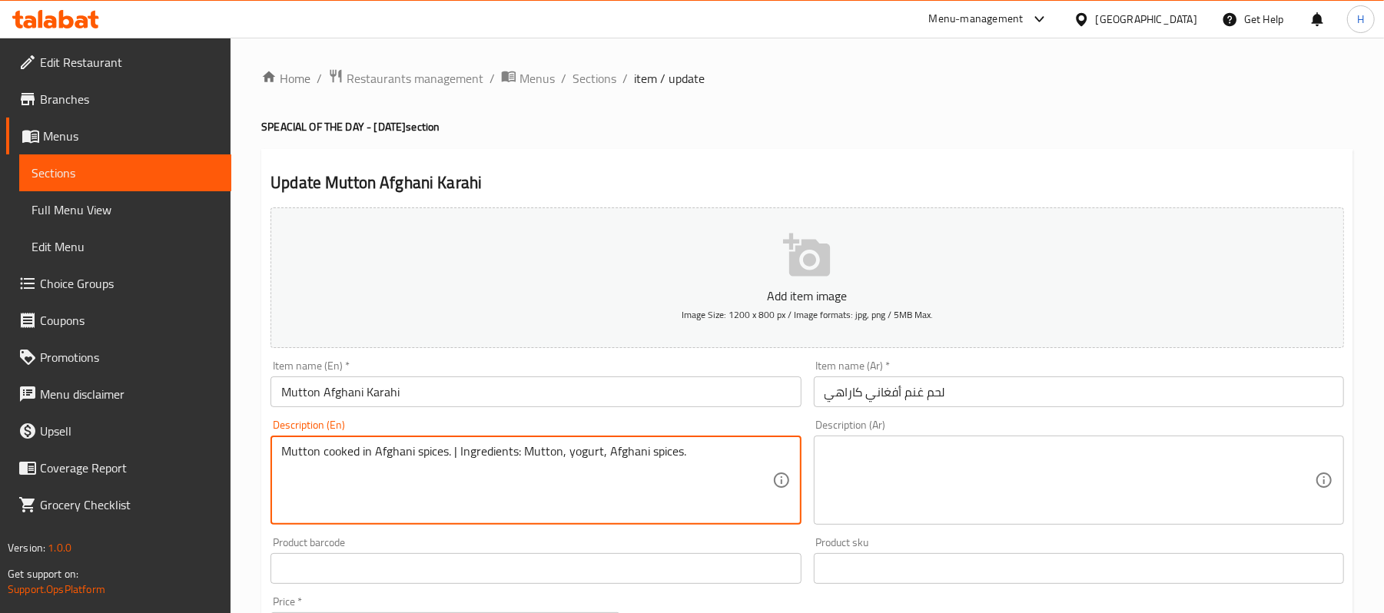
click at [458, 450] on textarea "Mutton cooked in Afghani spices. | Ingredients: Mutton, yogurt, Afghani spices." at bounding box center [526, 480] width 490 height 73
click at [496, 453] on textarea "Mutton cooked in Afghani spices. Ingredients: Mutton, yogurt, Afghani spices." at bounding box center [526, 480] width 490 height 73
type textarea "Mutton cooked in Afghani spices. Ingredients: Mutton, yogurt, Afghani spices."
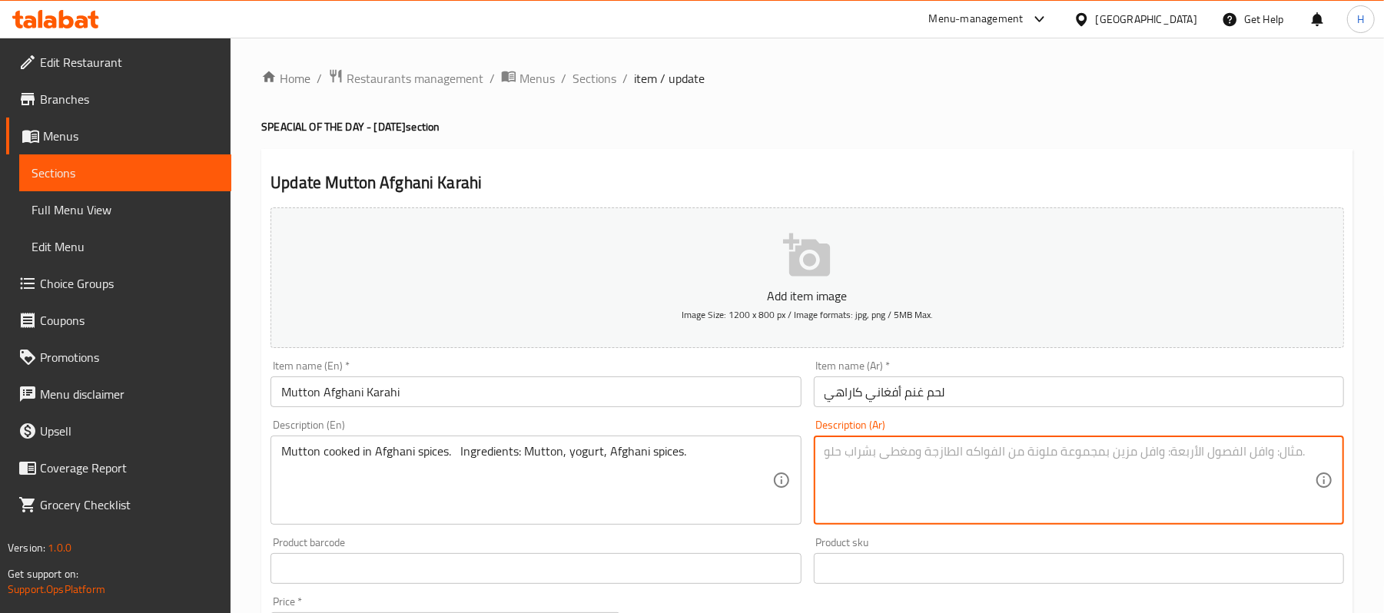
click at [951, 499] on textarea at bounding box center [1070, 480] width 490 height 73
paste textarea "لحم غنم مطبوخ بتوابل أفغانية. المكونات: لحم غنم ، زبادي، توابل أفغانية."
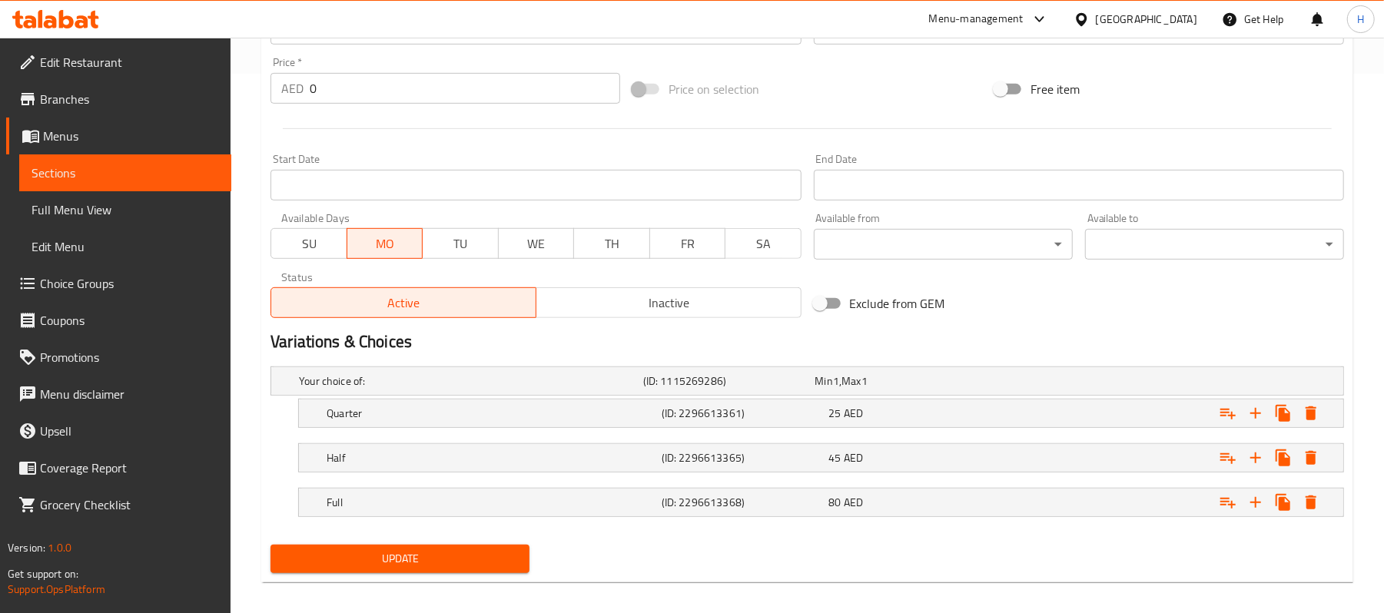
scroll to position [554, 0]
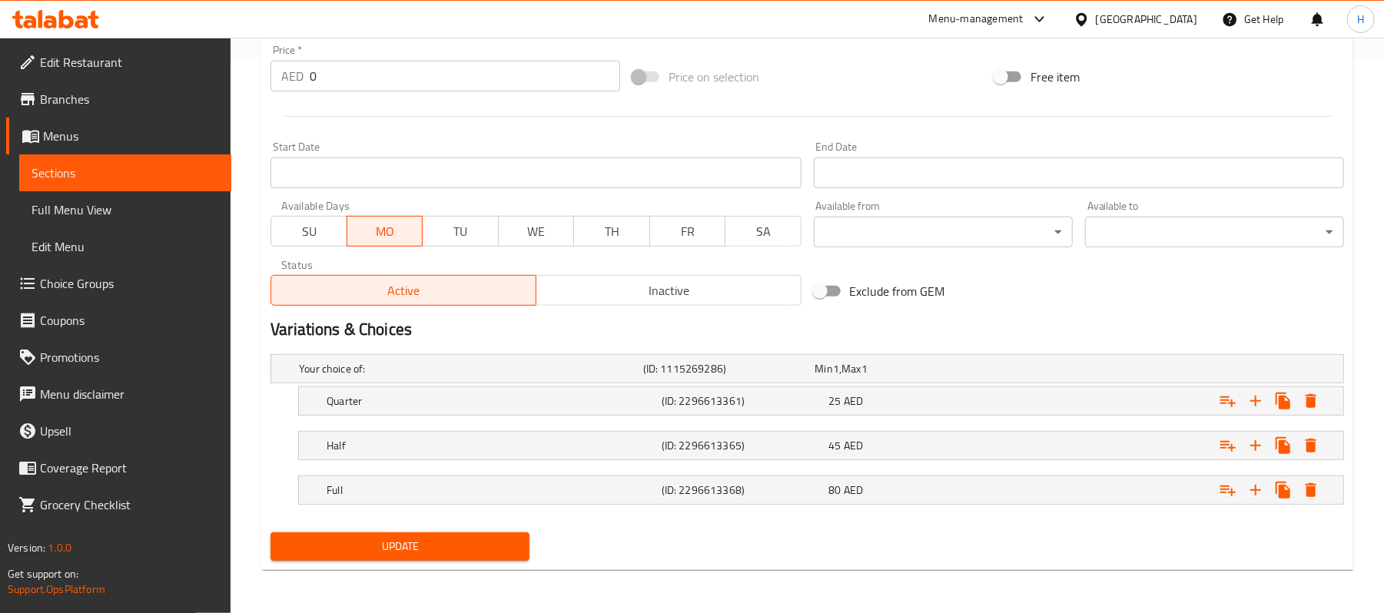
type textarea "لحم غنم مطبوخ بتوابل أفغانية. المكونات: لحم غنم ، زبادي، توابل أفغانية."
click at [446, 552] on span "Update" at bounding box center [400, 546] width 234 height 19
click at [164, 161] on link "Sections" at bounding box center [125, 173] width 212 height 37
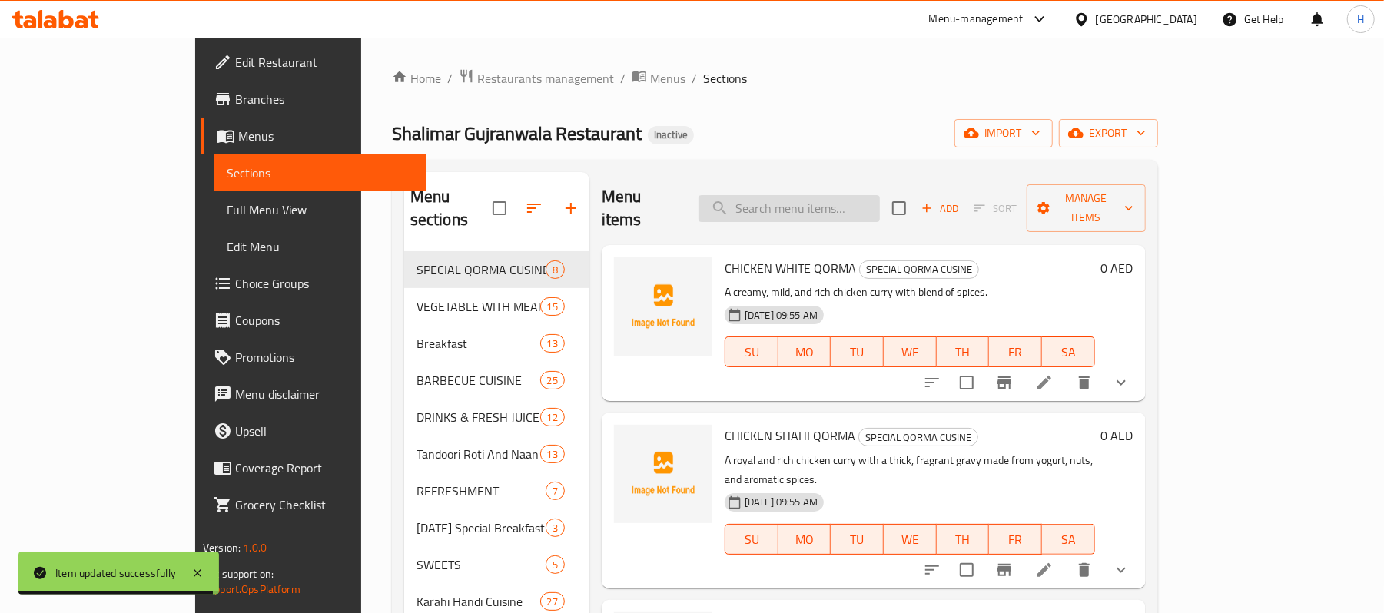
click at [819, 206] on input "search" at bounding box center [789, 208] width 181 height 27
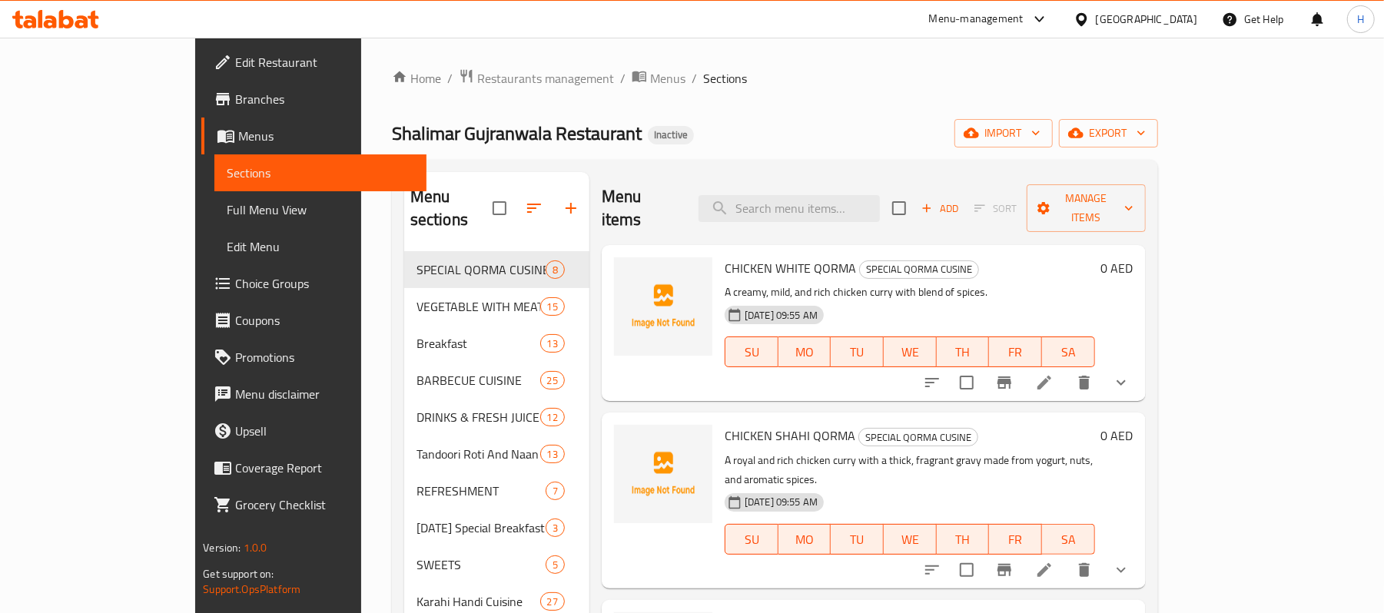
paste input "[PERSON_NAME]"
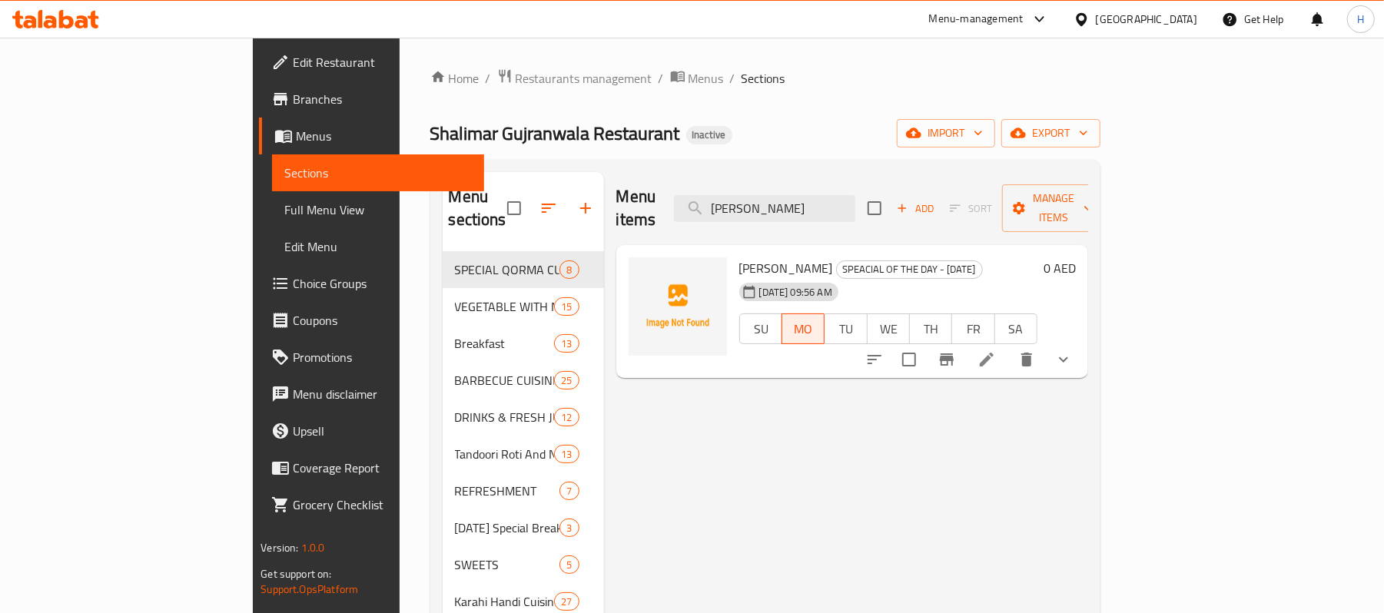
type input "[PERSON_NAME]"
click at [994, 353] on icon at bounding box center [987, 360] width 14 height 14
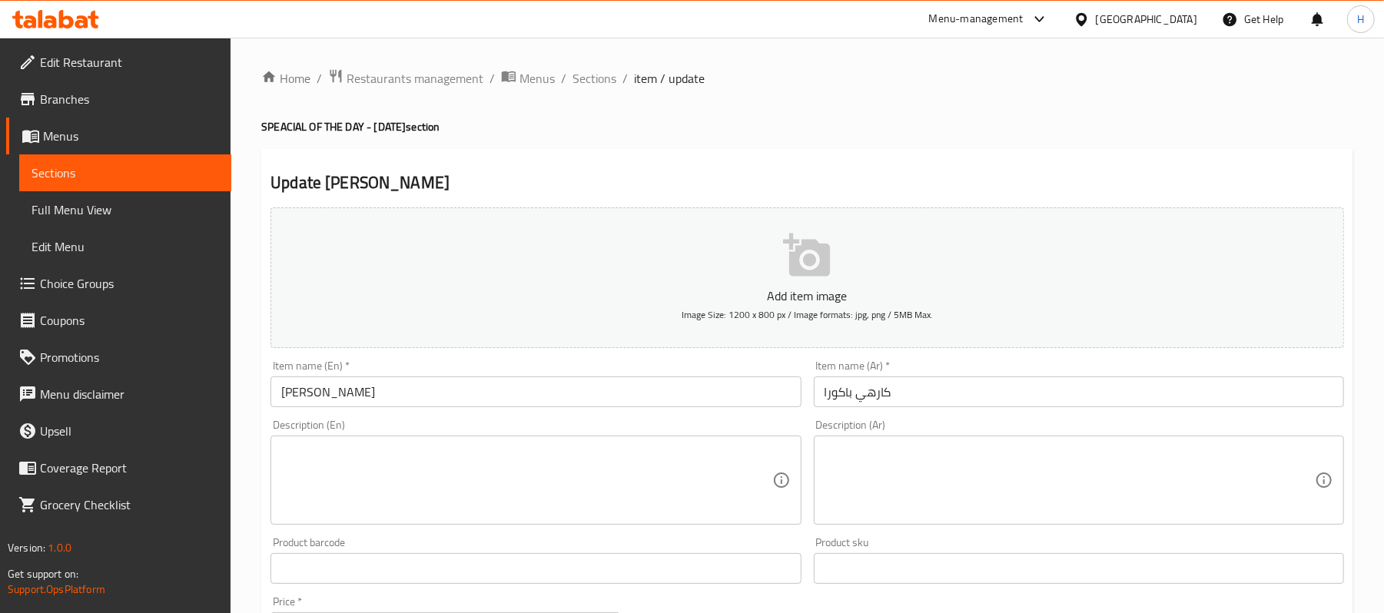
click at [499, 441] on div "Description (En)" at bounding box center [536, 480] width 530 height 89
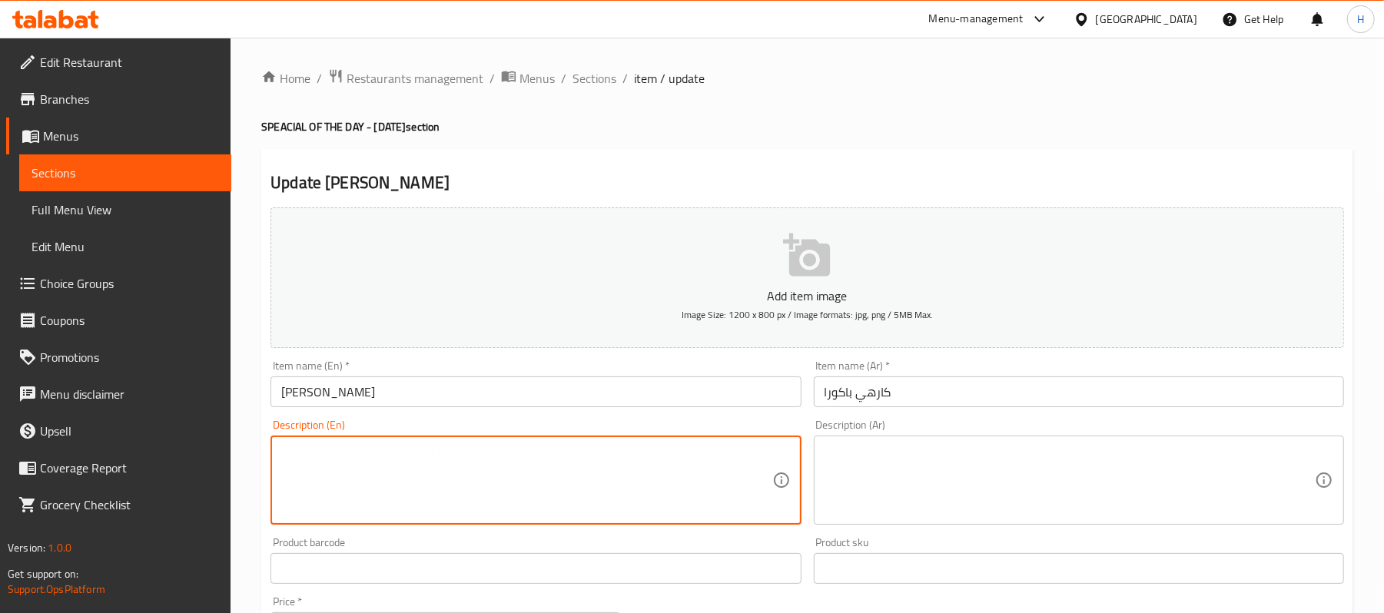
paste textarea "Gram flour curry with pakoras. | Ingredients: Gram flour, yogurt, pakoras, spic…"
click at [441, 458] on textarea "Gram flour curry with pakoras. | Ingredients: Gram flour, yogurt, pakoras, spic…" at bounding box center [526, 480] width 490 height 73
click at [489, 450] on textarea "Gram flour curry with pakoras. Ingredients: Gram flour, yogurt, pakoras, spices." at bounding box center [526, 480] width 490 height 73
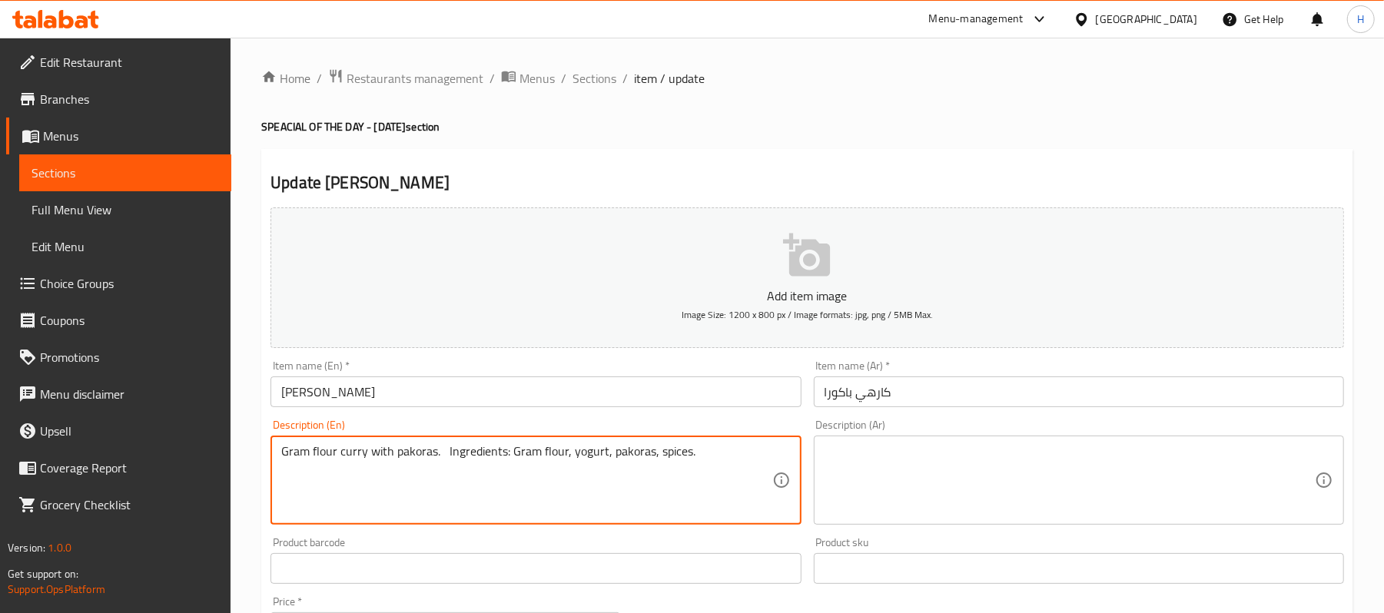
type textarea "Gram flour curry with pakoras. Ingredients: Gram flour, yogurt, pakoras, spices."
click at [958, 478] on textarea at bounding box center [1070, 480] width 490 height 73
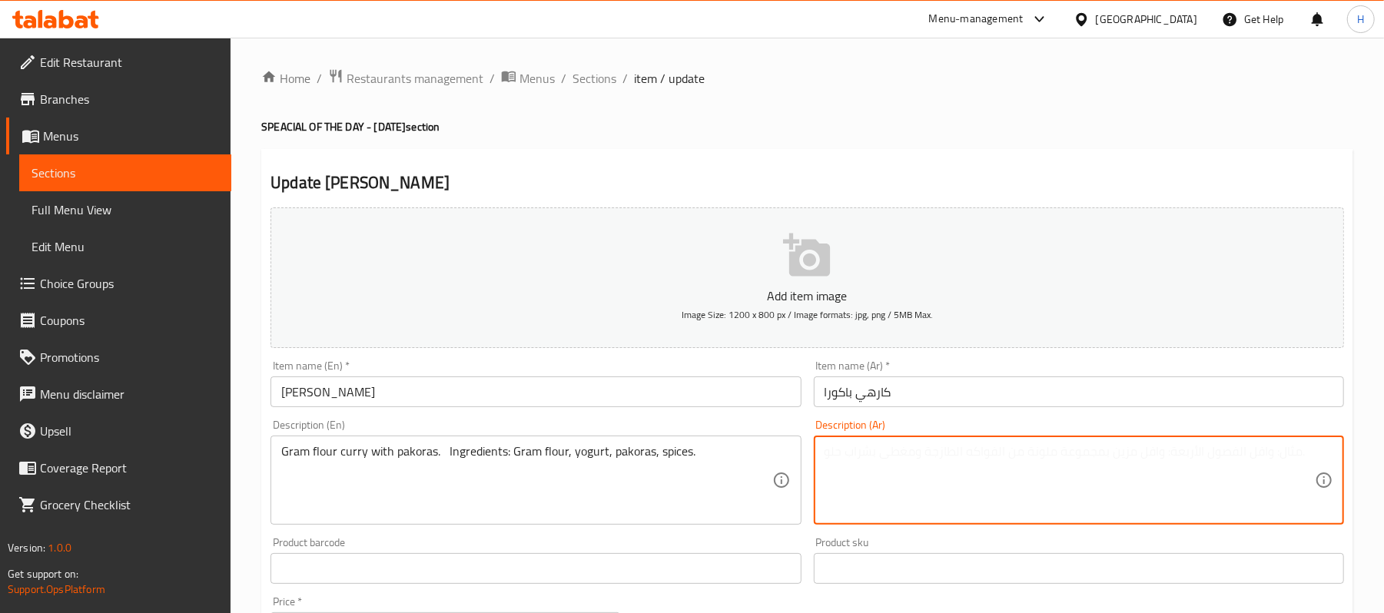
paste textarea "كاري دقيق الحمص مع الباكورة. المكونات: دقيق الحمص، [PERSON_NAME]، [PERSON_NAME]…"
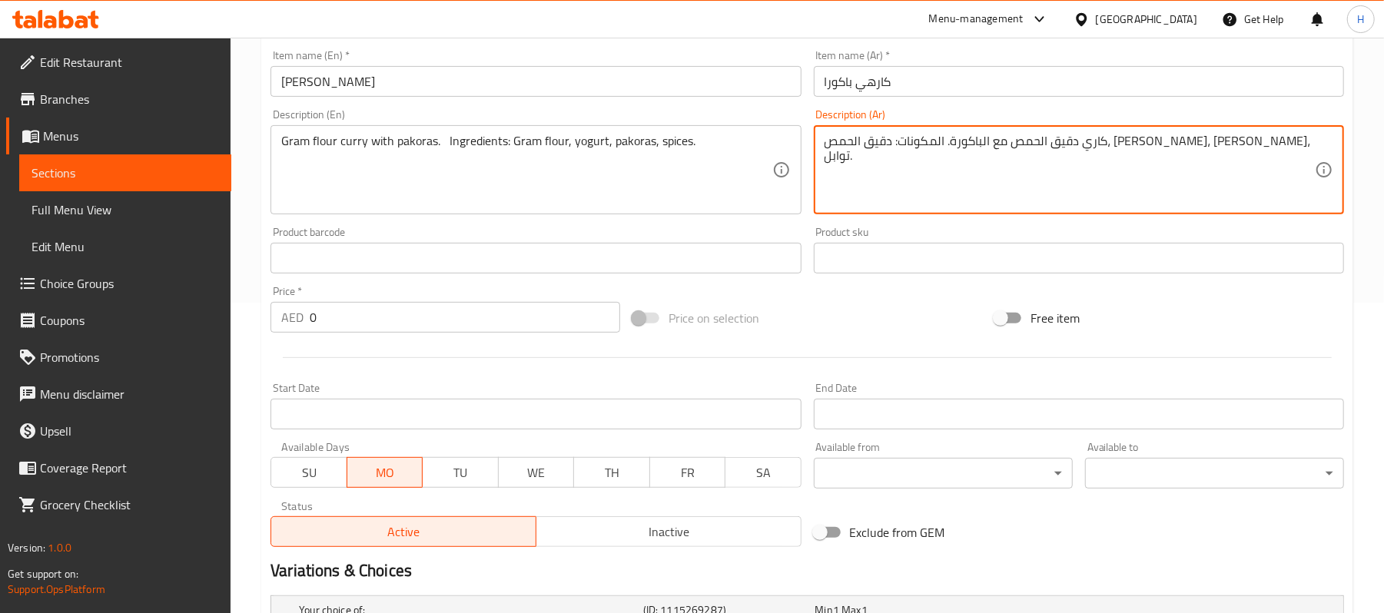
scroll to position [554, 0]
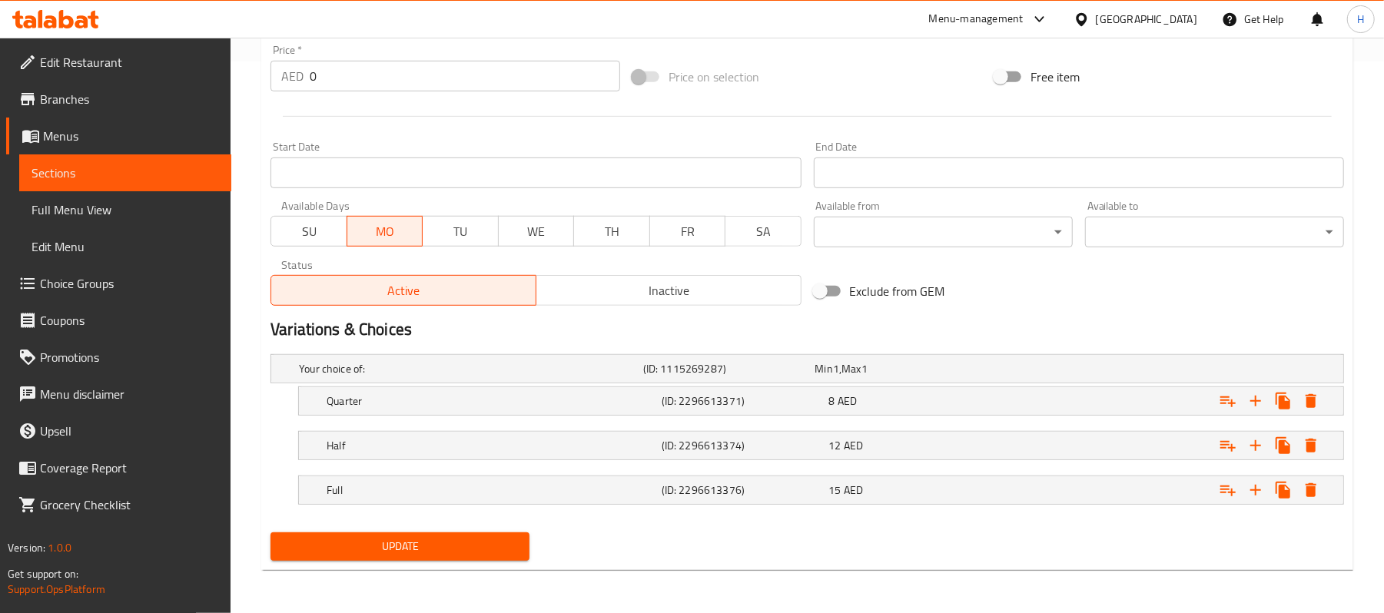
type textarea "كاري دقيق الحمص مع الباكورة. المكونات: دقيق الحمص، [PERSON_NAME]، [PERSON_NAME]…"
click at [503, 542] on span "Update" at bounding box center [400, 546] width 234 height 19
click at [367, 539] on span "Update" at bounding box center [400, 546] width 234 height 19
drag, startPoint x: 192, startPoint y: 171, endPoint x: 241, endPoint y: 171, distance: 49.2
click at [192, 171] on span "Sections" at bounding box center [126, 173] width 188 height 18
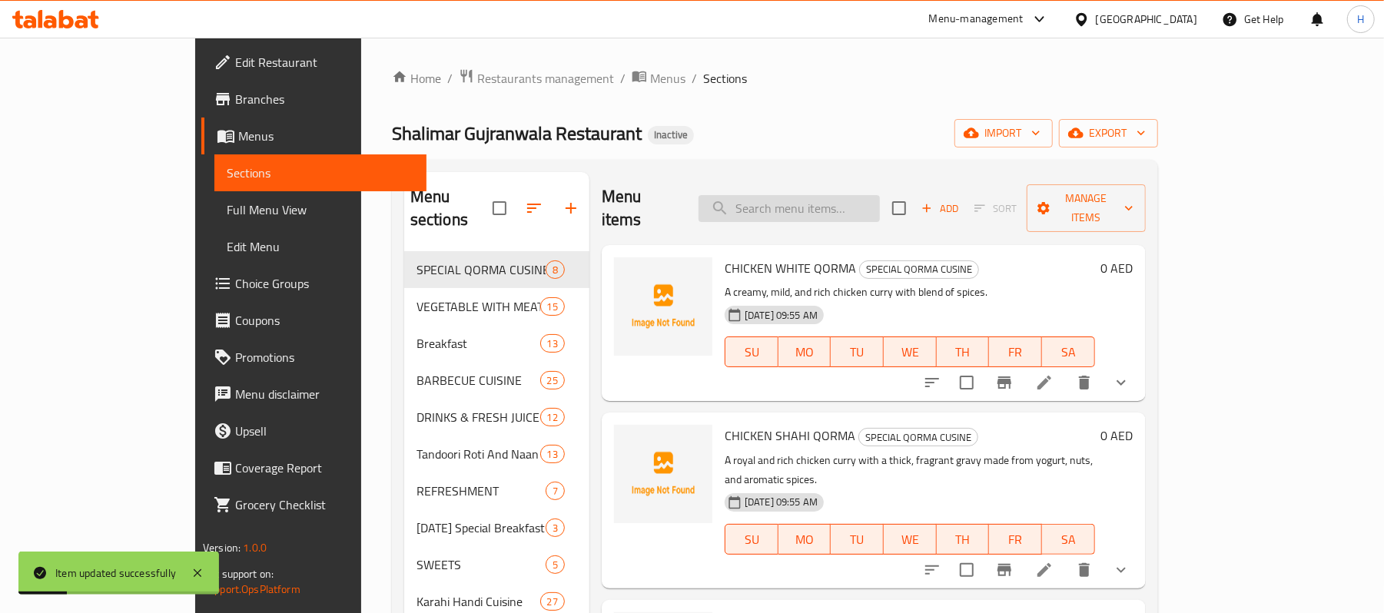
click at [836, 195] on input "search" at bounding box center [789, 208] width 181 height 27
paste input "Shami Kabab Biryani"
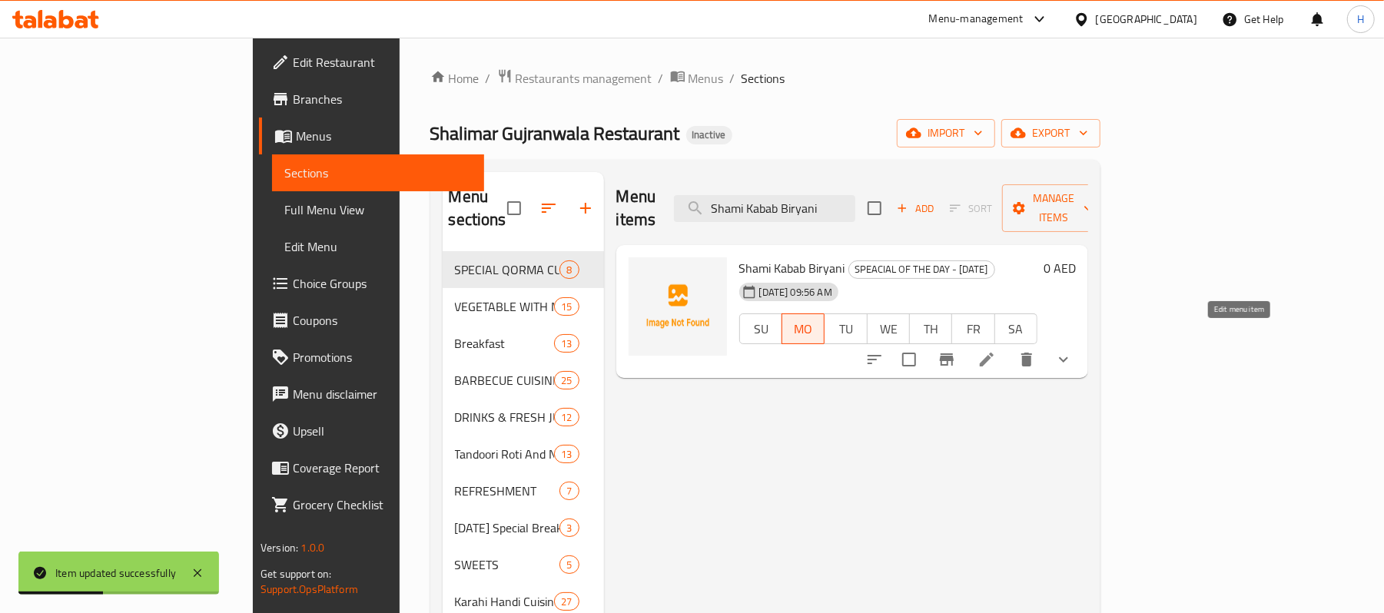
type input "Shami Kabab Biryani"
click at [996, 351] on icon at bounding box center [987, 360] width 18 height 18
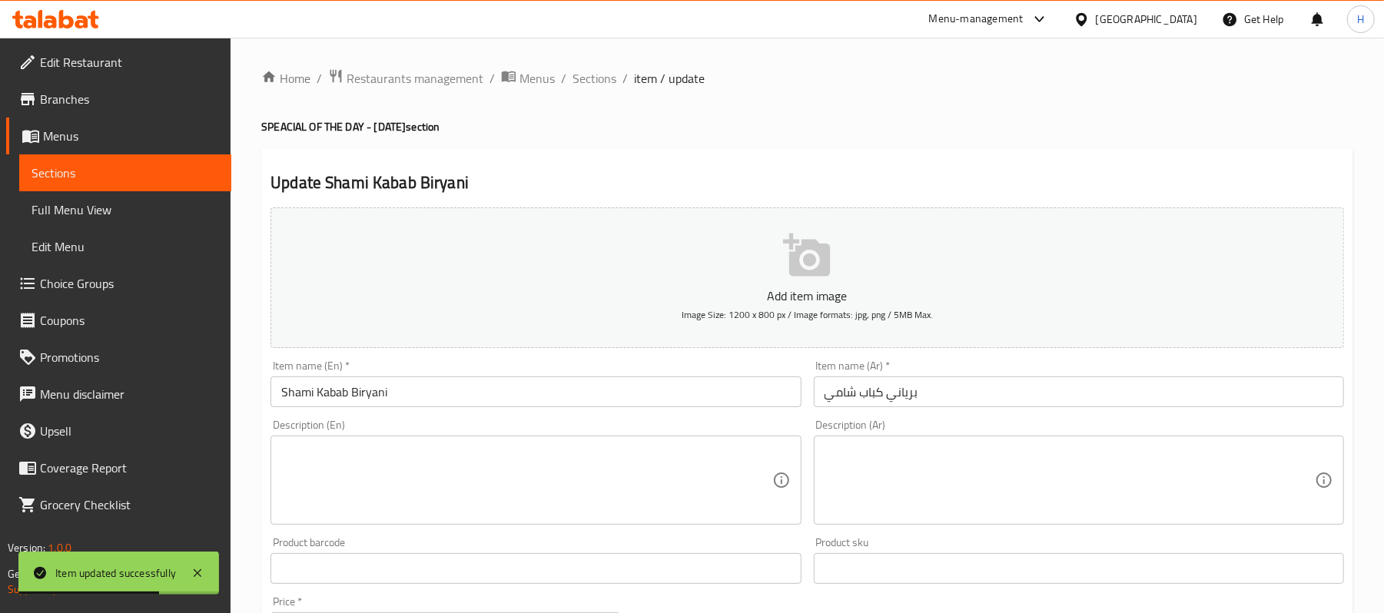
click at [560, 490] on textarea at bounding box center [526, 480] width 490 height 73
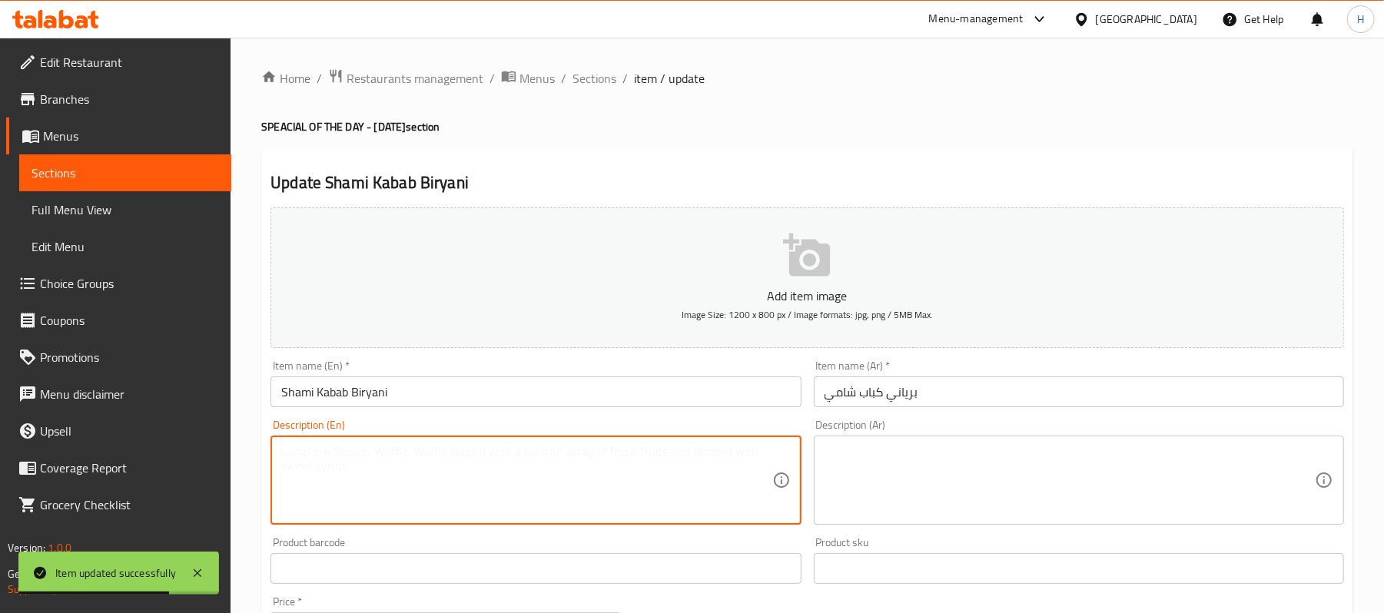
paste textarea "Biryani with shami kababs. | Ingredients: Rice, shami kababs, biryani spices."
click at [426, 452] on textarea "Biryani with shami kababs. | Ingredients: Rice, shami kababs, biryani spices." at bounding box center [526, 480] width 490 height 73
click at [459, 450] on textarea "Biryani with shami kababs. Ingredients: Rice, shami kababs, biryani spices." at bounding box center [526, 480] width 490 height 73
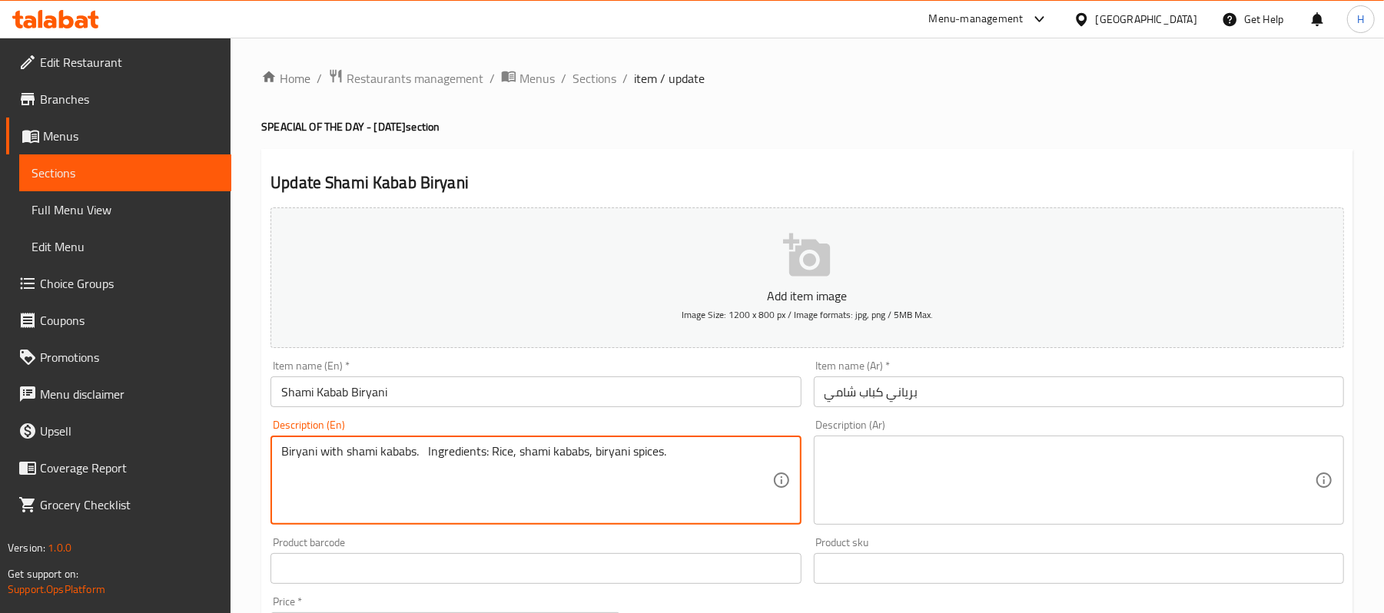
type textarea "Biryani with shami kababs. Ingredients: Rice, shami kababs, biryani spices."
click at [1006, 460] on textarea at bounding box center [1070, 480] width 490 height 73
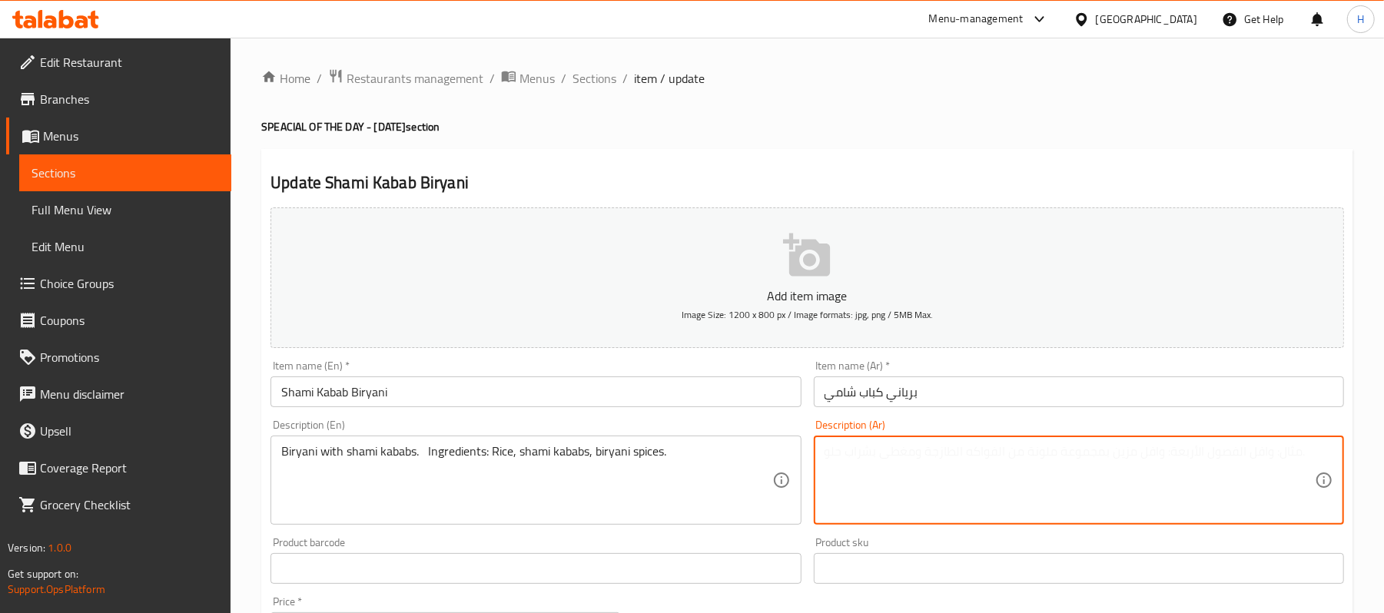
paste textarea "برياني مع [PERSON_NAME]. المكونات: أرز، كباب شامي، بهارات برياني."
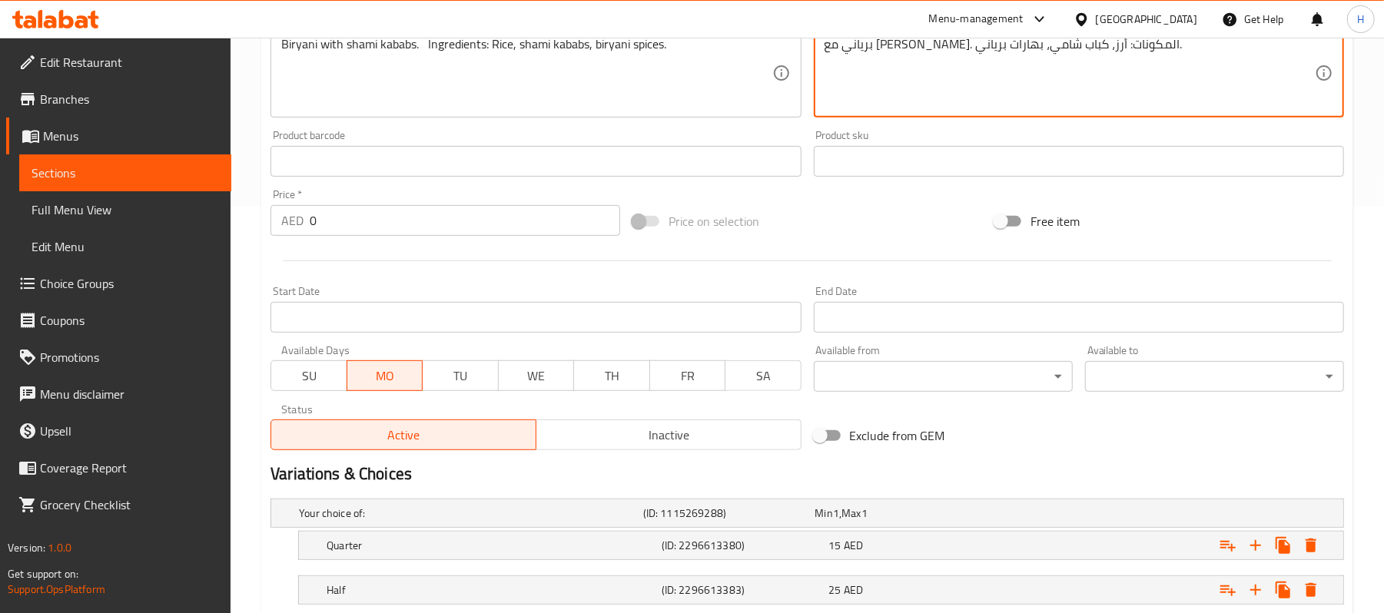
scroll to position [554, 0]
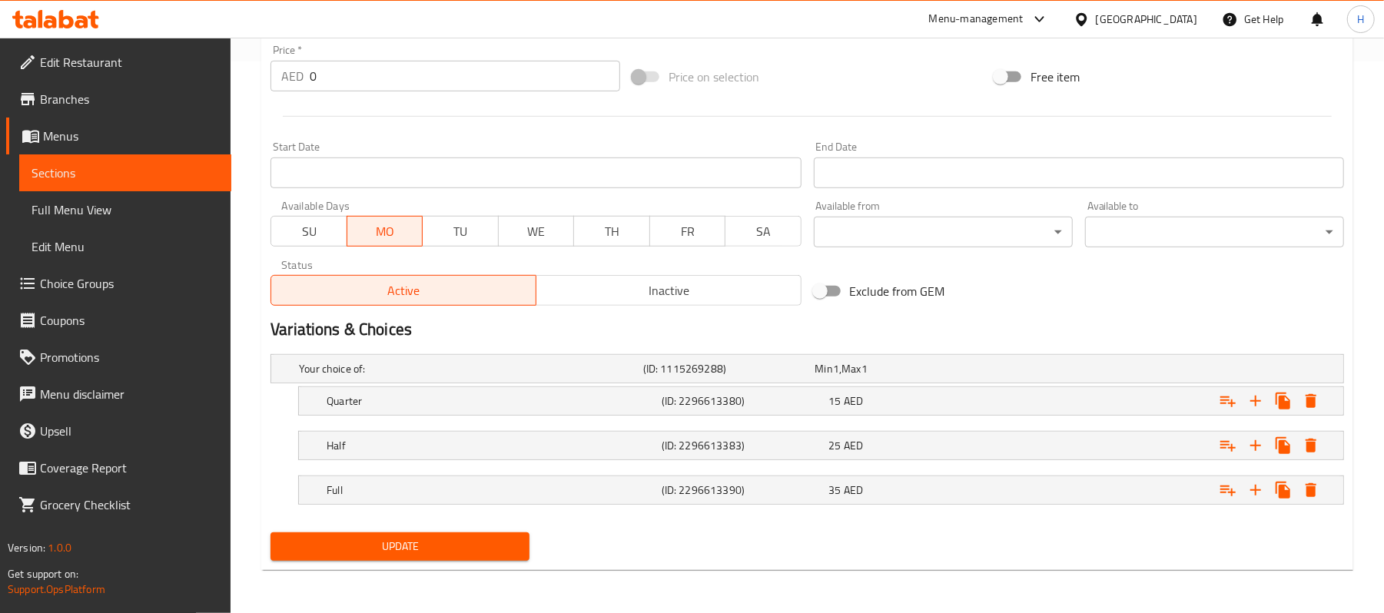
type textarea "برياني مع [PERSON_NAME]. المكونات: أرز، كباب شامي، بهارات برياني."
click at [397, 548] on span "Update" at bounding box center [400, 546] width 234 height 19
click at [437, 548] on span "Update" at bounding box center [400, 546] width 234 height 19
click at [452, 554] on span "Update" at bounding box center [400, 546] width 234 height 19
click at [214, 178] on span "Sections" at bounding box center [126, 173] width 188 height 18
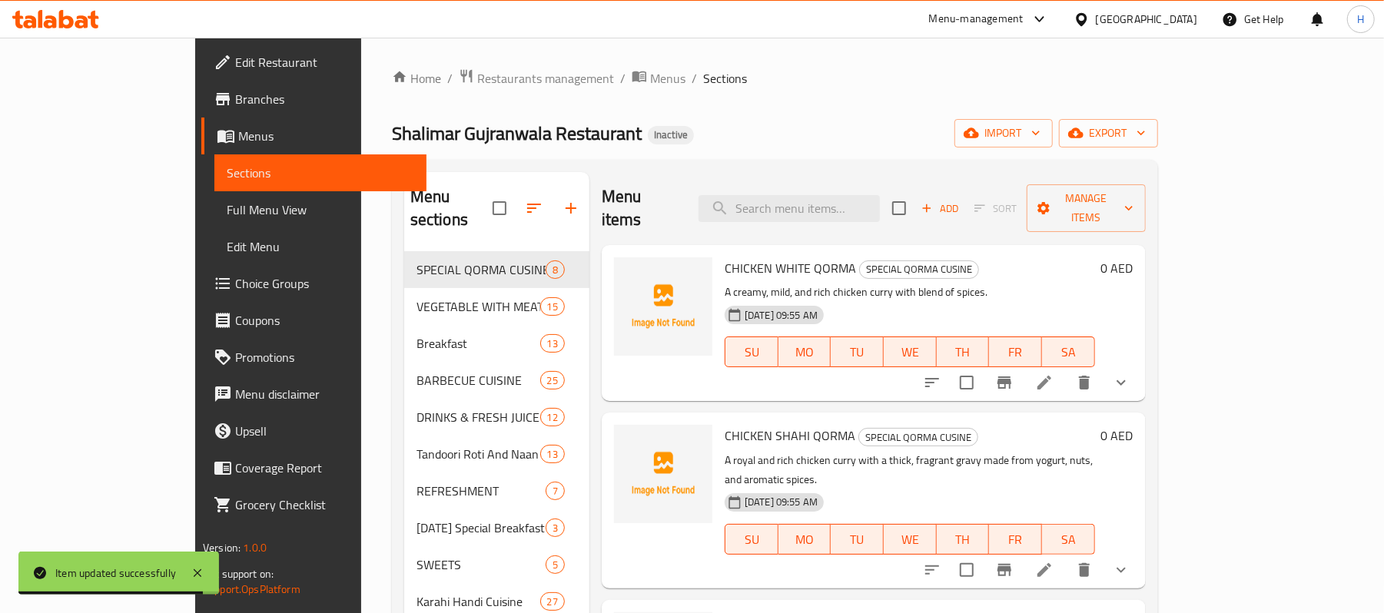
click at [836, 161] on div "Menu sections SPECIAL QORMA CUSINE 8 VEGETABLE WITH MEAT 15 Breakfast 13 BARBEC…" at bounding box center [775, 621] width 766 height 922
click at [835, 195] on input "search" at bounding box center [789, 208] width 181 height 27
paste input "Kala Chana"
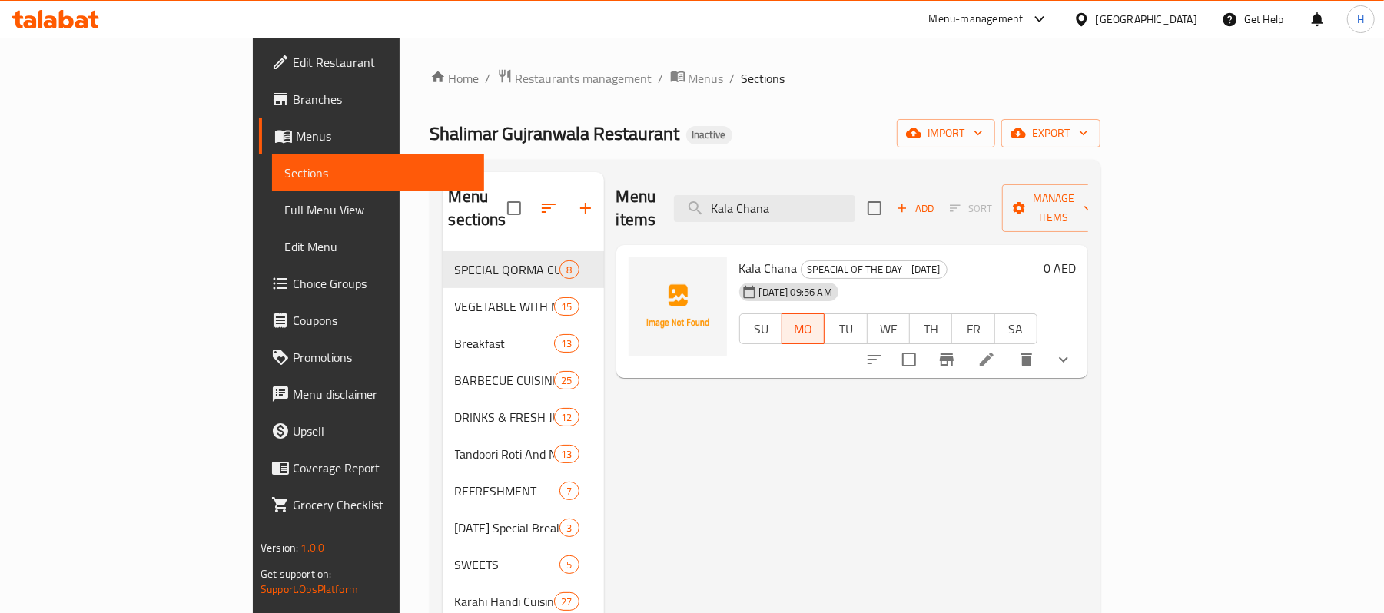
type input "Kala Chana"
click at [1009, 346] on li at bounding box center [987, 360] width 43 height 28
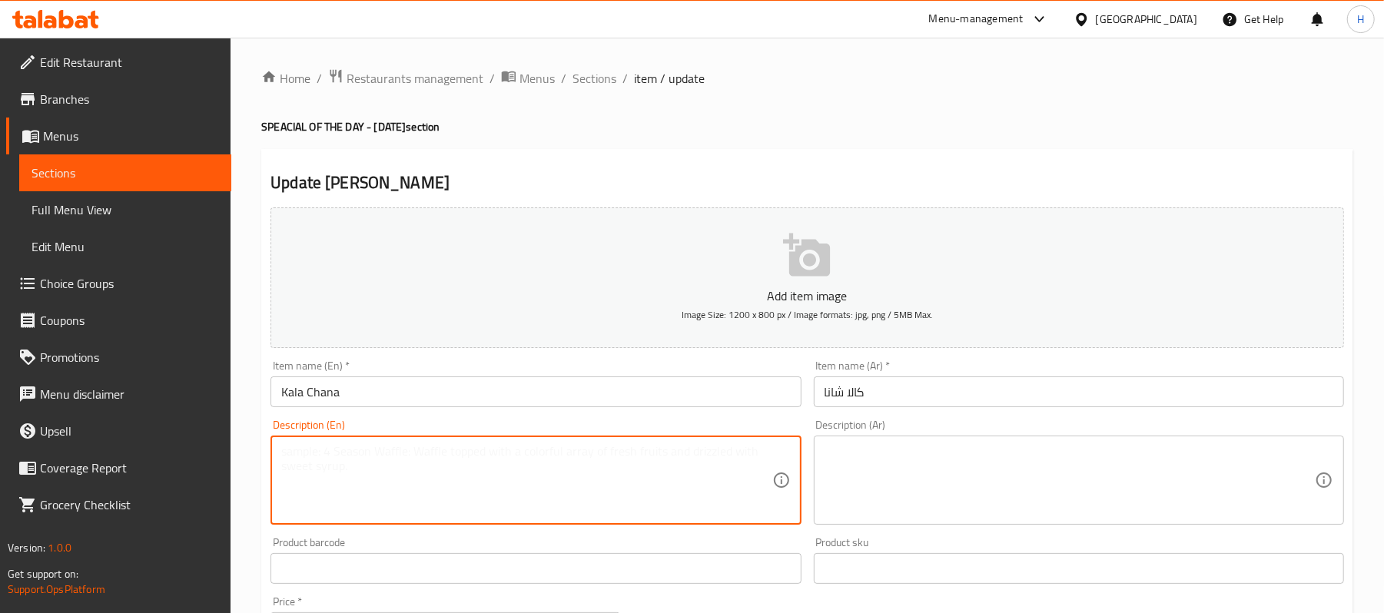
click at [567, 462] on textarea at bounding box center [526, 480] width 490 height 73
paste textarea "Black chickpea curry. | Ingredients: Black chickpeas, onion, tomato, spices."
click at [389, 456] on textarea "Black chickpea curry. | Ingredients: Black chickpeas, onion, tomato, spices." at bounding box center [526, 480] width 490 height 73
click at [389, 454] on textarea "Black chickpea curry. | Ingredients: Black chickpeas, onion, tomato, spices." at bounding box center [526, 480] width 490 height 73
click at [444, 455] on textarea "Black chickpea curry. Ingredients: Black chickpeas, onion, tomato, spices." at bounding box center [526, 480] width 490 height 73
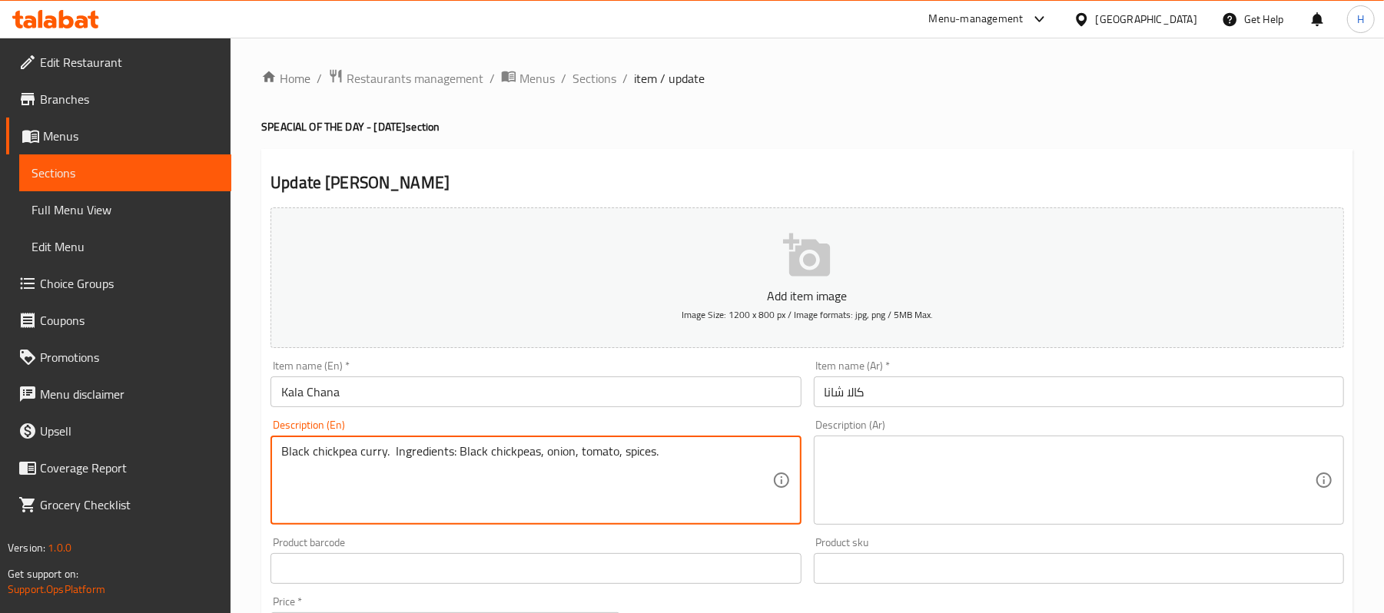
click at [444, 455] on textarea "Black chickpea curry. Ingredients: Black chickpeas, onion, tomato, spices." at bounding box center [526, 480] width 490 height 73
type textarea "Black chickpea curry. Ingredients: Black chickpeas, onion, tomato, spices."
click at [899, 444] on textarea at bounding box center [1070, 480] width 490 height 73
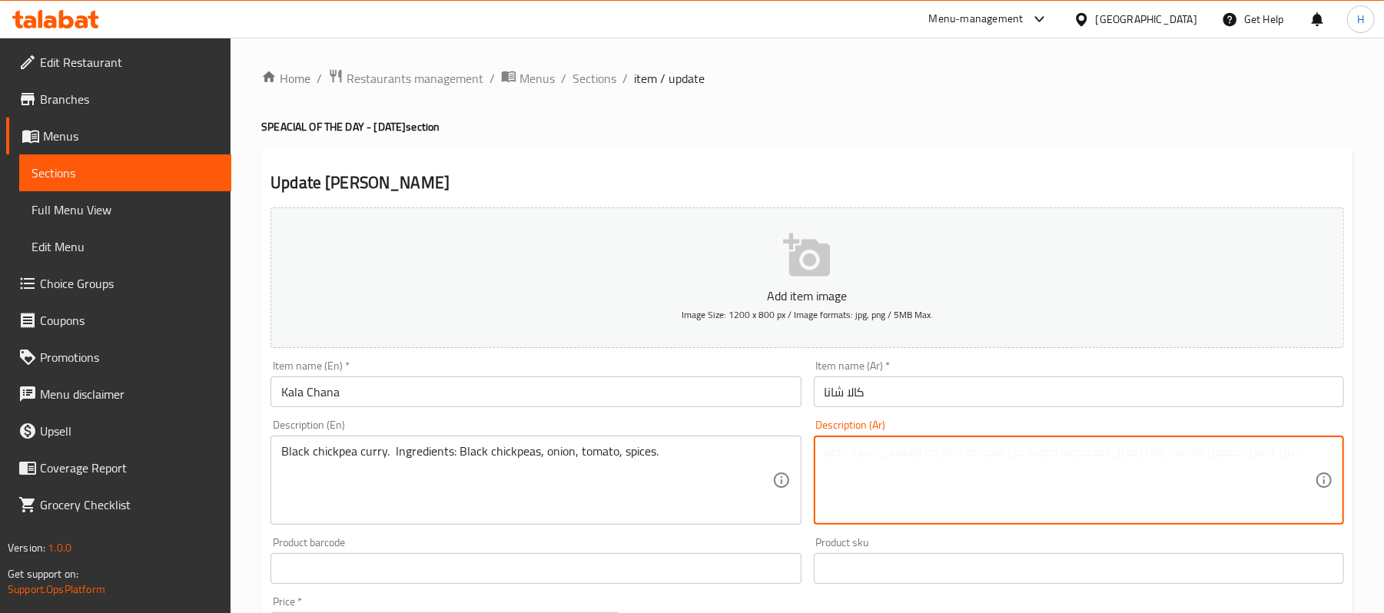
paste textarea "كاري الحمص الأسود. المكونات: حمص أسود، بصل، طماطم، بهارات."
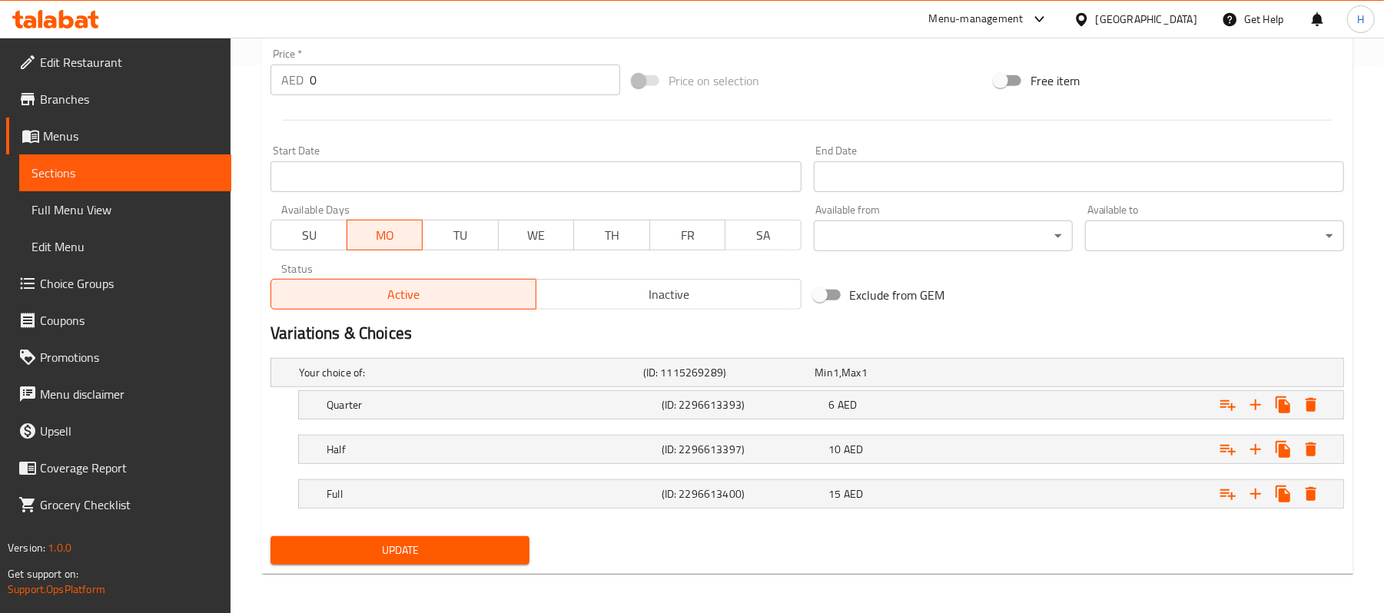
scroll to position [554, 0]
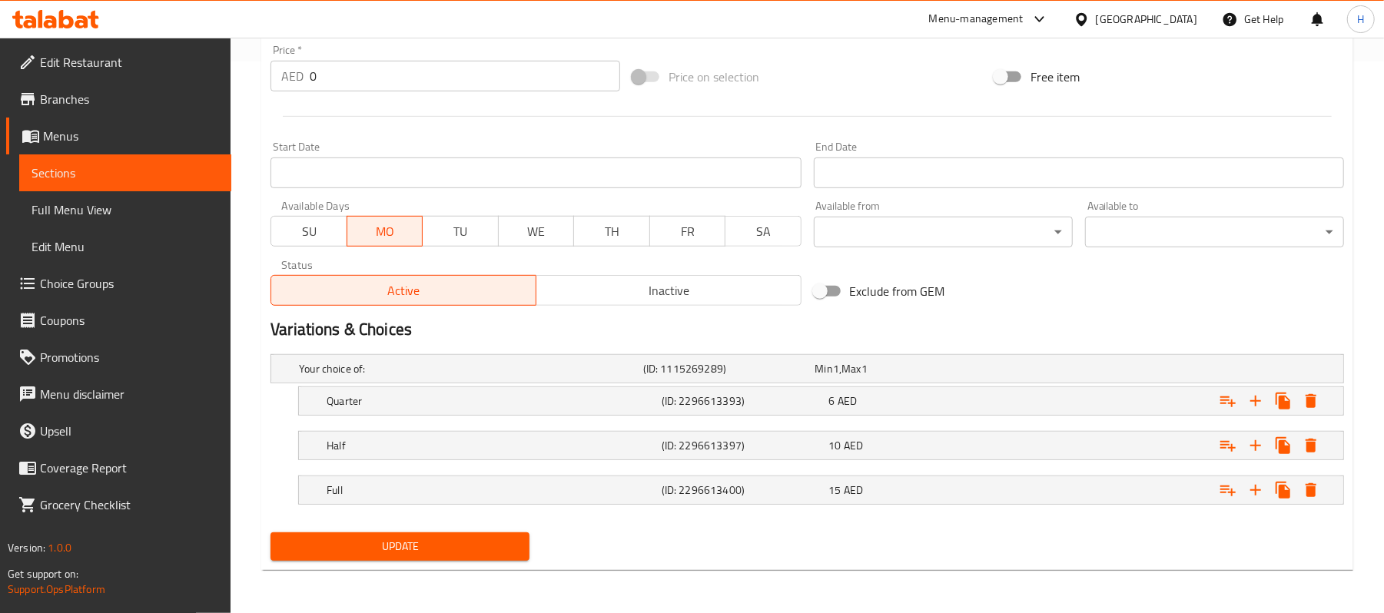
type textarea "كاري الحمص الأسود. المكونات: حمص أسود، بصل، طماطم، بهارات."
click at [507, 549] on span "Update" at bounding box center [400, 546] width 234 height 19
click at [188, 169] on span "Sections" at bounding box center [126, 173] width 188 height 18
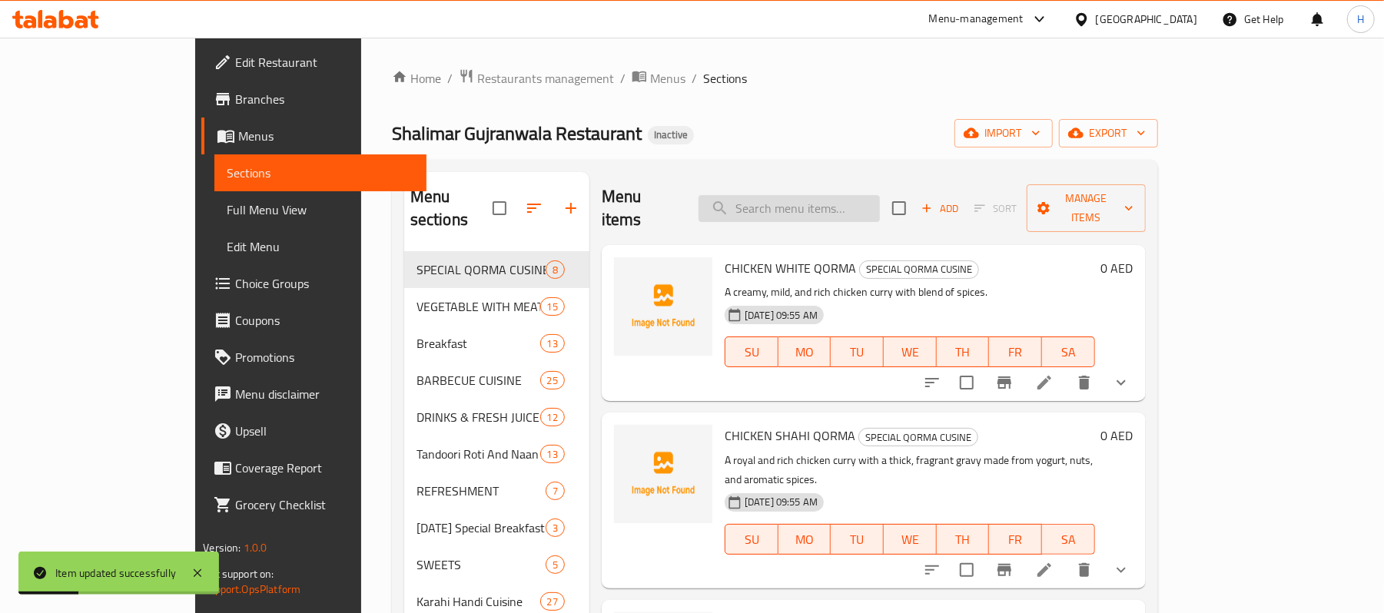
click at [880, 195] on input "search" at bounding box center [789, 208] width 181 height 27
paste input "SPEACIAL Mutton White Jalfrezi"
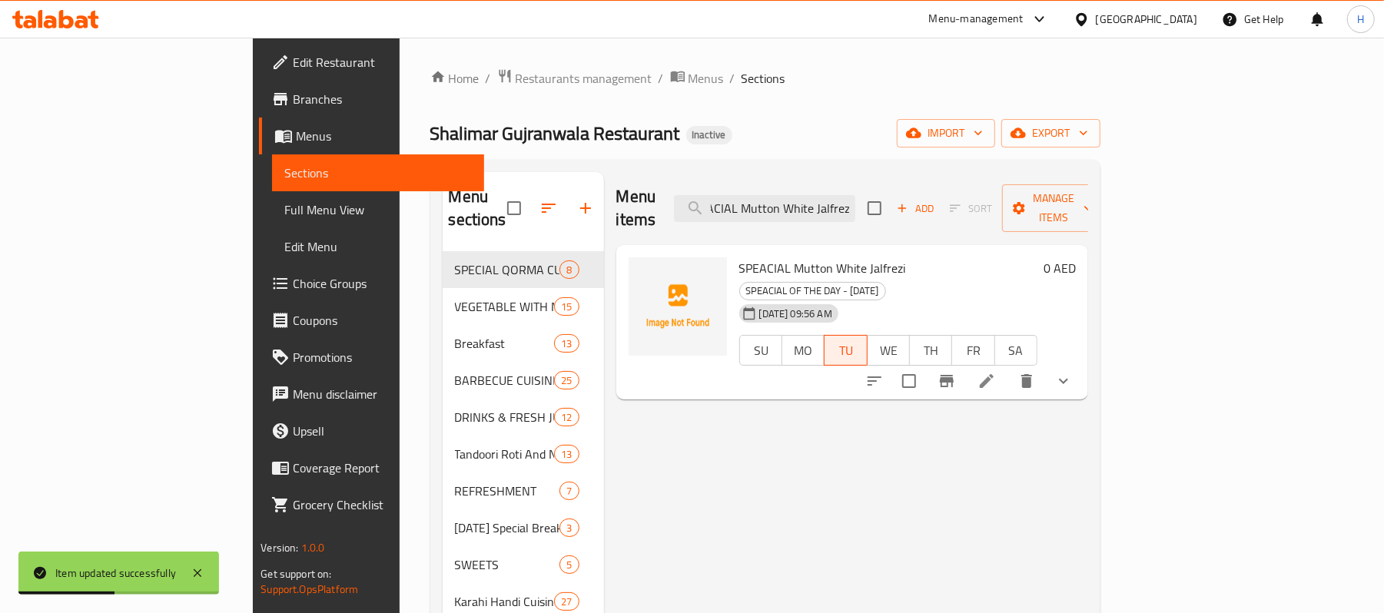
type input "SPEACIAL Mutton White Jalfrezi"
click at [996, 372] on icon at bounding box center [987, 381] width 18 height 18
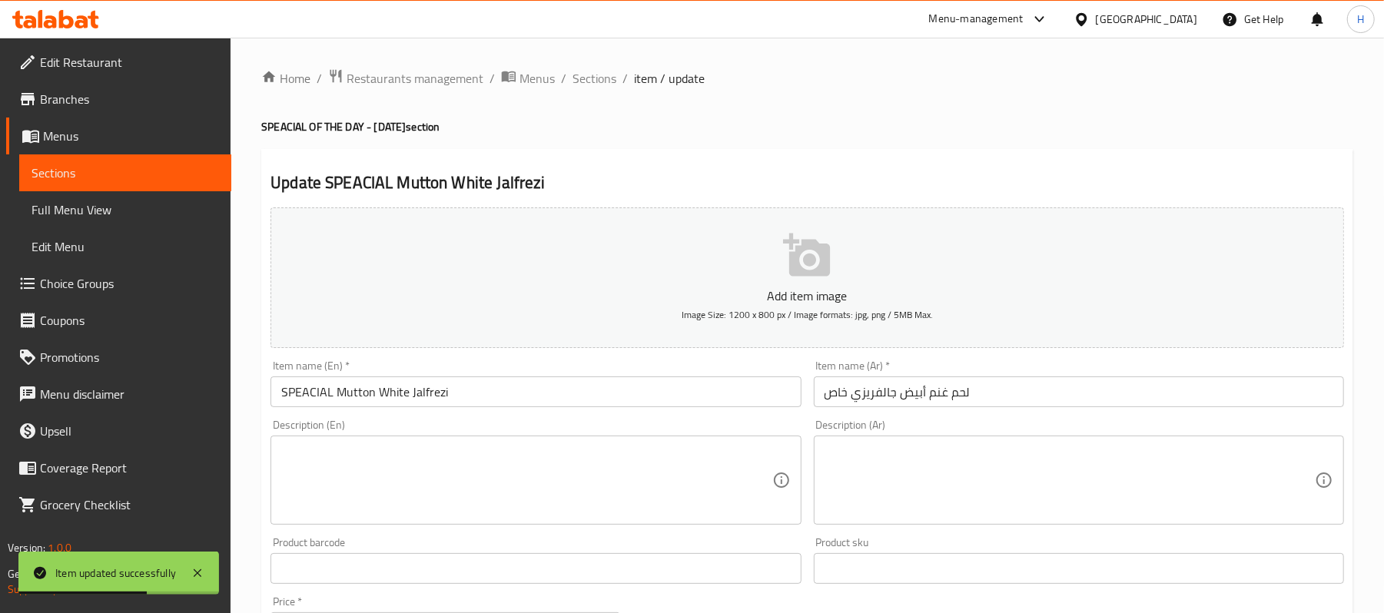
click at [483, 480] on textarea at bounding box center [526, 480] width 490 height 73
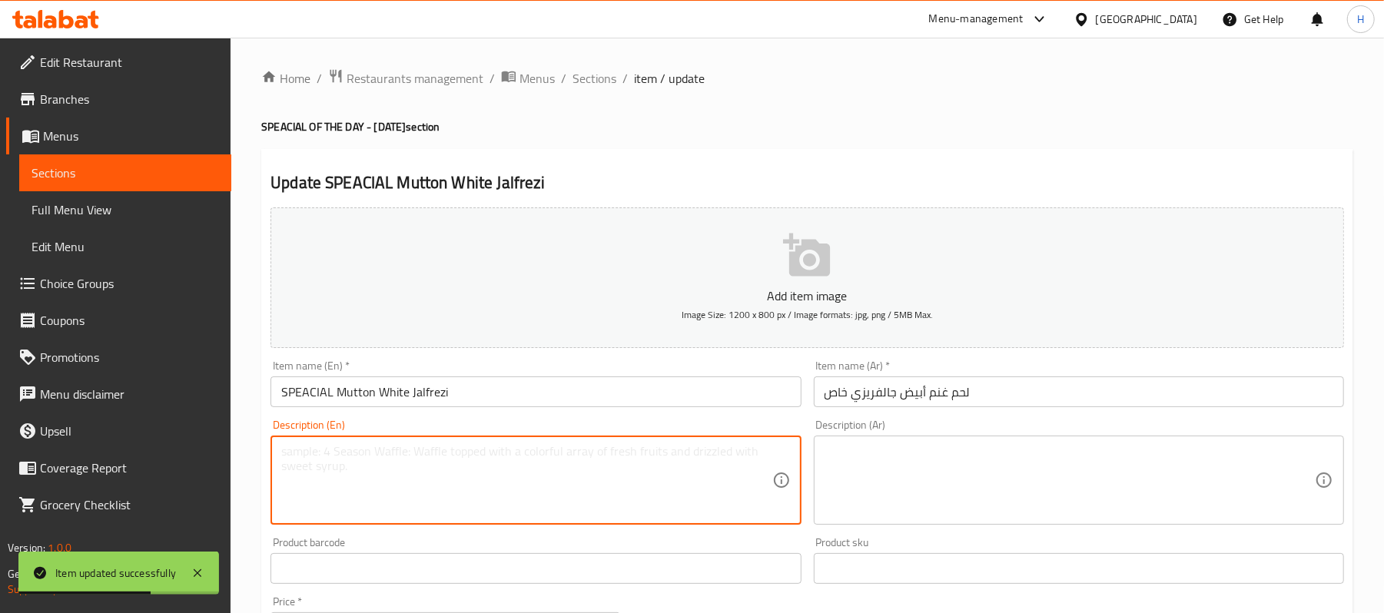
paste textarea "Special white sauce mutton jalfrezi. | Ingredients: Mutton, capsicum, onion, wh…"
drag, startPoint x: 464, startPoint y: 450, endPoint x: 477, endPoint y: 450, distance: 13.1
click at [468, 450] on textarea "Special white sauce mutton jalfrezi. | Ingredients: Mutton, capsicum, onion, wh…" at bounding box center [526, 480] width 490 height 73
click at [509, 450] on textarea "Special white sauce mutton jalfrezi. Ingredients: Mutton, capsicum, onion, whit…" at bounding box center [526, 480] width 490 height 73
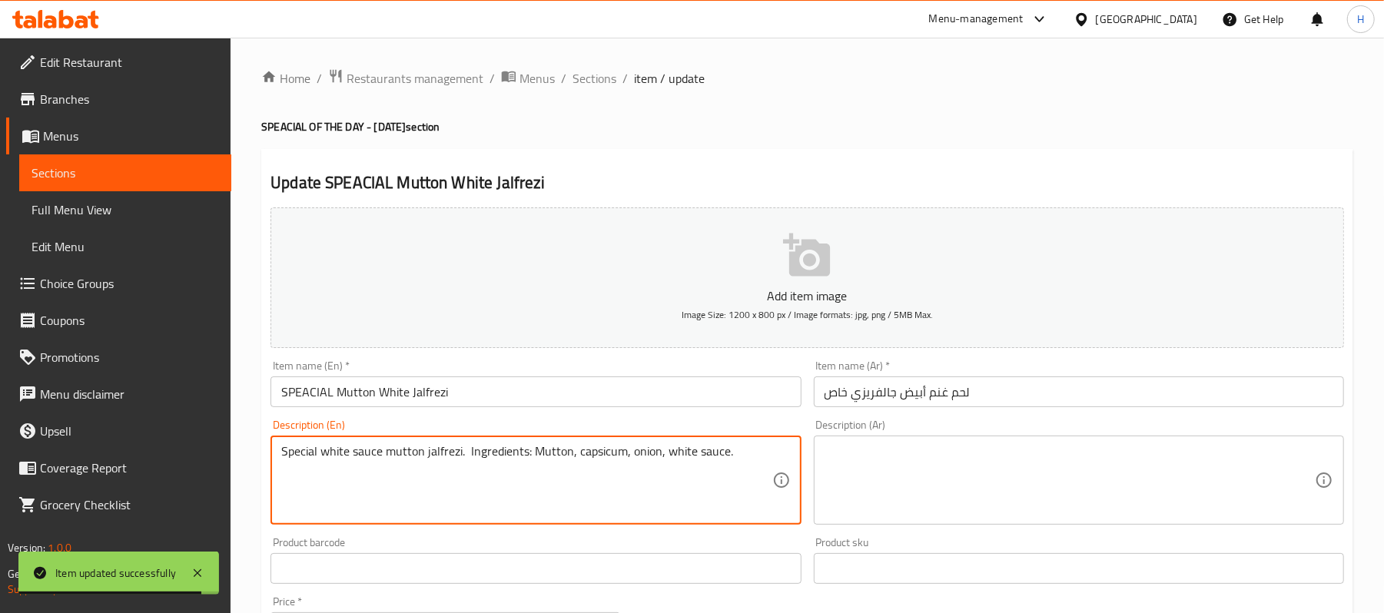
click at [509, 450] on textarea "Special white sauce mutton jalfrezi. Ingredients: Mutton, capsicum, onion, whit…" at bounding box center [526, 480] width 490 height 73
type textarea "Special white sauce mutton jalfrezi. Ingredients: Mutton, capsicum, onion, whit…"
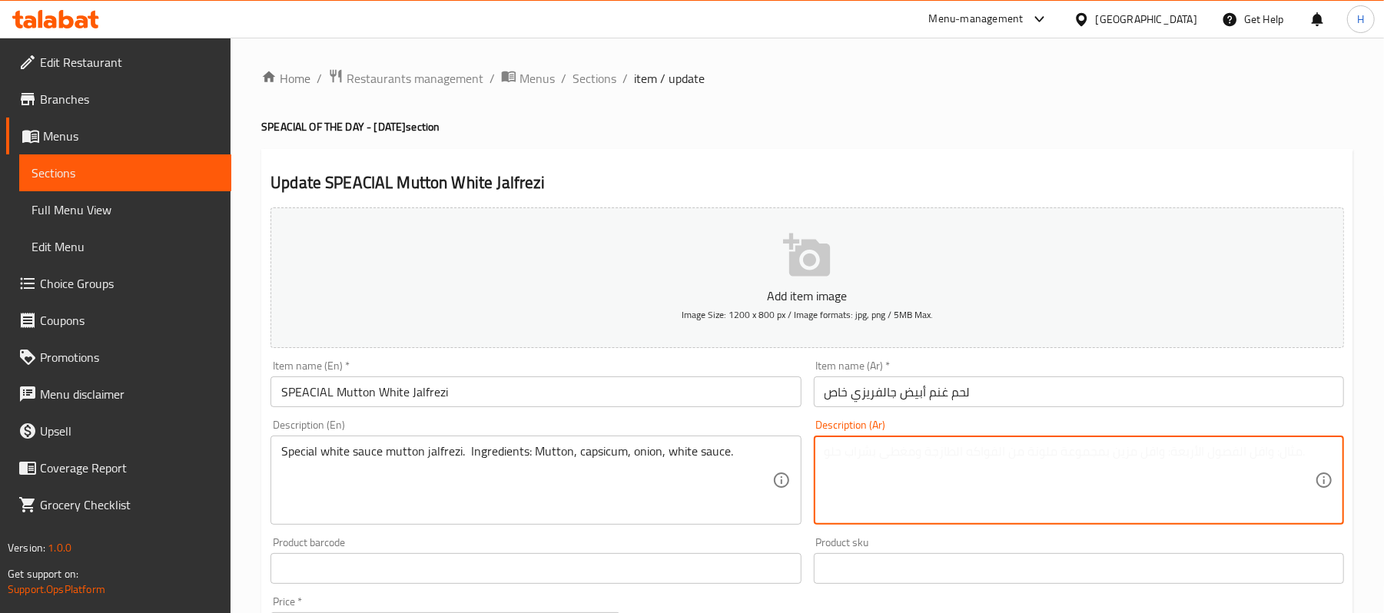
click at [991, 450] on textarea at bounding box center [1070, 480] width 490 height 73
paste textarea "جالفريزي لحم غنم بصلصة بيضاء مميزة. المكونات: لحم غنم ، فلفل حلو، بصل، صلصة بيض…"
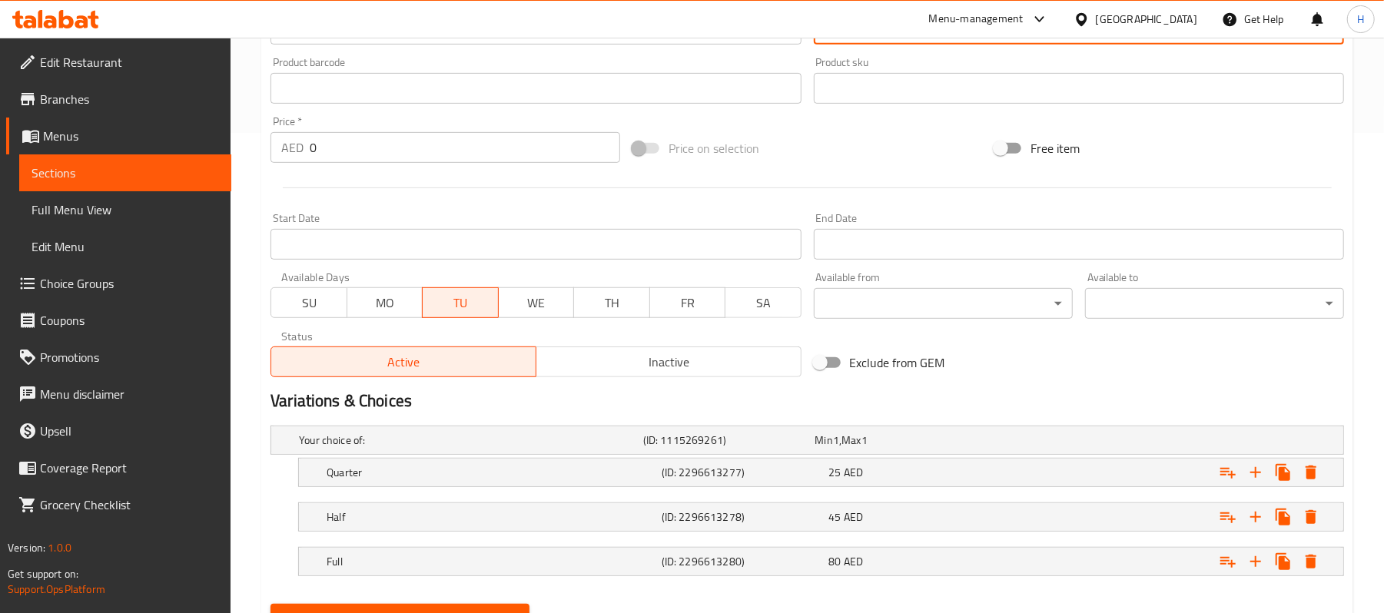
scroll to position [554, 0]
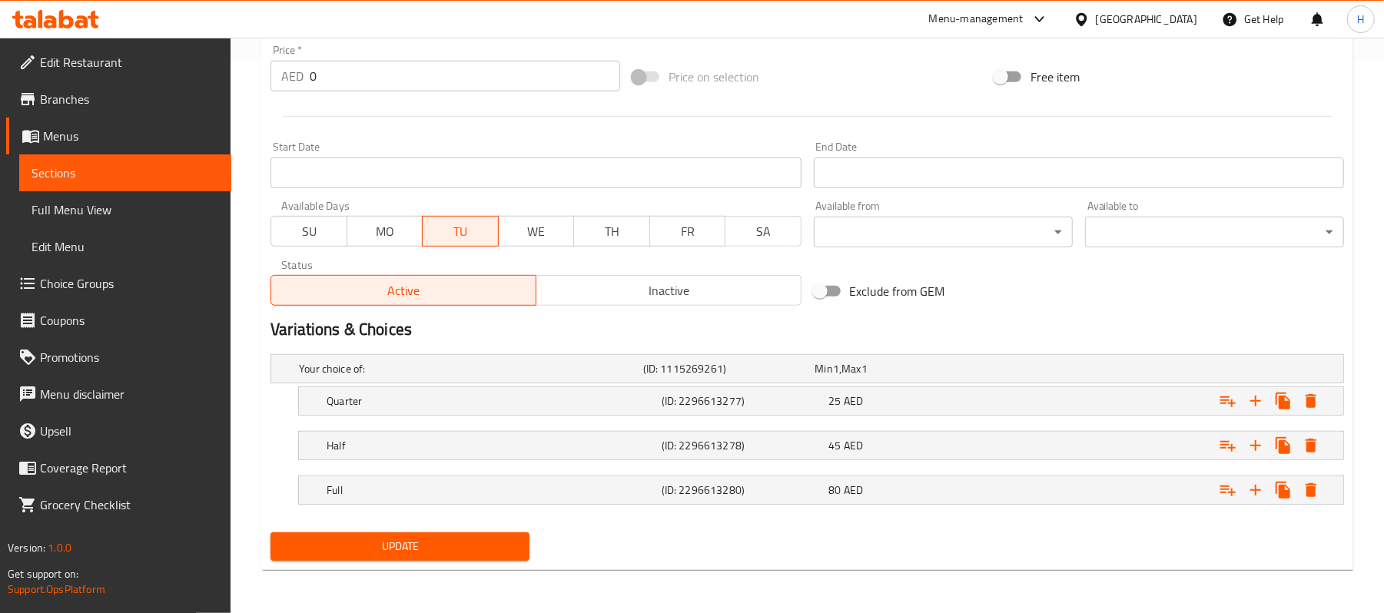
type textarea "جالفريزي لحم غنم بصلصة بيضاء مميزة. المكونات: لحم غنم ، فلفل حلو، بصل، صلصة بيض…"
click at [495, 548] on span "Update" at bounding box center [400, 546] width 234 height 19
click at [219, 174] on link "Sections" at bounding box center [125, 173] width 212 height 37
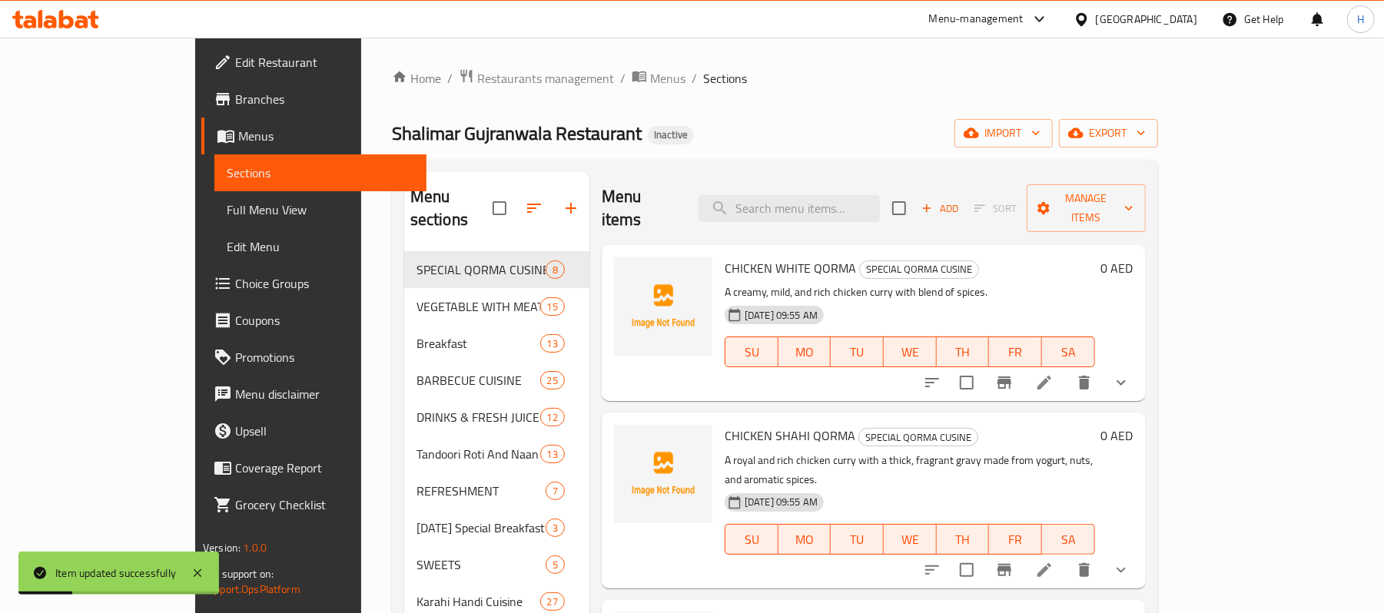
click at [858, 183] on div "Menu items Add Sort Manage items" at bounding box center [874, 208] width 544 height 73
click at [945, 217] on div "Menu items Add Sort Manage items" at bounding box center [874, 208] width 544 height 73
click at [880, 207] on input "search" at bounding box center [789, 208] width 181 height 27
paste
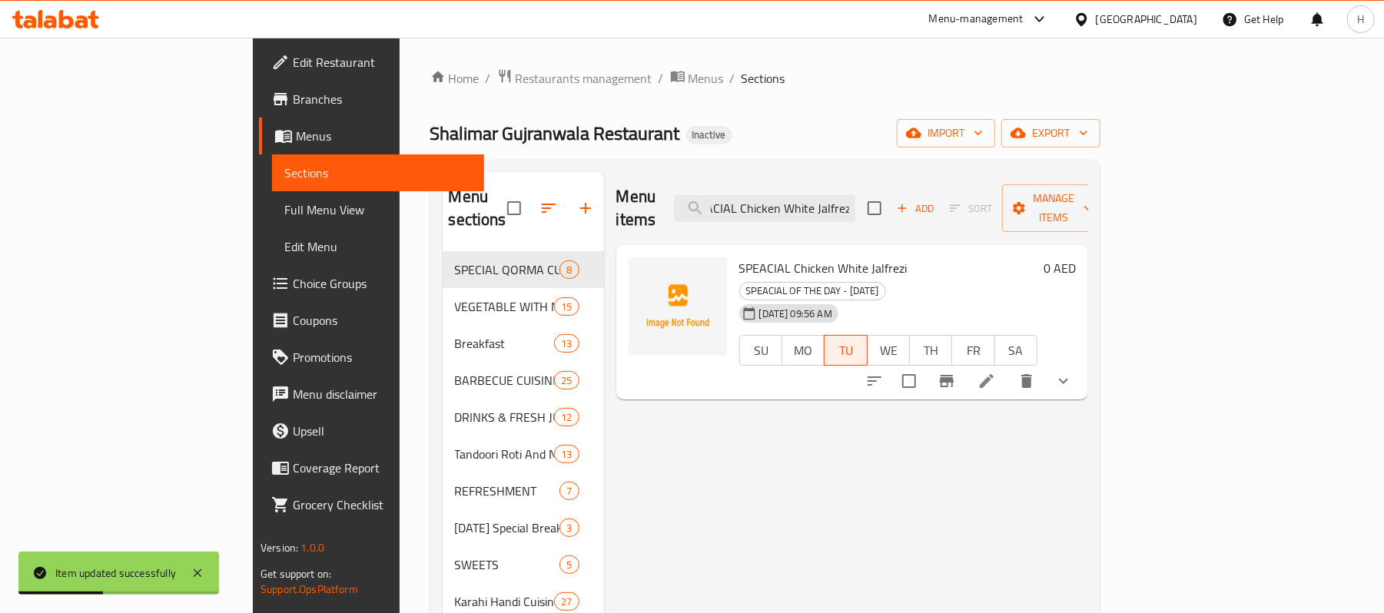
type input "SPEACIAL Chicken White Jalfrezi"
click at [996, 372] on icon at bounding box center [987, 381] width 18 height 18
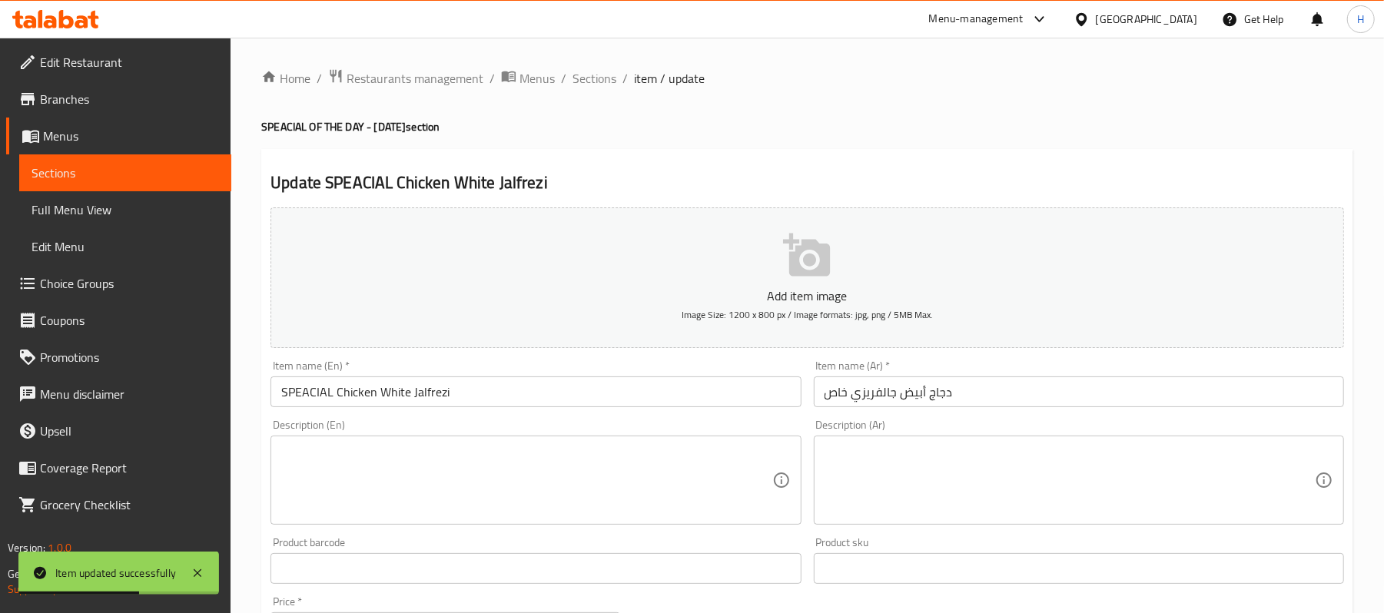
click at [573, 498] on textarea at bounding box center [526, 480] width 490 height 73
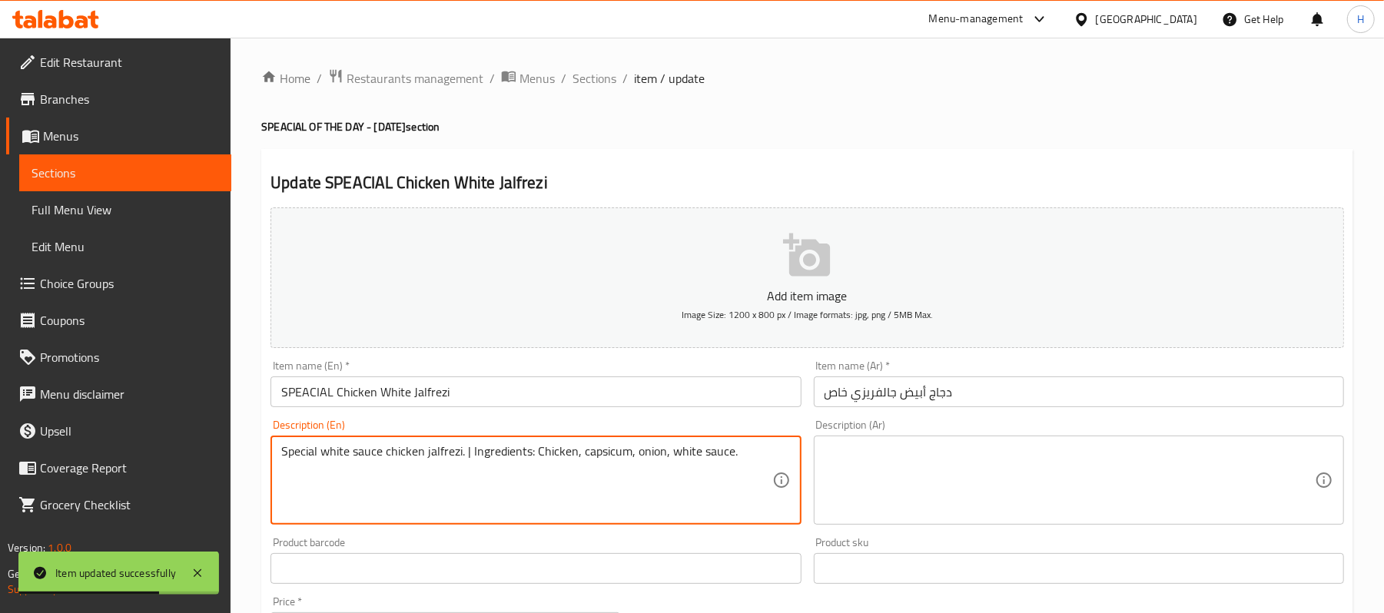
type textarea "Special white sauce chicken jalfrezi. | Ingredients: Chicken, capsicum, onion, …"
click at [966, 517] on textarea at bounding box center [1070, 480] width 490 height 73
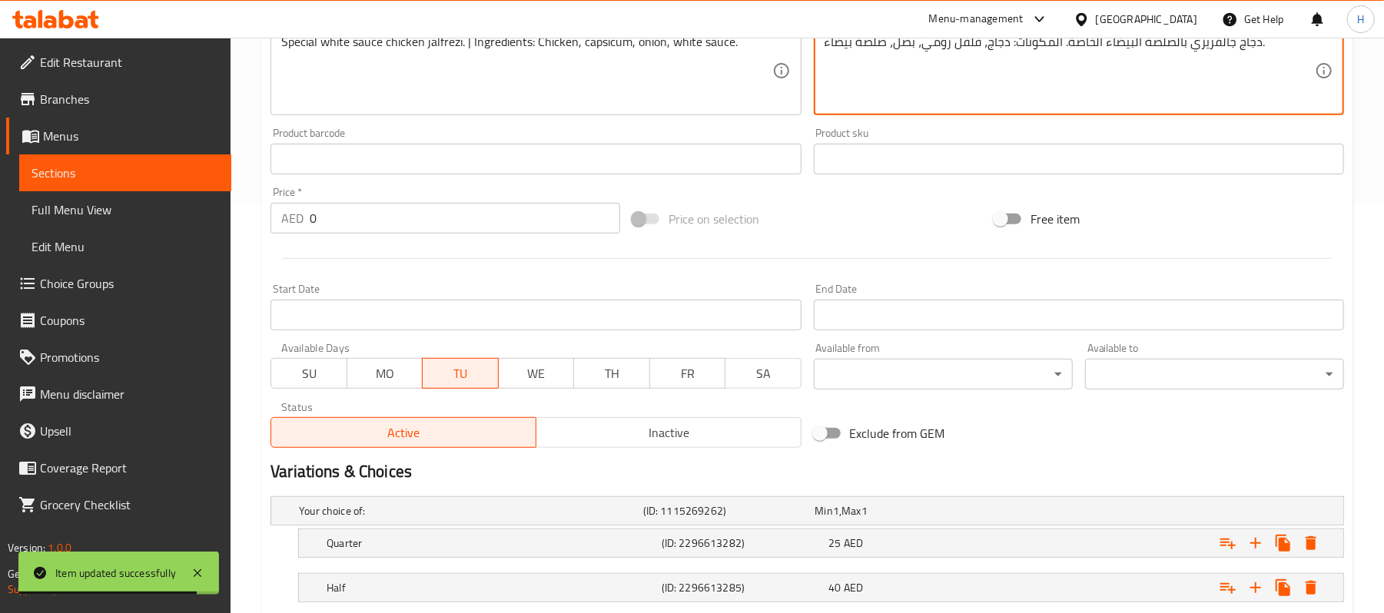
scroll to position [554, 0]
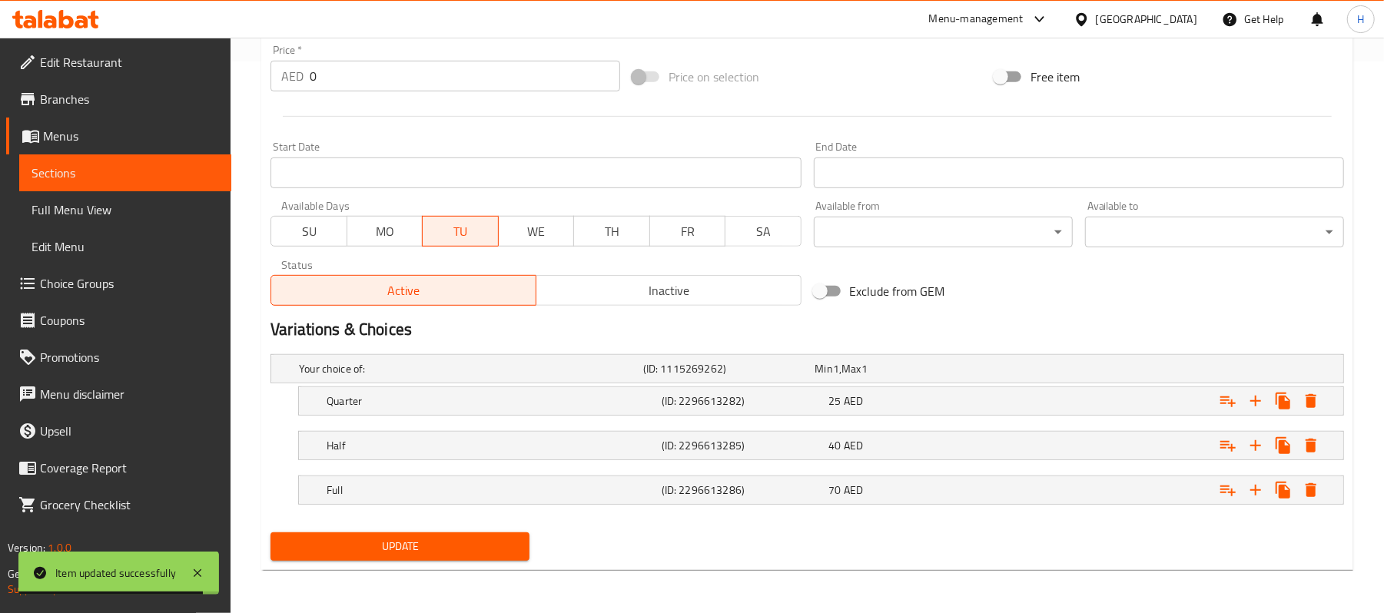
type textarea "دجاج جالفريزي بالصلصة البيضاء الخاصة. المكونات: دجاج، فلفل رومي، بصل، صلصة بيضا…"
click at [463, 567] on div "Update" at bounding box center [399, 547] width 271 height 41
click at [469, 555] on span "Update" at bounding box center [400, 546] width 234 height 19
click at [470, 536] on button "Update" at bounding box center [400, 547] width 259 height 28
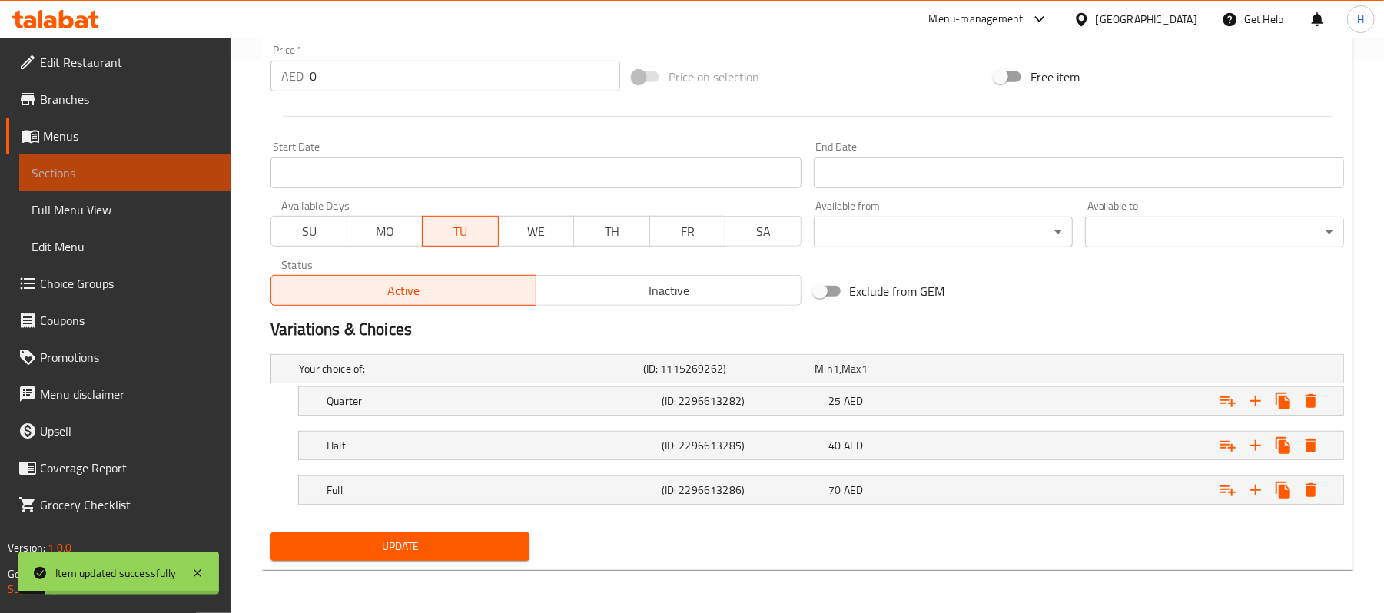
click at [211, 178] on span "Sections" at bounding box center [126, 173] width 188 height 18
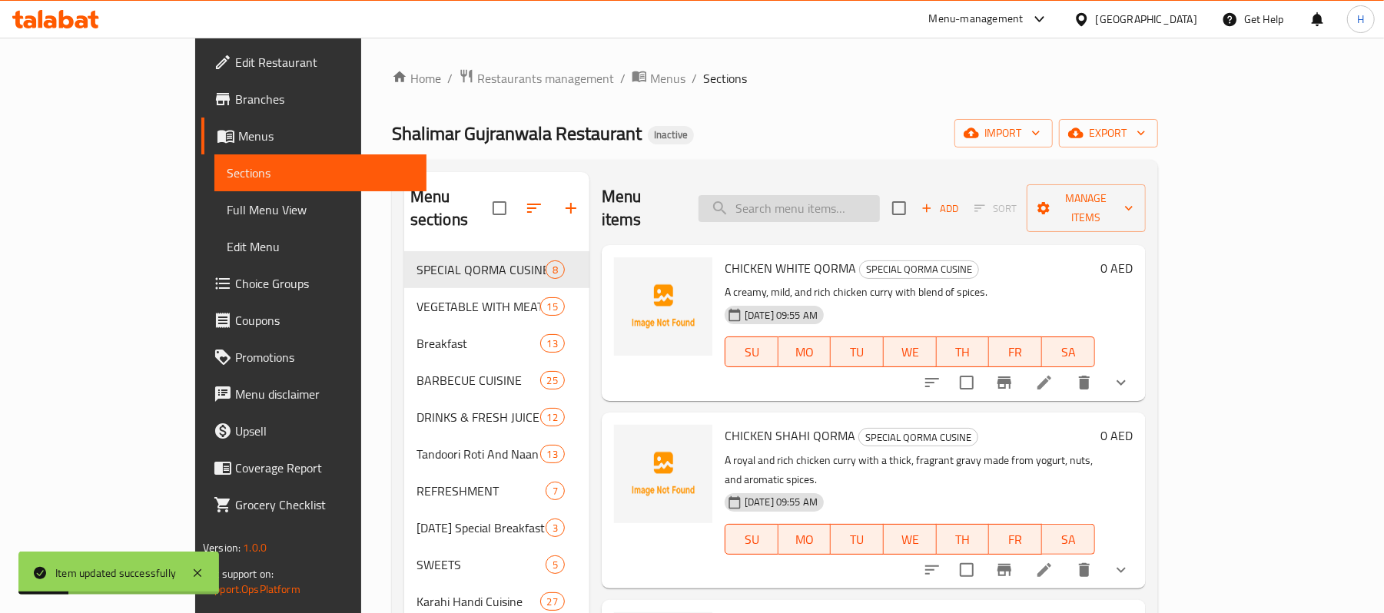
click at [880, 210] on input "search" at bounding box center [789, 208] width 181 height 27
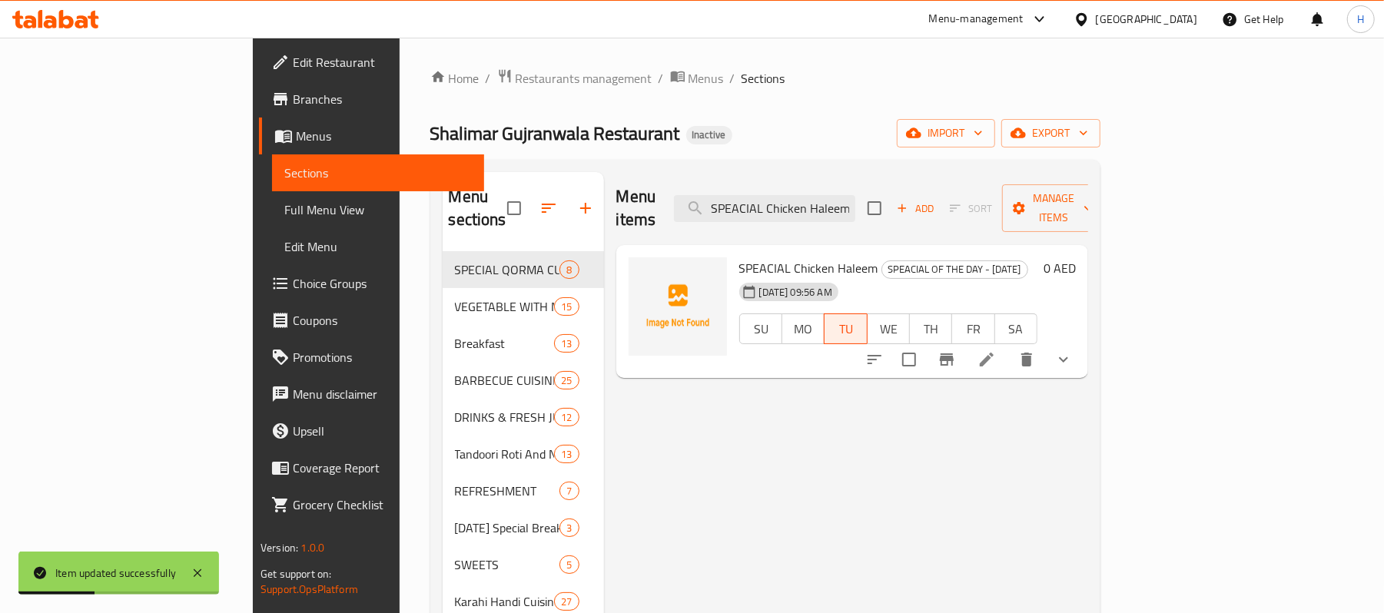
type input "SPEACIAL Chicken Haleem"
click at [1009, 348] on li at bounding box center [987, 360] width 43 height 28
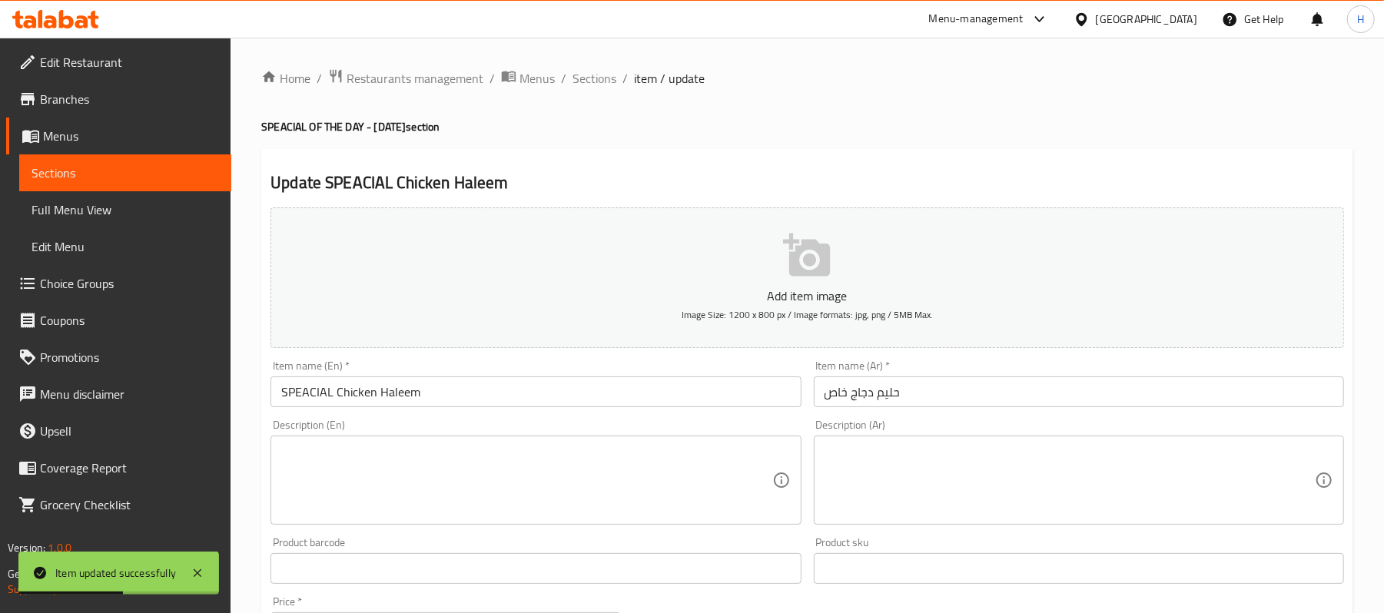
click at [533, 466] on textarea at bounding box center [526, 480] width 490 height 73
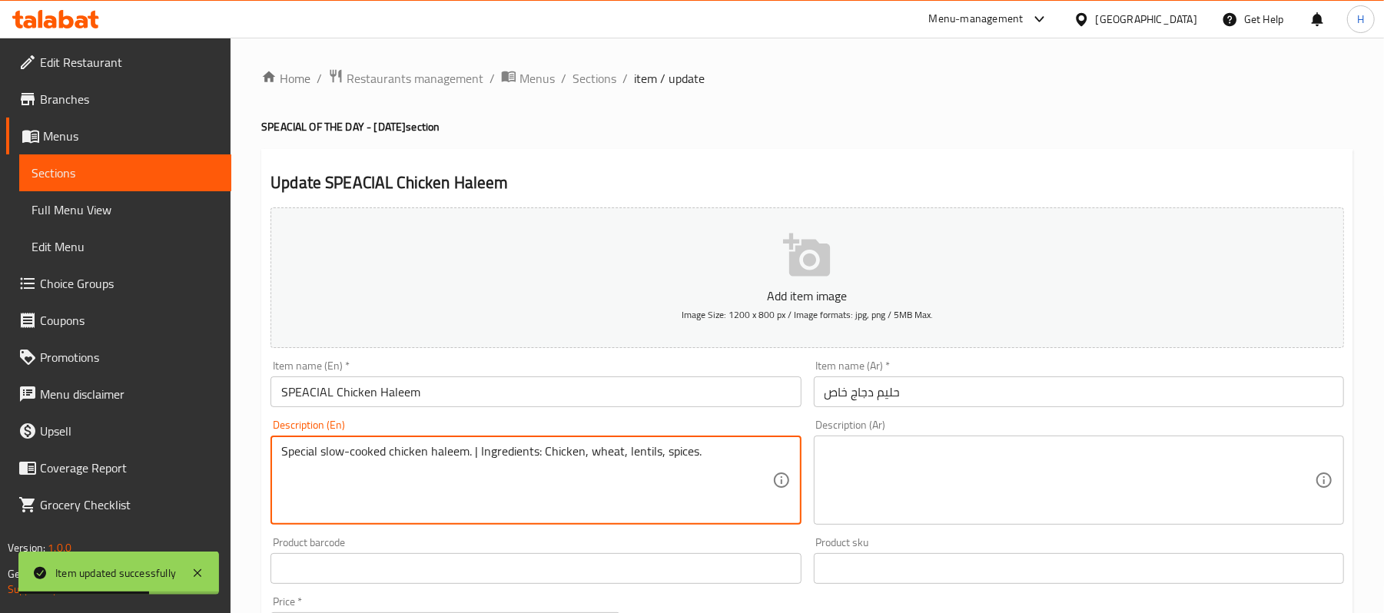
click at [474, 450] on textarea "Special slow-cooked chicken haleem. | Ingredients: Chicken, wheat, lentils, spi…" at bounding box center [526, 480] width 490 height 73
click at [474, 456] on textarea "Special slow-cooked chicken haleem. | Ingredients: Chicken, wheat, lentils, spi…" at bounding box center [526, 480] width 490 height 73
click at [527, 457] on textarea "Special slow-cooked chicken haleem. Ingredients: Chicken, wheat, lentils, spice…" at bounding box center [526, 480] width 490 height 73
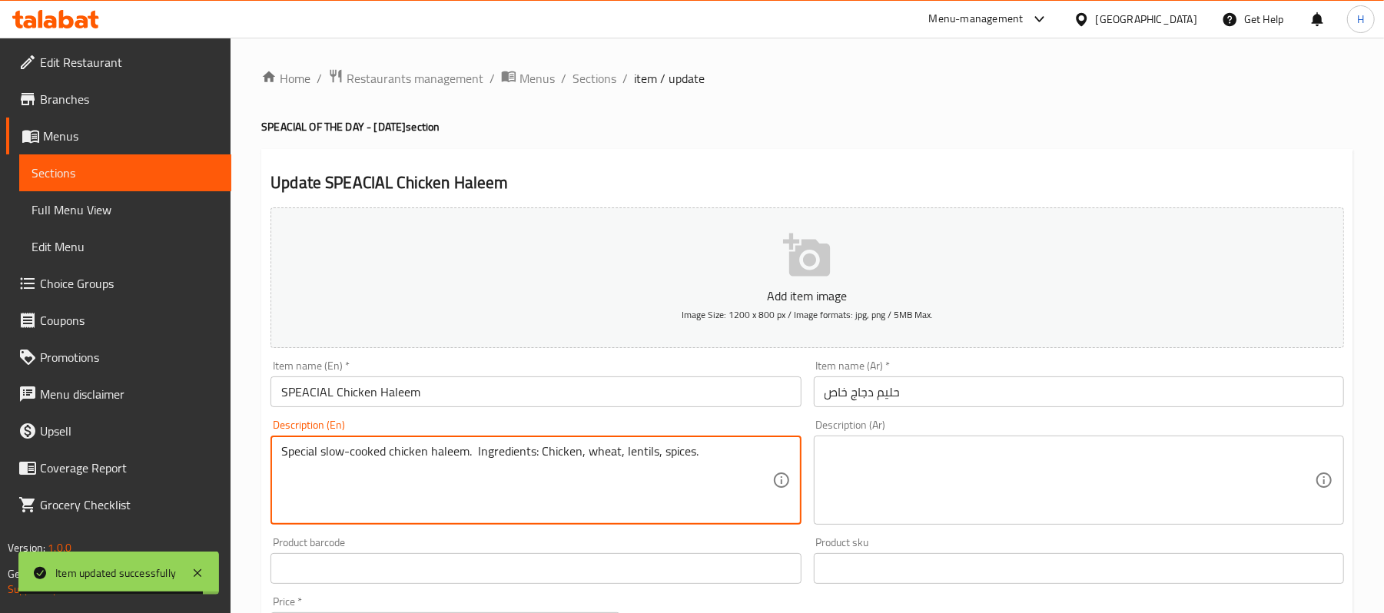
type textarea "Special slow-cooked chicken haleem. Ingredients: Chicken, wheat, lentils, spice…"
click at [939, 500] on textarea at bounding box center [1070, 480] width 490 height 73
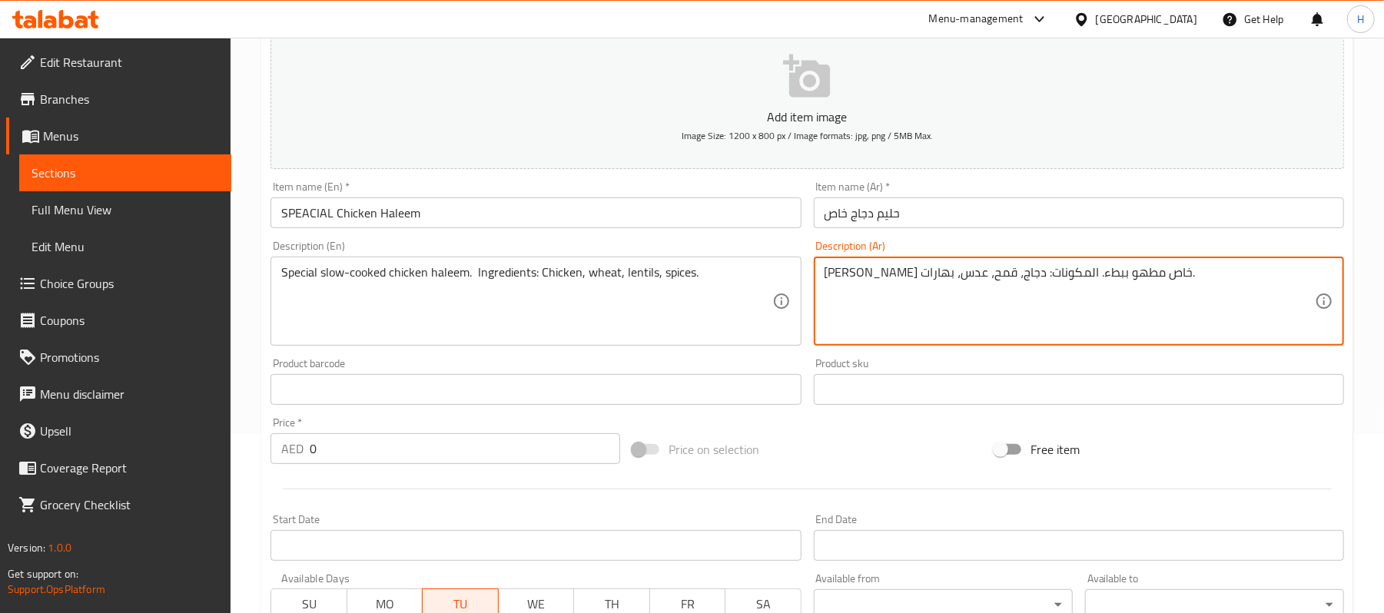
scroll to position [512, 0]
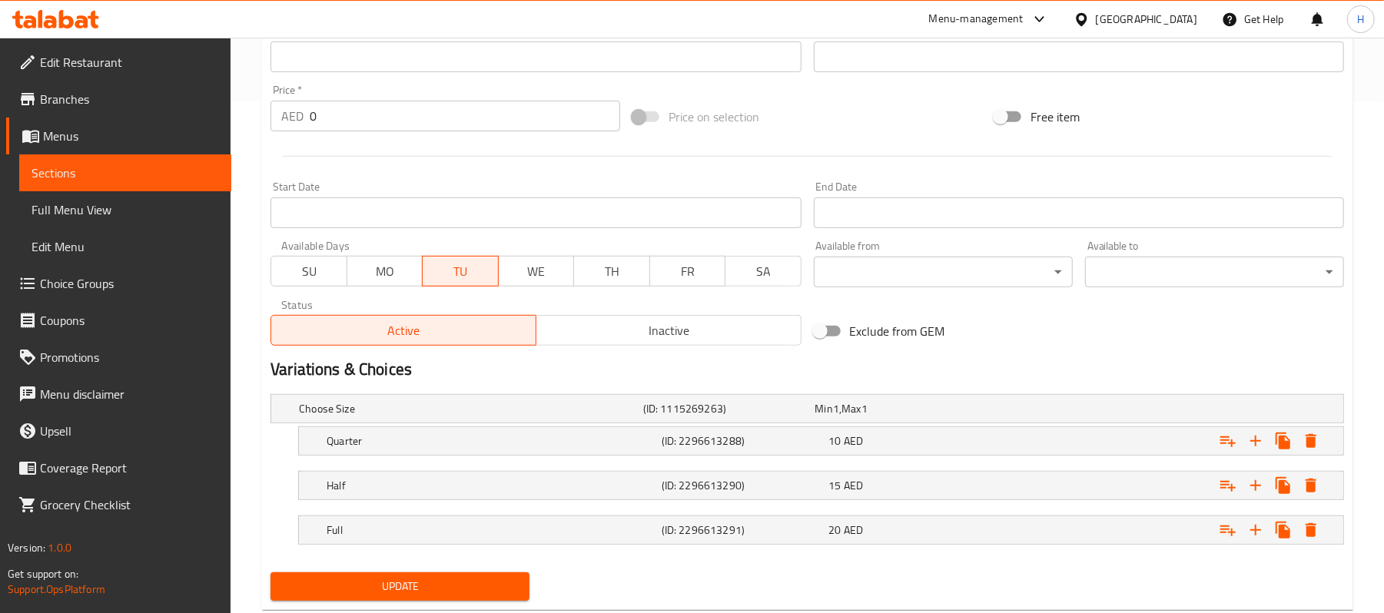
type textarea "[PERSON_NAME] خاص مطهو ببطء. المكونات: دجاج، قمح، عدس، بهارات."
click at [490, 595] on span "Update" at bounding box center [400, 586] width 234 height 19
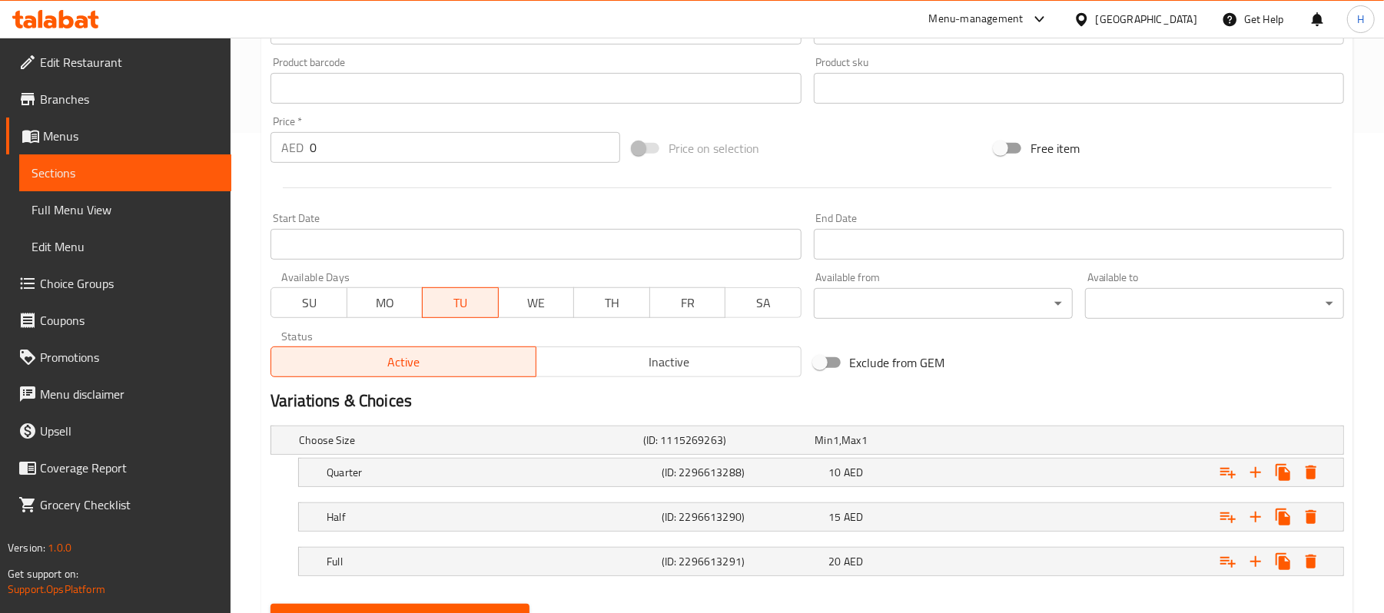
scroll to position [554, 0]
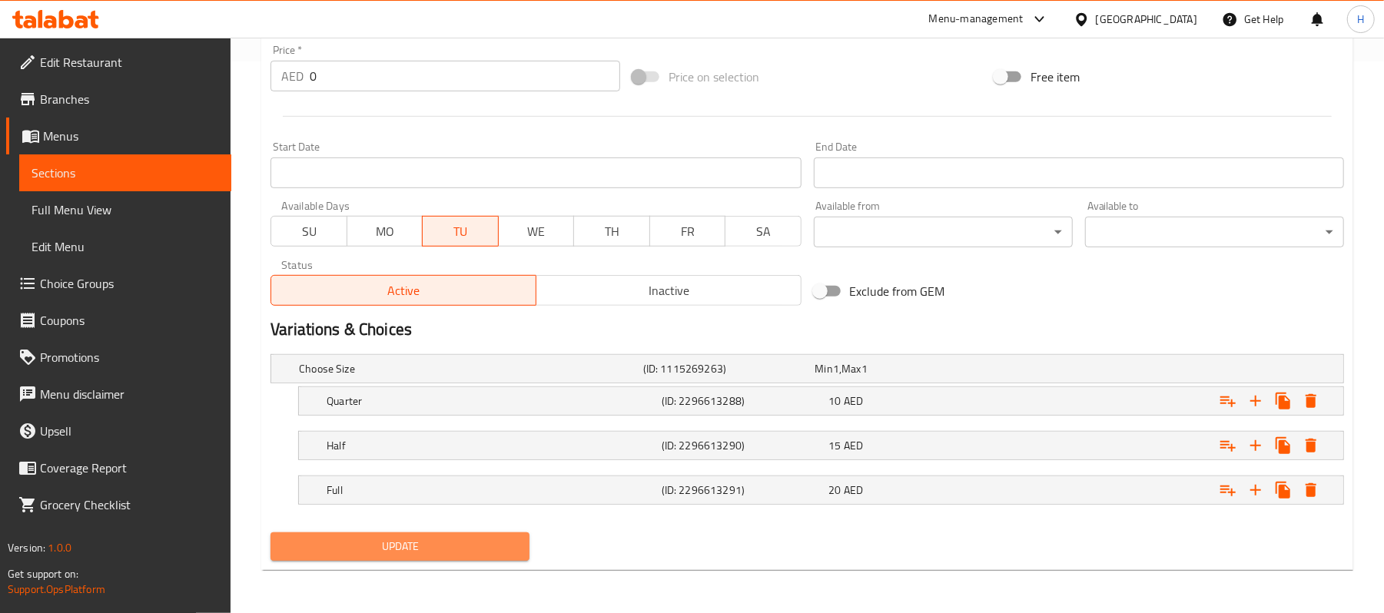
click at [464, 543] on span "Update" at bounding box center [400, 546] width 234 height 19
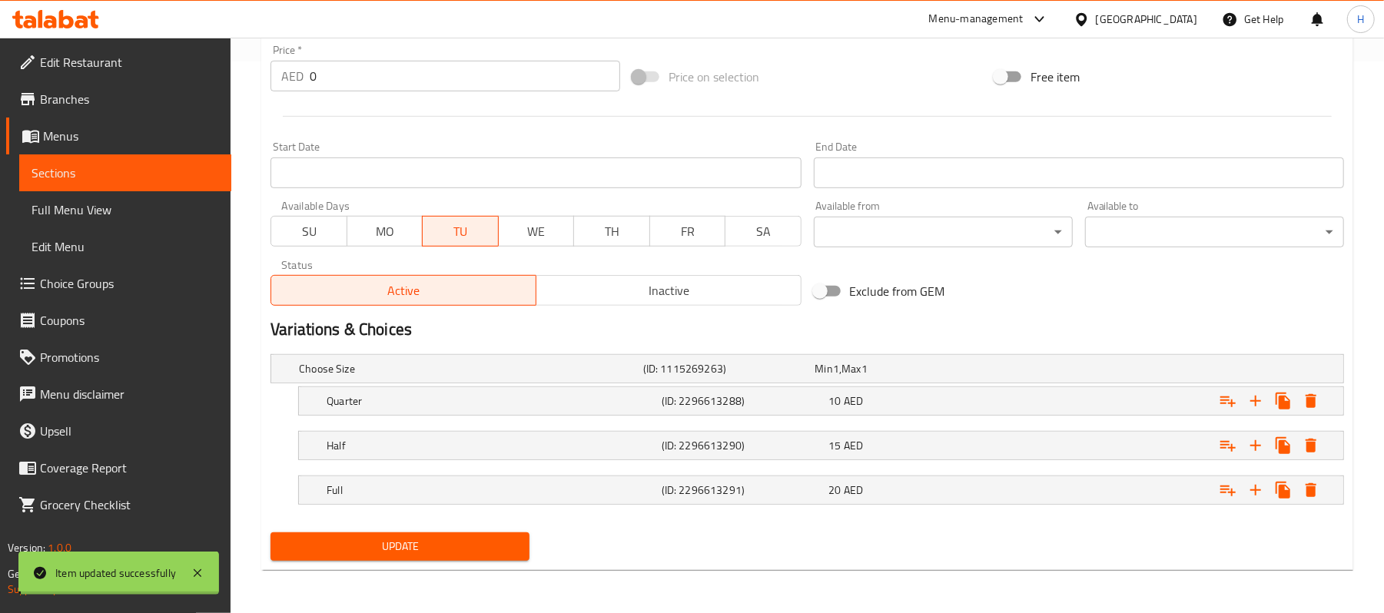
click at [201, 177] on span "Sections" at bounding box center [126, 173] width 188 height 18
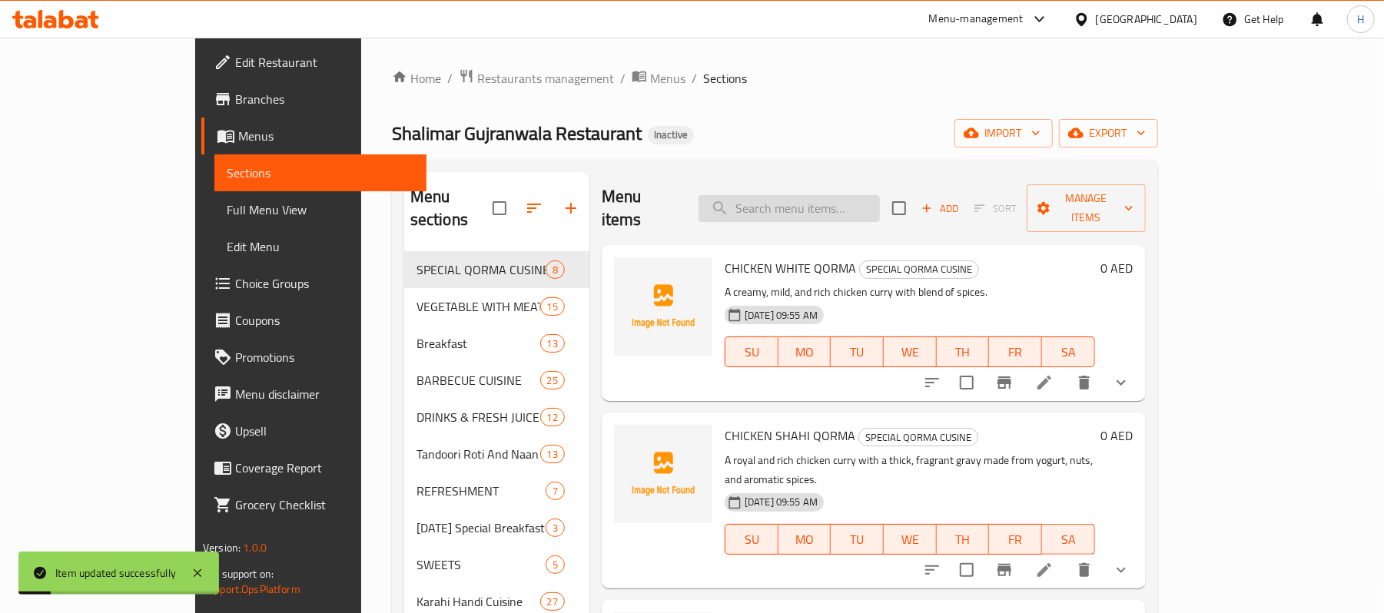
click at [877, 198] on input "search" at bounding box center [789, 208] width 181 height 27
type input "Tawa Chicken"
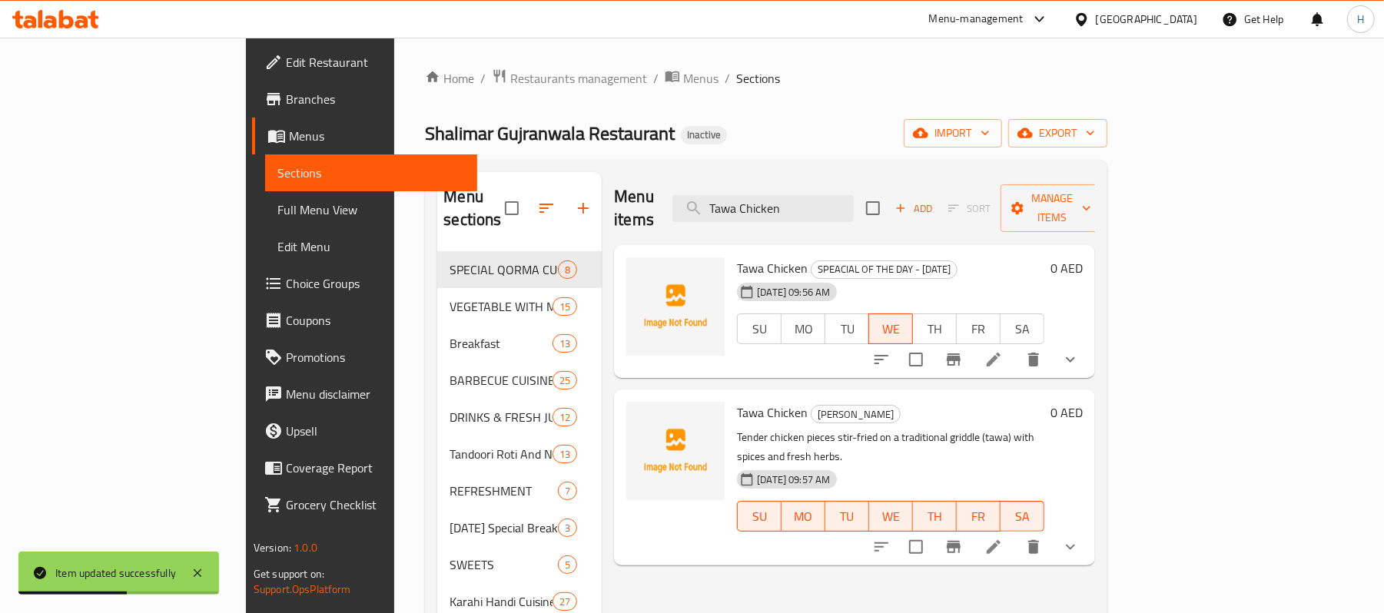
type input "Tawa Chicken"
click at [668, 518] on div "Tawa Chicken Taka Tak Tender chicken pieces stir-fried on a traditional griddle…" at bounding box center [854, 477] width 481 height 175
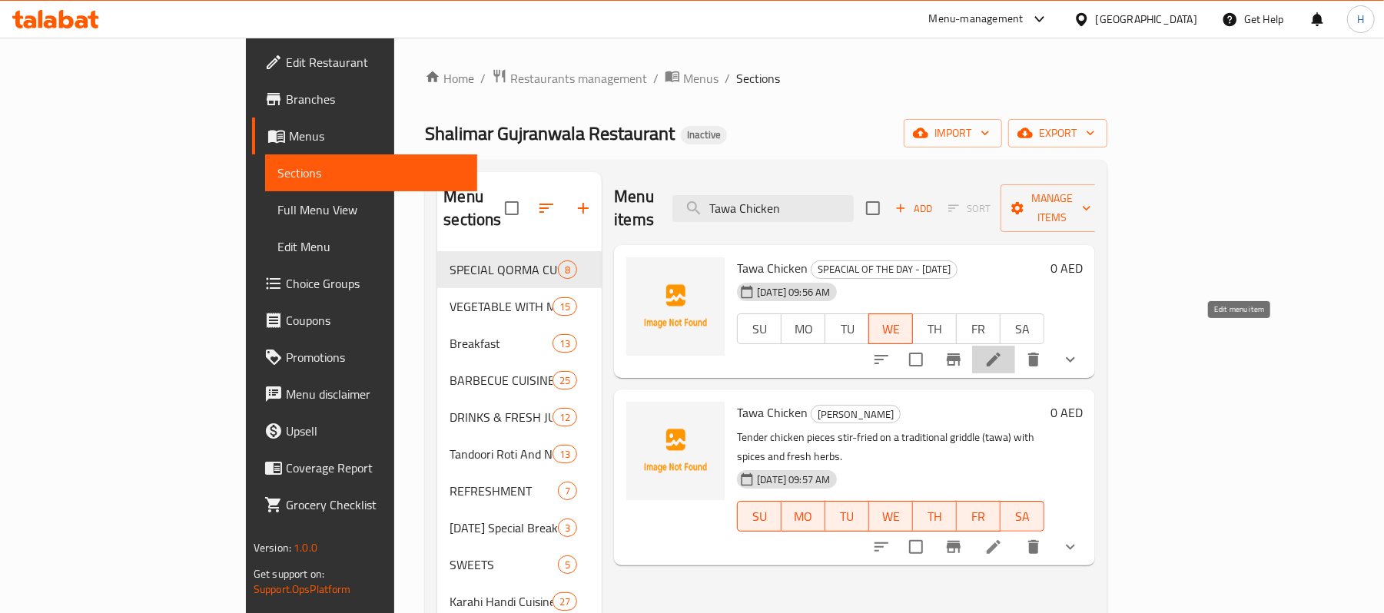
click at [1003, 351] on icon at bounding box center [994, 360] width 18 height 18
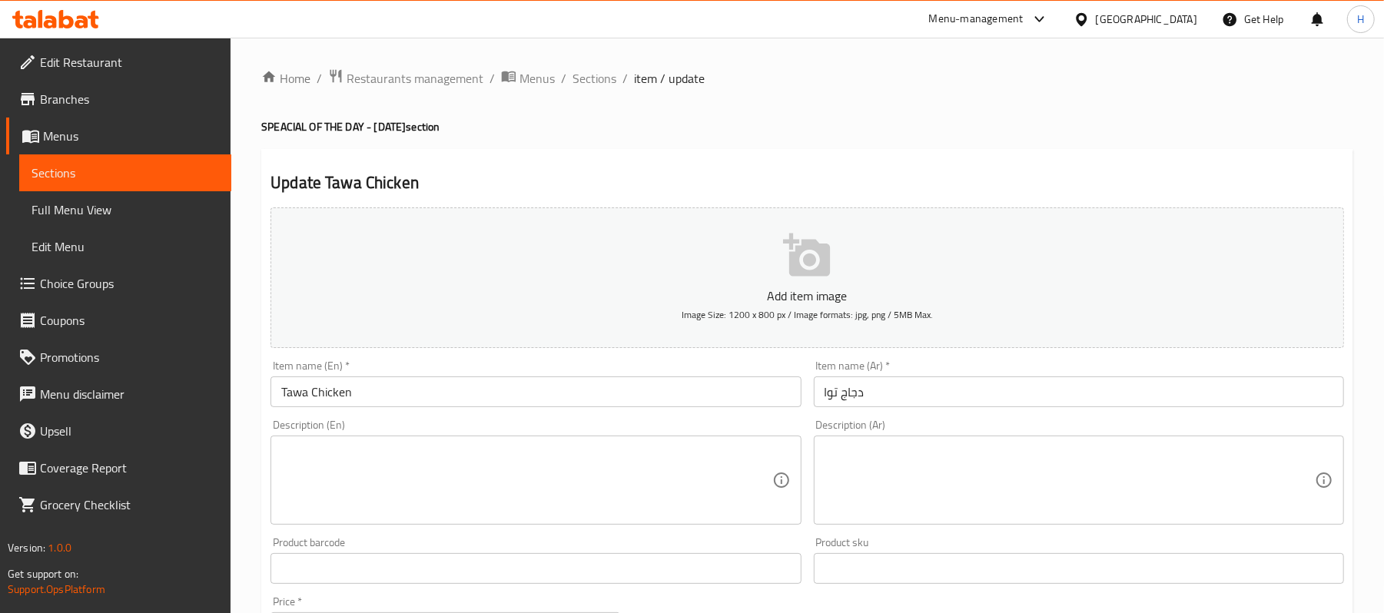
click at [518, 492] on textarea at bounding box center [526, 480] width 490 height 73
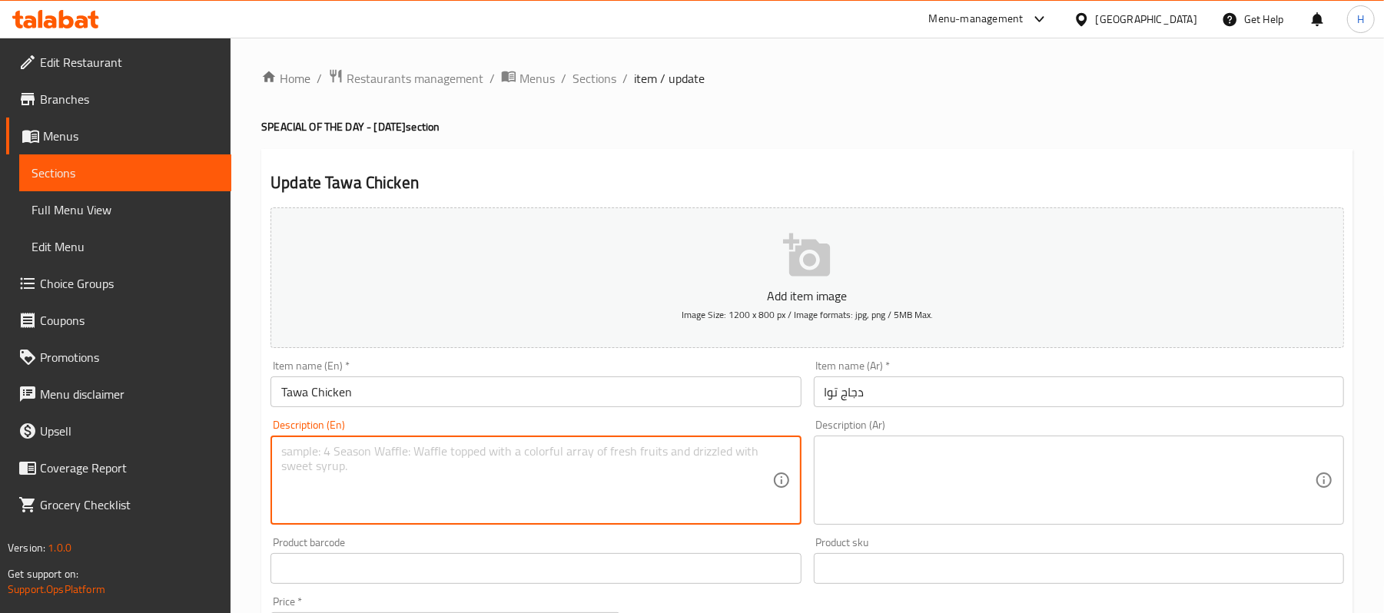
paste textarea "Spicy chicken cooked on tawa. | Ingredients: Chicken, onion, tomato, spices (ta…"
click at [437, 453] on textarea "Spicy chicken cooked on tawa. | Ingredients: Chicken, onion, tomato, spices (ta…" at bounding box center [526, 480] width 490 height 73
click at [464, 453] on textarea "Spicy chicken cooked on tawa. Ingredients: Chicken, onion, tomato, spices (tawa…" at bounding box center [526, 480] width 490 height 73
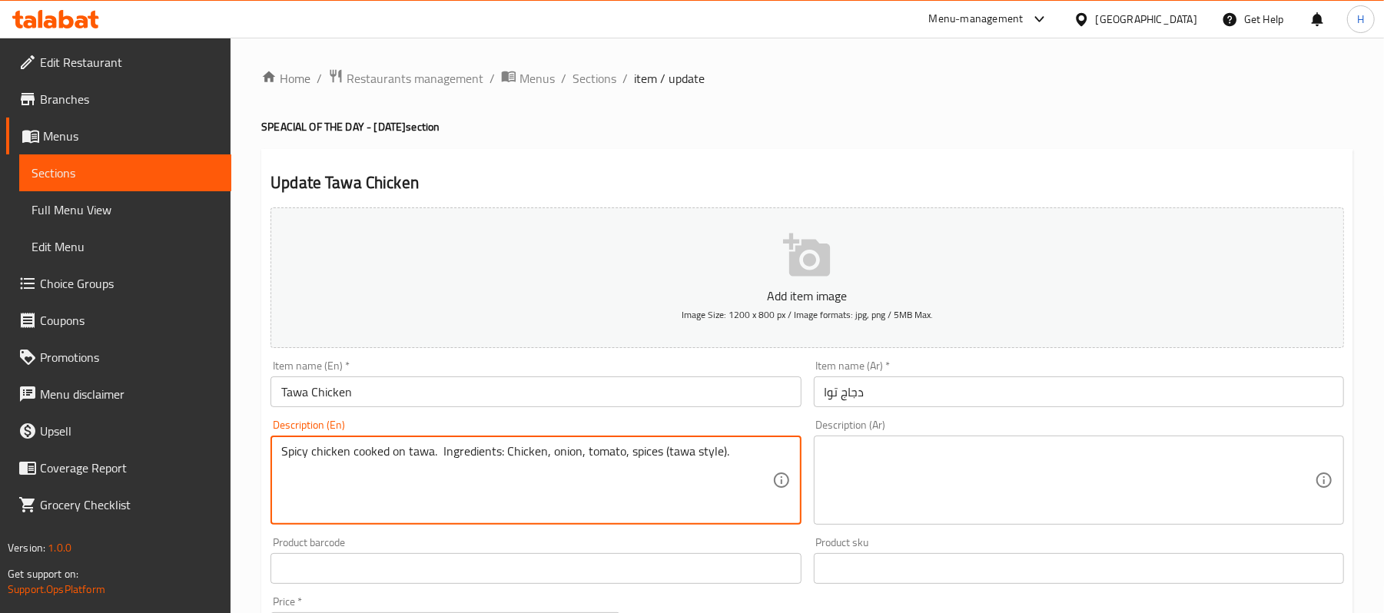
type textarea "Spicy chicken cooked on tawa. Ingredients: Chicken, onion, tomato, spices (tawa…"
click at [932, 463] on textarea at bounding box center [1070, 480] width 490 height 73
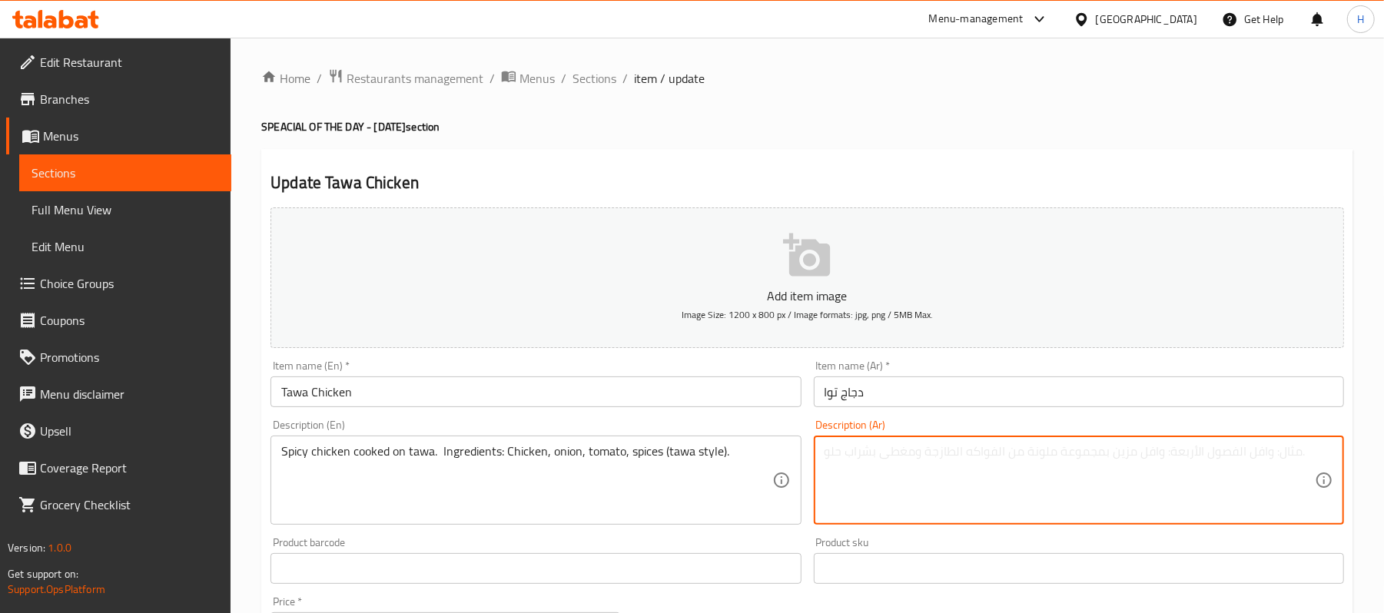
paste textarea "دجاج حار مطبوخ على التاوا. المكونات: دجاج، بصل، طماطم، بهارات (على طريقة التاوا…"
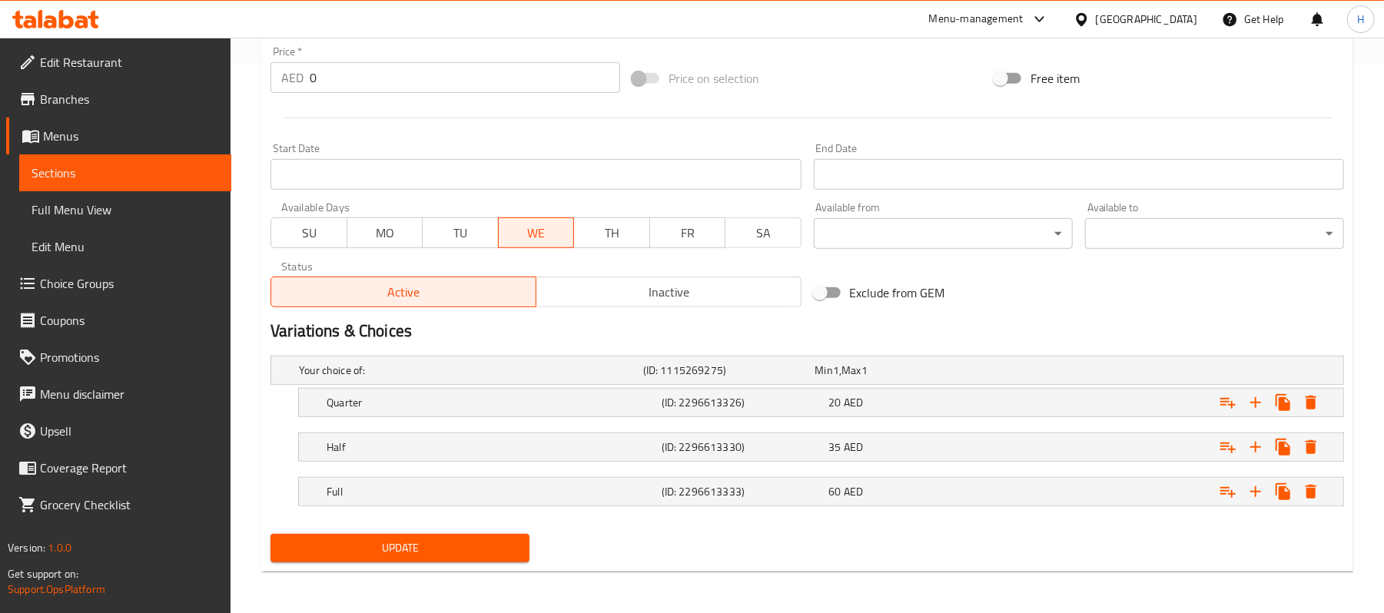
scroll to position [554, 0]
type textarea "دجاج حار مطبوخ على التاوا. المكونات: دجاج، بصل، طماطم، بهارات (على طريقة التاوا…"
click at [459, 552] on span "Update" at bounding box center [400, 546] width 234 height 19
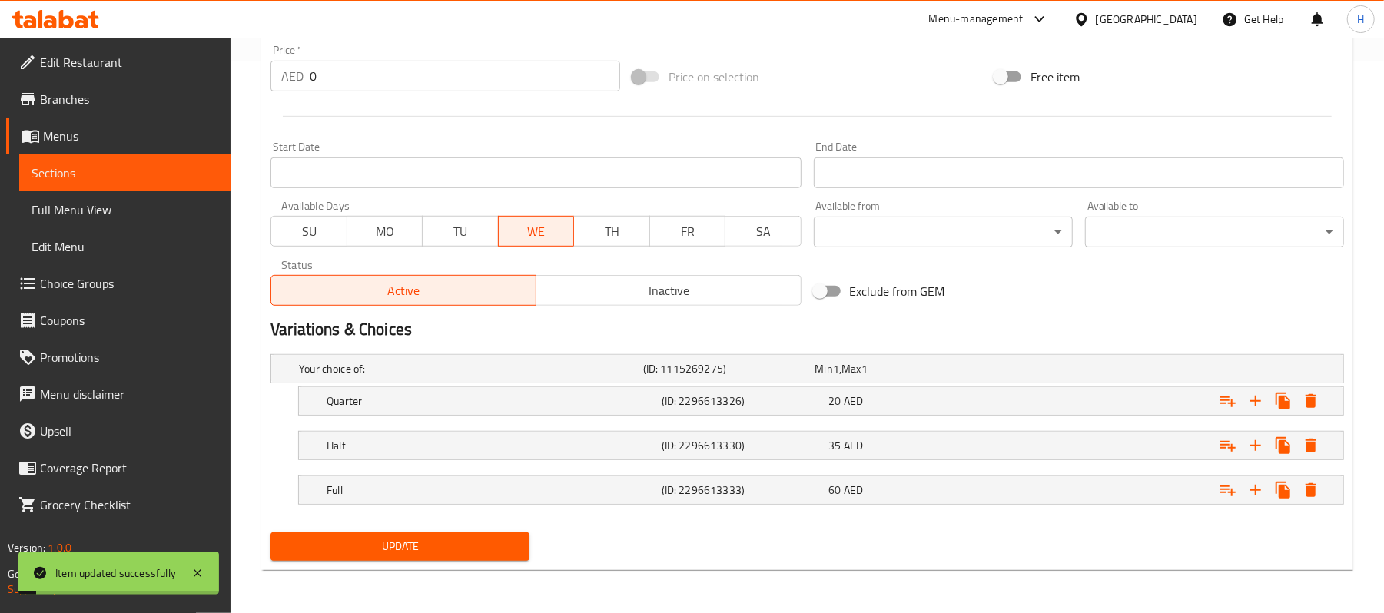
drag, startPoint x: 158, startPoint y: 169, endPoint x: 222, endPoint y: 173, distance: 64.7
click at [158, 169] on span "Sections" at bounding box center [126, 173] width 188 height 18
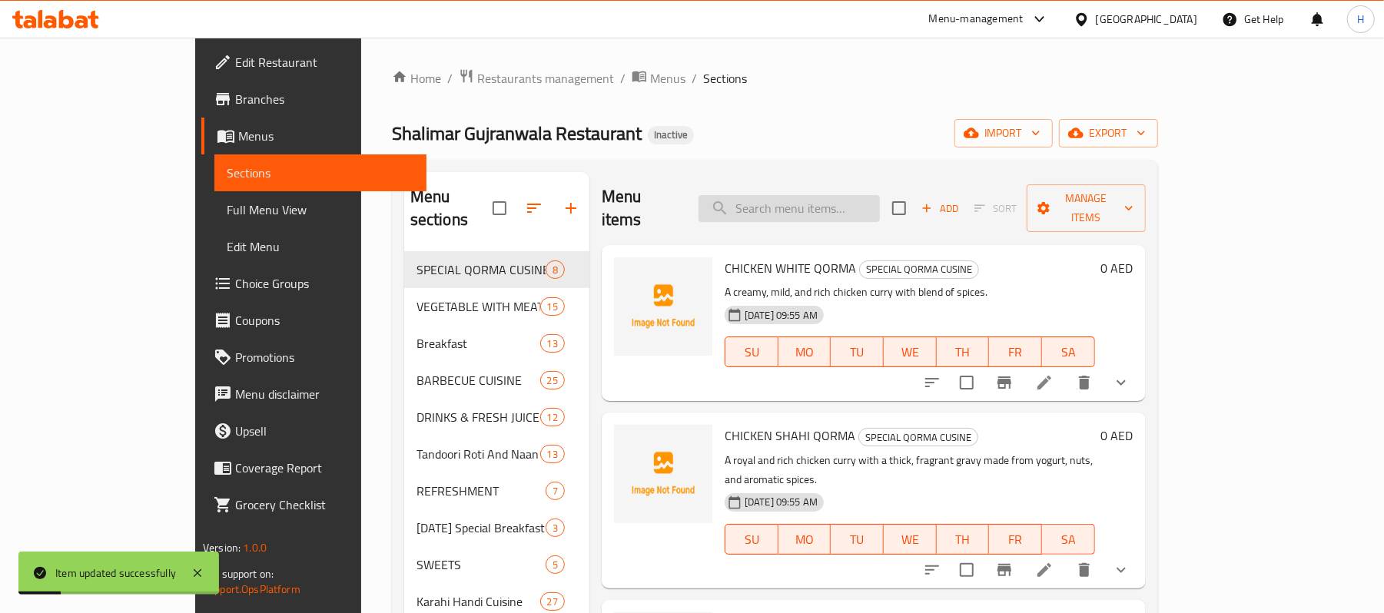
click at [862, 195] on input "search" at bounding box center [789, 208] width 181 height 27
paste input "Tawa Mutton"
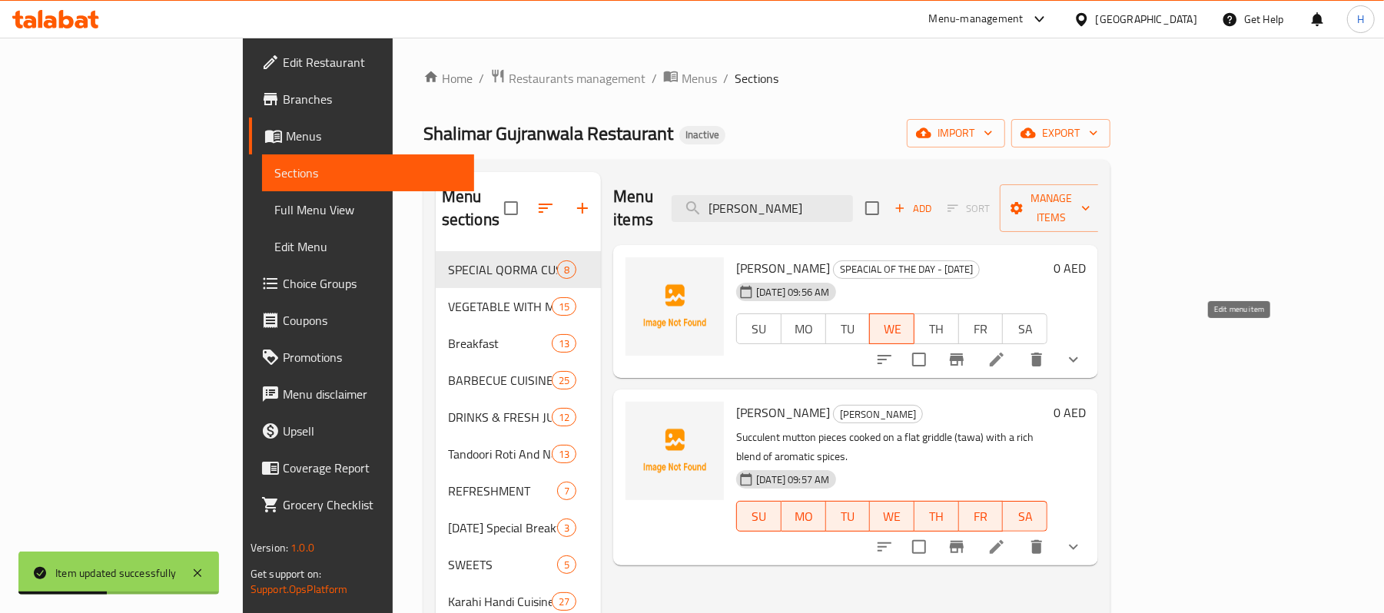
type input "Tawa Mutton"
click at [1006, 351] on icon at bounding box center [997, 360] width 18 height 18
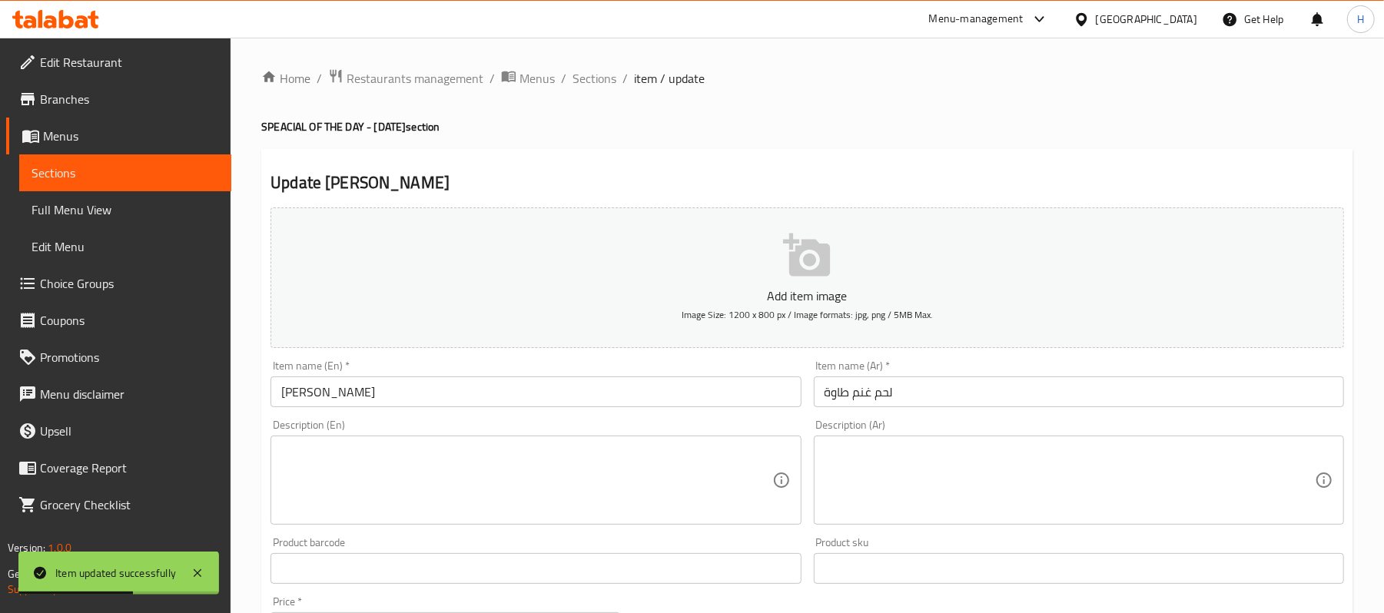
click at [517, 506] on textarea at bounding box center [526, 480] width 490 height 73
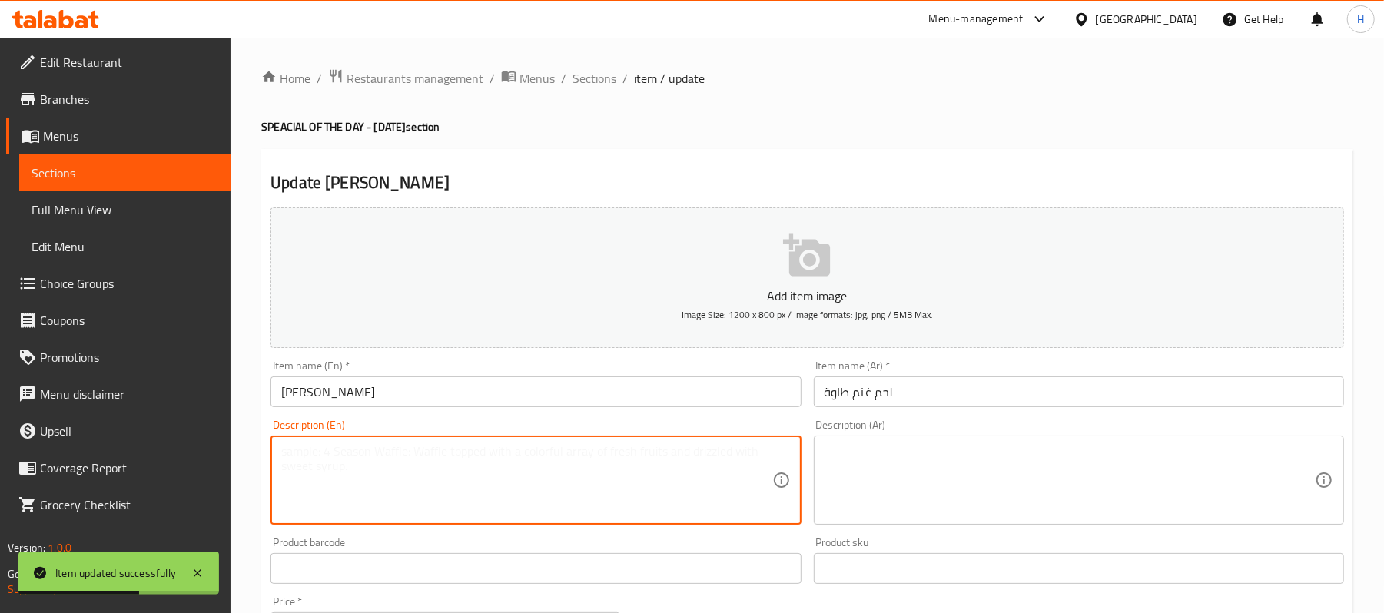
paste textarea "Spicy mutton cooked on tawa. | Ingredients: Mutton, onion, tomato, spices (tawa…"
type textarea "Spicy mutton cooked on tawa. | Ingredients: Mutton, onion, tomato, spices (tawa…"
click at [953, 487] on textarea at bounding box center [1070, 480] width 490 height 73
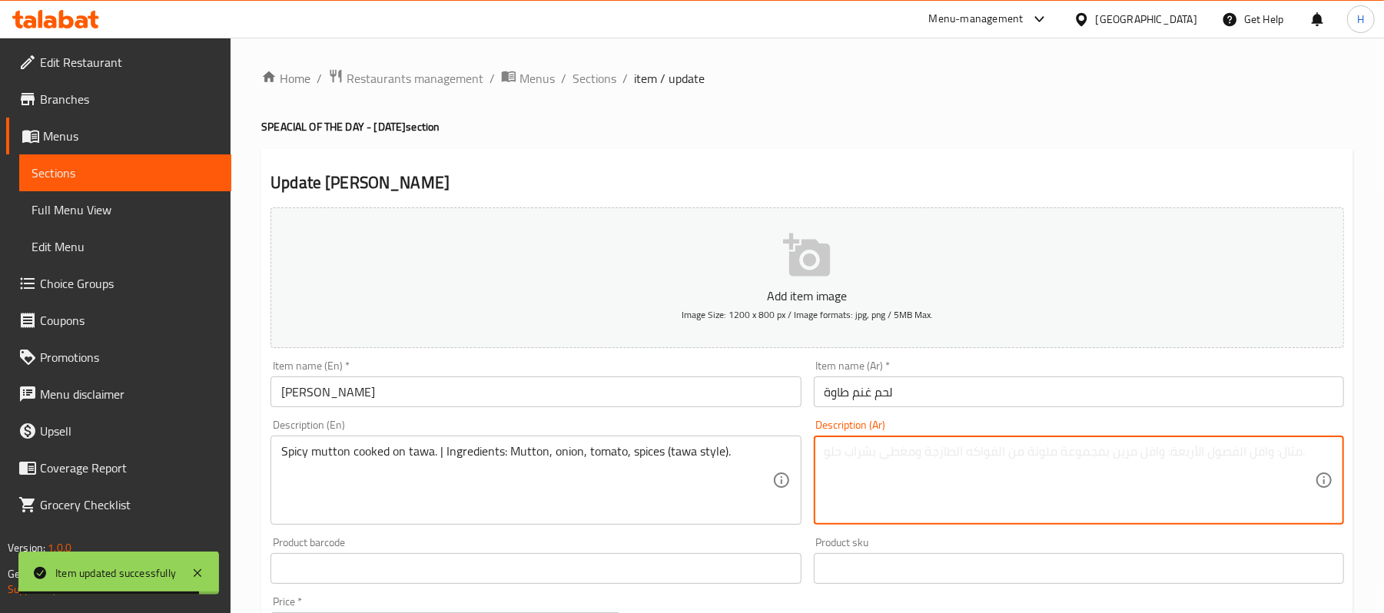
paste textarea "لحم غنم حار مطبوخ على التاوا. المكونات: لحم غنم ، بصل، طماطم، بهارات (على طريقة…"
type textarea "لحم غنم حار مطبوخ على التاوا. المكونات: لحم غنم ، بصل، طماطم، بهارات (على طريقة…"
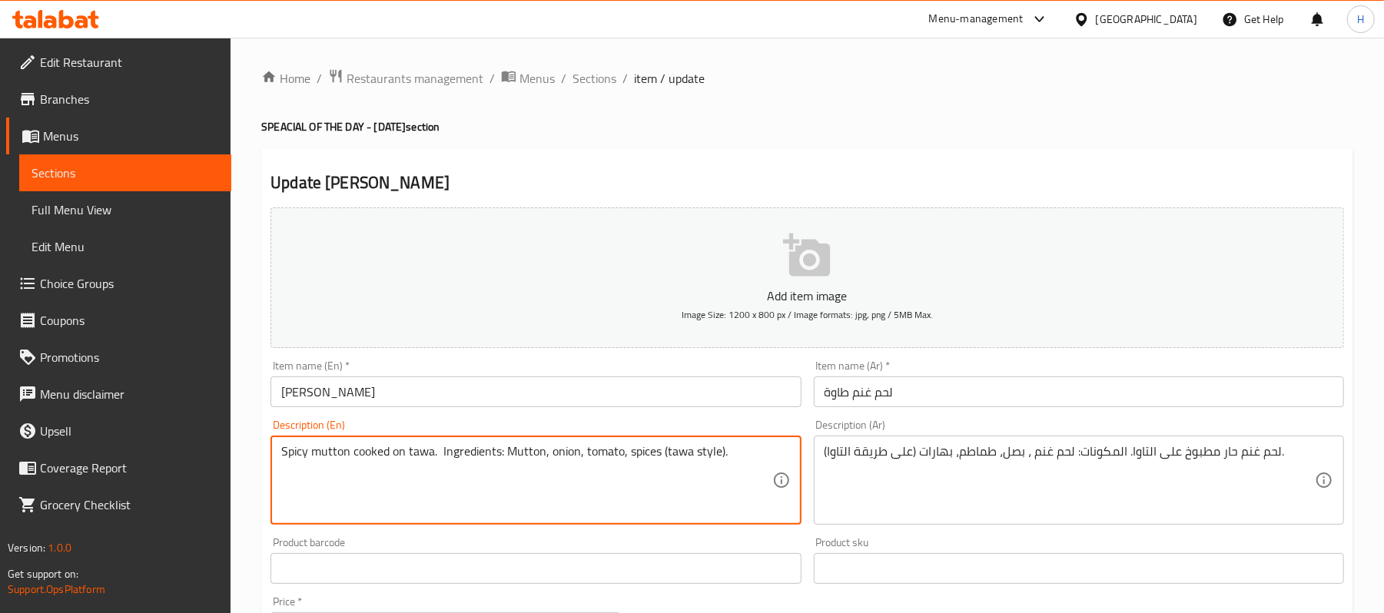
type textarea "Spicy mutton cooked on tawa. Ingredients: Mutton, onion, tomato, spices (tawa s…"
click at [484, 419] on div "Description (En) Spicy mutton cooked on tawa. Ingredients: Mutton, onion, tomat…" at bounding box center [535, 473] width 543 height 118
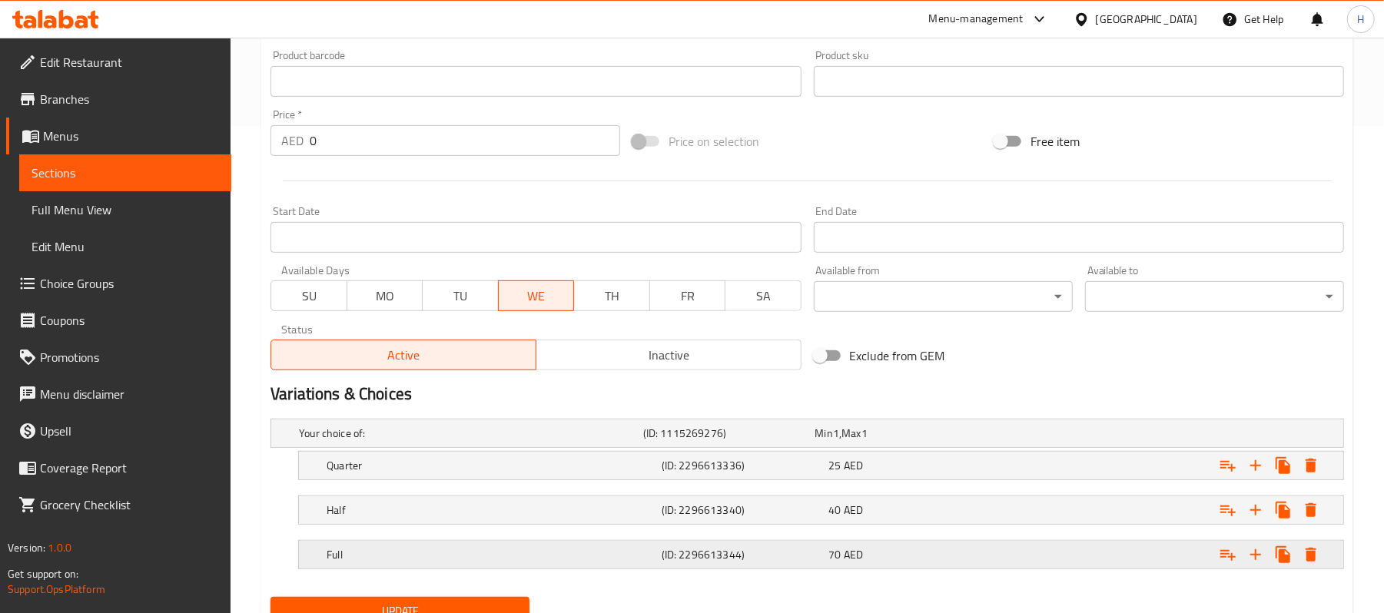
scroll to position [554, 0]
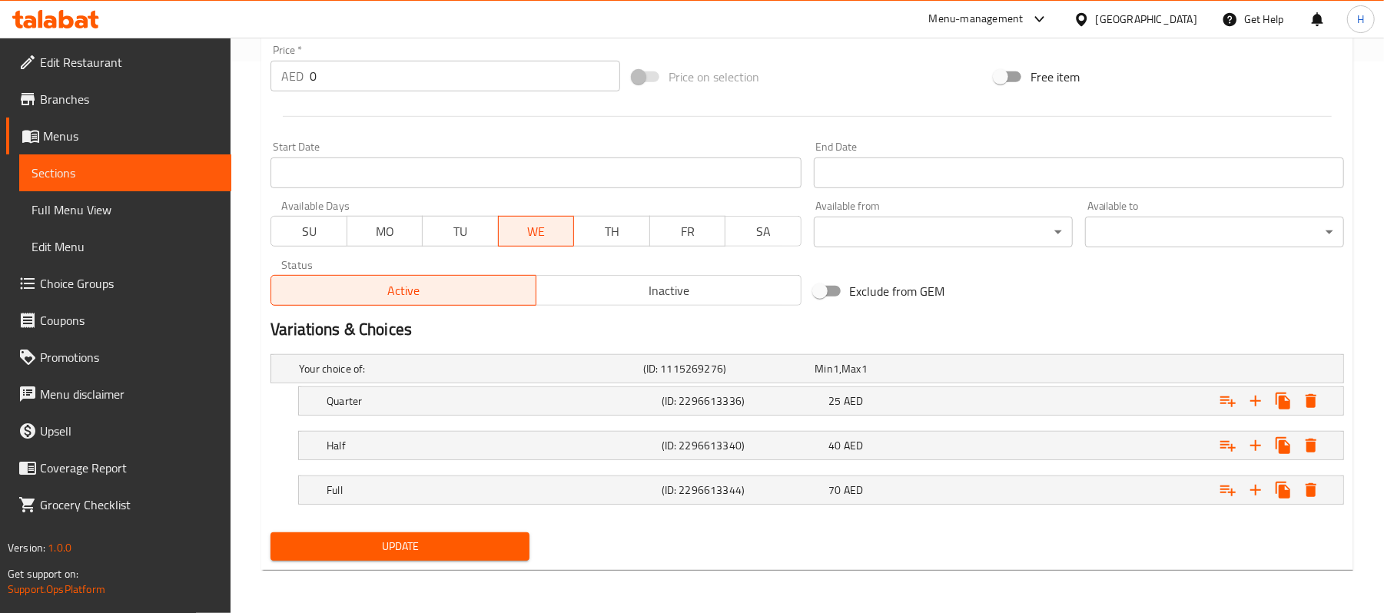
drag, startPoint x: 472, startPoint y: 533, endPoint x: 480, endPoint y: 514, distance: 21.7
click at [472, 535] on button "Update" at bounding box center [400, 547] width 259 height 28
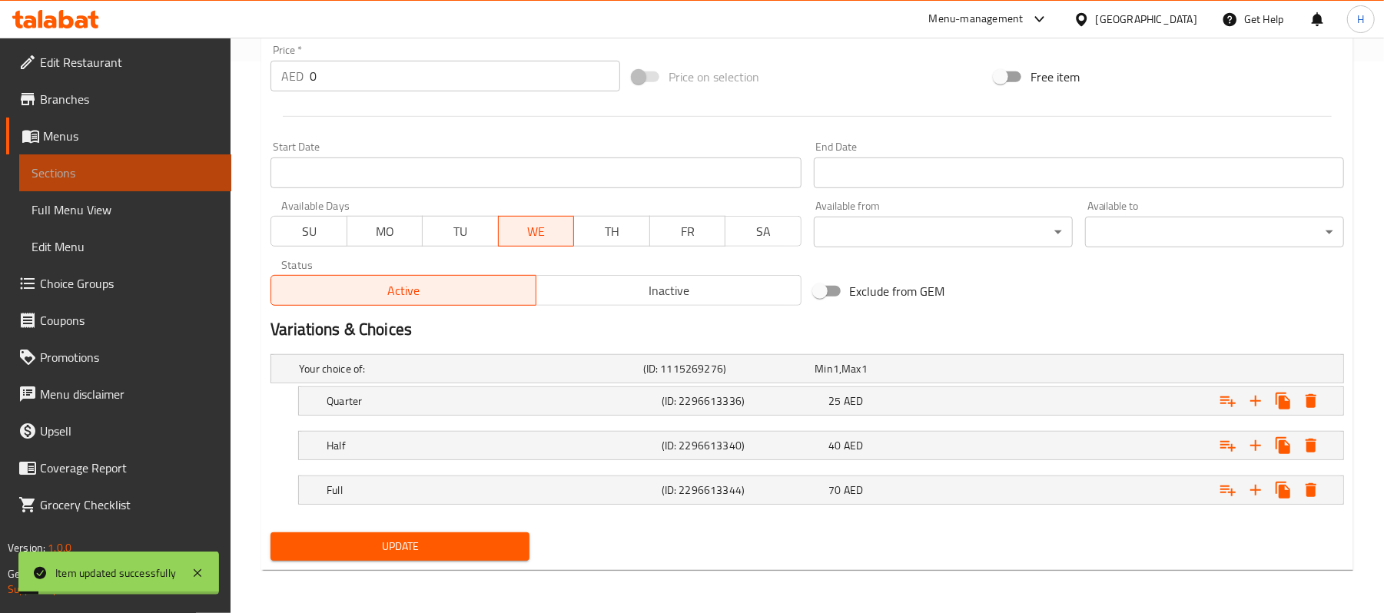
click at [182, 170] on span "Sections" at bounding box center [126, 173] width 188 height 18
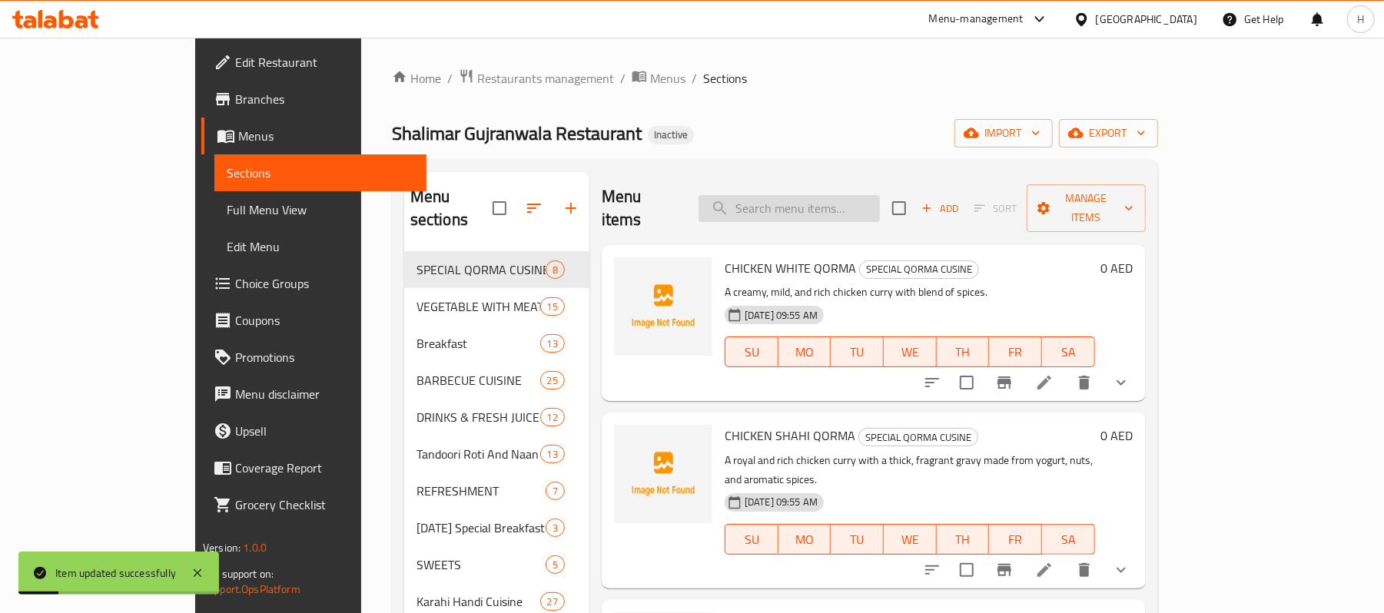
click at [873, 195] on input "search" at bounding box center [789, 208] width 181 height 27
paste input "Reshmi Kabab Karahi"
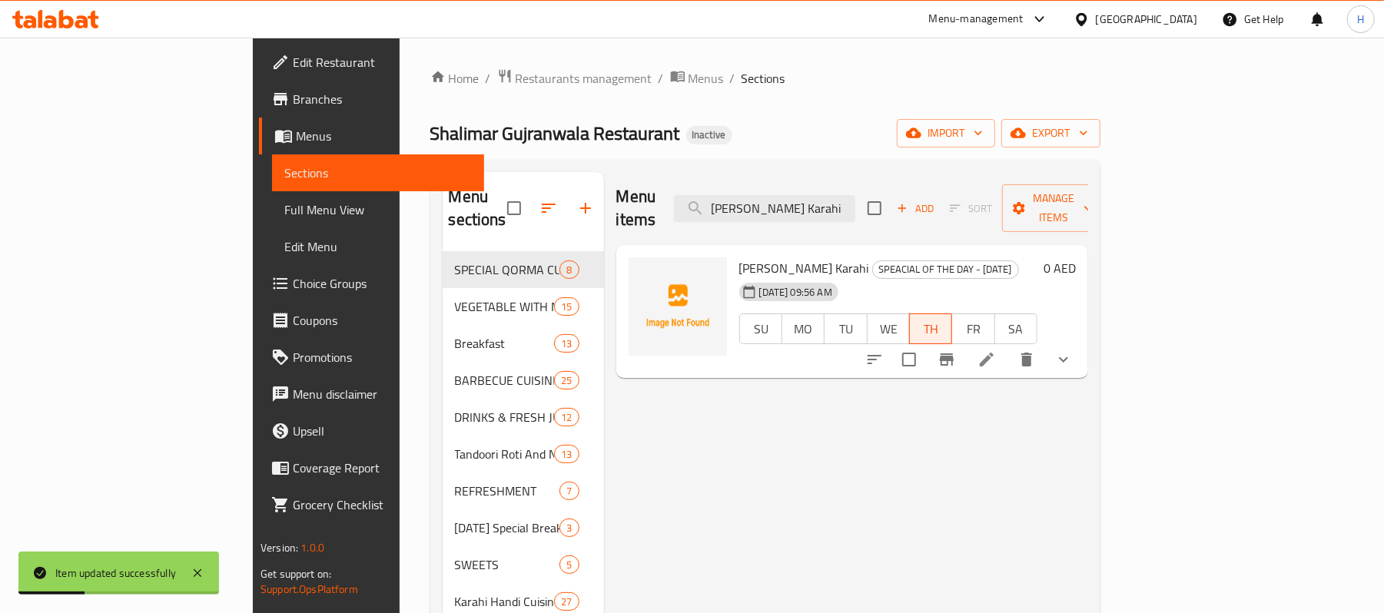
type input "Reshmi Kabab Karahi"
click at [996, 351] on icon at bounding box center [987, 360] width 18 height 18
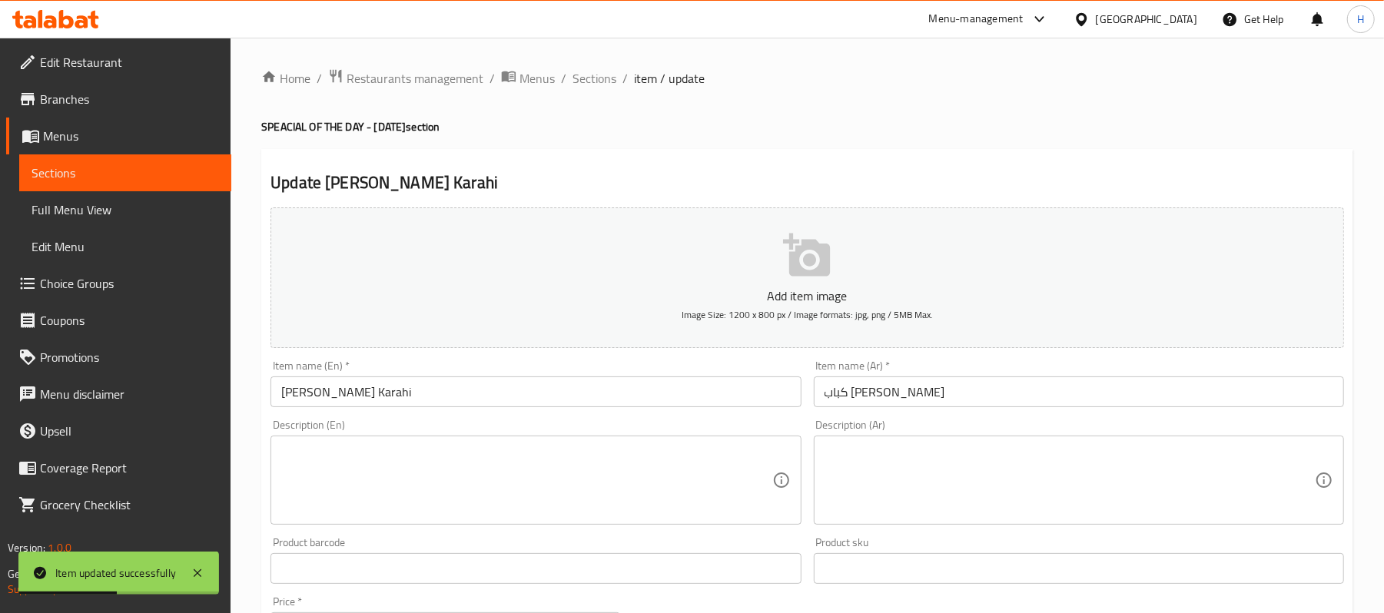
click at [518, 489] on textarea at bounding box center [526, 480] width 490 height 73
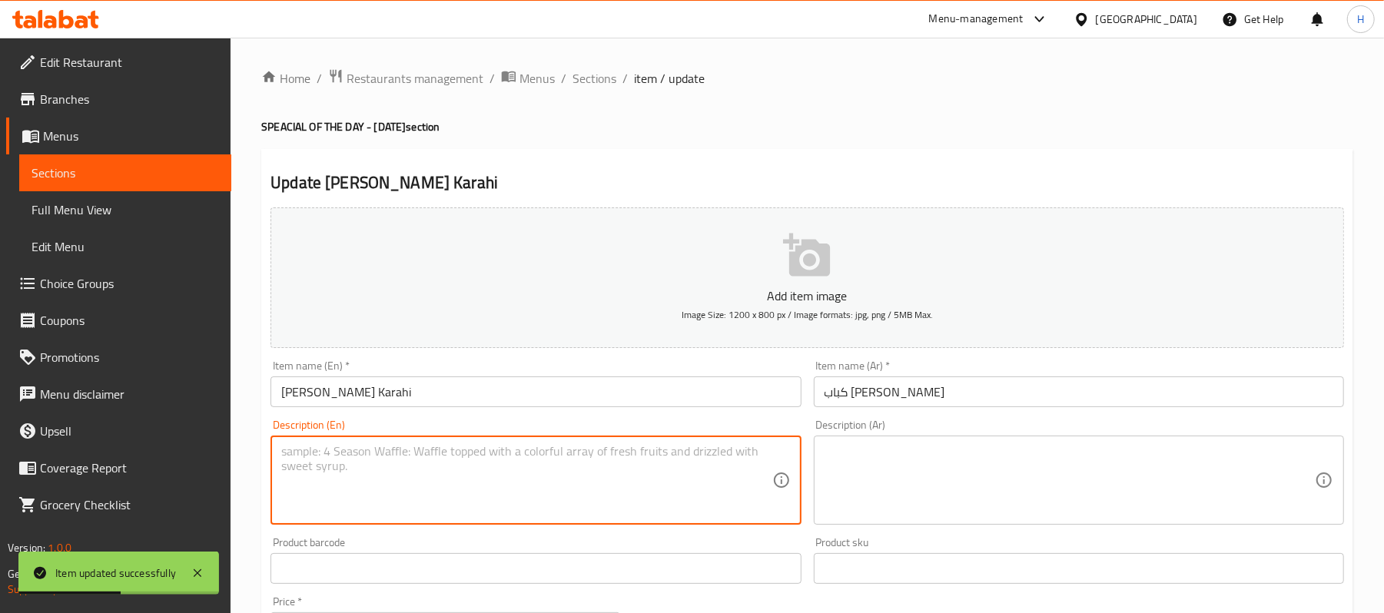
paste textarea ": Karahi with tender reshmi kababs. | Ingredients: Seekh kababs, tomato, onion,…"
click at [287, 453] on textarea ": Karahi with tender reshmi kababs. | Ingredients: Seekh kababs, tomato, onion,…" at bounding box center [526, 480] width 490 height 73
click at [463, 450] on textarea "Karahi with tender reshmi kababs. | Ingredients: Seekh kababs, tomato, onion, k…" at bounding box center [526, 480] width 490 height 73
click at [477, 450] on textarea "Karahi with tender reshmi kababs. Ingredients: Seekh kababs, tomato, onion, kar…" at bounding box center [526, 480] width 490 height 73
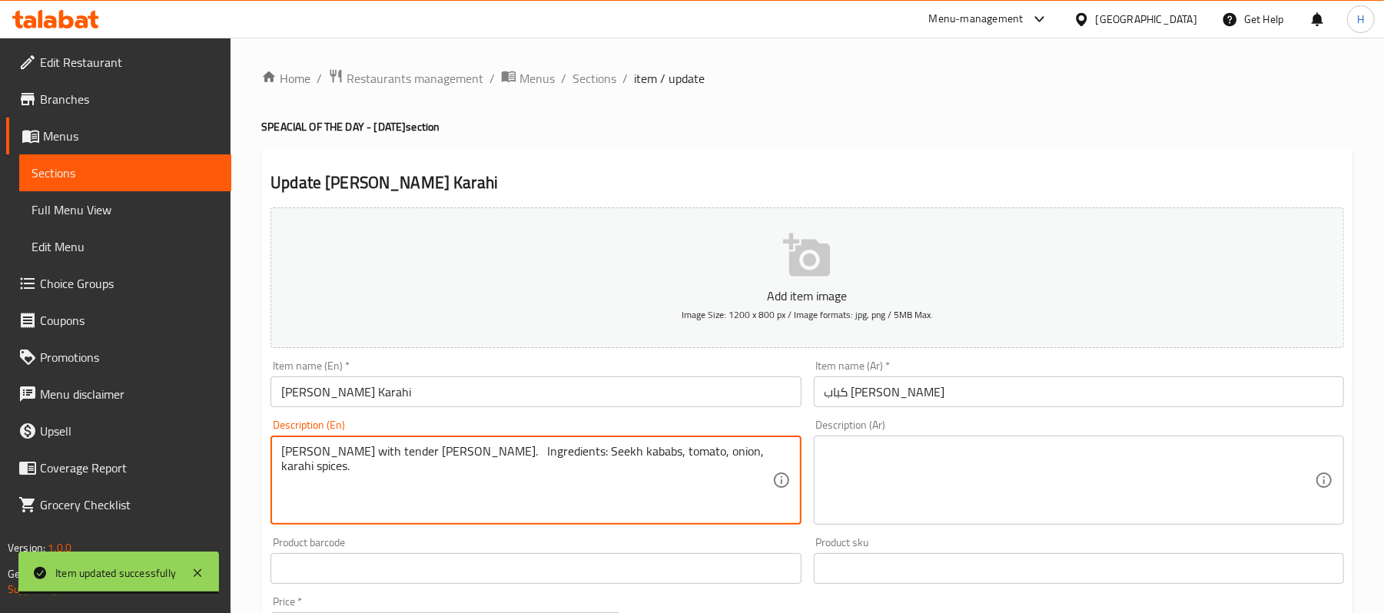
click at [477, 450] on textarea "Karahi with tender reshmi kababs. Ingredients: Seekh kababs, tomato, onion, kar…" at bounding box center [526, 480] width 490 height 73
type textarea "Karahi with tender reshmi kababs. Ingredients: Seekh kababs, tomato, onion, kar…"
click at [954, 463] on textarea at bounding box center [1070, 480] width 490 height 73
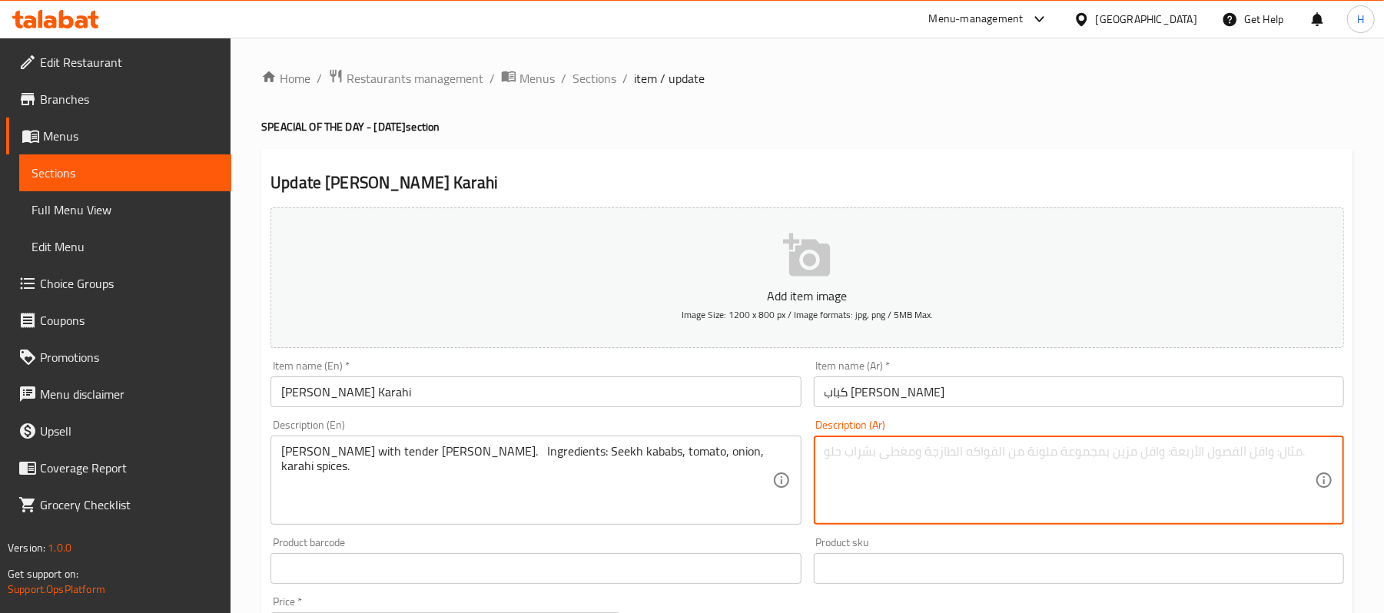
paste textarea "كراهي مع ريشمي كباب طري. المكونات: سيخ كباب، طماطم، بصل، بهارات كراهي."
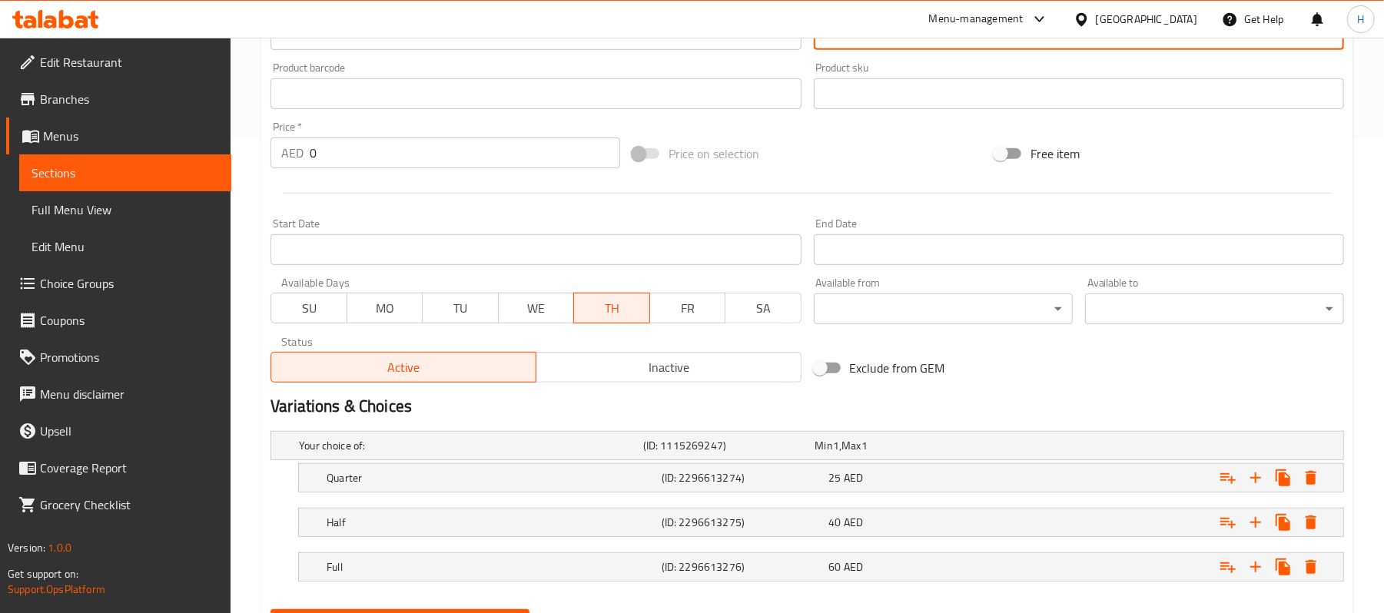
scroll to position [554, 0]
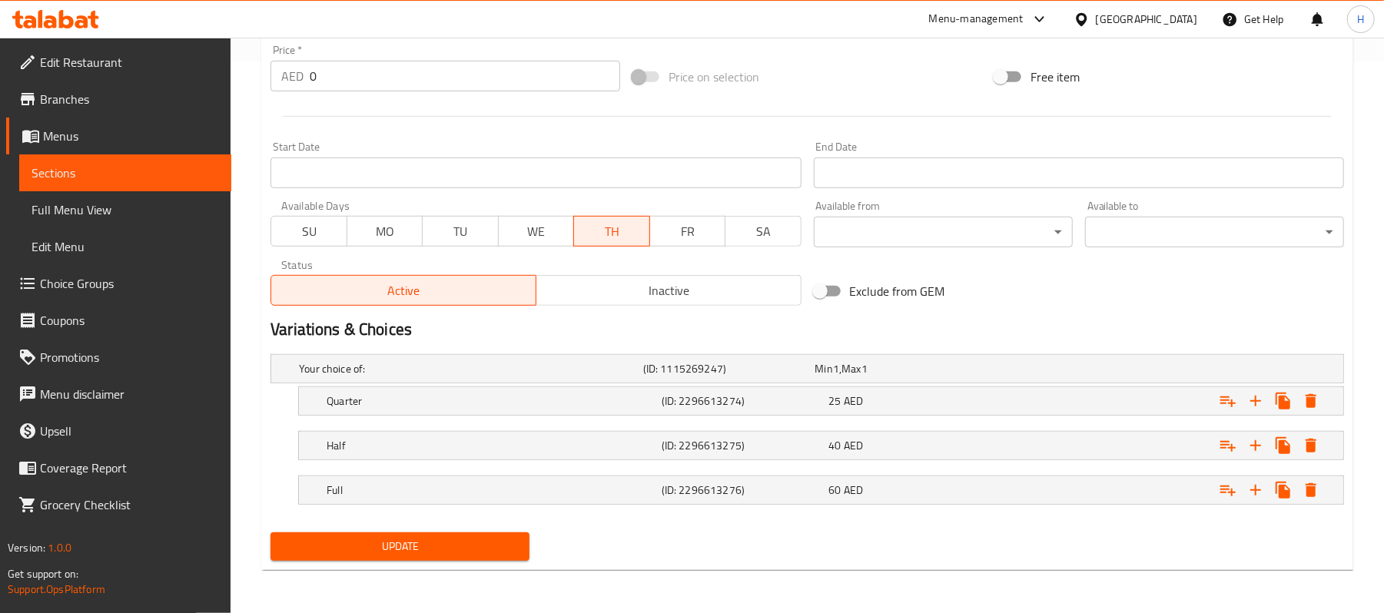
type textarea "كراهي مع ريشمي كباب طري. المكونات: سيخ كباب، طماطم، بصل، بهارات كراهي."
click at [450, 555] on span "Update" at bounding box center [400, 546] width 234 height 19
drag, startPoint x: 210, startPoint y: 178, endPoint x: 257, endPoint y: 184, distance: 47.3
click at [210, 178] on span "Sections" at bounding box center [126, 173] width 188 height 18
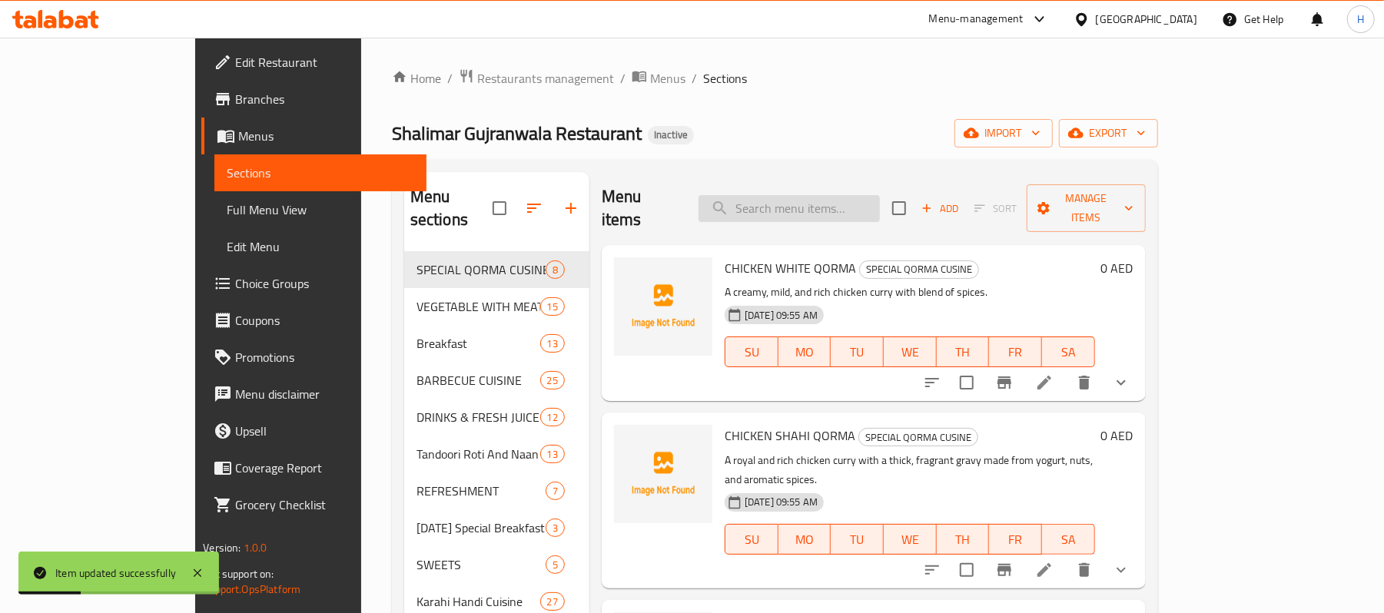
click at [852, 195] on input "search" at bounding box center [789, 208] width 181 height 27
paste input "Mutton Namkeen Karahi"
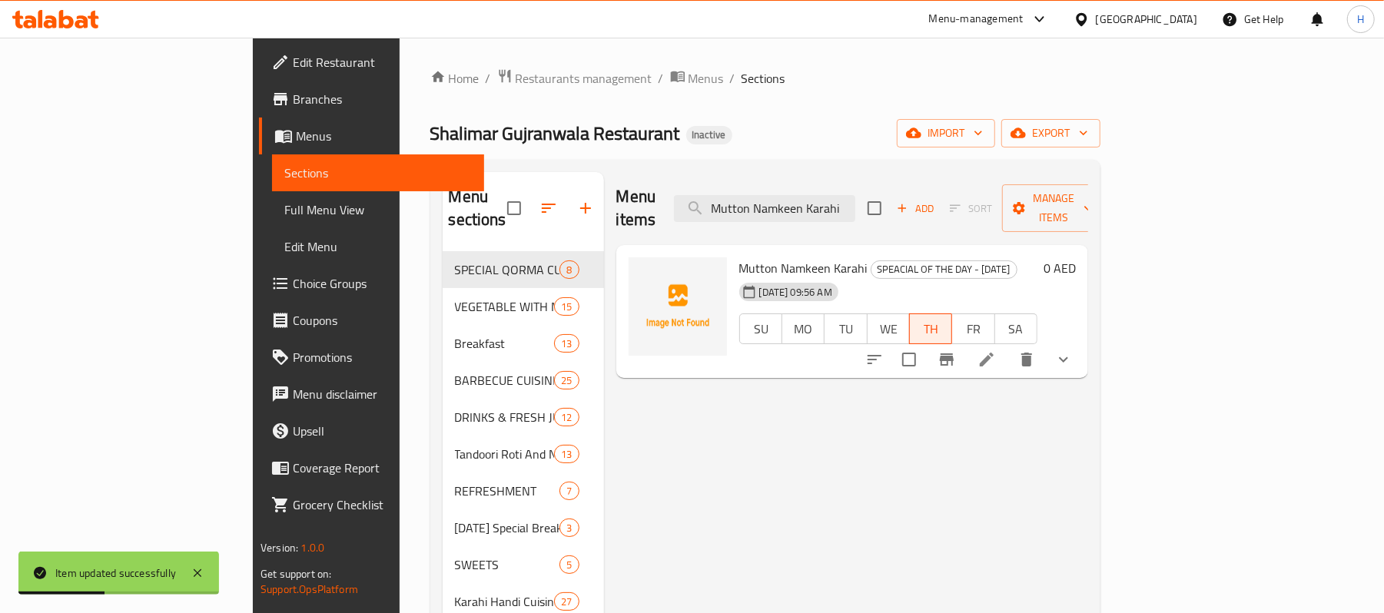
type input "Mutton Namkeen Karahi"
click at [996, 351] on icon at bounding box center [987, 360] width 18 height 18
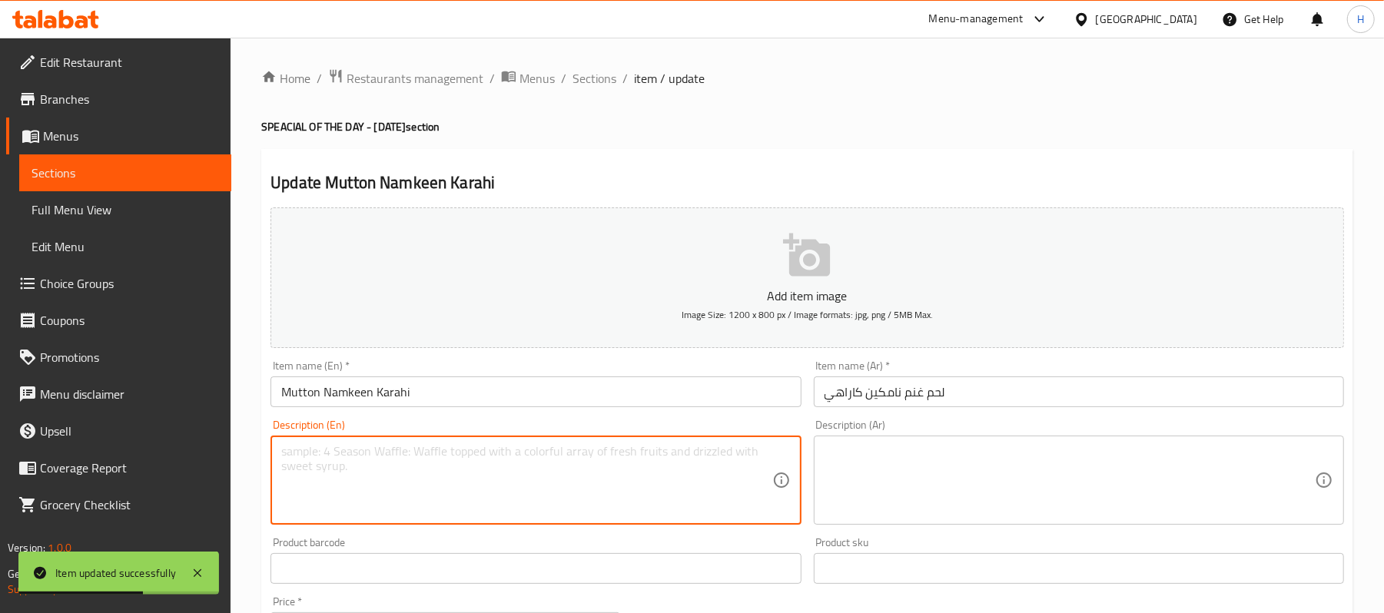
click at [546, 454] on textarea at bounding box center [526, 480] width 490 height 73
paste textarea "Mutton cooked in Namkeen style. | Ingredients: Mutton, salt, pepper, garlic."
type textarea "Mutton cooked in Namkeen style. | Ingredients: Mutton, salt, pepper, garlic."
click at [989, 460] on textarea at bounding box center [1070, 480] width 490 height 73
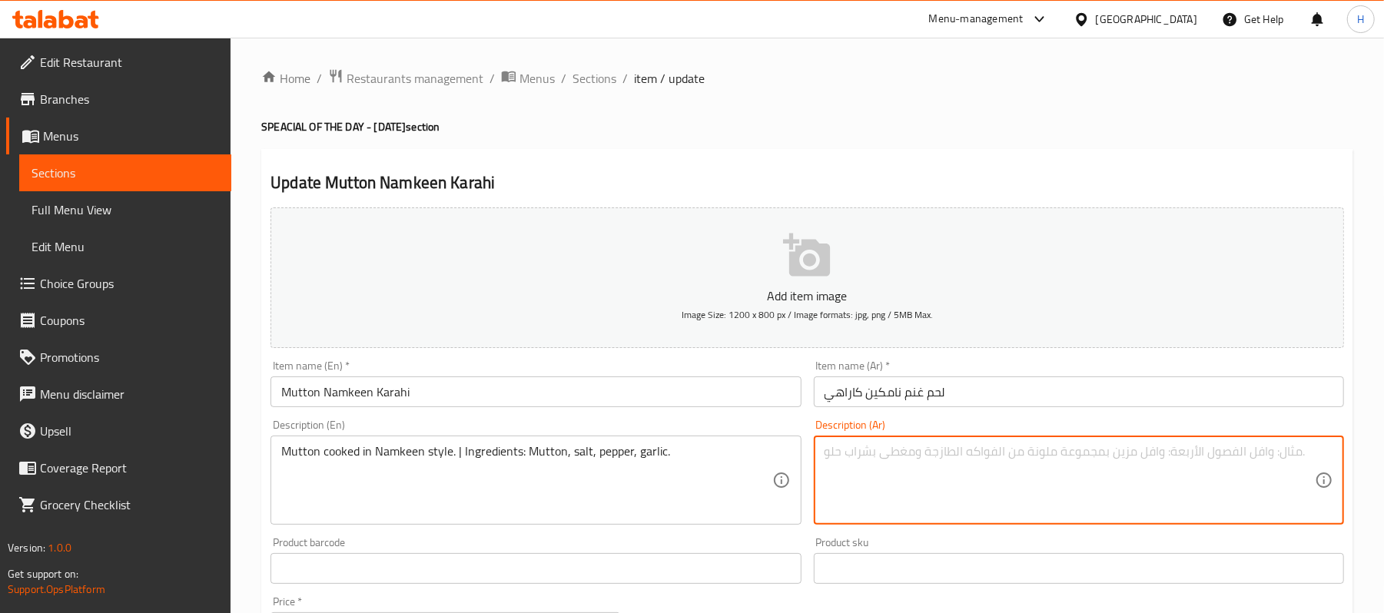
paste textarea "لحم غنم مطبوخ على طريقة نامكين. المكونات: لحم غنم ، ملح، فلفل، ثوم."
type textarea "لحم غنم مطبوخ على طريقة نامكين. المكونات: لحم غنم ، ملح، فلفل، ثوم."
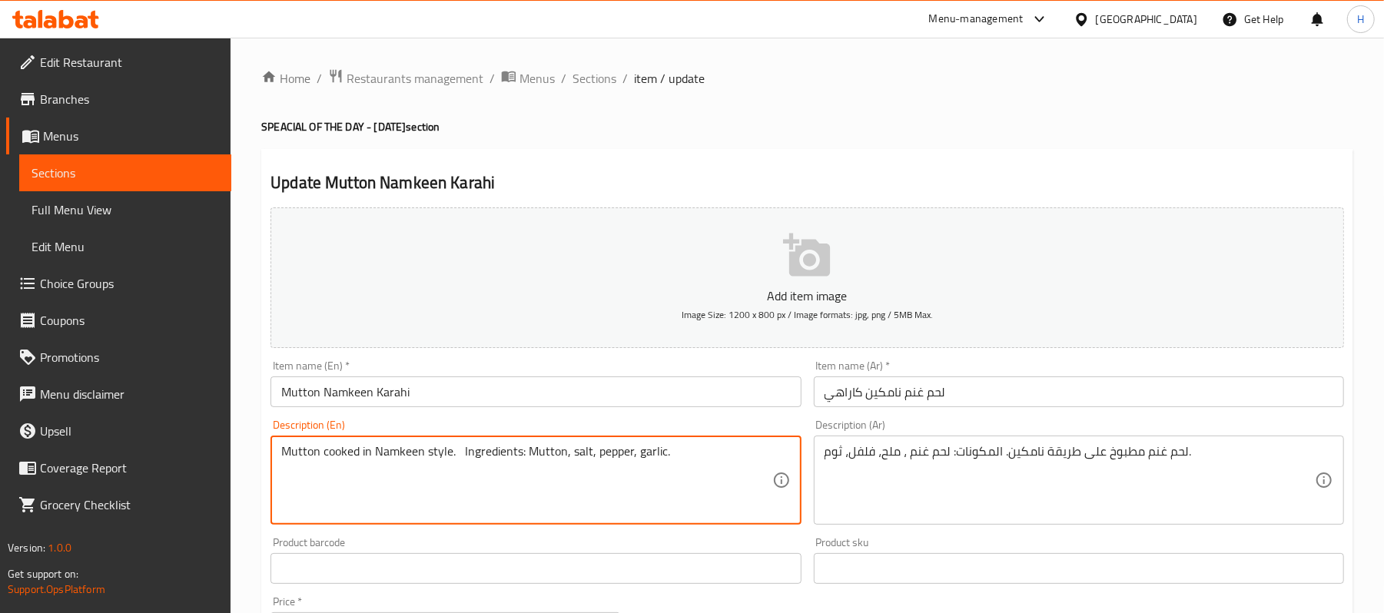
type textarea "Mutton cooked in Namkeen style. Ingredients: Mutton, salt, pepper, garlic."
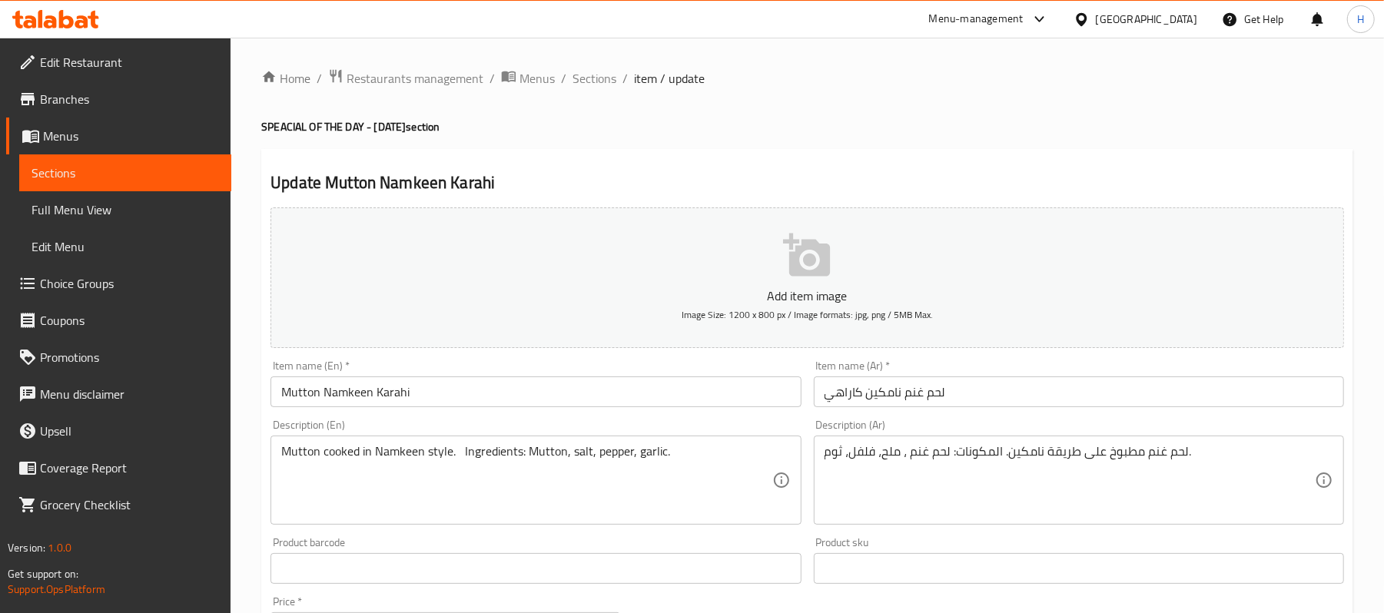
click at [563, 413] on div "Item name (En)   * Mutton Namkeen Karahi Item name (En) *" at bounding box center [535, 383] width 543 height 59
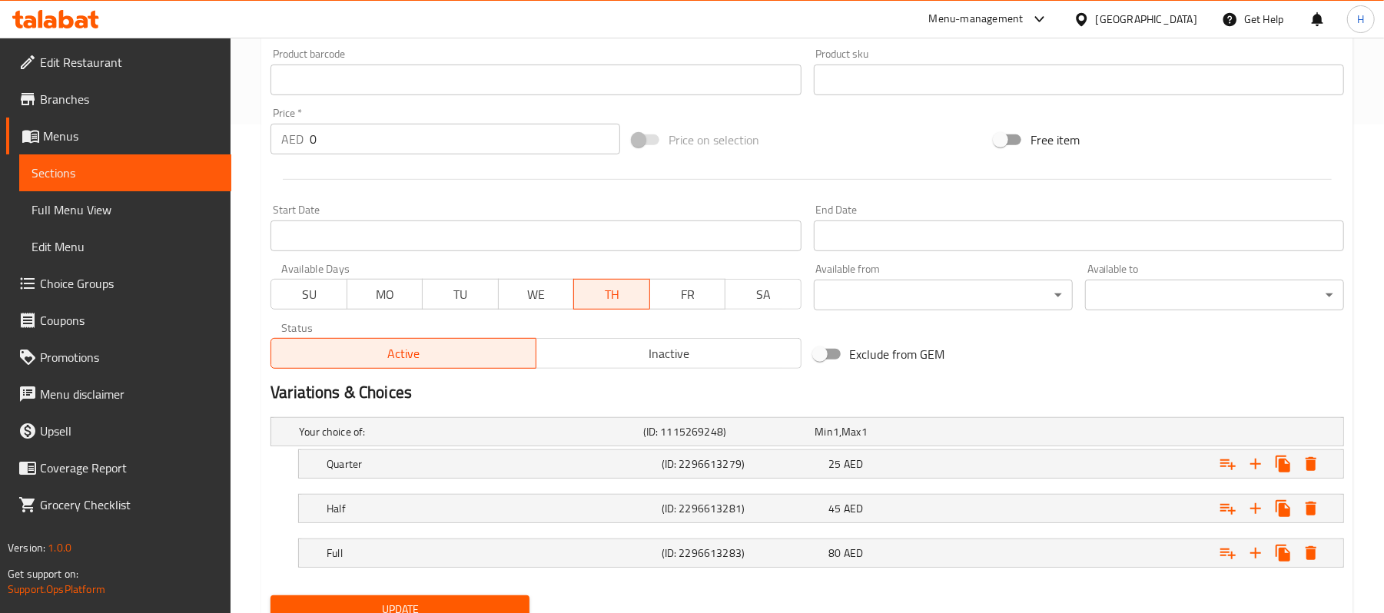
scroll to position [554, 0]
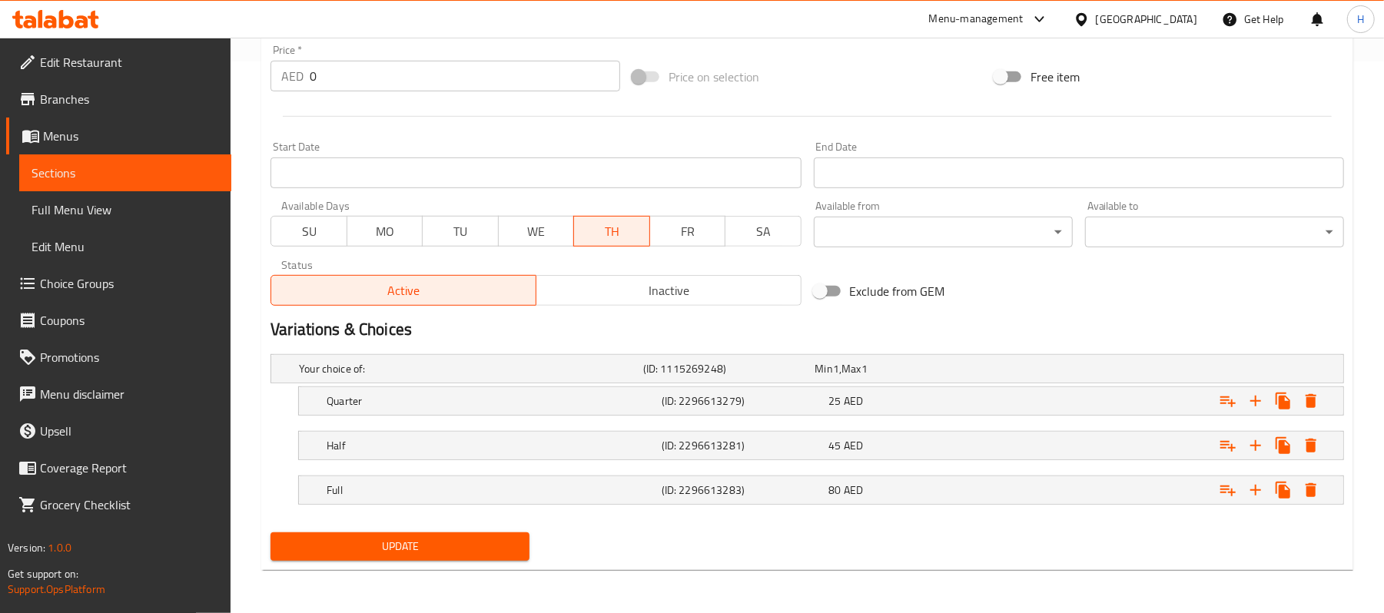
click at [499, 563] on div "Update" at bounding box center [399, 547] width 271 height 41
click at [504, 547] on span "Update" at bounding box center [400, 546] width 234 height 19
drag, startPoint x: 188, startPoint y: 167, endPoint x: 192, endPoint y: 211, distance: 44.1
click at [188, 167] on span "Sections" at bounding box center [126, 173] width 188 height 18
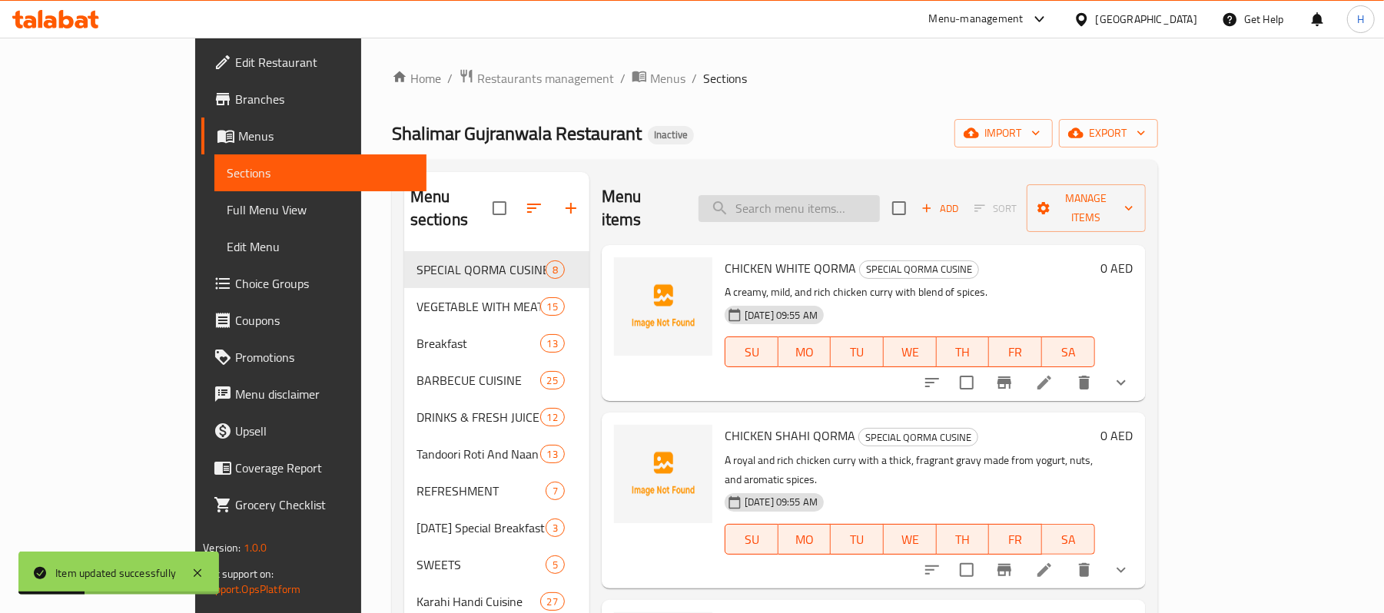
click at [819, 201] on input "search" at bounding box center [789, 208] width 181 height 27
paste input "[PERSON_NAME] ([DATE])"
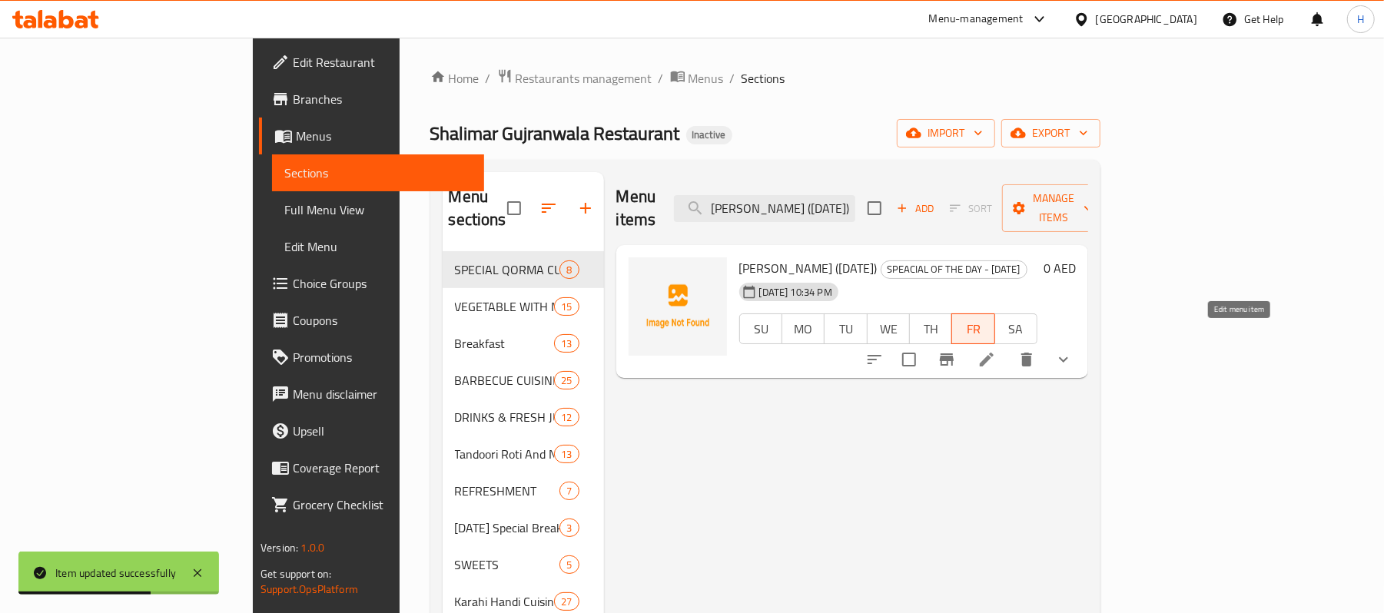
type input "[PERSON_NAME] ([DATE])"
click at [994, 353] on icon at bounding box center [987, 360] width 14 height 14
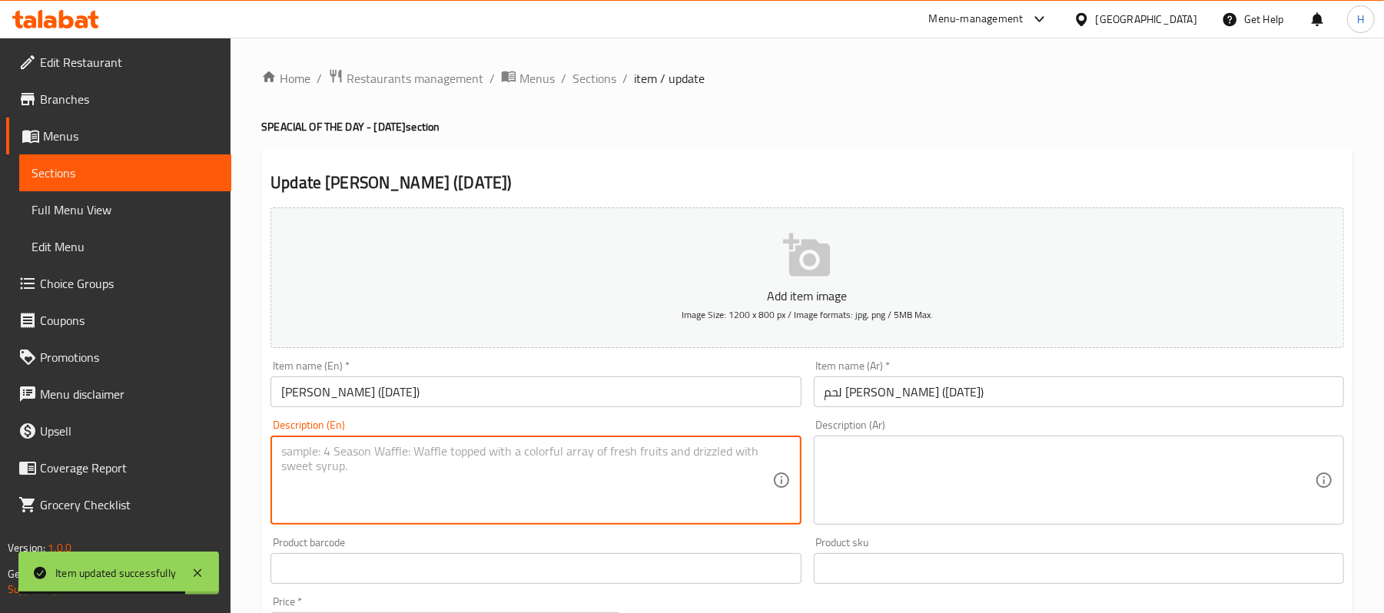
click at [486, 490] on textarea at bounding box center [526, 480] width 490 height 73
paste textarea "Special Friday mutton Shinwari karahi. | Ingredients: Mutton, tomatoes, green c…"
click at [484, 450] on textarea "Special Friday mutton Shinwari karahi. | Ingredients: Mutton, tomatoes, green c…" at bounding box center [526, 480] width 490 height 73
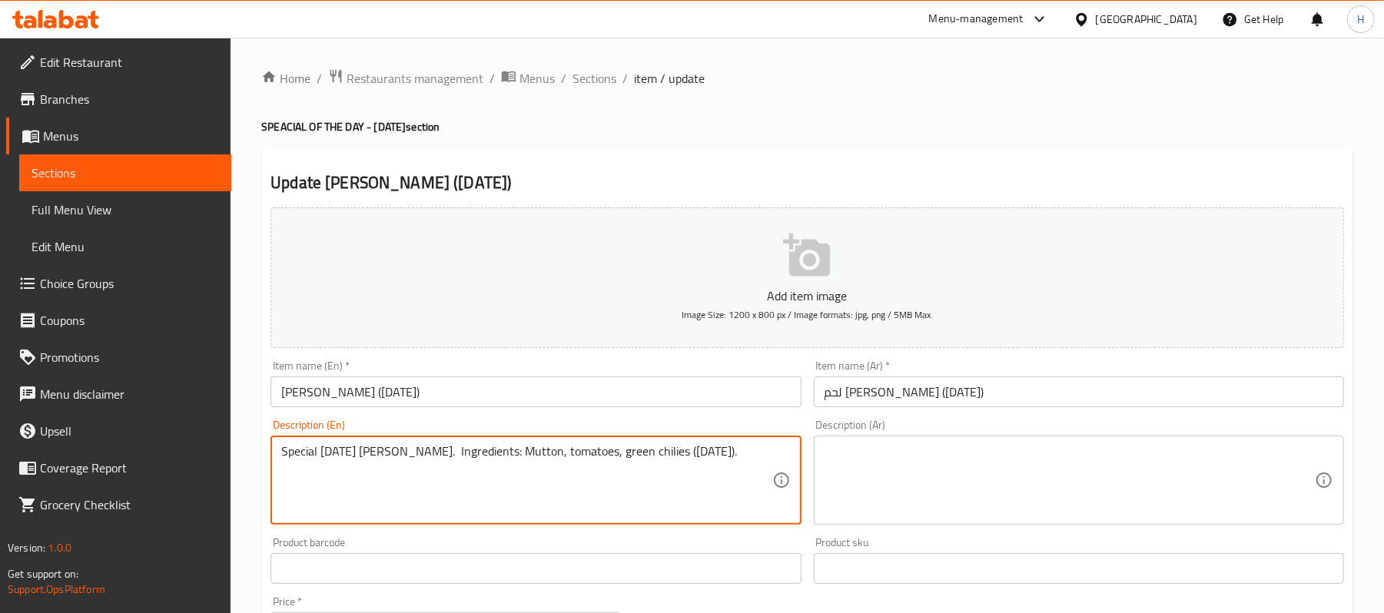
click at [730, 444] on div "Special Friday mutton Shinwari karahi. Ingredients: Mutton, tomatoes, green chi…" at bounding box center [536, 480] width 530 height 89
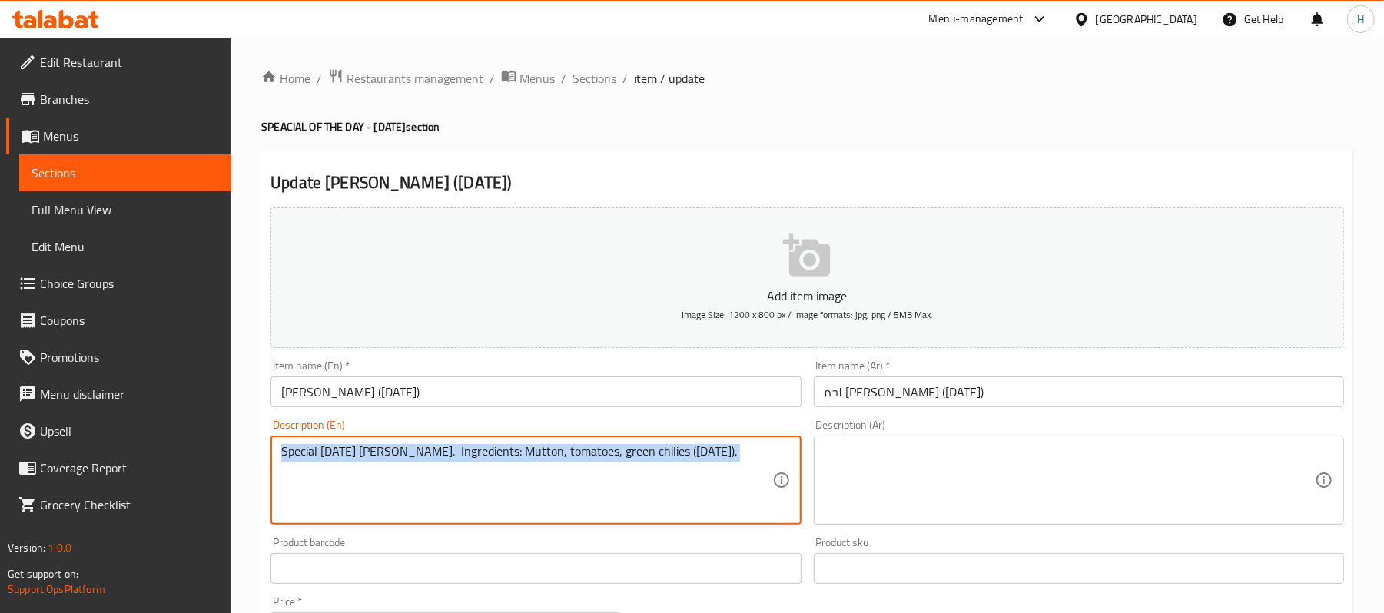
click at [730, 444] on div "Special Friday mutton Shinwari karahi. Ingredients: Mutton, tomatoes, green chi…" at bounding box center [536, 480] width 530 height 89
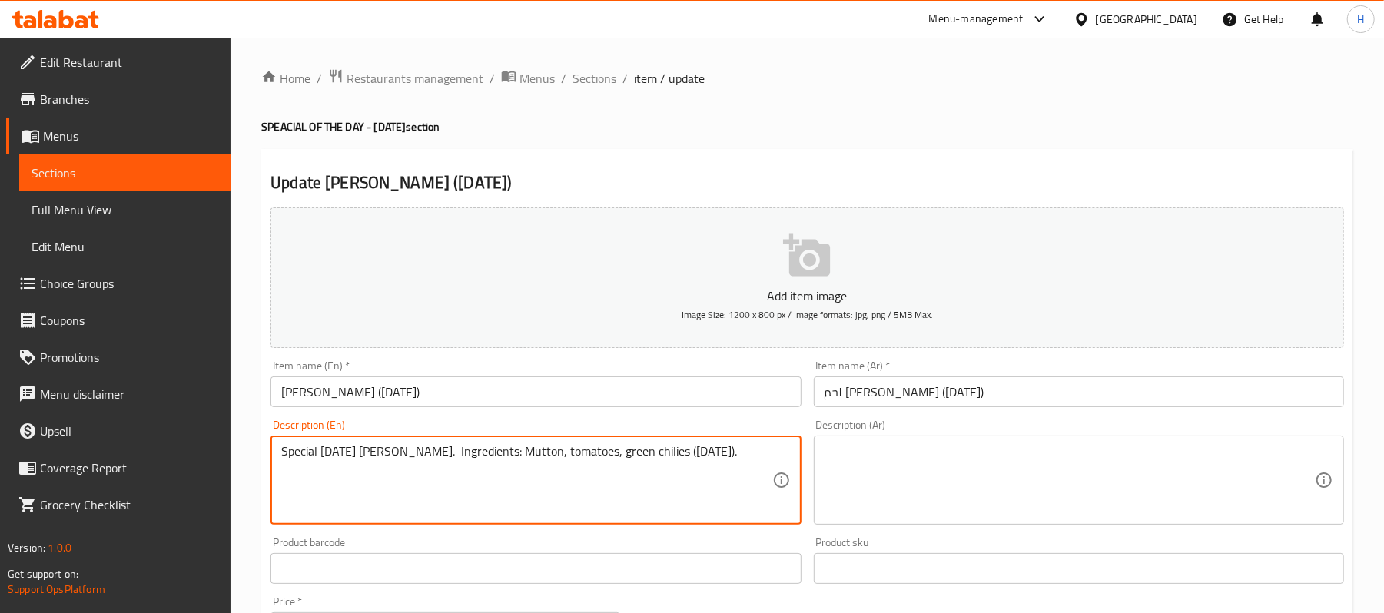
drag, startPoint x: 829, startPoint y: 456, endPoint x: 839, endPoint y: 454, distance: 11.0
click at [839, 454] on div "Add item image Image Size: 1200 x 800 px / Image formats: jpg, png / 5MB Max. I…" at bounding box center [807, 532] width 1086 height 663
type textarea "Special Friday mutton Shinwari karahi. Ingredients: Mutton, tomatoes, green chi…"
click at [993, 419] on div "Description (Ar) Description (Ar)" at bounding box center [1079, 473] width 543 height 118
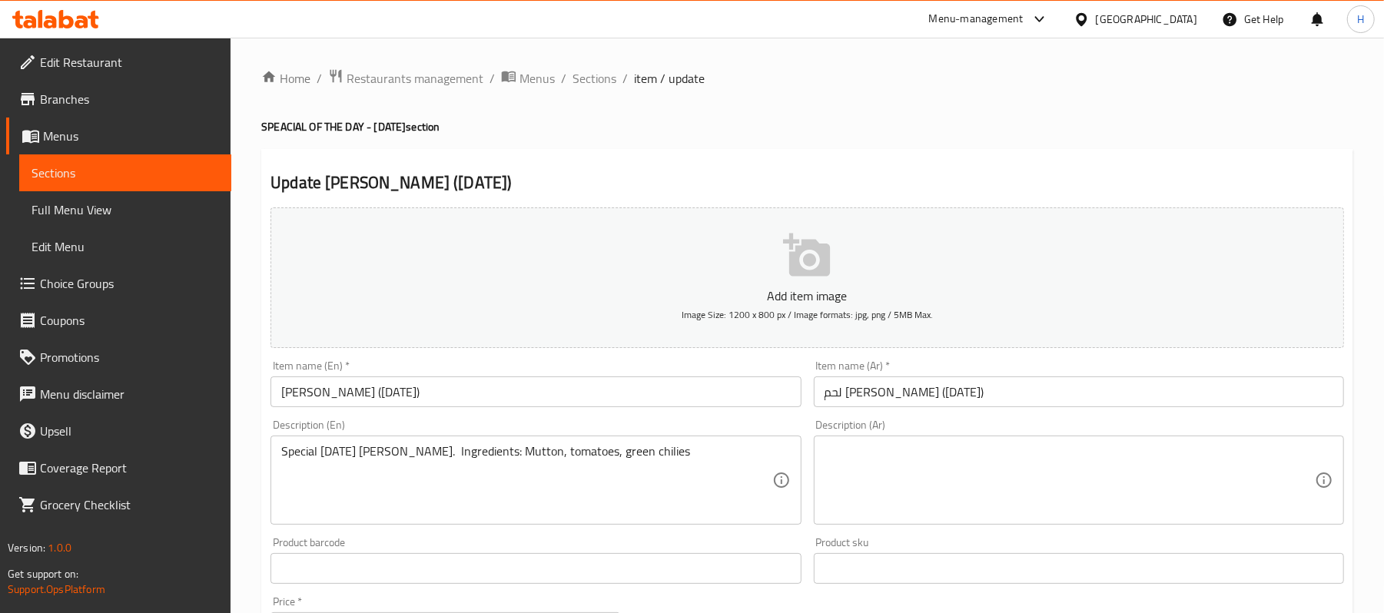
click at [1009, 465] on textarea at bounding box center [1070, 480] width 490 height 73
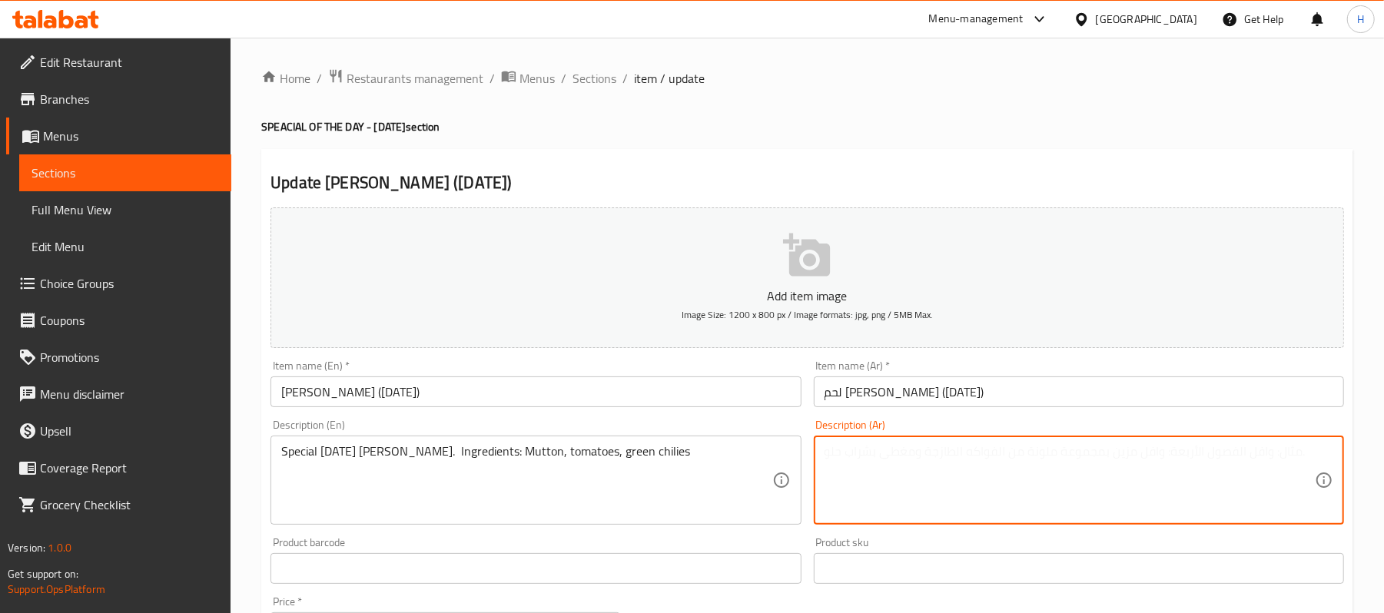
paste textarea "كراهي شينواري لحم غنم خاص بيوم الجمعة. المكونات: لحم غنم ، طماطم، فلفل أخضر حار"
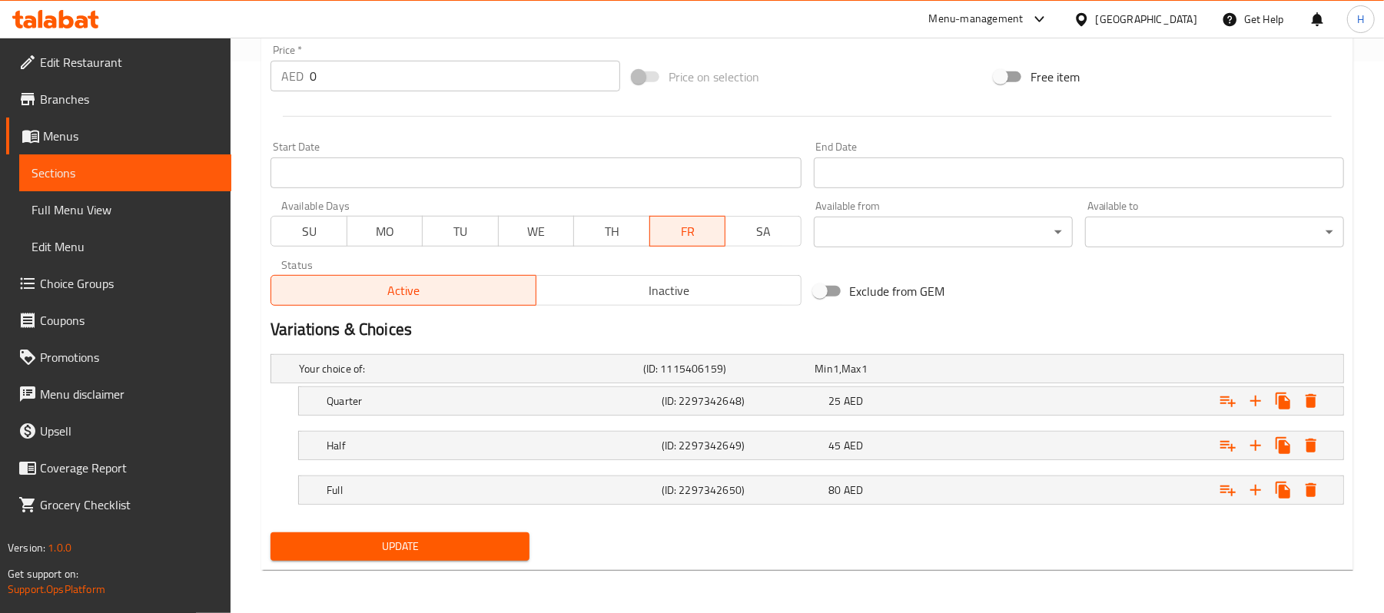
scroll to position [554, 0]
type textarea "كراهي شينواري لحم غنم خاص بيوم الجمعة. المكونات: لحم غنم ، طماطم، فلفل أخضر حار"
click at [487, 544] on span "Update" at bounding box center [400, 546] width 234 height 19
click at [138, 171] on span "Sections" at bounding box center [126, 173] width 188 height 18
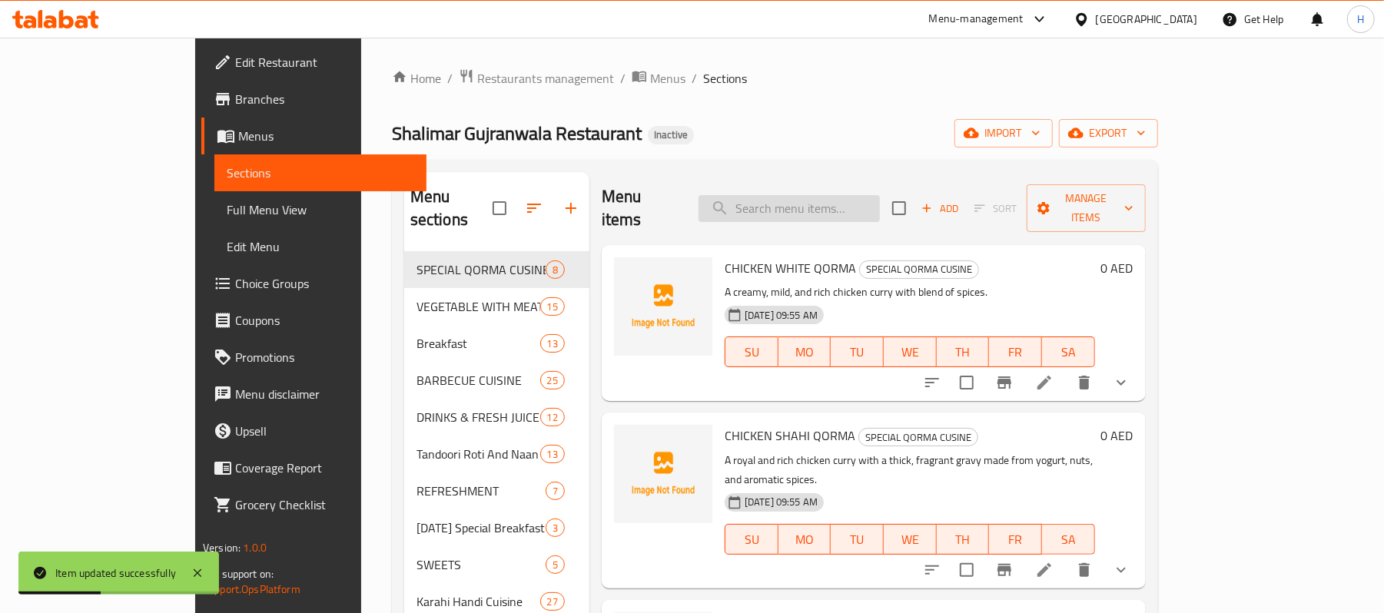
drag, startPoint x: 850, startPoint y: 191, endPoint x: 995, endPoint y: 218, distance: 147.1
click at [852, 195] on input "search" at bounding box center [789, 208] width 181 height 27
paste input "Chicken Shinwari ([DATE])"
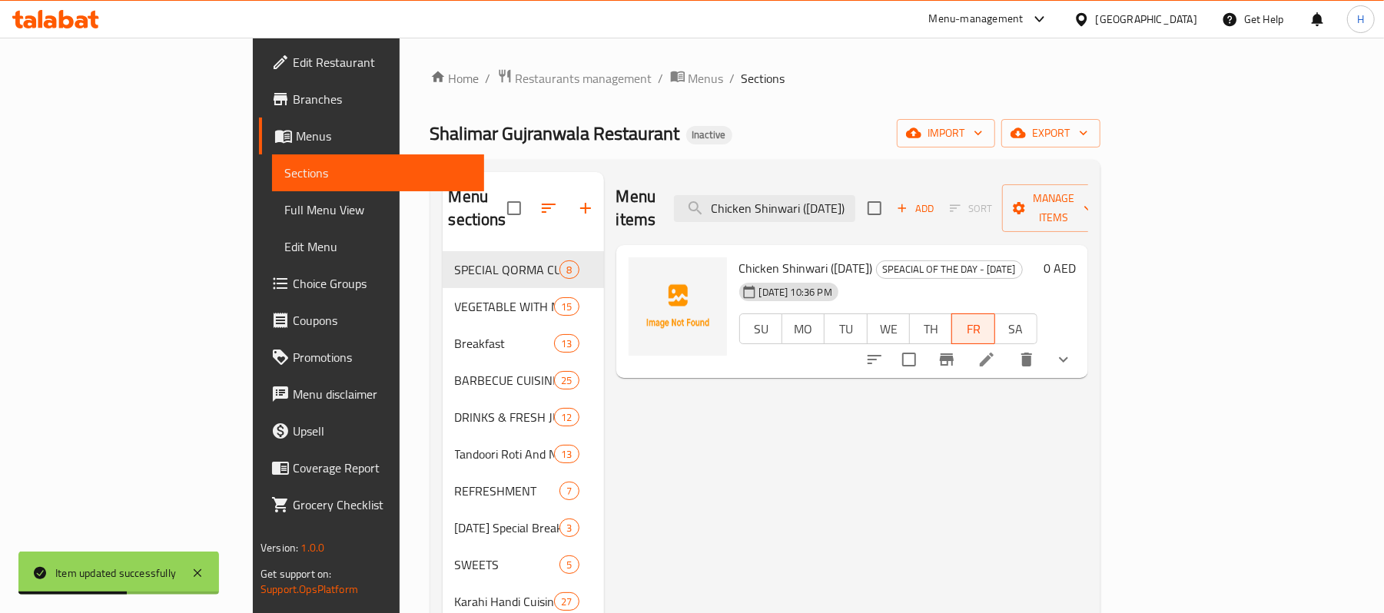
type input "Chicken Shinwari ([DATE])"
click at [1009, 346] on li at bounding box center [987, 360] width 43 height 28
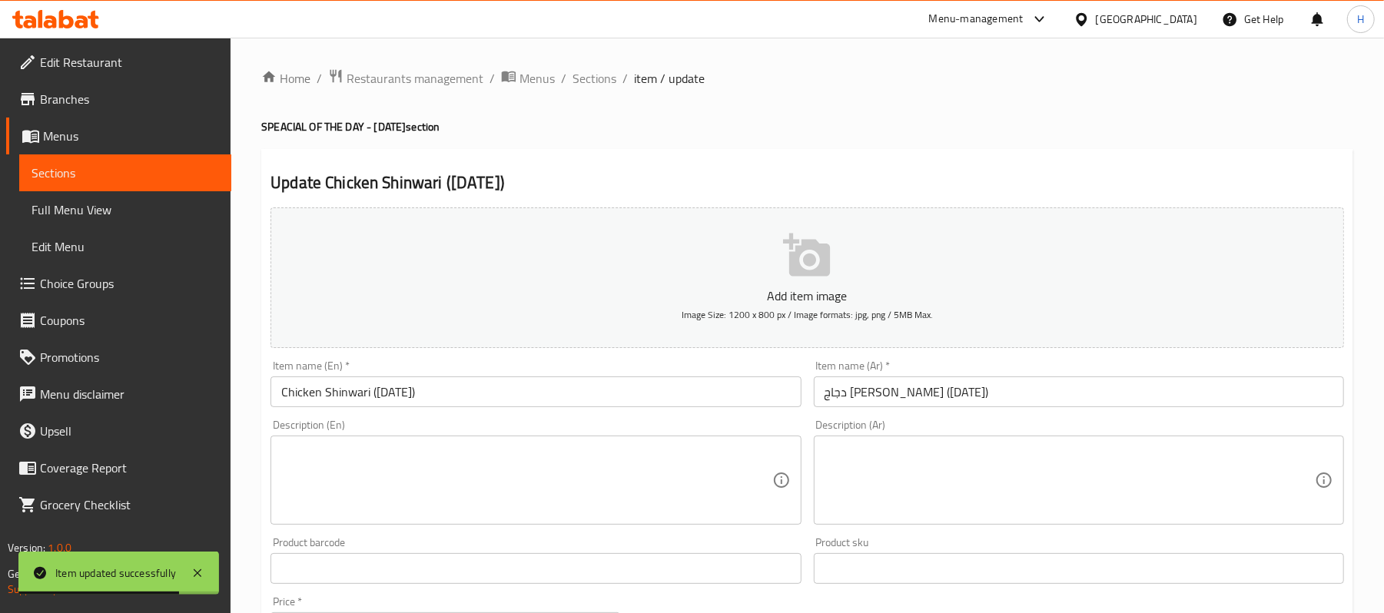
click at [507, 468] on textarea at bounding box center [526, 480] width 490 height 73
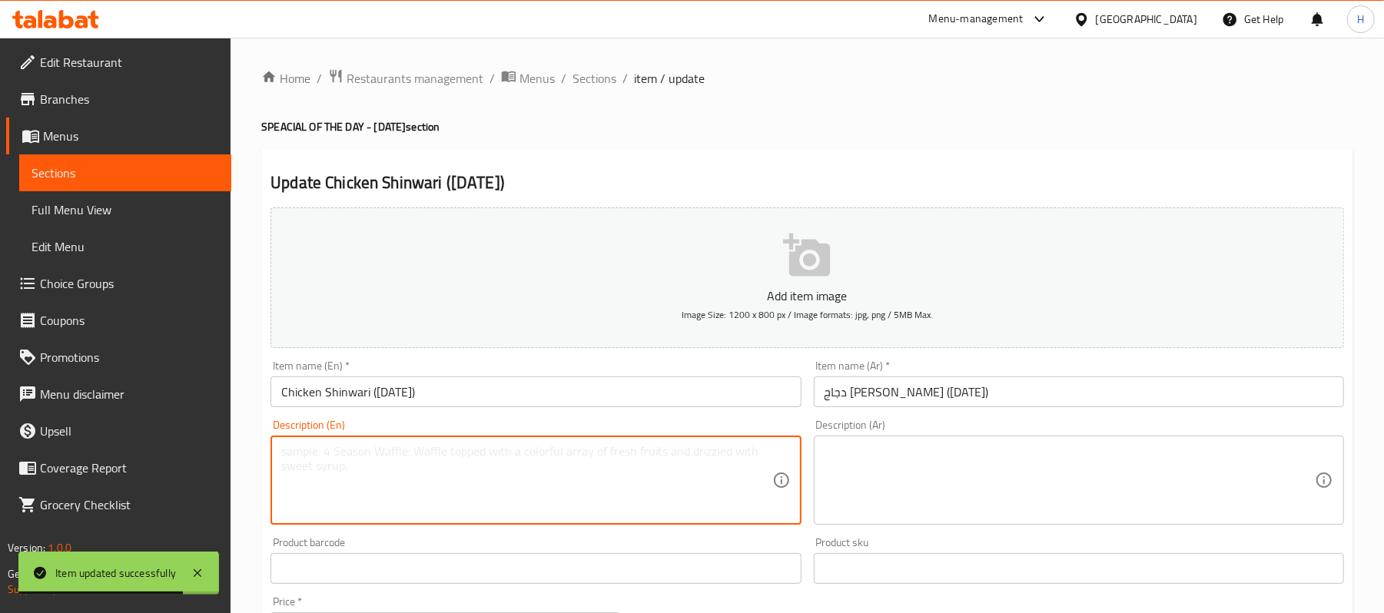
paste textarea "Special Friday chicken Shinwari karahi. Ingredients: Chicken, tomatoes, green c…"
type textarea "Special Friday chicken Shinwari karahi. Ingredients: Chicken, tomatoes, green c…"
click at [939, 493] on textarea at bounding box center [1070, 480] width 490 height 73
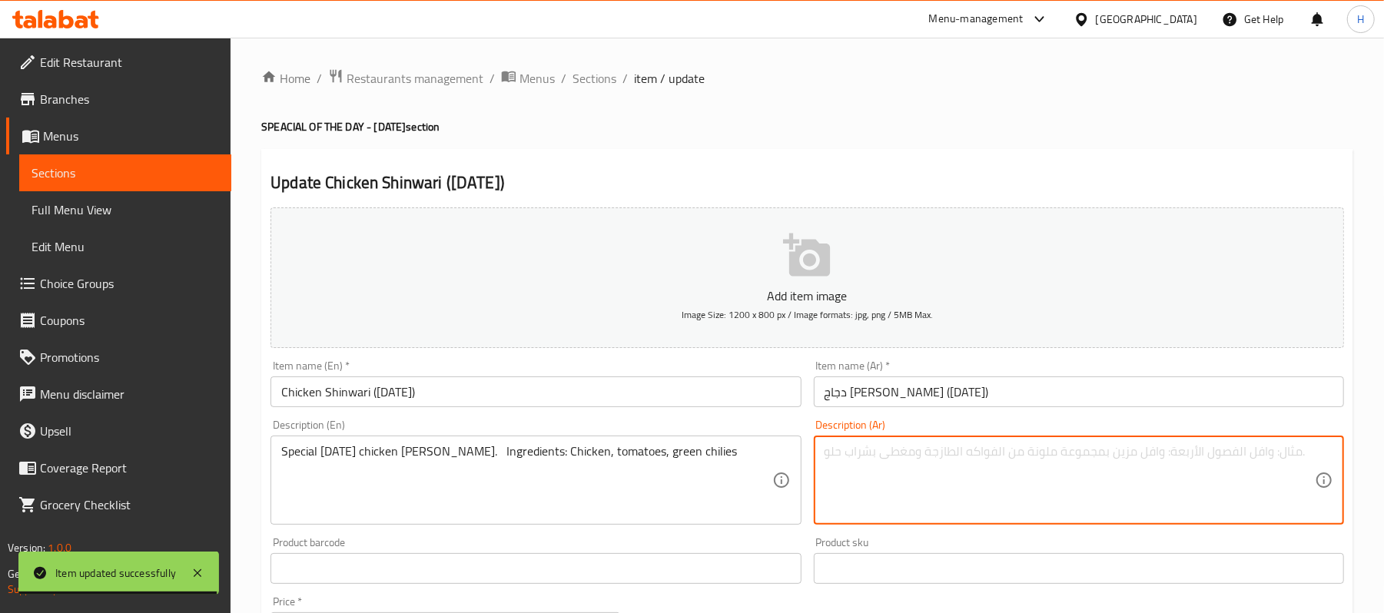
paste textarea "كراهي دجاج شينواري خاص بيوم الجمعة. المكونات: دجاج، طماطم، فلفل أخضر حار"
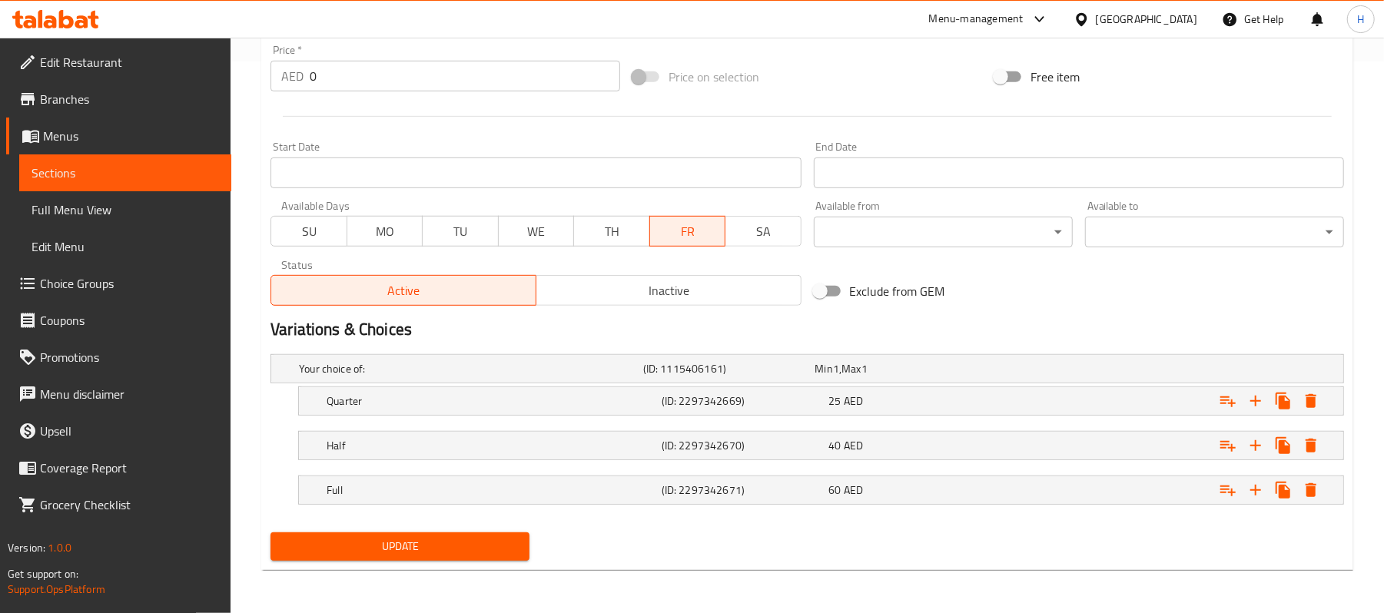
scroll to position [554, 0]
type textarea "كراهي دجاج شينواري خاص بيوم الجمعة. المكونات: دجاج، طماطم، فلفل أخضر حار"
click at [456, 566] on div "Update" at bounding box center [399, 547] width 271 height 41
click at [457, 560] on button "Update" at bounding box center [400, 547] width 259 height 28
click at [215, 164] on span "Sections" at bounding box center [126, 173] width 188 height 18
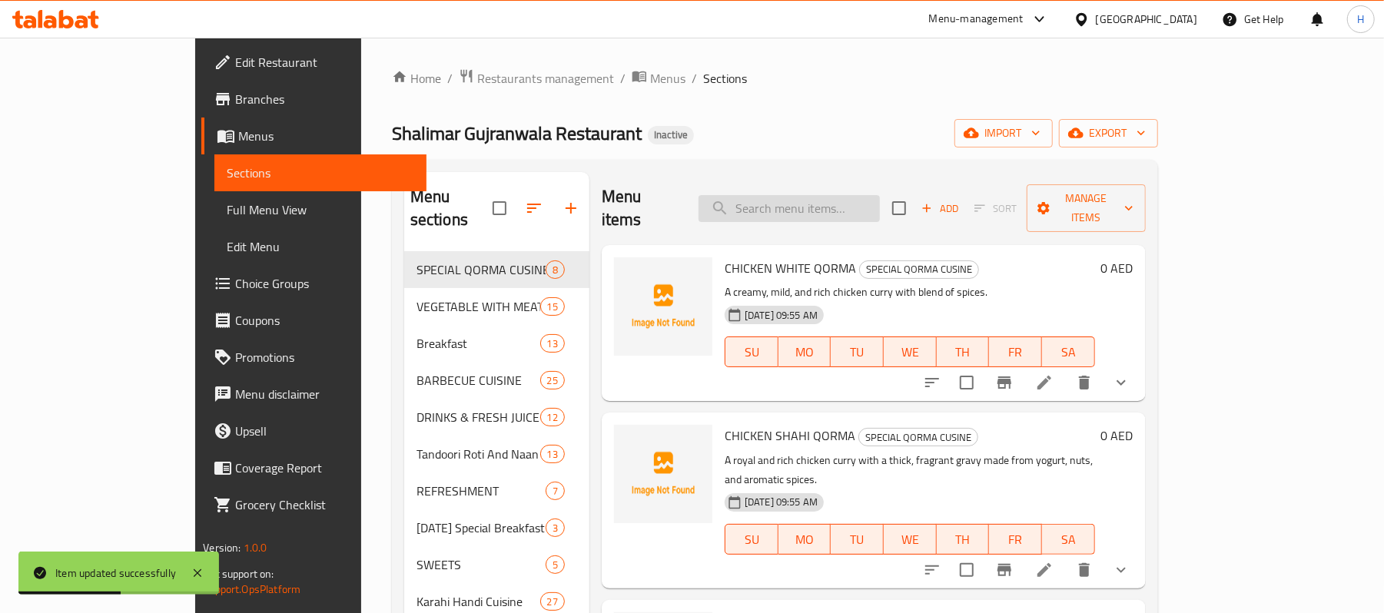
click at [839, 198] on input "search" at bounding box center [789, 208] width 181 height 27
paste input "Mutton Paya (Friday):"
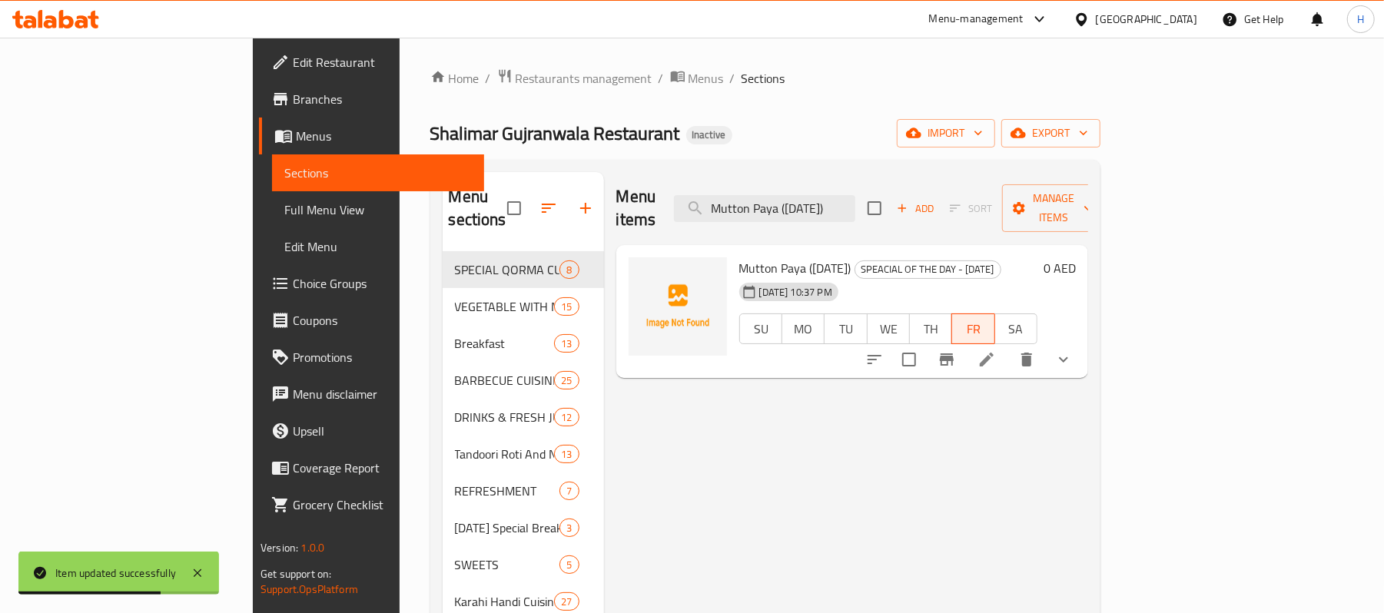
type input "Mutton Paya ([DATE])"
click at [1009, 351] on li at bounding box center [987, 360] width 43 height 28
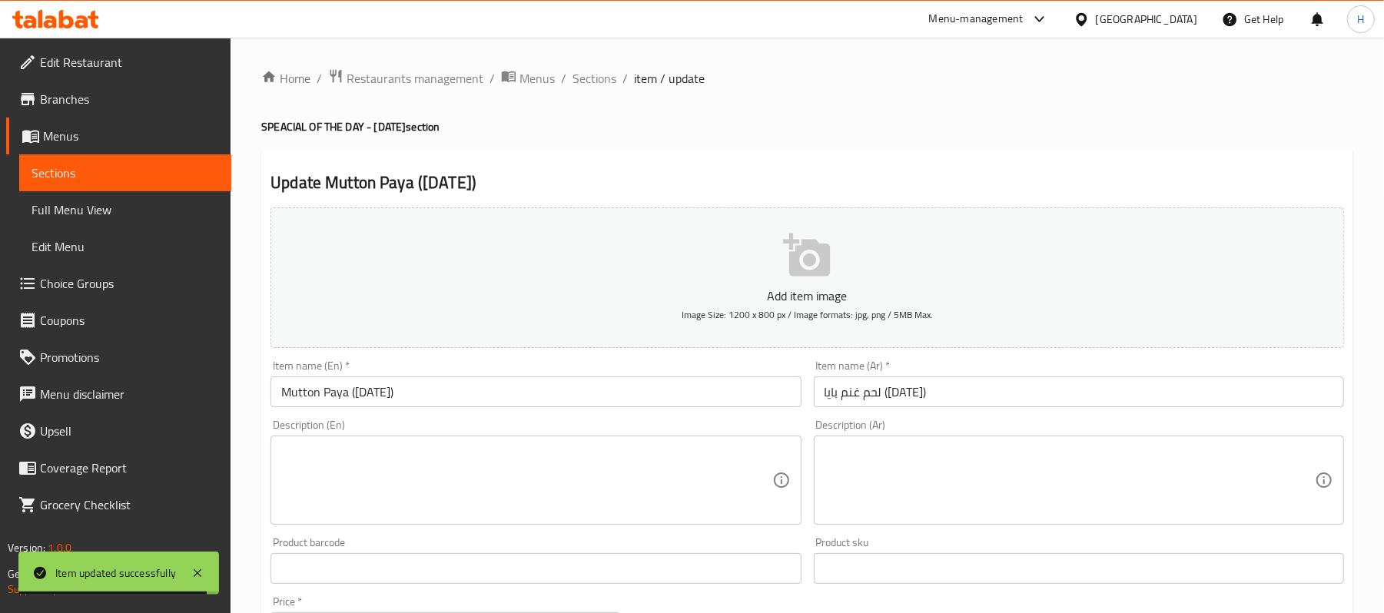
click at [570, 487] on textarea at bounding box center [526, 480] width 490 height 73
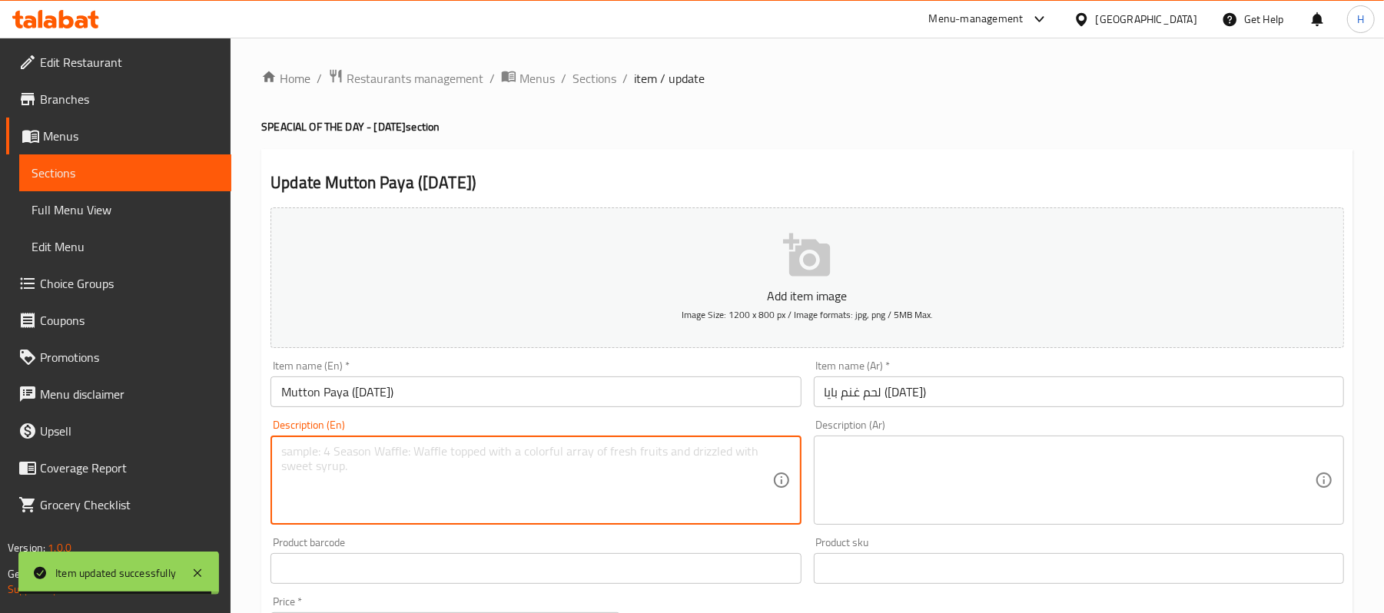
paste textarea "Special Friday mutton trotters curry. Ingredients: Mutton trotters, ginger, gar…"
type textarea "Special Friday mutton trotters curry. Ingredients: Mutton trotters, ginger, gar…"
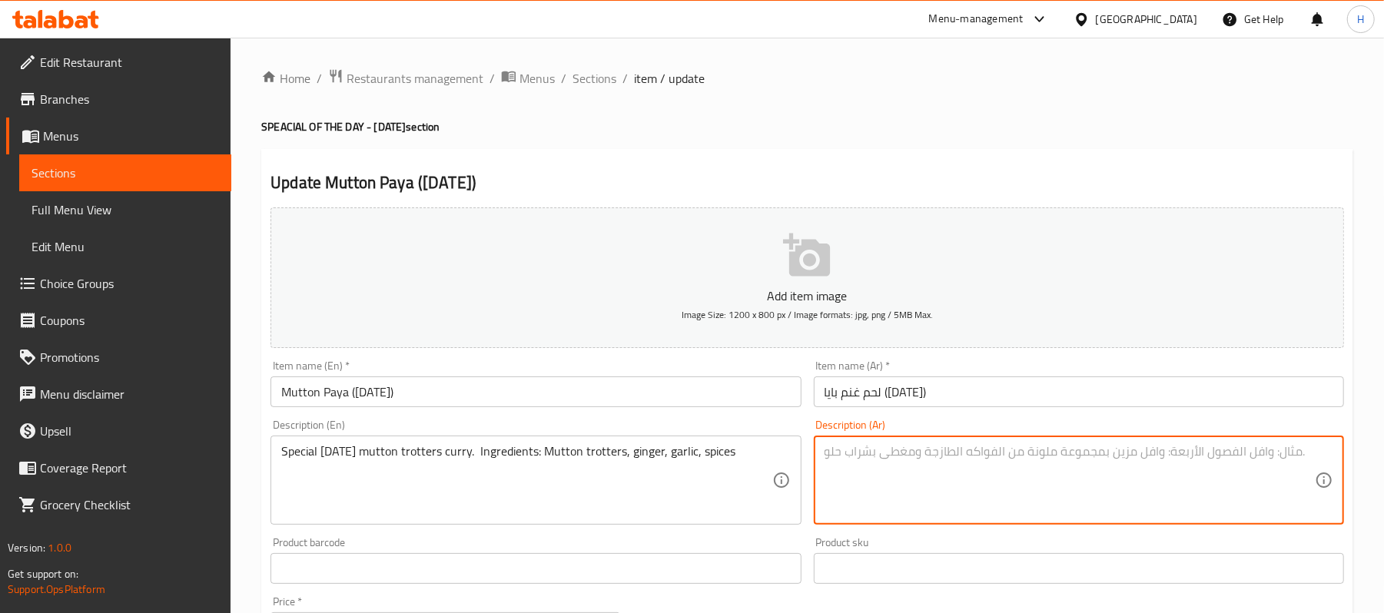
click at [895, 497] on textarea at bounding box center [1070, 480] width 490 height 73
paste textarea "كاري لحم غنم المميز ليوم الجمعة. المكونات: لحم غنم ، زنجبيل، ثوم، توابل"
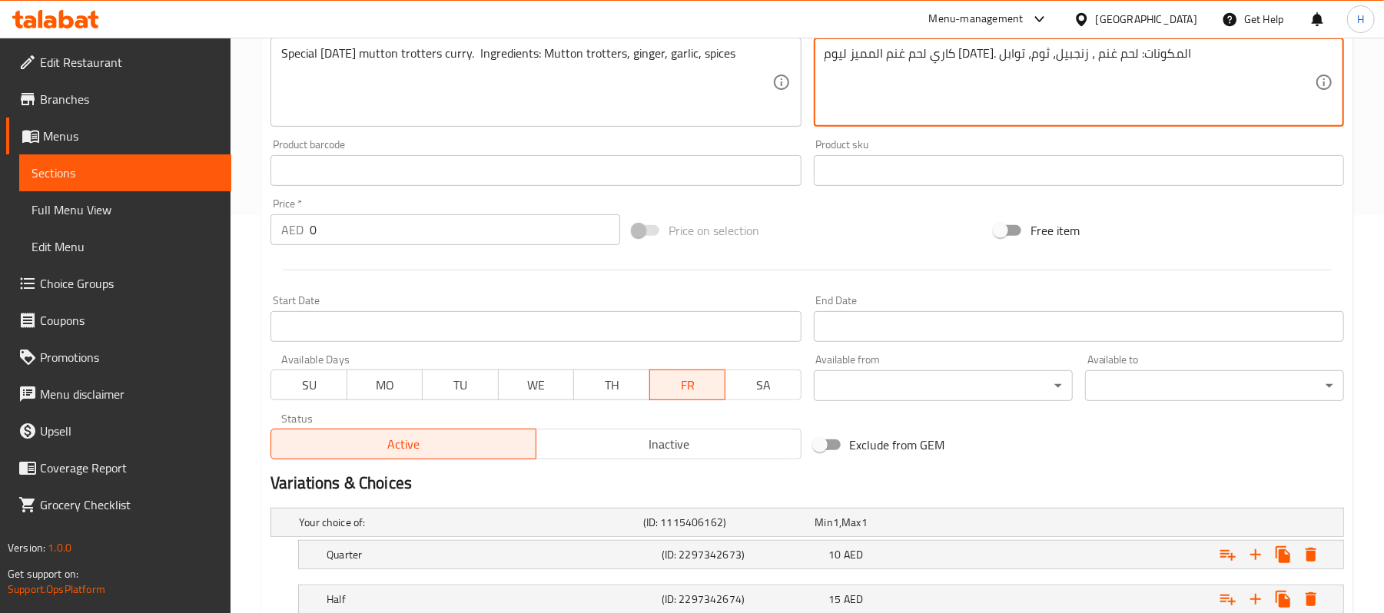
scroll to position [512, 0]
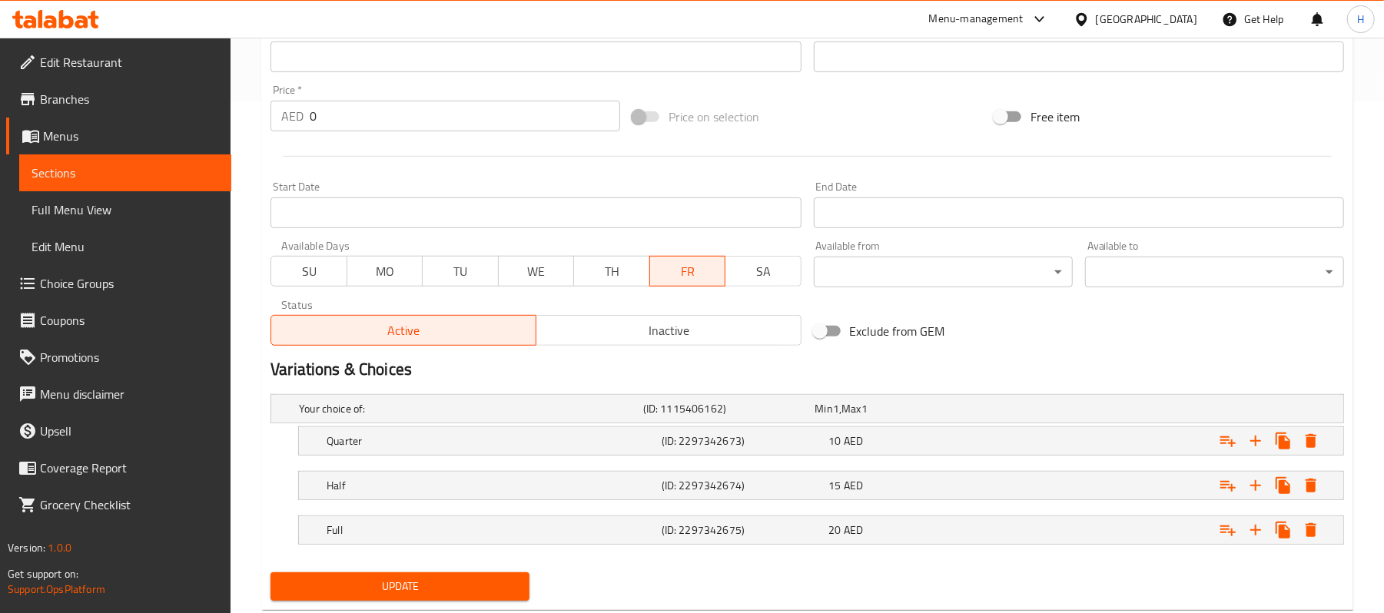
type textarea "كاري لحم غنم المميز ليوم الجمعة. المكونات: لحم غنم ، زنجبيل، ثوم، توابل"
click at [457, 579] on span "Update" at bounding box center [400, 586] width 234 height 19
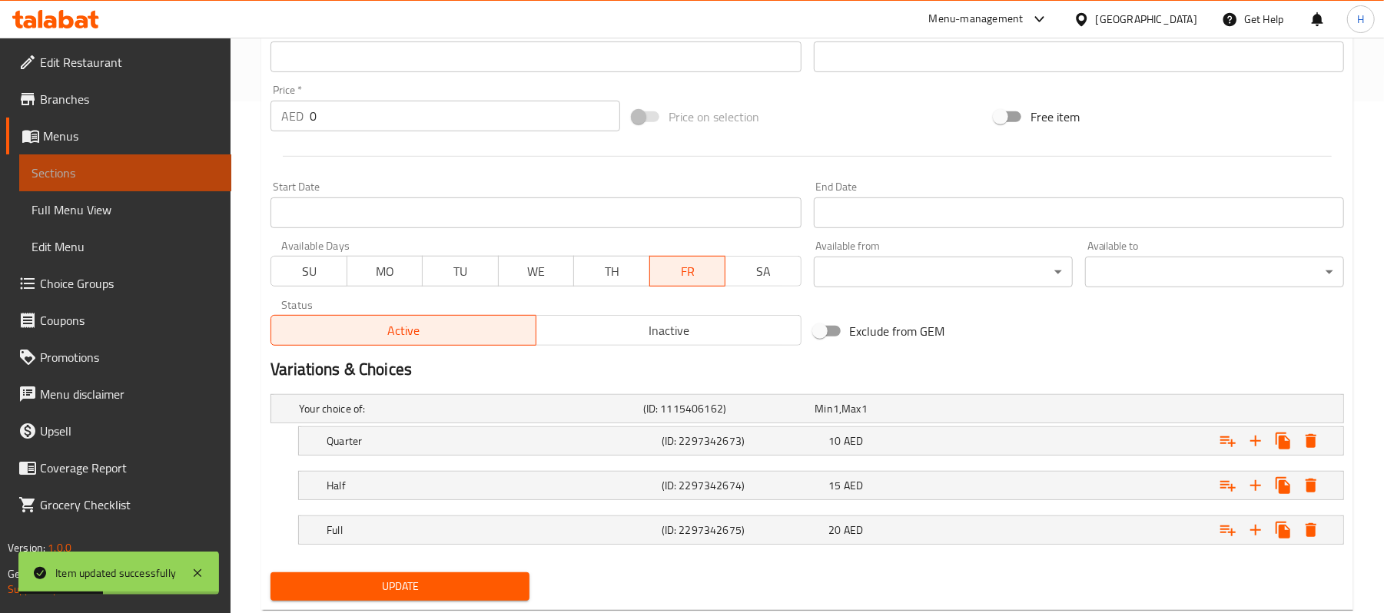
click at [185, 169] on span "Sections" at bounding box center [126, 173] width 188 height 18
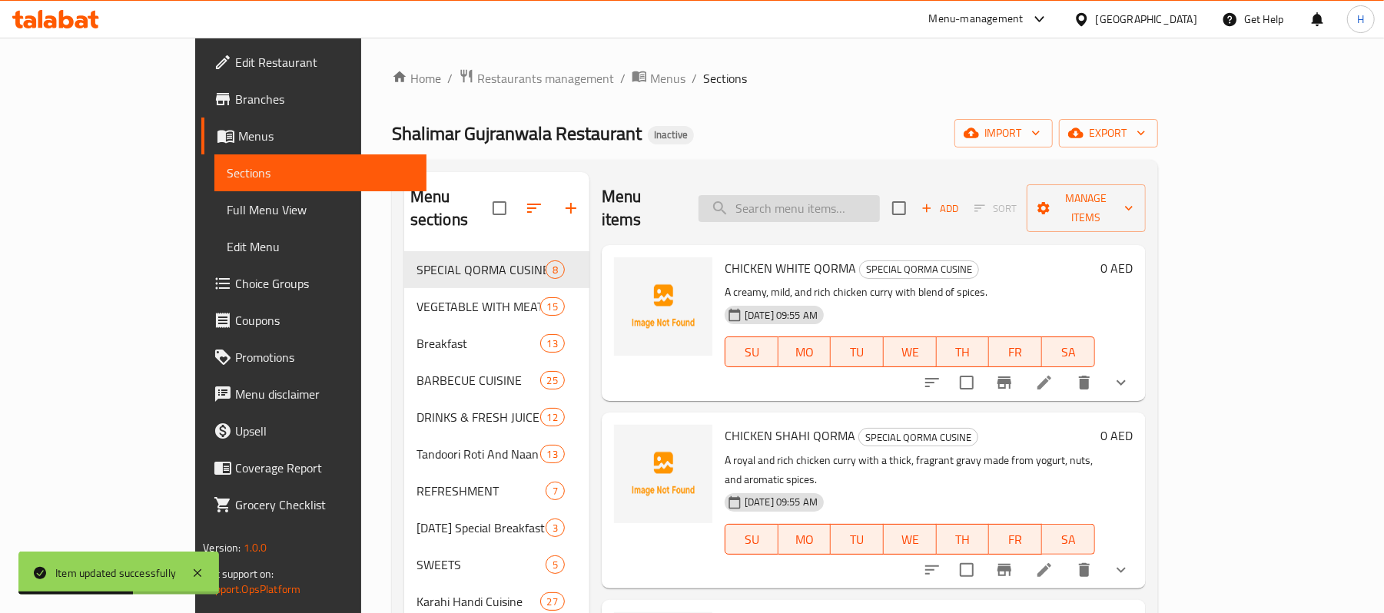
click at [858, 195] on input "search" at bounding box center [789, 208] width 181 height 27
paste input "Zarda ([DATE])"
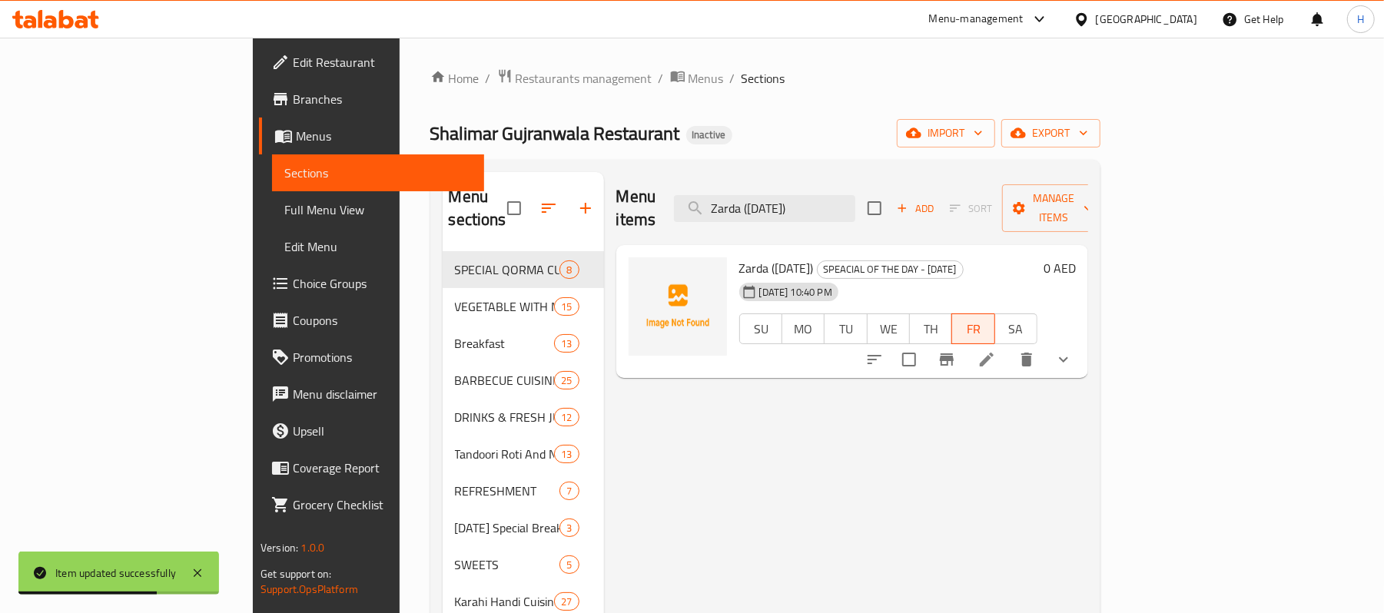
type input "Zarda ([DATE])"
click at [996, 351] on icon at bounding box center [987, 360] width 18 height 18
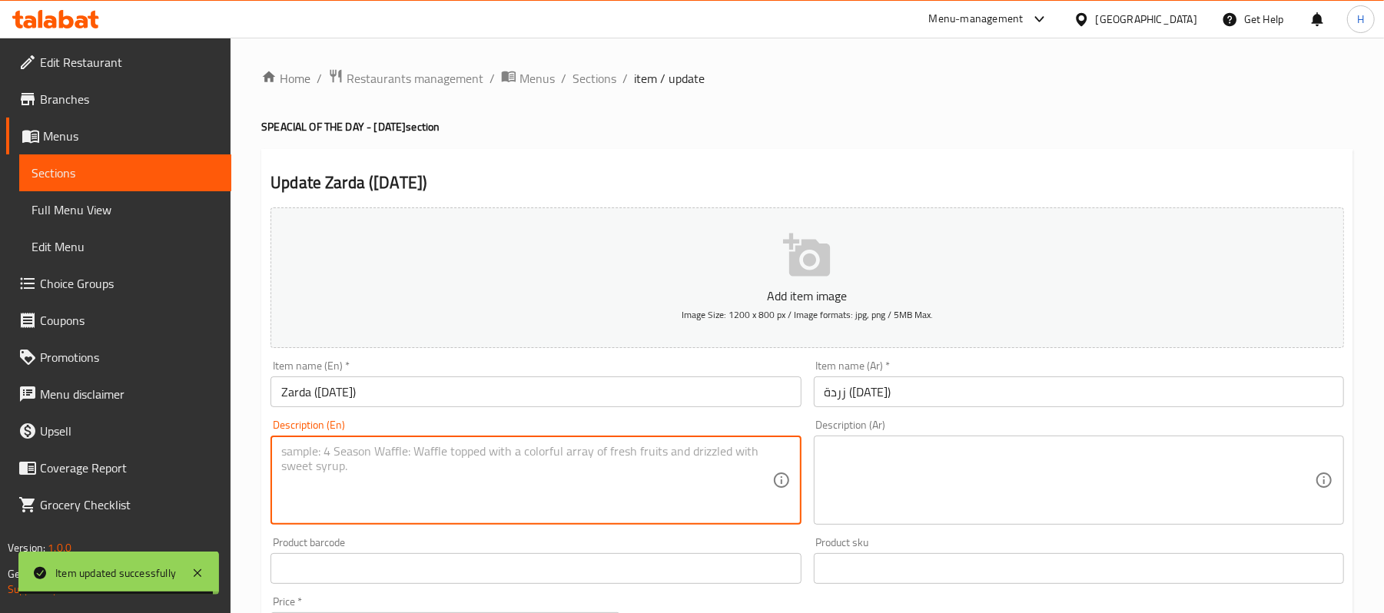
click at [527, 466] on textarea at bounding box center [526, 480] width 490 height 73
paste textarea "Special Friday sweet rice dessert. Ingredients: Rice, sugar, ghee, nuts, saffron"
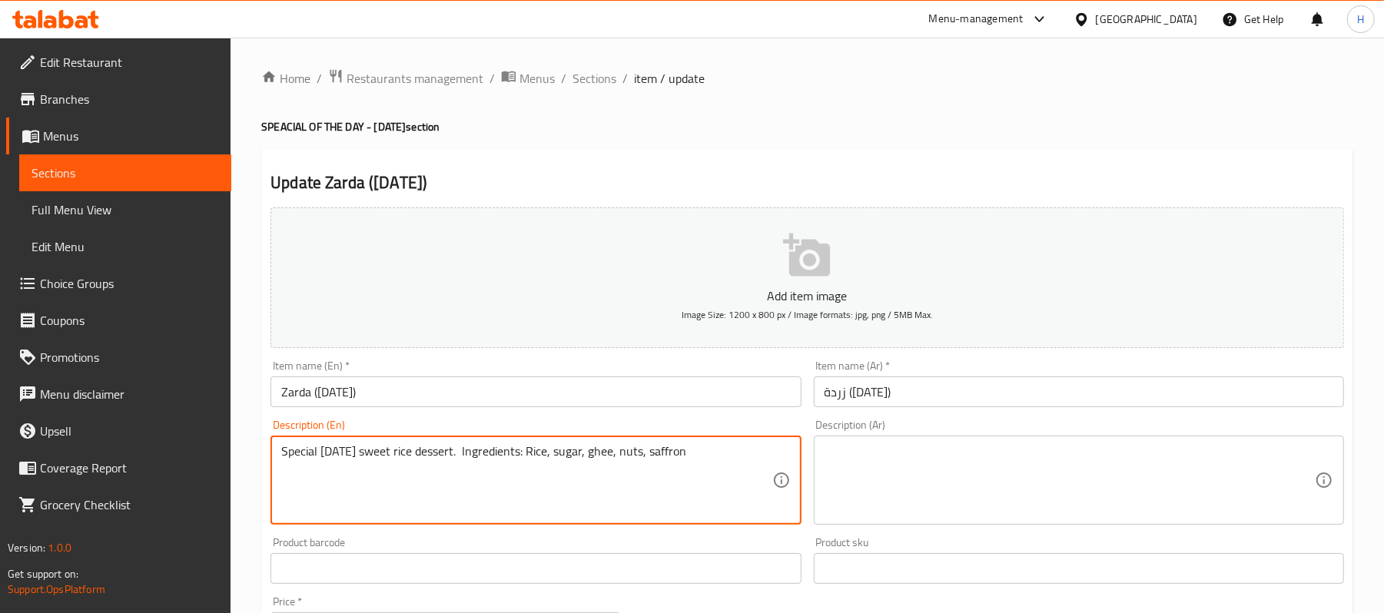
type textarea "Special Friday sweet rice dessert. Ingredients: Rice, sugar, ghee, nuts, saffron"
click at [964, 520] on div "Description (Ar)" at bounding box center [1079, 480] width 530 height 89
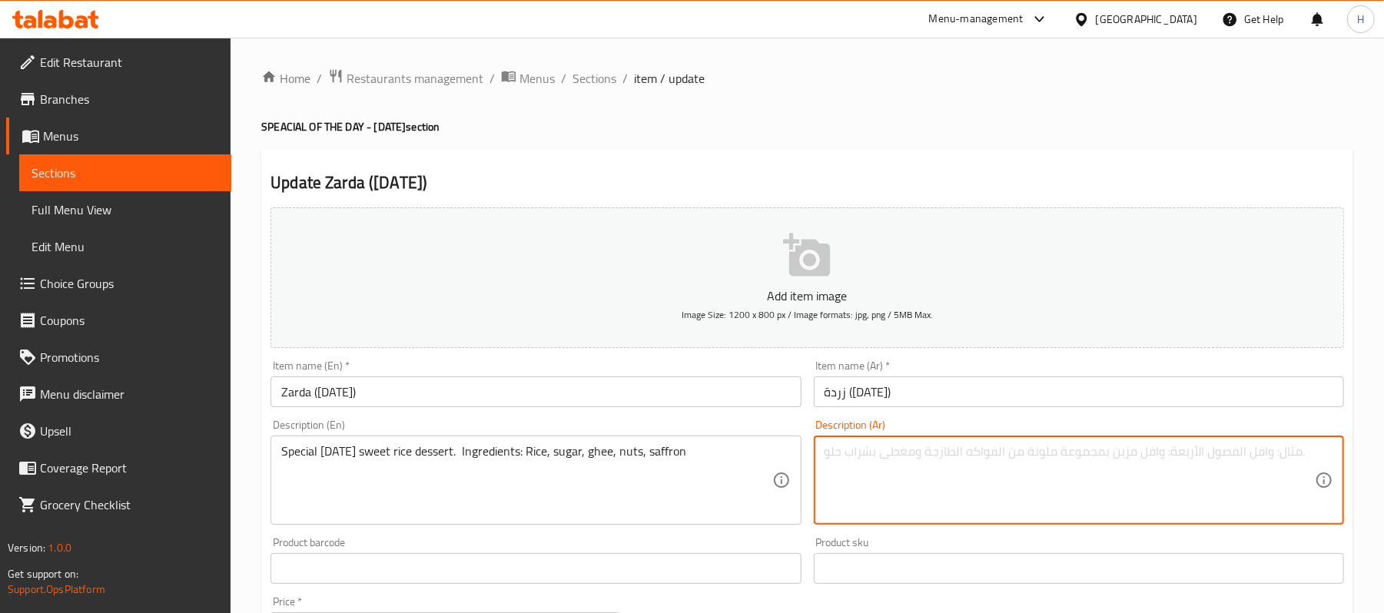
paste textarea "حلوى أرز مميزة ليوم الجمعة. المكونات: أرز، سكر، سمن، مكسرات، زعفران."
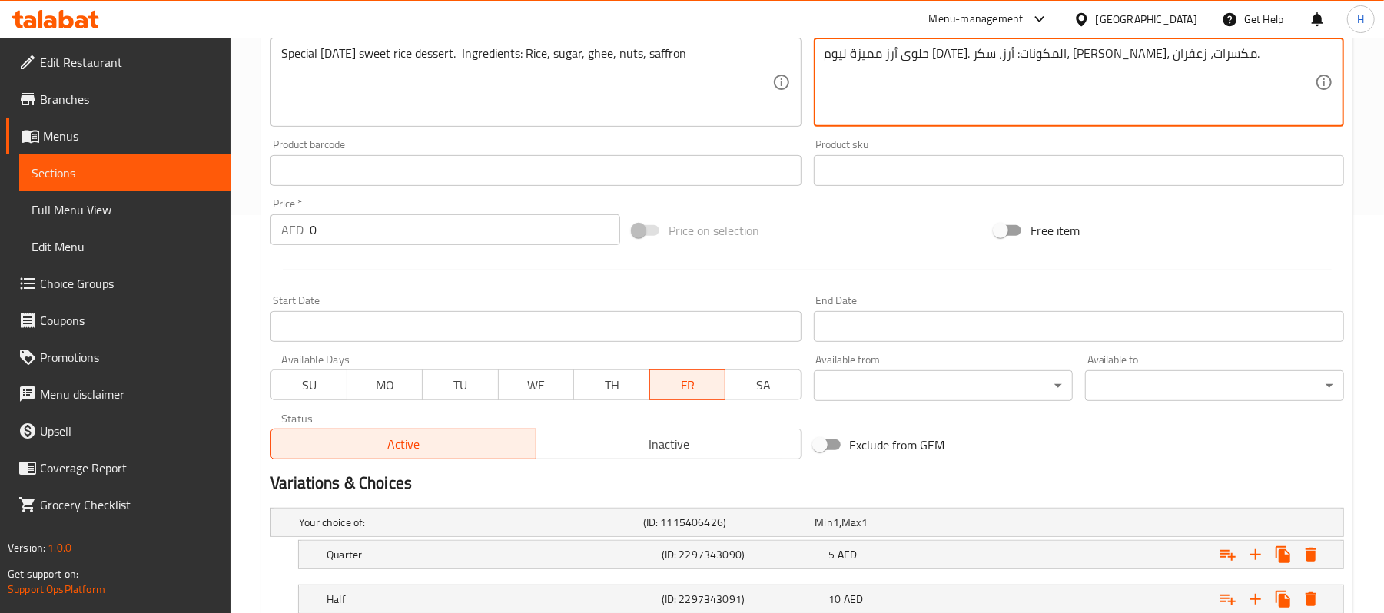
scroll to position [554, 0]
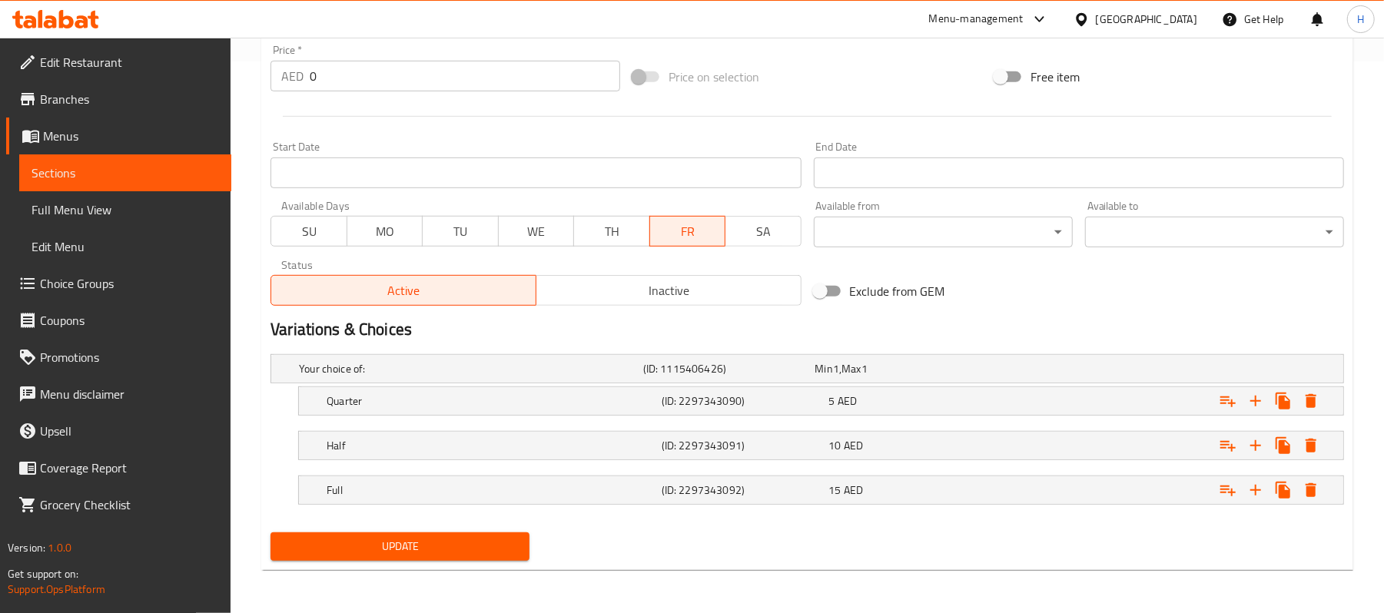
type textarea "حلوى أرز مميزة ليوم الجمعة. المكونات: أرز، سكر، سمن، مكسرات، زعفران."
click at [431, 557] on button "Update" at bounding box center [400, 547] width 259 height 28
drag, startPoint x: 120, startPoint y: 165, endPoint x: 134, endPoint y: 165, distance: 13.8
click at [120, 165] on span "Sections" at bounding box center [126, 173] width 188 height 18
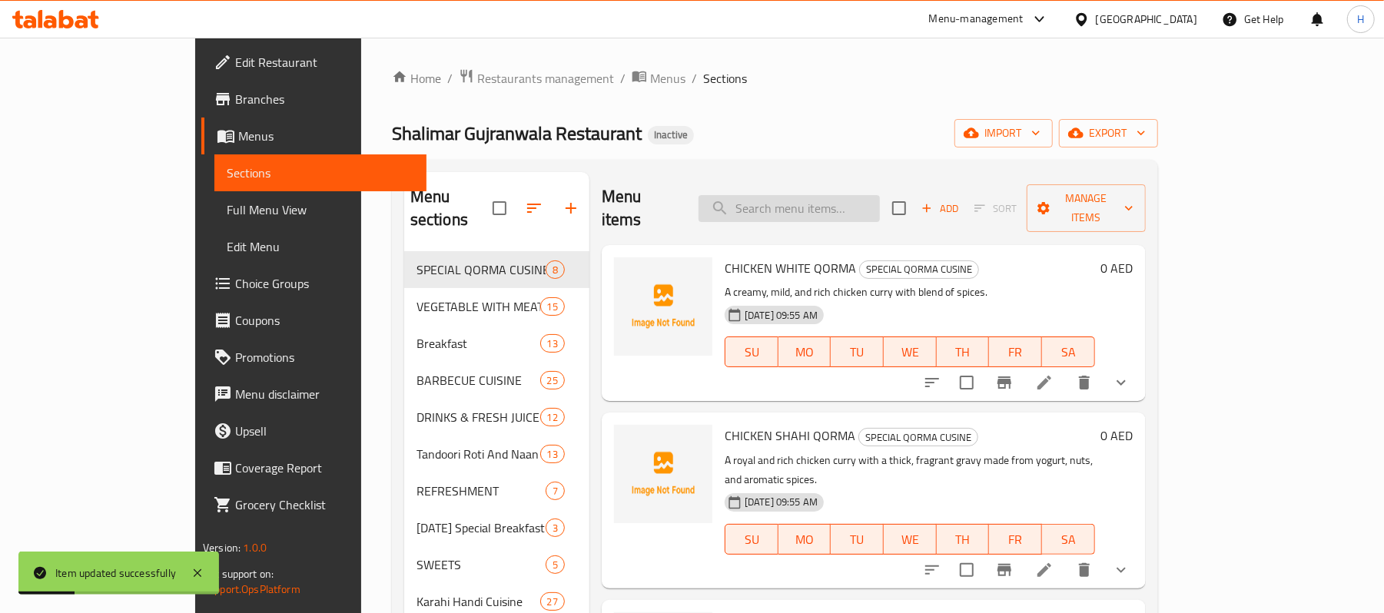
click at [847, 198] on input "search" at bounding box center [789, 208] width 181 height 27
paste input "Chicken Sindhi Biryani"
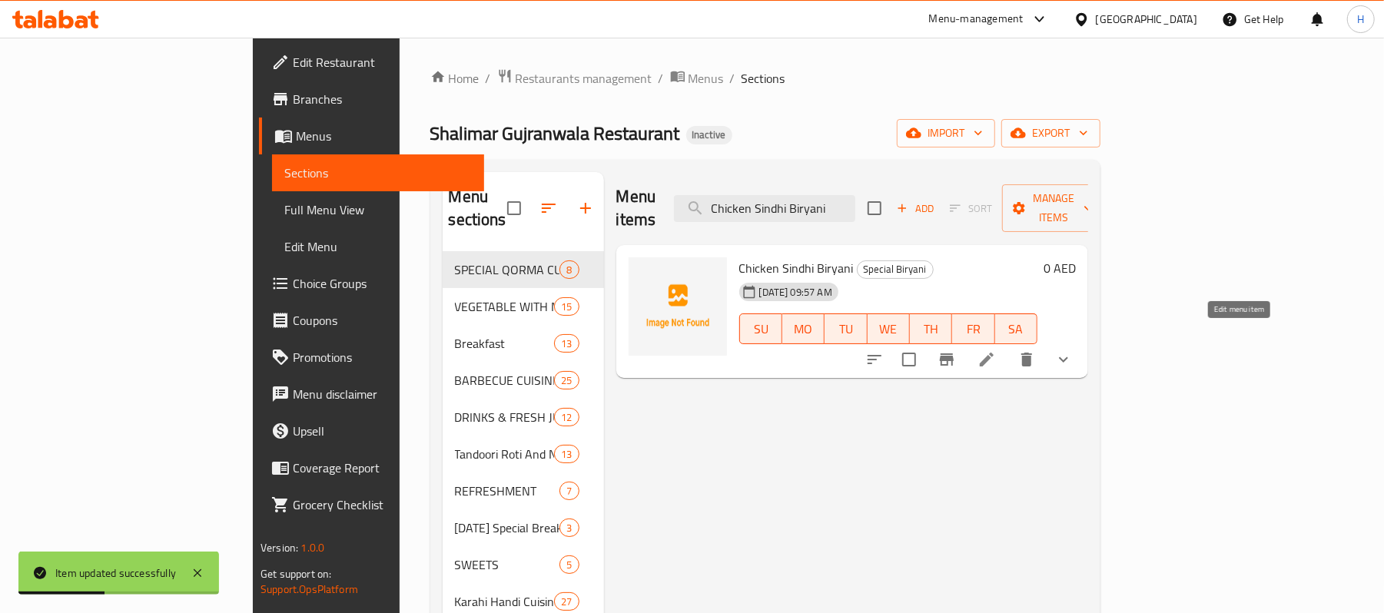
type input "Chicken Sindhi Biryani"
click at [994, 353] on icon at bounding box center [987, 360] width 14 height 14
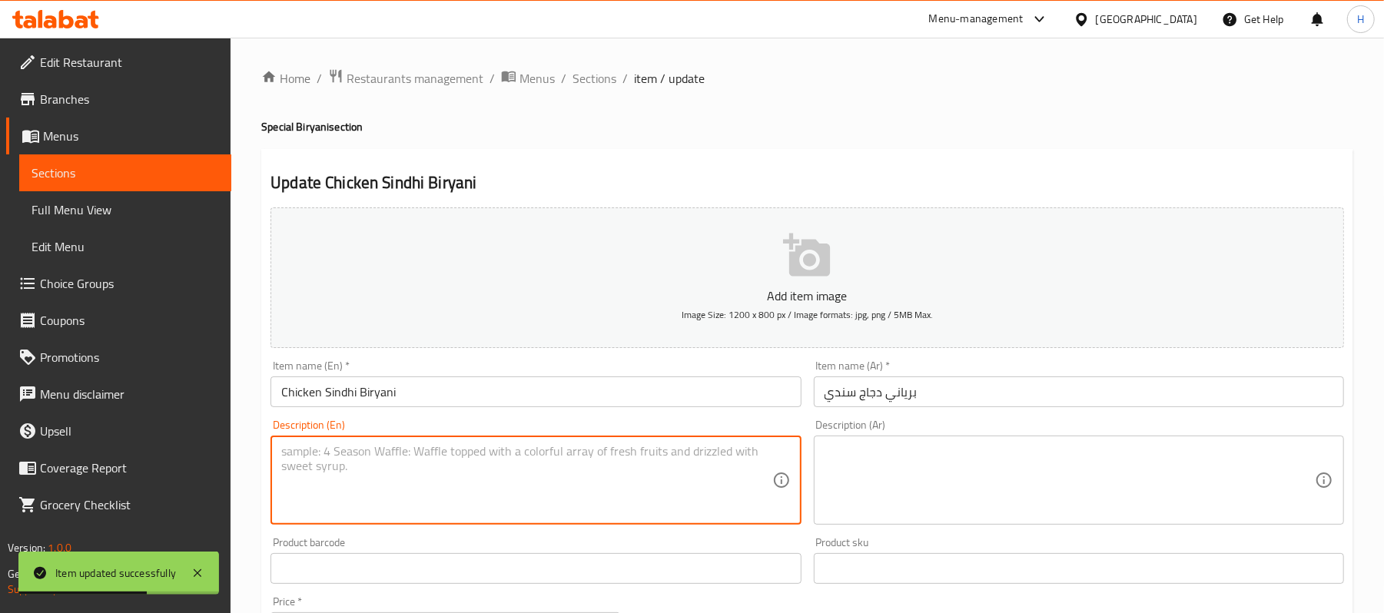
click at [610, 495] on textarea at bounding box center [526, 480] width 490 height 73
paste textarea "Spicy Sindhi-style chicken biryani. Ingredients: Chicken, rice, Sindhi spices, …"
type textarea "Spicy Sindhi-style chicken biryani. Ingredients: Chicken, rice, Sindhi spices, …"
click at [935, 487] on textarea at bounding box center [1070, 480] width 490 height 73
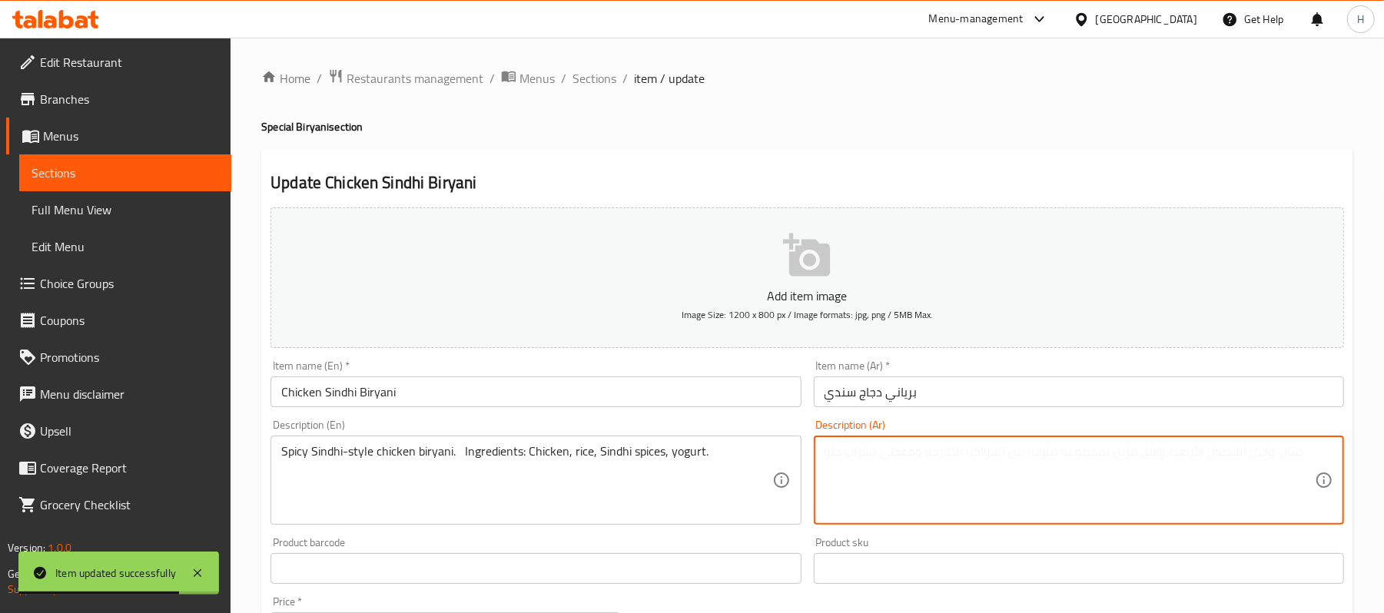
paste textarea "برياني دجاج حار على الطريقة السندية. المكونات: دجاج، أرز، بهارات سندية، زبادي."
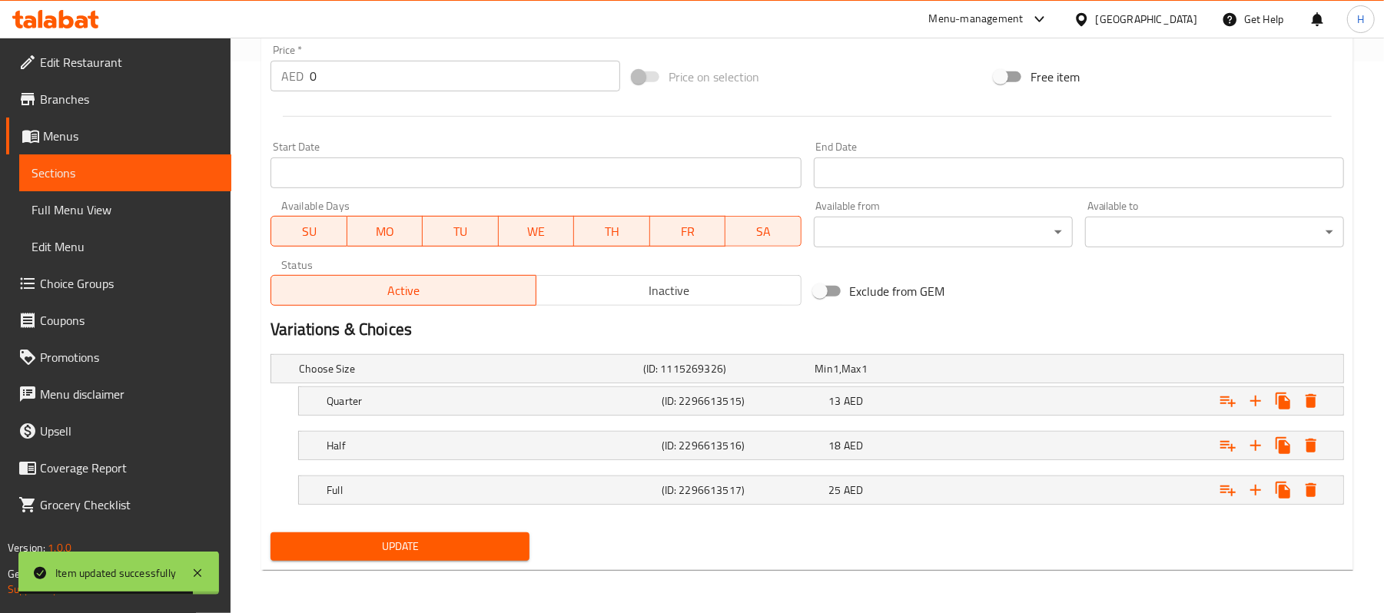
scroll to position [554, 0]
type textarea "برياني دجاج حار على الطريقة السندية. المكونات: دجاج، أرز، بهارات سندية، زبادي."
click at [422, 561] on div "Update" at bounding box center [399, 547] width 271 height 41
click at [425, 545] on span "Update" at bounding box center [400, 546] width 234 height 19
click at [71, 175] on span "Sections" at bounding box center [126, 173] width 188 height 18
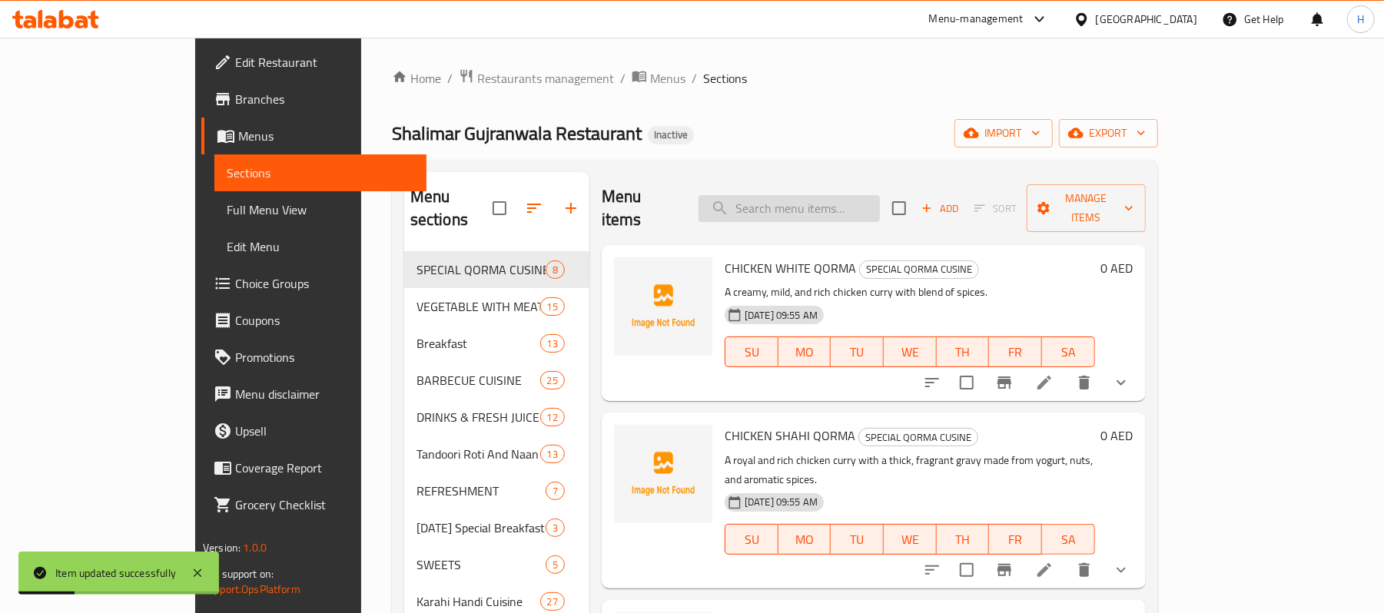
click at [880, 211] on input "search" at bounding box center [789, 208] width 181 height 27
paste input "Mutton Sindhi Biryani"
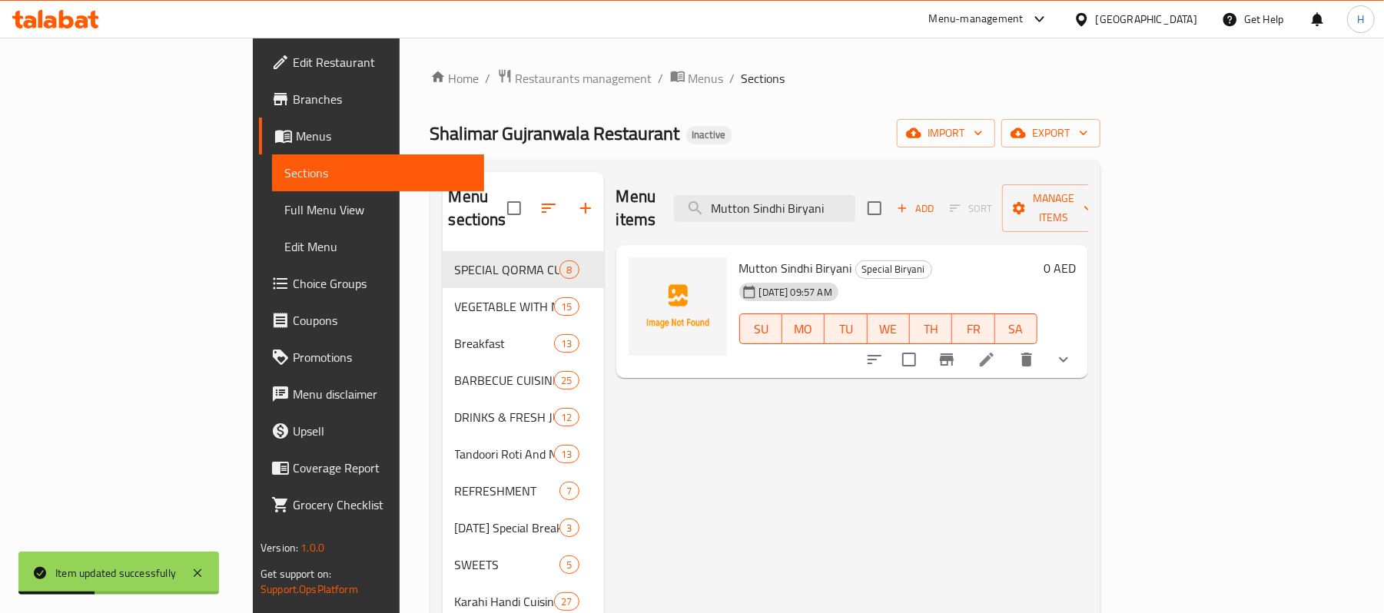
type input "Mutton Sindhi Biryani"
click at [1009, 347] on li at bounding box center [987, 360] width 43 height 28
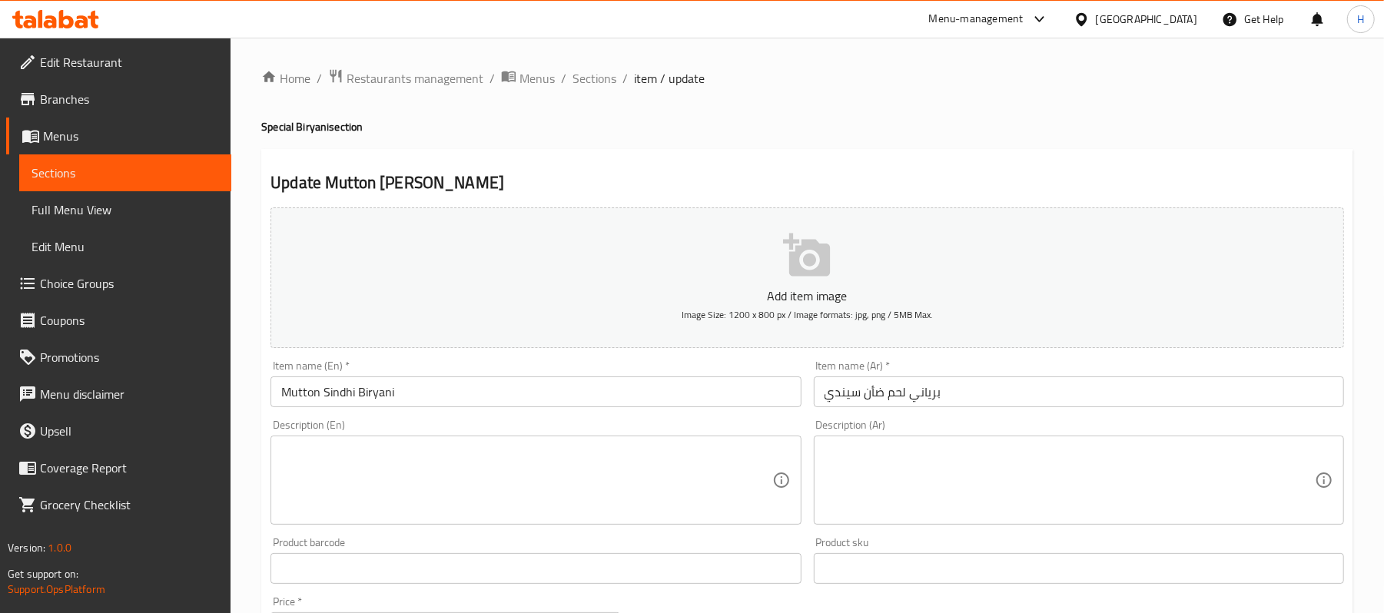
drag, startPoint x: 397, startPoint y: 410, endPoint x: 422, endPoint y: 415, distance: 25.2
click at [397, 410] on div "Item name (En)   * Mutton Sindhi Biryani Item name (En) *" at bounding box center [535, 383] width 543 height 59
click at [882, 388] on input "برياني لحم ضأن سيندي" at bounding box center [1079, 392] width 530 height 31
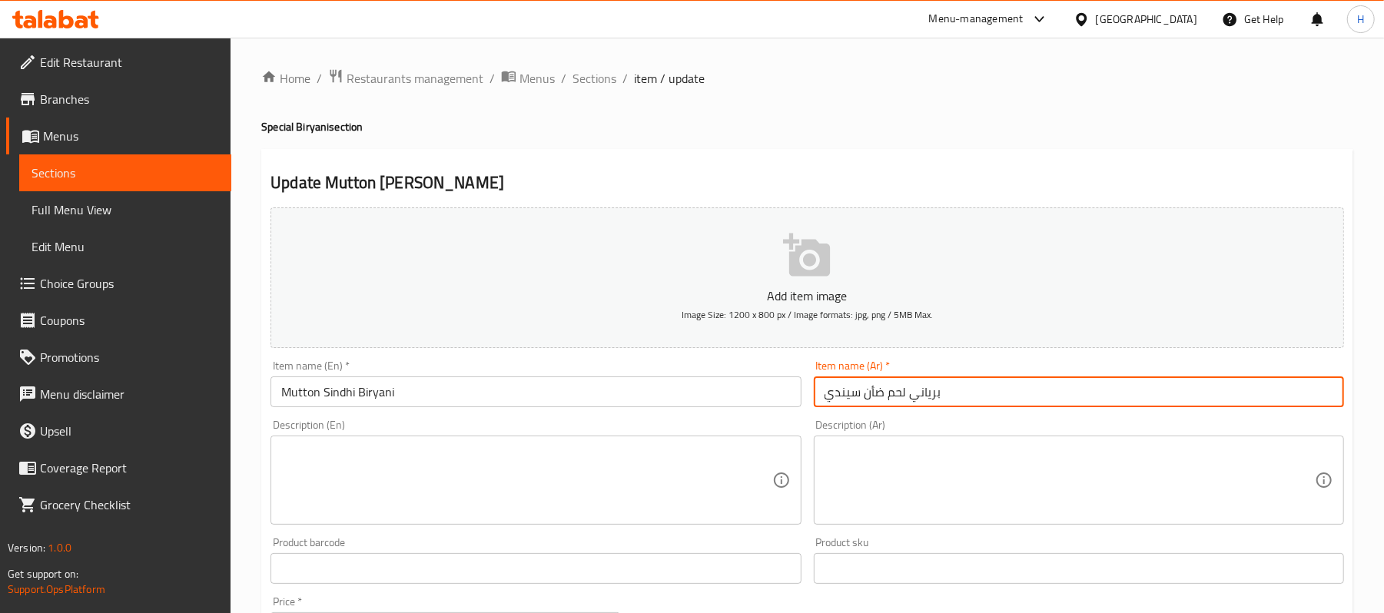
click at [882, 388] on input "برياني لحم ضأن سيندي" at bounding box center [1079, 392] width 530 height 31
type input "برياني لحم غنم سيندي"
click at [469, 509] on textarea at bounding box center [526, 480] width 490 height 73
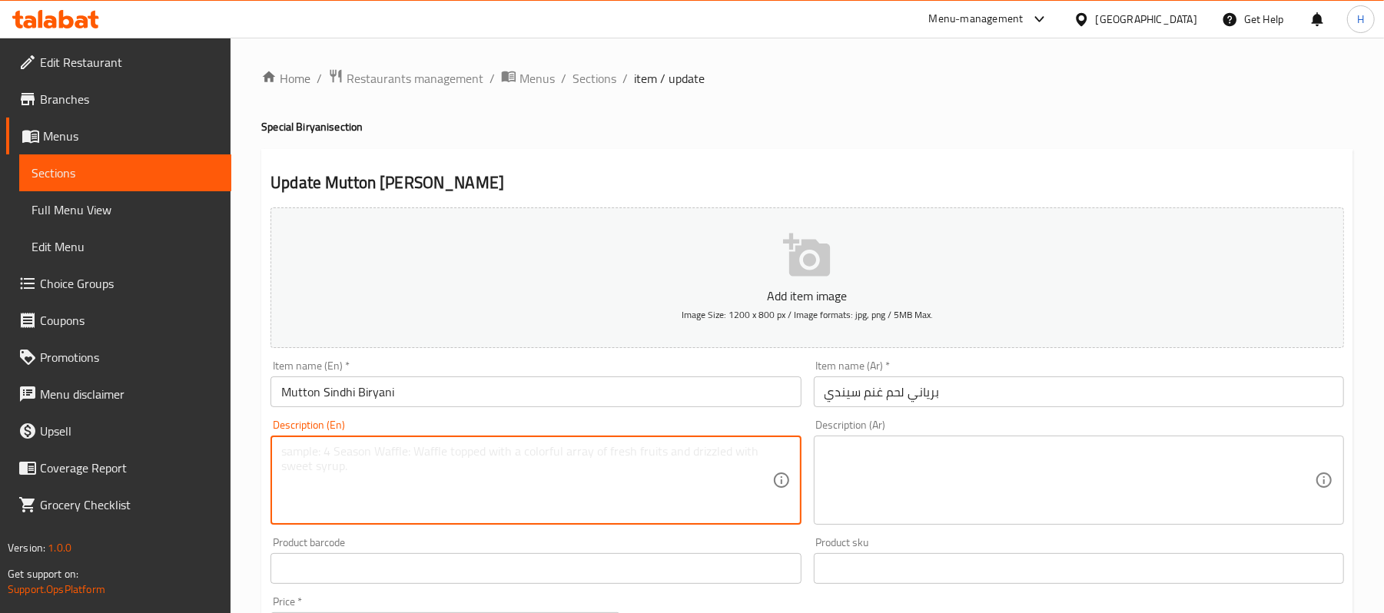
paste textarea "Spicy Sindhi-style mutton biryani. | Ingredients: Mutton, rice, Sindhi spices, …"
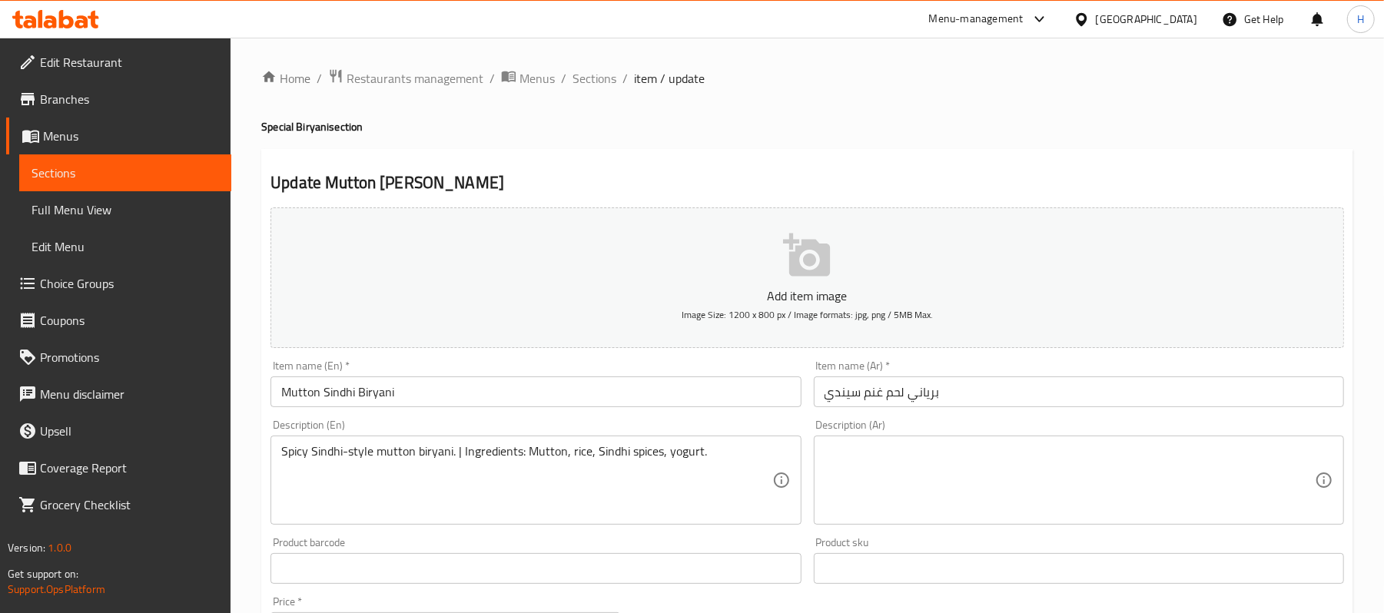
click at [698, 446] on textarea "Spicy Sindhi-style mutton biryani. | Ingredients: Mutton, rice, Sindhi spices, …" at bounding box center [526, 480] width 490 height 73
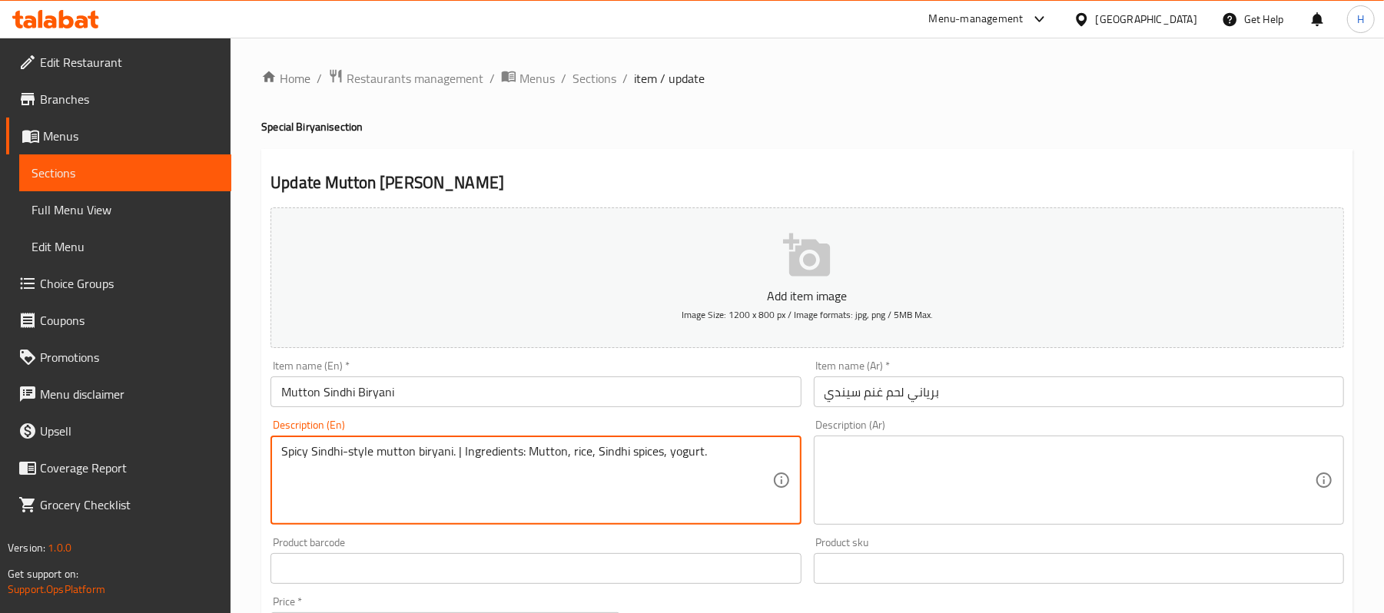
click at [696, 456] on textarea "Spicy Sindhi-style mutton biryani. | Ingredients: Mutton, rice, Sindhi spices, …" at bounding box center [526, 480] width 490 height 73
click at [461, 460] on textarea "Spicy Sindhi-style mutton biryani. | Ingredients: Mutton, rice, Sindhi spices, …" at bounding box center [526, 480] width 490 height 73
click at [457, 457] on textarea "Spicy Sindhi-style mutton biryani. | Ingredients: Mutton, rice, Sindhi spices, …" at bounding box center [526, 480] width 490 height 73
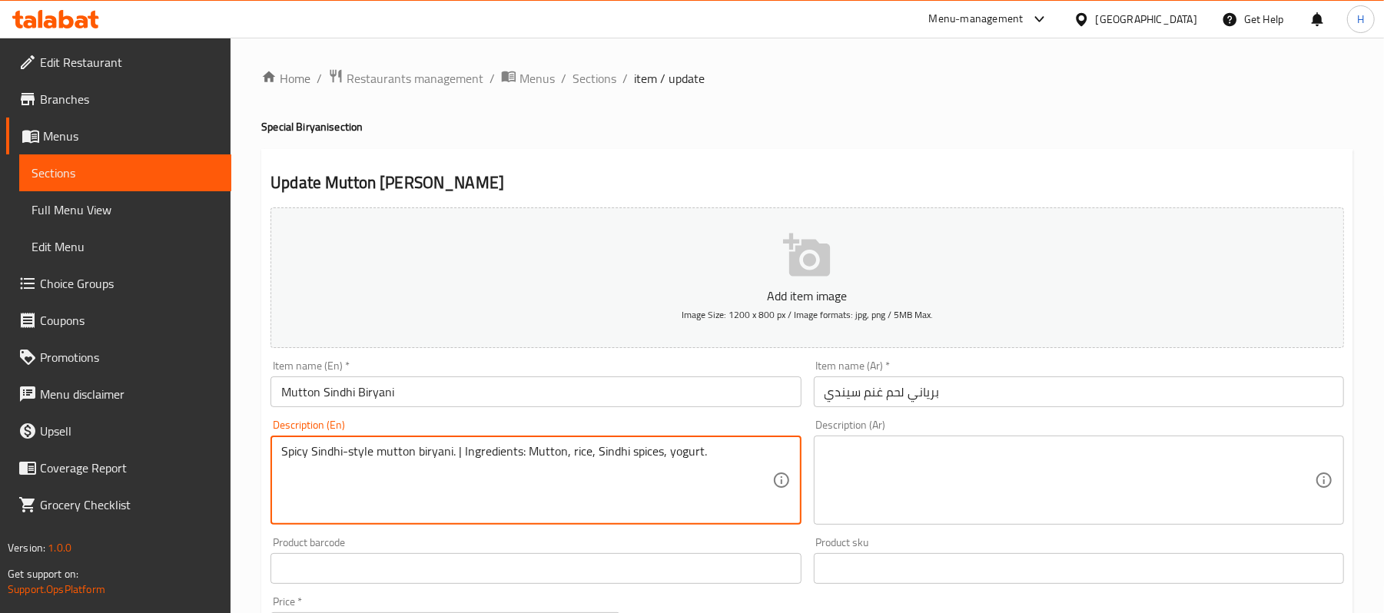
click at [456, 454] on textarea "Spicy Sindhi-style mutton biryani. | Ingredients: Mutton, rice, Sindhi spices, …" at bounding box center [526, 480] width 490 height 73
click at [512, 454] on textarea "Spicy Sindhi-style mutton biryani. Ingredients: Mutton, rice, Sindhi spices, yo…" at bounding box center [526, 480] width 490 height 73
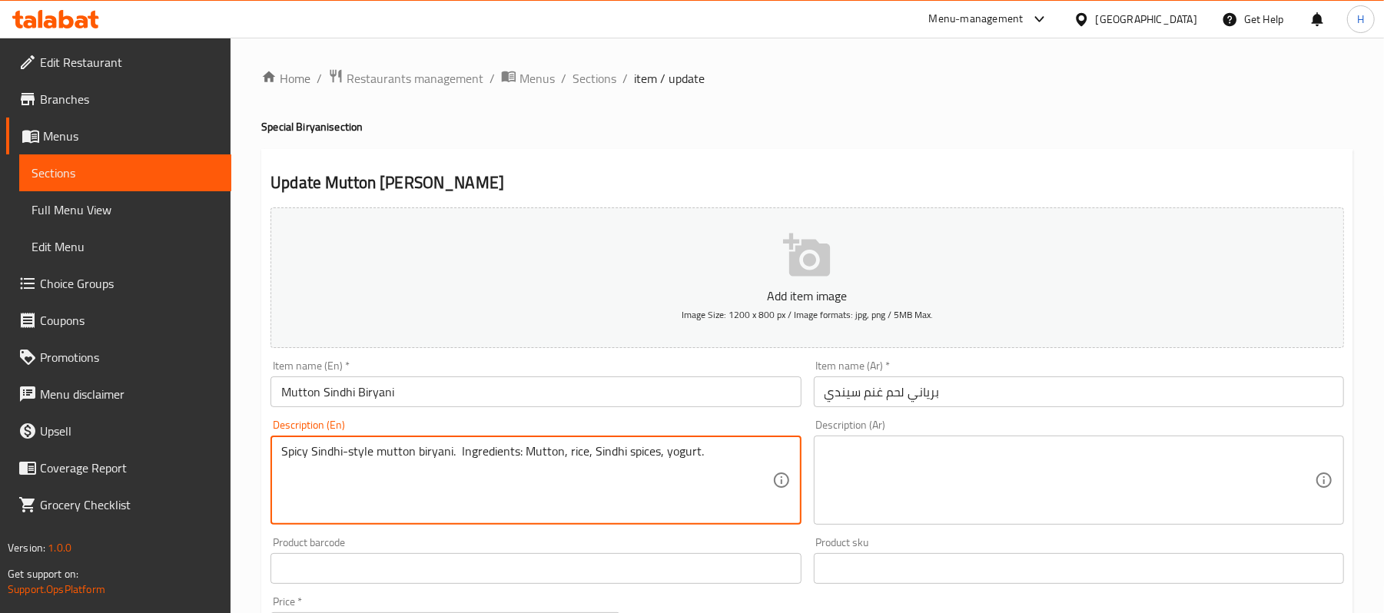
click at [512, 454] on textarea "Spicy Sindhi-style mutton biryani. Ingredients: Mutton, rice, Sindhi spices, yo…" at bounding box center [526, 480] width 490 height 73
type textarea "Spicy Sindhi-style mutton biryani. Ingredients: Mutton, rice, Sindhi spices, yo…"
click at [970, 429] on div "Description (Ar) Description (Ar)" at bounding box center [1079, 472] width 530 height 105
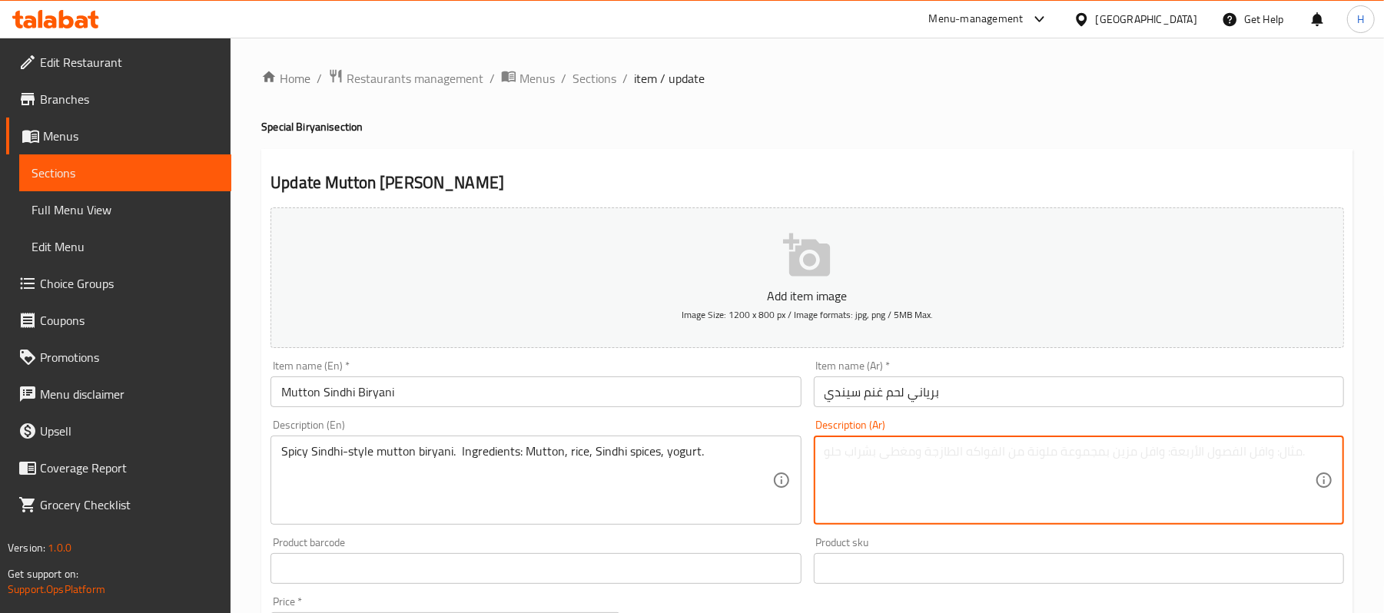
click at [976, 474] on textarea at bounding box center [1070, 480] width 490 height 73
paste textarea "برياني لحم غنم حار على الطريقة السندية. المكونات: لحم غنم ، أرز، بهارات سندية، …"
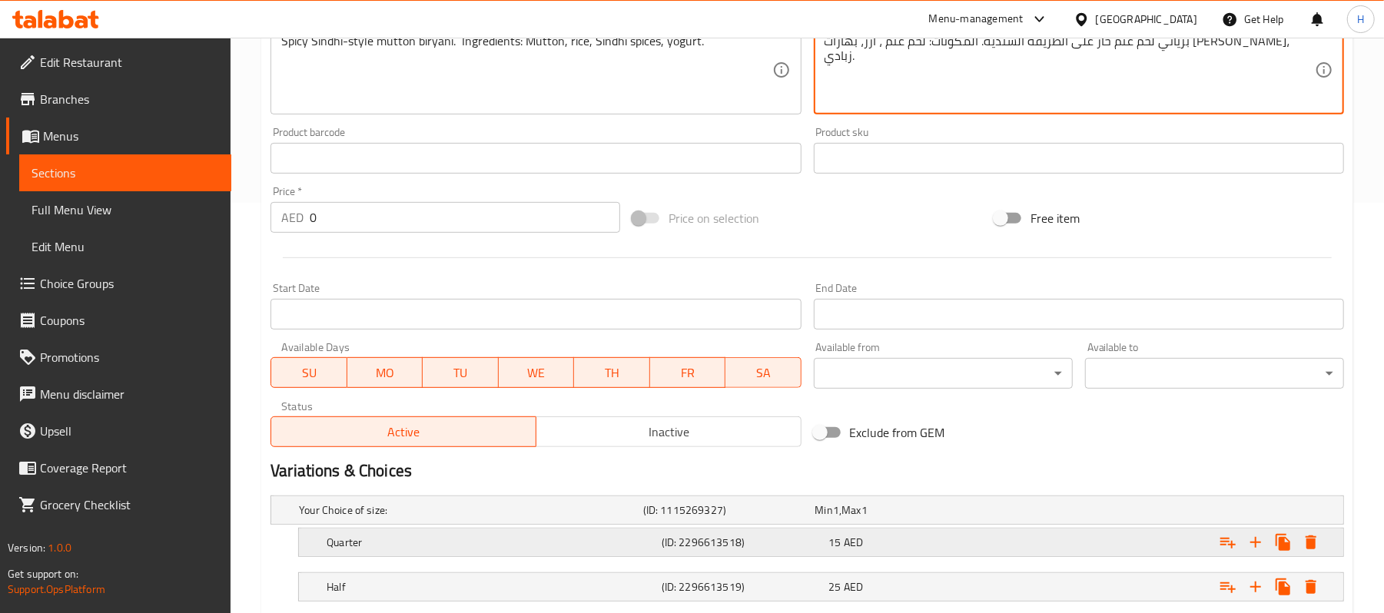
scroll to position [554, 0]
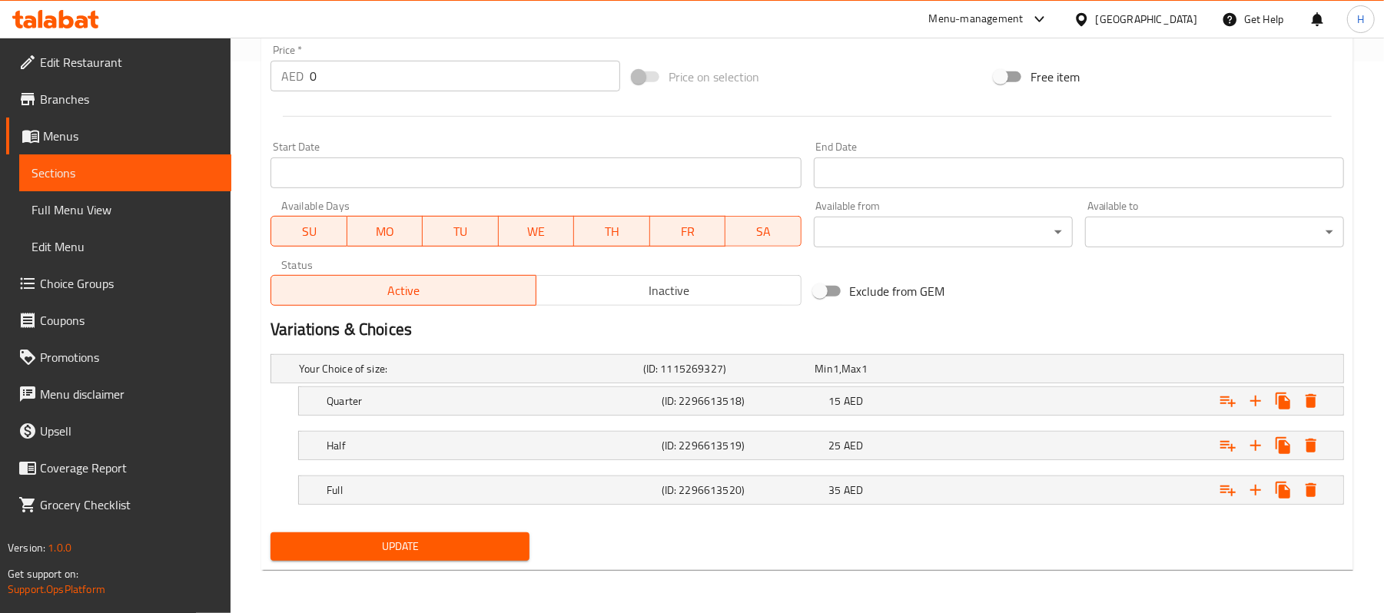
type textarea "برياني لحم غنم حار على الطريقة السندية. المكونات: لحم غنم ، أرز، بهارات سندية، …"
click at [435, 549] on span "Update" at bounding box center [400, 546] width 234 height 19
click at [209, 174] on span "Sections" at bounding box center [126, 173] width 188 height 18
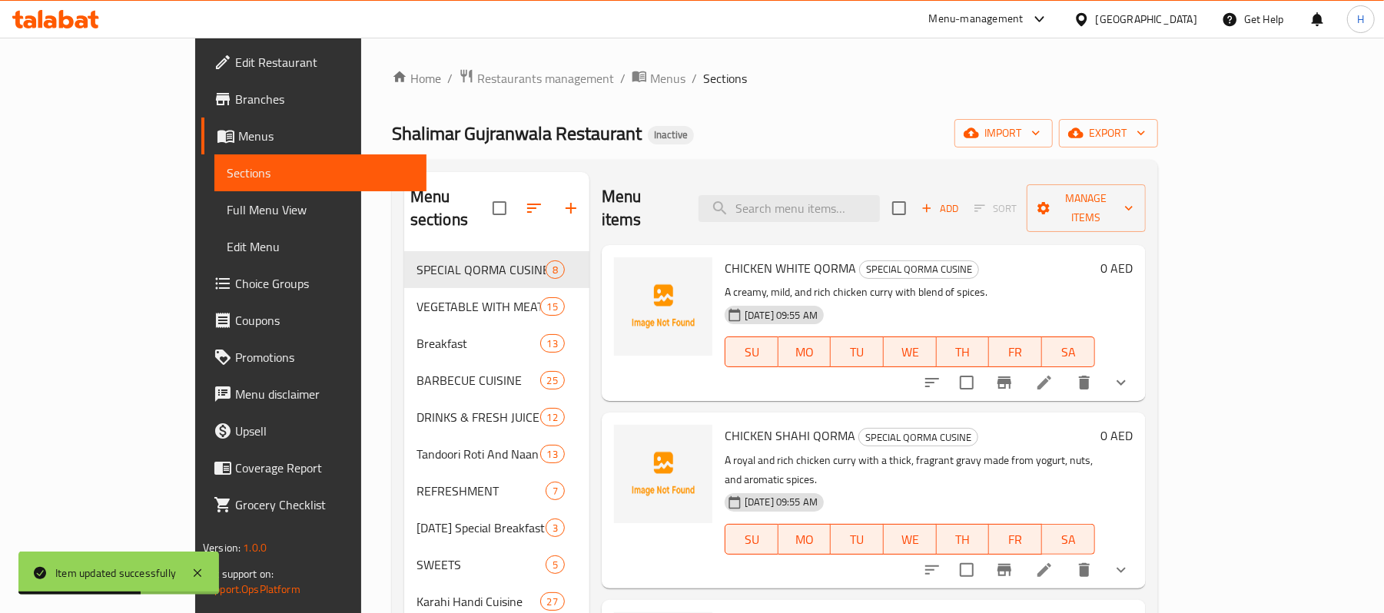
click at [858, 172] on div "Menu items Add Sort Manage items" at bounding box center [874, 208] width 544 height 73
click at [865, 198] on input "search" at bounding box center [789, 208] width 181 height 27
paste input "Chicken Biryani"
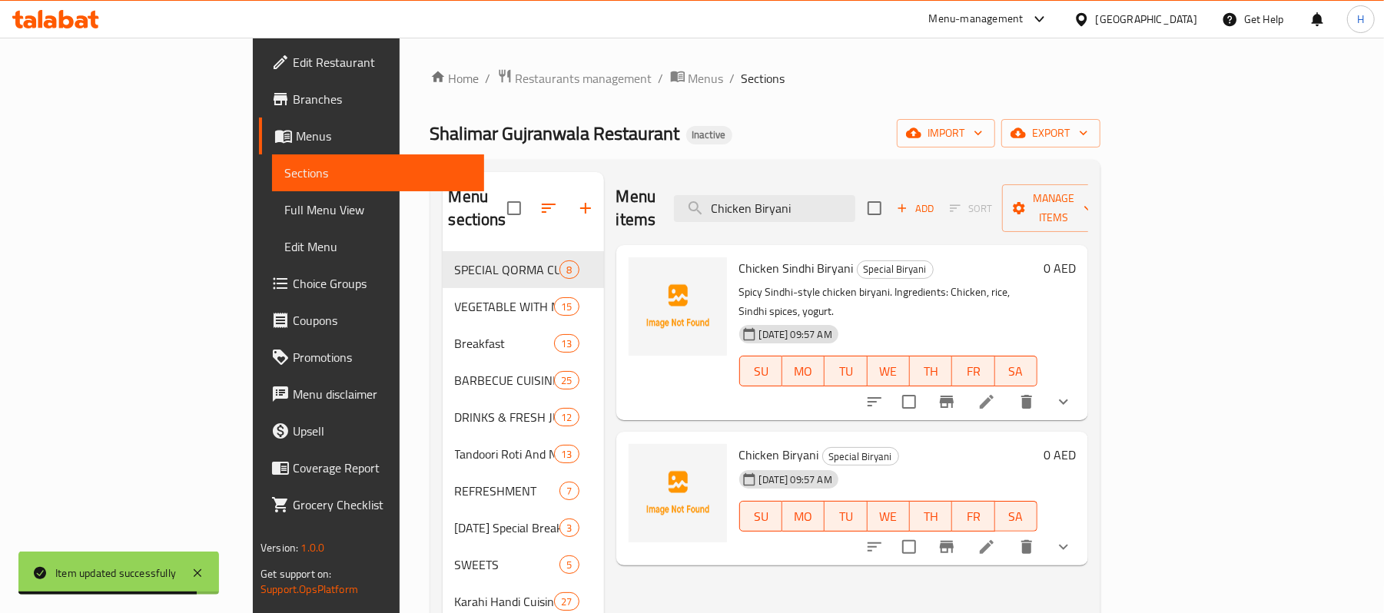
type input "Chicken Biryani"
click at [996, 538] on icon at bounding box center [987, 547] width 18 height 18
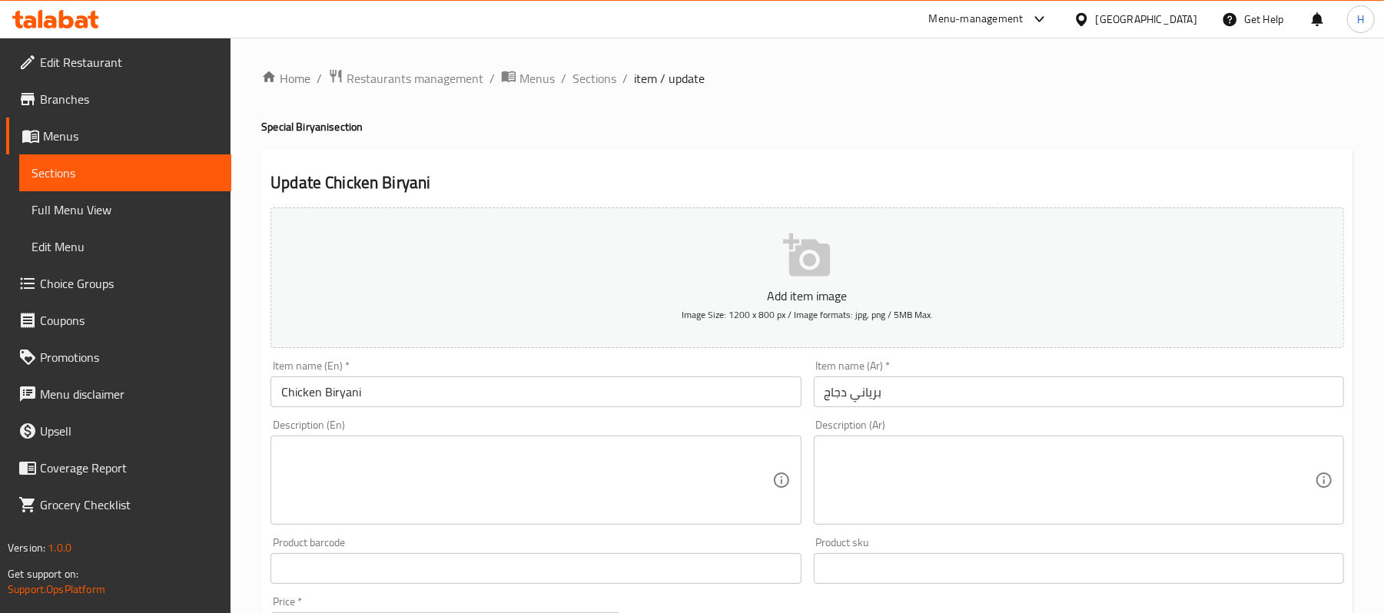
click at [580, 466] on textarea at bounding box center [526, 480] width 490 height 73
paste textarea "Classic chicken biryani. | Ingredients: Chicken, rice, biryani spices, yogurt."
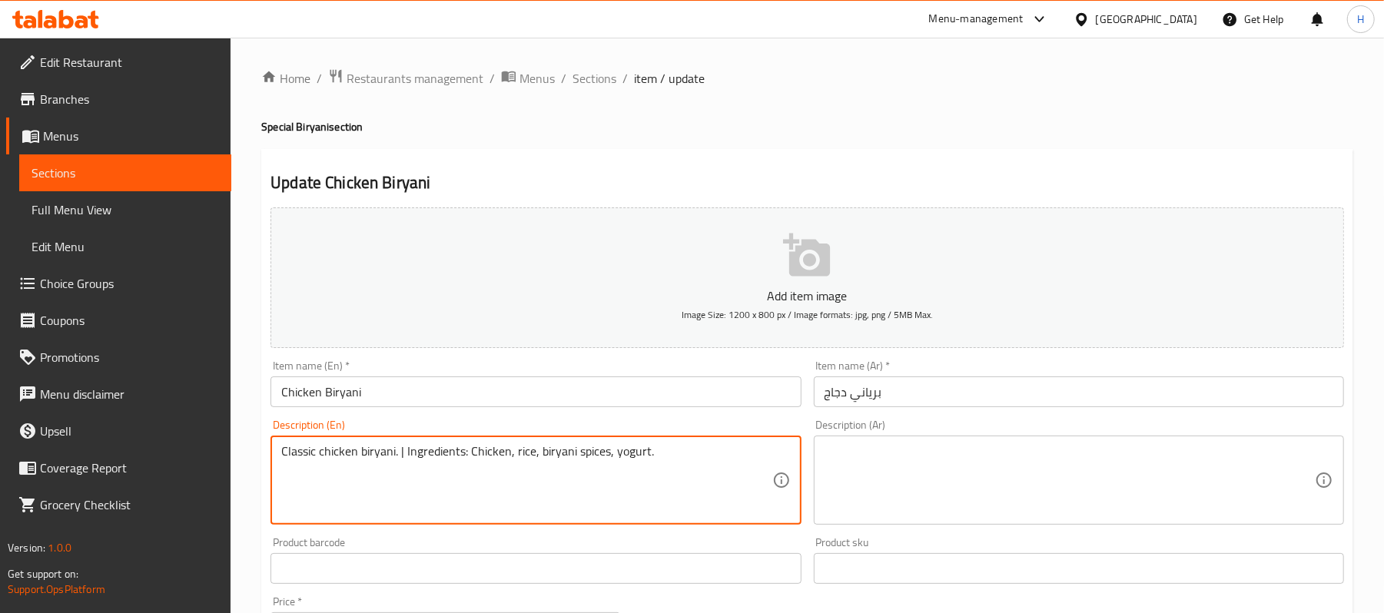
click at [404, 450] on textarea "Classic chicken biryani. | Ingredients: Chicken, rice, biryani spices, yogurt." at bounding box center [526, 480] width 490 height 73
click at [432, 452] on textarea "Classic chicken biryani. Ingredients: Chicken, rice, biryani spices, yogurt." at bounding box center [526, 480] width 490 height 73
type textarea "Classic chicken biryani. Ingredients: Chicken, rice, biryani spices, yogurt."
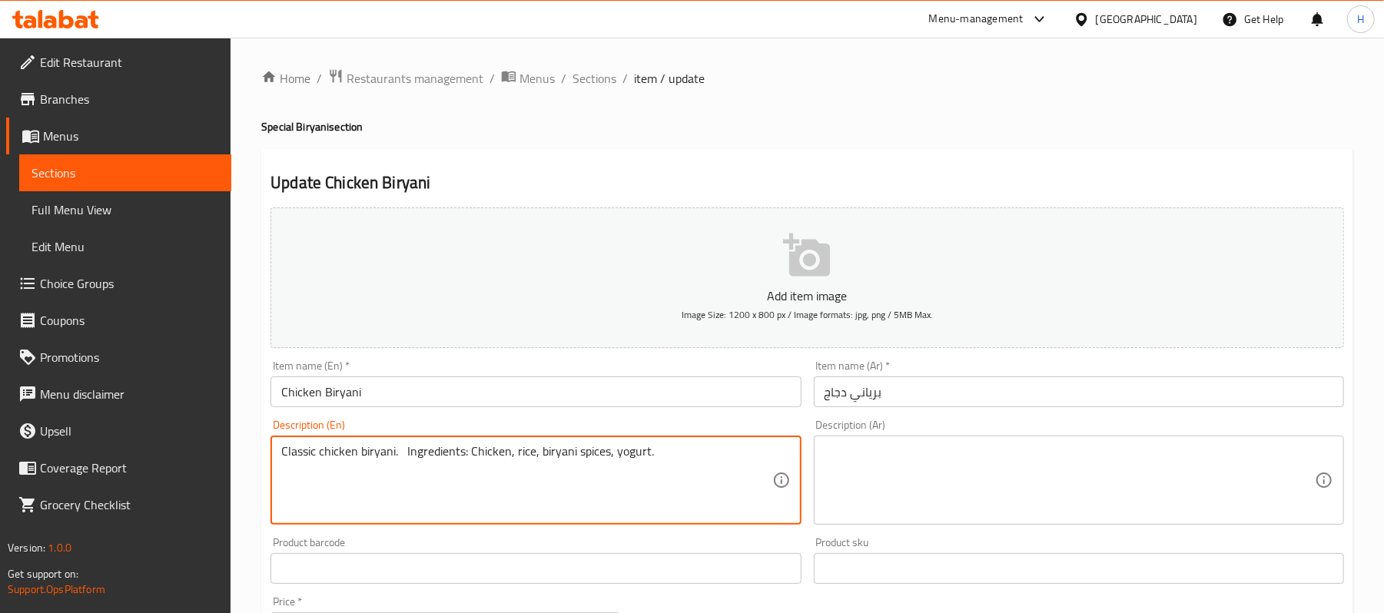
click at [901, 429] on div "Description (Ar) Description (Ar)" at bounding box center [1079, 472] width 530 height 105
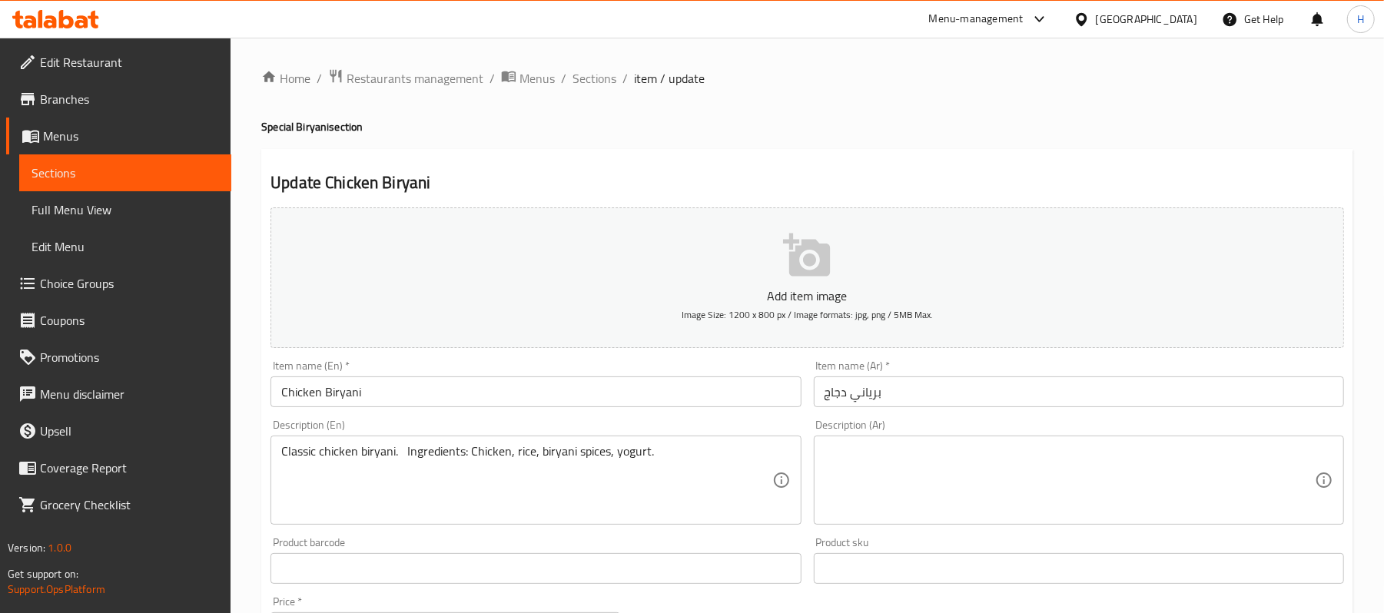
click at [914, 481] on textarea at bounding box center [1070, 480] width 490 height 73
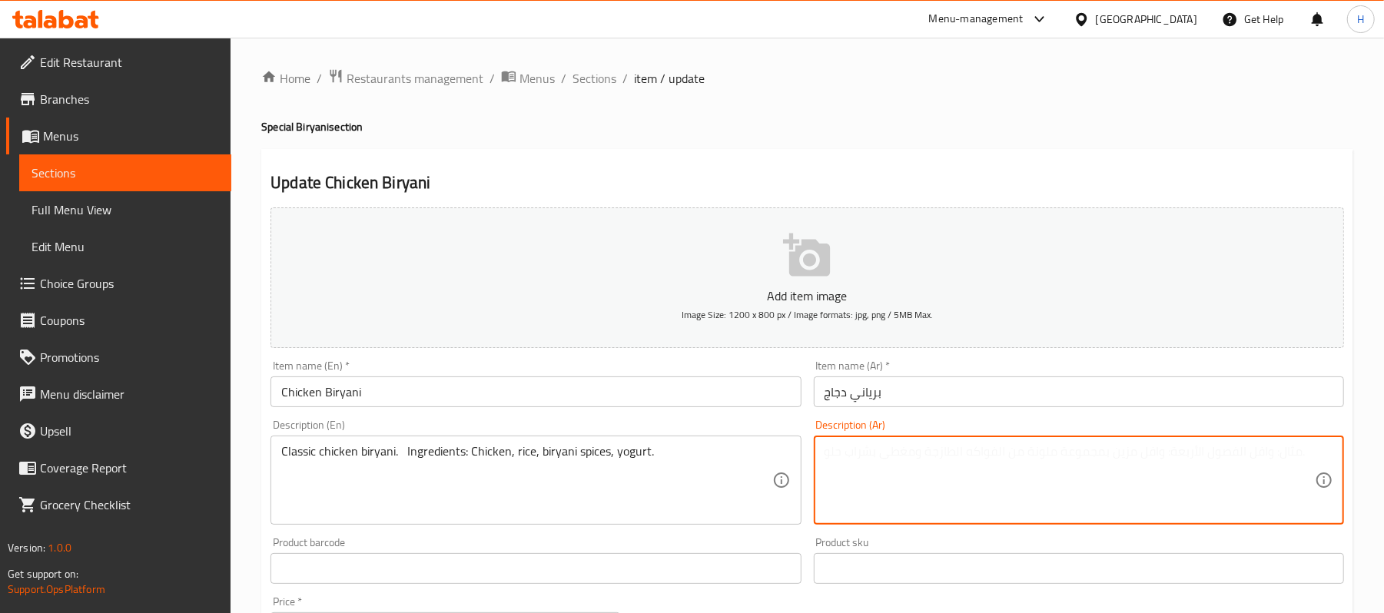
paste textarea "برياني دجاج كلاسيكي. المكونات: دجاج، أرز، بهارات برياني، زبادي."
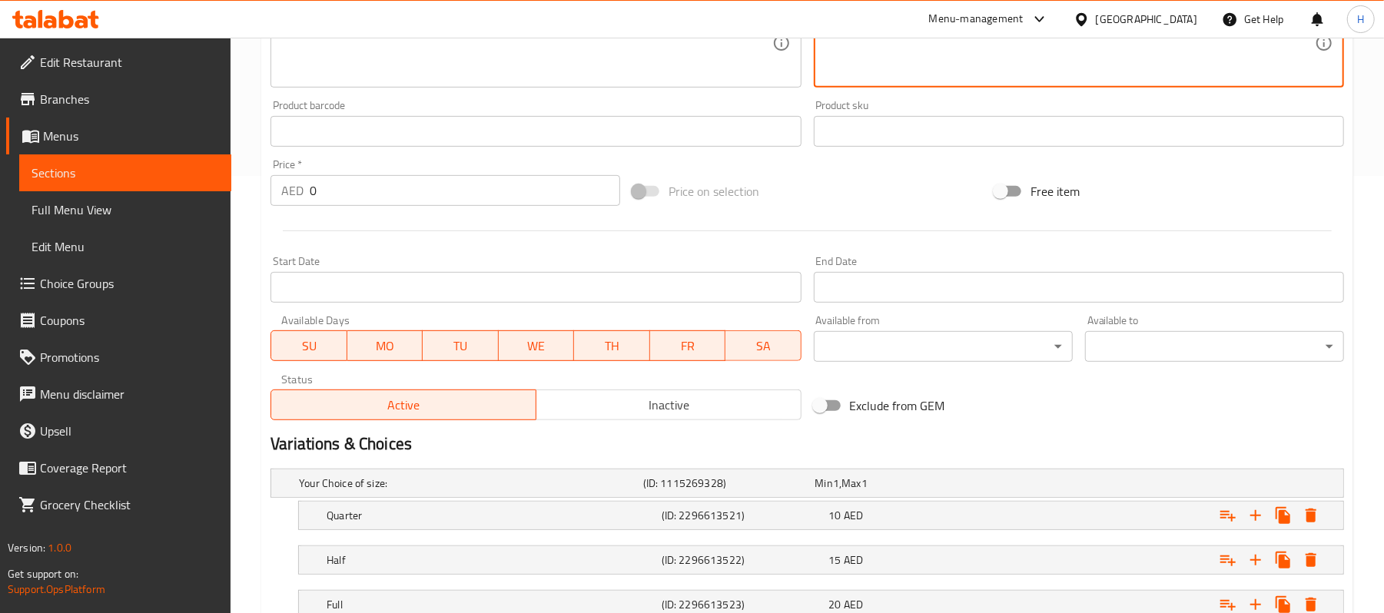
scroll to position [554, 0]
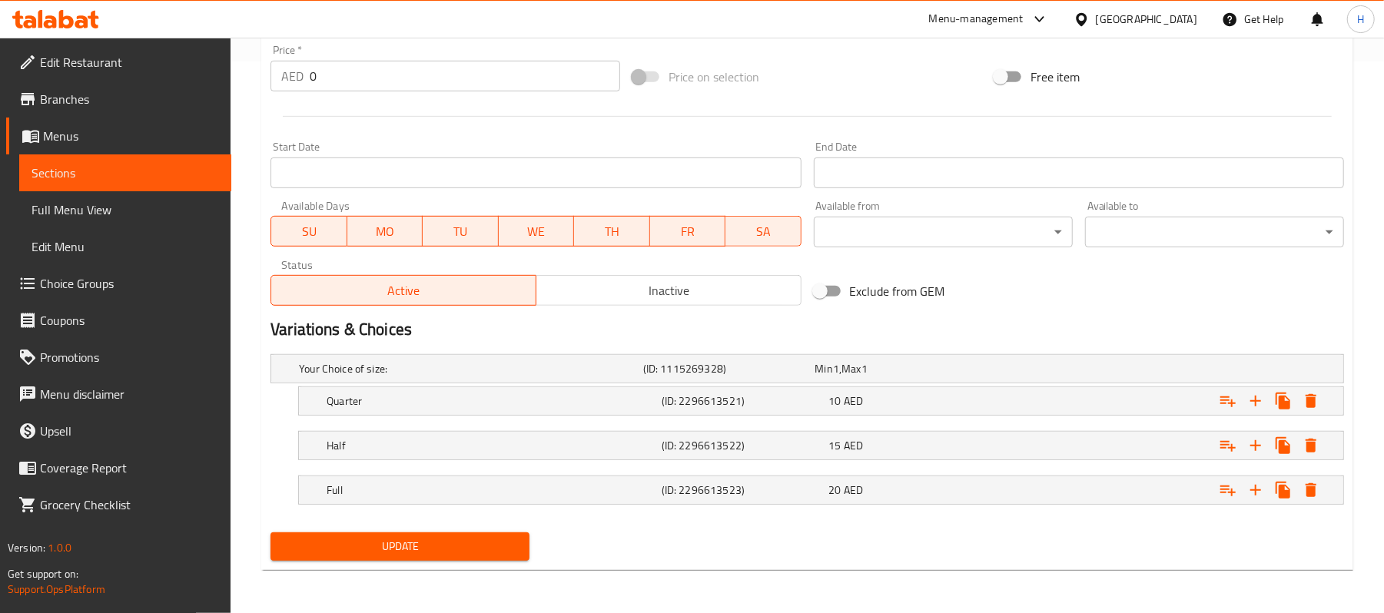
type textarea "برياني دجاج كلاسيكي. المكونات: دجاج، أرز، بهارات برياني، زبادي."
click at [407, 547] on span "Update" at bounding box center [400, 546] width 234 height 19
click at [222, 180] on link "Sections" at bounding box center [125, 173] width 212 height 37
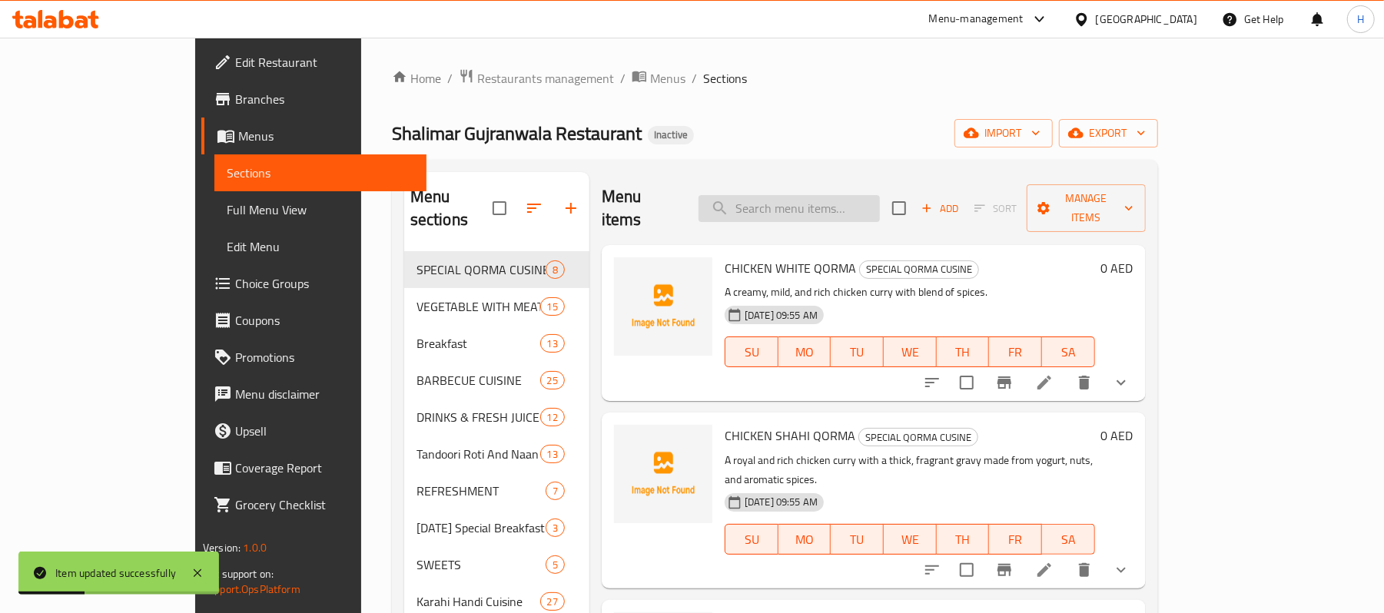
click at [878, 195] on input "search" at bounding box center [789, 208] width 181 height 27
paste input "Mutton Biryani"
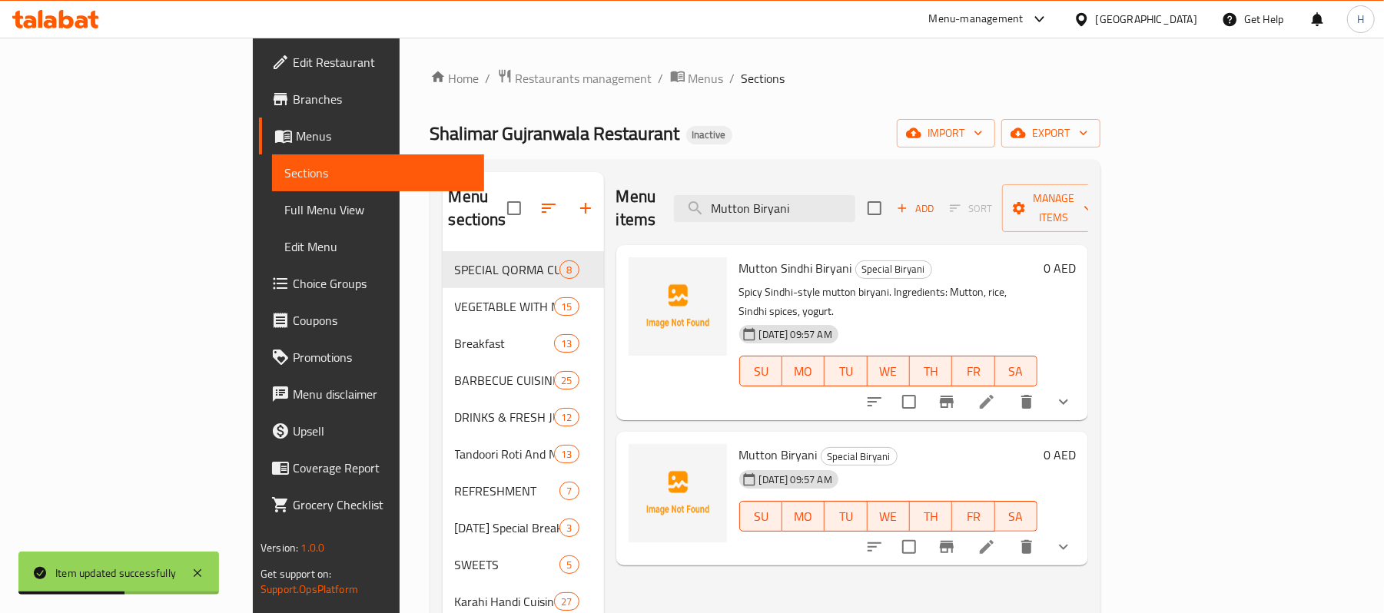
type input "Mutton Biryani"
click at [996, 538] on icon at bounding box center [987, 547] width 18 height 18
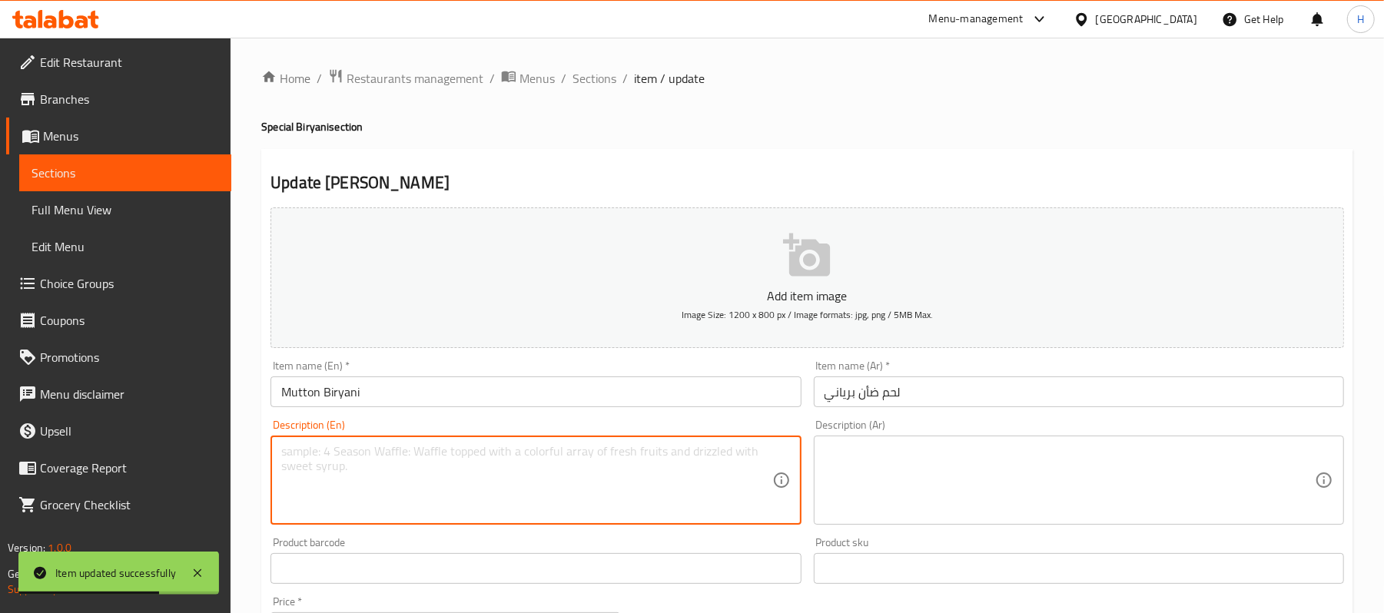
click at [561, 502] on textarea at bounding box center [526, 480] width 490 height 73
paste textarea "Classic mutton biryani. | Ingredients: Mutton, rice, biryani spices, yogurt."
click at [409, 450] on textarea "Classic mutton biryani. | Ingredients: Mutton, rice, biryani spices, yogurt." at bounding box center [526, 480] width 490 height 73
click at [472, 458] on textarea "Classic mutton biryani. Ingredients: Mutton, rice, biryani spices, yogurt." at bounding box center [526, 480] width 490 height 73
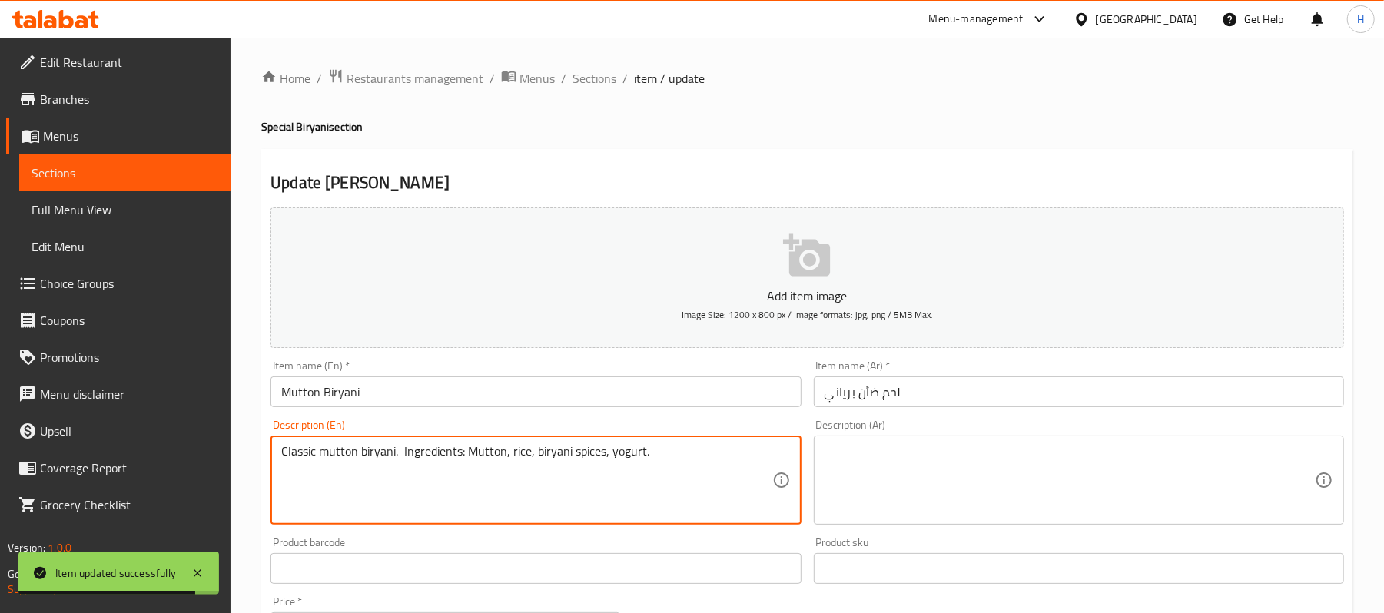
click at [472, 458] on textarea "Classic mutton biryani. Ingredients: Mutton, rice, biryani spices, yogurt." at bounding box center [526, 480] width 490 height 73
type textarea "Classic mutton biryani. Ingredients: Mutton, rice, biryani spices, yogurt."
click at [1015, 461] on textarea at bounding box center [1070, 480] width 490 height 73
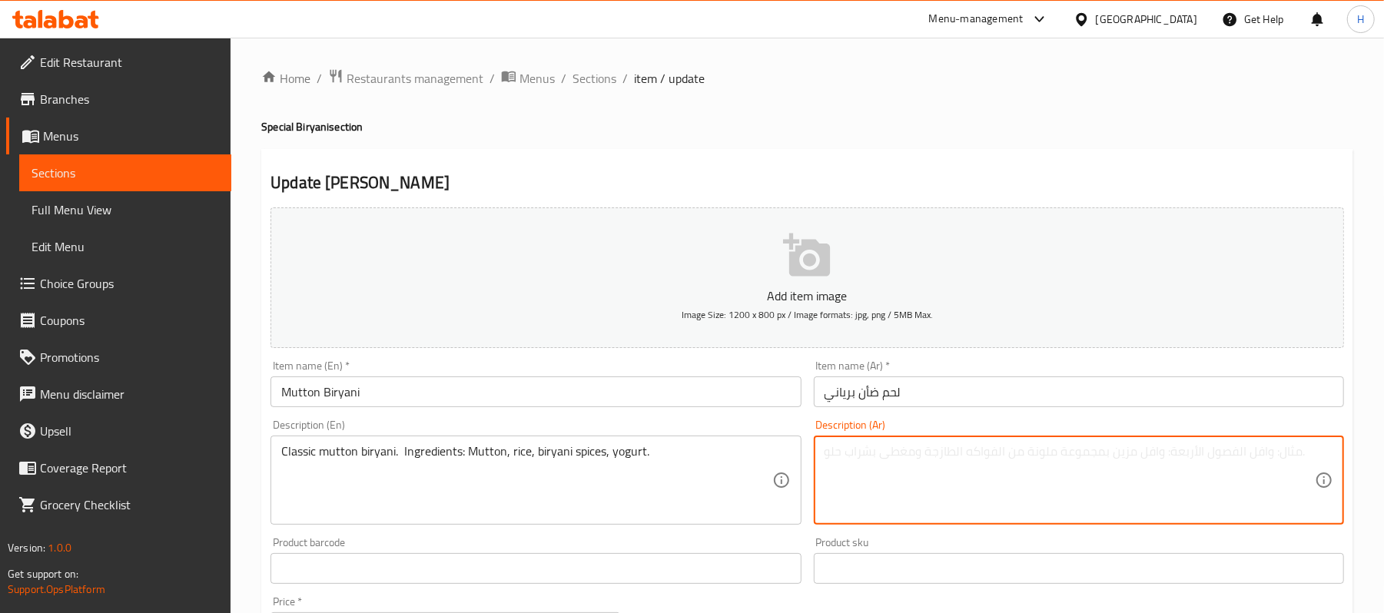
paste textarea "برياني لحم غنم كلاسيكي. المكونات: لحم غنم ، أرز، بهارات برياني، زبادي."
type textarea "برياني لحم غنم كلاسيكي. المكونات: لحم غنم ، أرز، بهارات برياني، زبادي."
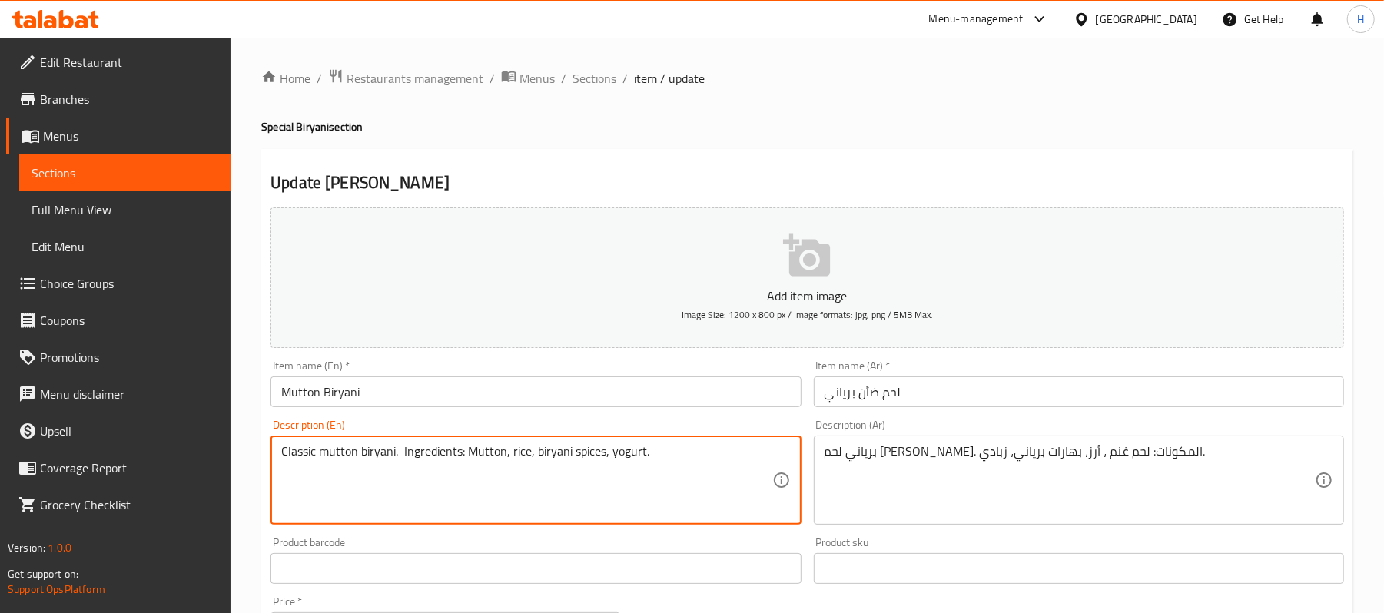
click at [299, 449] on textarea "Classic mutton biryani. Ingredients: Mutton, rice, biryani spices, yogurt." at bounding box center [526, 480] width 490 height 73
type textarea "Classic mutton biryani. Ingredients: Mutton, rice, biryani spices, yogurt."
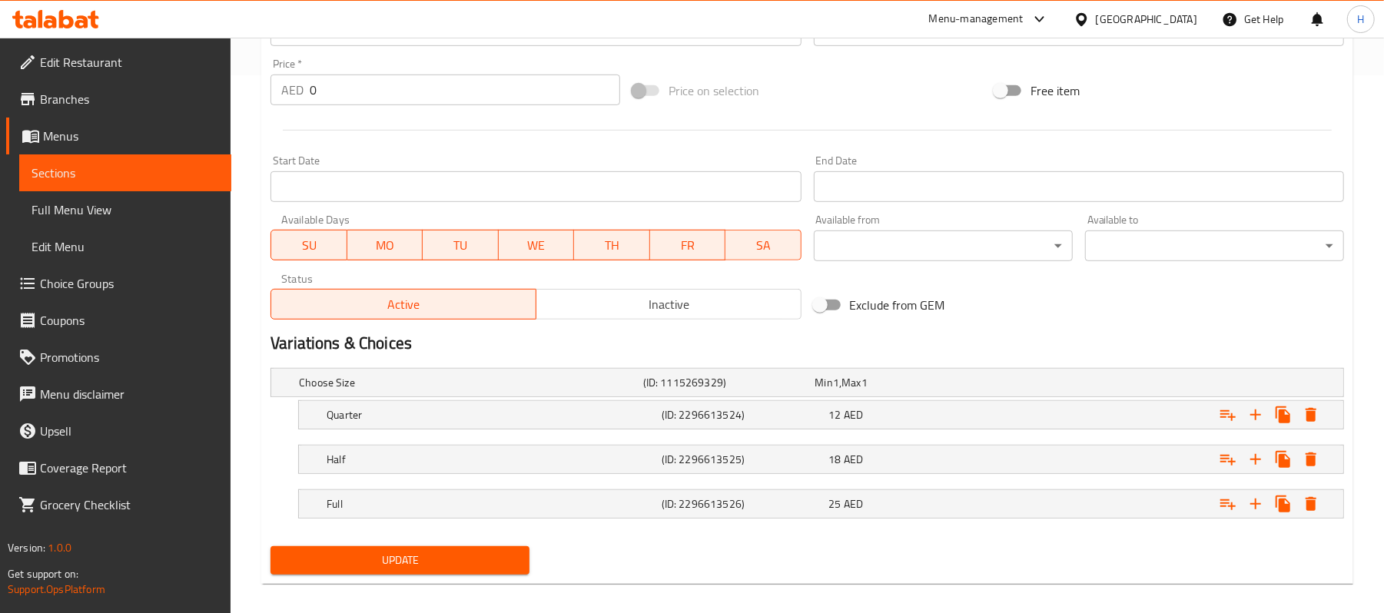
scroll to position [554, 0]
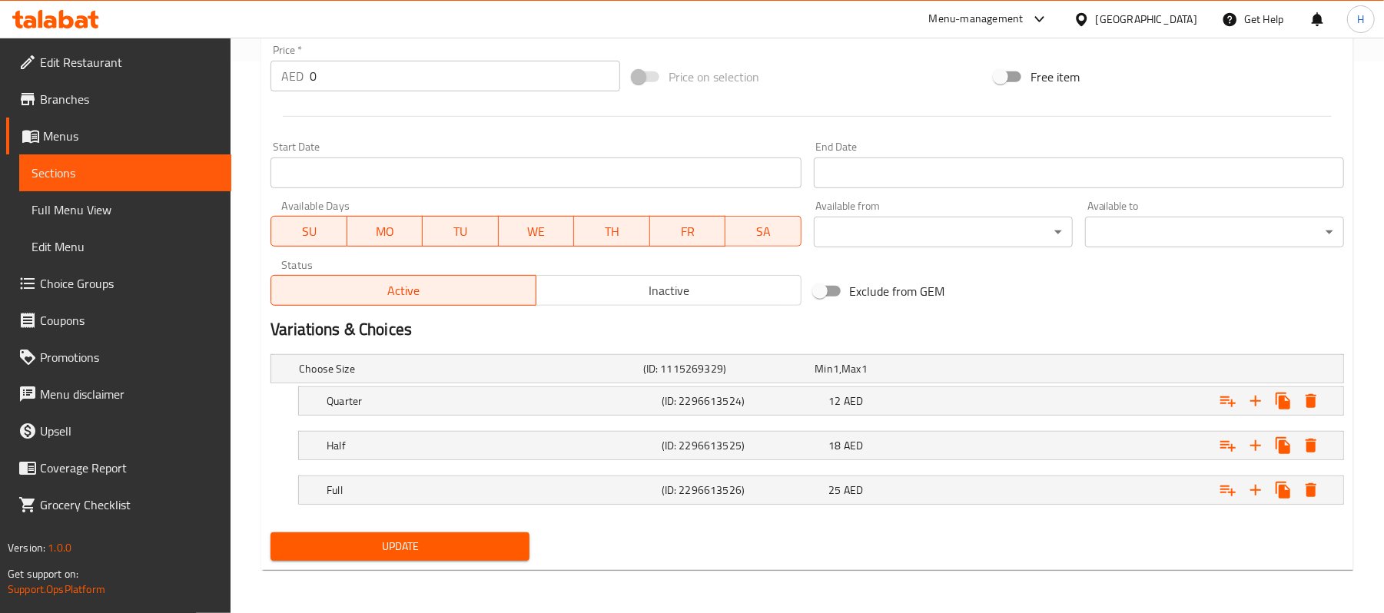
click at [324, 535] on button "Update" at bounding box center [400, 547] width 259 height 28
click at [224, 169] on link "Sections" at bounding box center [125, 173] width 212 height 37
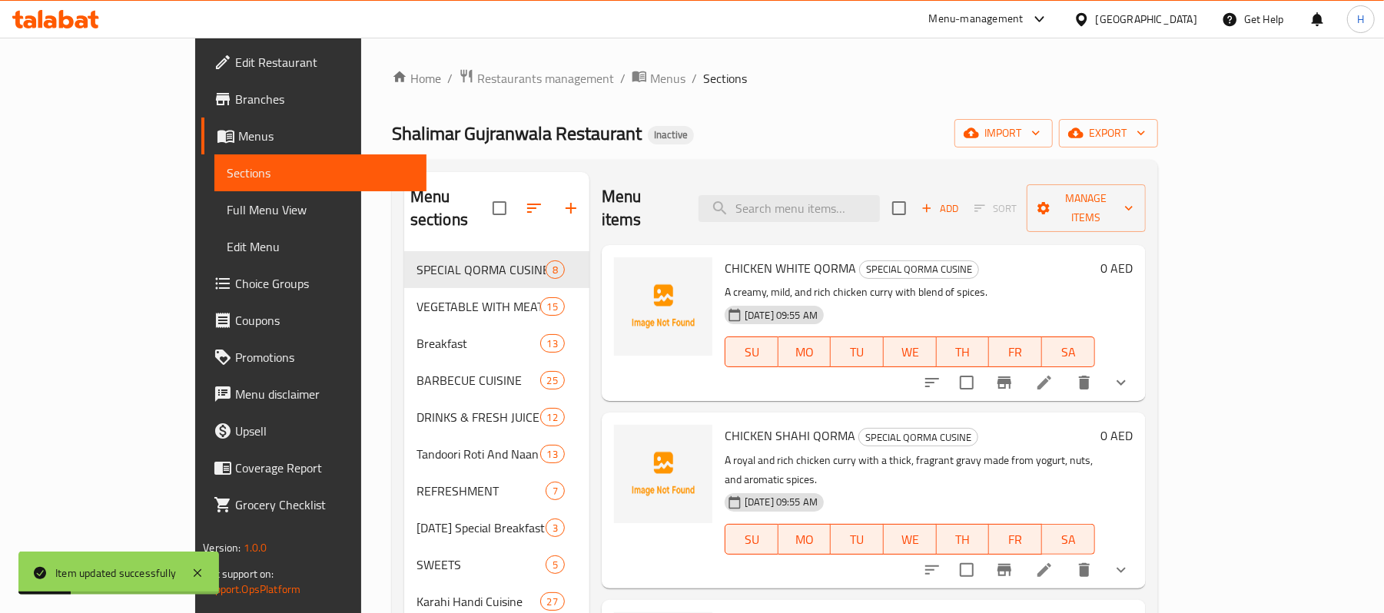
click at [821, 155] on div "Home / Restaurants management / Menus / Sections Shalimar Gujranwala Restaurant…" at bounding box center [775, 574] width 766 height 1013
click at [828, 195] on input "search" at bounding box center [789, 208] width 181 height 27
paste input "Chicken Chilmil Biryani"
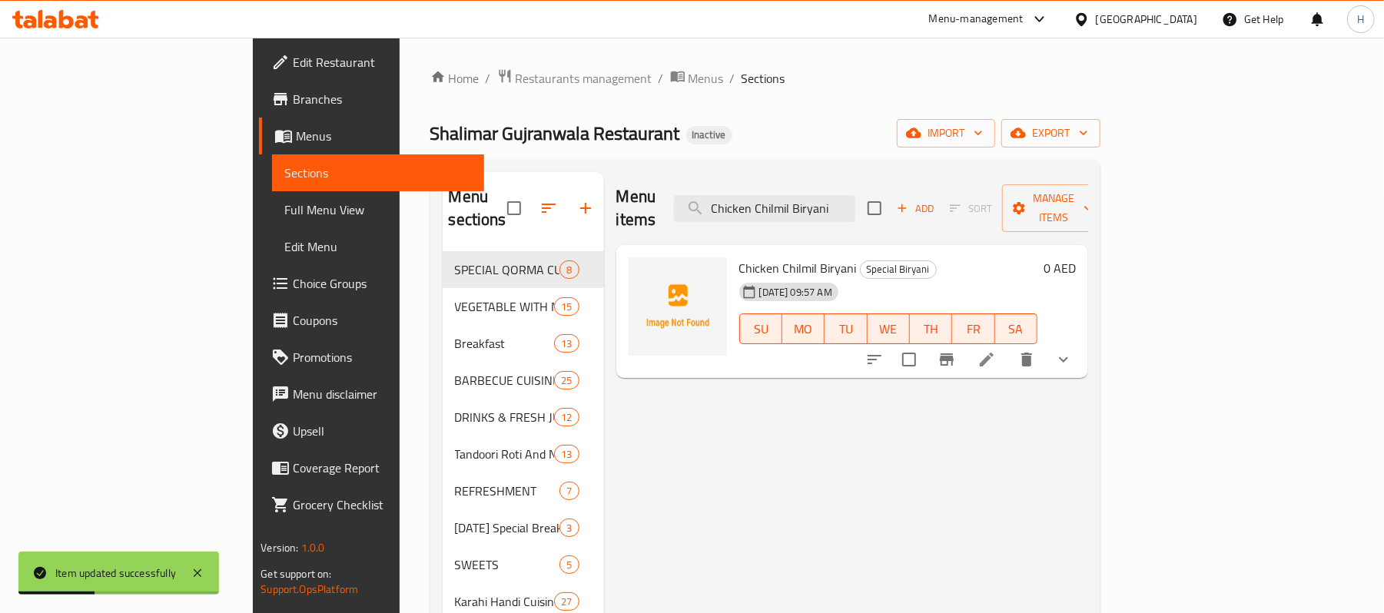
type input "Chicken Chilmil Biryani"
click at [1009, 347] on li at bounding box center [987, 360] width 43 height 28
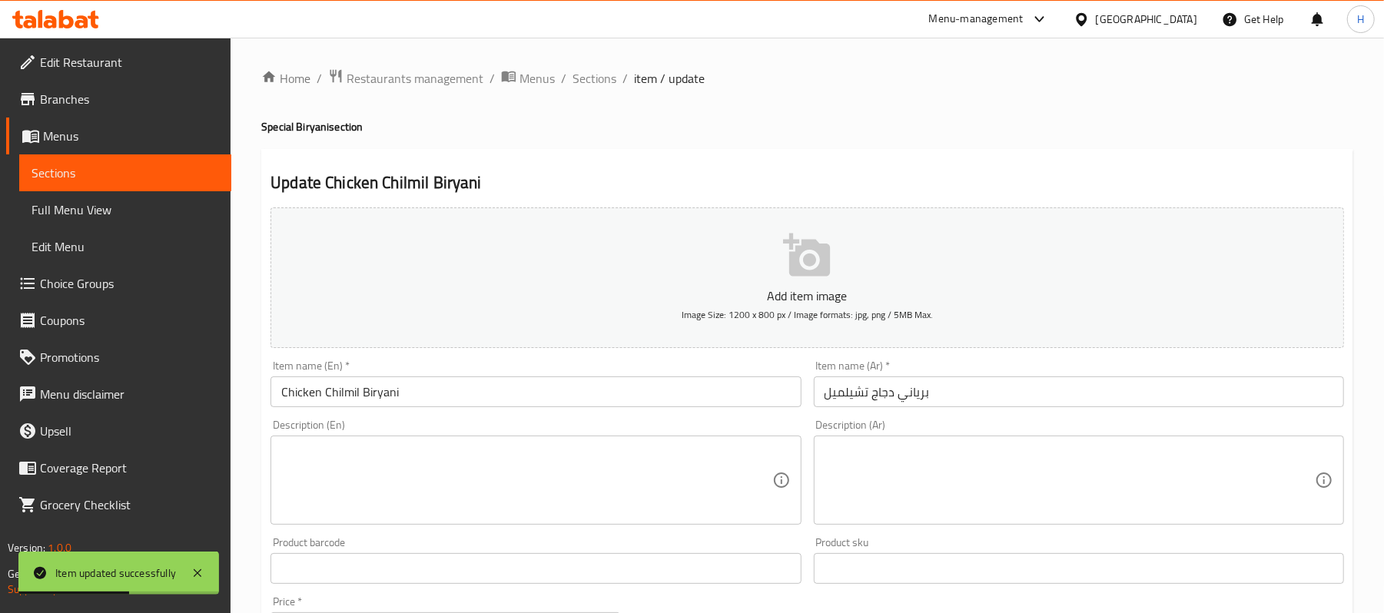
drag, startPoint x: 541, startPoint y: 533, endPoint x: 540, endPoint y: 508, distance: 24.6
click at [541, 532] on div "Product barcode Product barcode" at bounding box center [535, 560] width 543 height 59
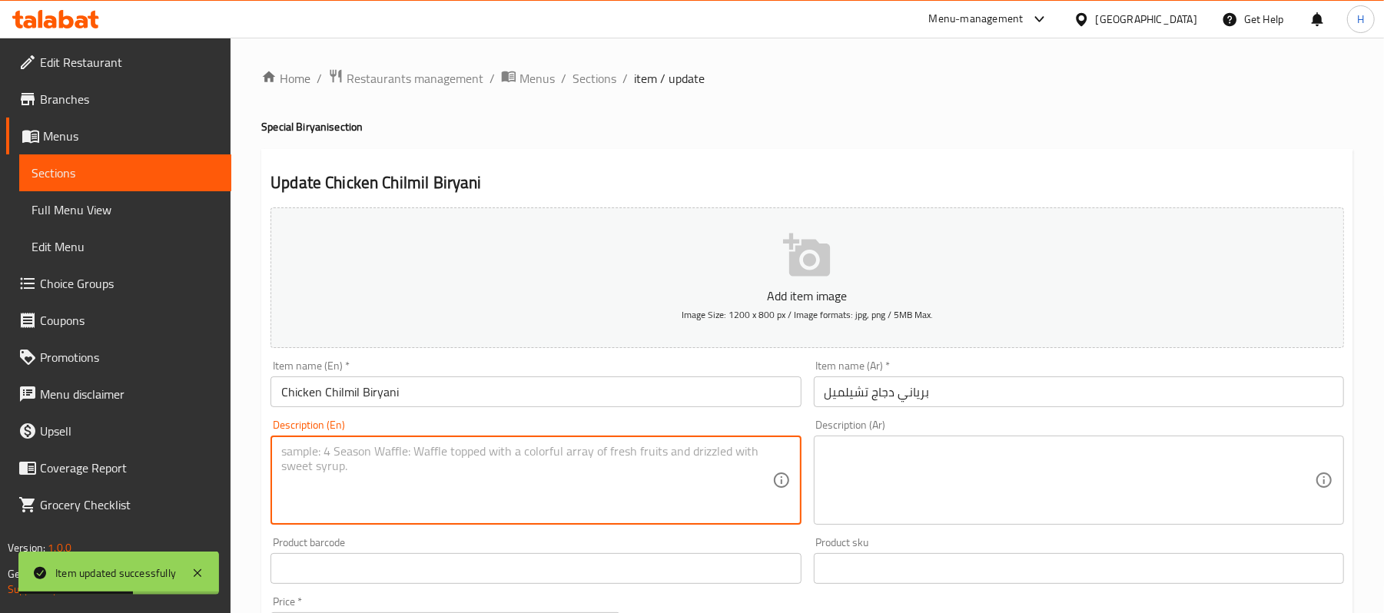
click at [540, 508] on textarea at bounding box center [526, 480] width 490 height 73
paste textarea "Spicy chicken biryani with chili flavor. | Ingredients: Chicken, rice, chili sp…"
click at [610, 458] on textarea "Spicy chicken biryani with chili flavor. | Ingredients: Chicken, rice, chili sp…" at bounding box center [526, 480] width 490 height 73
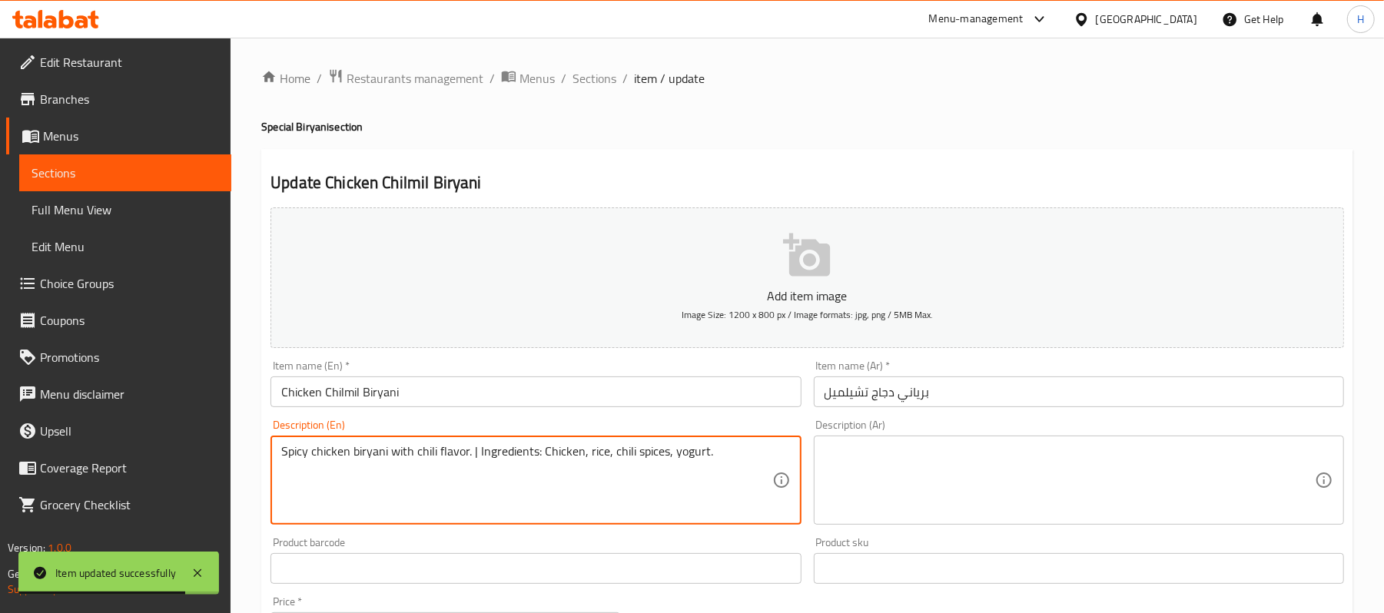
paste textarea
type textarea "Spicy chicken biryani with chili flavor. Ingredients: Chicken, rice, chili spic…"
click at [1006, 406] on input "برياني دجاج تشيلميل" at bounding box center [1079, 392] width 530 height 31
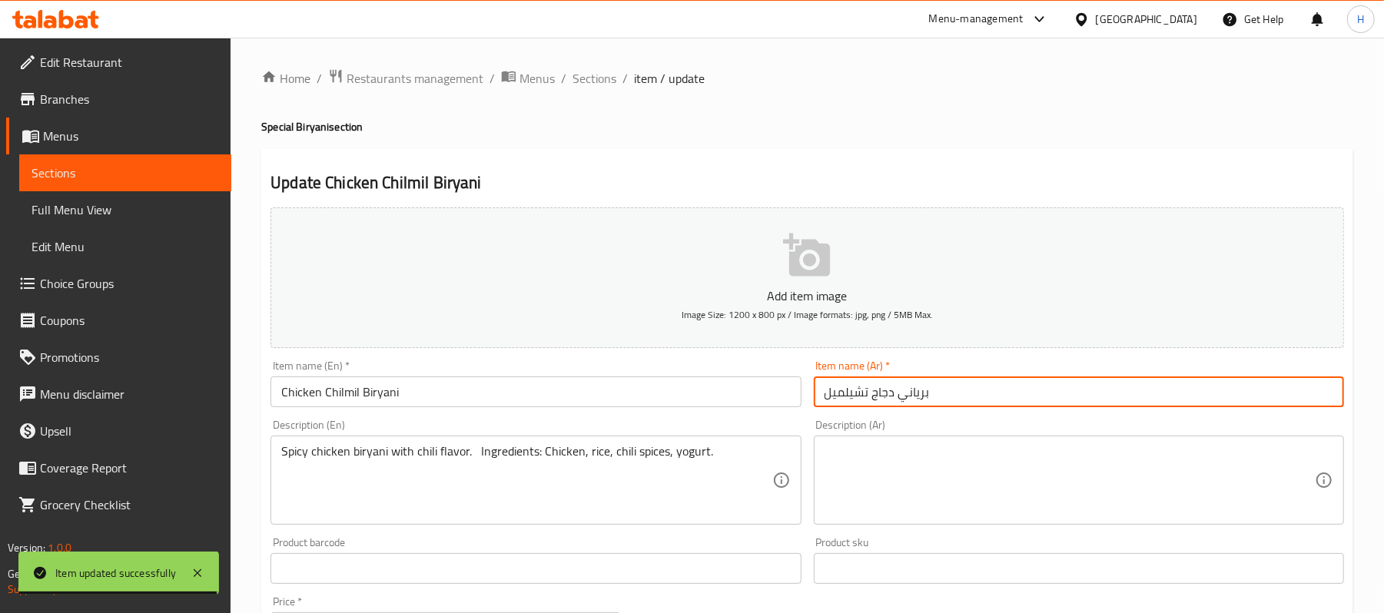
click at [992, 474] on textarea at bounding box center [1070, 480] width 490 height 73
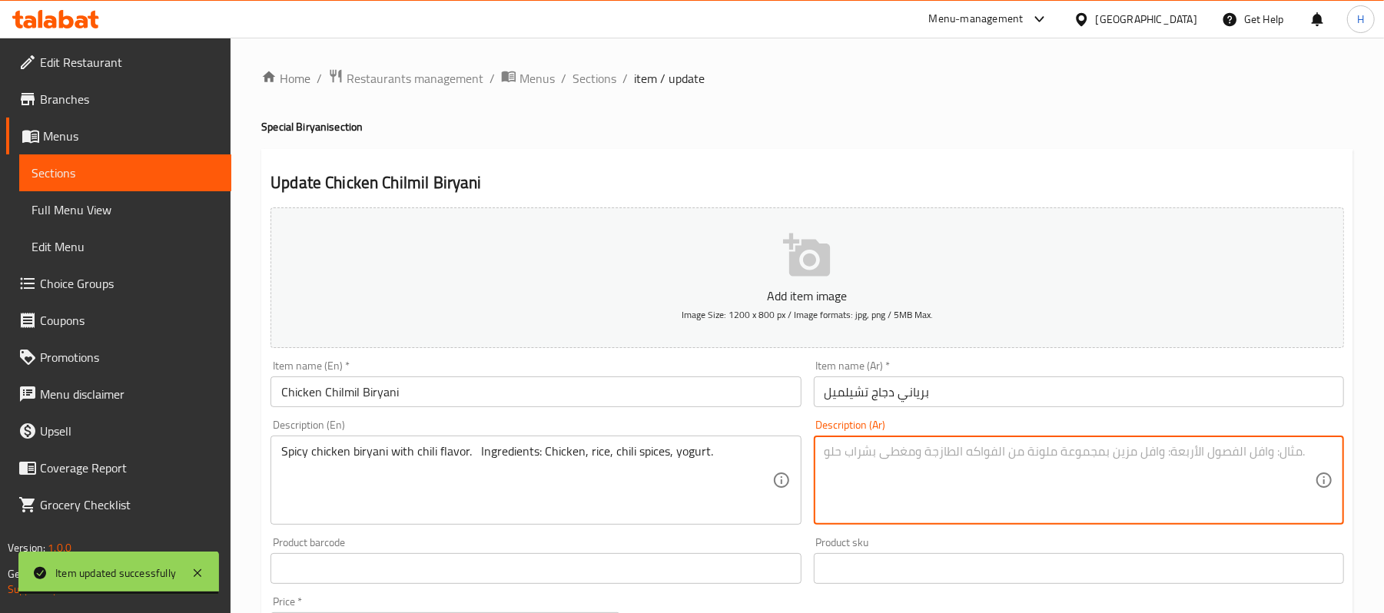
paste textarea "برياني دجاج حار بنكهة الفلفل الحار. المكونات: دجاج، أرز، بهارات الفلفل الحار، ز…"
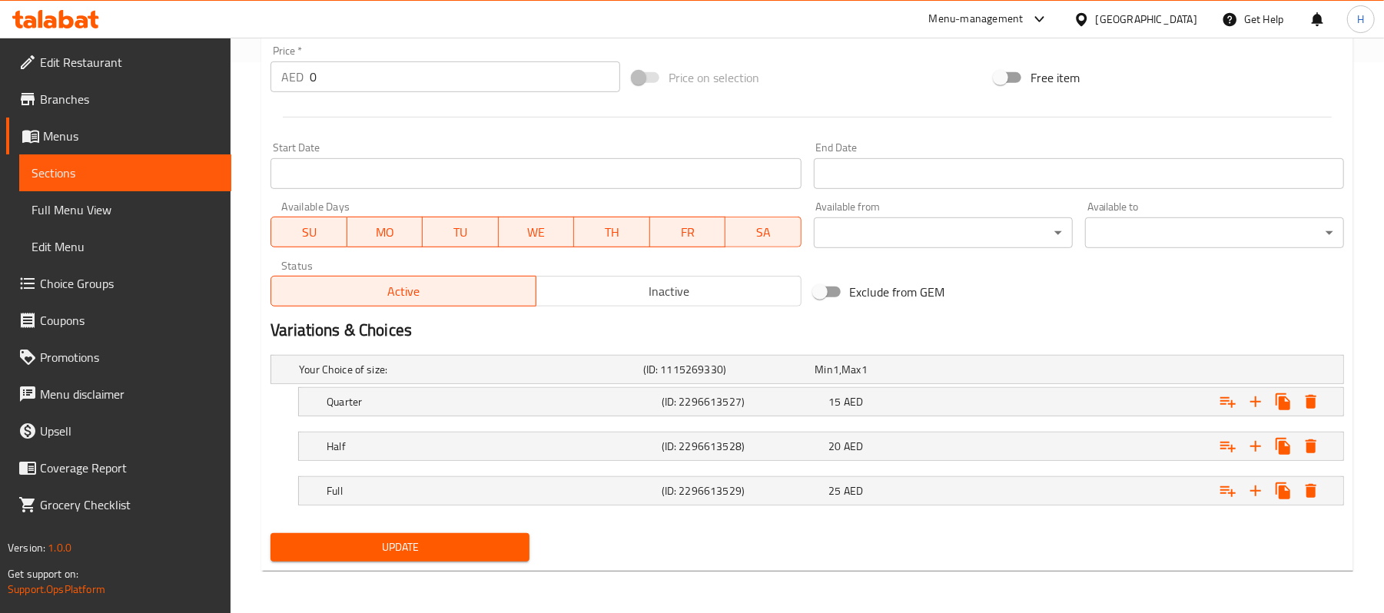
scroll to position [554, 0]
type textarea "برياني دجاج حار بنكهة الفلفل الحار. المكونات: دجاج، أرز، بهارات الفلفل الحار، ز…"
click at [346, 542] on span "Update" at bounding box center [400, 546] width 234 height 19
